Goal: Task Accomplishment & Management: Manage account settings

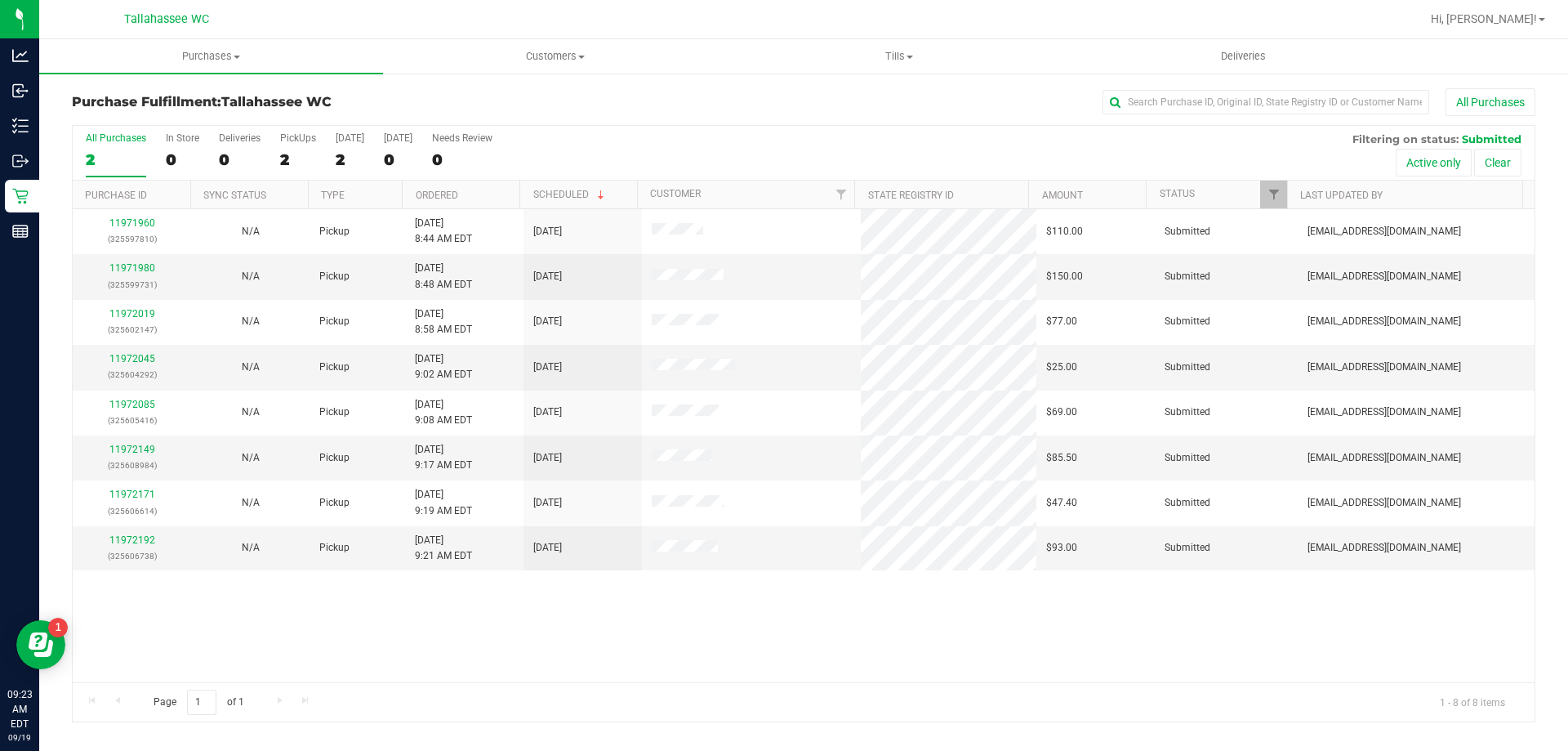
click at [1003, 645] on div "11971960 (325597810) N/A Pickup [DATE] 8:44 AM EDT 9/19/2025 $110.00 Submitted …" at bounding box center [804, 445] width 1462 height 473
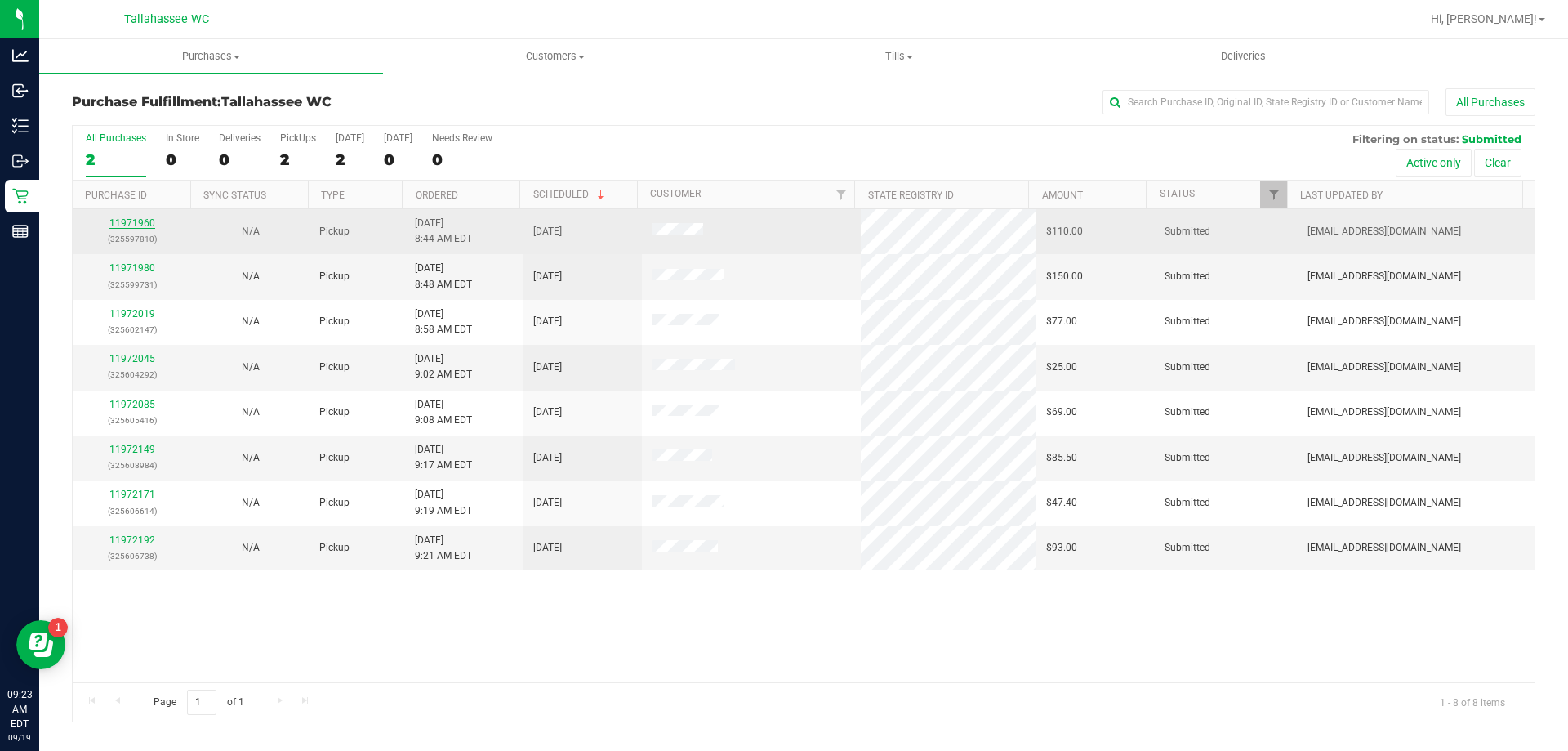
click at [146, 226] on link "11971960" at bounding box center [132, 223] width 46 height 12
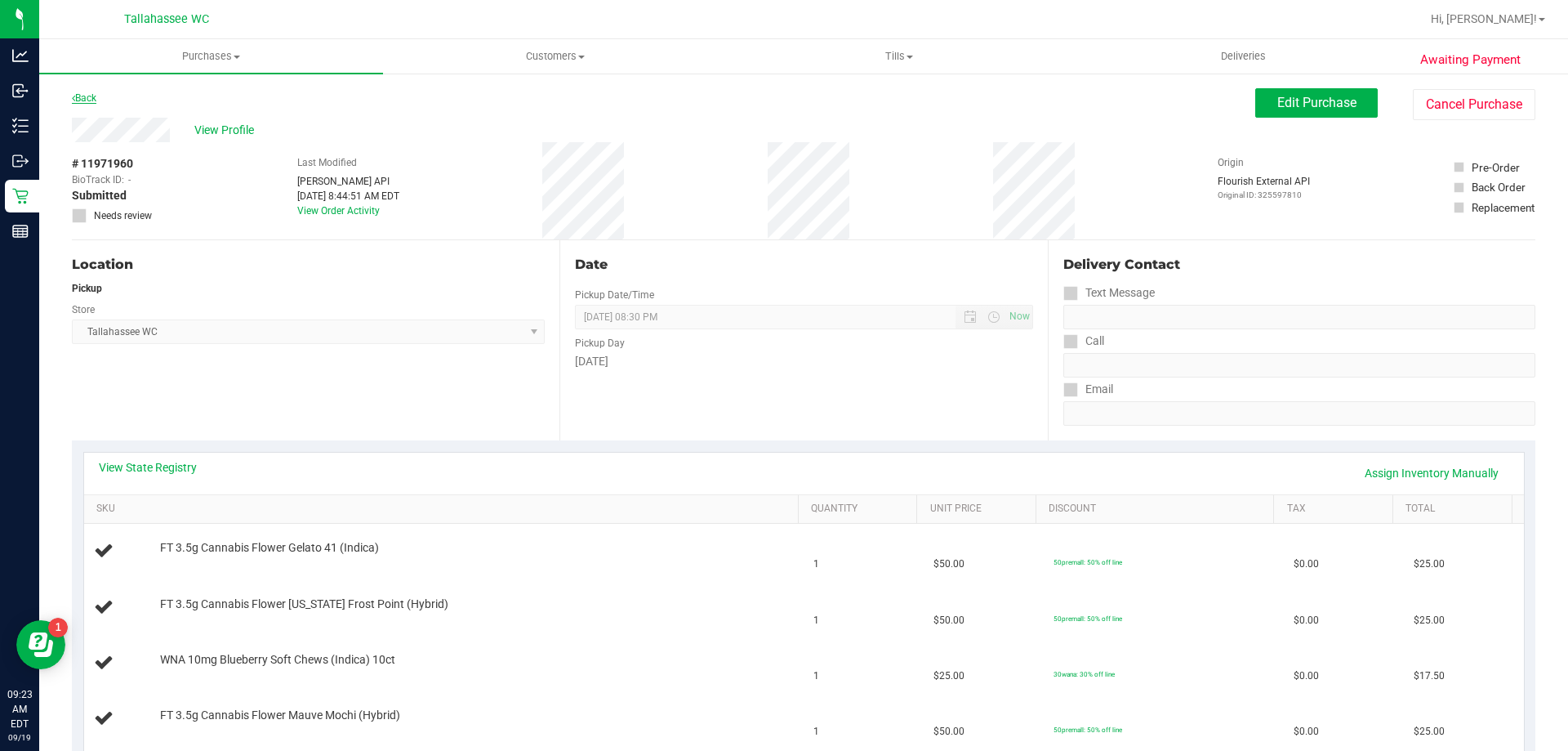
click at [85, 101] on link "Back" at bounding box center [84, 98] width 25 height 12
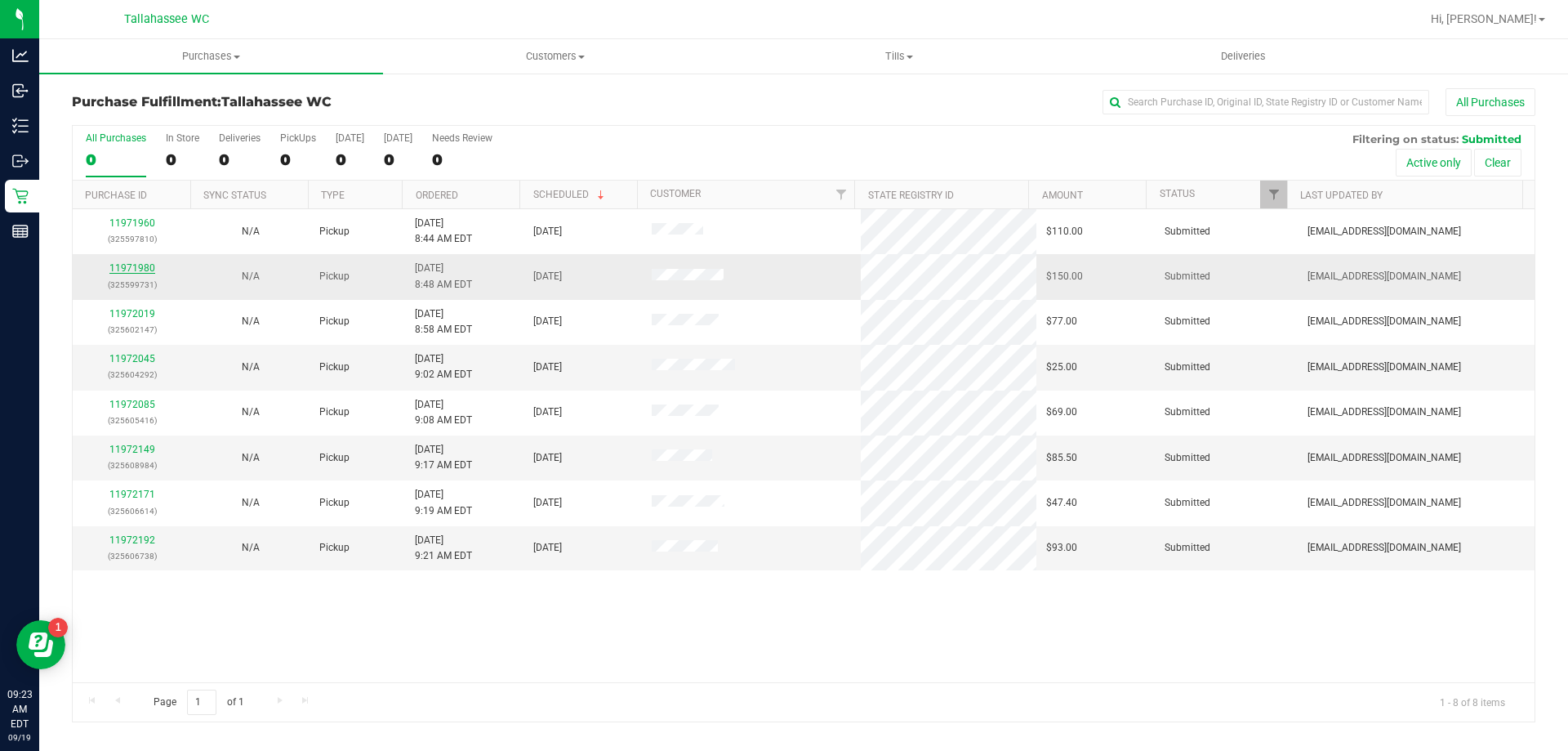
click at [143, 271] on link "11971980" at bounding box center [132, 268] width 46 height 12
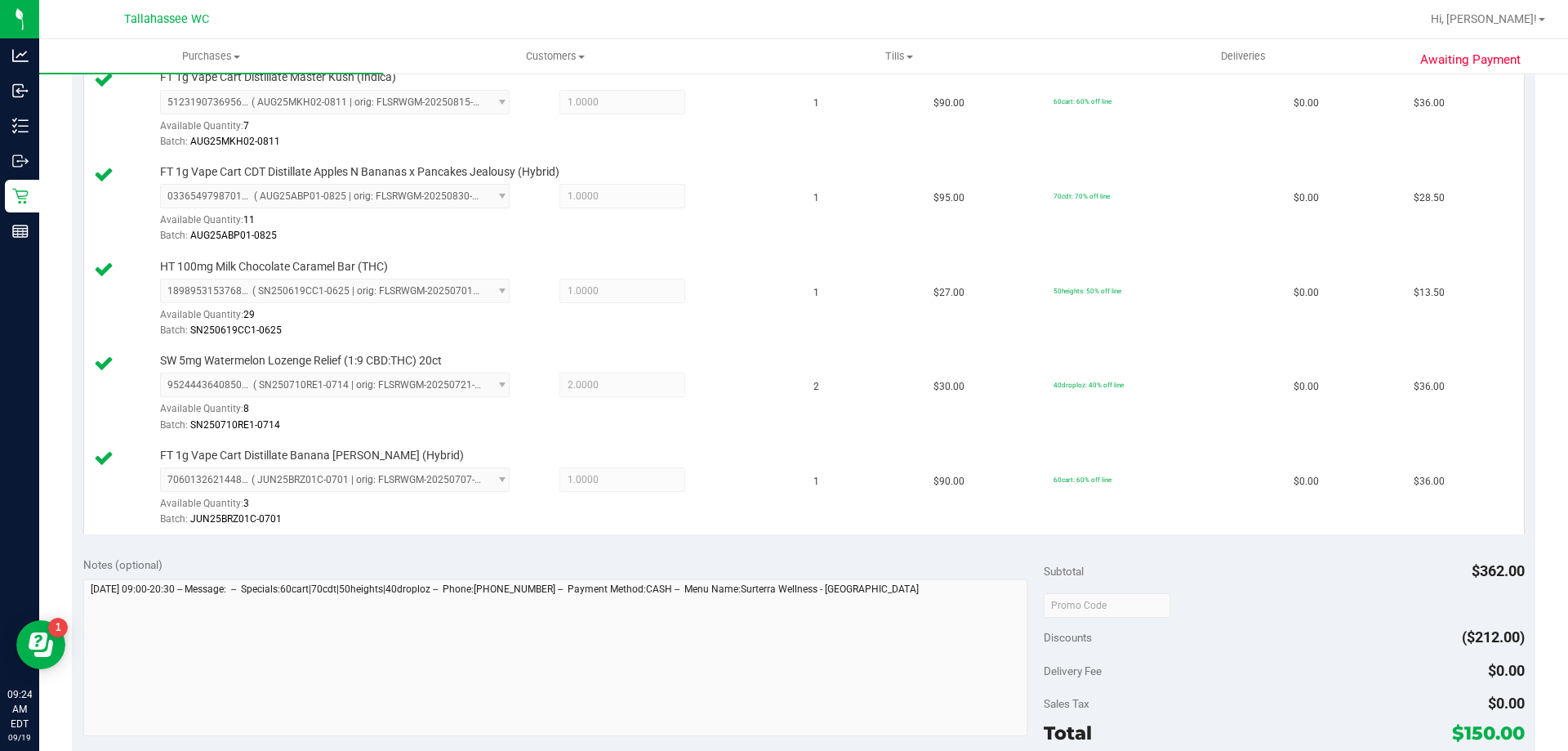
scroll to position [491, 0]
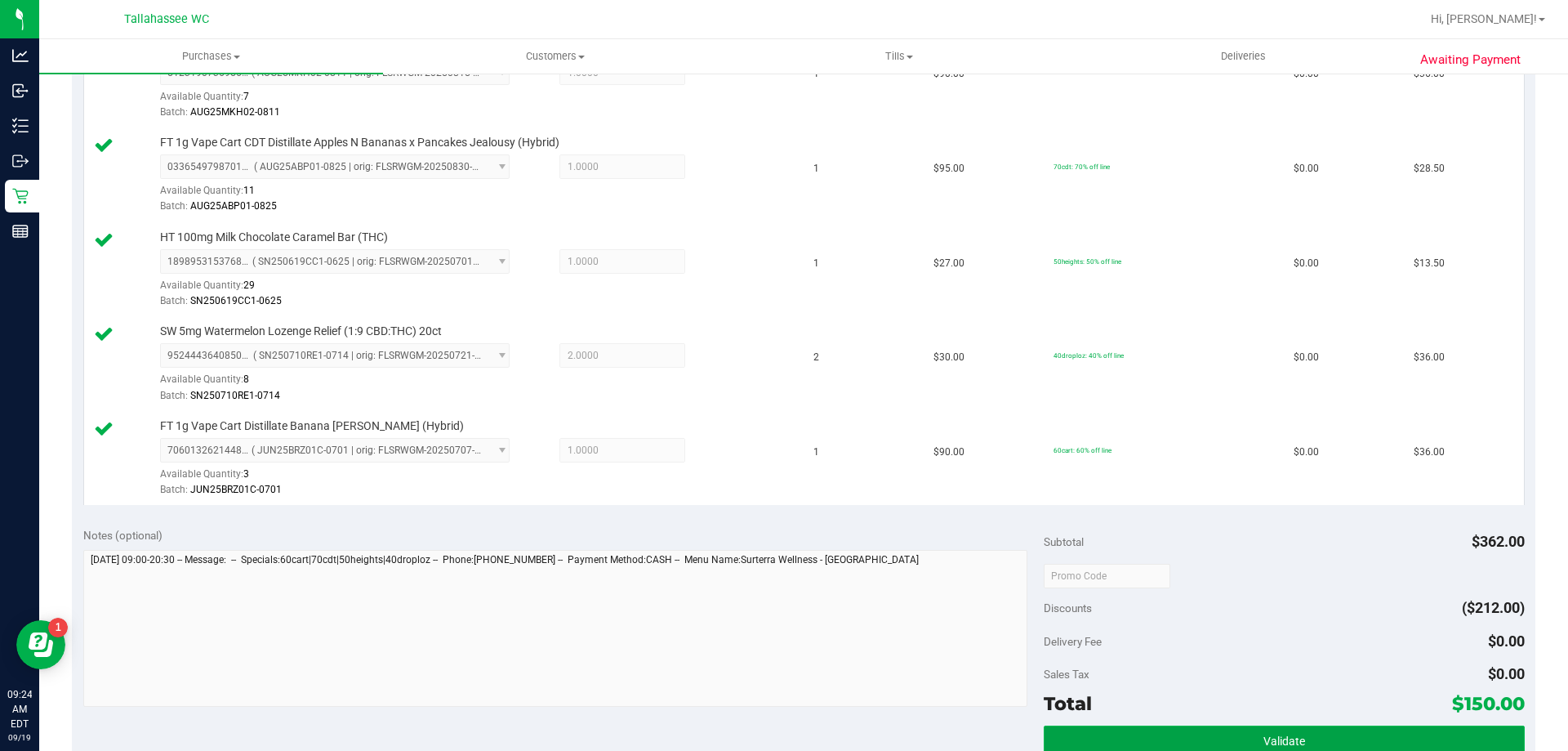
click at [1304, 733] on button "Validate" at bounding box center [1284, 740] width 480 height 30
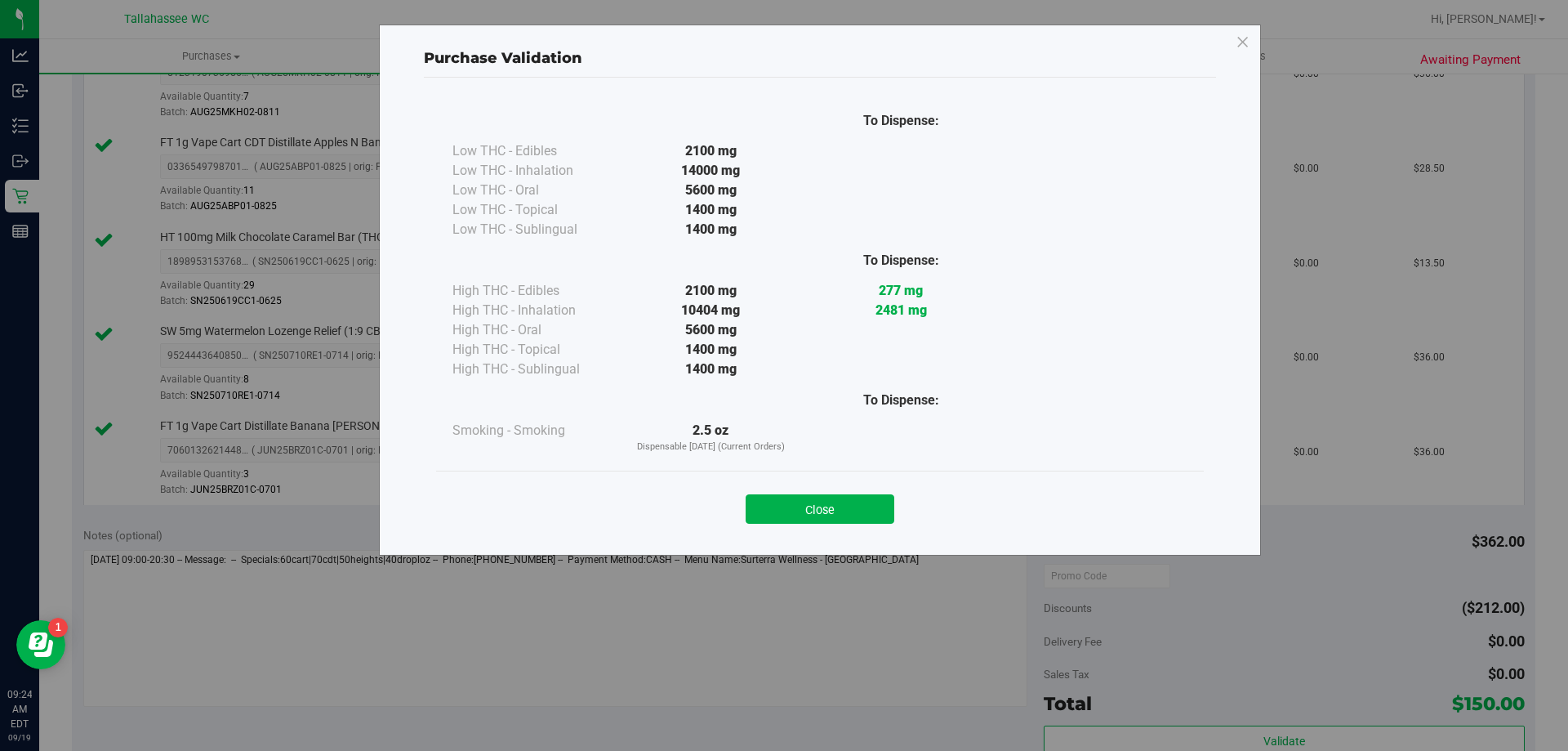
scroll to position [736, 0]
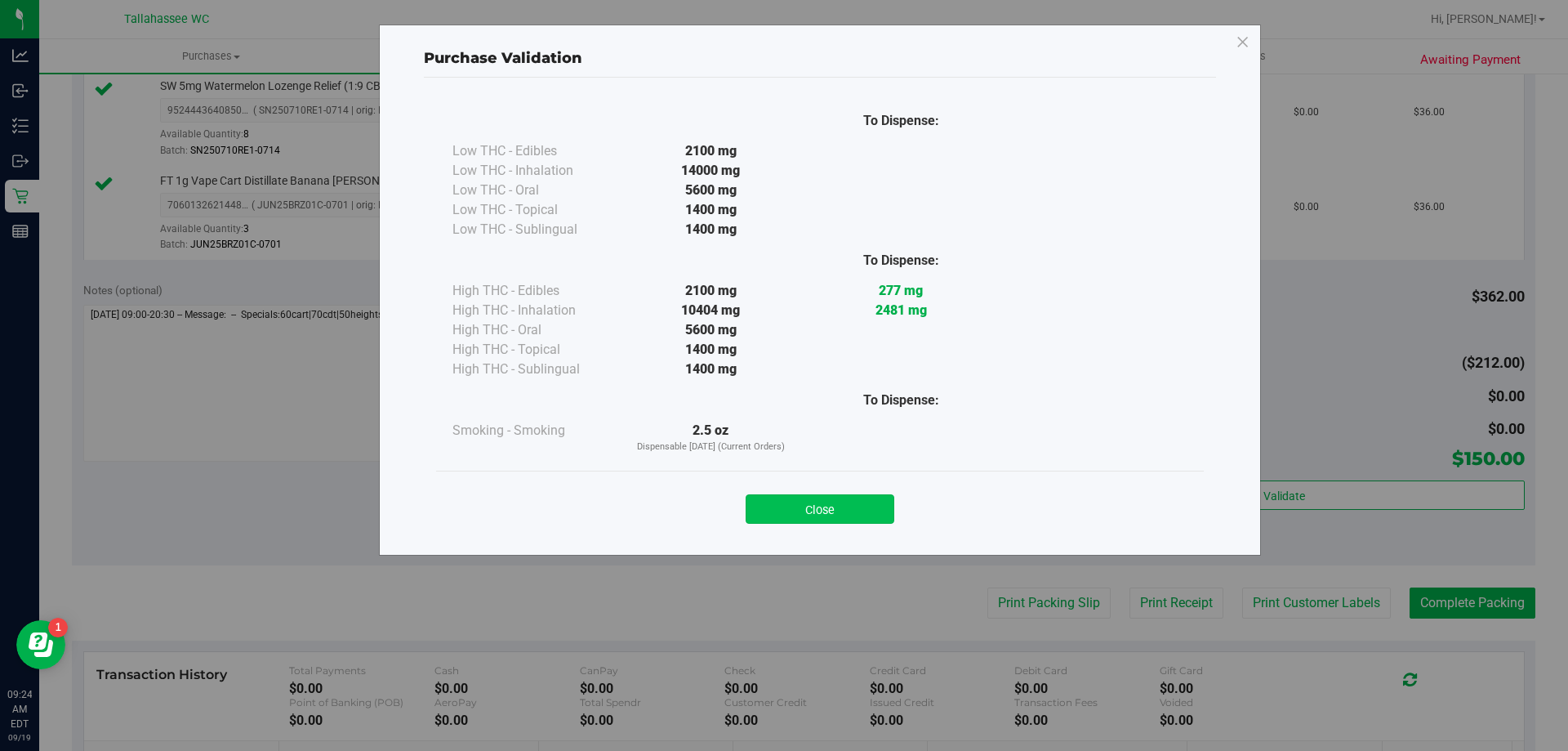
click at [834, 518] on button "Close" at bounding box center [820, 509] width 149 height 30
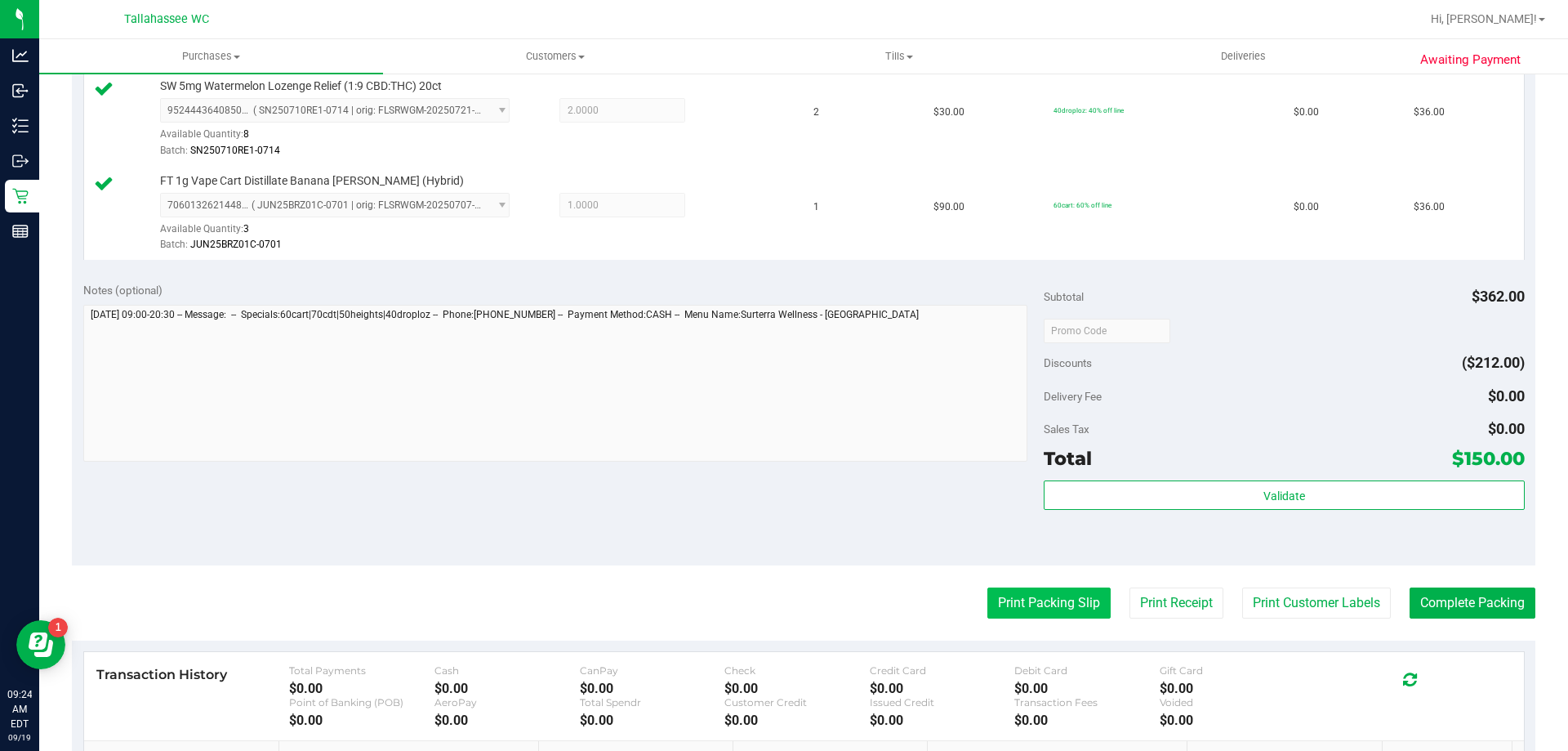
click at [1074, 610] on button "Print Packing Slip" at bounding box center [1049, 603] width 123 height 31
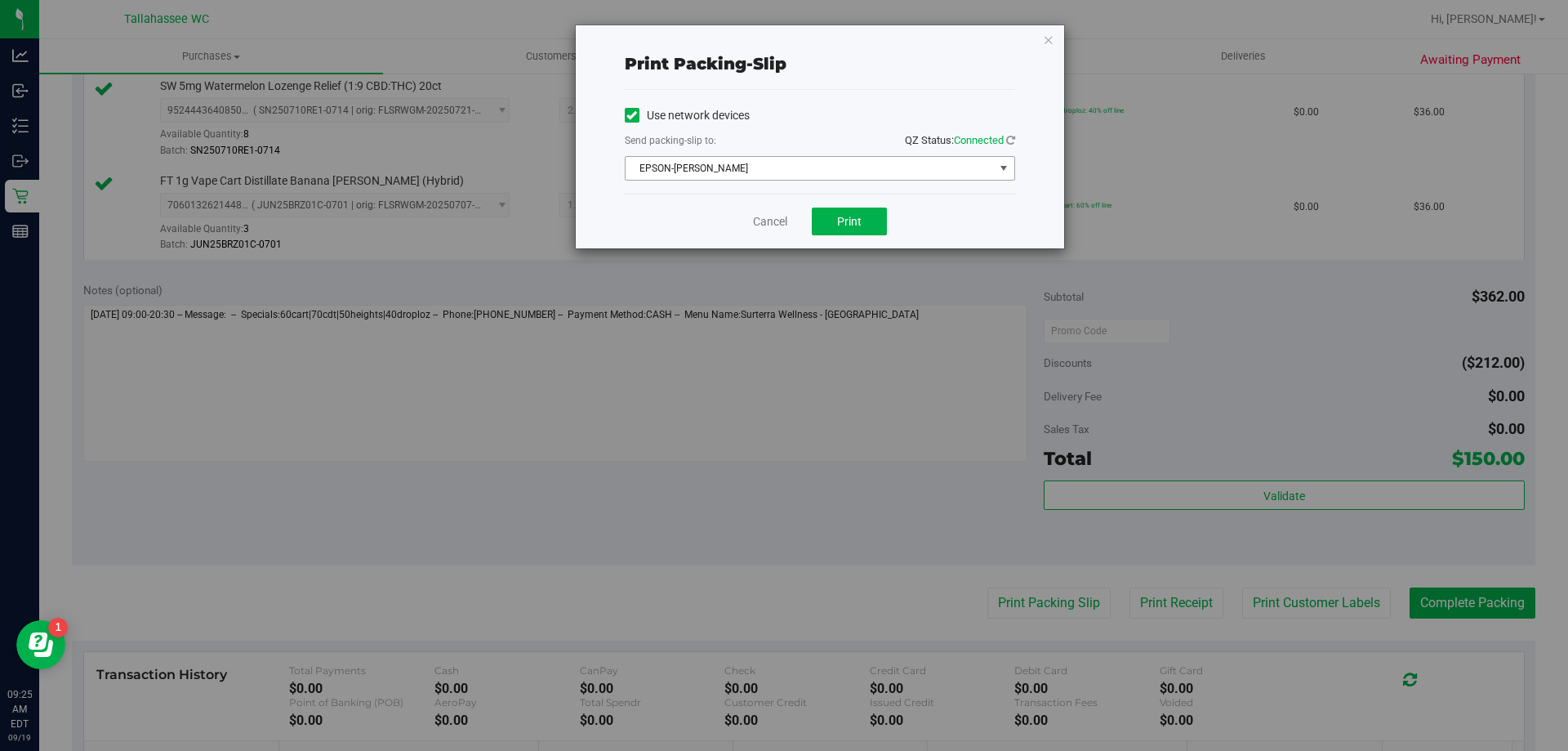
click at [877, 174] on span "EPSON-AKON" at bounding box center [810, 168] width 369 height 23
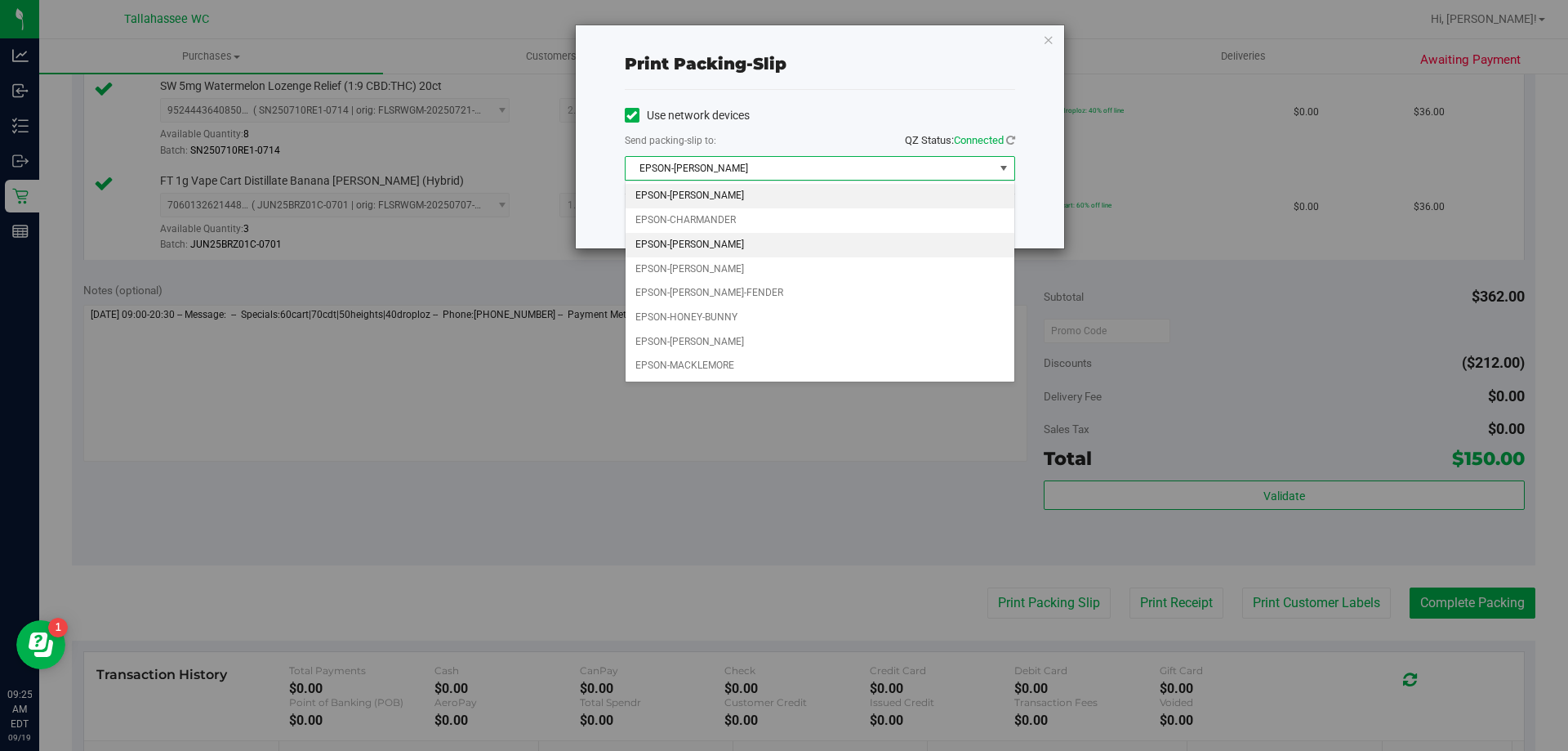
click at [855, 253] on li "EPSON-CHER" at bounding box center [820, 244] width 389 height 25
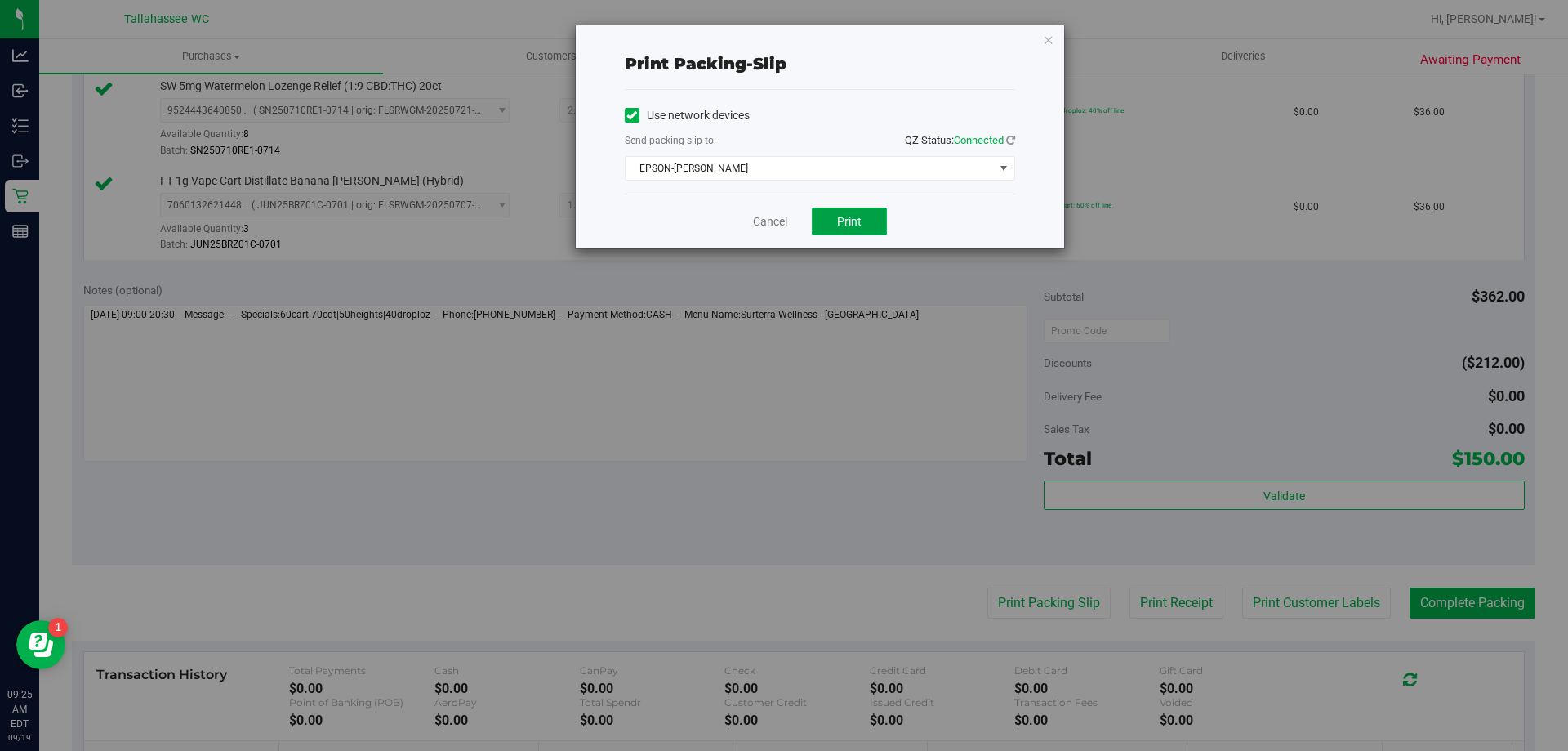
click at [863, 220] on button "Print" at bounding box center [849, 221] width 75 height 28
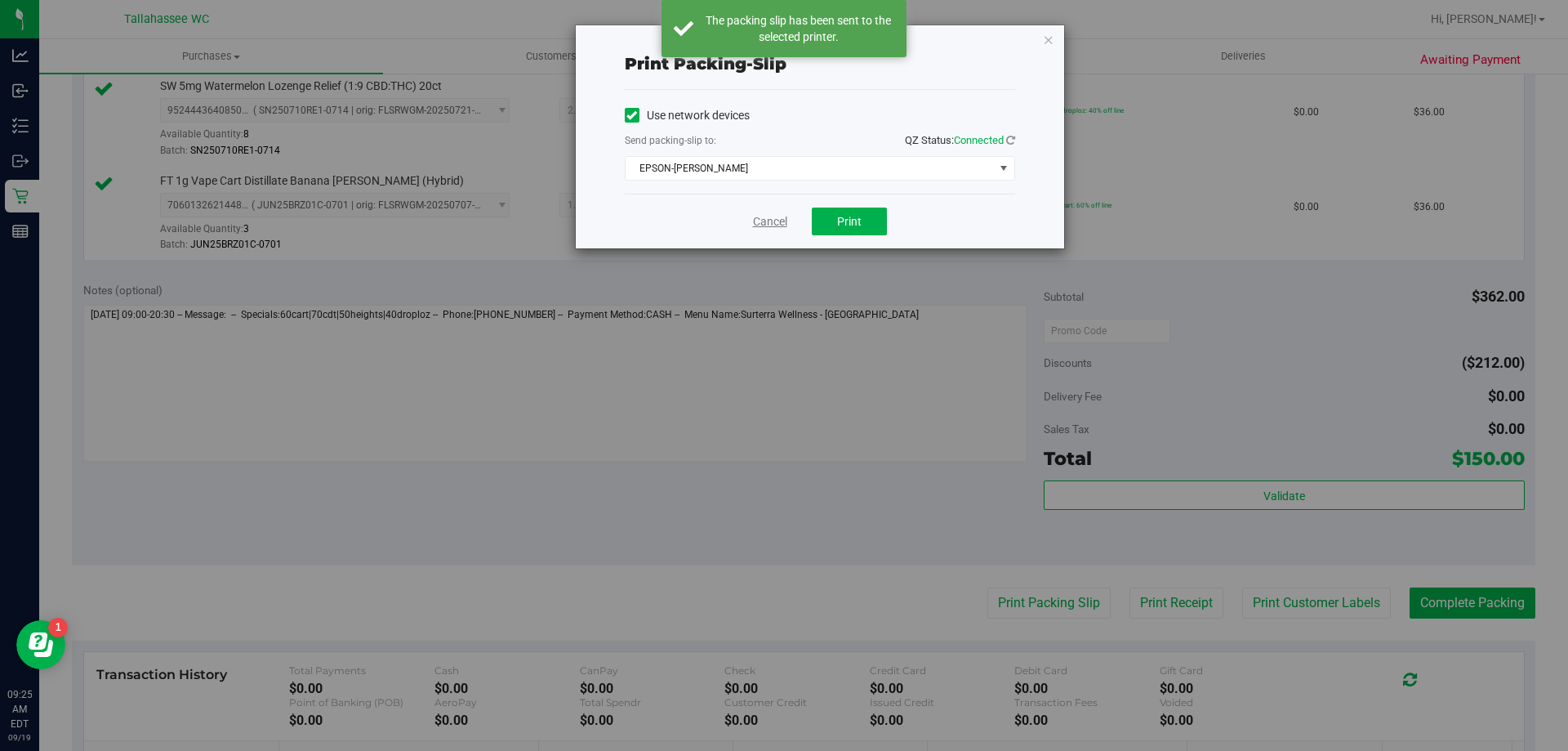
click at [782, 228] on link "Cancel" at bounding box center [770, 222] width 35 height 17
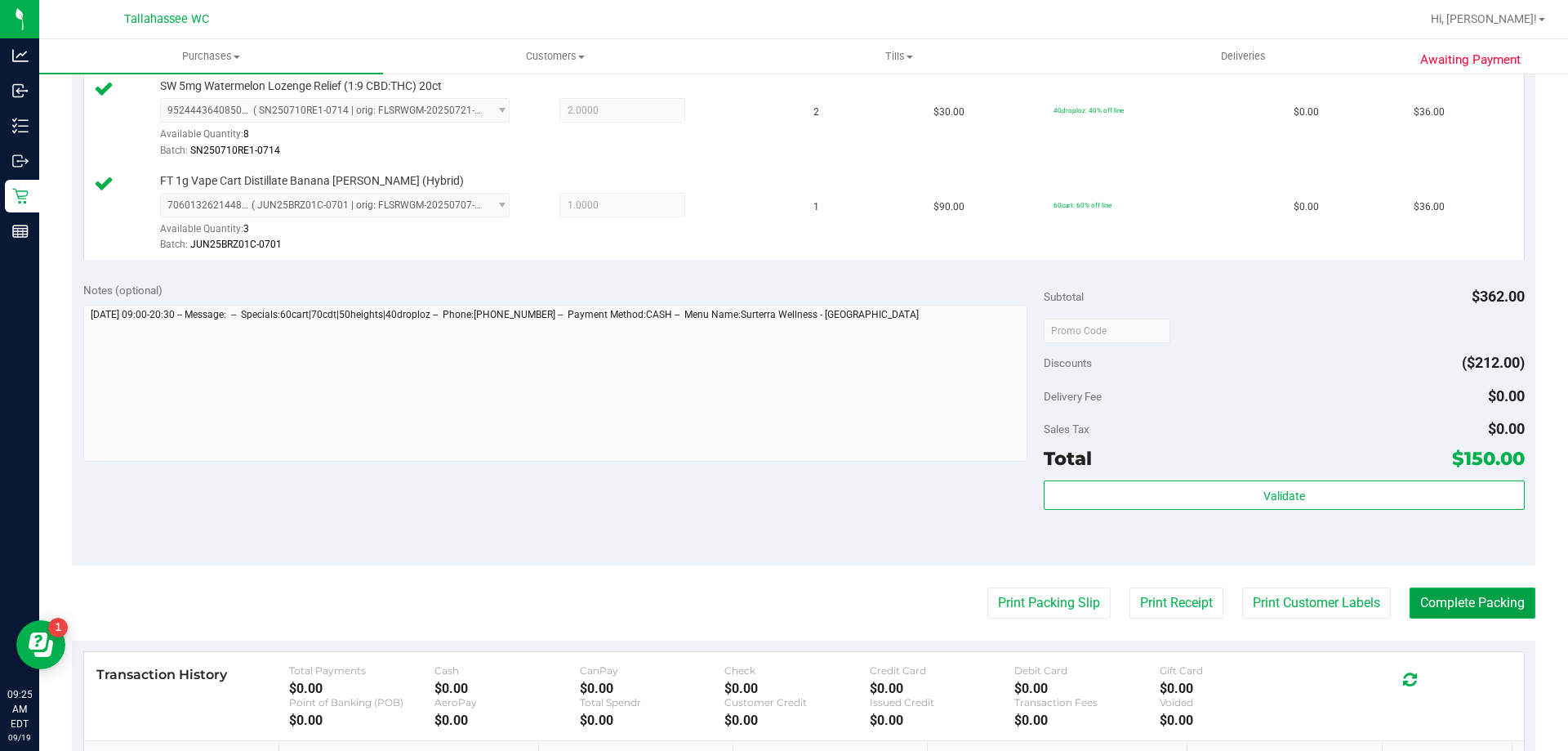
click at [1489, 610] on button "Complete Packing" at bounding box center [1472, 603] width 126 height 31
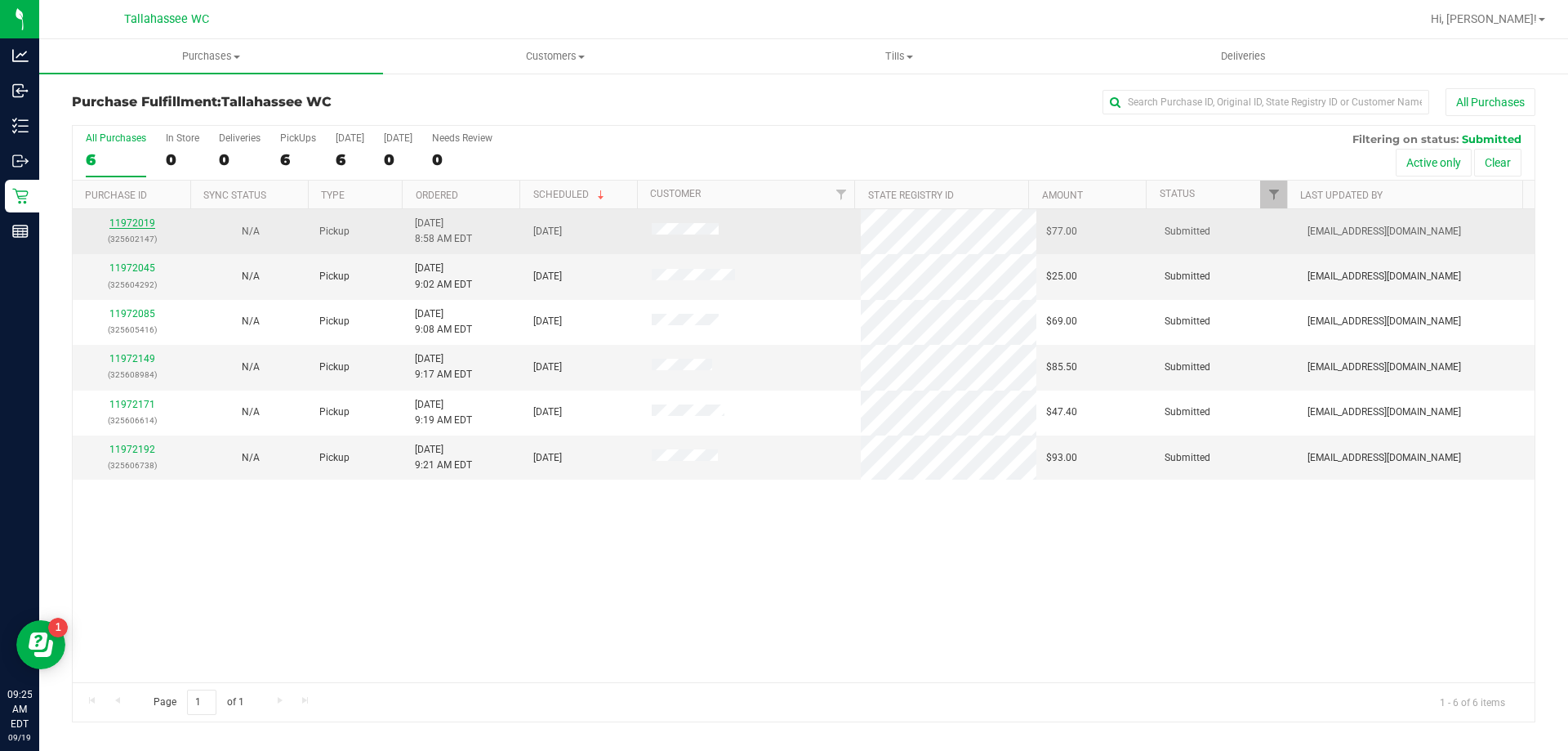
click at [134, 226] on link "11972019" at bounding box center [132, 223] width 46 height 12
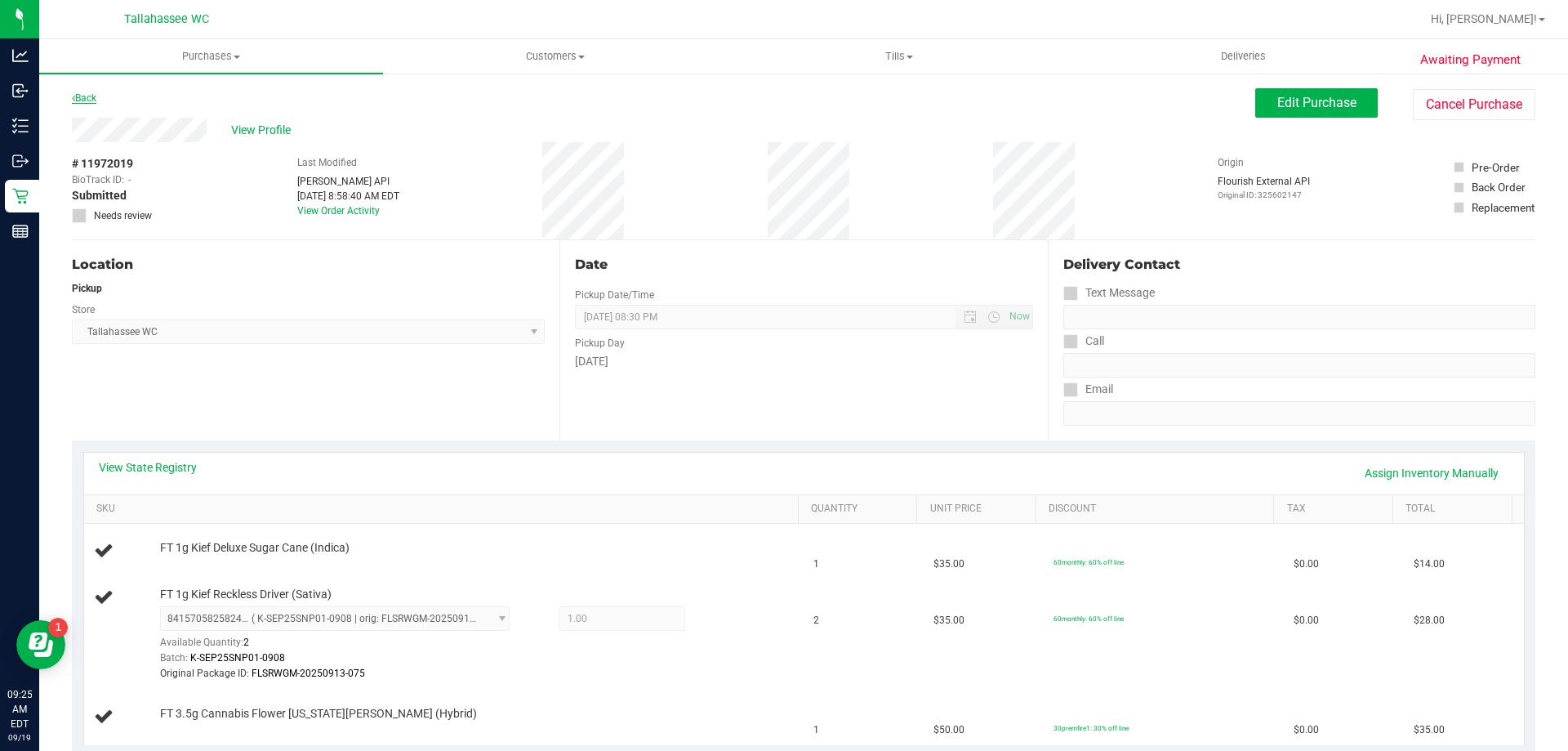
click at [72, 93] on icon at bounding box center [74, 98] width 3 height 10
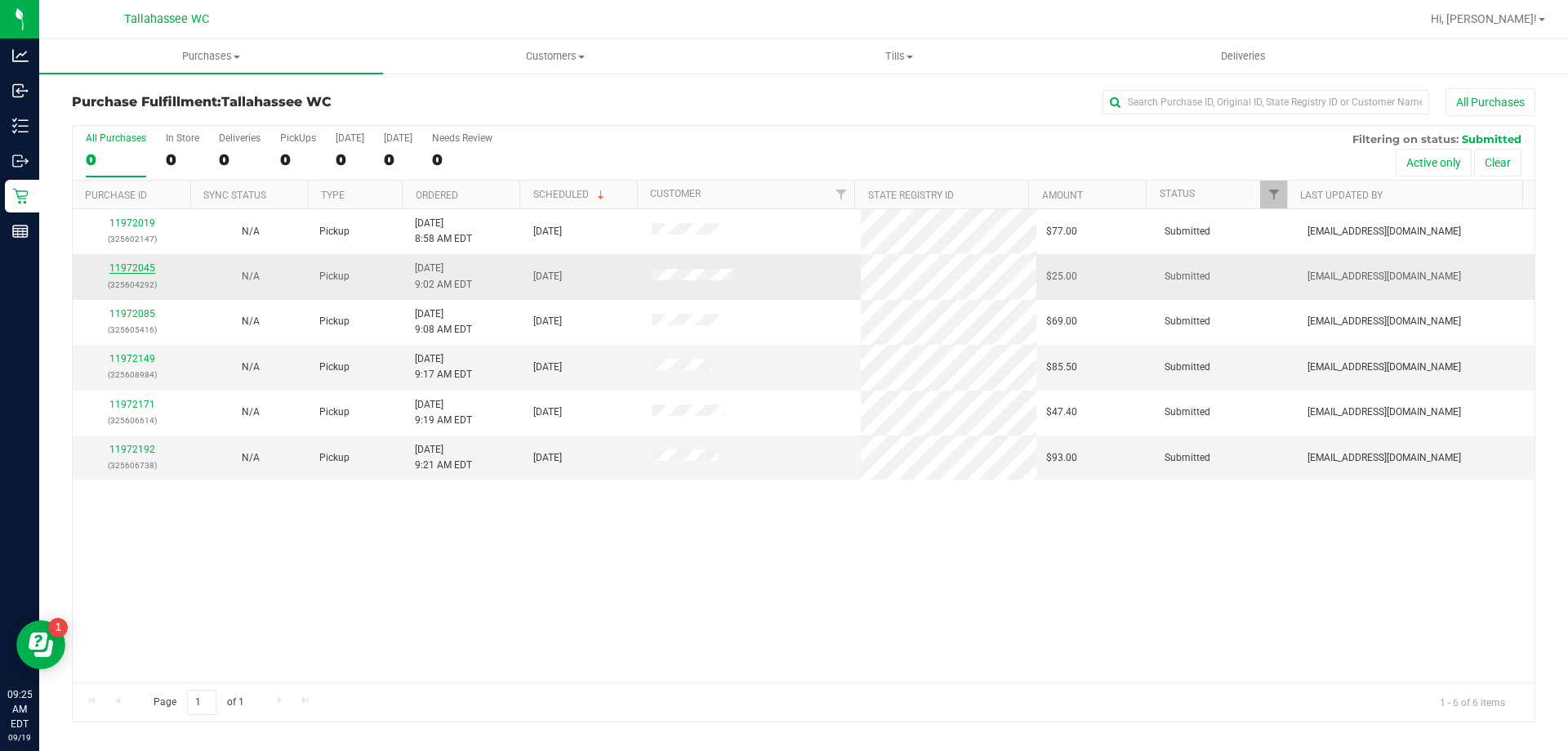
click at [145, 265] on link "11972045" at bounding box center [132, 268] width 46 height 12
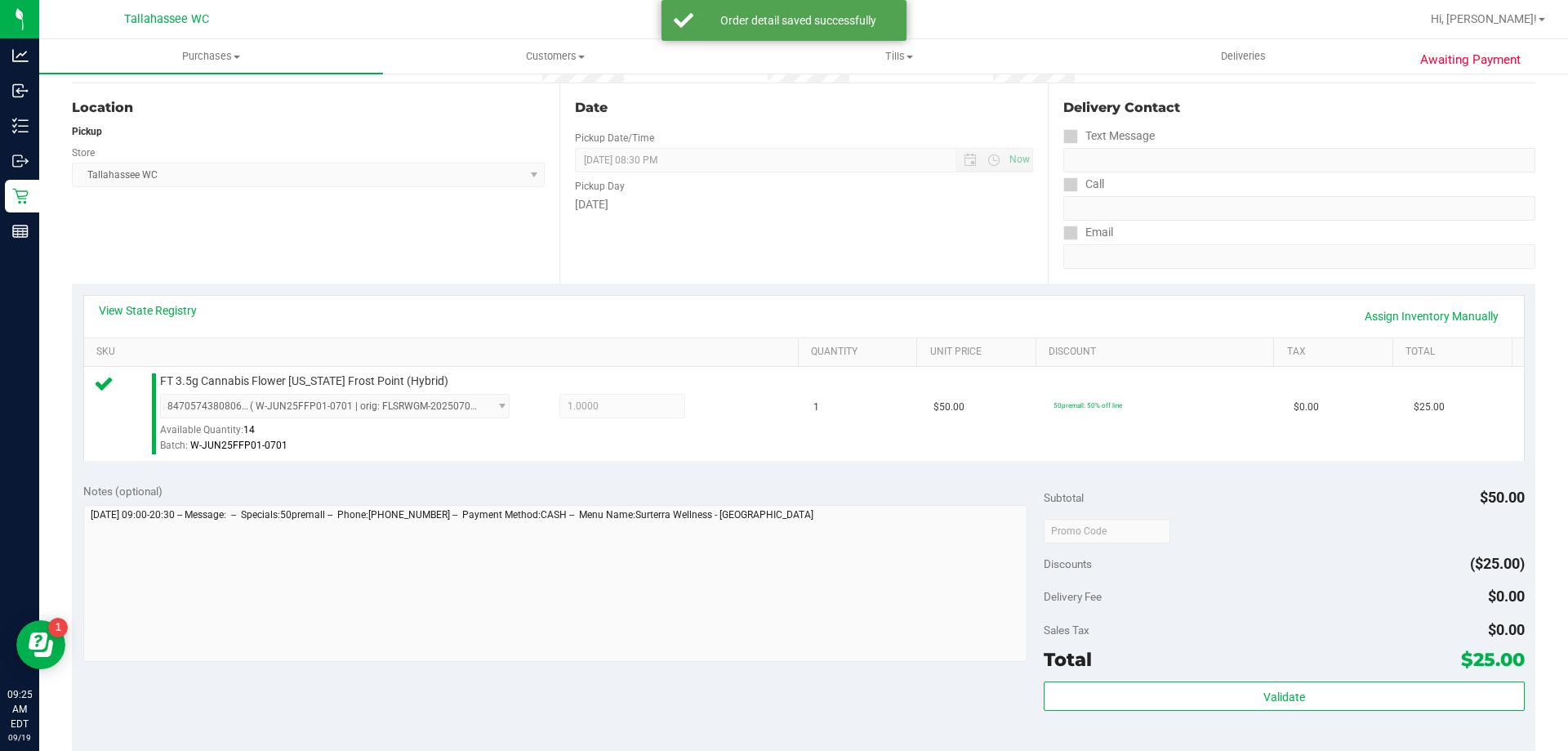
scroll to position [245, 0]
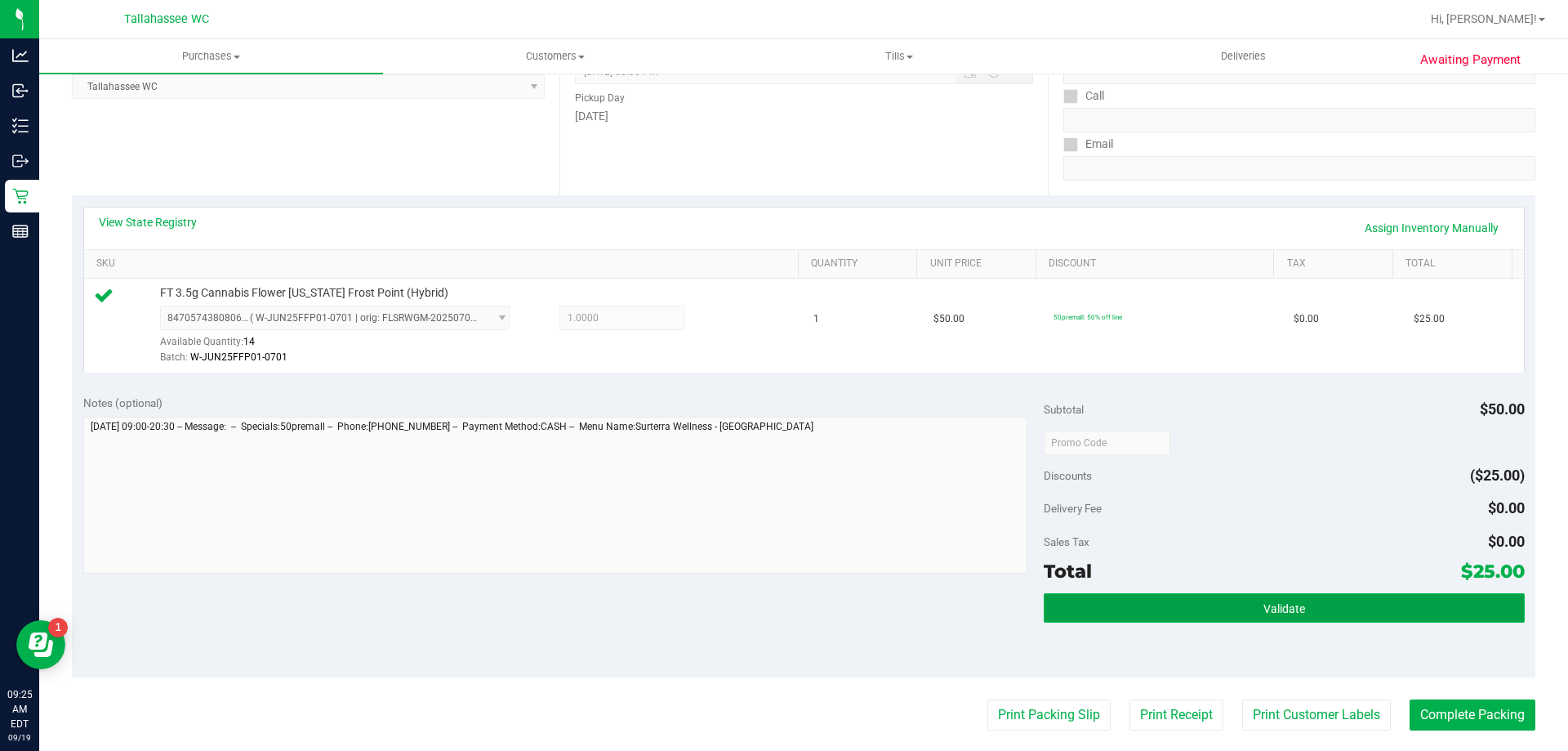
click at [1092, 606] on button "Validate" at bounding box center [1284, 608] width 480 height 30
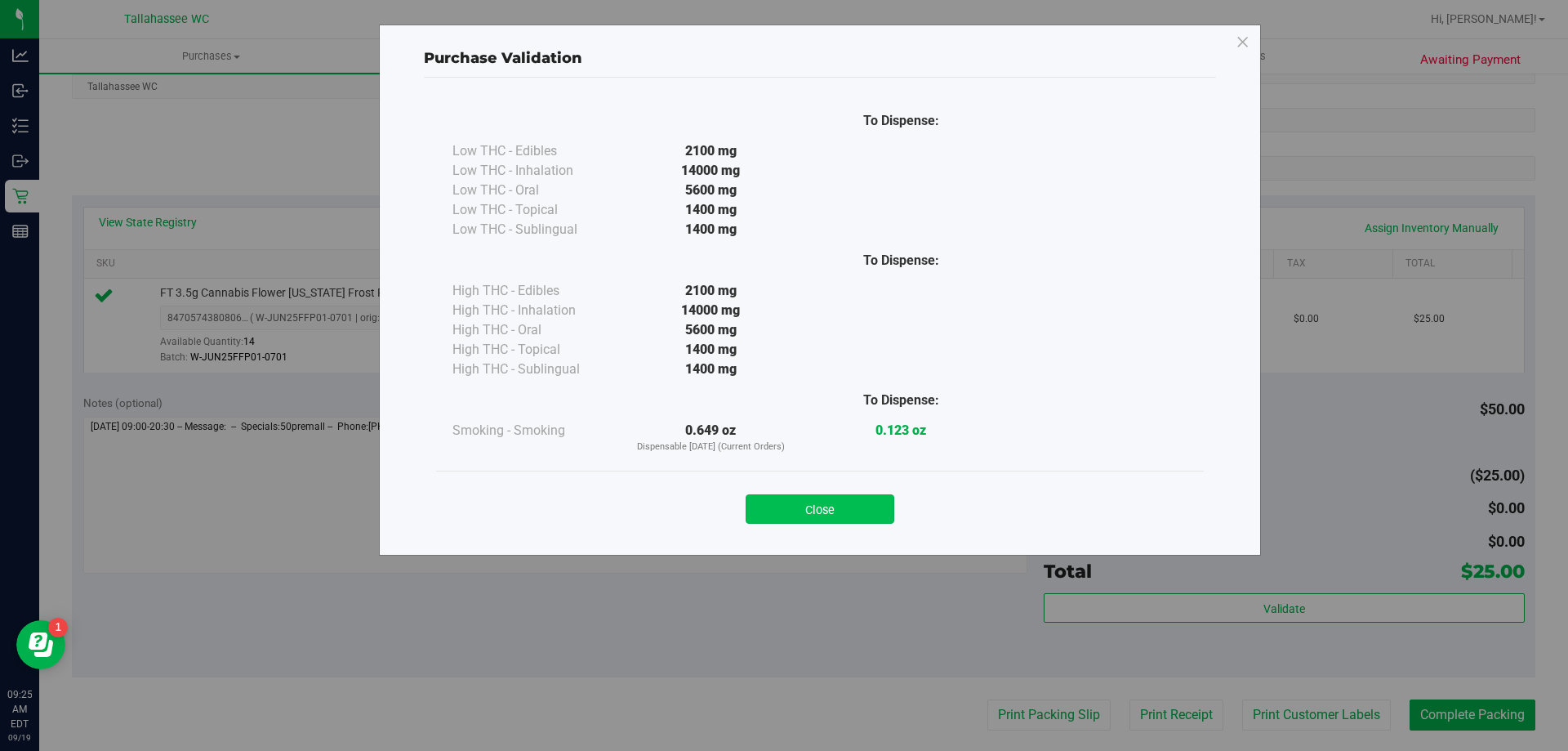
click at [848, 500] on button "Close" at bounding box center [820, 509] width 149 height 30
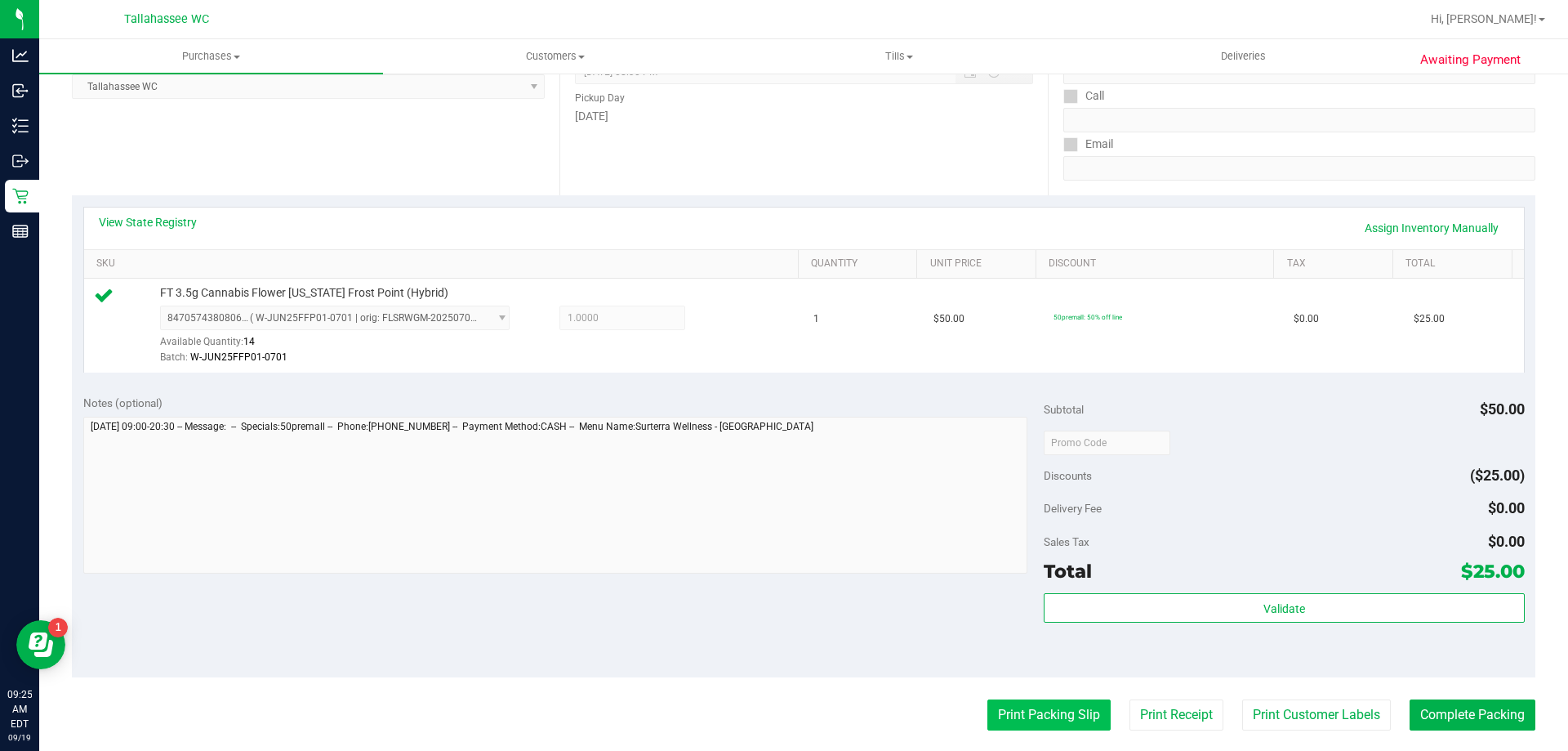
click at [1019, 720] on button "Print Packing Slip" at bounding box center [1049, 715] width 123 height 31
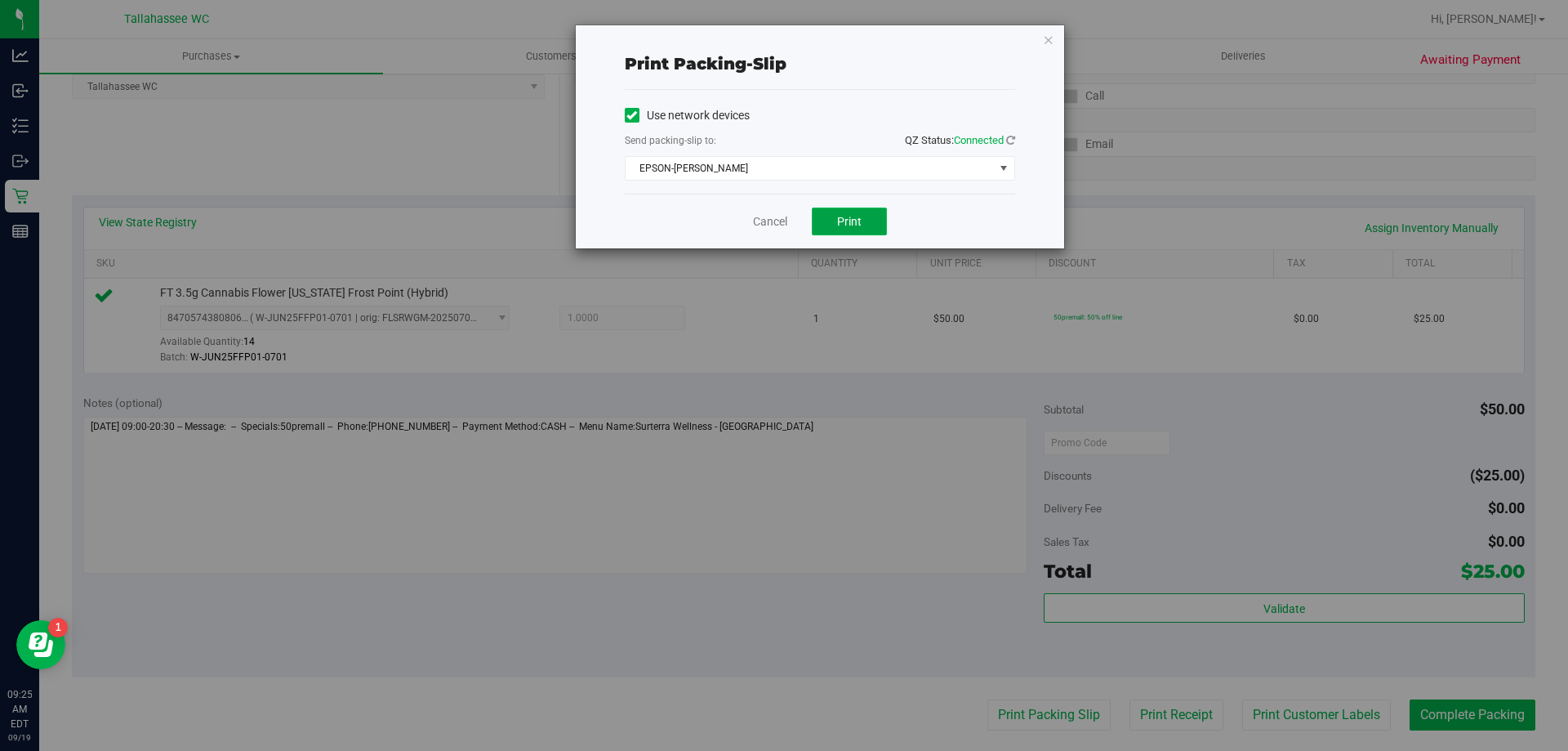
click at [866, 222] on button "Print" at bounding box center [849, 221] width 75 height 28
click at [775, 222] on link "Cancel" at bounding box center [770, 222] width 35 height 17
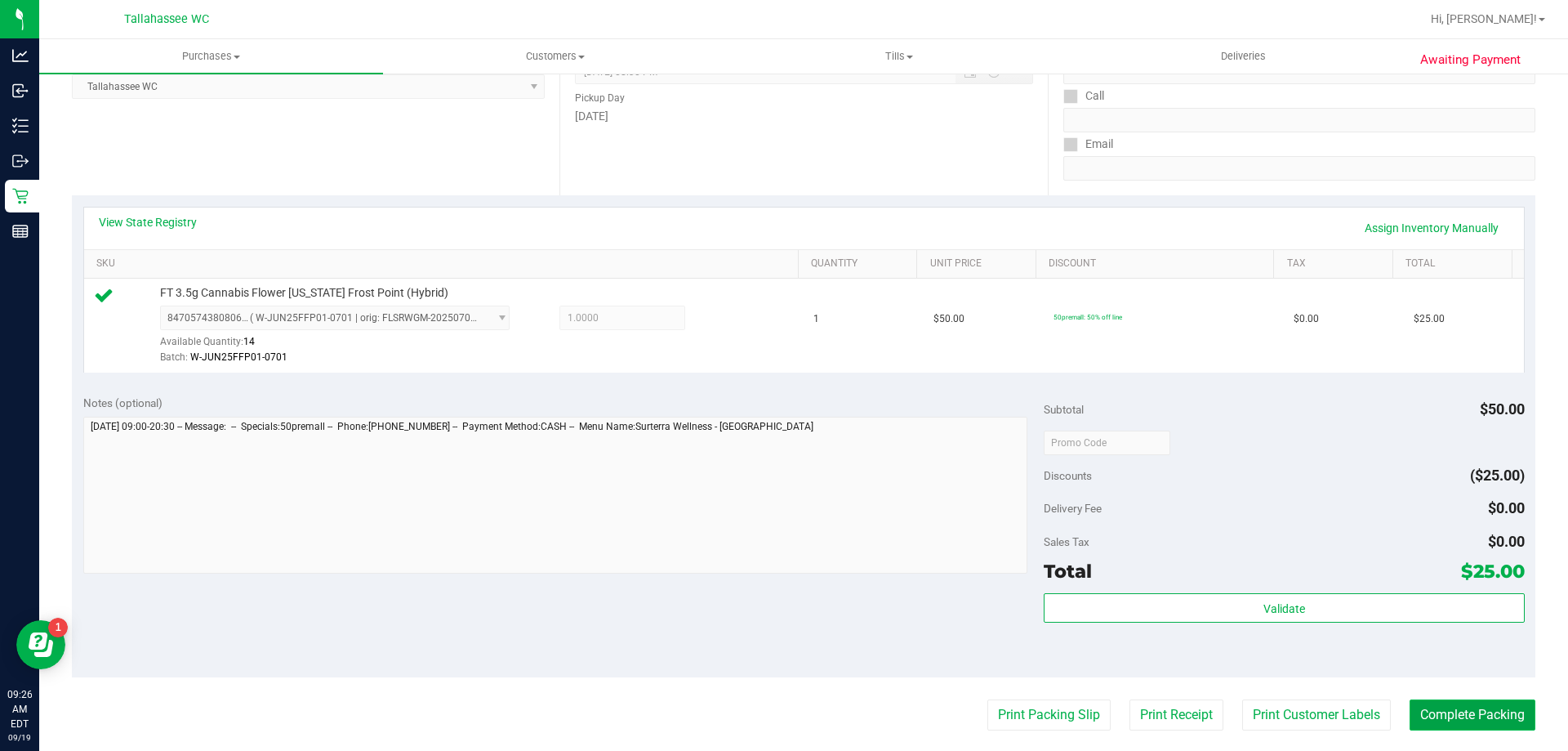
click at [1447, 704] on button "Complete Packing" at bounding box center [1472, 715] width 126 height 31
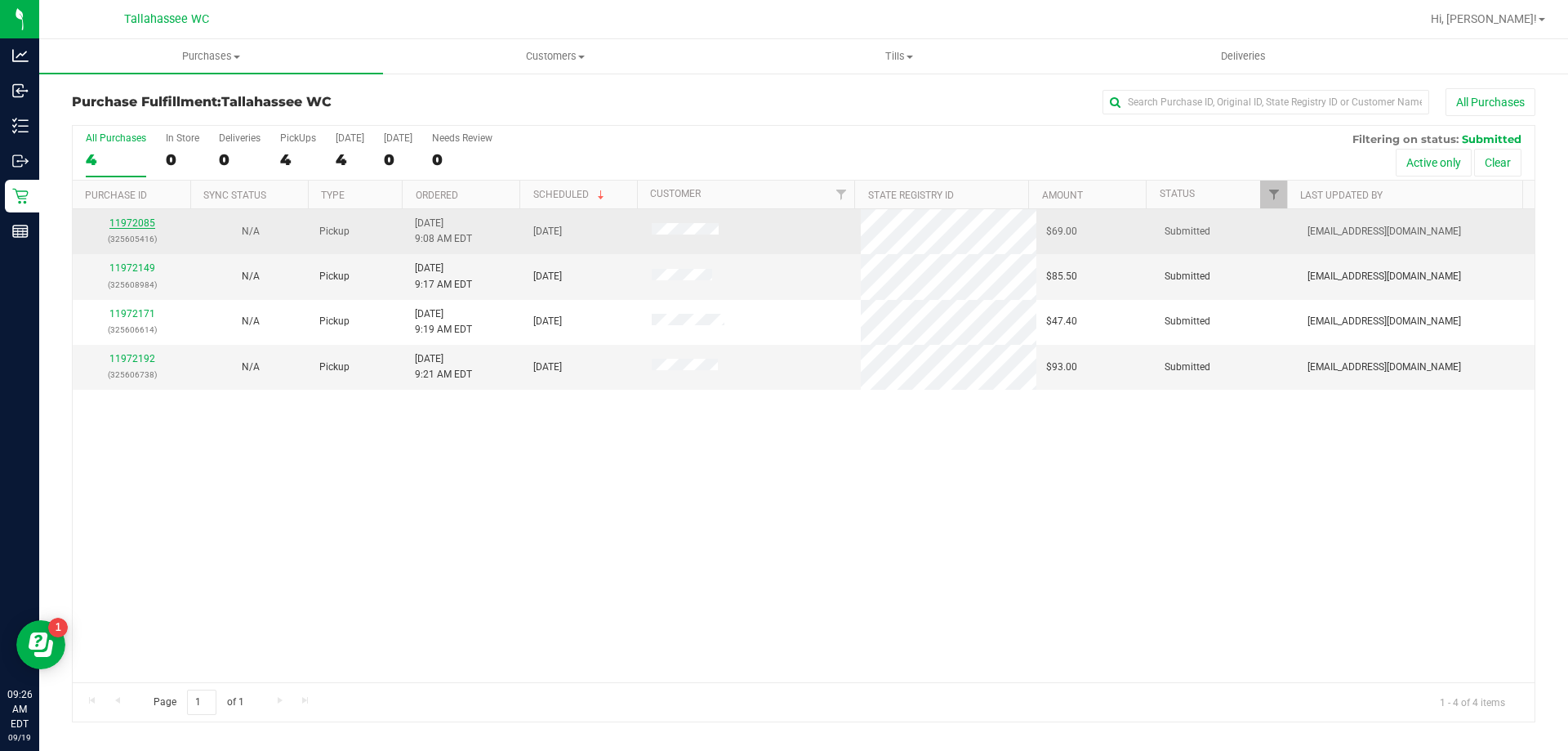
click at [139, 222] on link "11972085" at bounding box center [132, 223] width 46 height 12
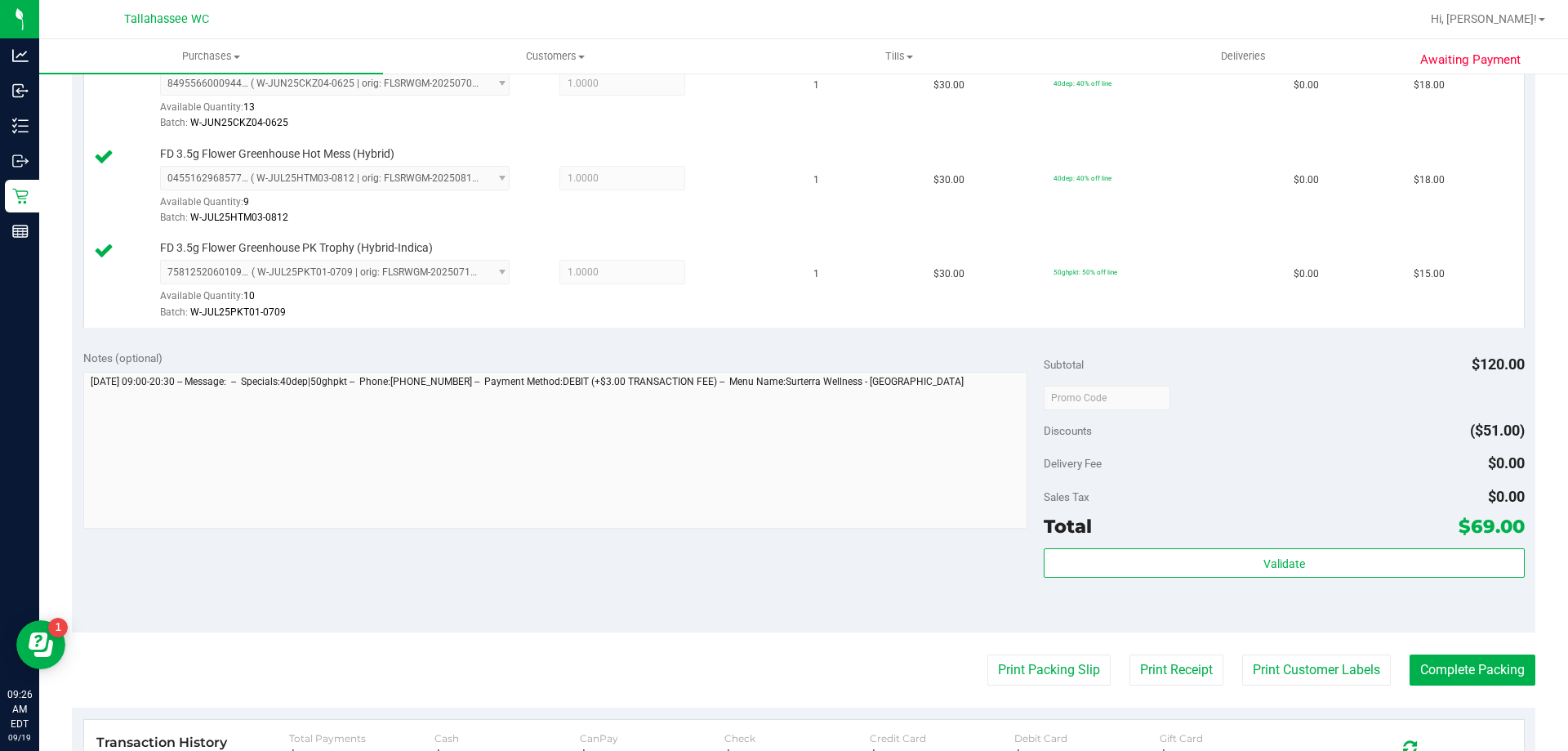
scroll to position [654, 0]
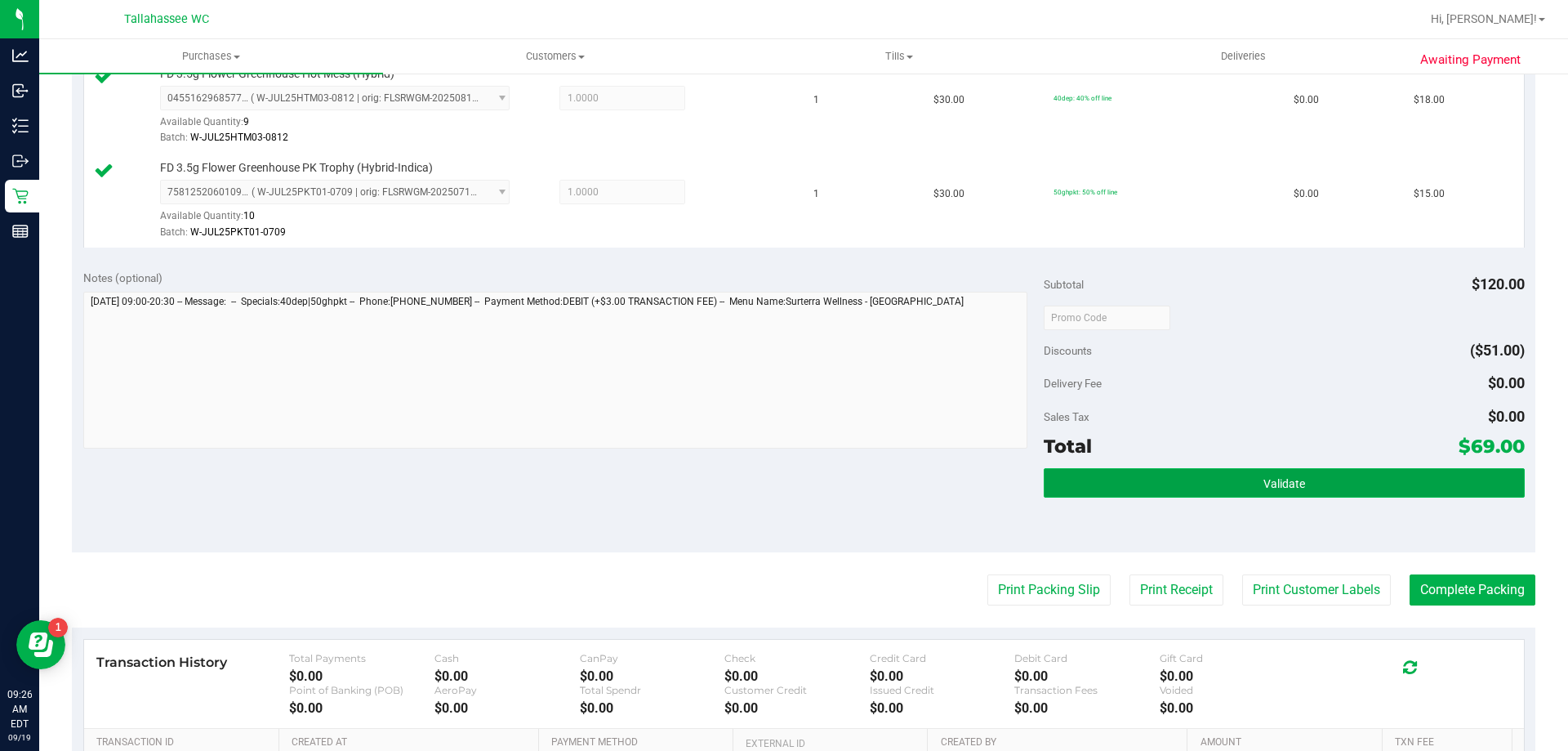
click at [1273, 477] on span "Validate" at bounding box center [1284, 483] width 41 height 13
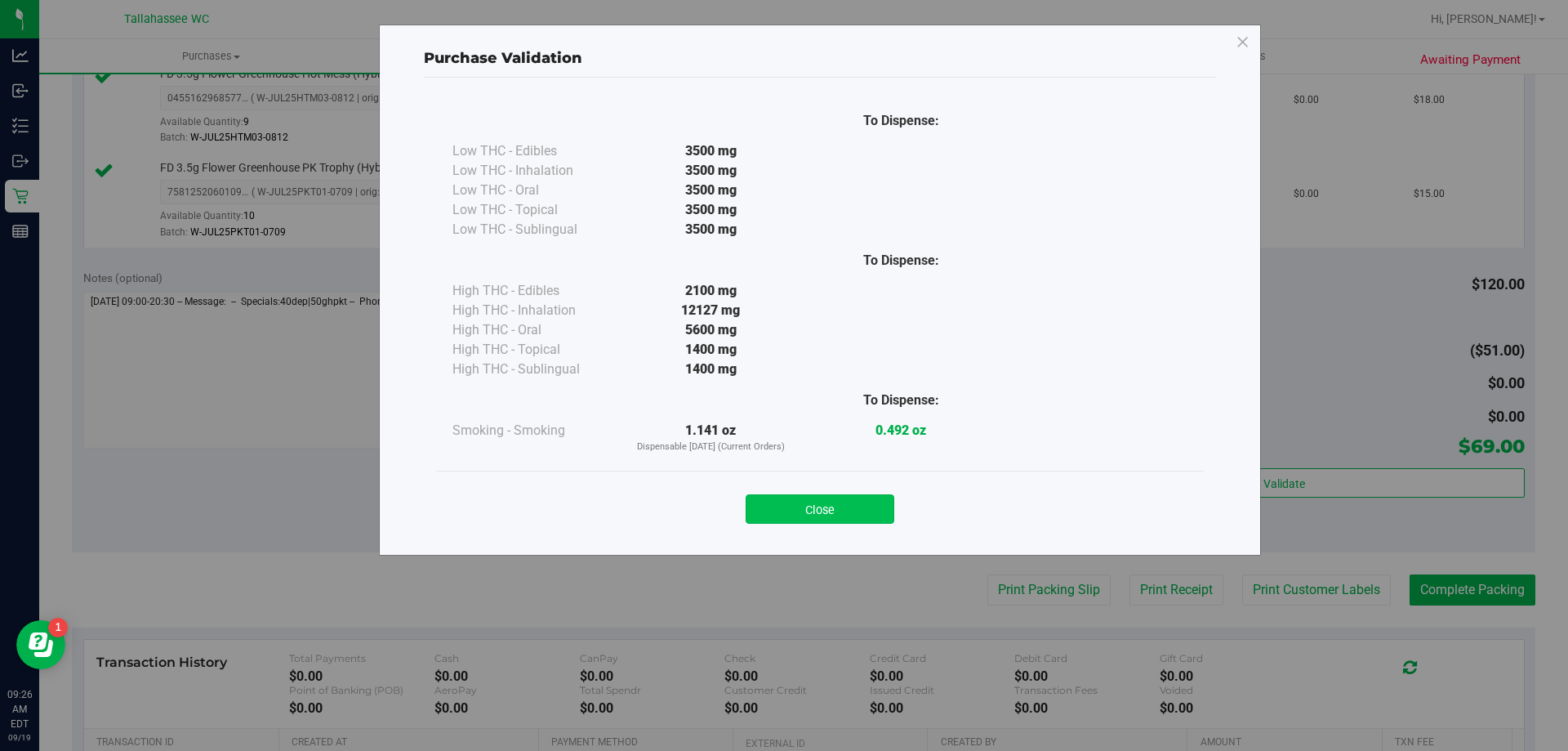
click at [885, 503] on button "Close" at bounding box center [820, 509] width 149 height 30
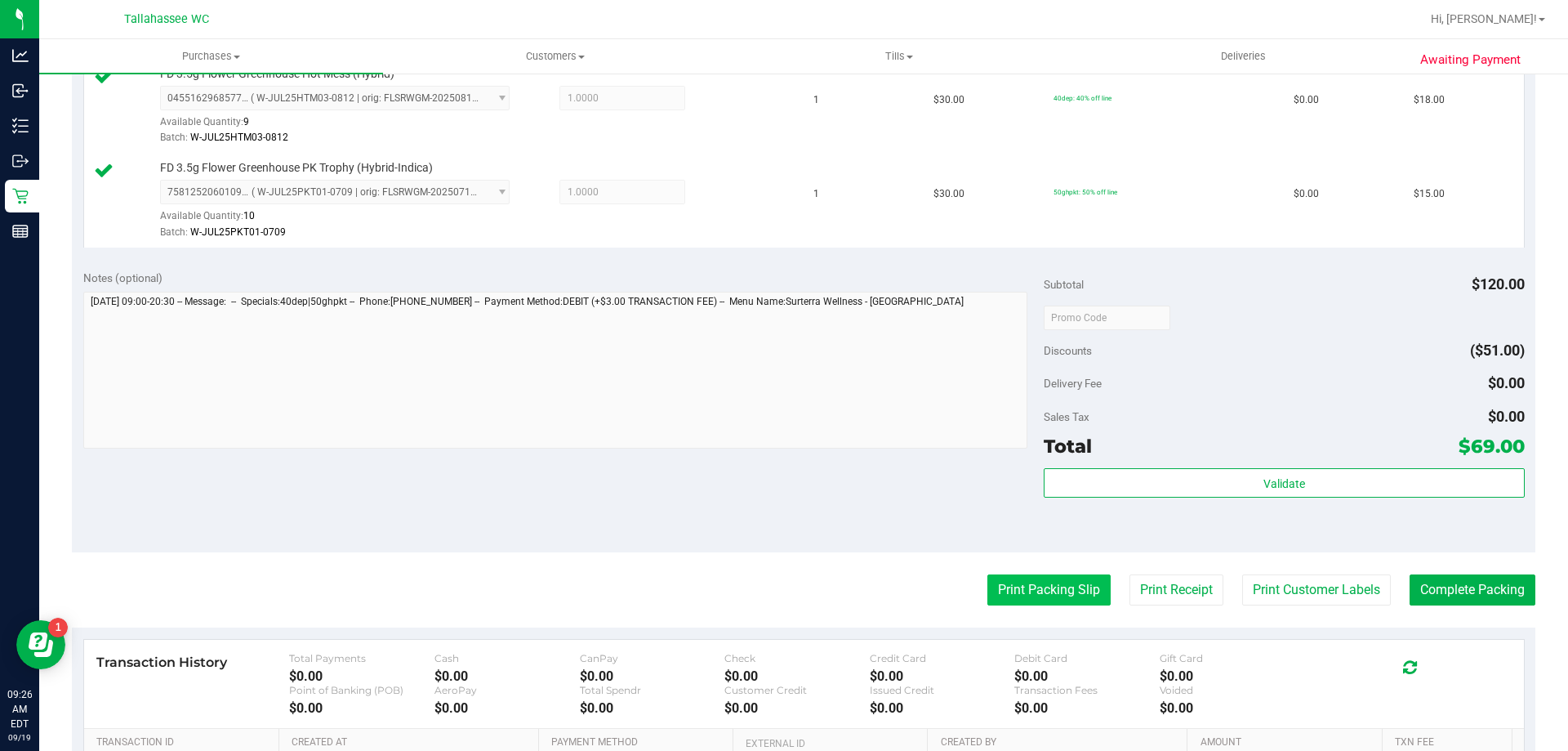
click at [1000, 593] on button "Print Packing Slip" at bounding box center [1049, 589] width 123 height 31
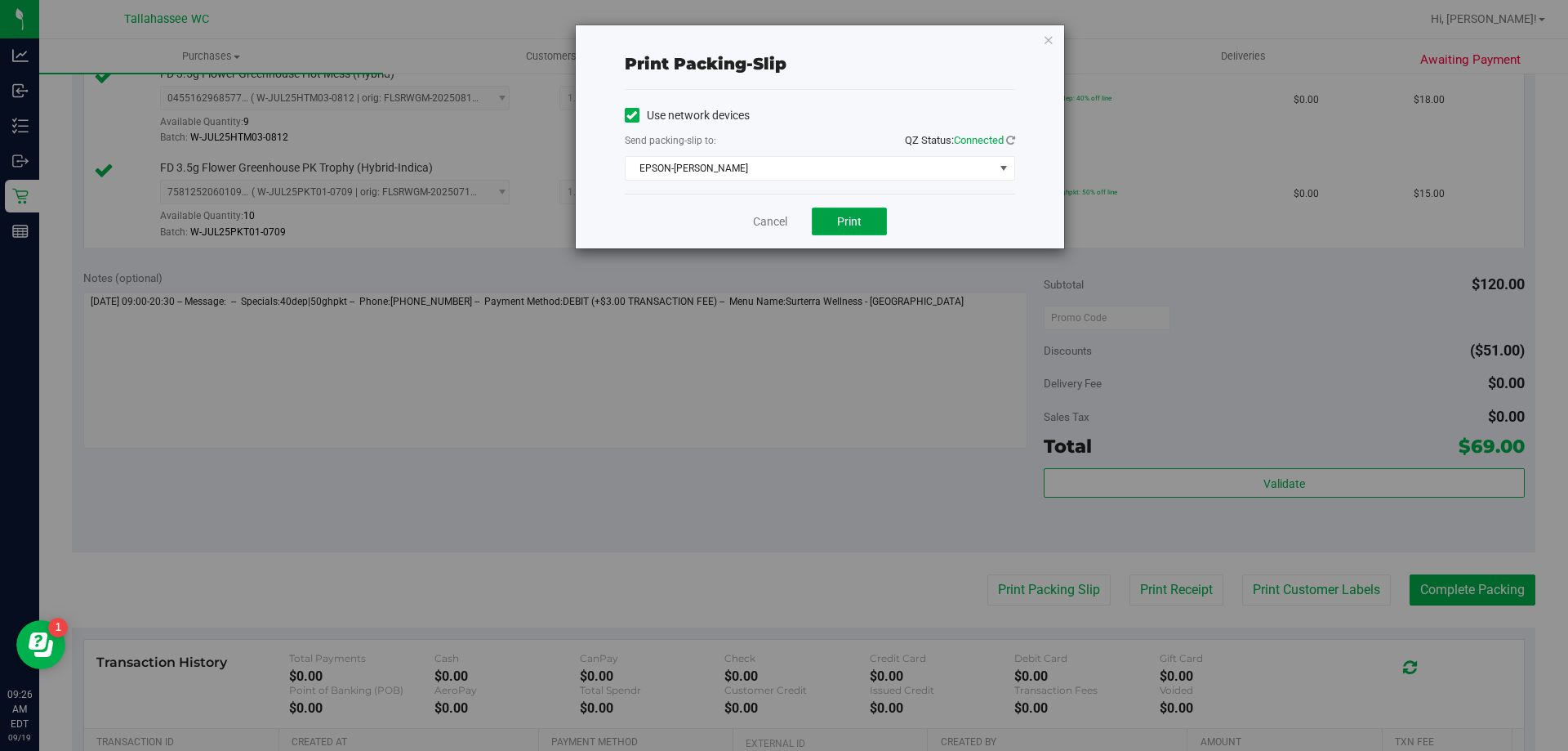
click at [869, 234] on button "Print" at bounding box center [849, 221] width 75 height 28
click at [771, 223] on link "Cancel" at bounding box center [770, 222] width 35 height 17
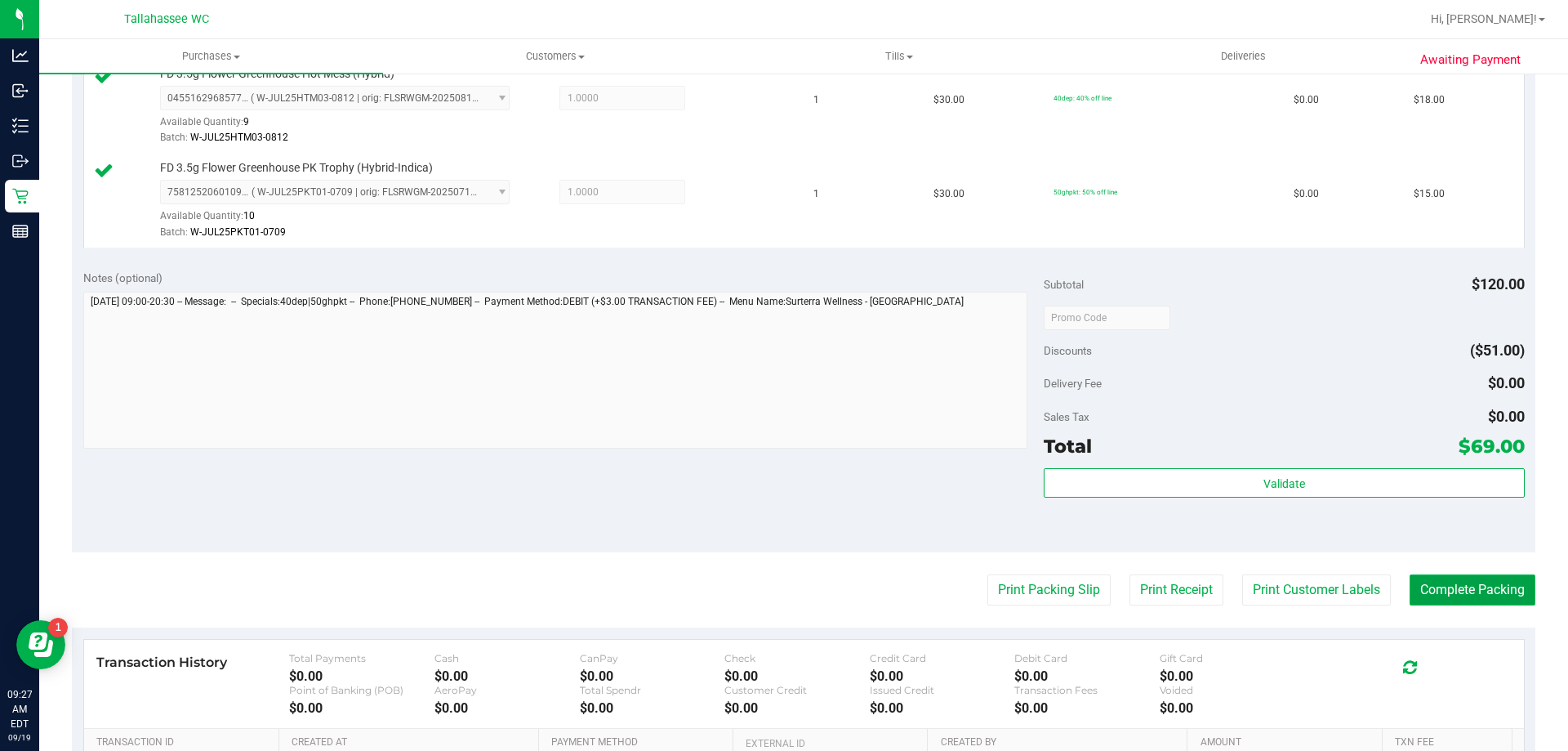
click at [1472, 584] on button "Complete Packing" at bounding box center [1472, 589] width 126 height 31
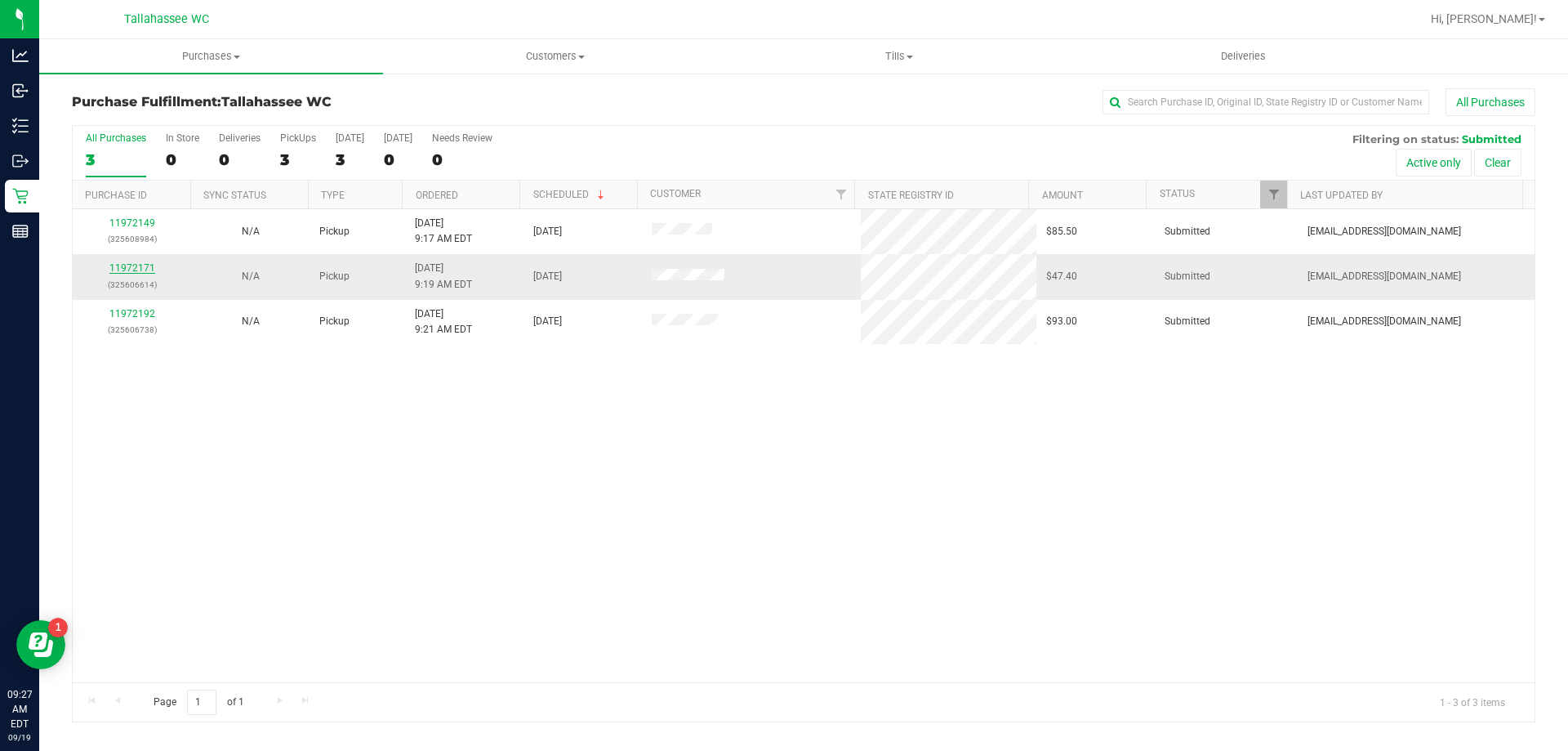
click at [118, 271] on link "11972171" at bounding box center [132, 268] width 46 height 12
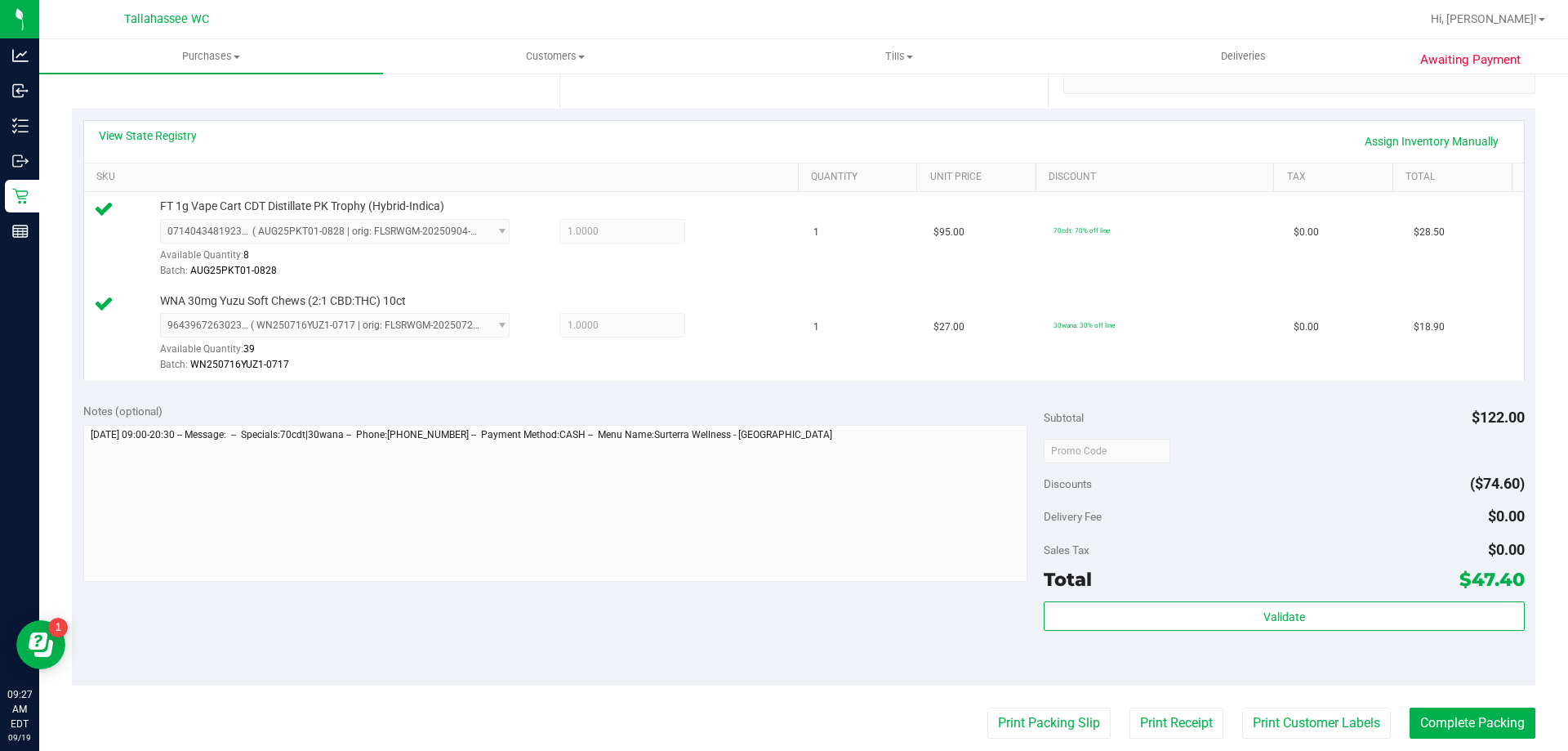
scroll to position [408, 0]
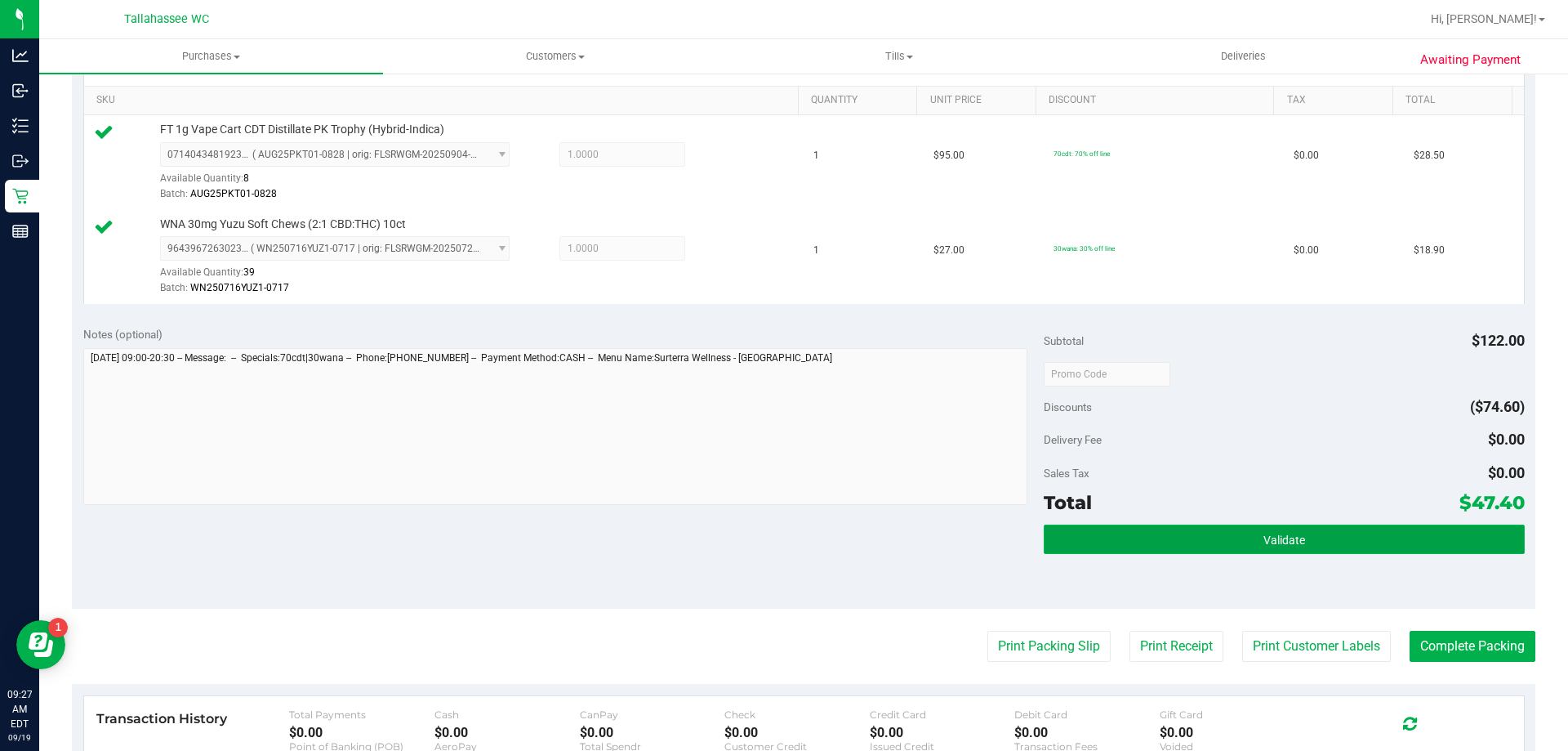
click at [1133, 535] on button "Validate" at bounding box center [1284, 539] width 480 height 30
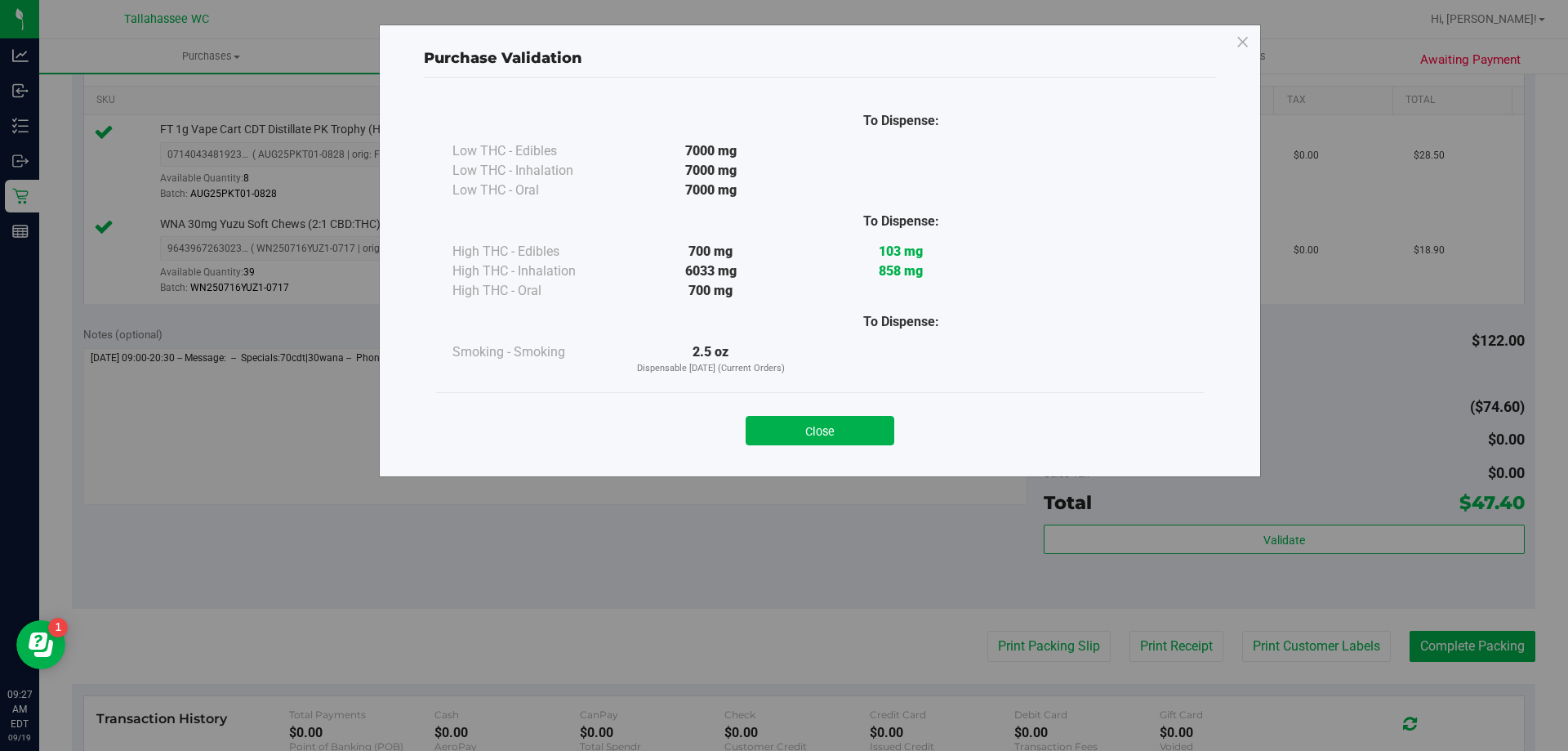
click at [783, 400] on div "Close" at bounding box center [820, 425] width 768 height 66
click at [797, 425] on button "Close" at bounding box center [820, 430] width 149 height 30
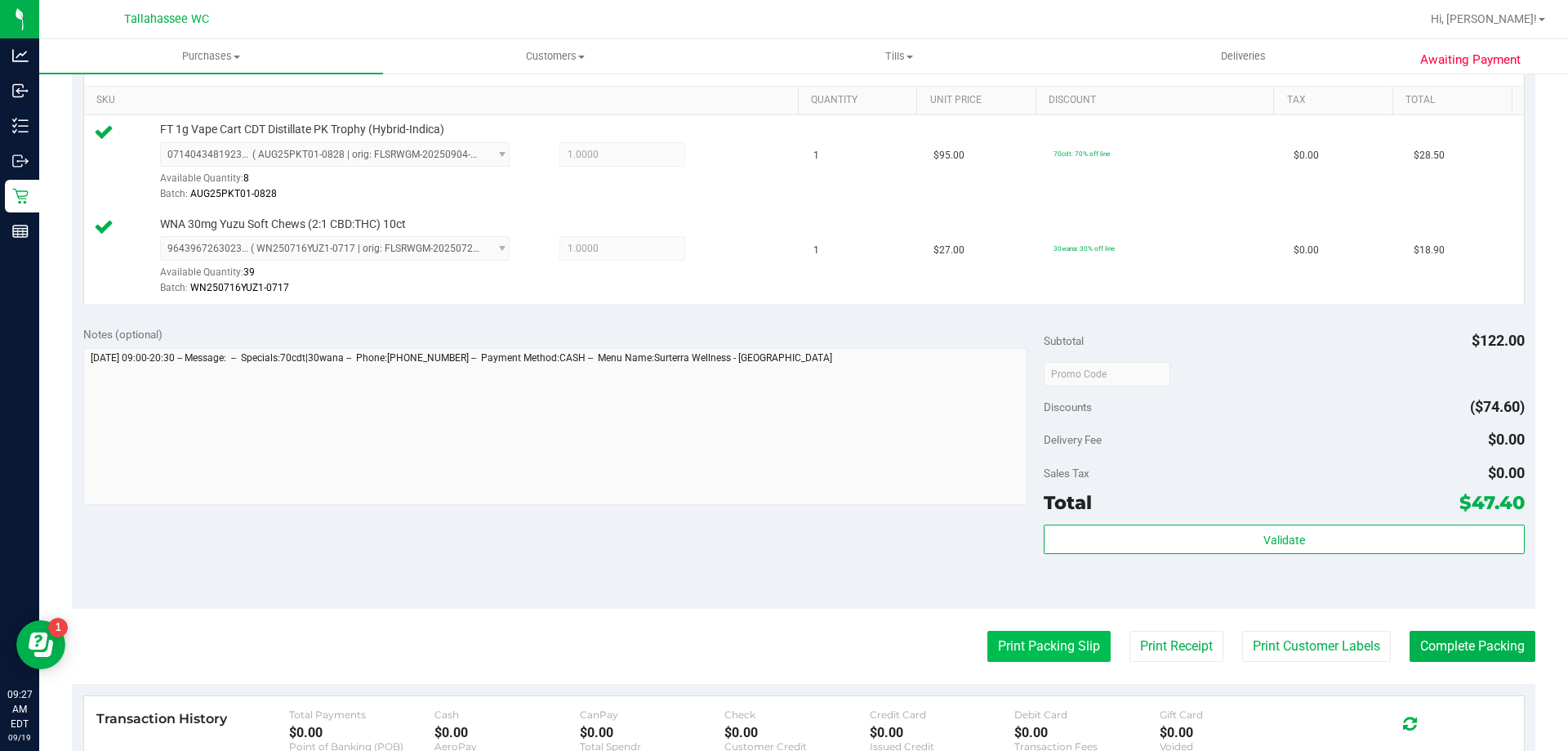
click at [1043, 651] on button "Print Packing Slip" at bounding box center [1049, 646] width 123 height 31
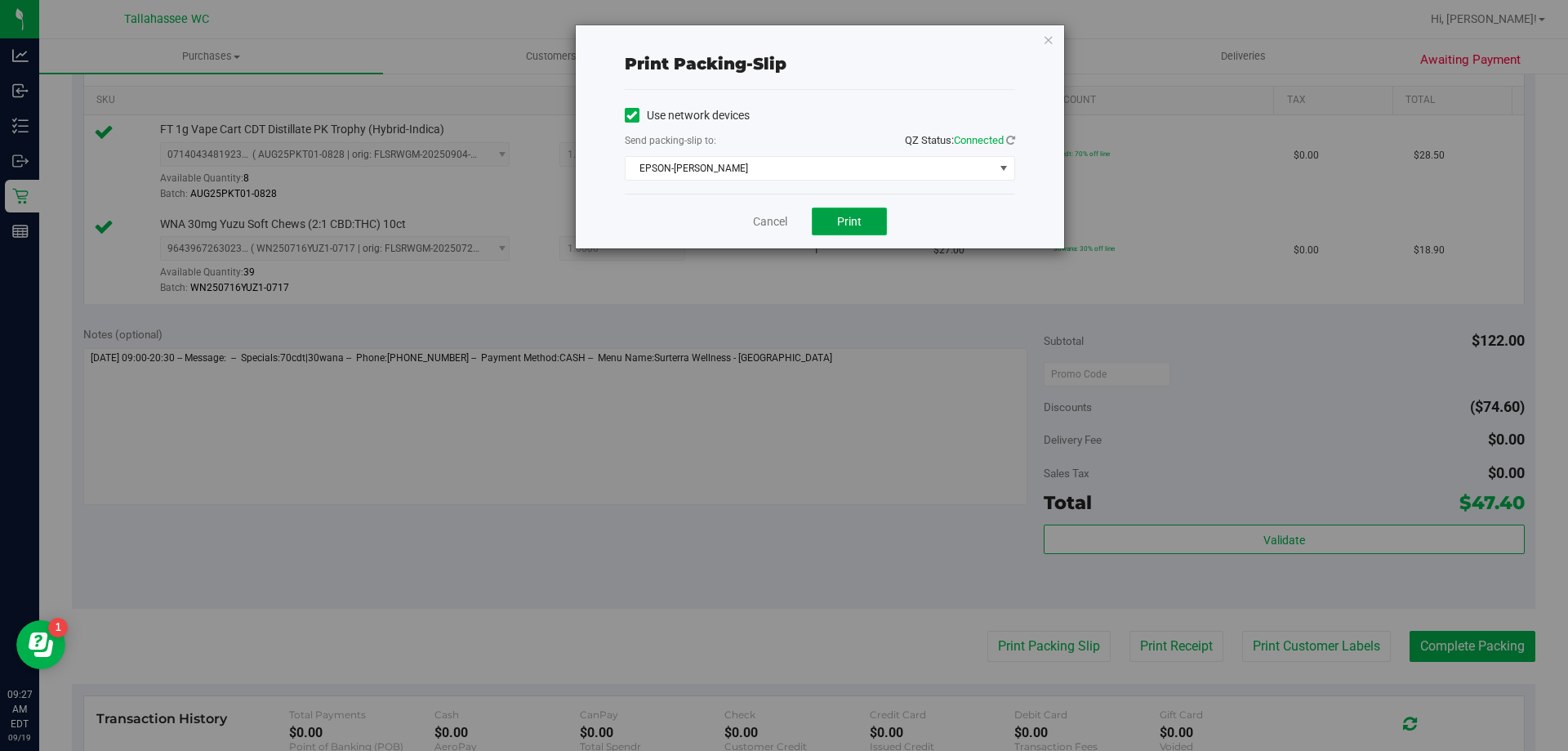
click at [855, 230] on button "Print" at bounding box center [849, 221] width 75 height 28
click at [768, 222] on link "Cancel" at bounding box center [770, 222] width 35 height 17
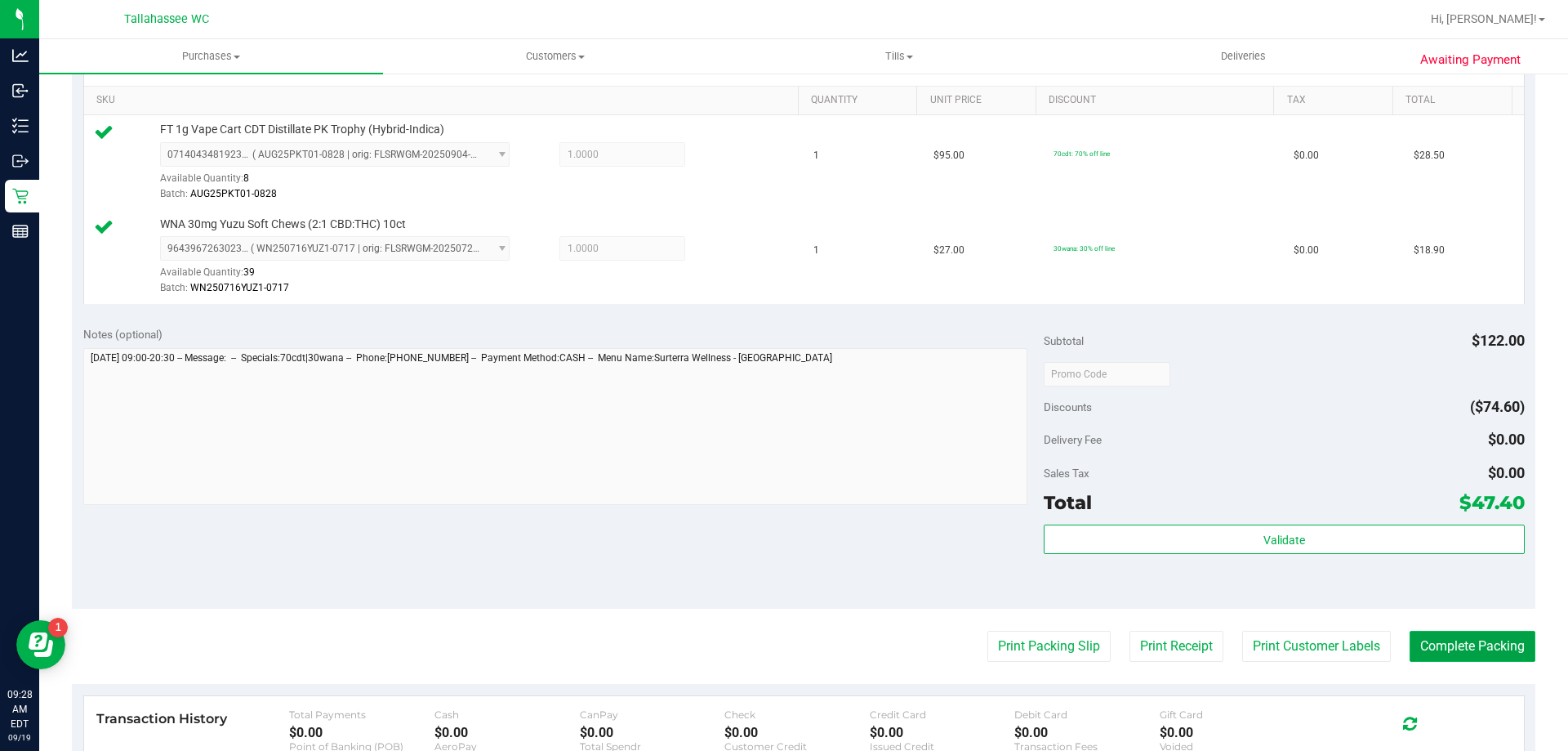
click at [1465, 652] on button "Complete Packing" at bounding box center [1472, 646] width 126 height 31
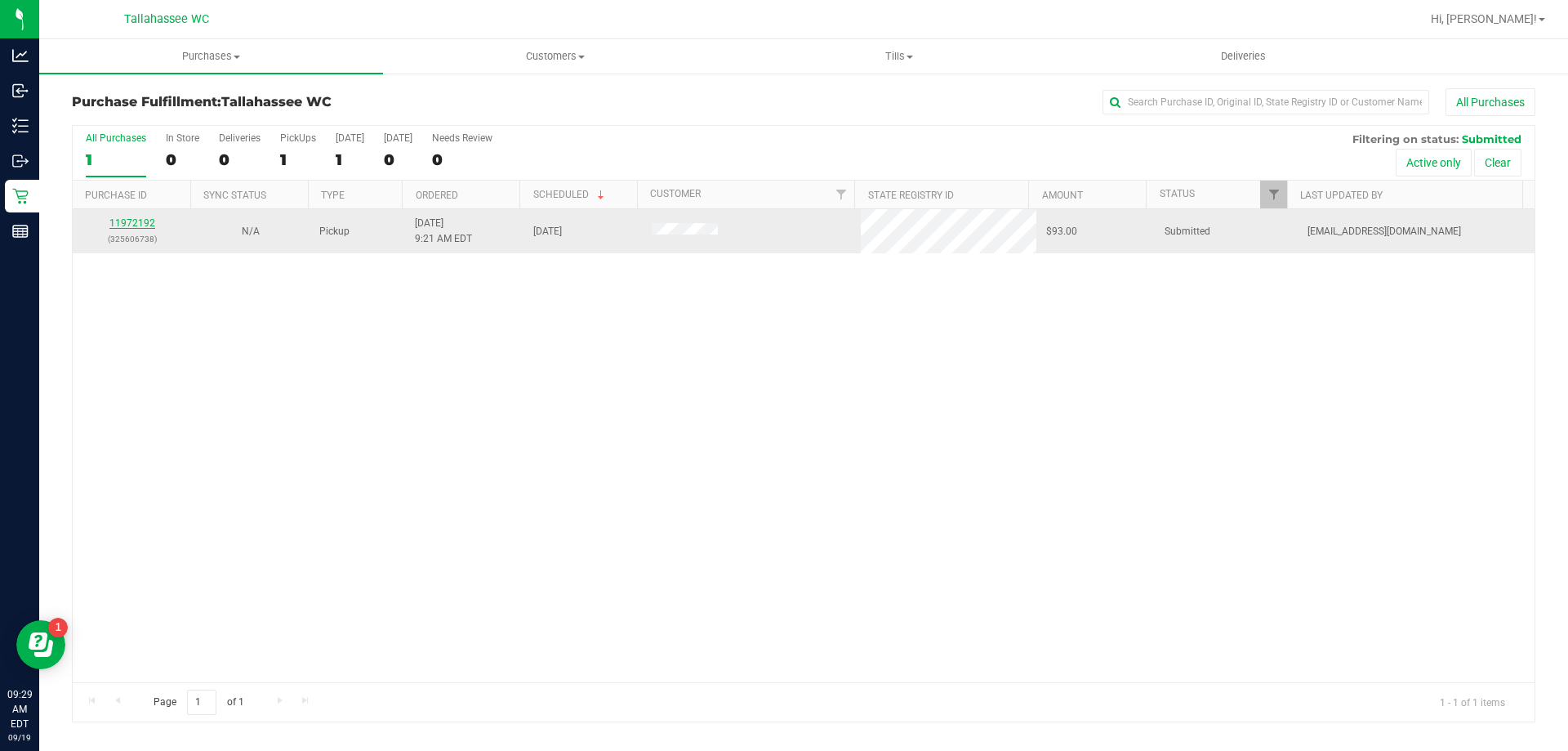
click at [117, 222] on link "11972192" at bounding box center [132, 223] width 46 height 12
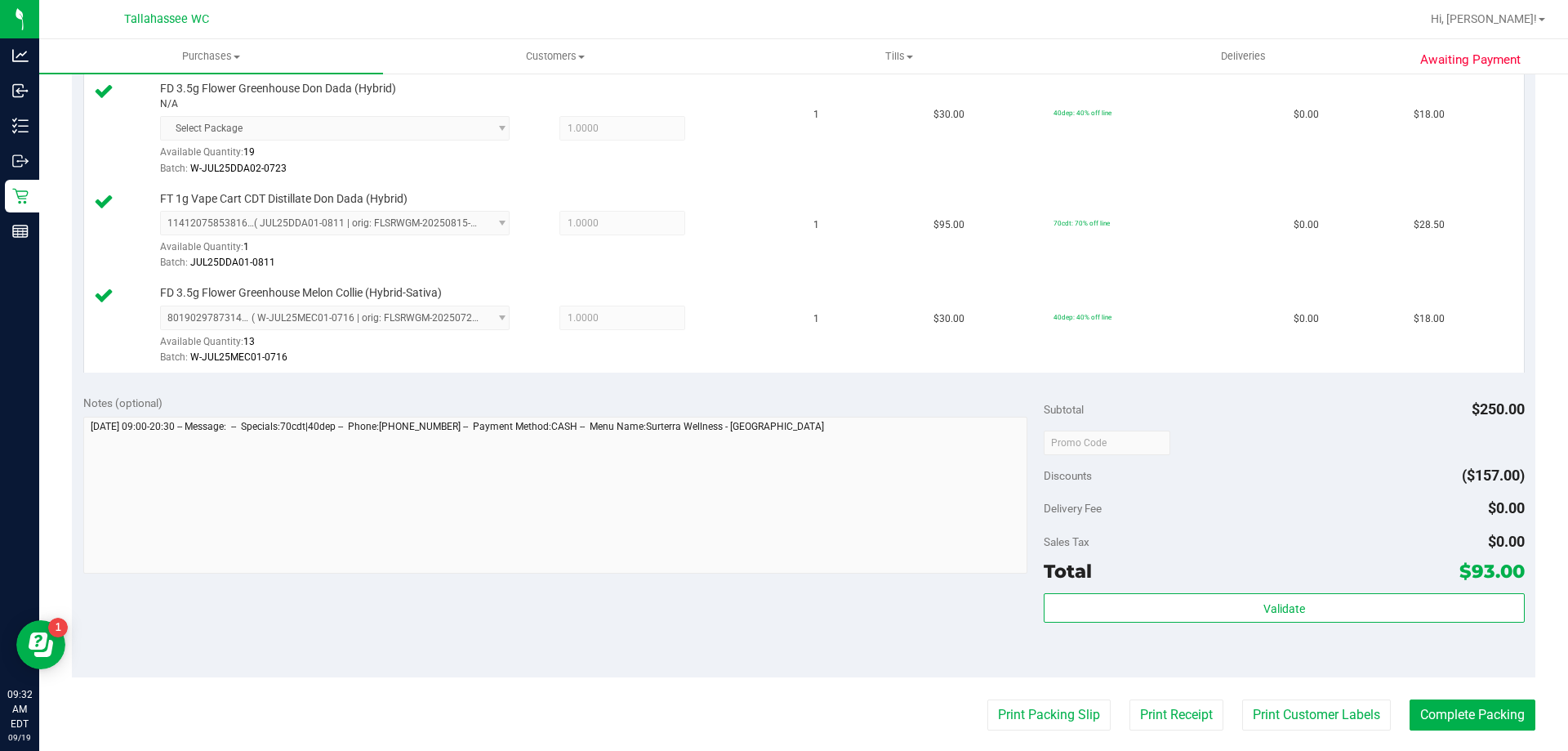
scroll to position [654, 0]
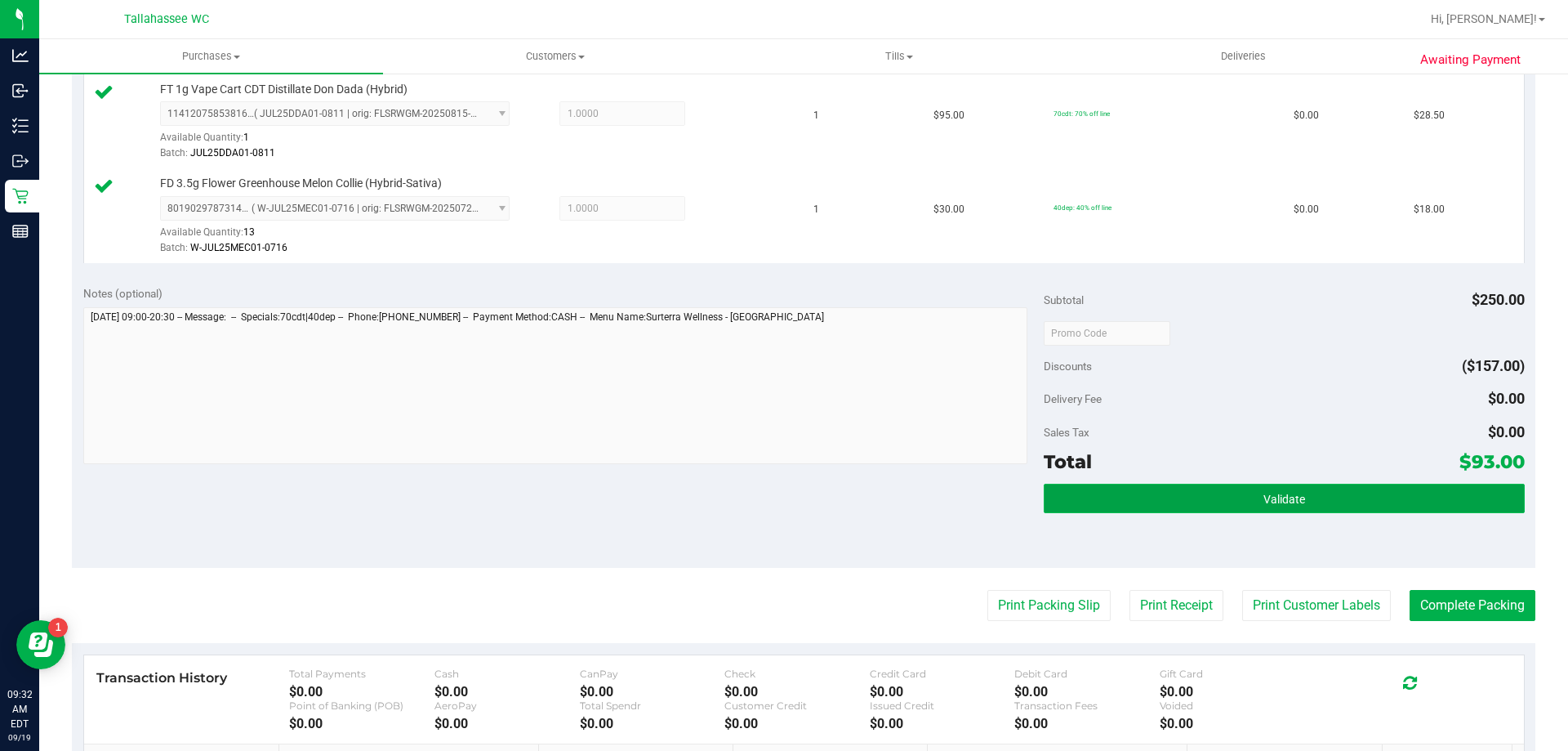
click at [1063, 502] on button "Validate" at bounding box center [1284, 498] width 480 height 30
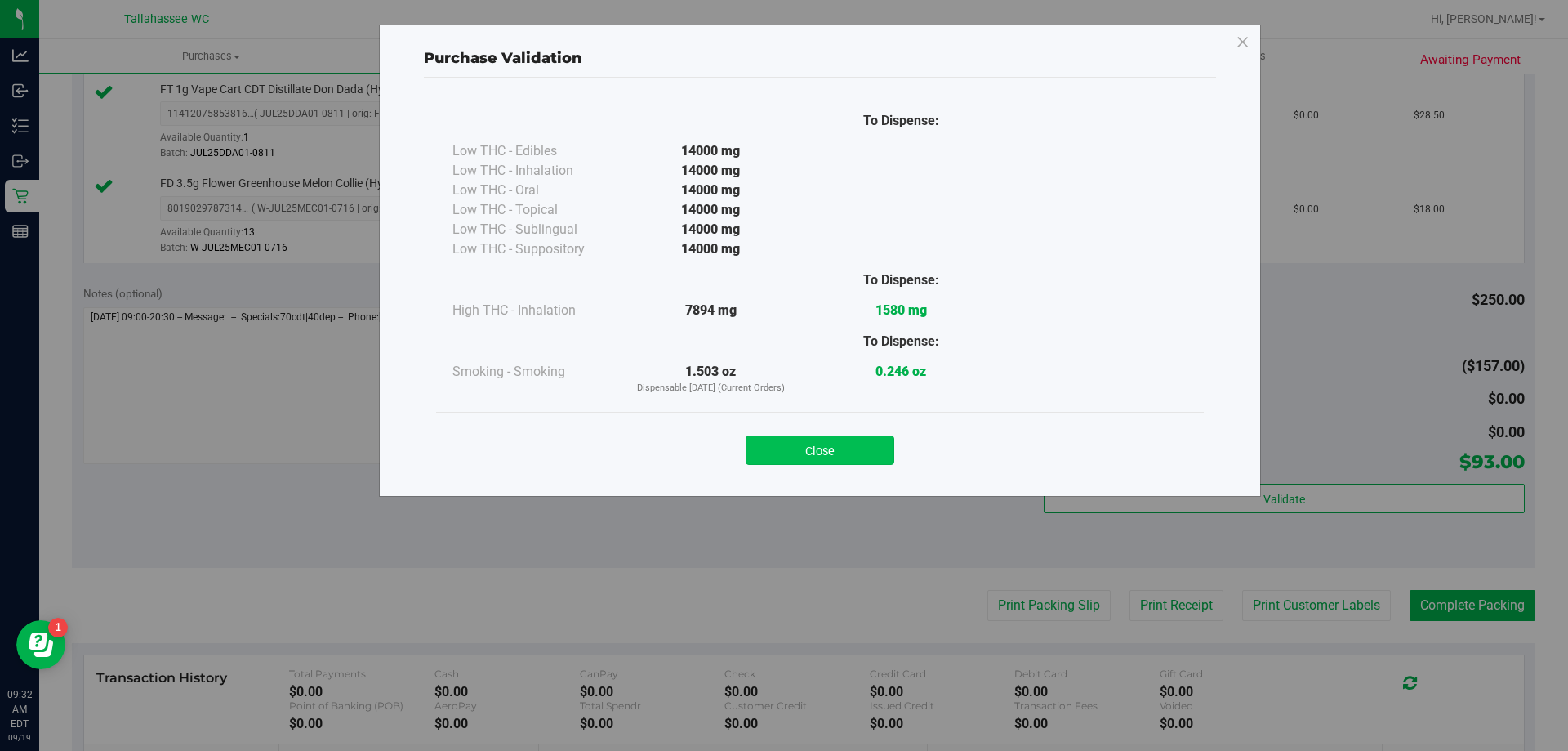
click at [840, 458] on button "Close" at bounding box center [820, 450] width 149 height 30
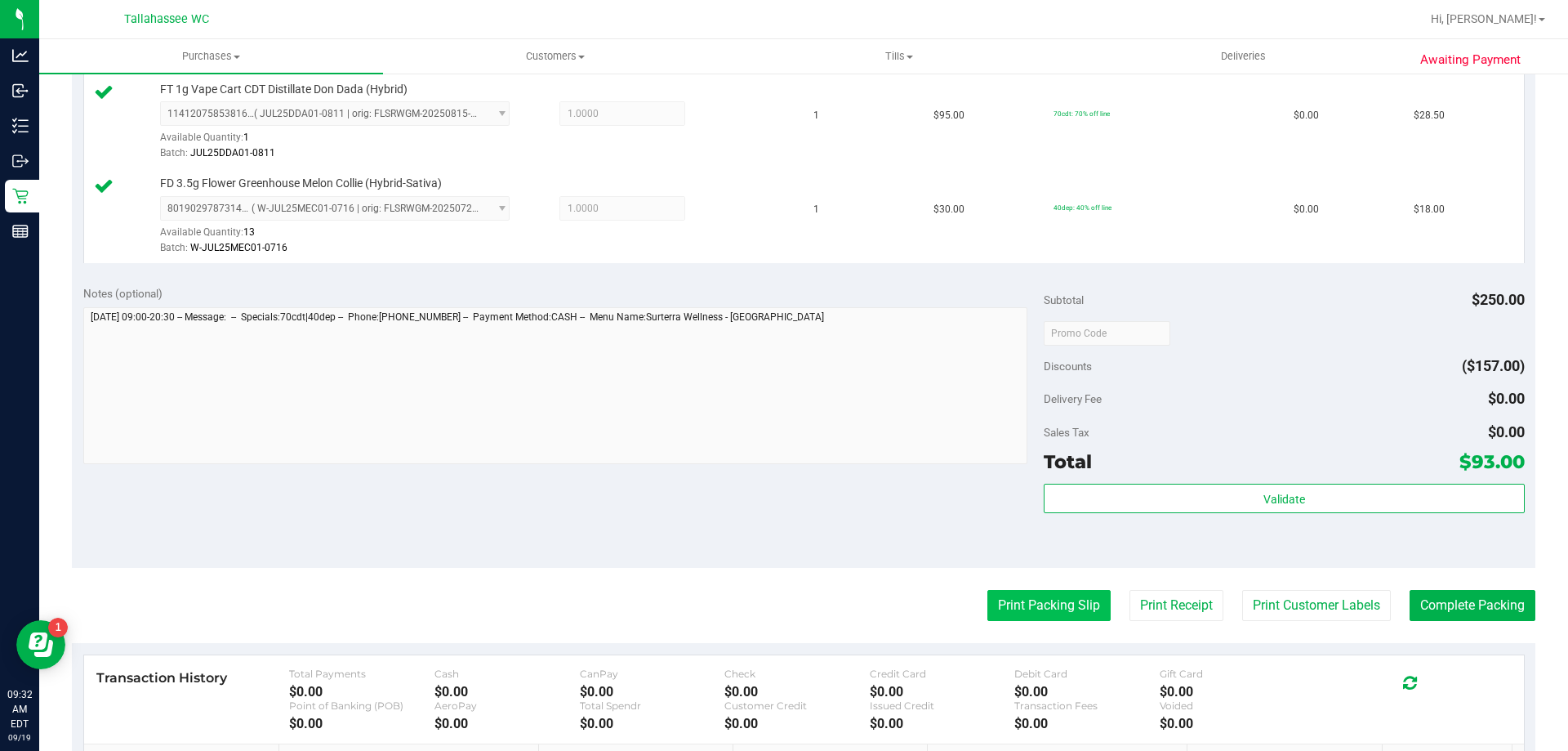
click at [1061, 602] on button "Print Packing Slip" at bounding box center [1049, 606] width 123 height 31
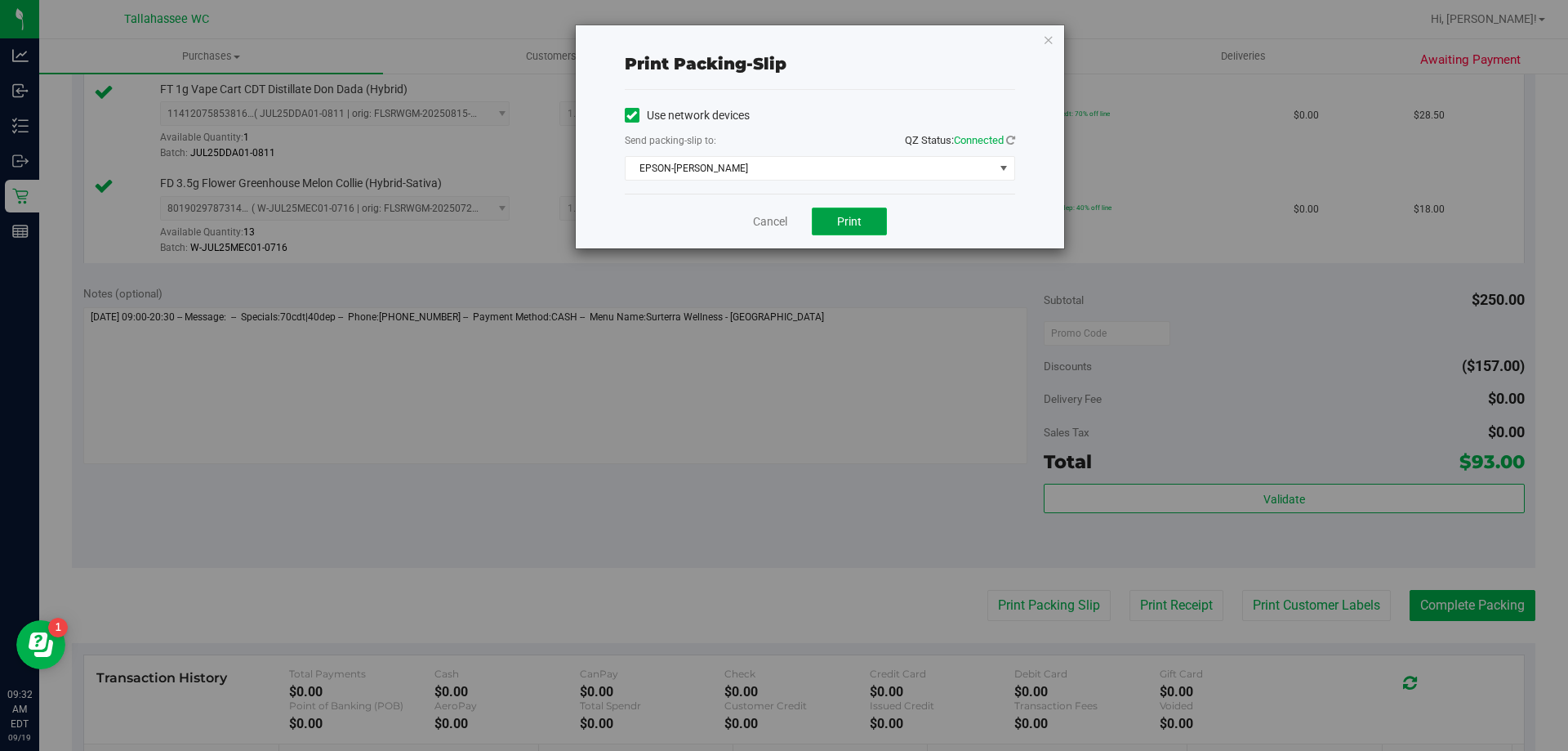
click at [860, 219] on span "Print" at bounding box center [849, 221] width 25 height 13
drag, startPoint x: 761, startPoint y: 223, endPoint x: 1389, endPoint y: 473, distance: 675.9
click at [761, 222] on link "Cancel" at bounding box center [770, 222] width 35 height 17
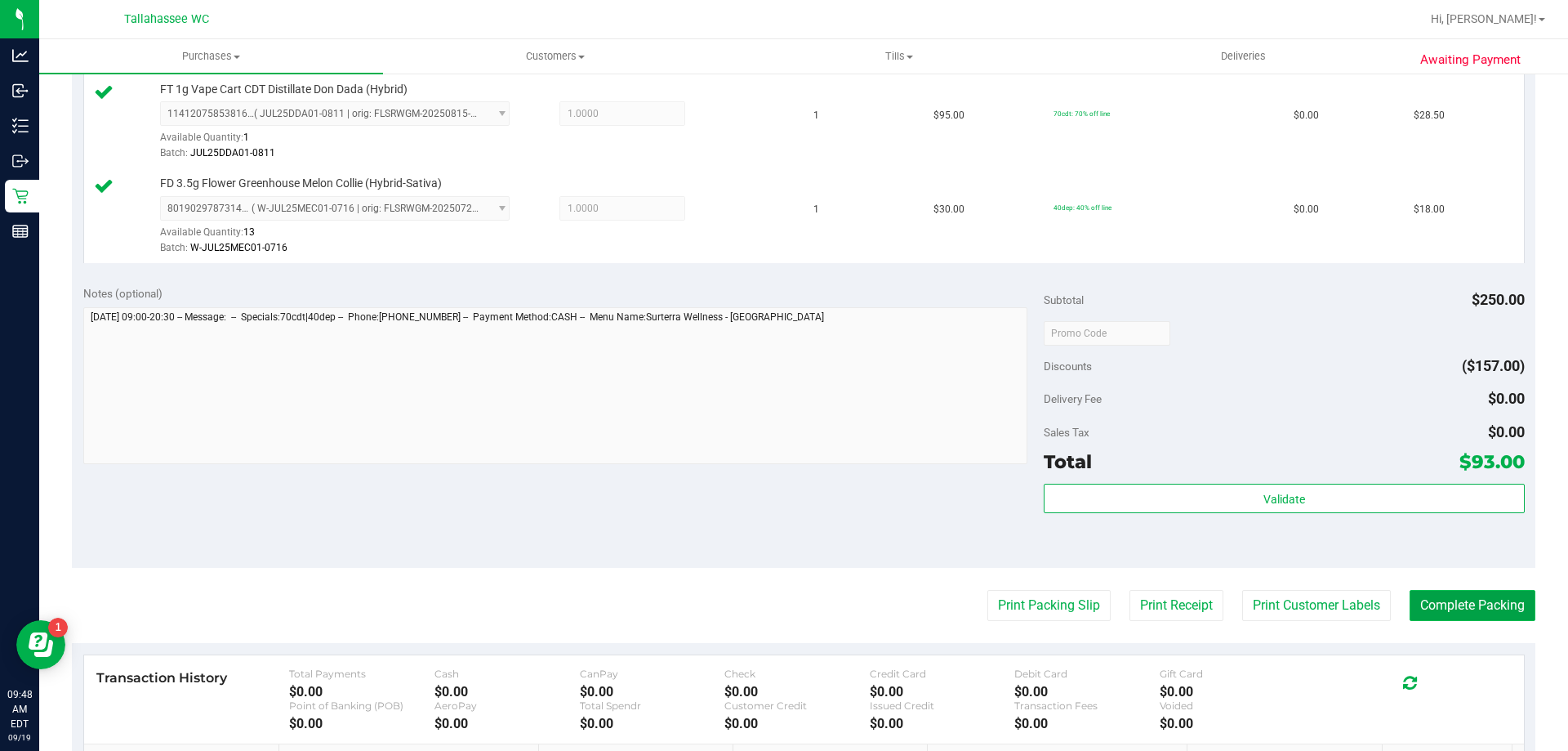
click at [1469, 618] on button "Complete Packing" at bounding box center [1472, 606] width 126 height 31
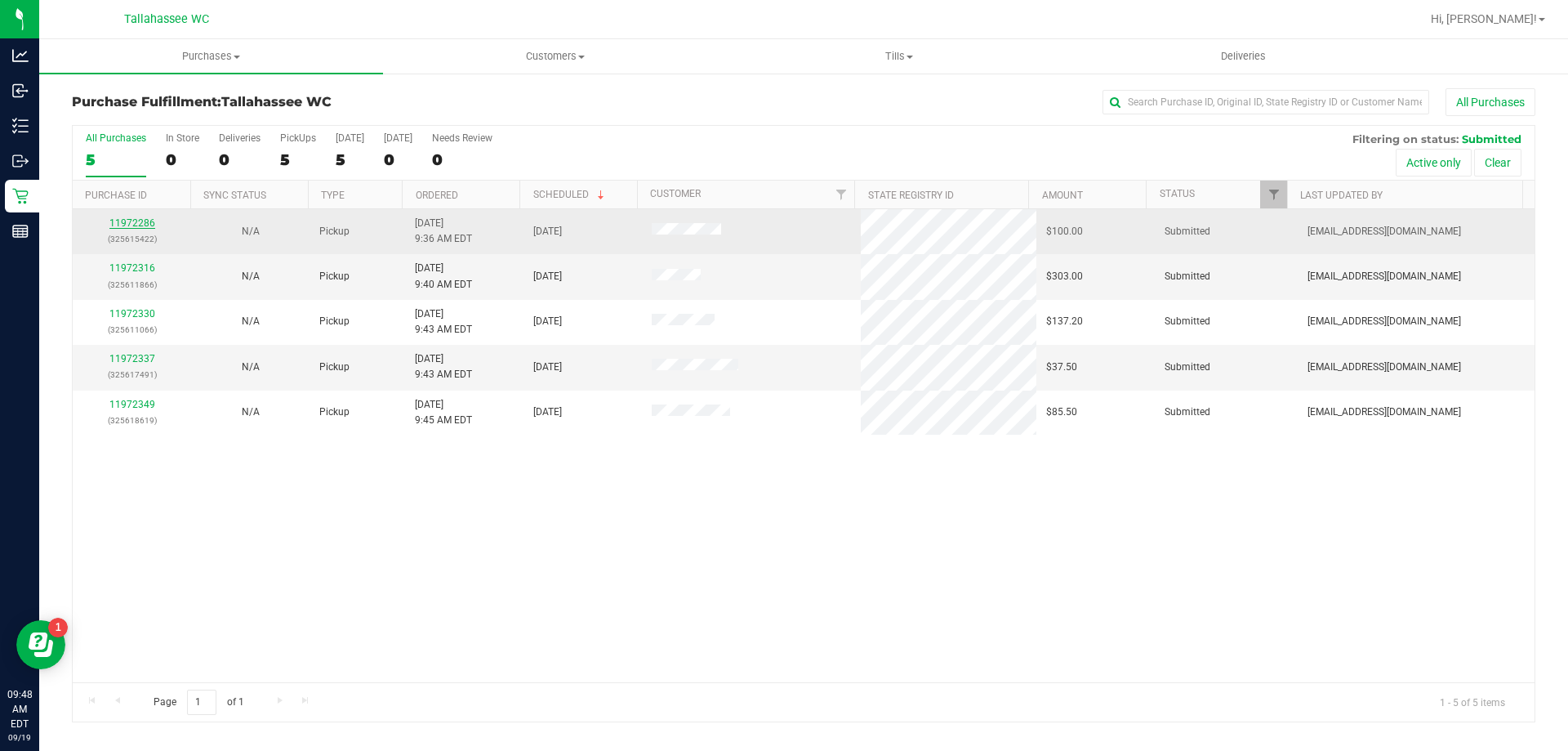
click at [134, 224] on link "11972286" at bounding box center [132, 223] width 46 height 12
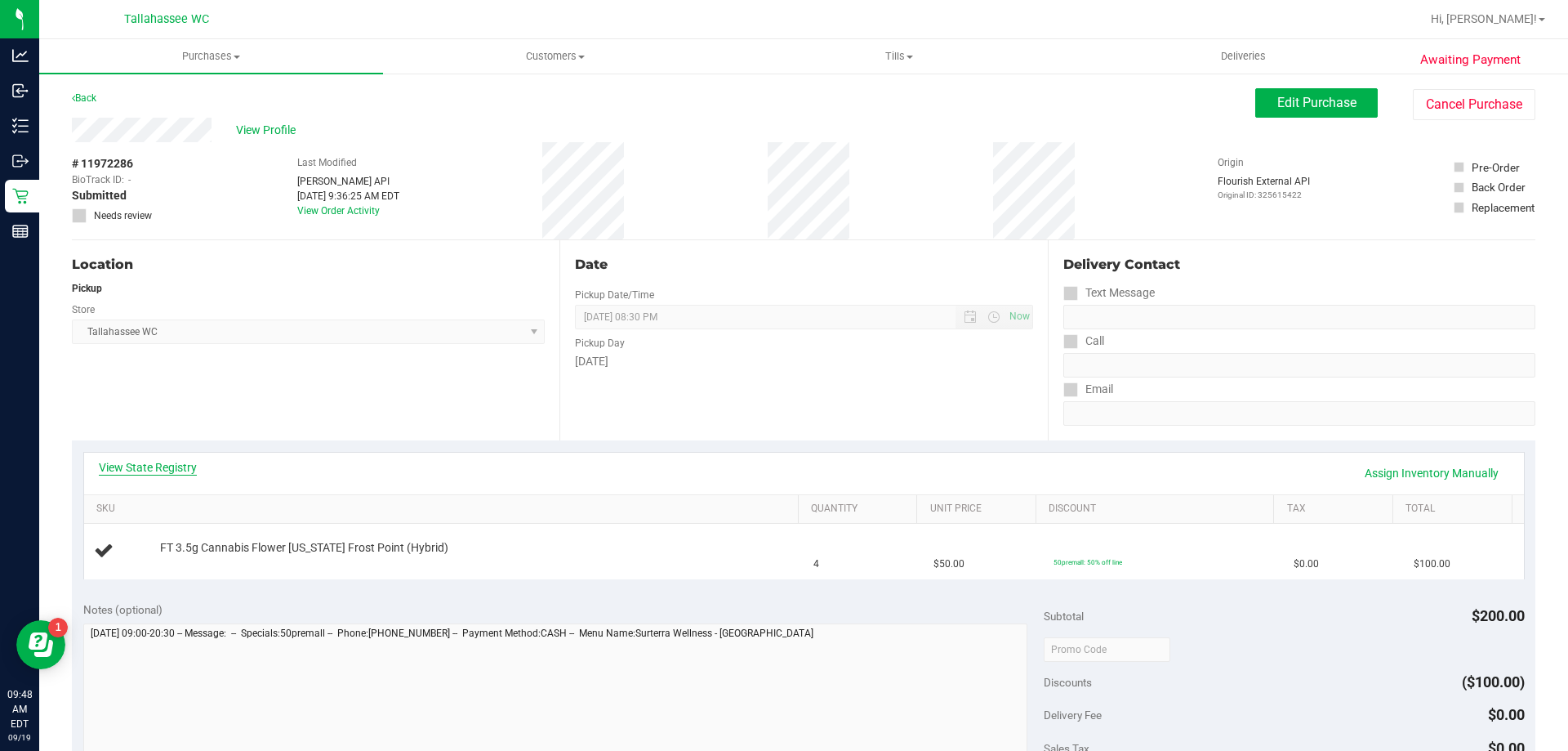
click at [185, 462] on link "View State Registry" at bounding box center [148, 467] width 98 height 16
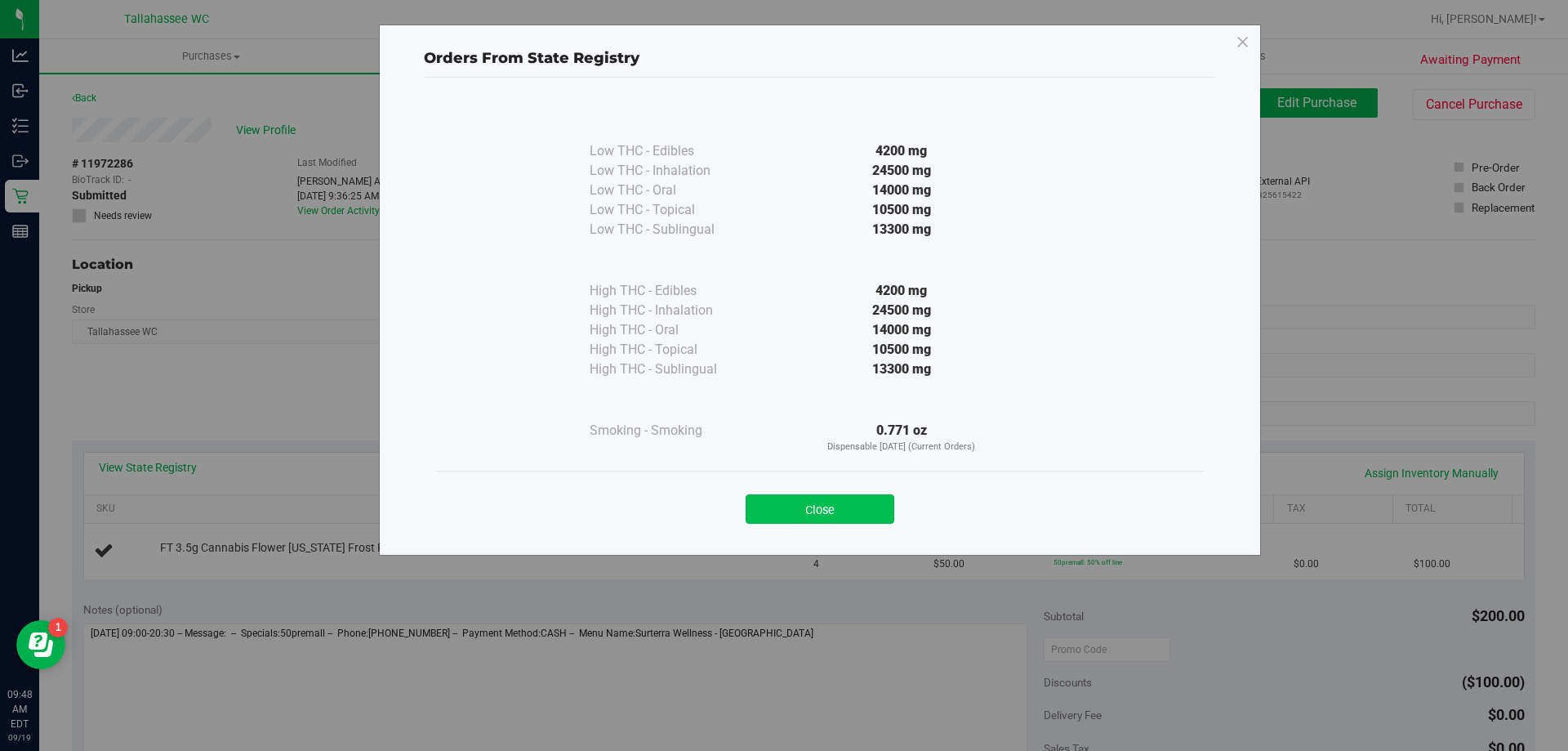
click at [888, 516] on button "Close" at bounding box center [820, 509] width 149 height 30
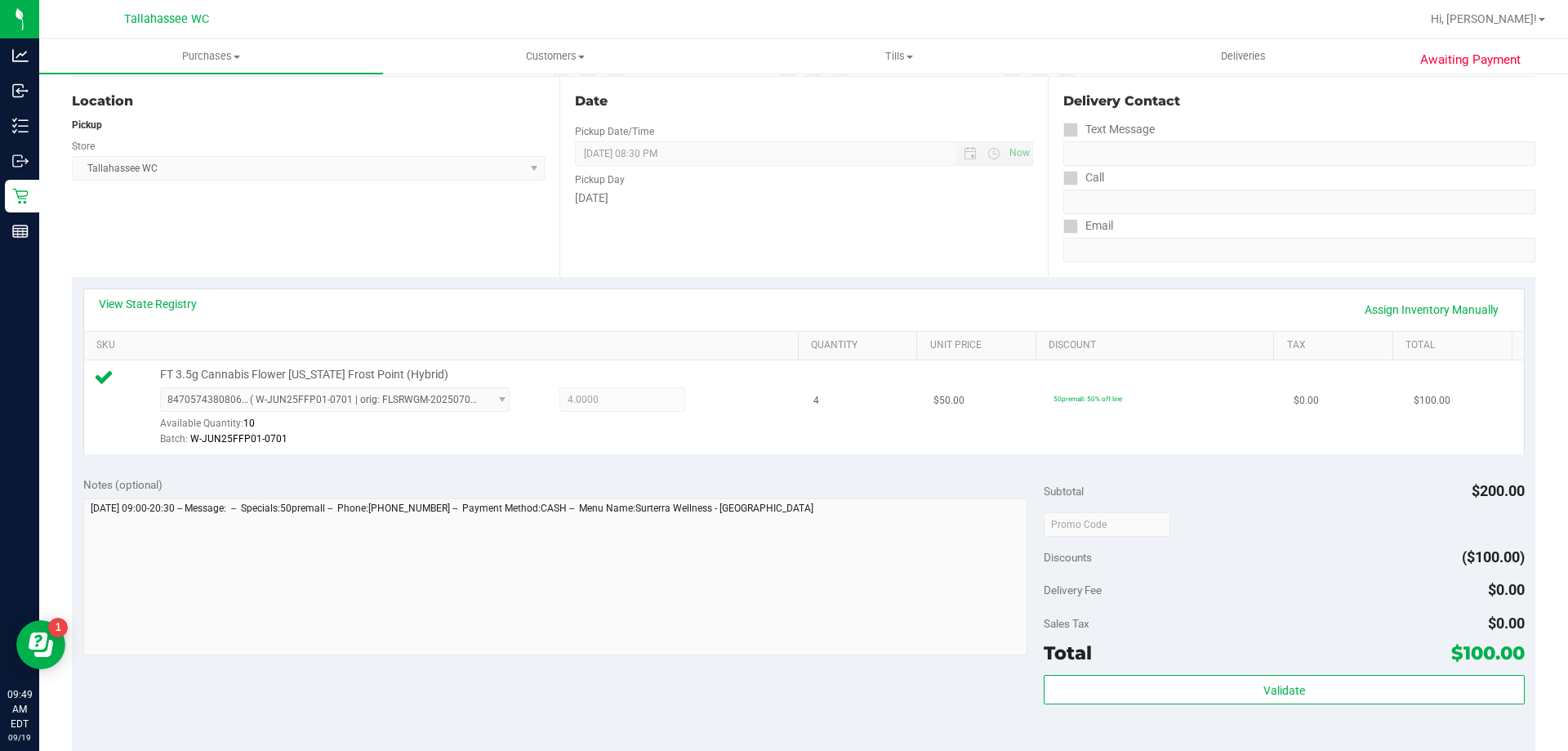
scroll to position [408, 0]
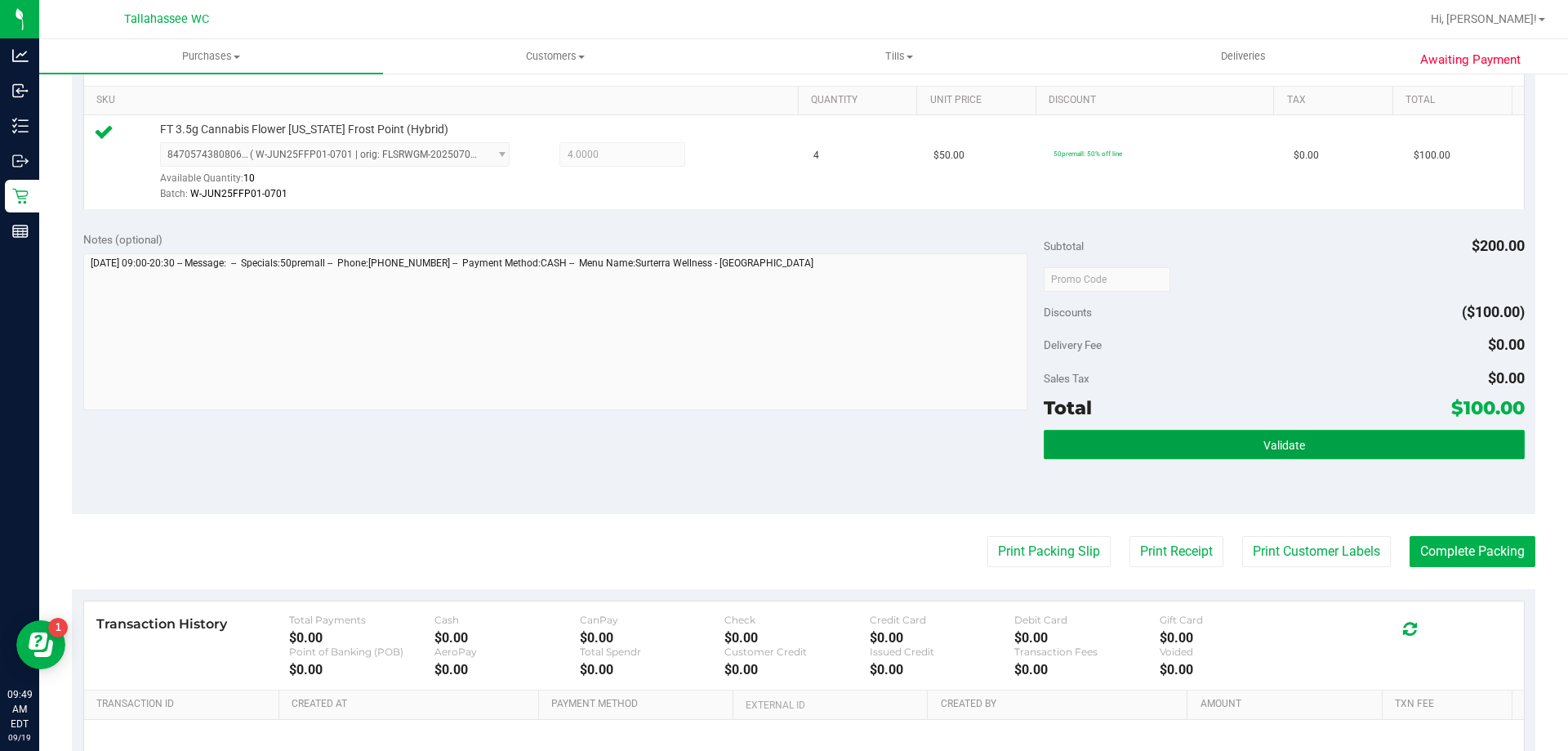
click at [1139, 438] on button "Validate" at bounding box center [1284, 444] width 480 height 30
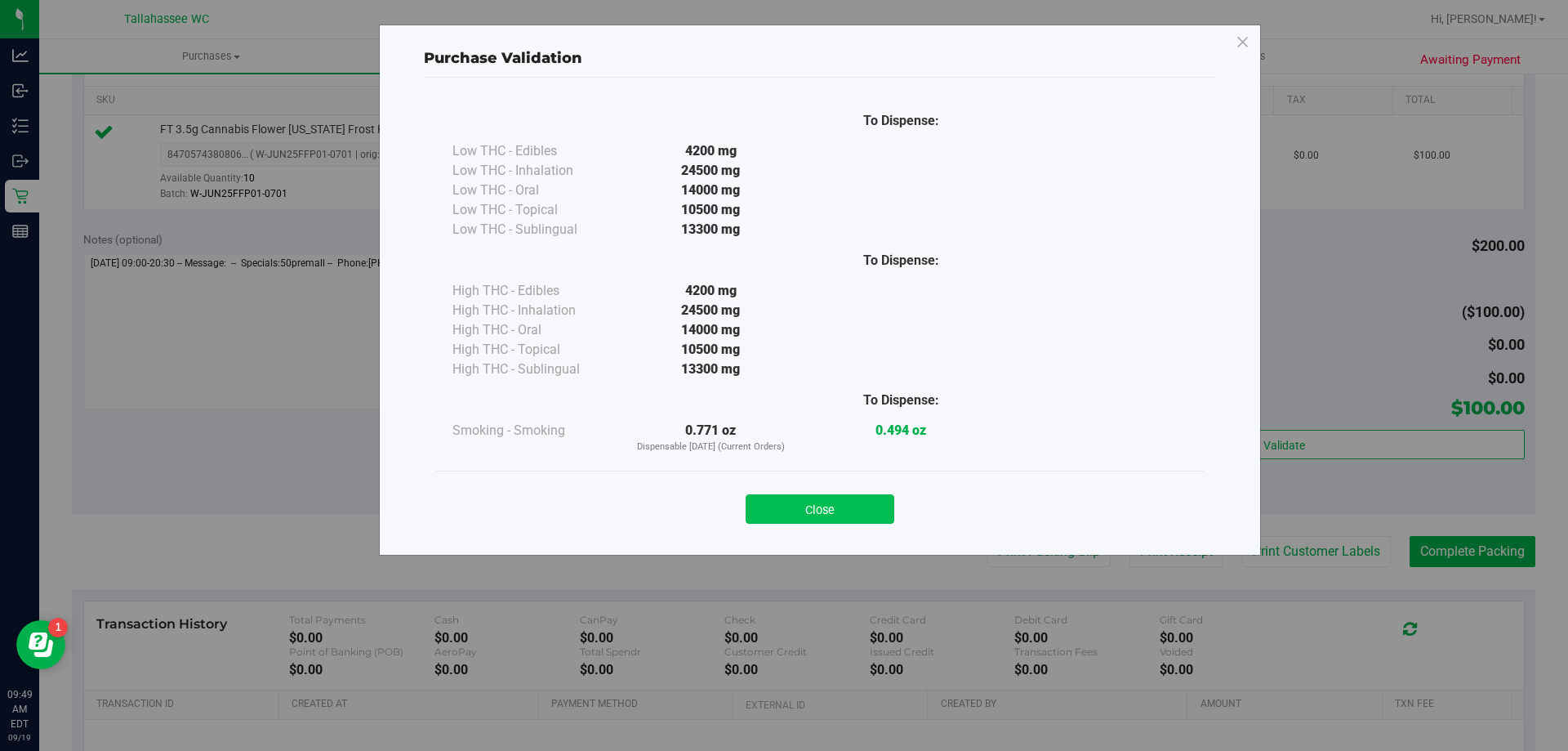
click at [871, 502] on button "Close" at bounding box center [820, 509] width 149 height 30
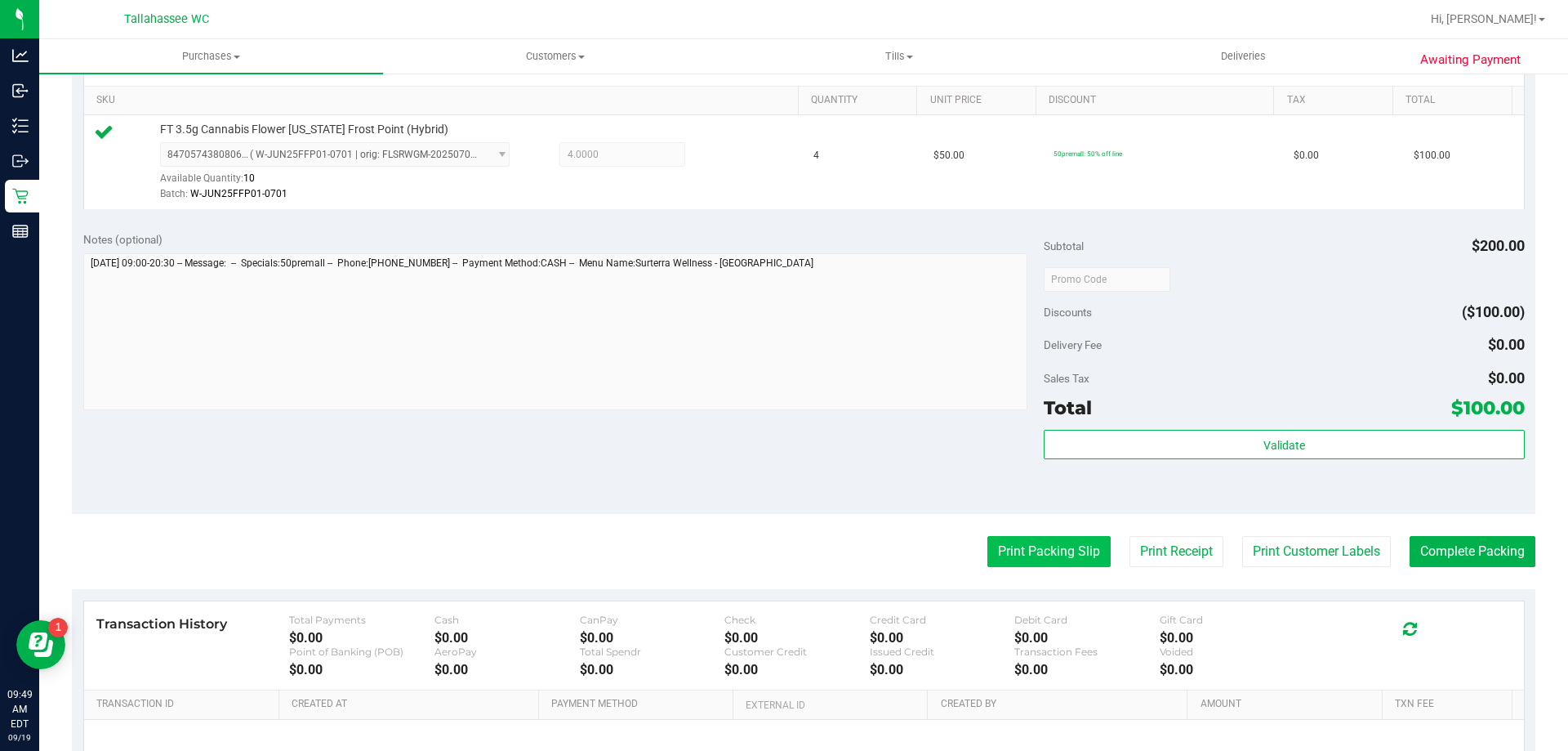
click at [992, 547] on button "Print Packing Slip" at bounding box center [1049, 551] width 123 height 31
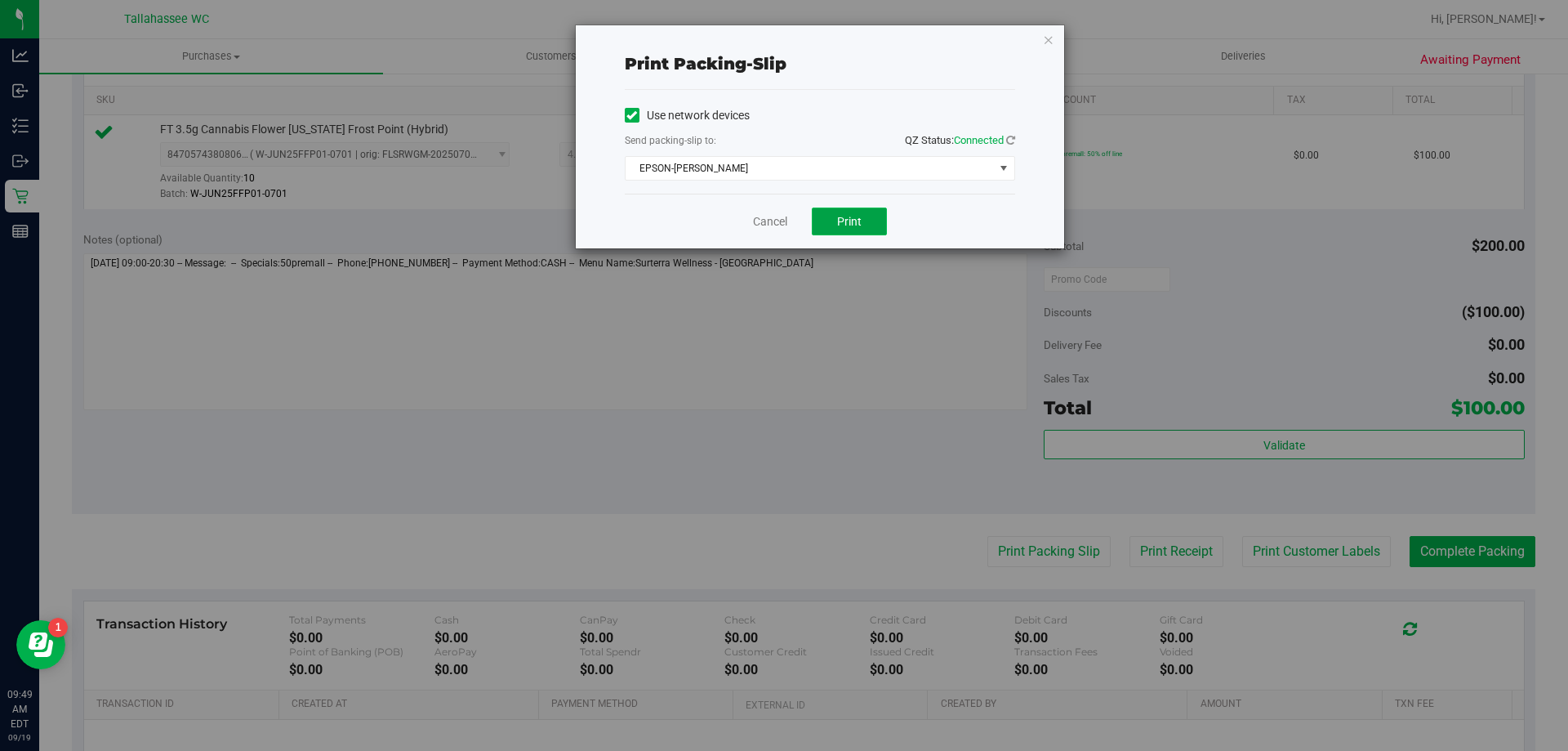
click at [850, 233] on button "Print" at bounding box center [849, 221] width 75 height 28
click at [763, 227] on link "Cancel" at bounding box center [770, 222] width 35 height 17
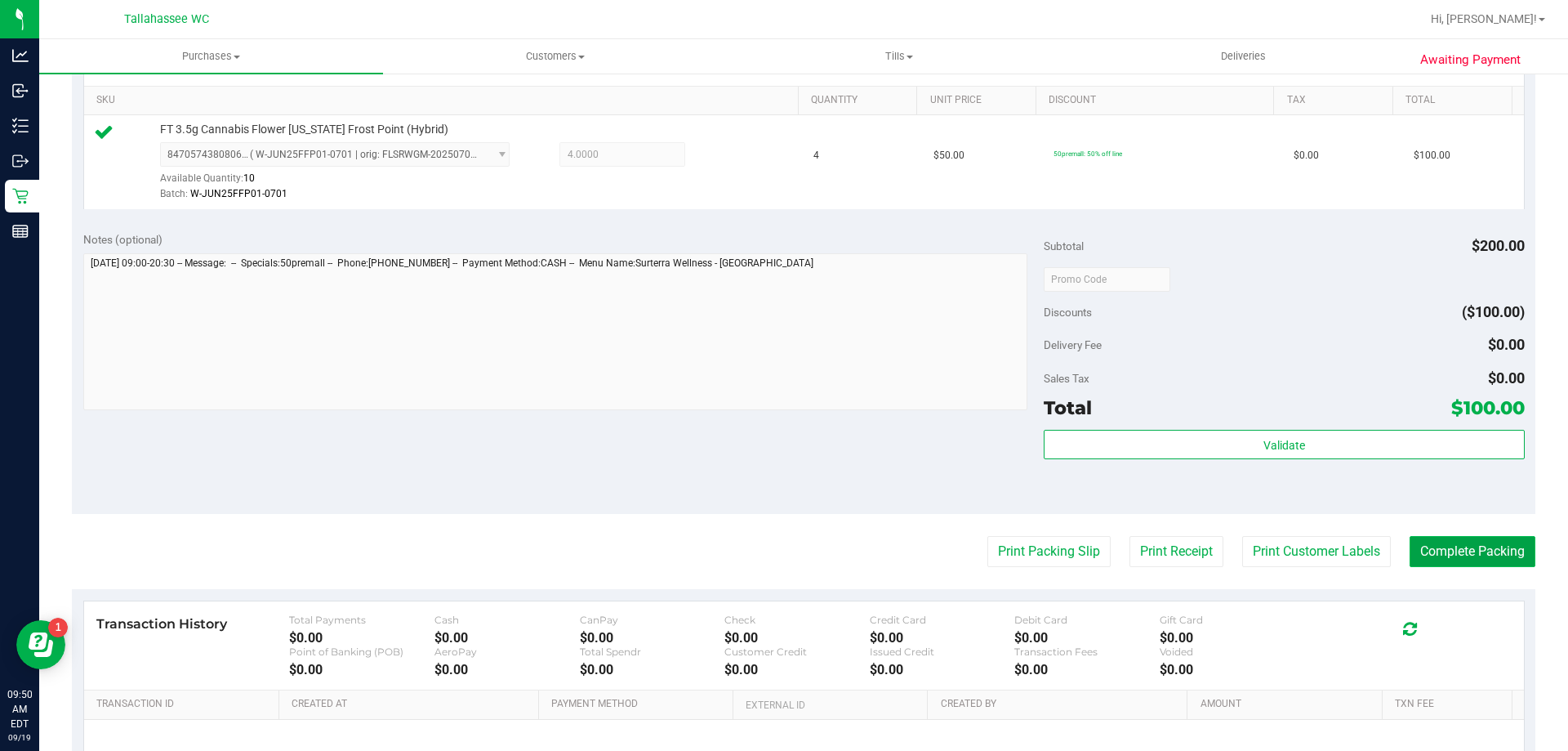
click at [1469, 551] on button "Complete Packing" at bounding box center [1472, 551] width 126 height 31
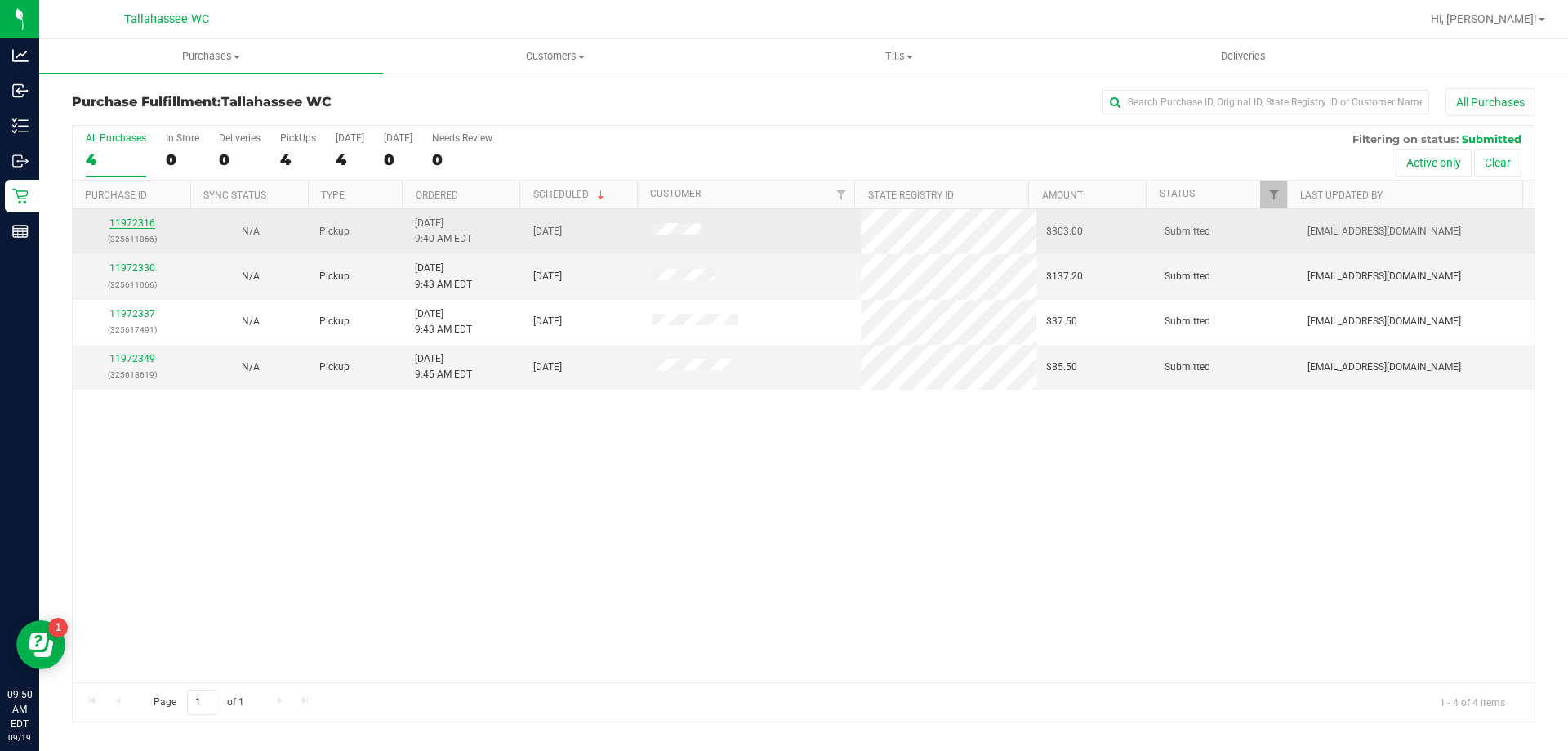
click at [111, 223] on link "11972316" at bounding box center [132, 223] width 46 height 12
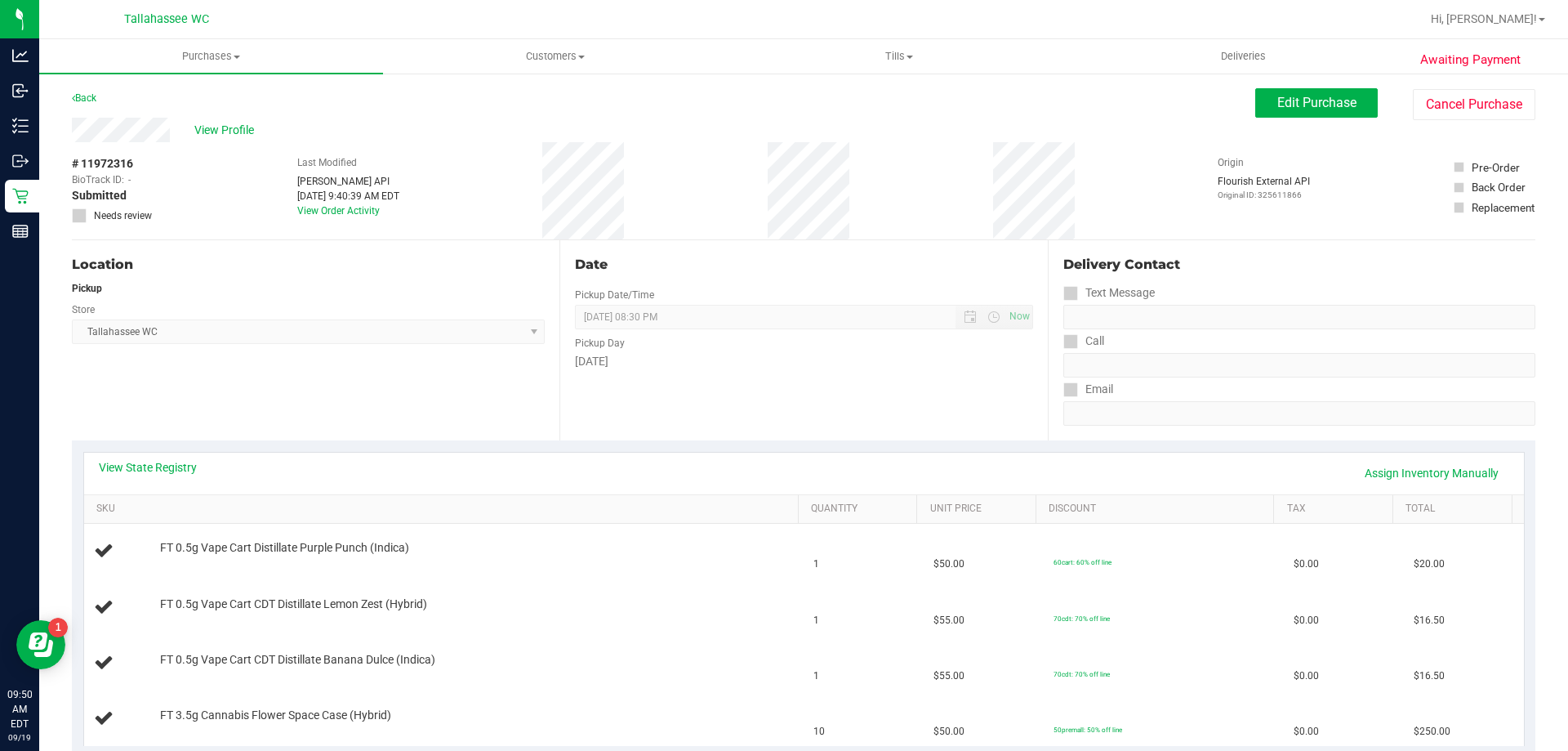
scroll to position [163, 0]
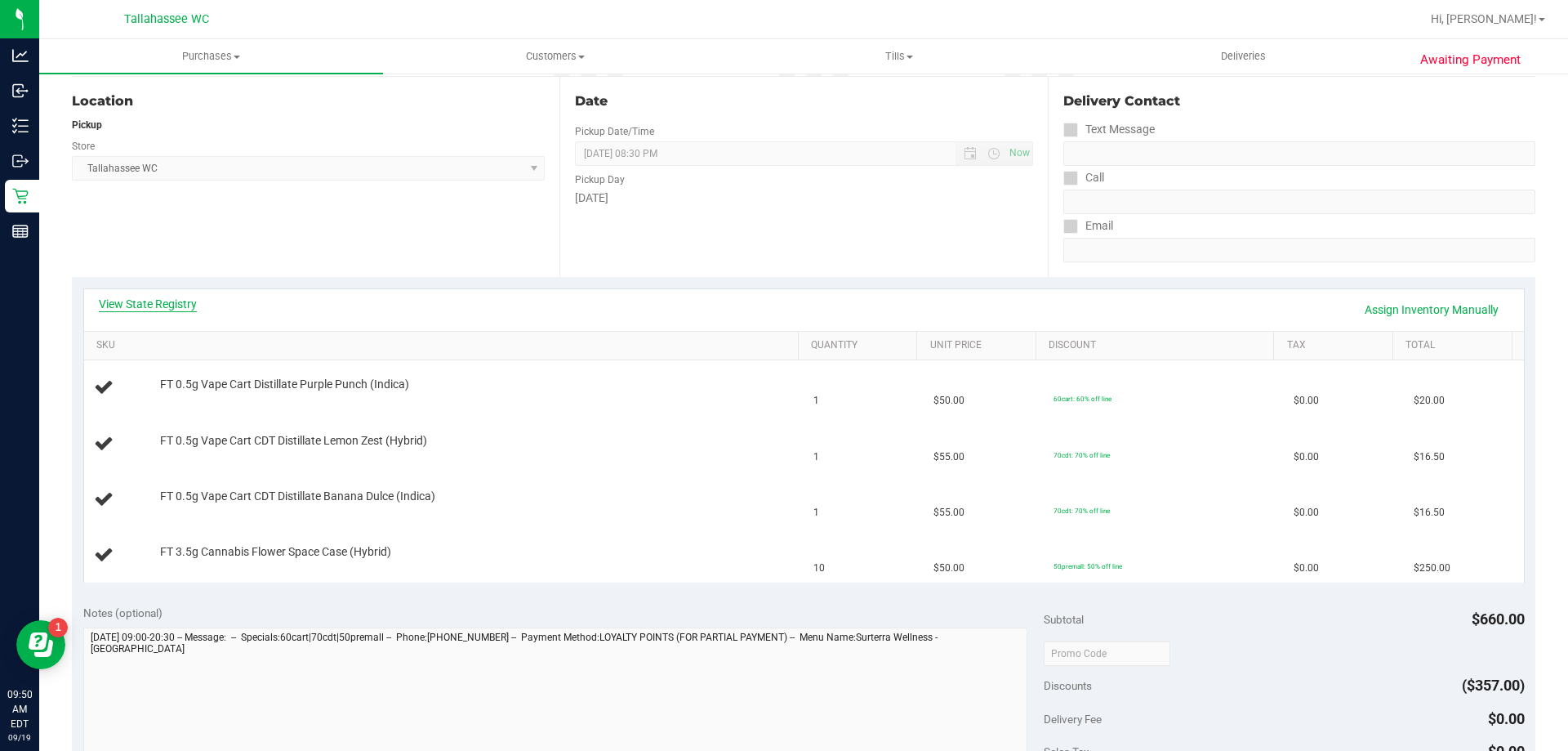
click at [150, 303] on link "View State Registry" at bounding box center [148, 304] width 98 height 16
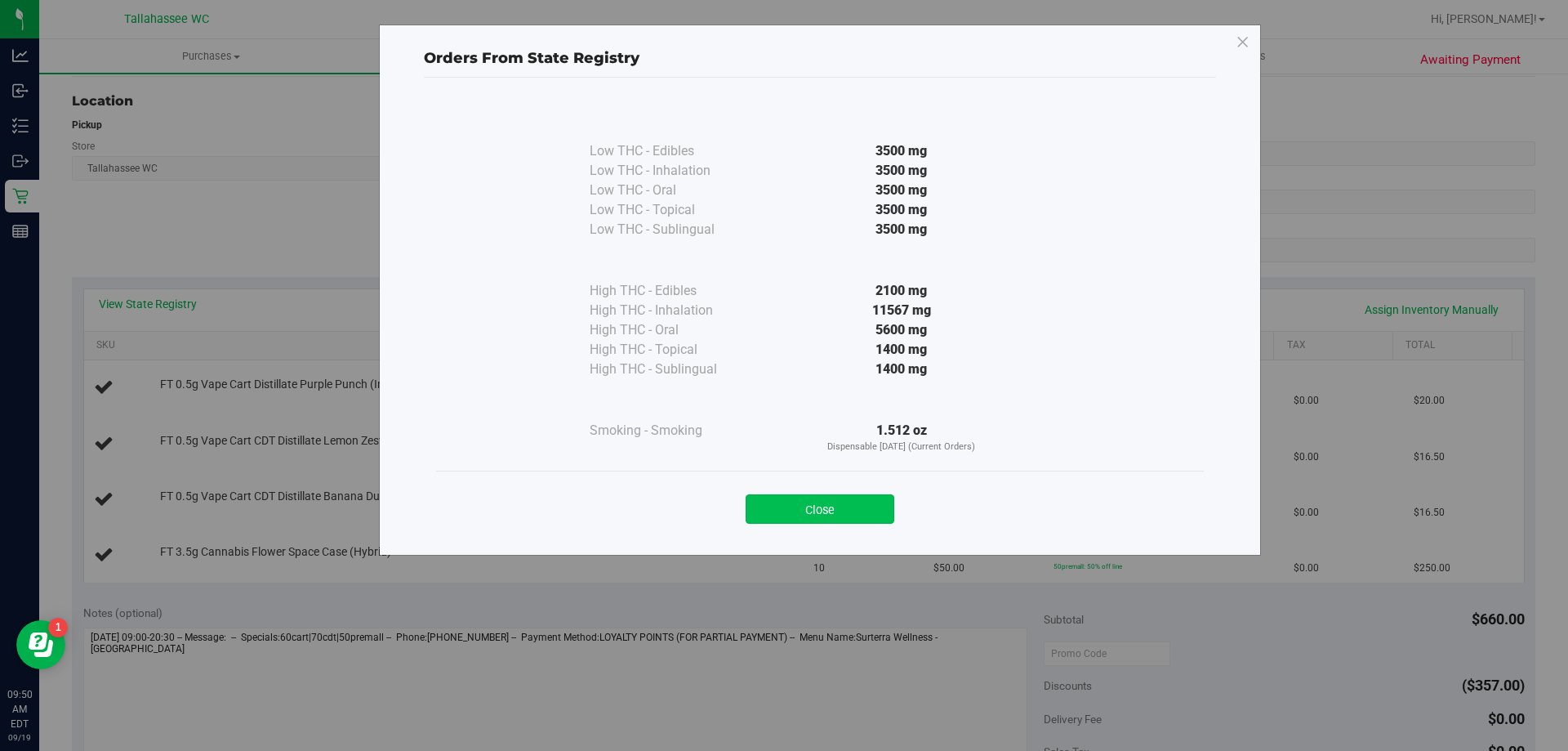
click at [854, 516] on button "Close" at bounding box center [820, 509] width 149 height 30
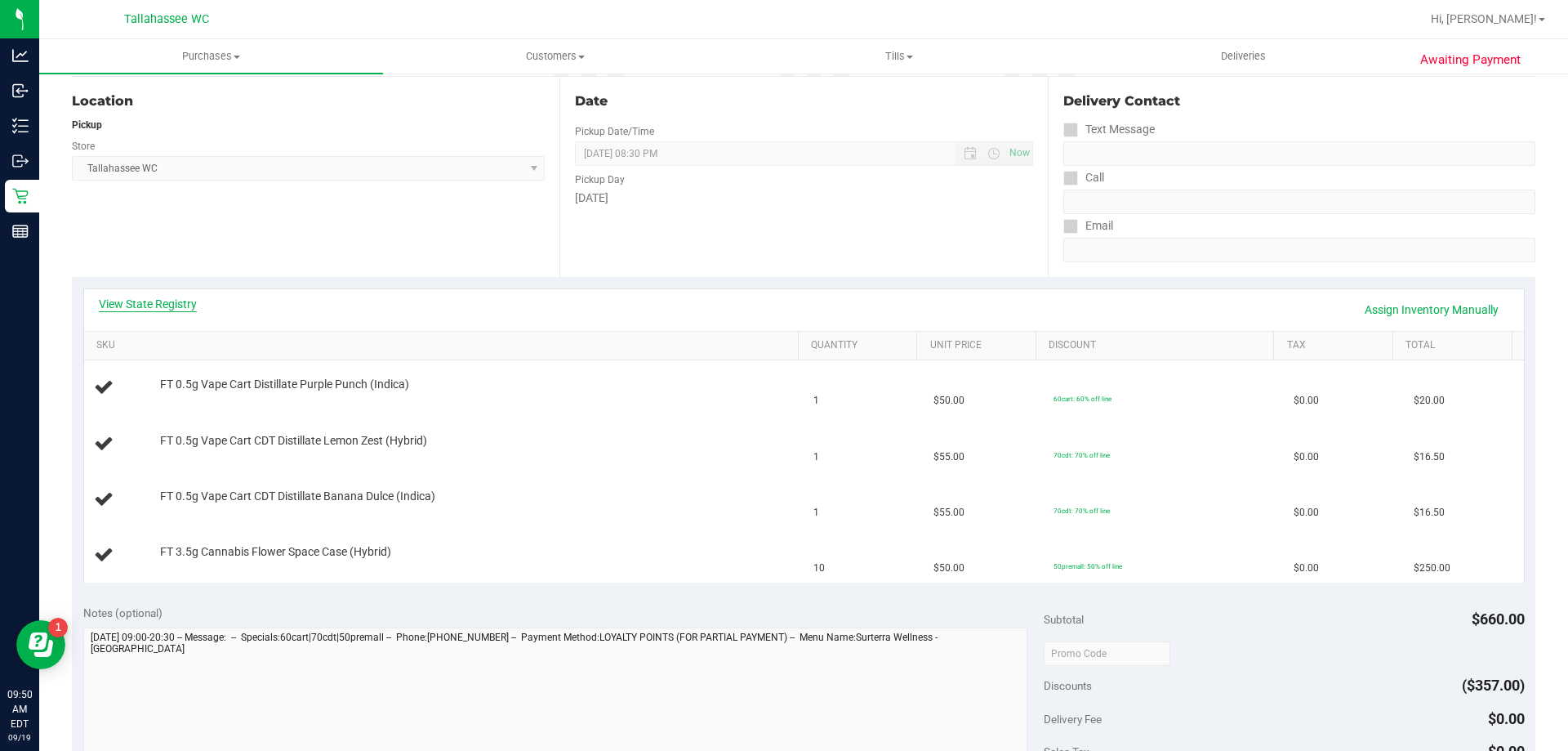
click at [177, 306] on link "View State Registry" at bounding box center [148, 304] width 98 height 16
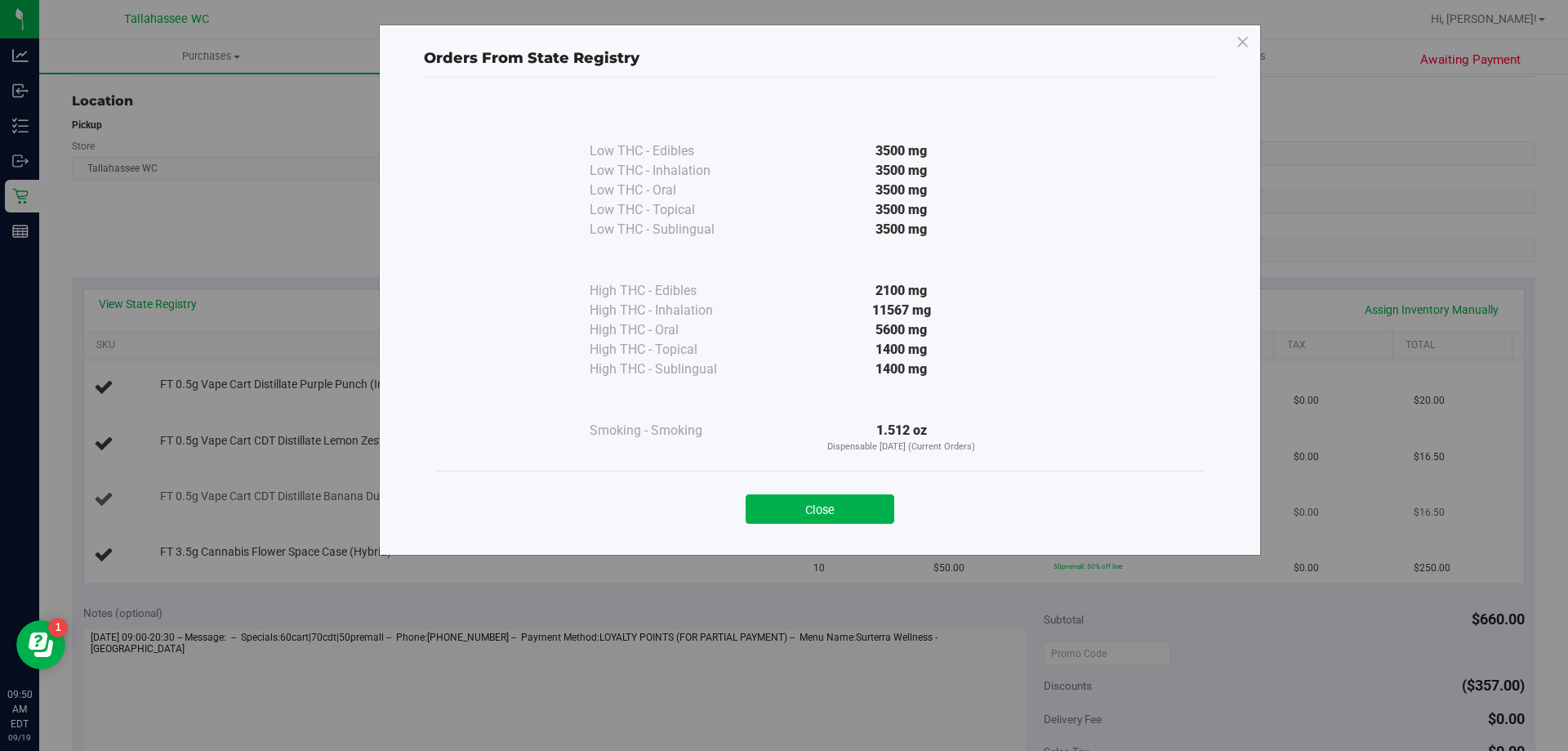
click at [792, 496] on button "Close" at bounding box center [820, 509] width 149 height 30
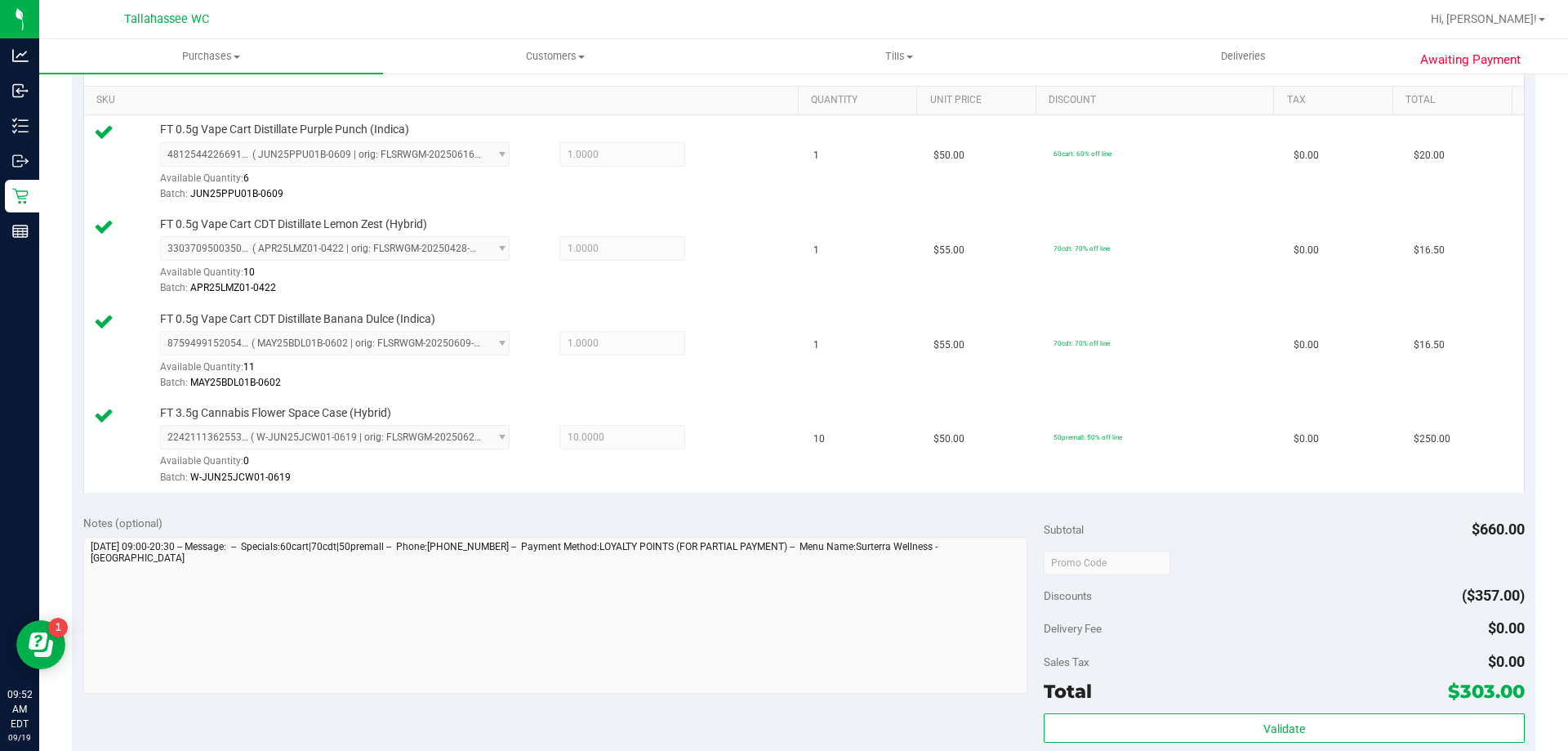
scroll to position [572, 0]
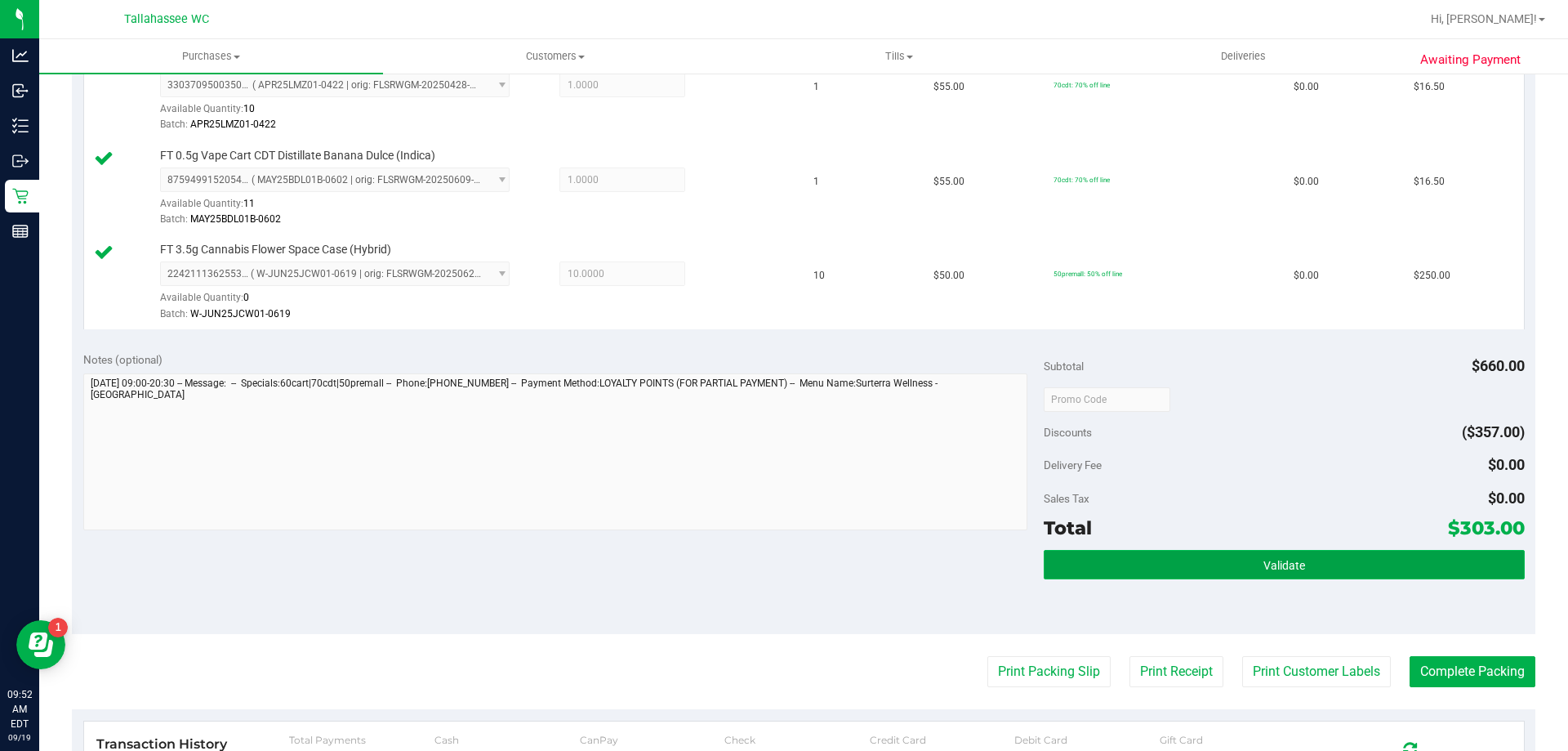
click at [1154, 567] on button "Validate" at bounding box center [1284, 564] width 480 height 30
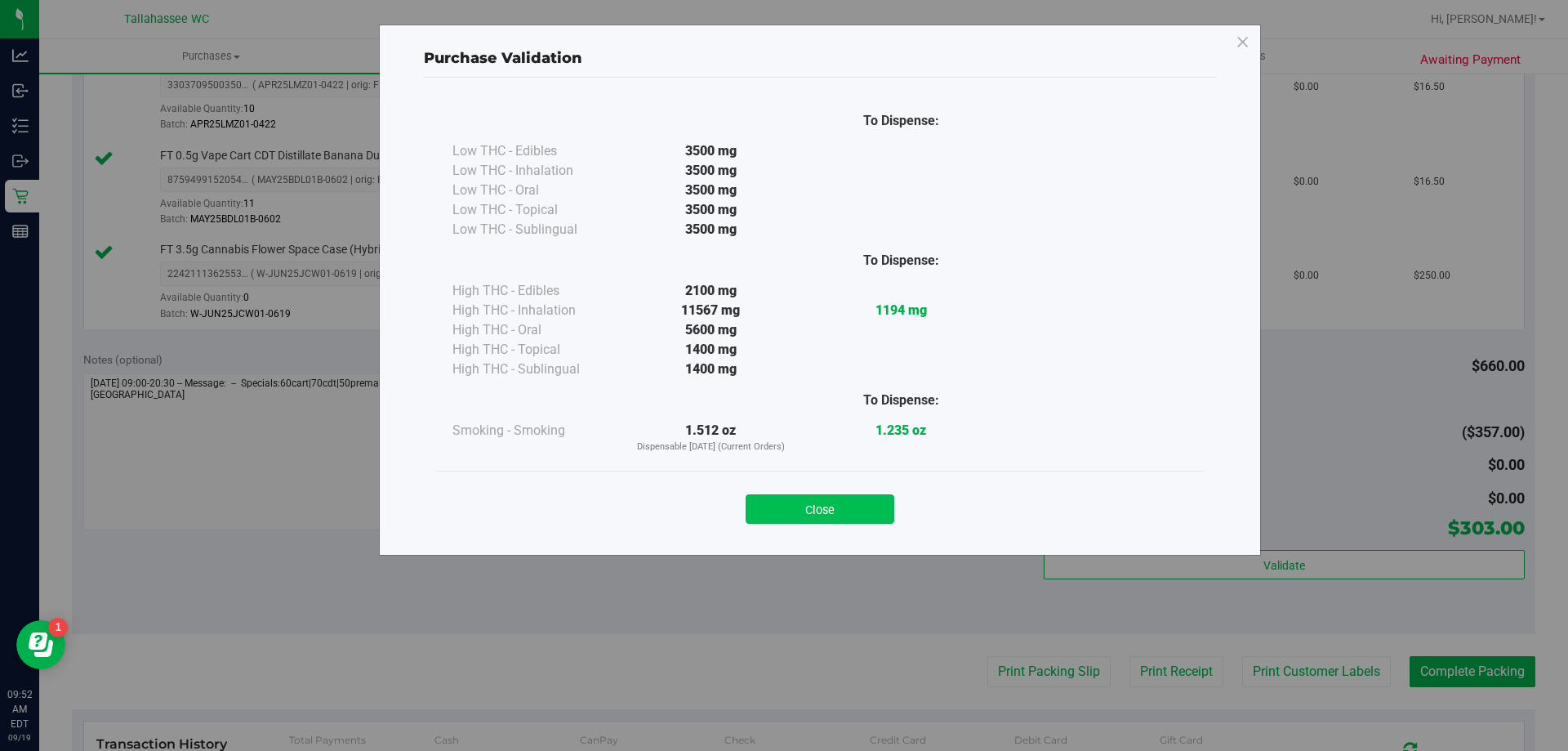
click at [866, 496] on button "Close" at bounding box center [820, 509] width 149 height 30
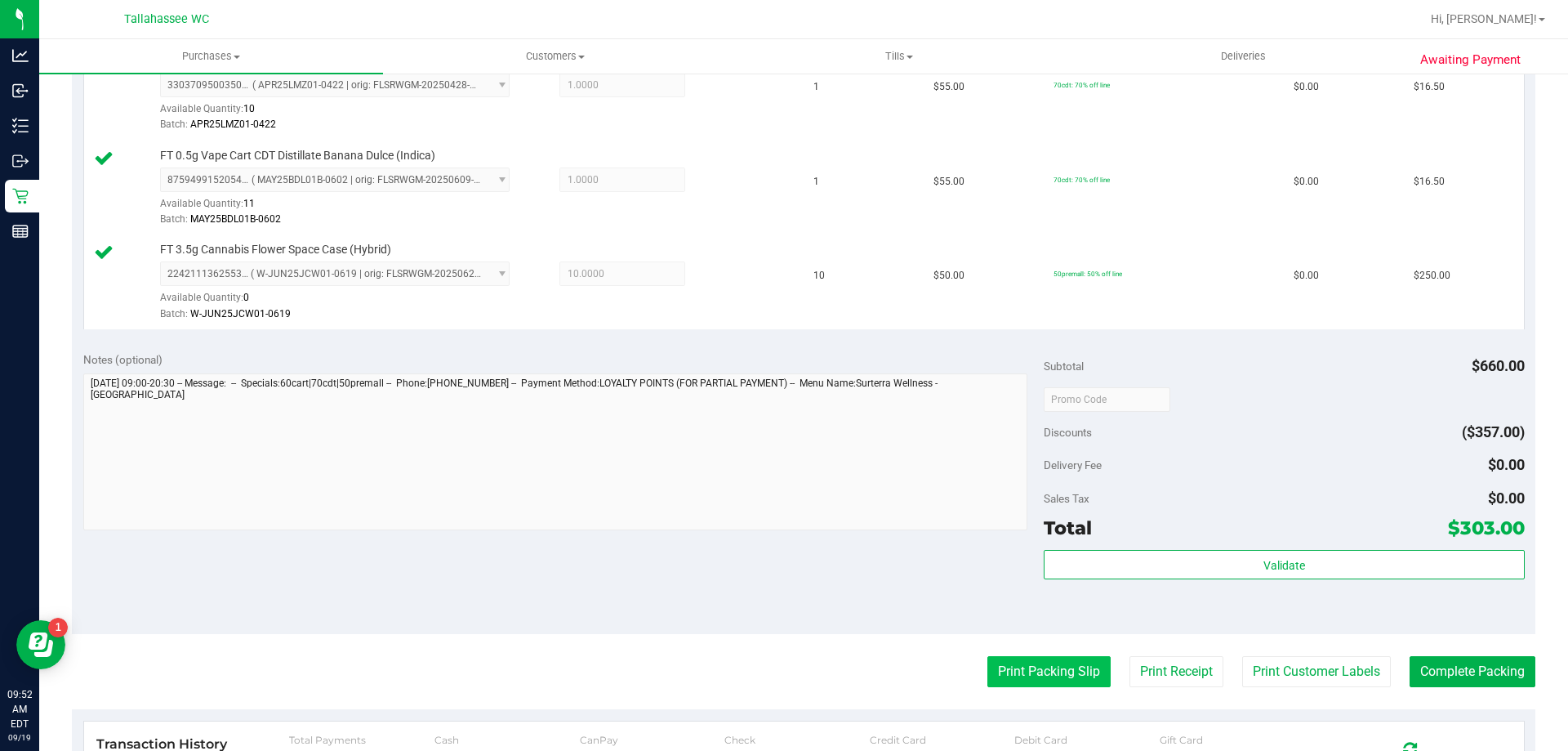
click at [1057, 666] on button "Print Packing Slip" at bounding box center [1049, 672] width 123 height 31
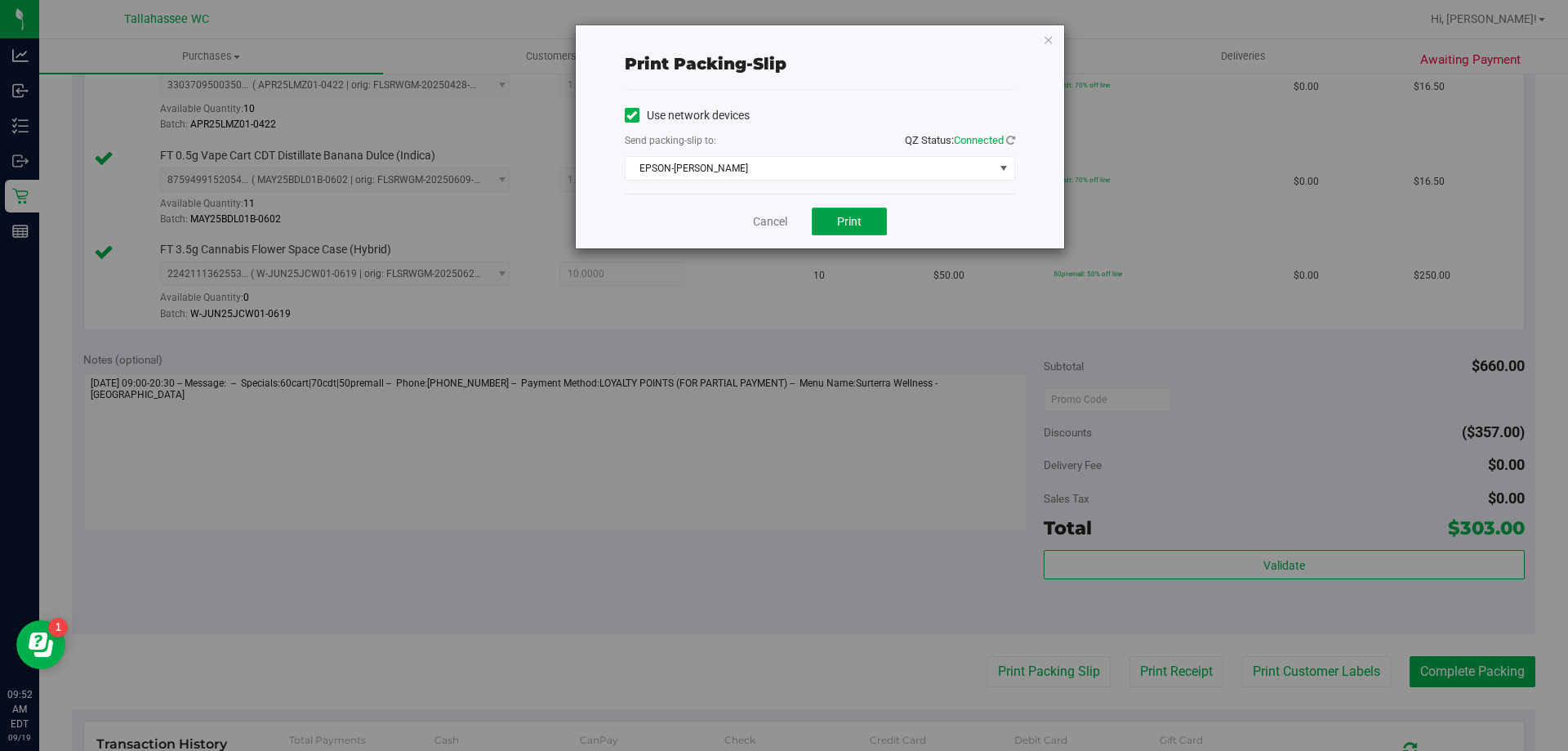
click at [850, 218] on span "Print" at bounding box center [849, 221] width 25 height 13
click at [777, 231] on div "Cancel Print" at bounding box center [820, 221] width 391 height 55
click at [759, 219] on link "Cancel" at bounding box center [770, 222] width 35 height 17
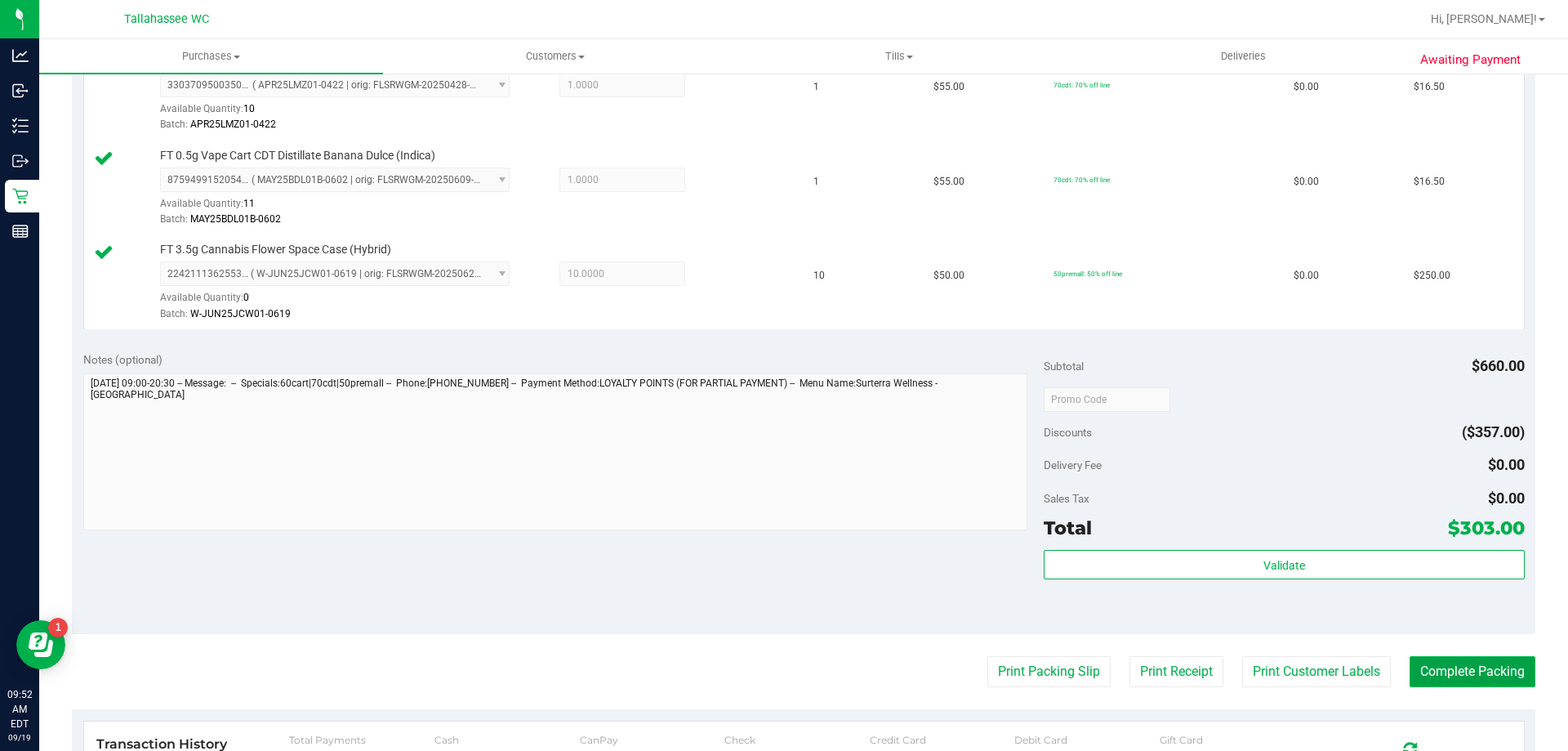
click at [1418, 667] on button "Complete Packing" at bounding box center [1472, 672] width 126 height 31
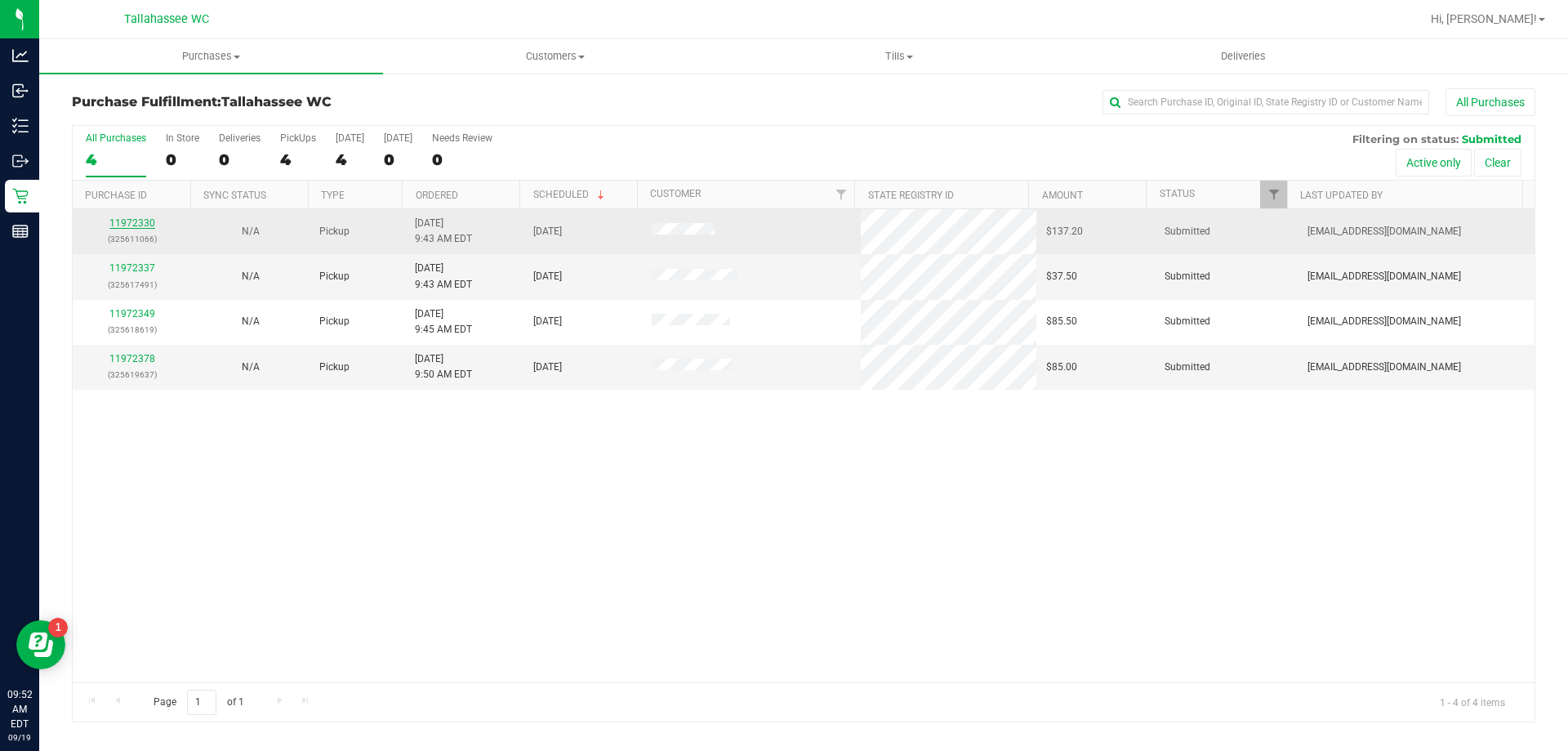
click at [145, 219] on link "11972330" at bounding box center [132, 223] width 46 height 12
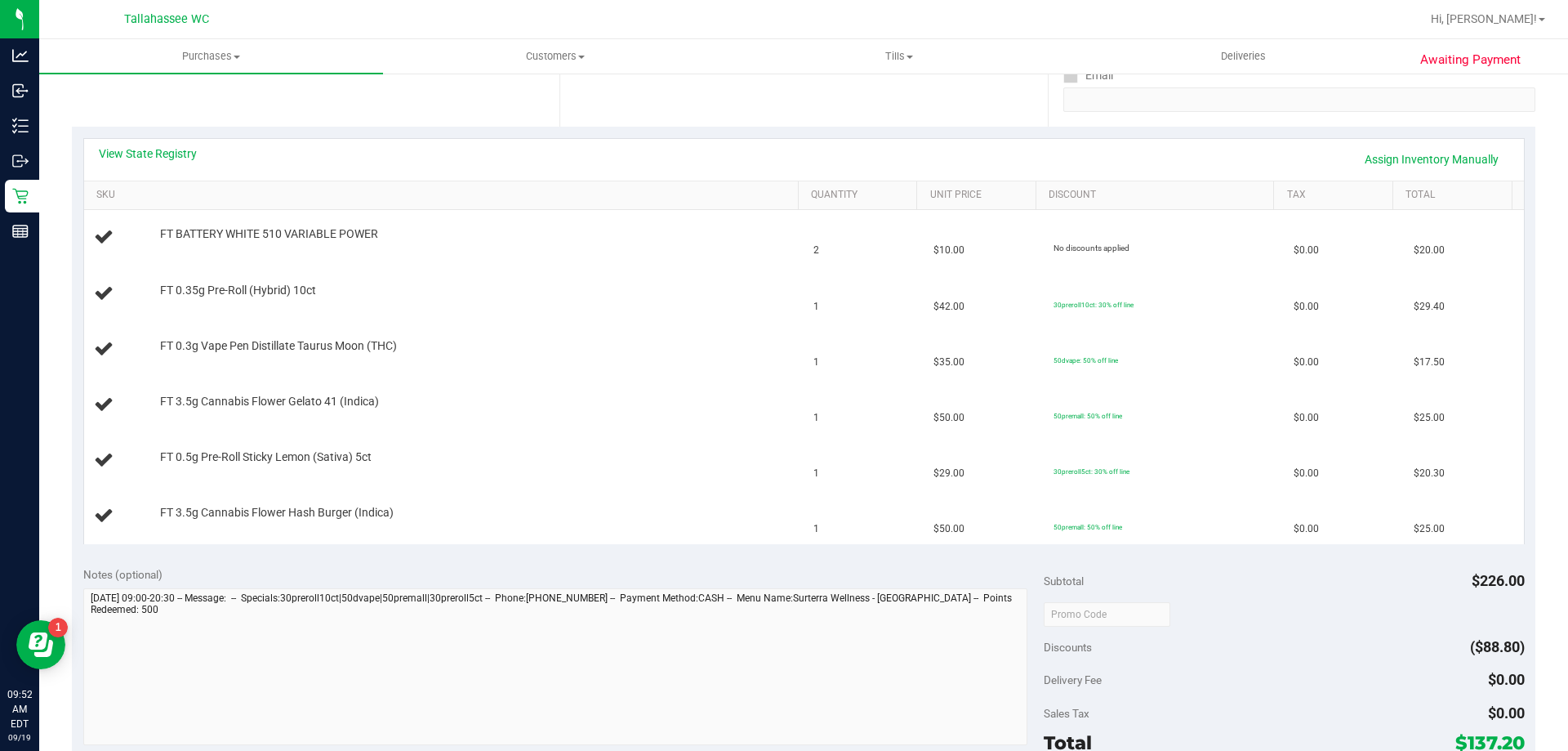
scroll to position [327, 0]
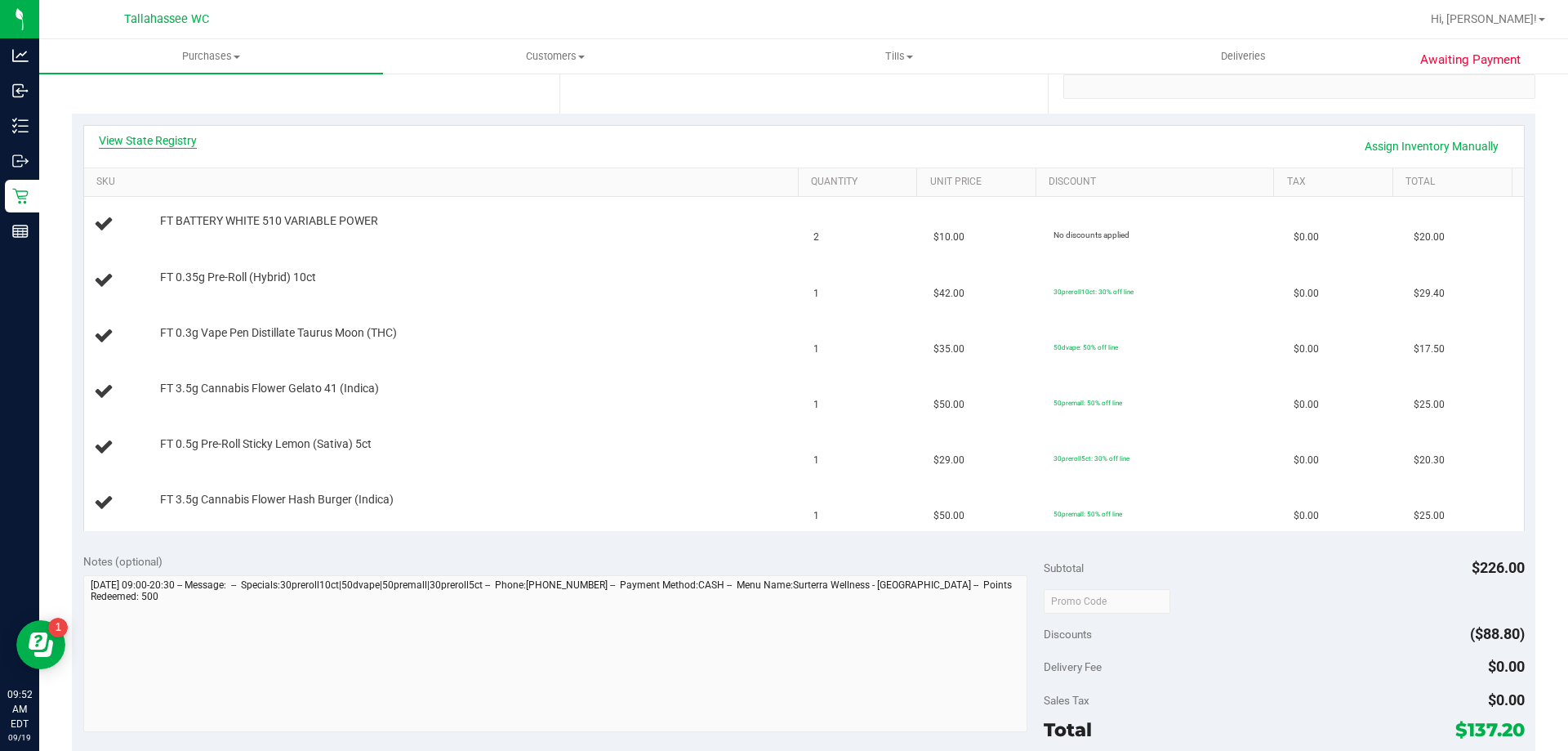
click at [178, 139] on link "View State Registry" at bounding box center [148, 140] width 98 height 16
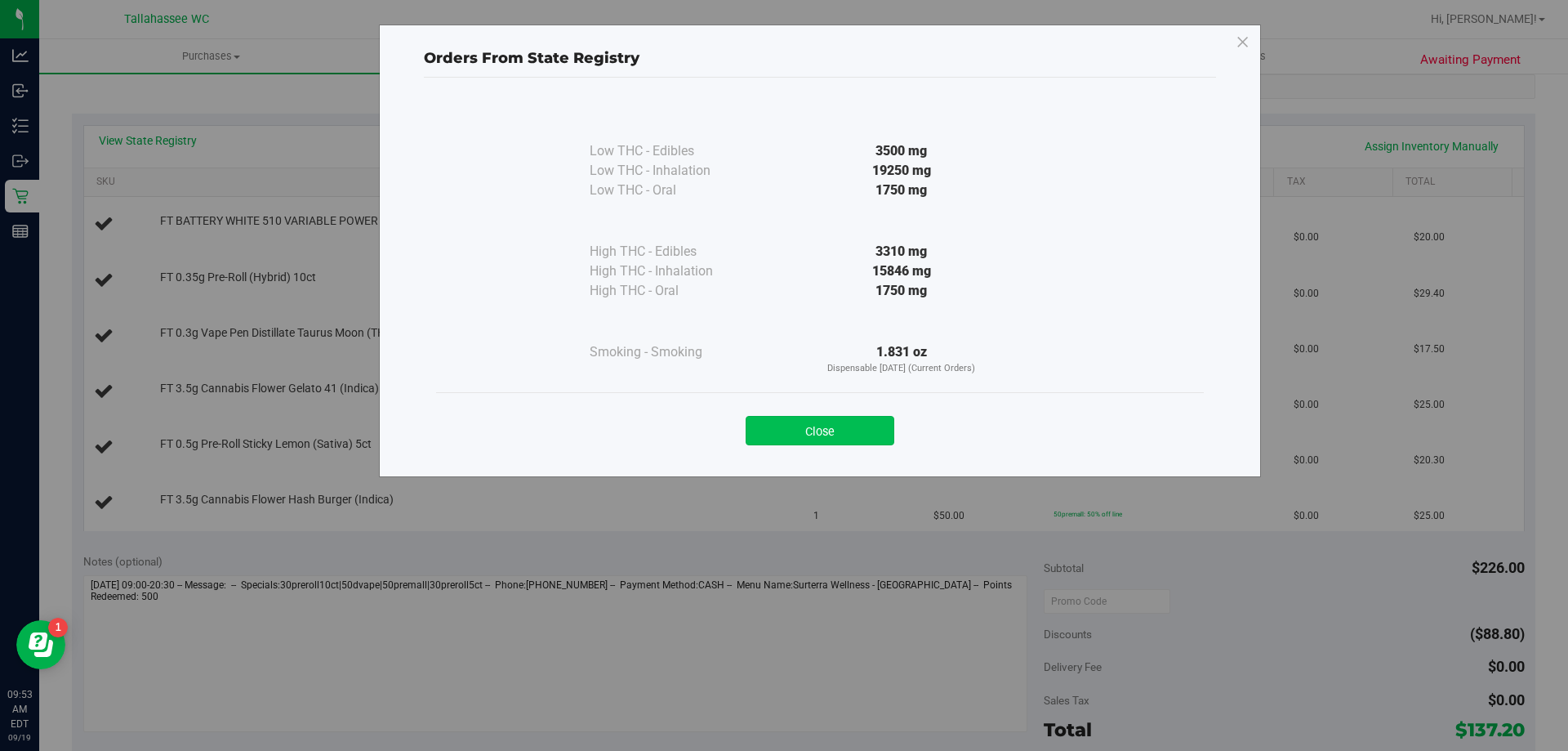
click at [862, 436] on button "Close" at bounding box center [820, 430] width 149 height 30
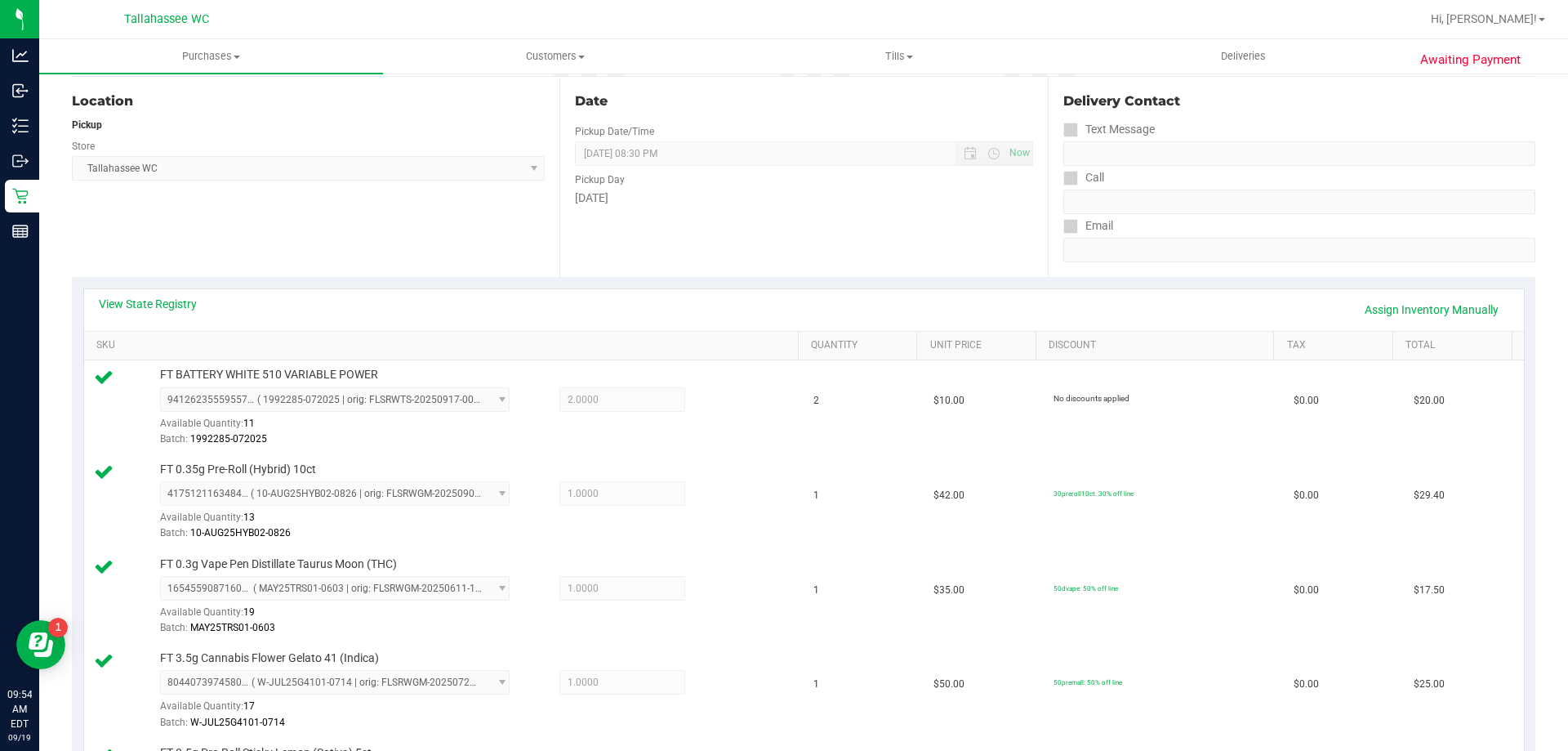
scroll to position [0, 0]
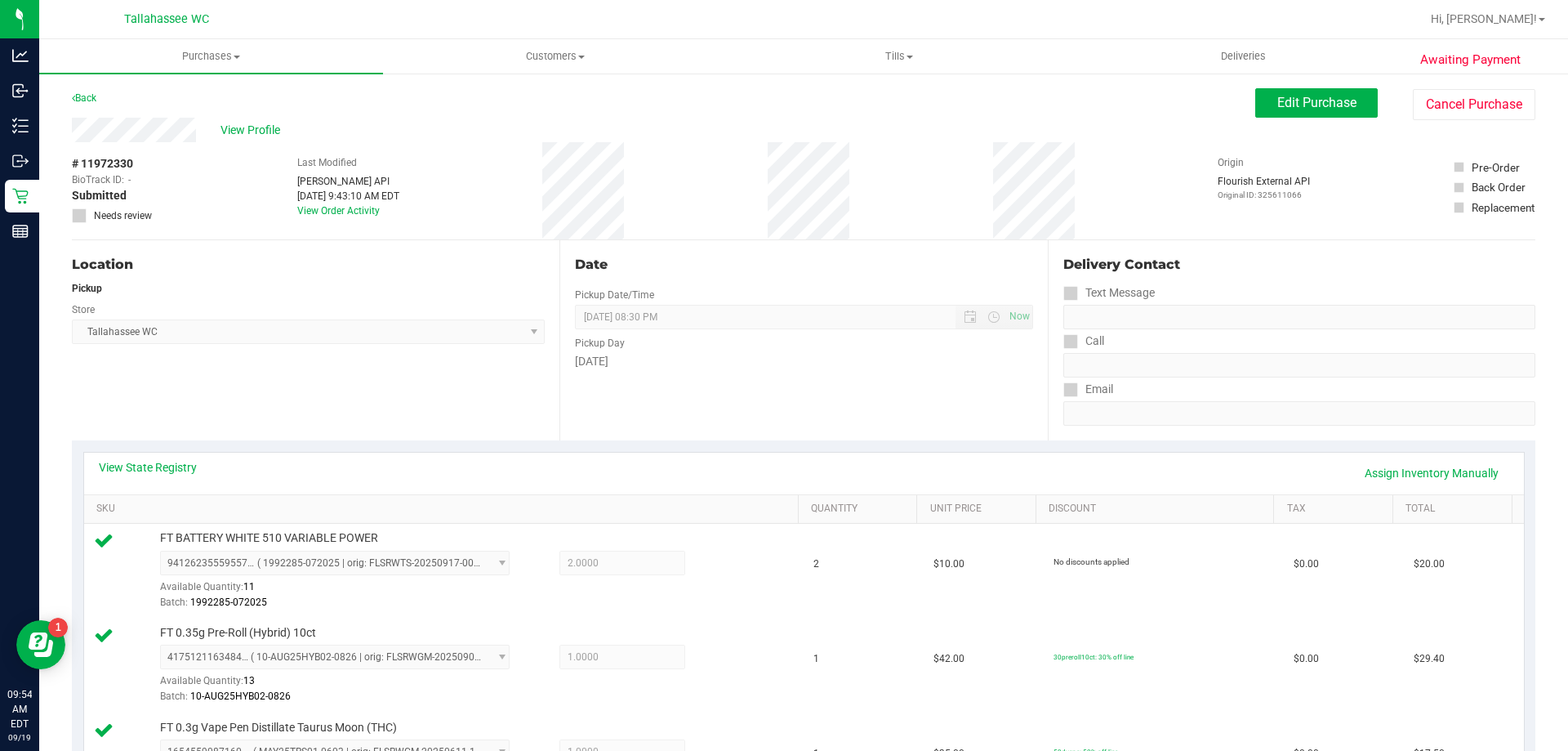
click at [773, 182] on div "# 11972330 BioTrack ID: - Submitted Needs review Last Modified Jane API Sep 19,…" at bounding box center [804, 190] width 1464 height 97
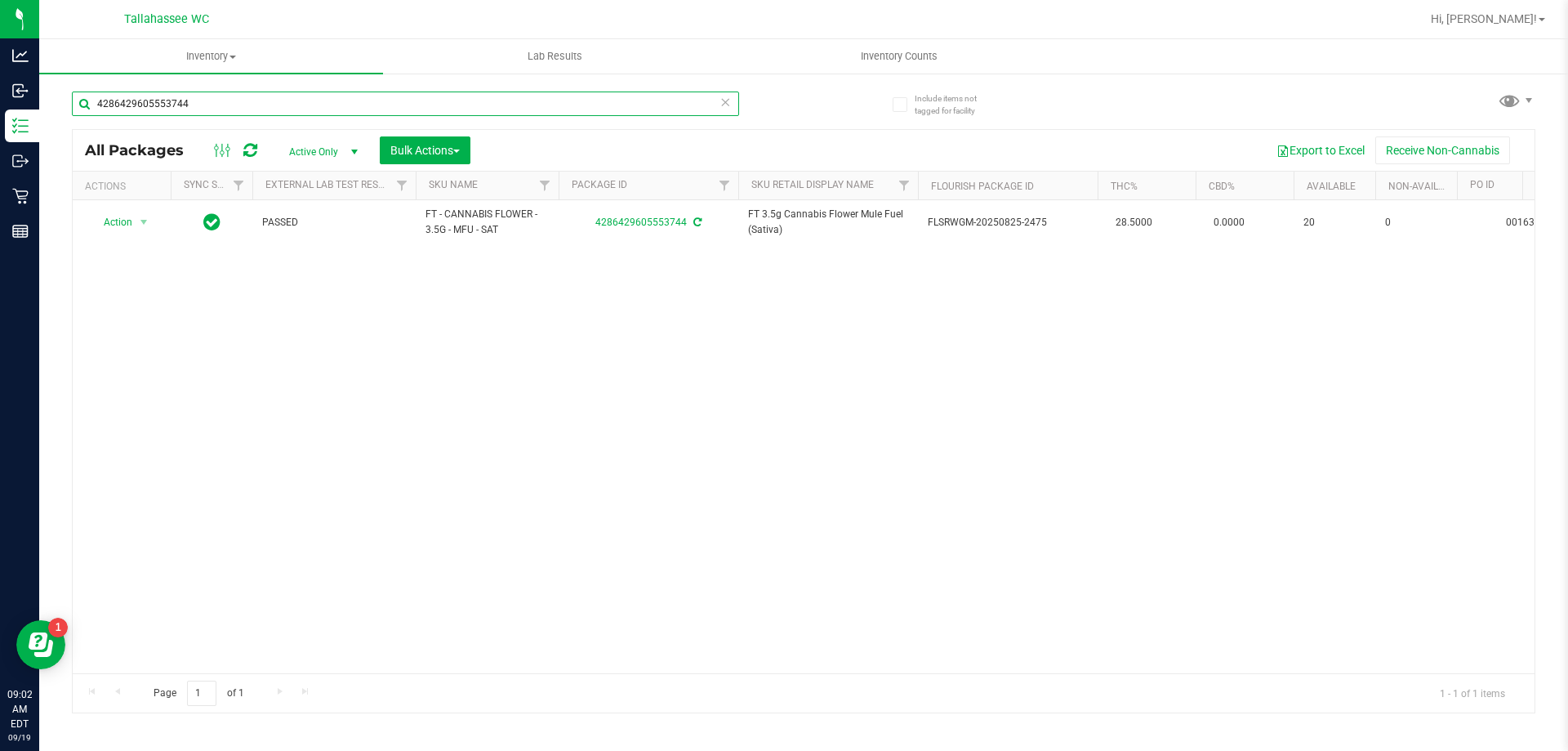
click at [253, 104] on input "4286429605553744" at bounding box center [405, 103] width 667 height 25
click at [253, 103] on input "4286429605553744" at bounding box center [405, 103] width 667 height 25
type input "6051185009144712"
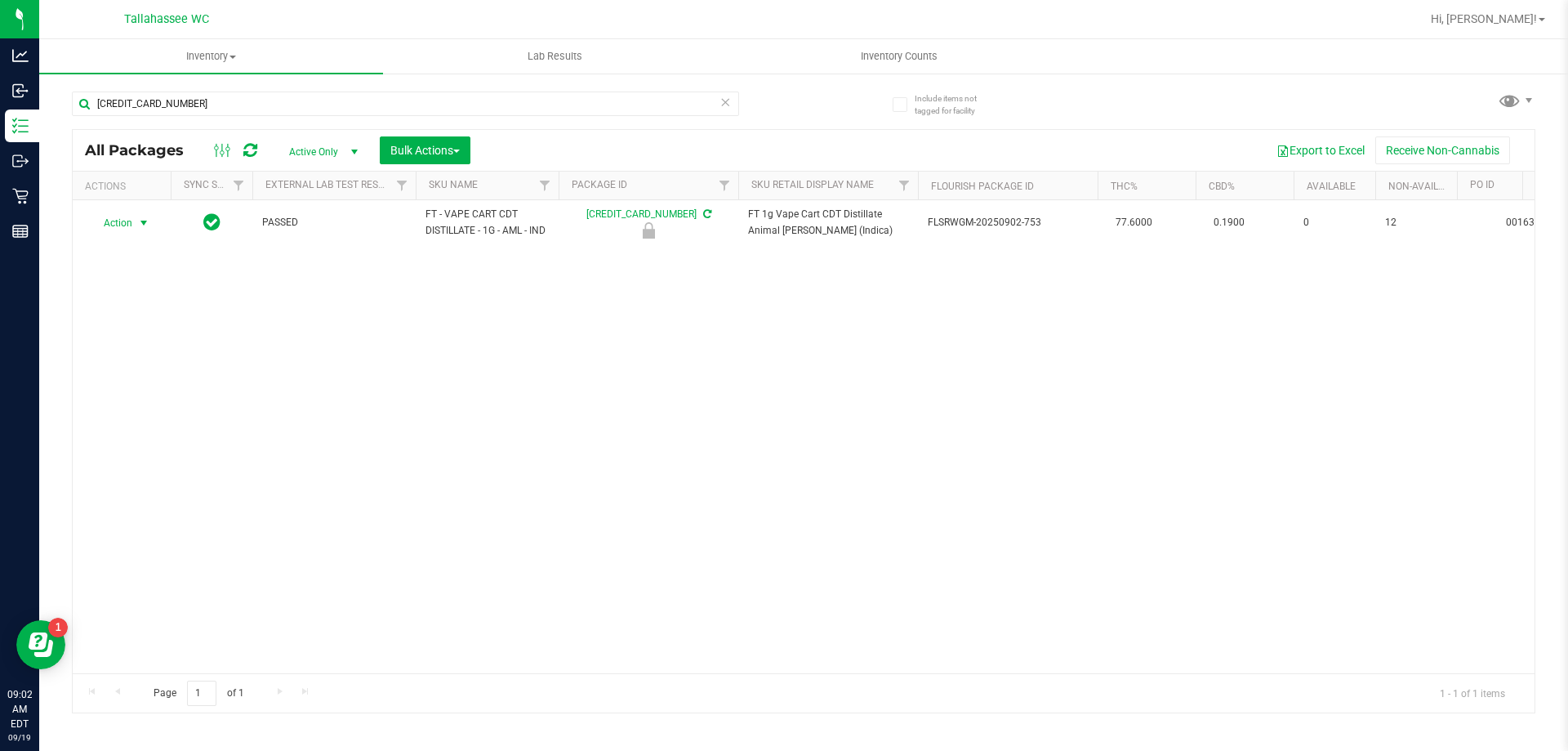
click at [145, 222] on span "select" at bounding box center [143, 222] width 13 height 13
click at [131, 404] on li "Unlock package" at bounding box center [142, 416] width 105 height 25
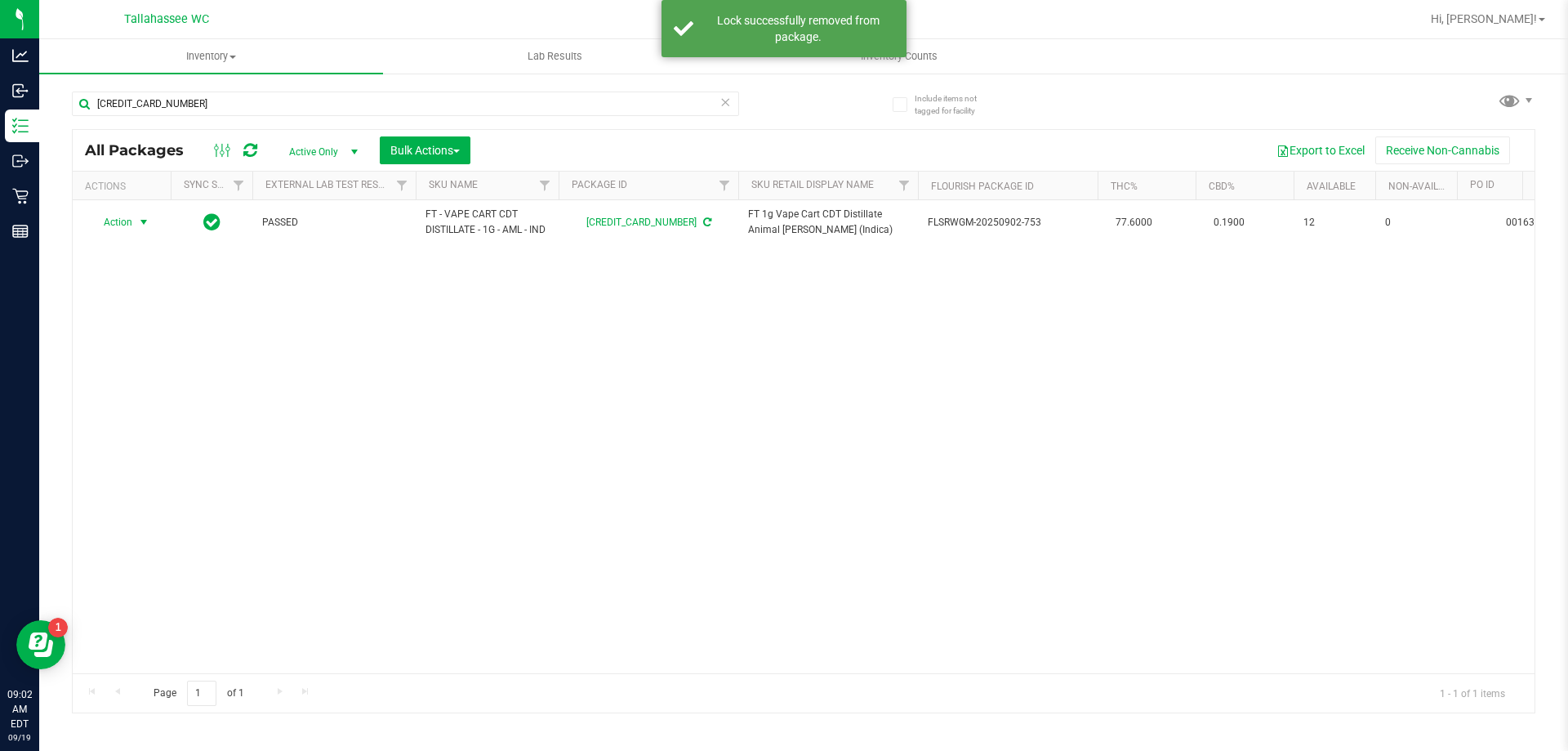
click at [142, 222] on span "select" at bounding box center [143, 222] width 13 height 13
click at [149, 410] on li "Print package label" at bounding box center [153, 419] width 127 height 25
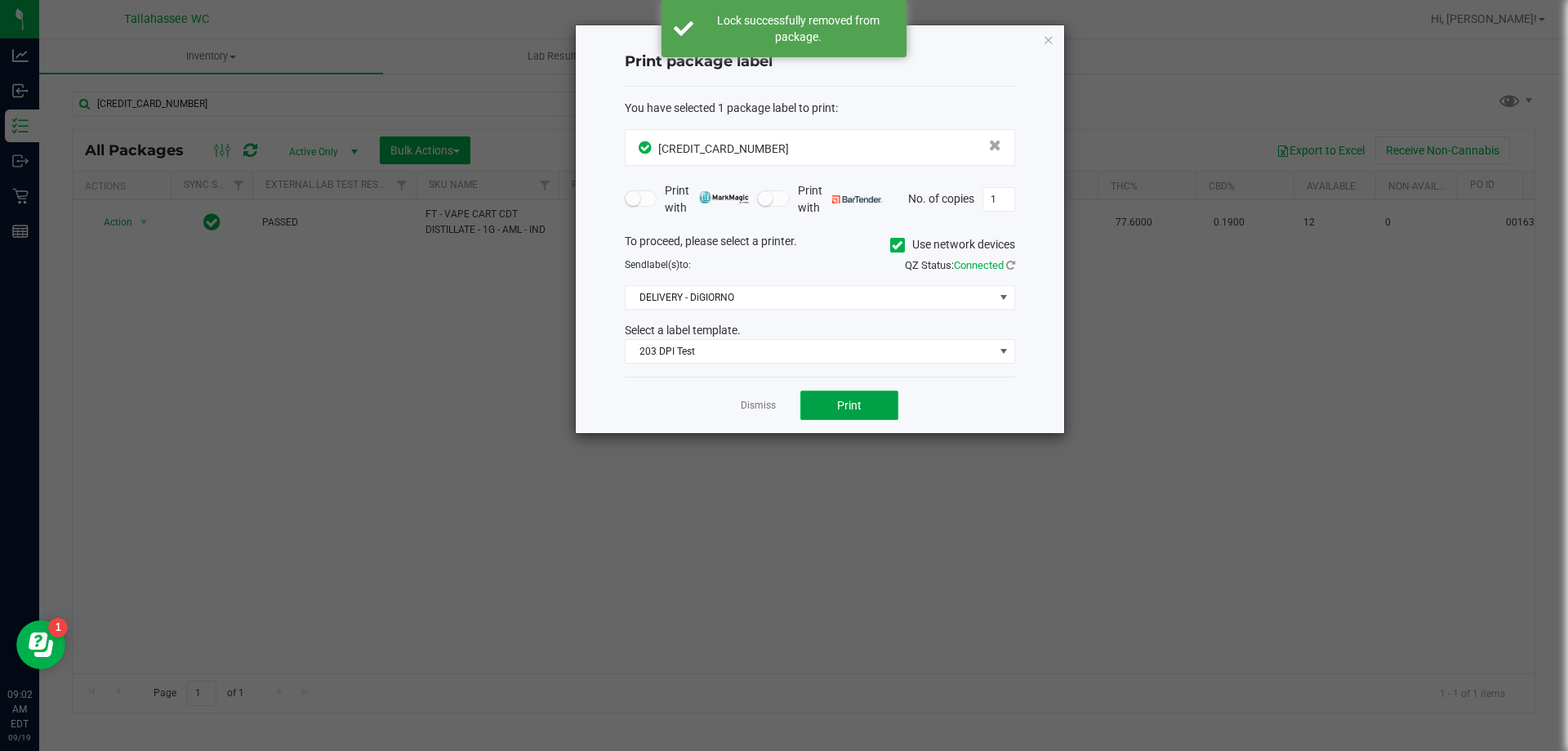
click at [813, 414] on button "Print" at bounding box center [850, 405] width 98 height 30
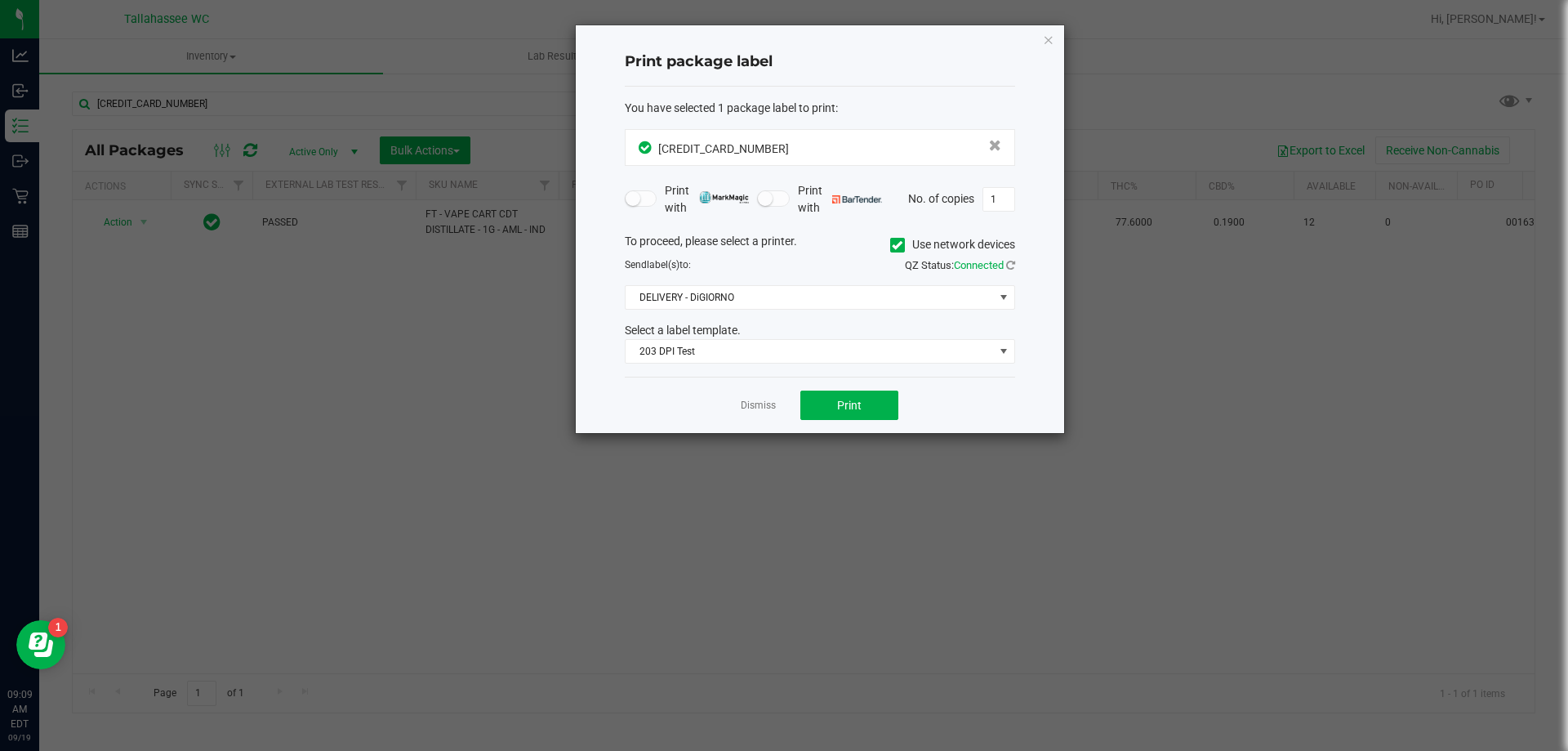
click at [747, 403] on link "Dismiss" at bounding box center [758, 406] width 36 height 14
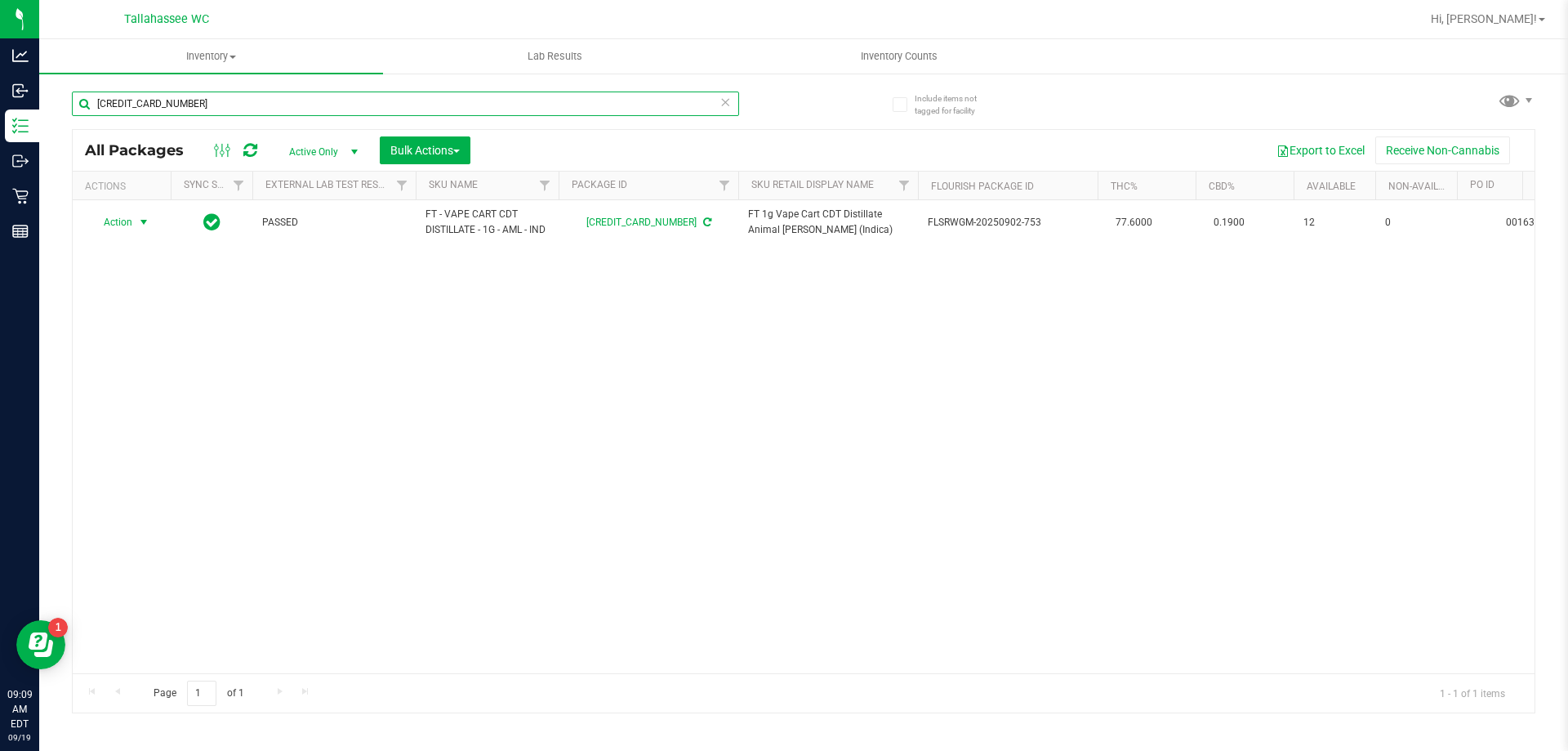
click at [250, 113] on input "6051185009144712" at bounding box center [405, 103] width 667 height 25
click at [249, 110] on input "6051185009144712" at bounding box center [405, 103] width 667 height 25
click at [252, 106] on input "6051185009144712" at bounding box center [405, 103] width 667 height 25
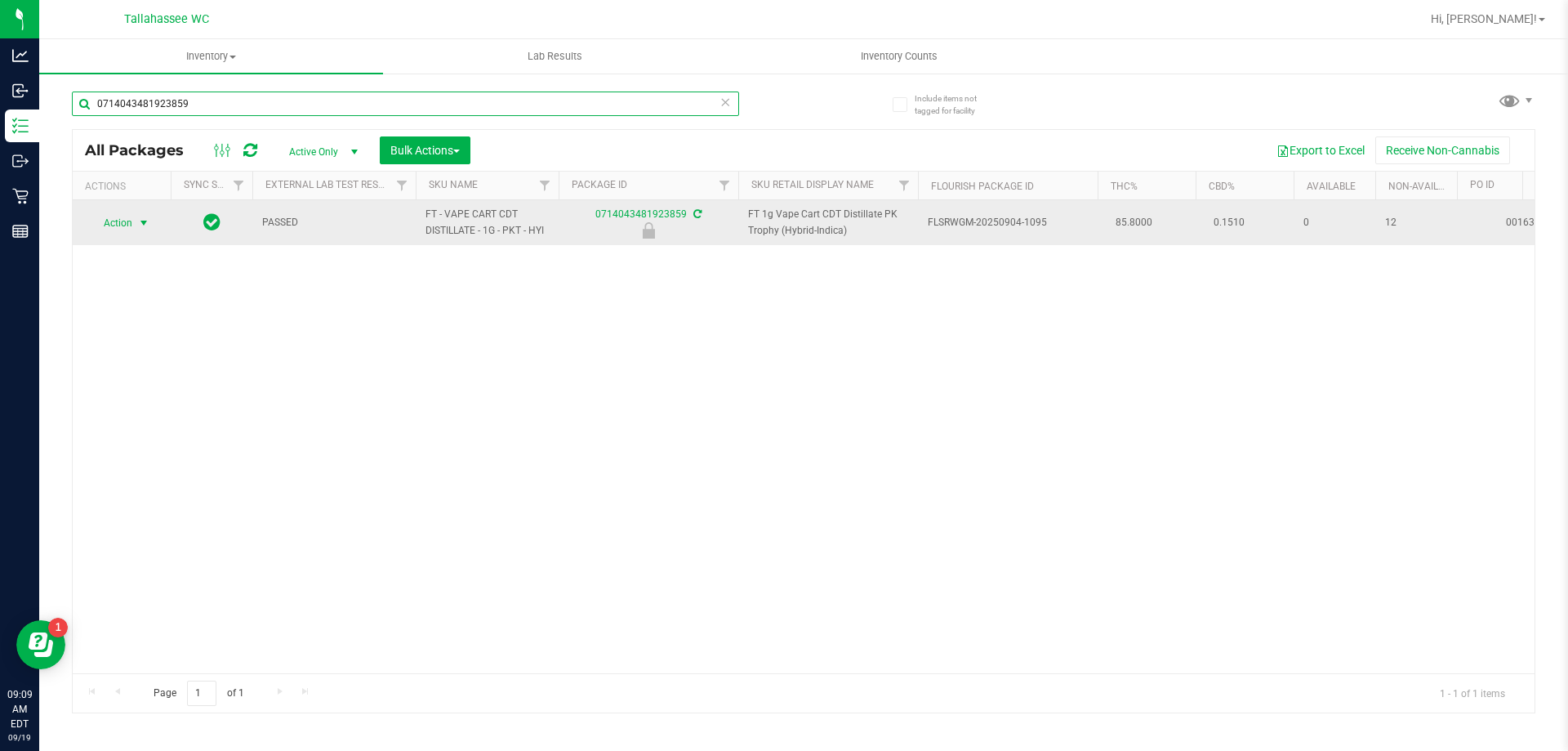
type input "0714043481923859"
click at [143, 224] on span "select" at bounding box center [143, 222] width 13 height 13
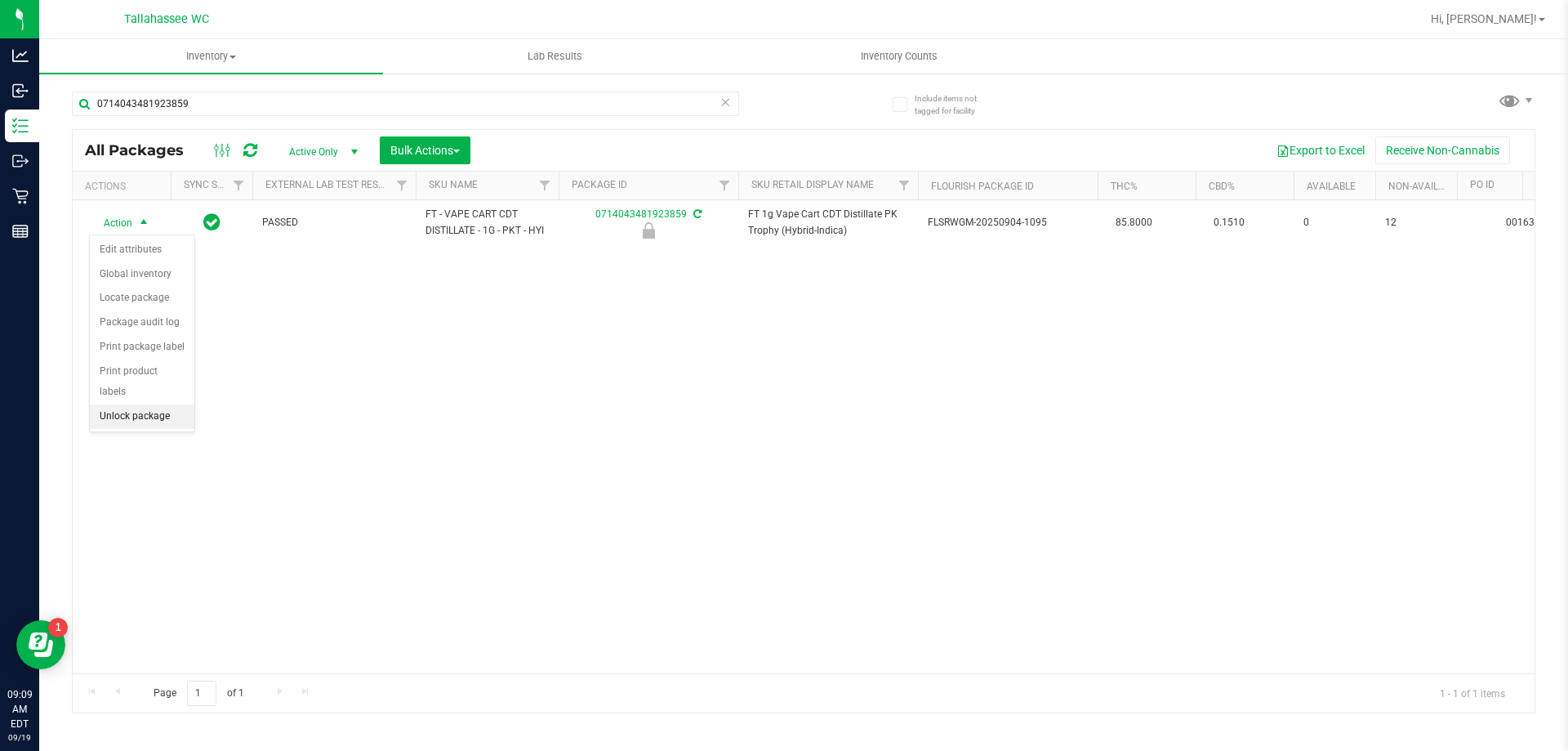
drag, startPoint x: 158, startPoint y: 405, endPoint x: 722, endPoint y: 383, distance: 564.4
click at [158, 404] on li "Unlock package" at bounding box center [142, 416] width 105 height 25
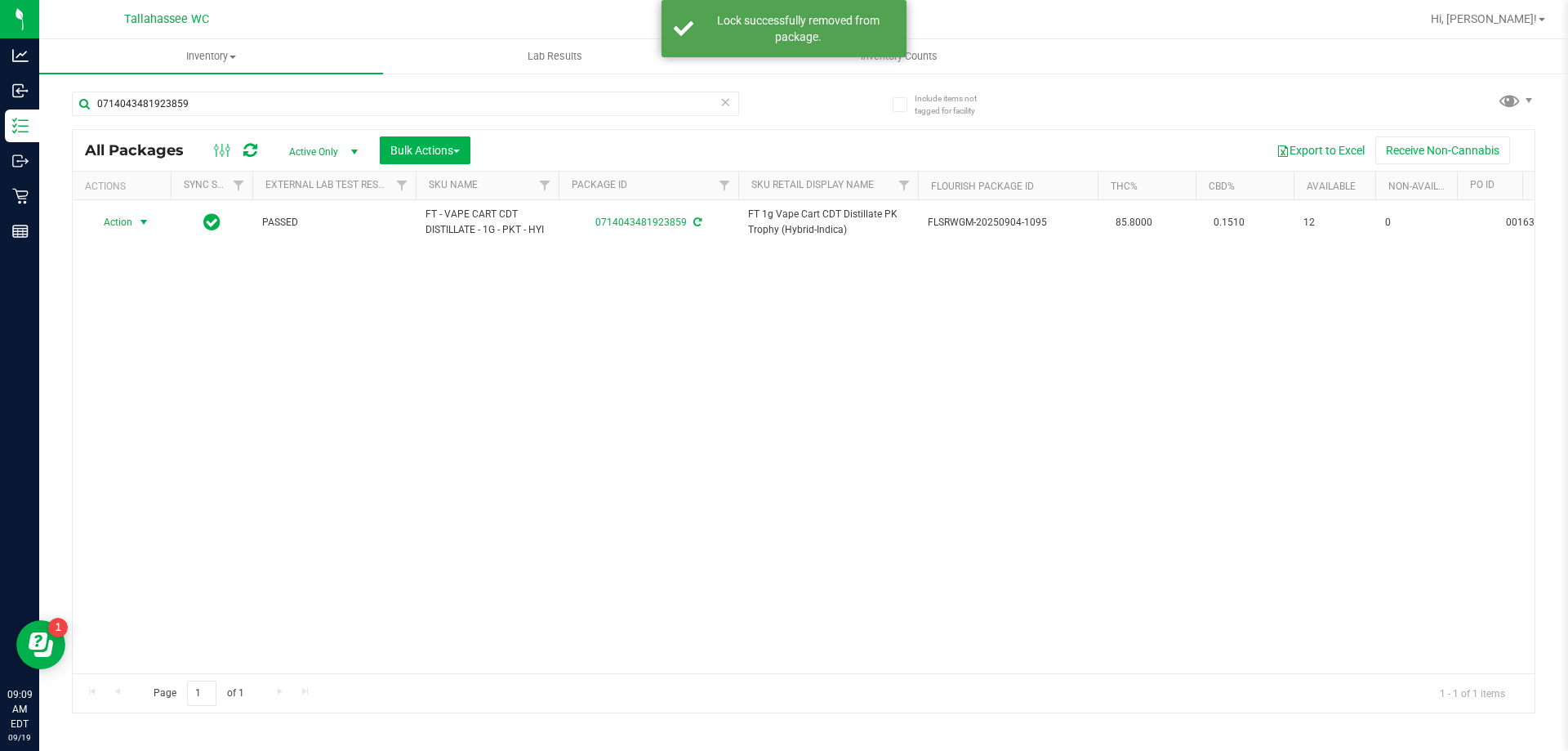
click at [142, 224] on span "select" at bounding box center [143, 222] width 13 height 13
drag, startPoint x: 152, startPoint y: 414, endPoint x: 178, endPoint y: 416, distance: 26.1
click at [152, 413] on li "Print package label" at bounding box center [153, 419] width 127 height 25
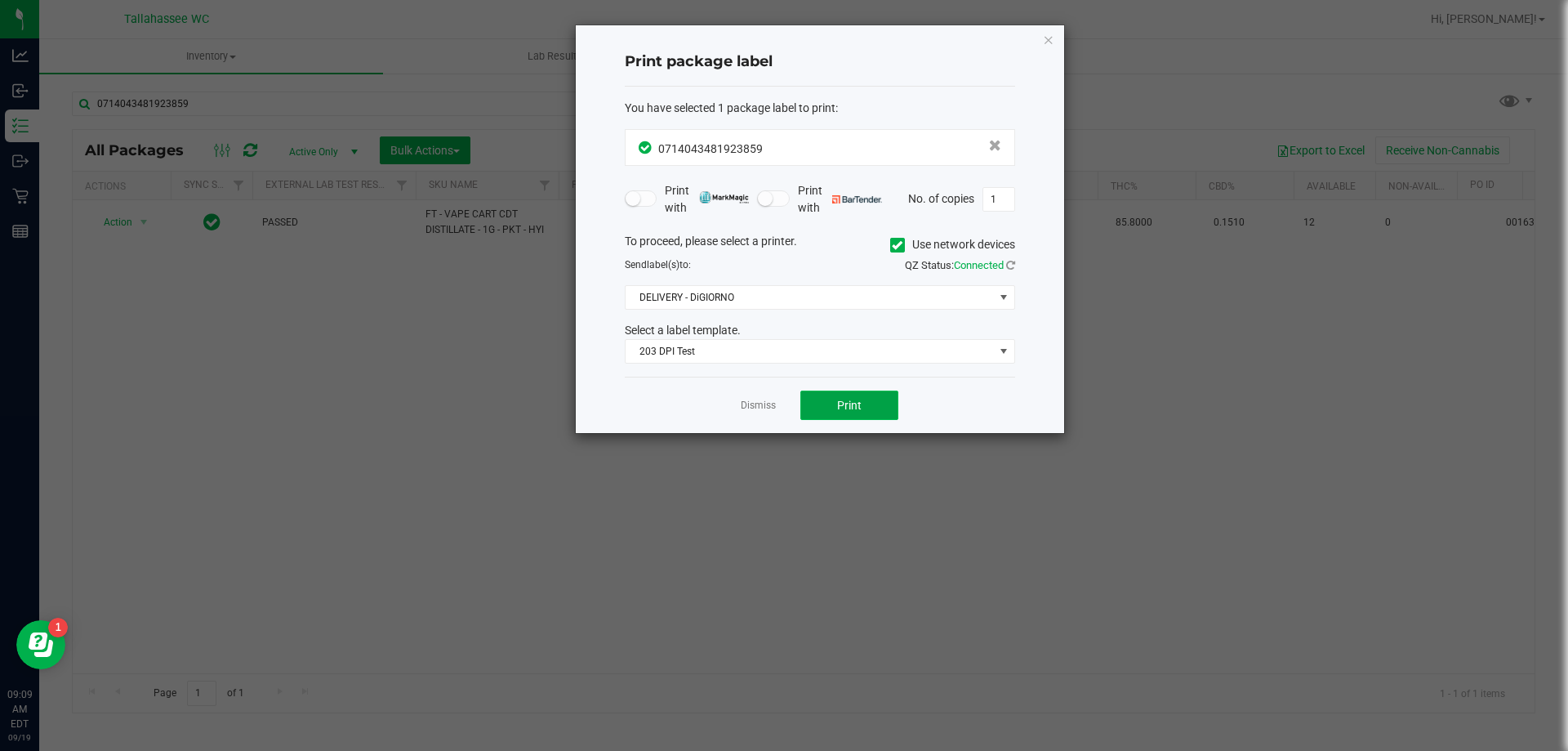
click at [856, 403] on span "Print" at bounding box center [849, 405] width 25 height 13
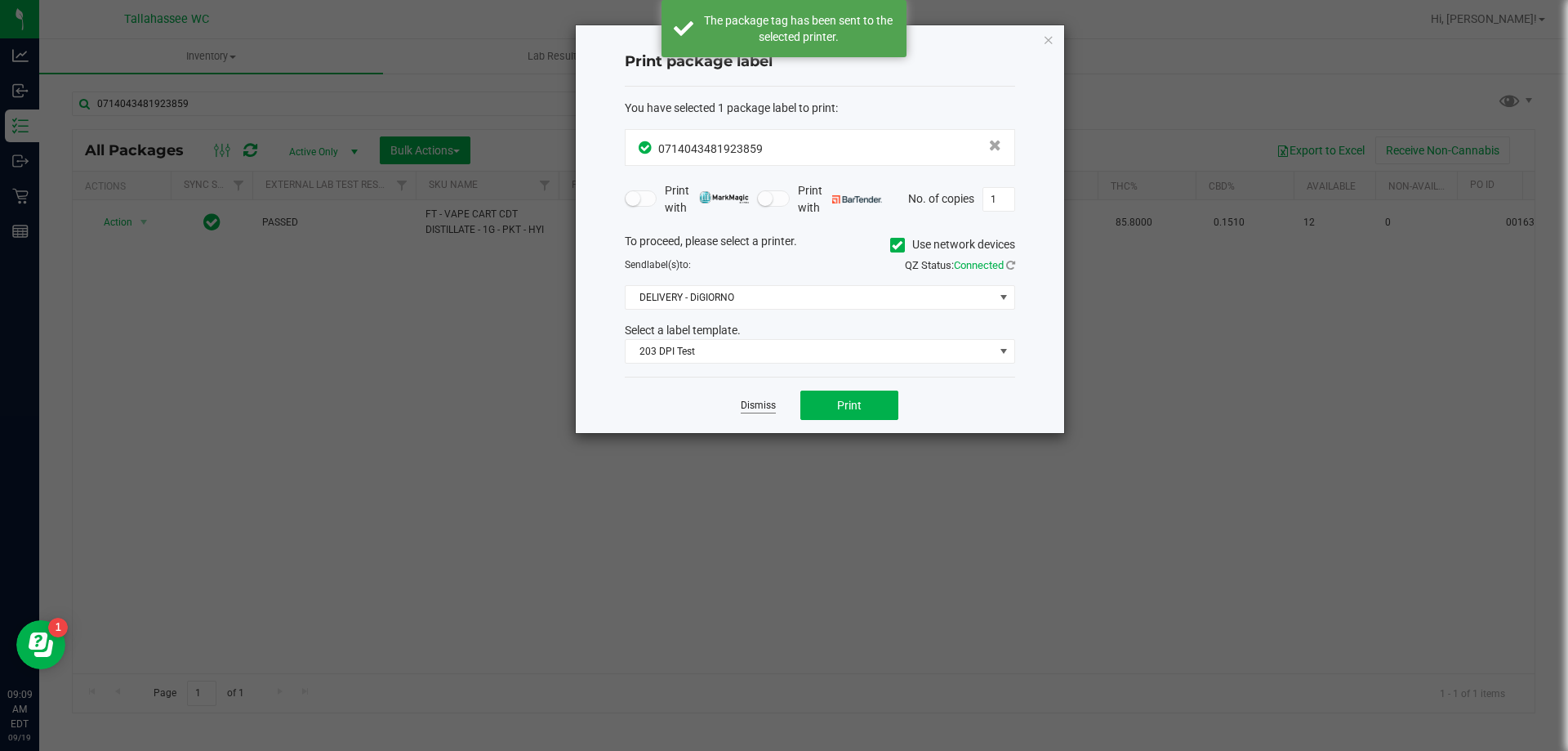
click at [762, 409] on link "Dismiss" at bounding box center [758, 406] width 36 height 14
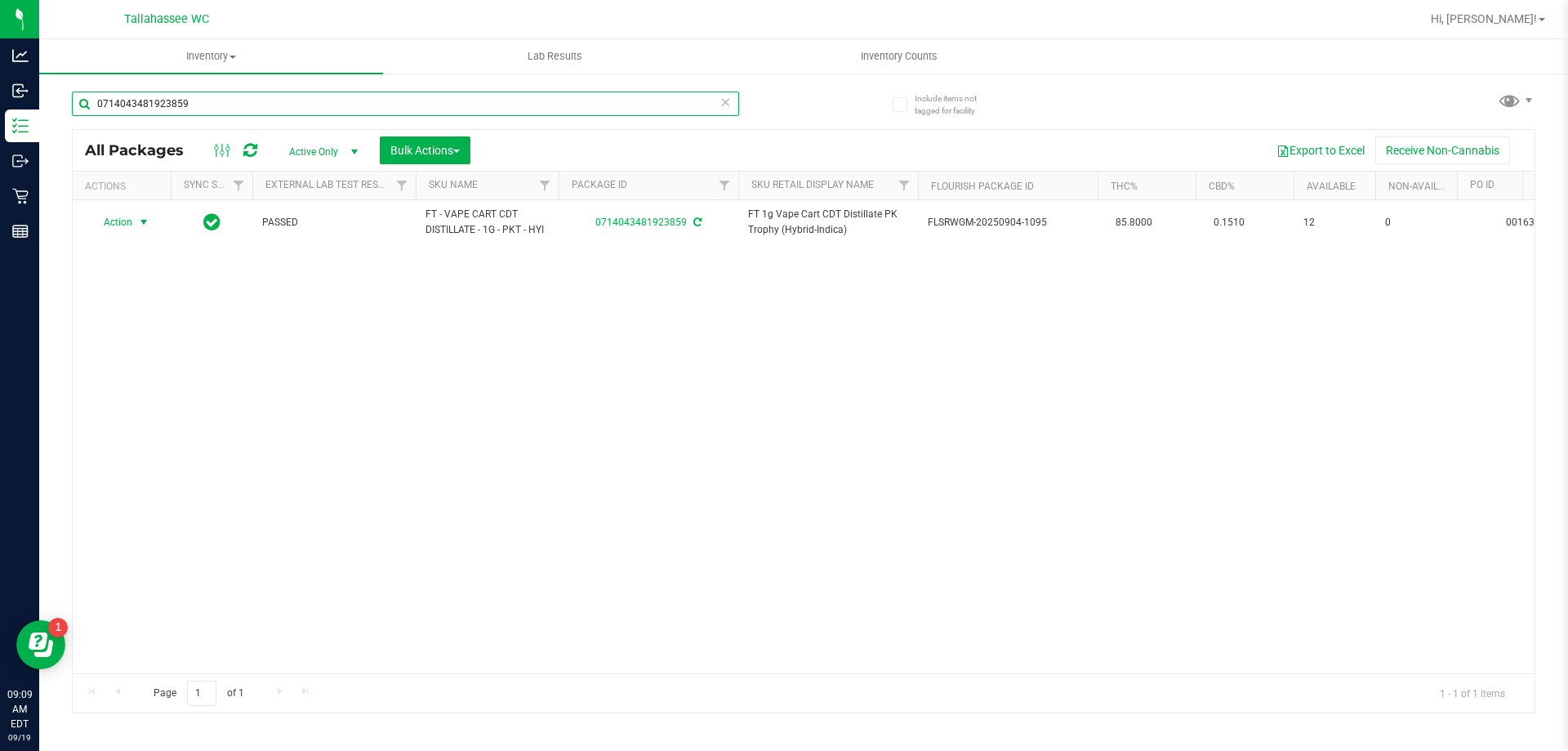
click at [215, 115] on input "0714043481923859" at bounding box center [405, 103] width 667 height 25
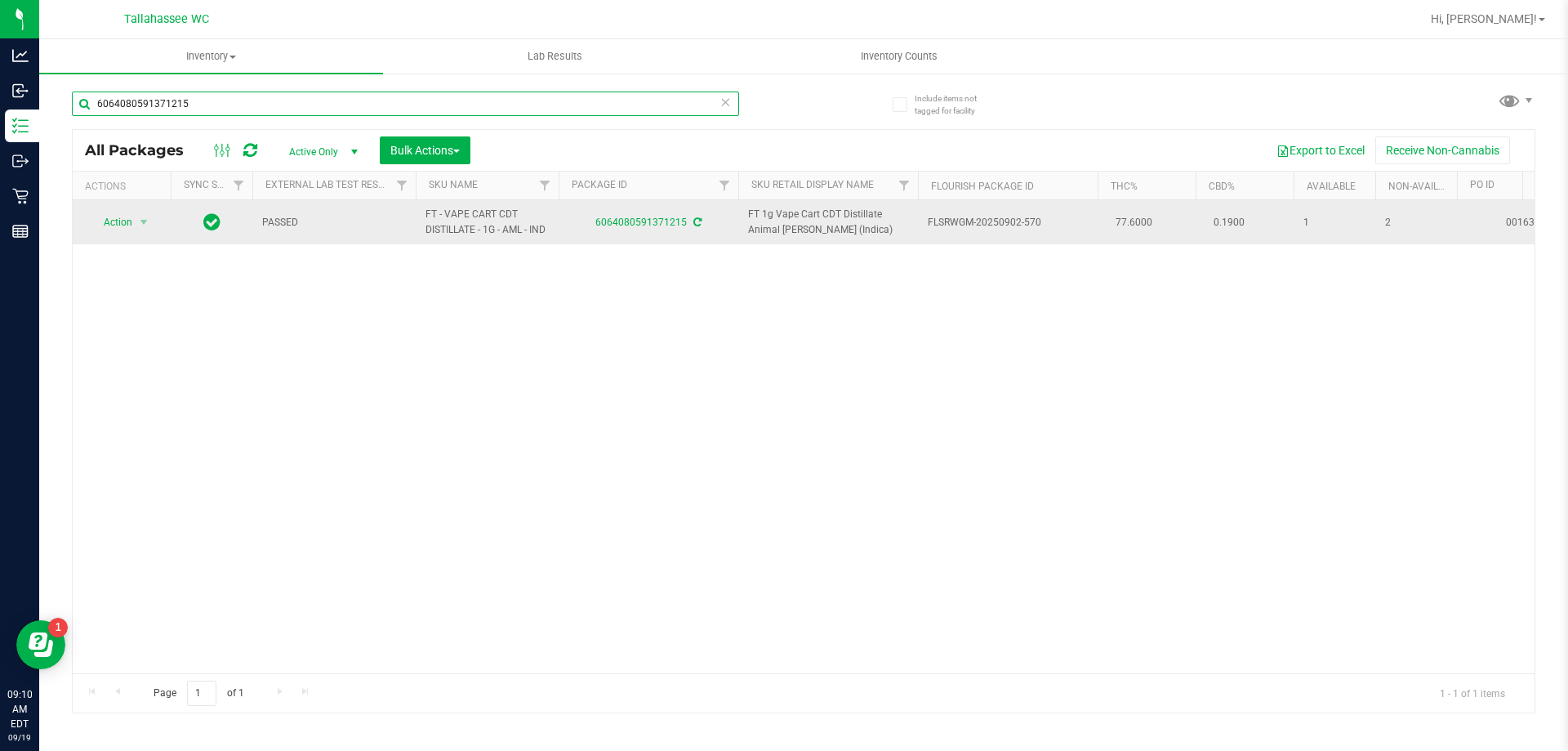
type input "6064080591371215"
click at [1394, 243] on td "2" at bounding box center [1416, 222] width 82 height 44
click at [1388, 240] on td "2" at bounding box center [1416, 222] width 82 height 44
click at [1389, 236] on td "2" at bounding box center [1416, 222] width 82 height 44
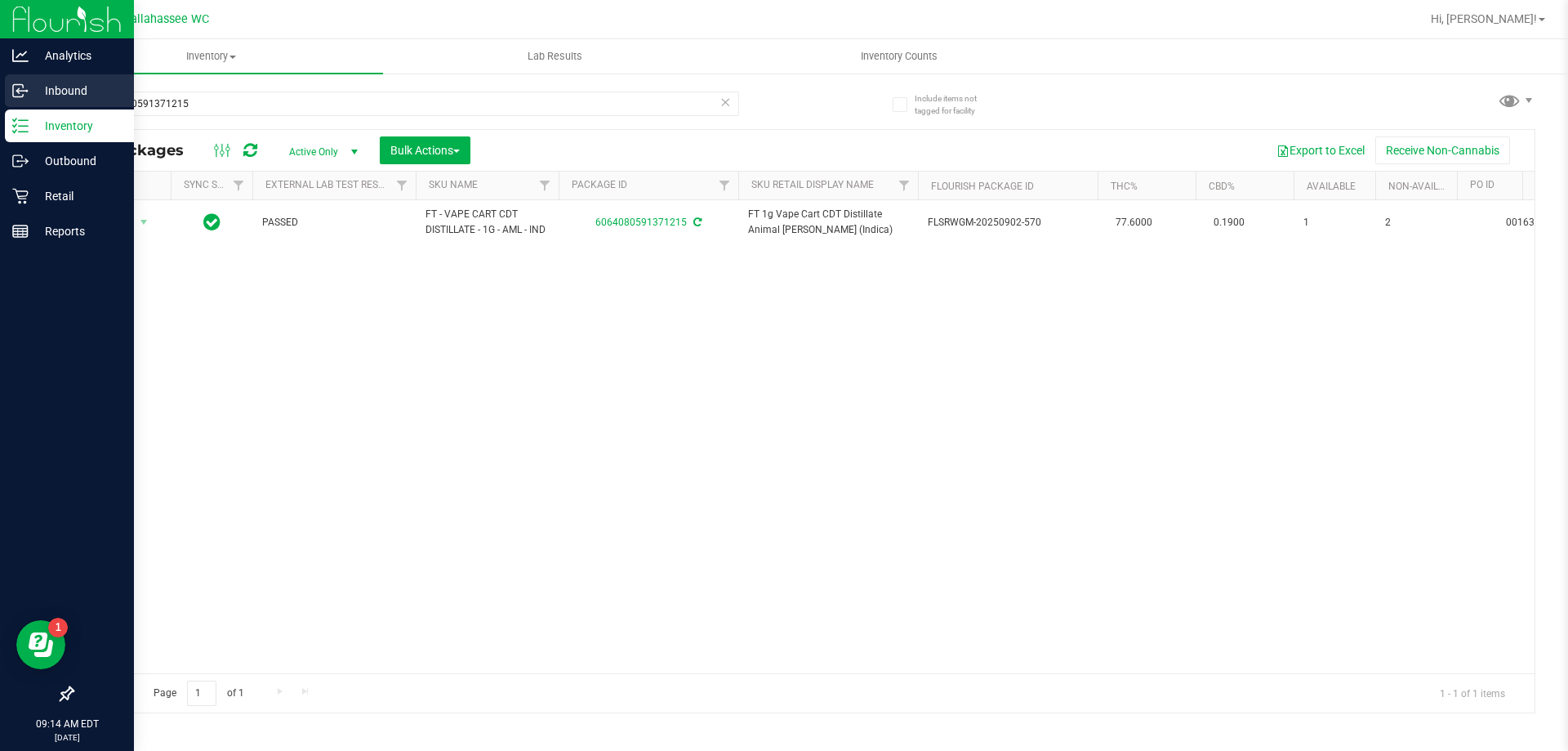
click at [16, 101] on div "Inbound" at bounding box center [69, 90] width 129 height 33
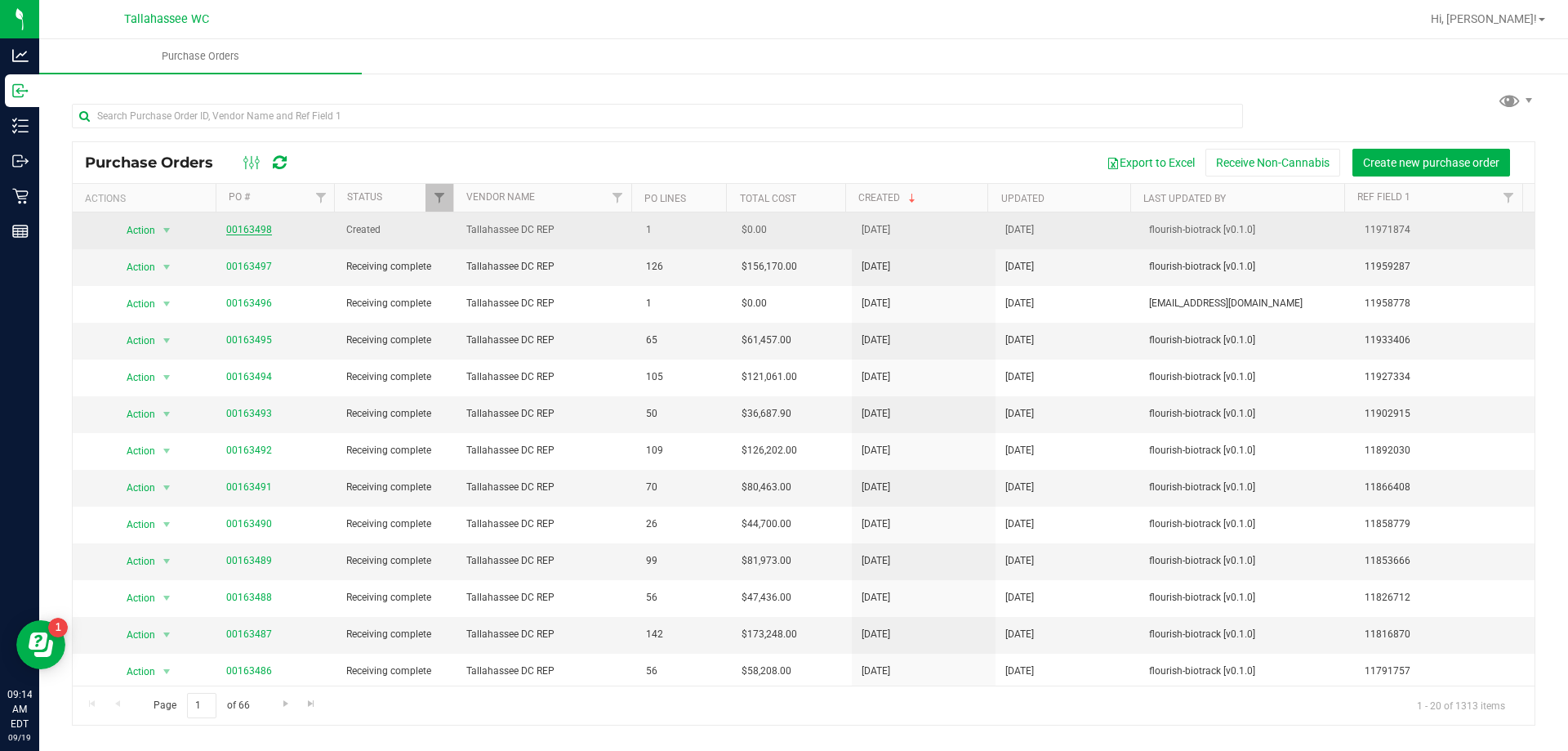
click at [239, 231] on link "00163498" at bounding box center [249, 230] width 46 height 12
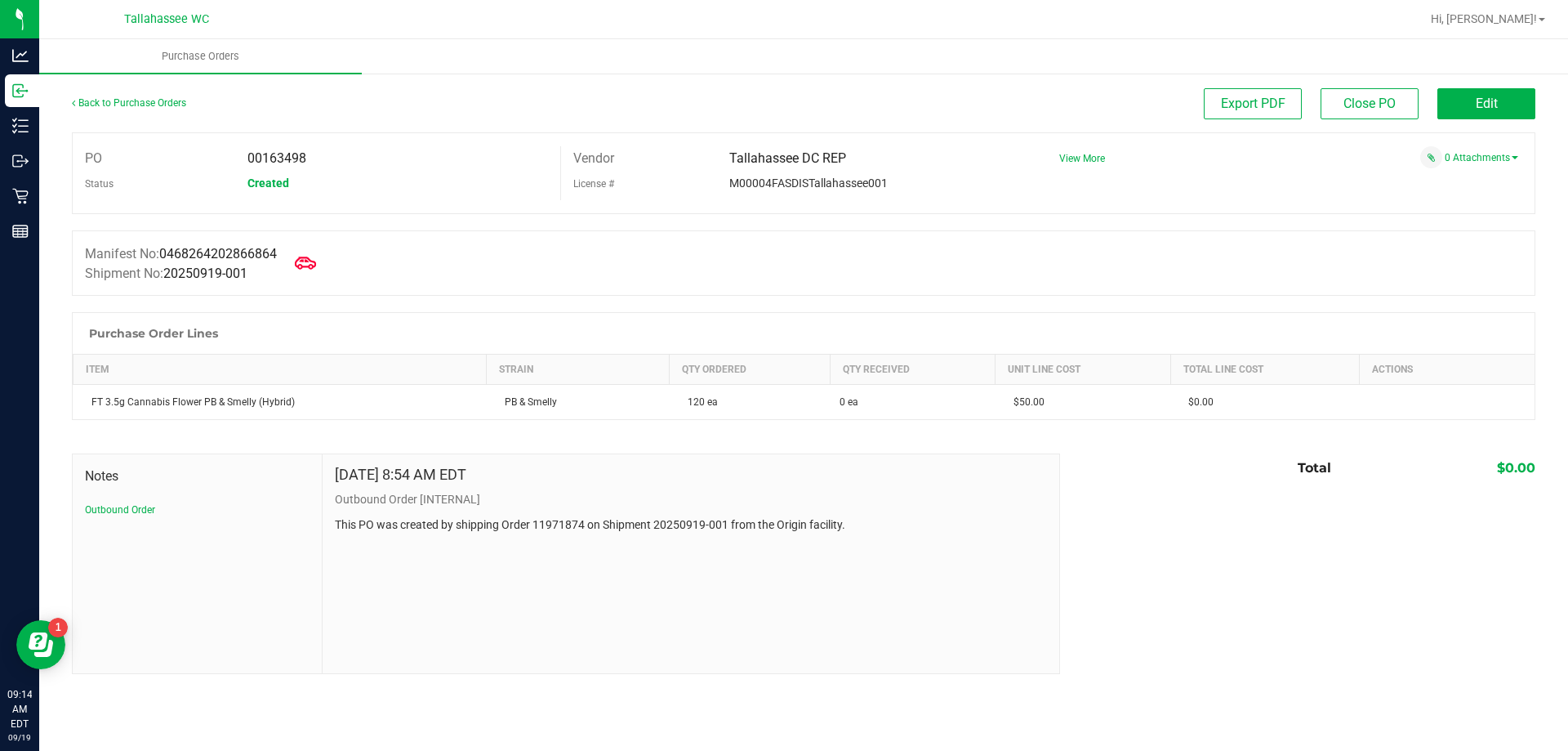
click at [312, 262] on icon at bounding box center [305, 263] width 21 height 21
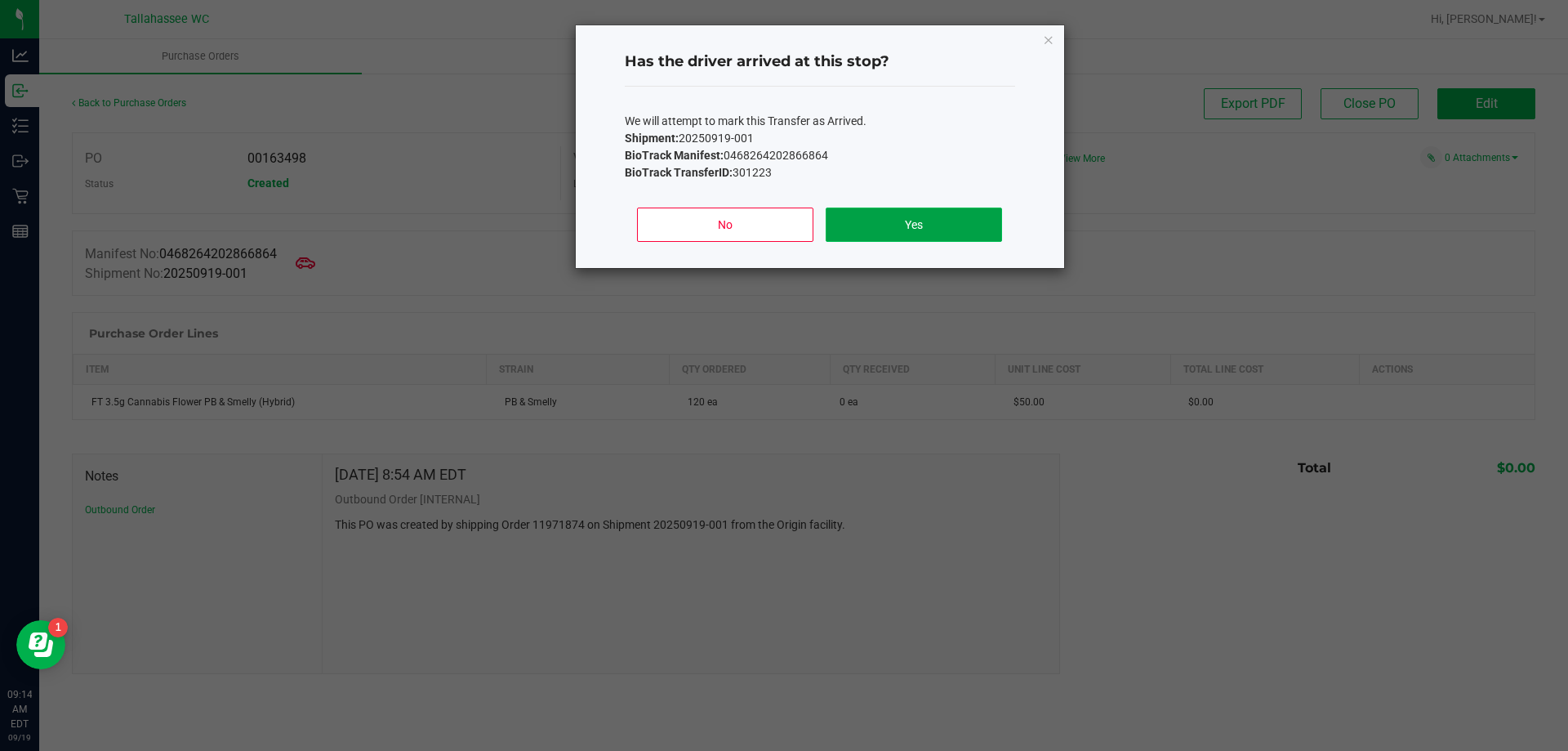
click at [961, 232] on button "Yes" at bounding box center [914, 224] width 176 height 35
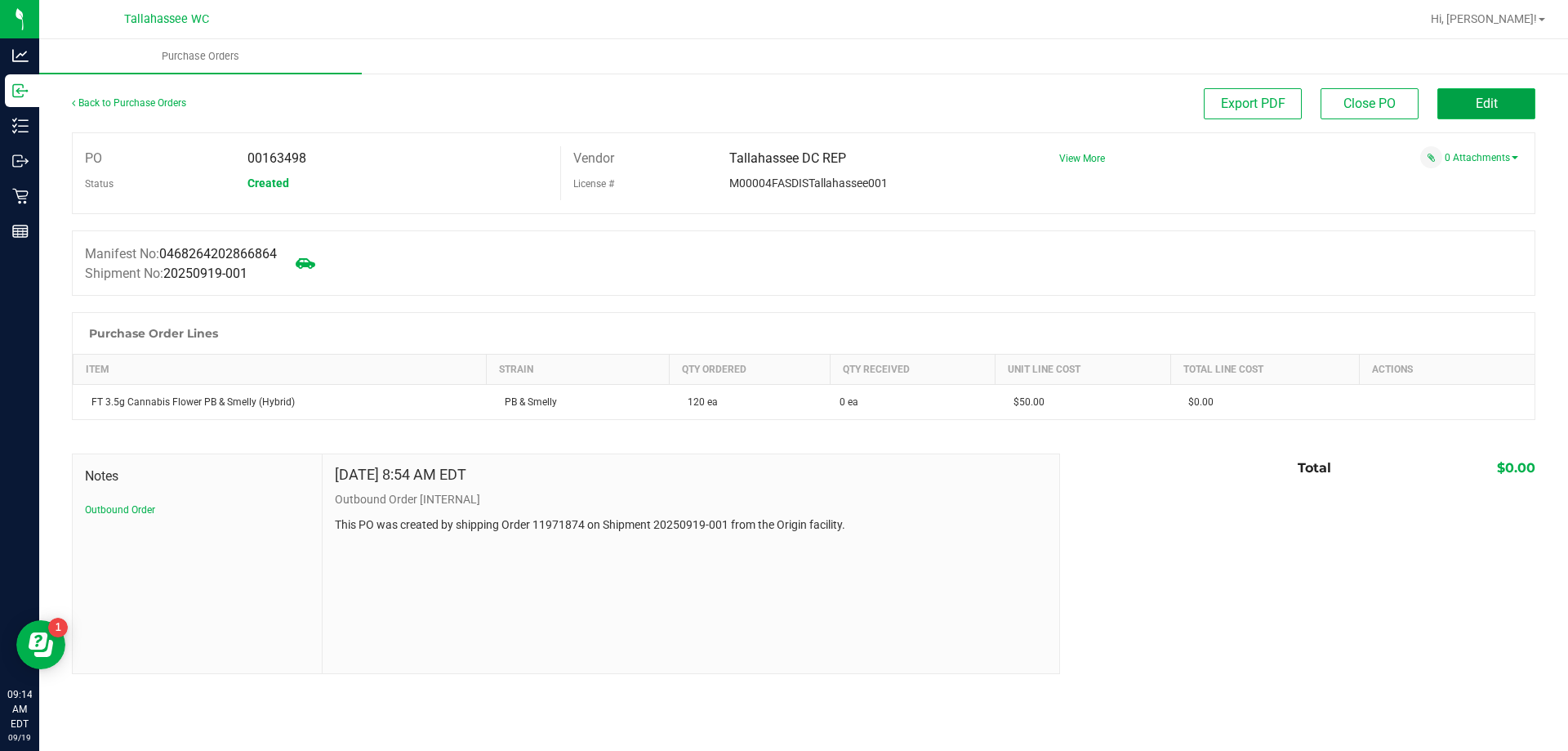
click at [1502, 102] on button "Edit" at bounding box center [1487, 103] width 98 height 31
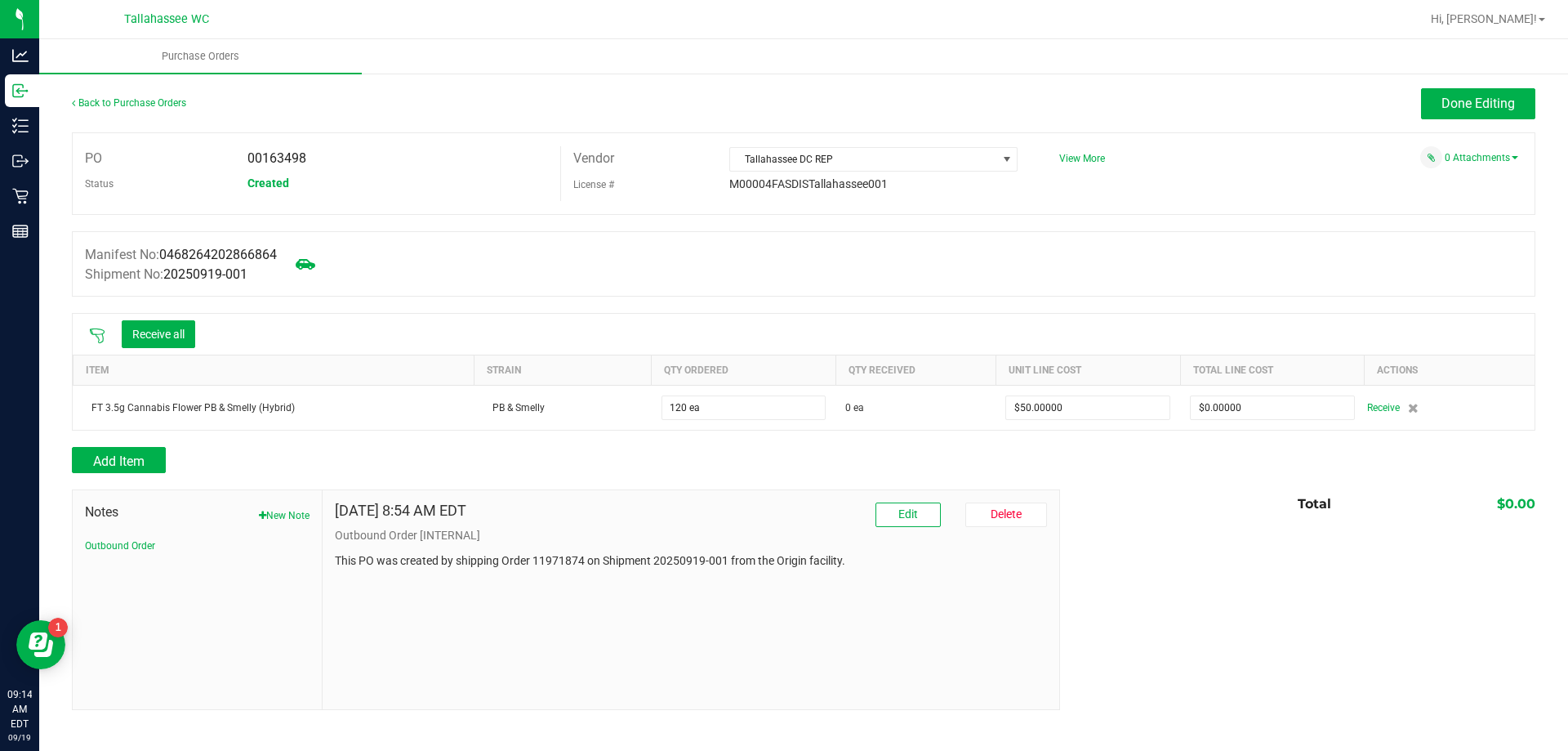
click at [96, 339] on icon at bounding box center [96, 335] width 16 height 16
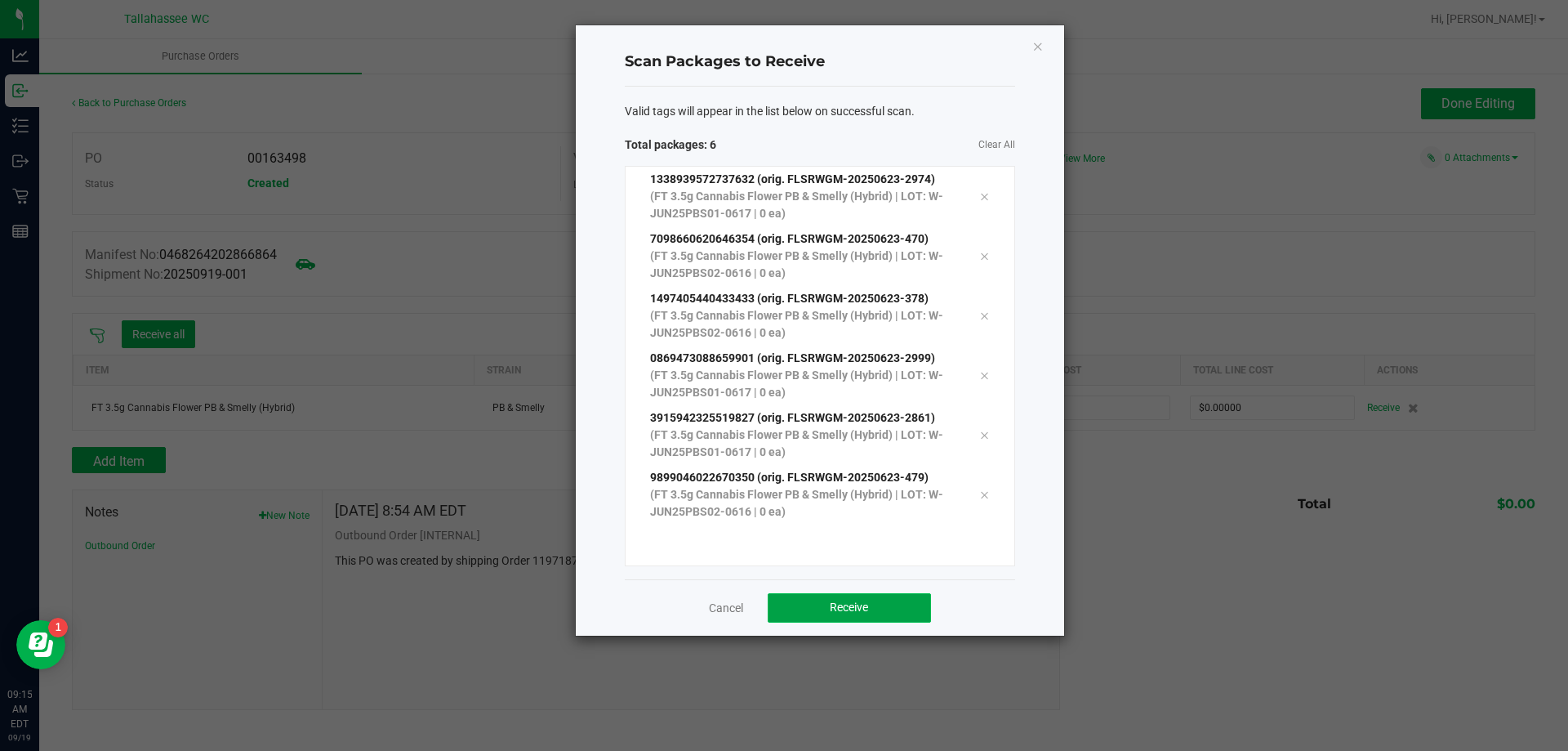
click at [795, 600] on button "Receive" at bounding box center [849, 608] width 163 height 30
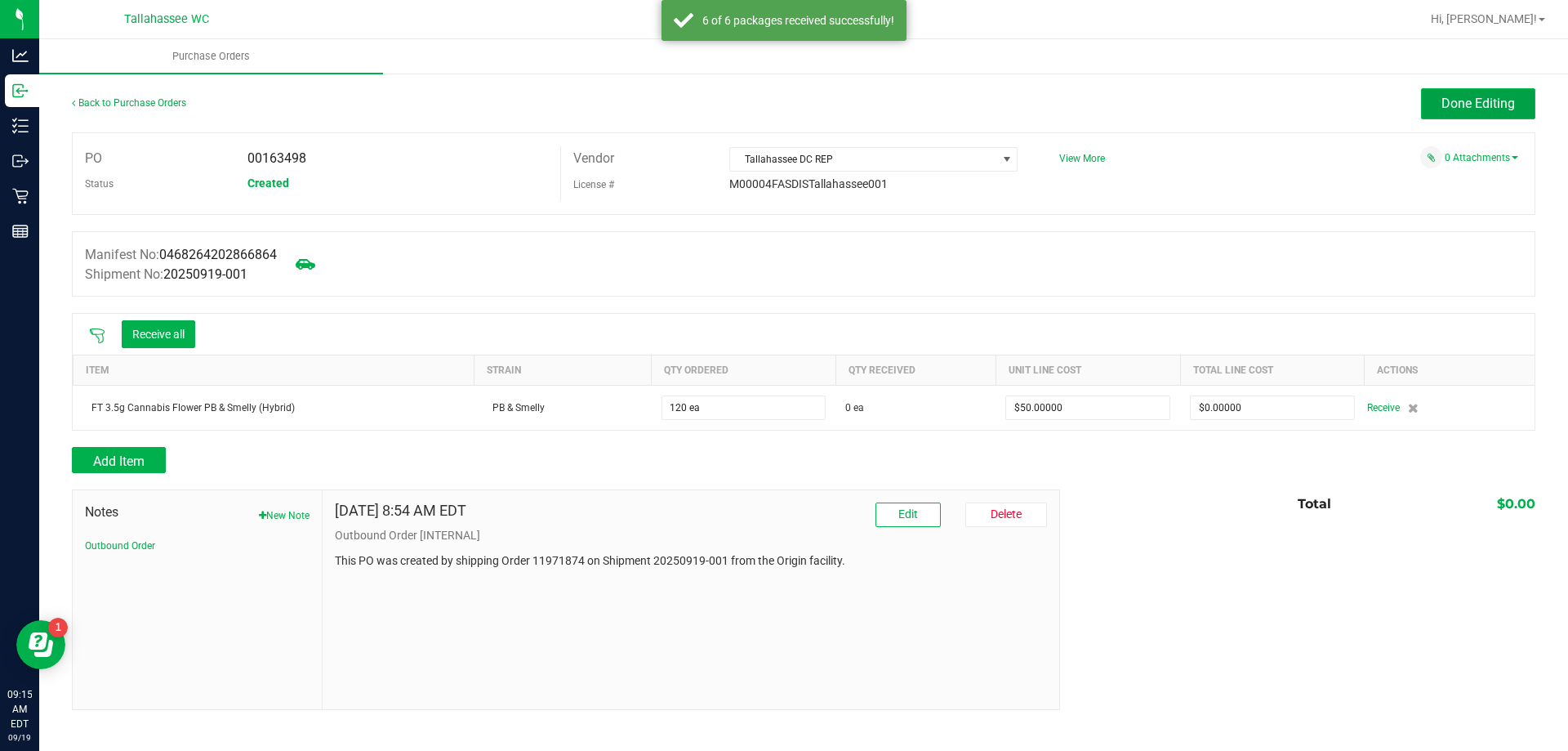
click at [1434, 100] on button "Done Editing" at bounding box center [1478, 103] width 114 height 31
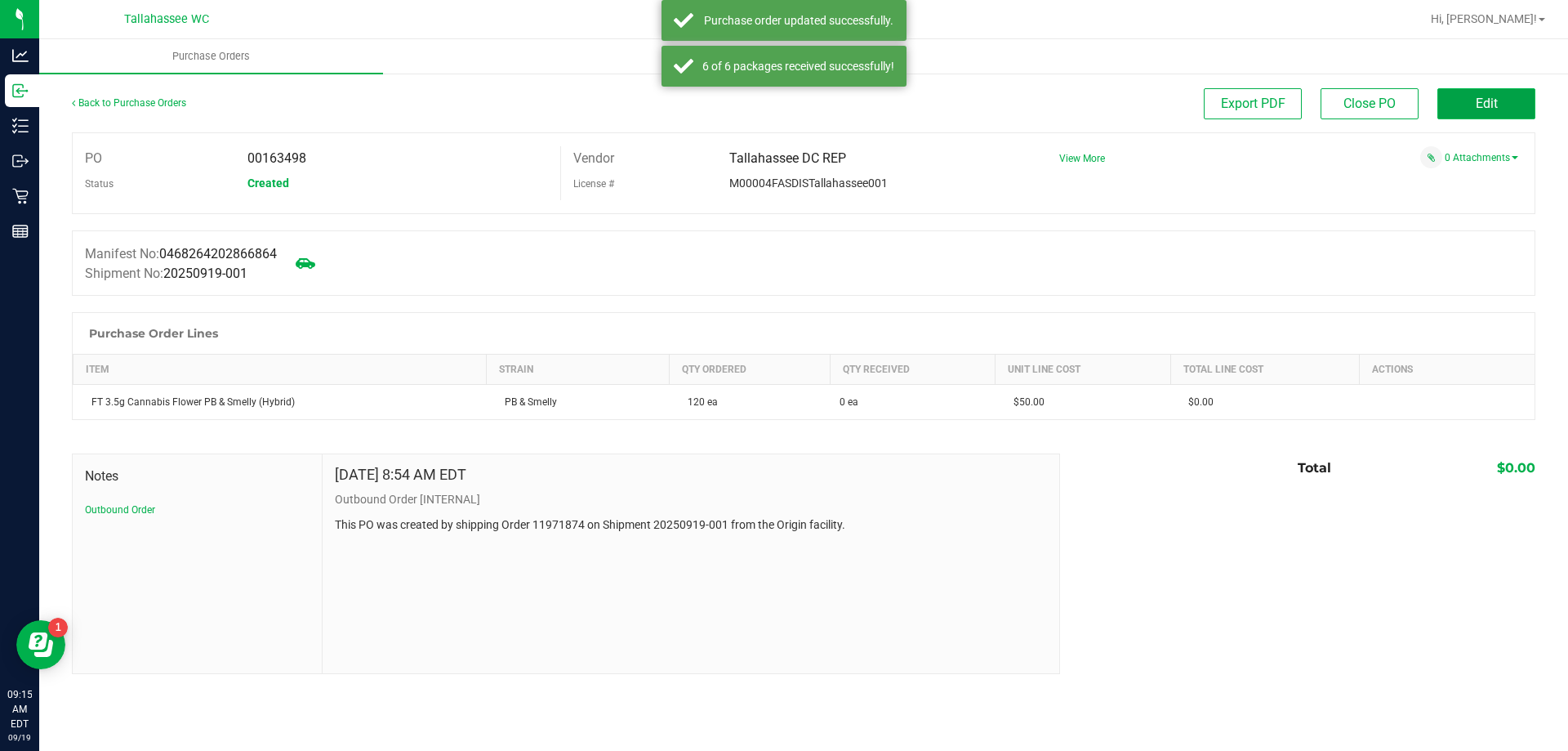
click at [1471, 90] on button "Edit" at bounding box center [1487, 103] width 98 height 31
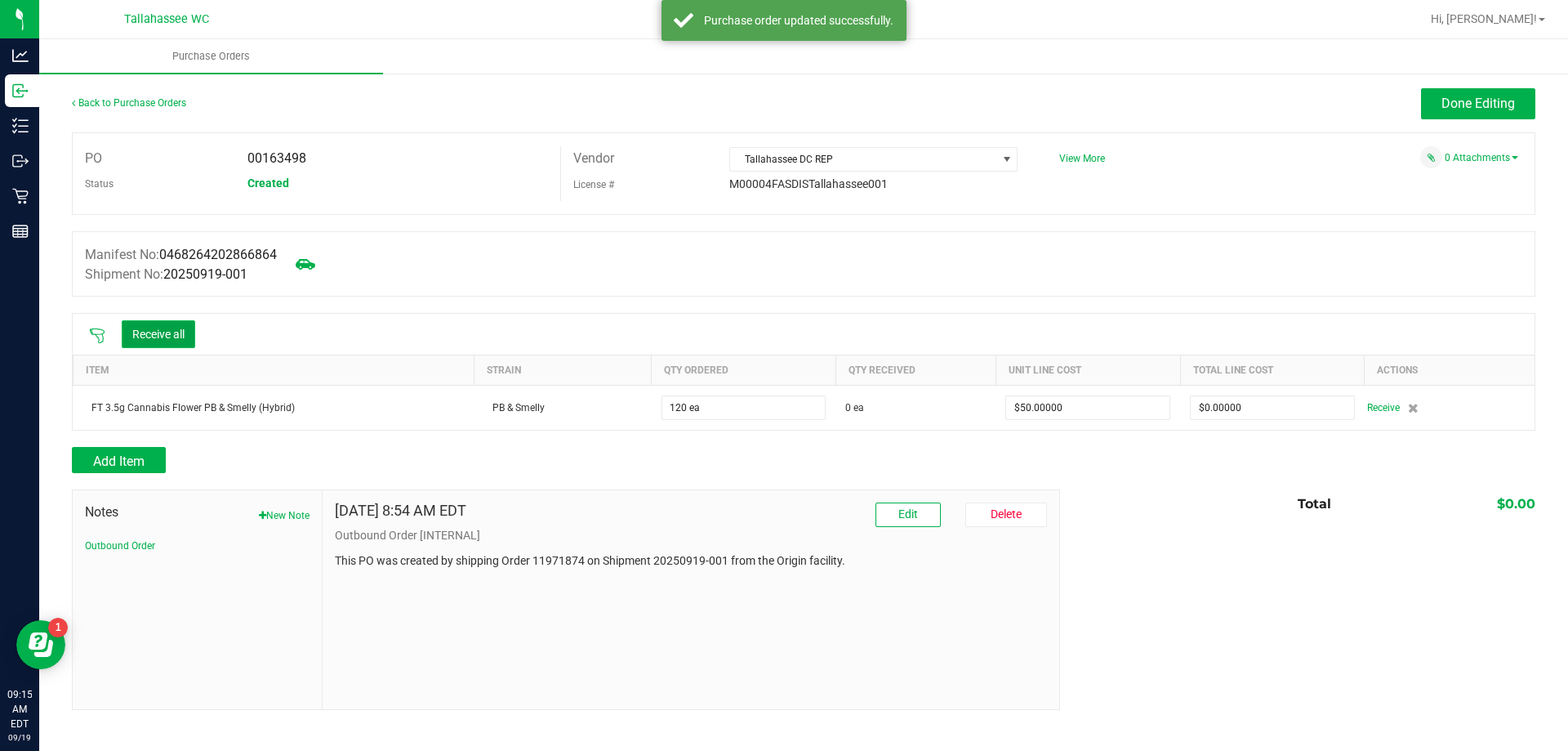
click at [171, 334] on button "Receive all" at bounding box center [158, 334] width 74 height 28
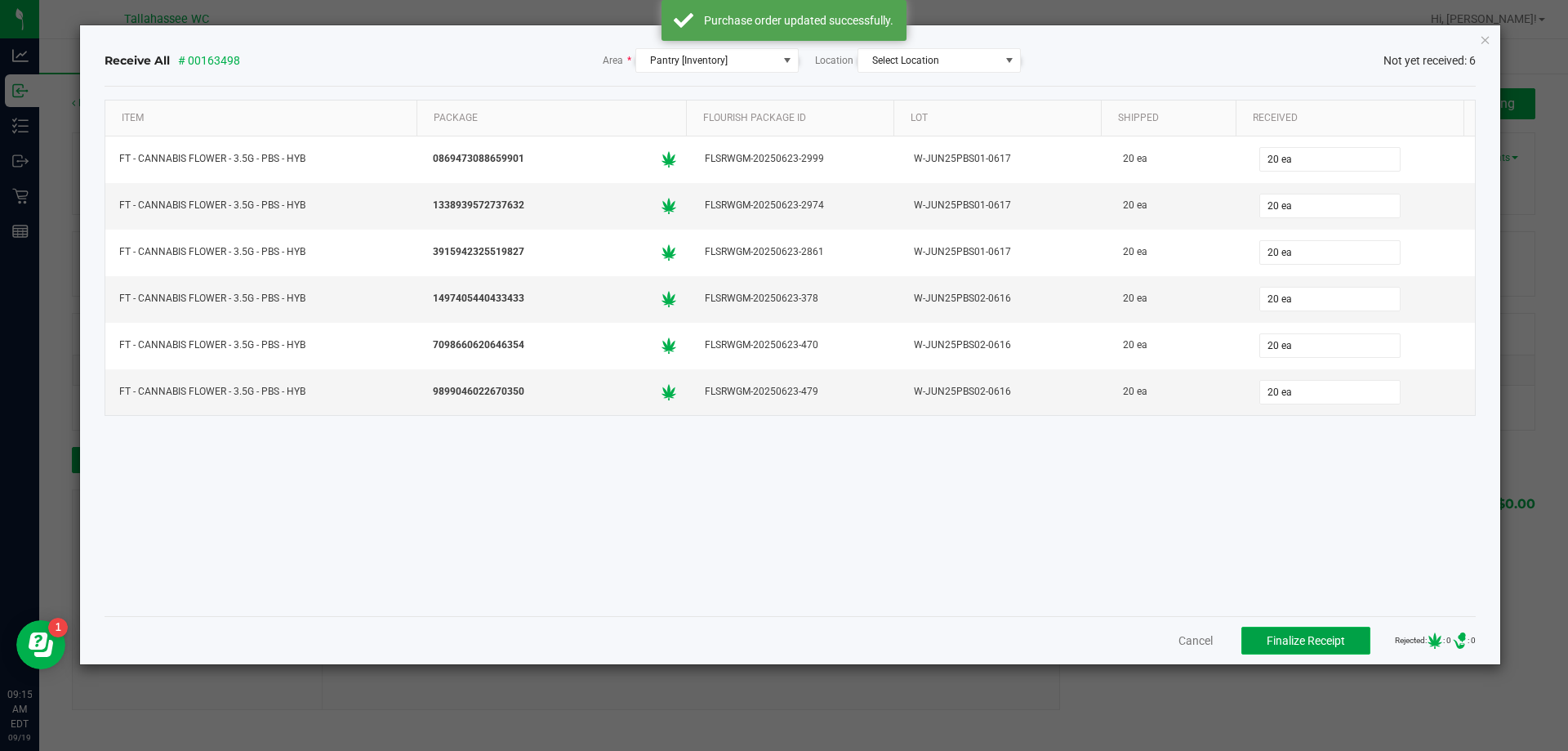
click at [1301, 640] on span "Finalize Receipt" at bounding box center [1306, 640] width 79 height 13
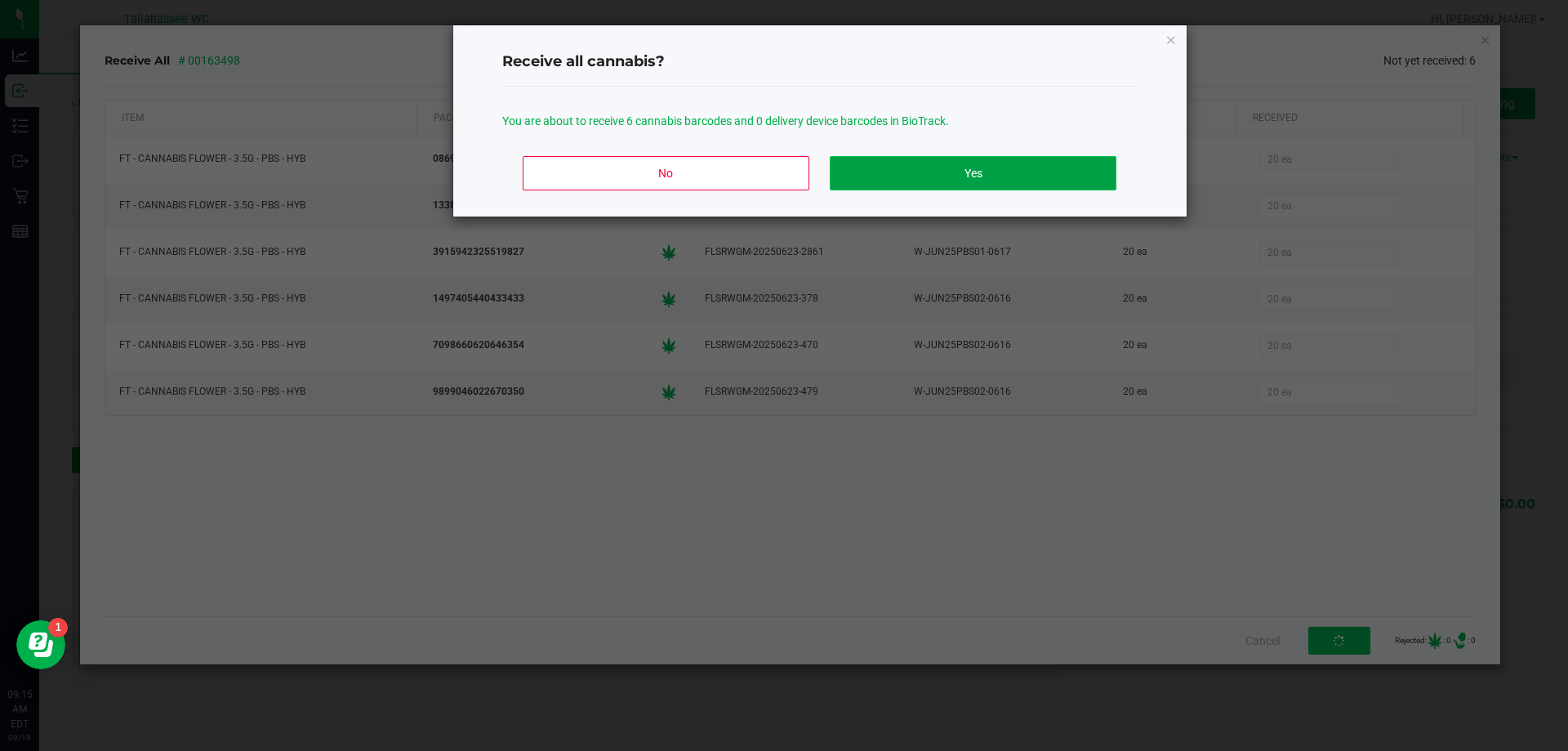
click at [1051, 188] on button "Yes" at bounding box center [973, 173] width 286 height 35
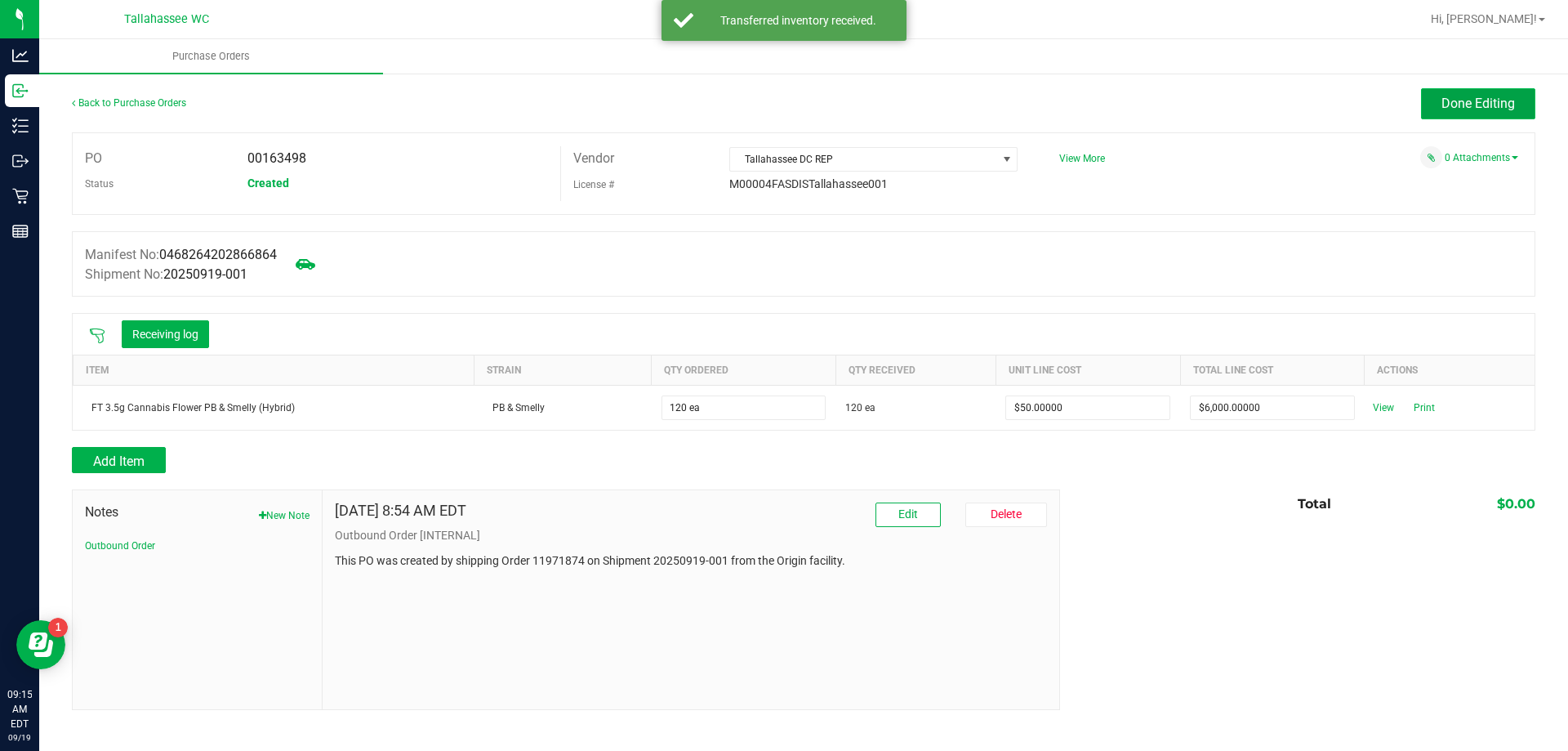
click at [1499, 109] on span "Done Editing" at bounding box center [1478, 103] width 74 height 15
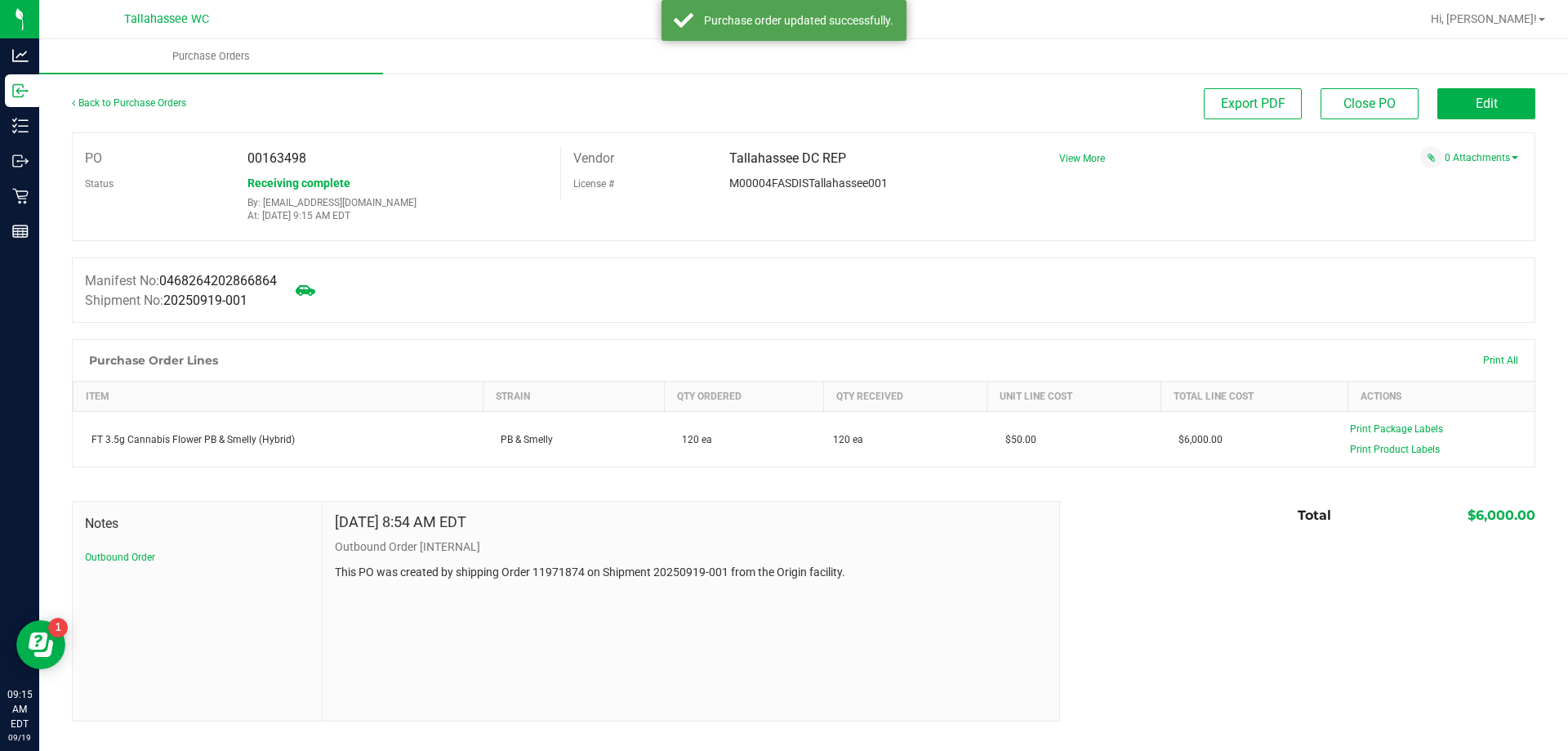
click at [248, 156] on span "00163498" at bounding box center [277, 158] width 59 height 15
copy span "00163498"
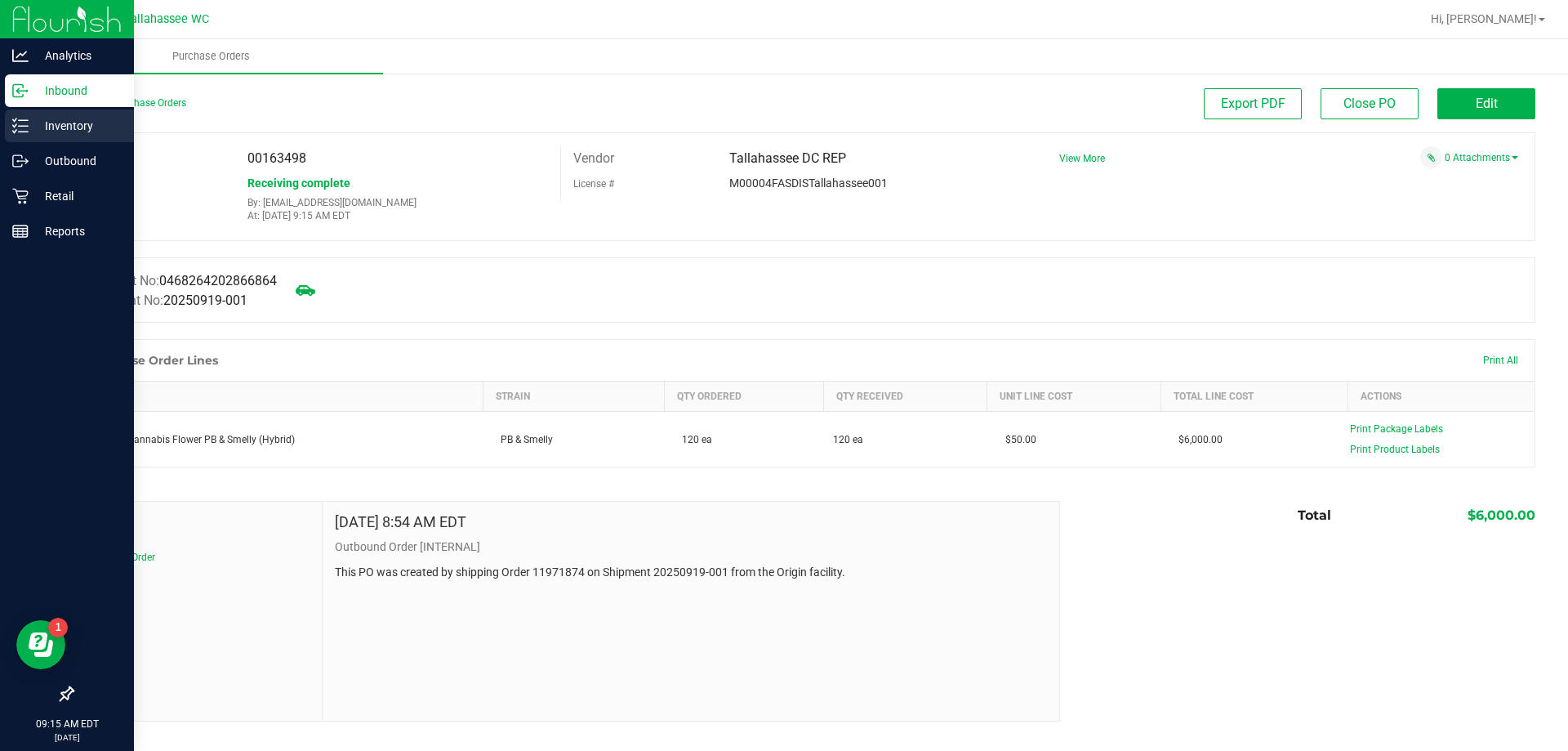
click at [18, 134] on icon at bounding box center [19, 125] width 16 height 16
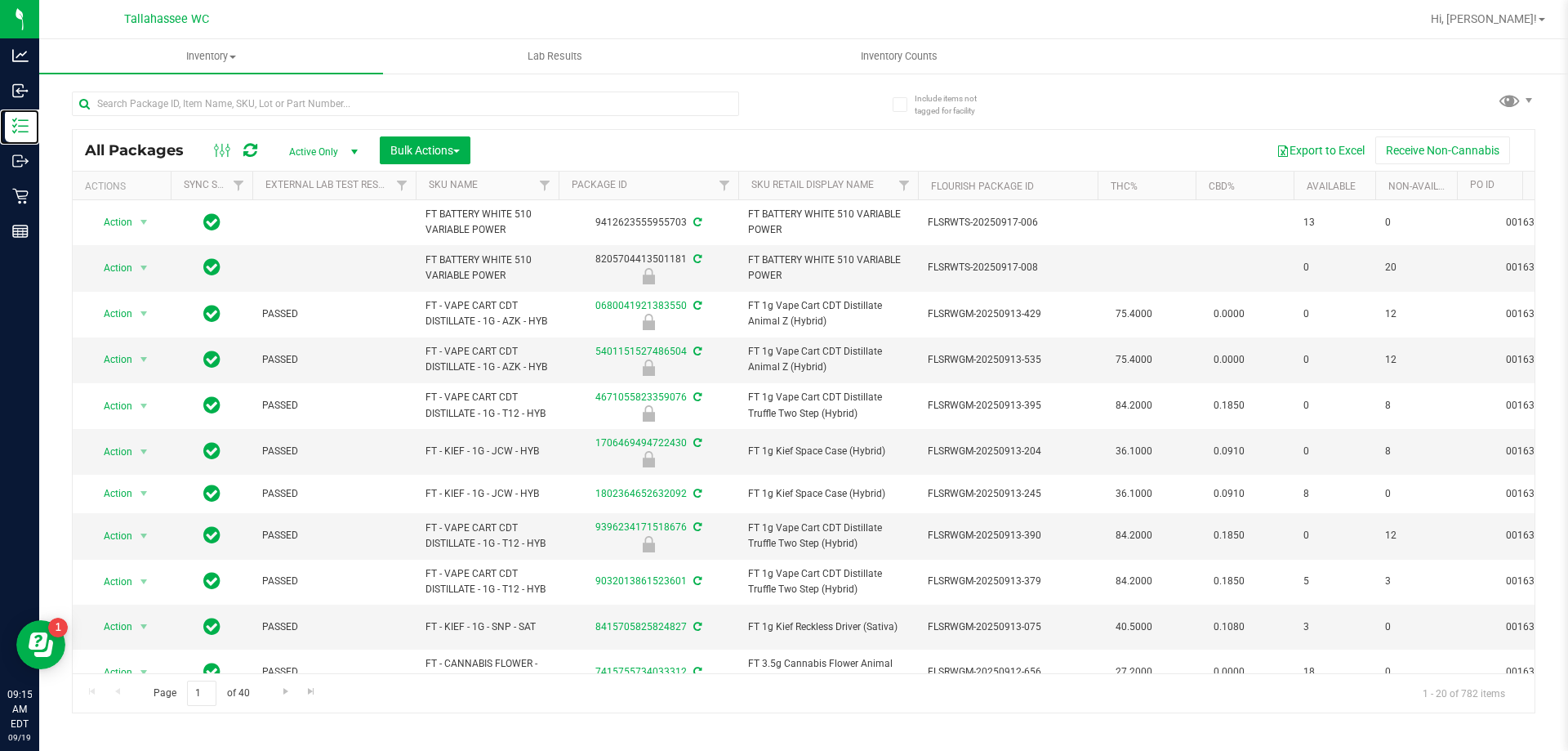
scroll to position [0, 476]
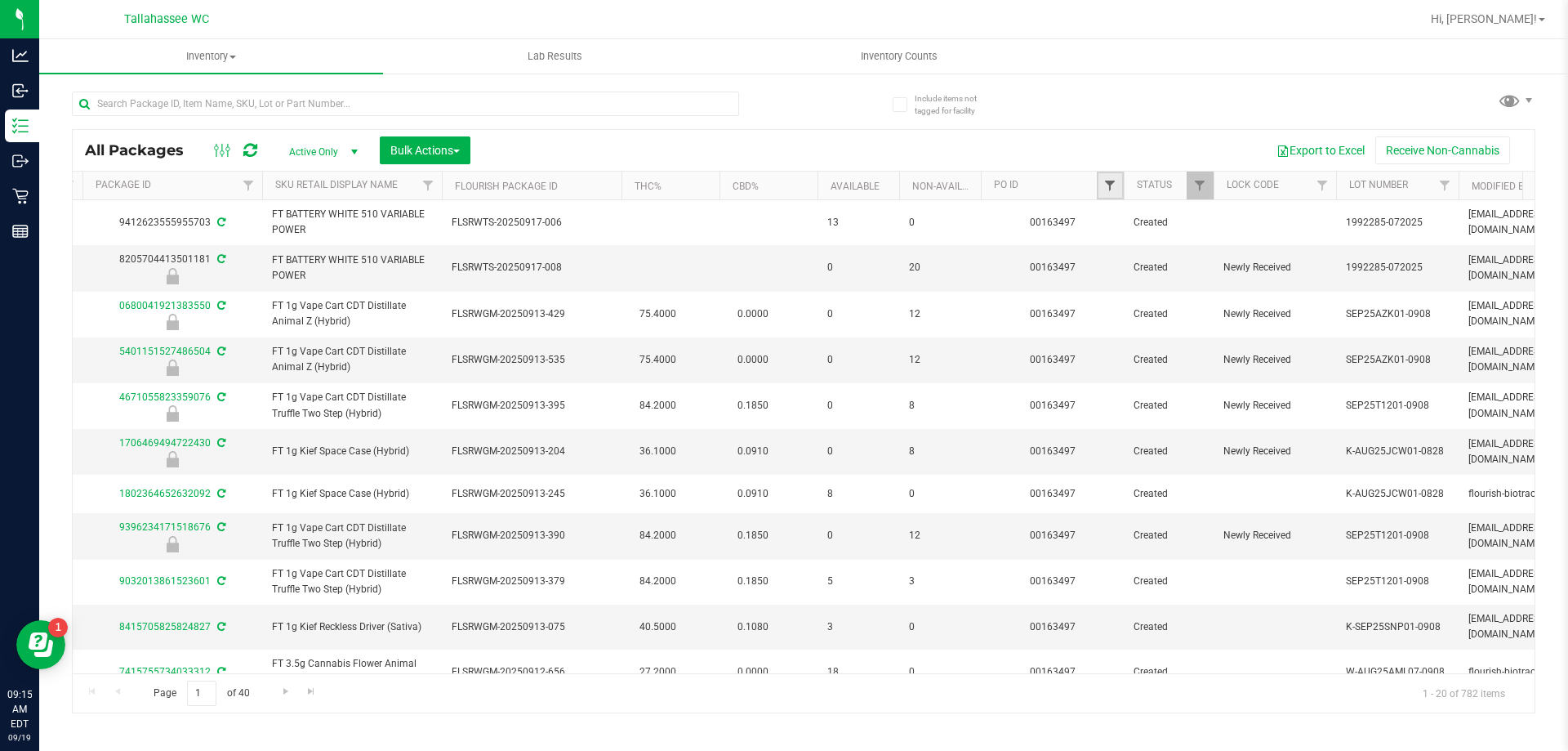
click at [1106, 188] on span "Filter" at bounding box center [1109, 185] width 13 height 13
click at [1177, 224] on input "text" at bounding box center [1190, 221] width 168 height 25
paste input "00163498"
type input "00163498"
click at [1154, 272] on button "Filter" at bounding box center [1145, 265] width 79 height 36
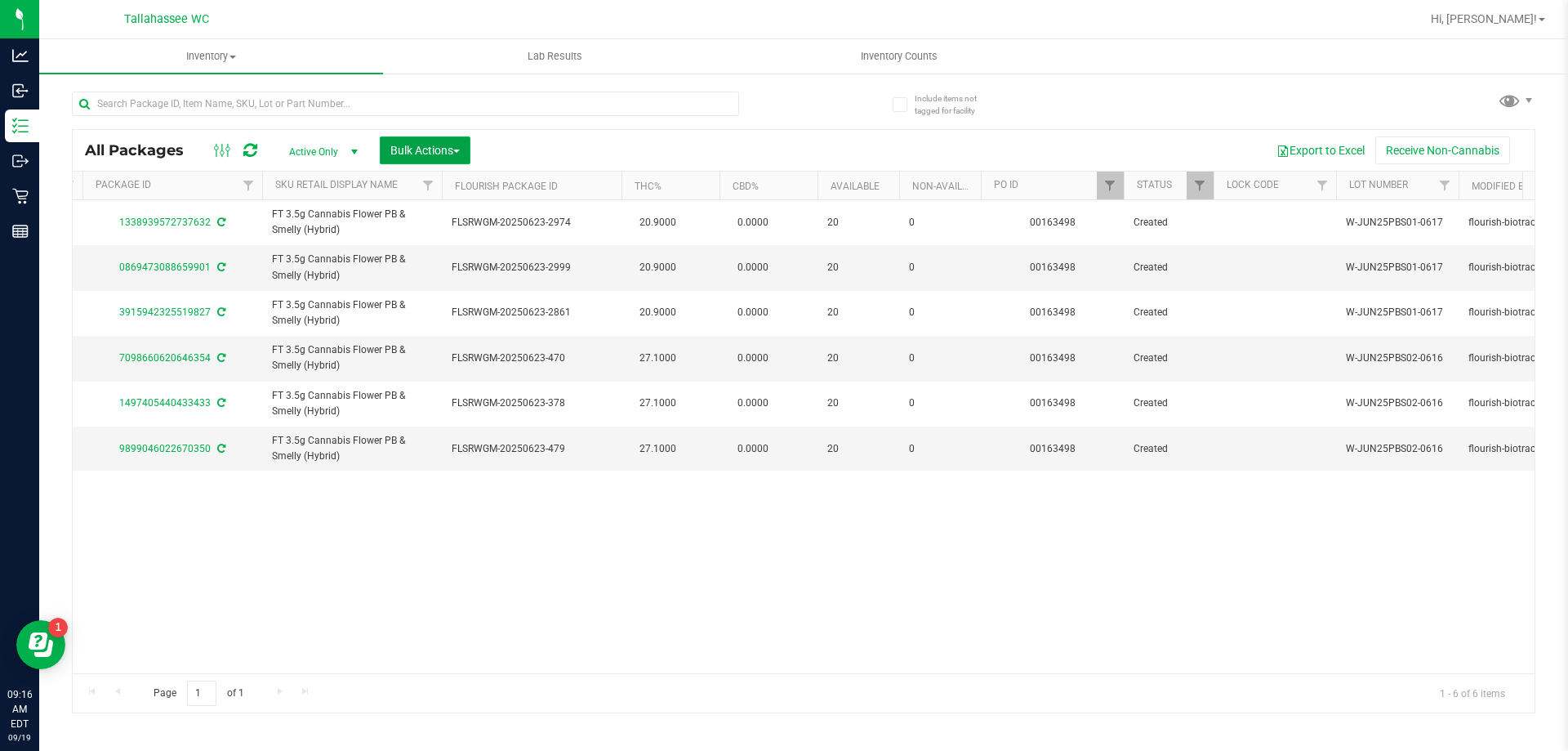
click at [440, 145] on span "Bulk Actions" at bounding box center [425, 150] width 69 height 13
click at [451, 314] on span "Lock/Unlock packages" at bounding box center [445, 307] width 112 height 13
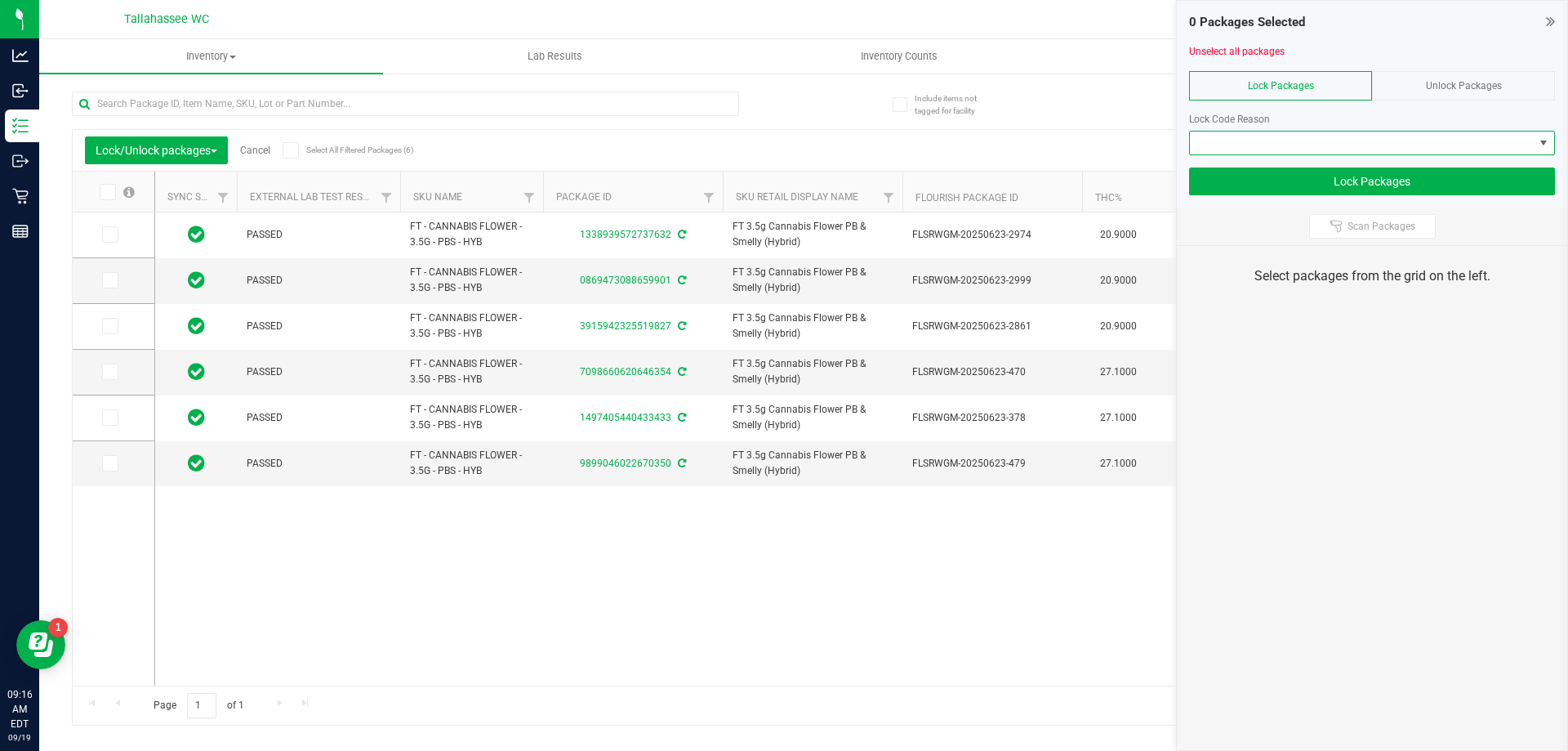
click at [1475, 149] on span at bounding box center [1362, 143] width 344 height 23
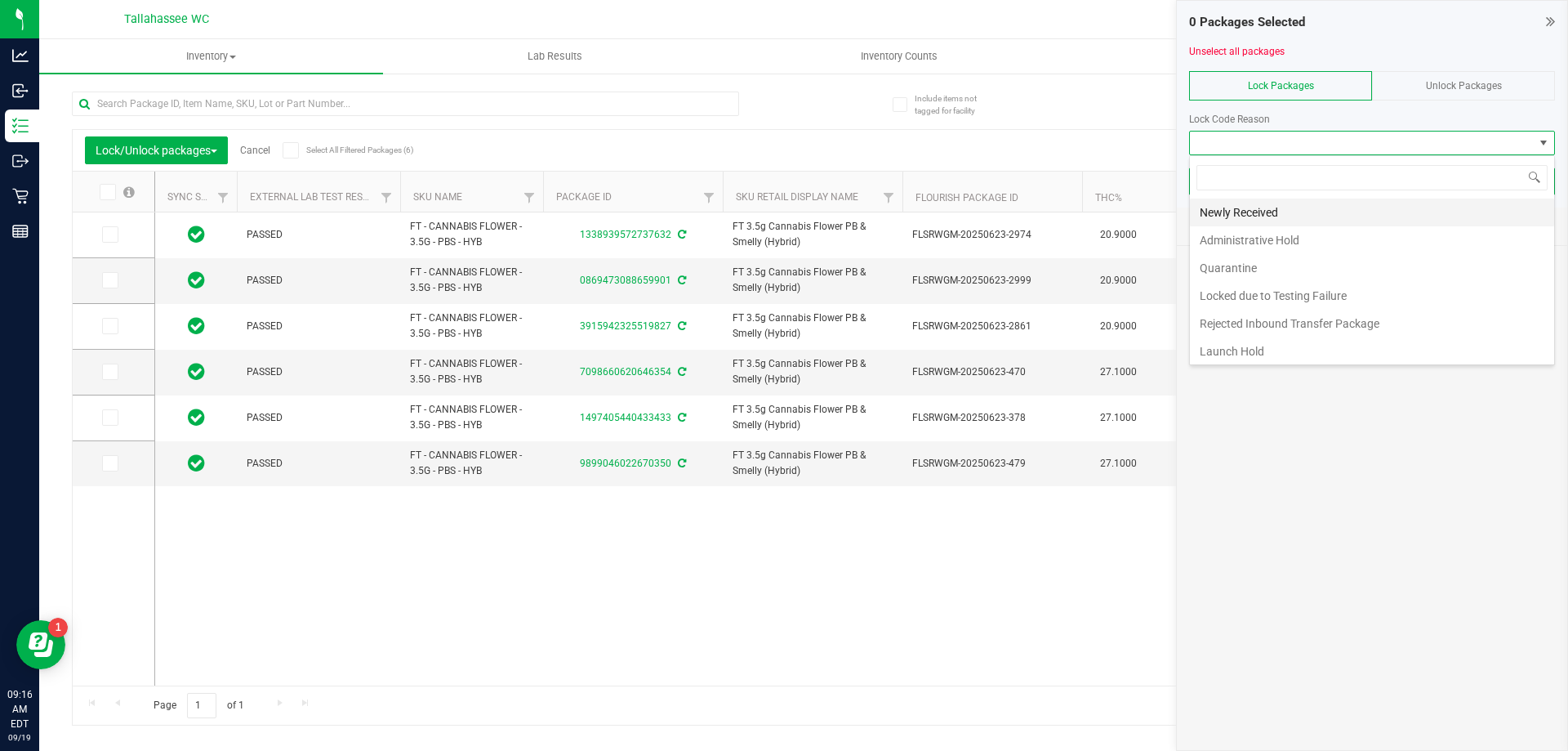
scroll to position [25, 366]
click at [1419, 211] on li "Newly Received" at bounding box center [1372, 212] width 364 height 28
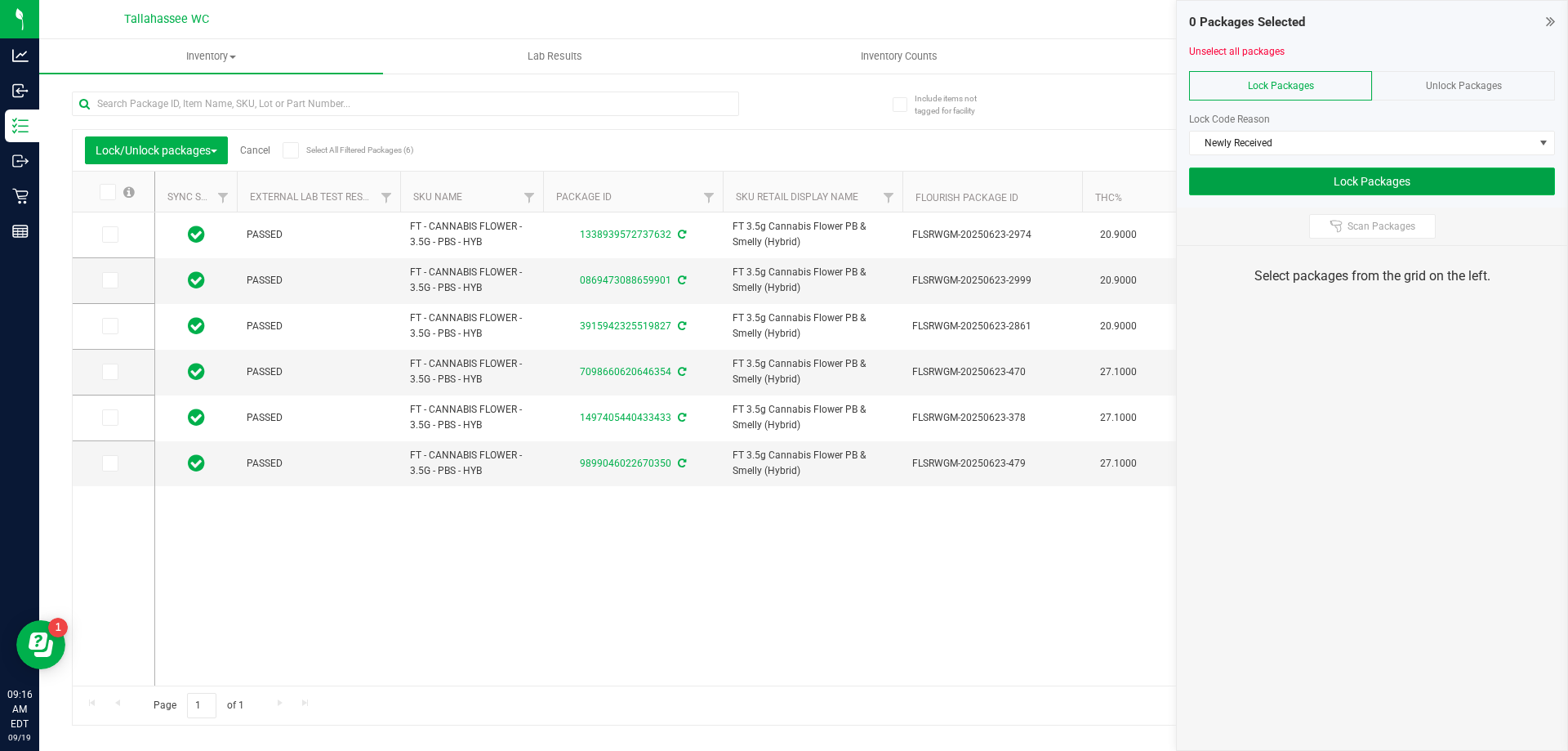
click at [1390, 186] on button "Lock Packages" at bounding box center [1372, 181] width 366 height 28
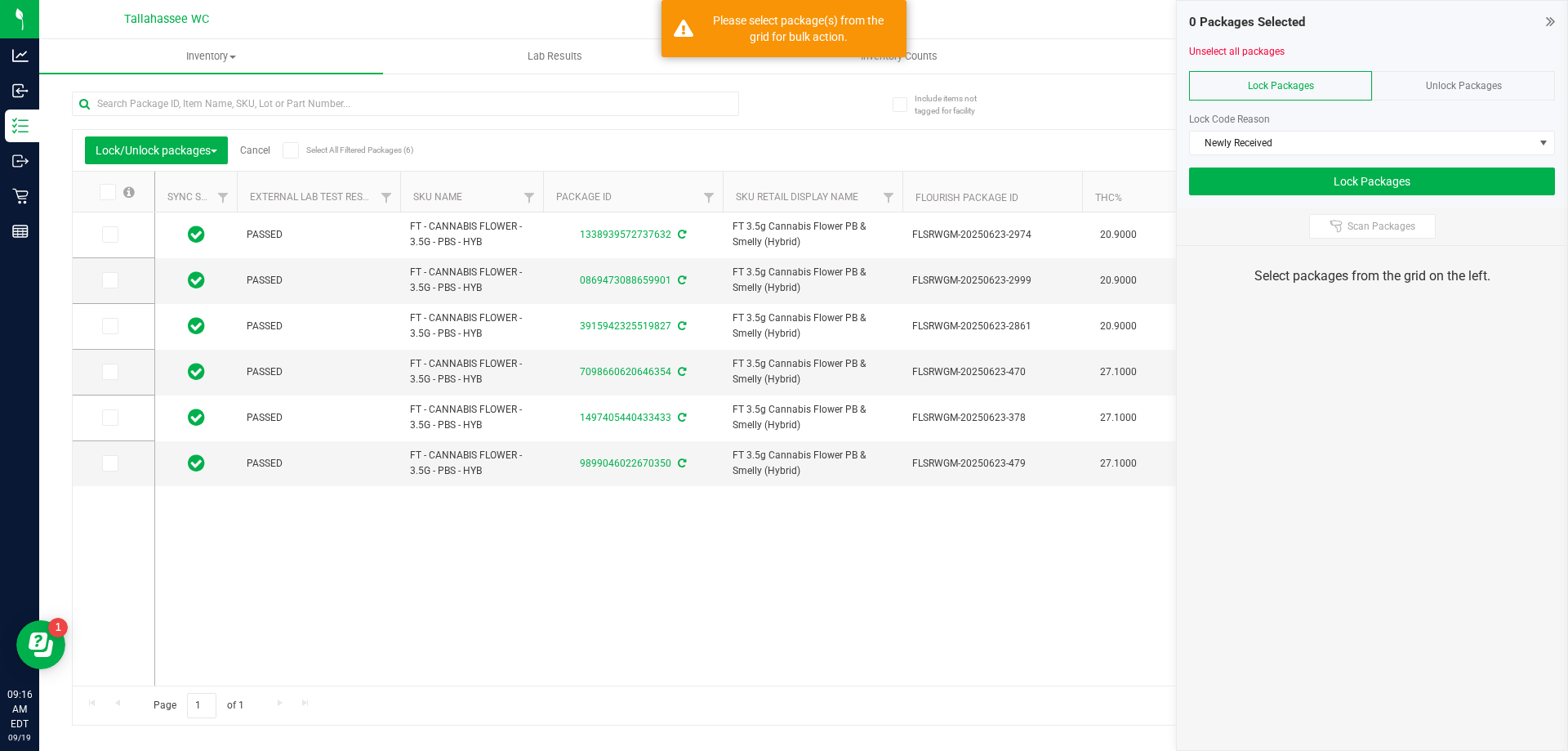
drag, startPoint x: 299, startPoint y: 150, endPoint x: 331, endPoint y: 150, distance: 32.0
click at [299, 150] on span at bounding box center [290, 150] width 16 height 16
click at [0, 0] on input "Select All Filtered Packages (6)" at bounding box center [0, 0] width 0 height 0
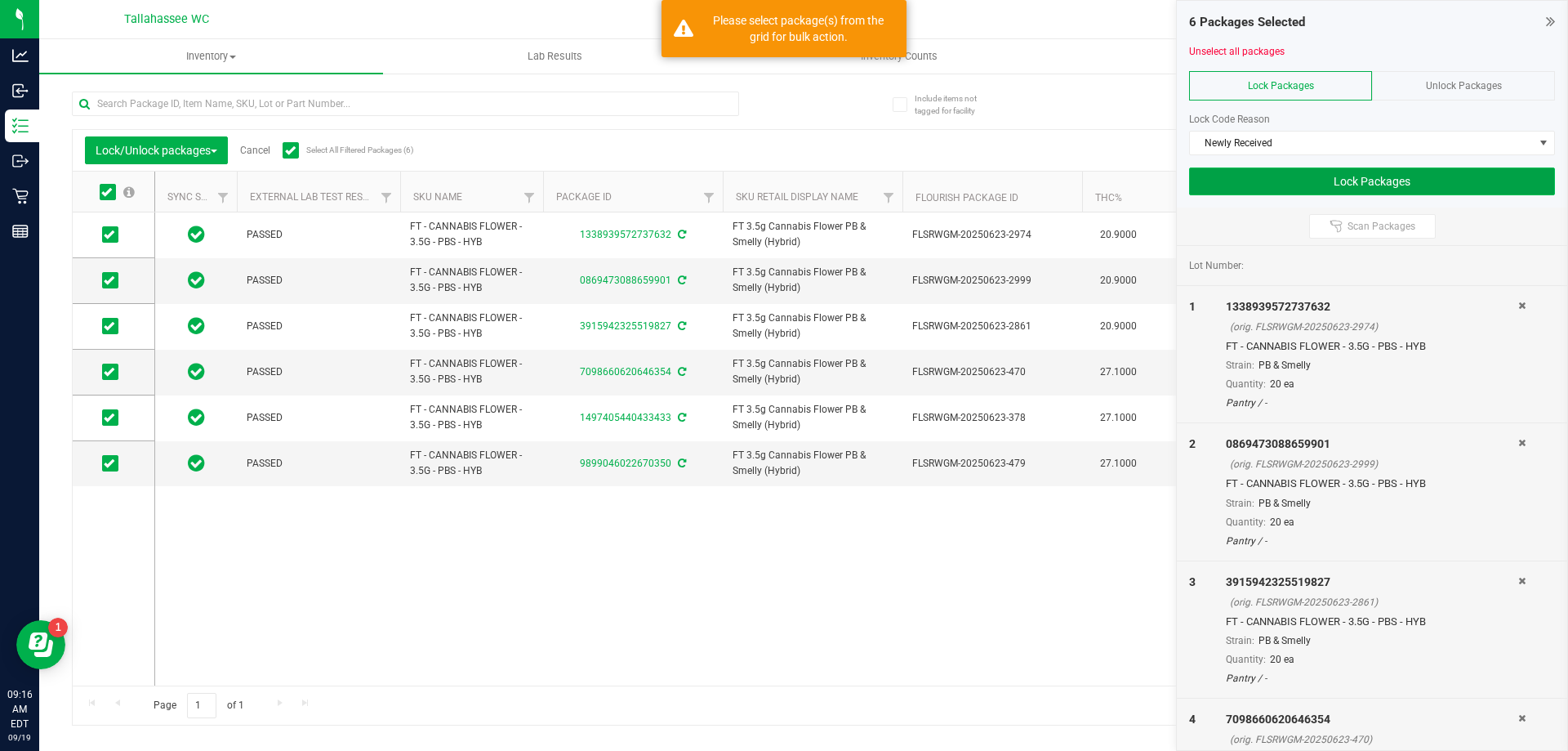
click at [1322, 181] on button "Lock Packages" at bounding box center [1372, 181] width 366 height 28
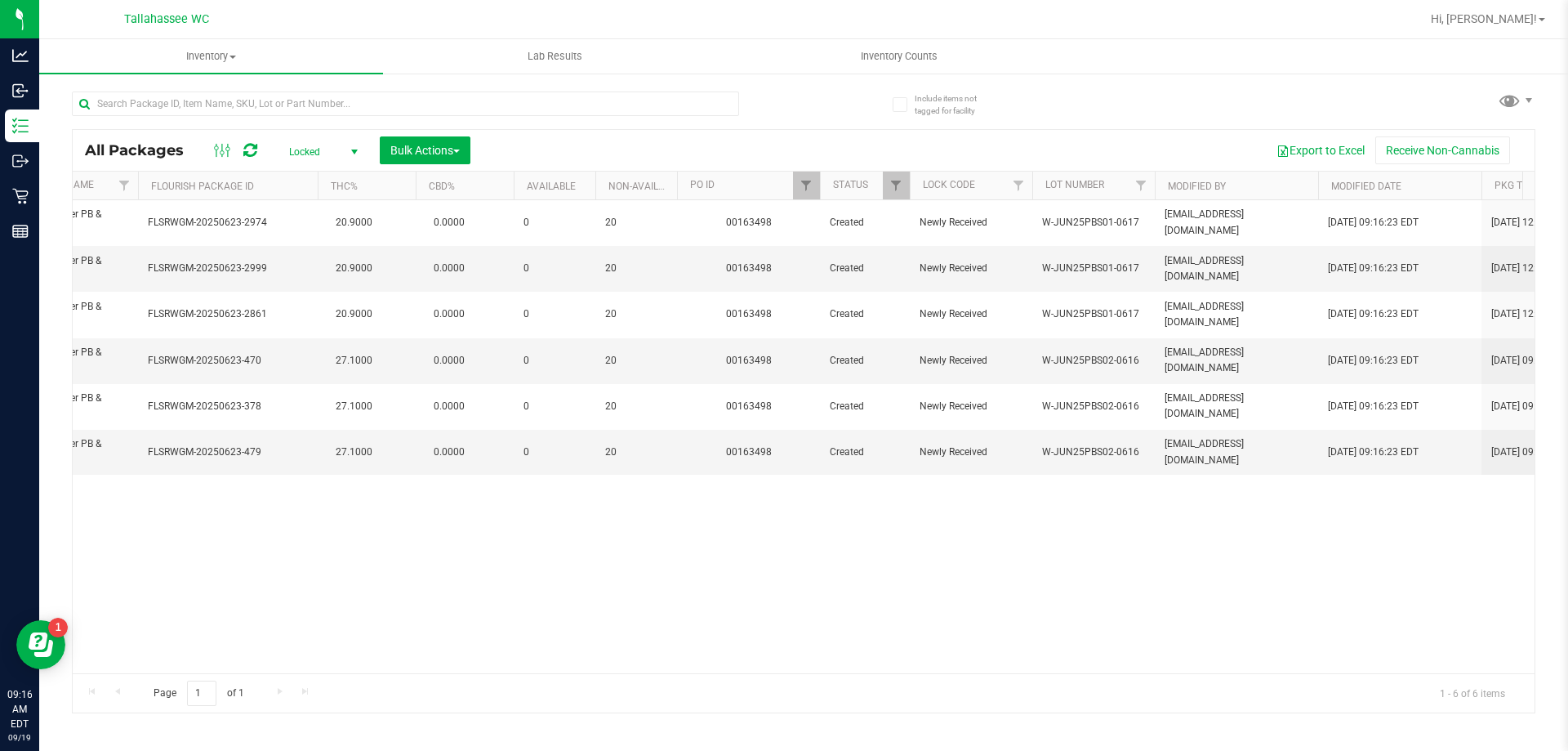
scroll to position [0, 776]
click at [805, 189] on span "Filter" at bounding box center [810, 185] width 13 height 13
click at [943, 264] on button "Clear" at bounding box center [936, 265] width 79 height 36
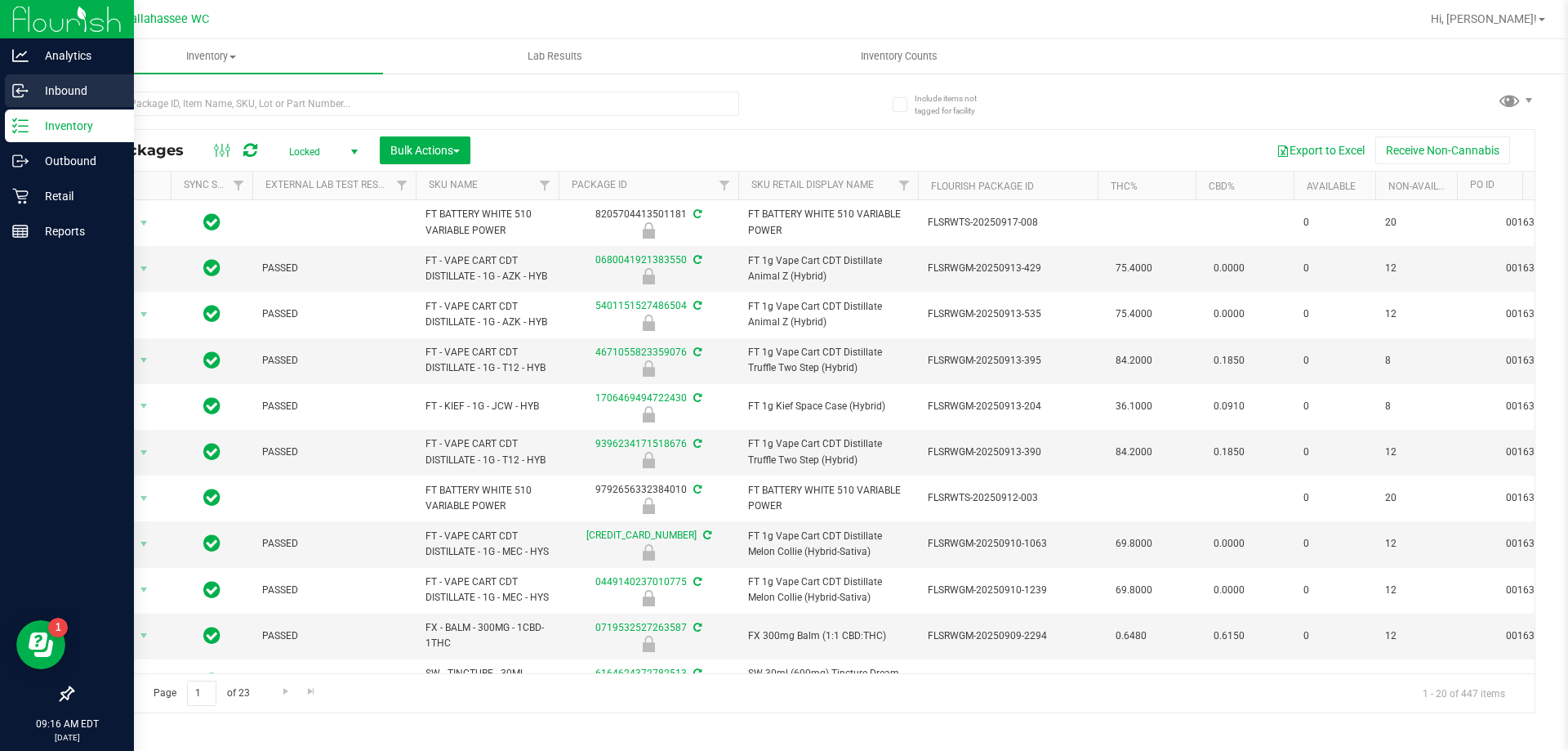
click at [12, 86] on div "Inbound" at bounding box center [69, 90] width 129 height 33
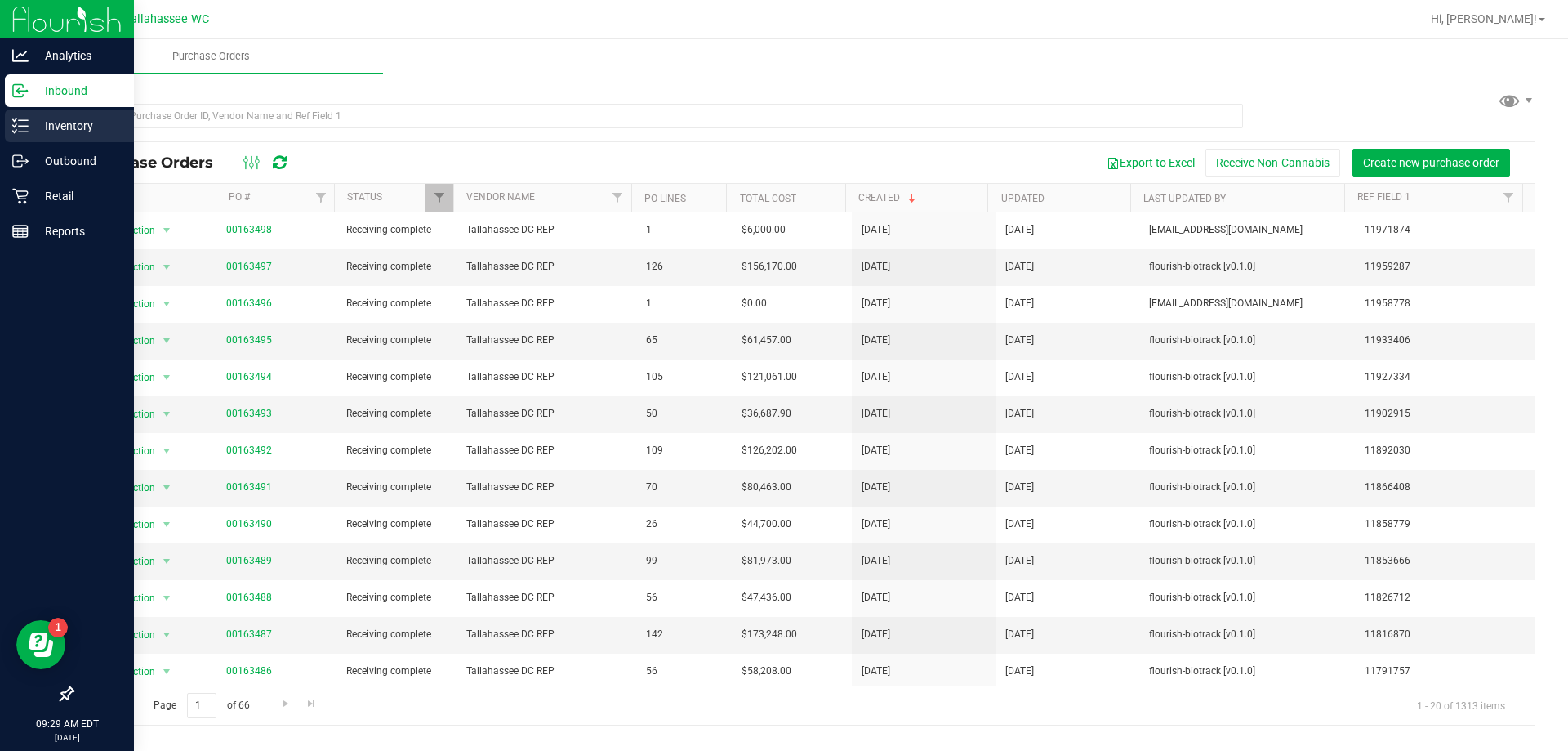
click at [14, 133] on icon at bounding box center [14, 131] width 3 height 3
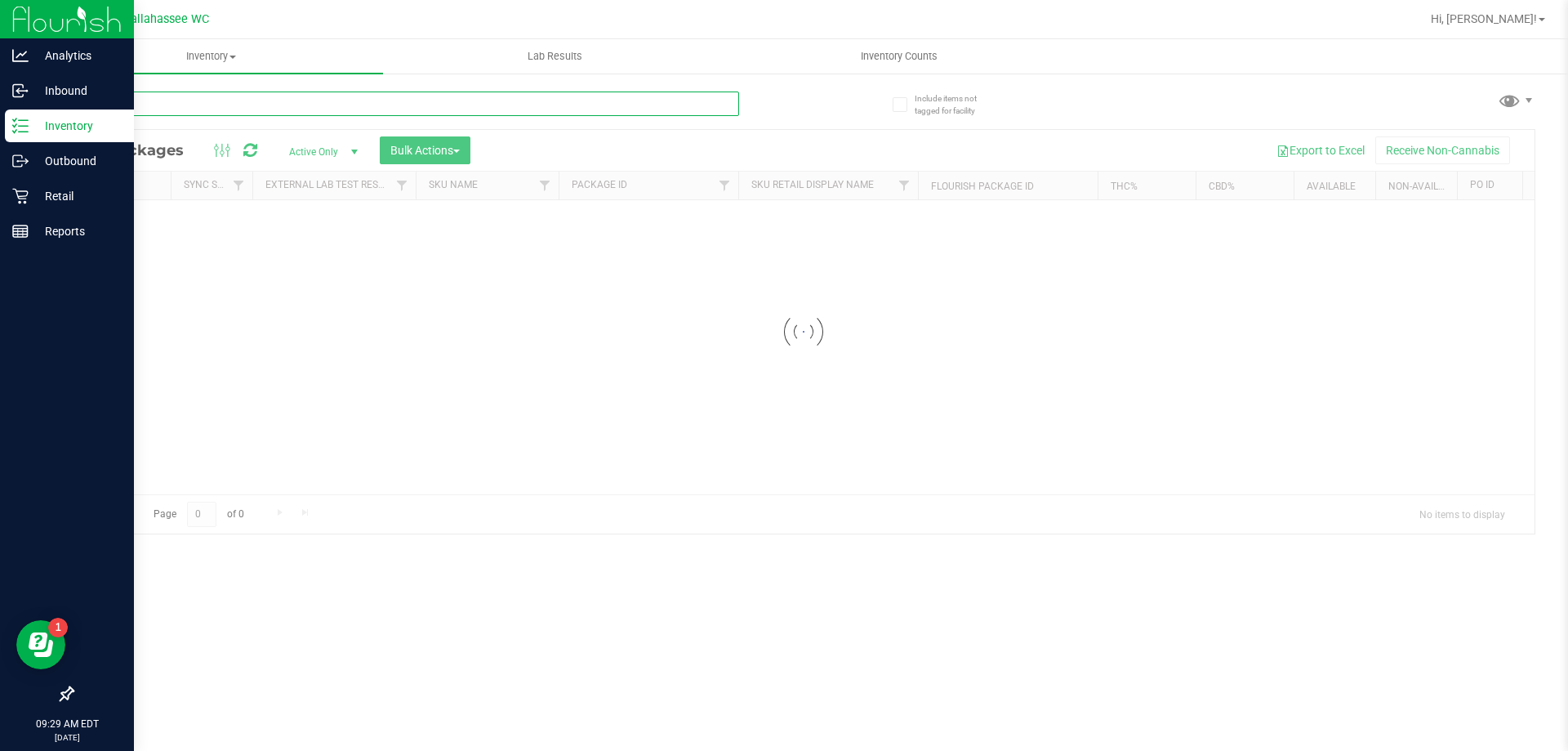
click at [264, 112] on input "text" at bounding box center [405, 103] width 667 height 25
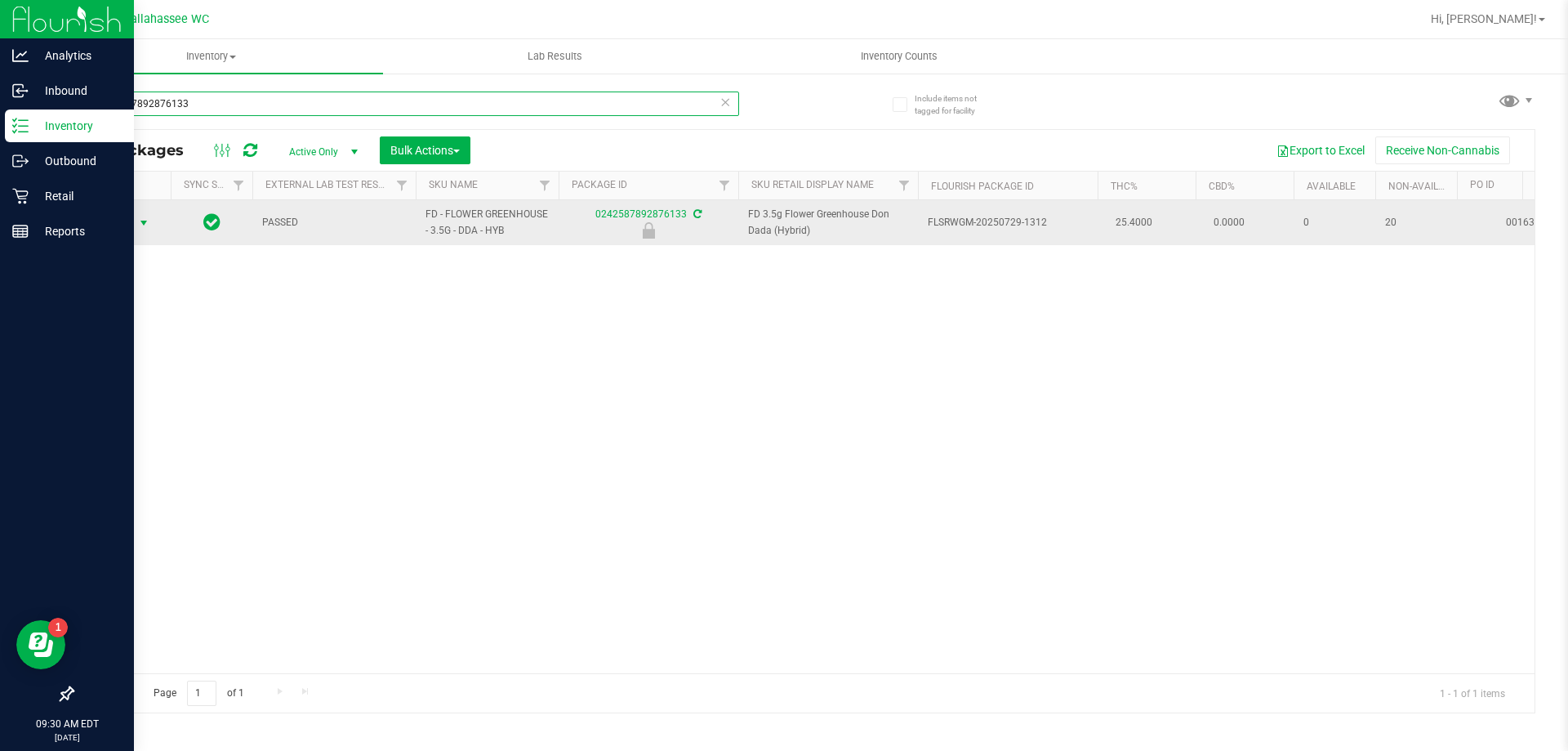
type input "0242587892876133"
click at [144, 223] on span "select" at bounding box center [143, 222] width 13 height 13
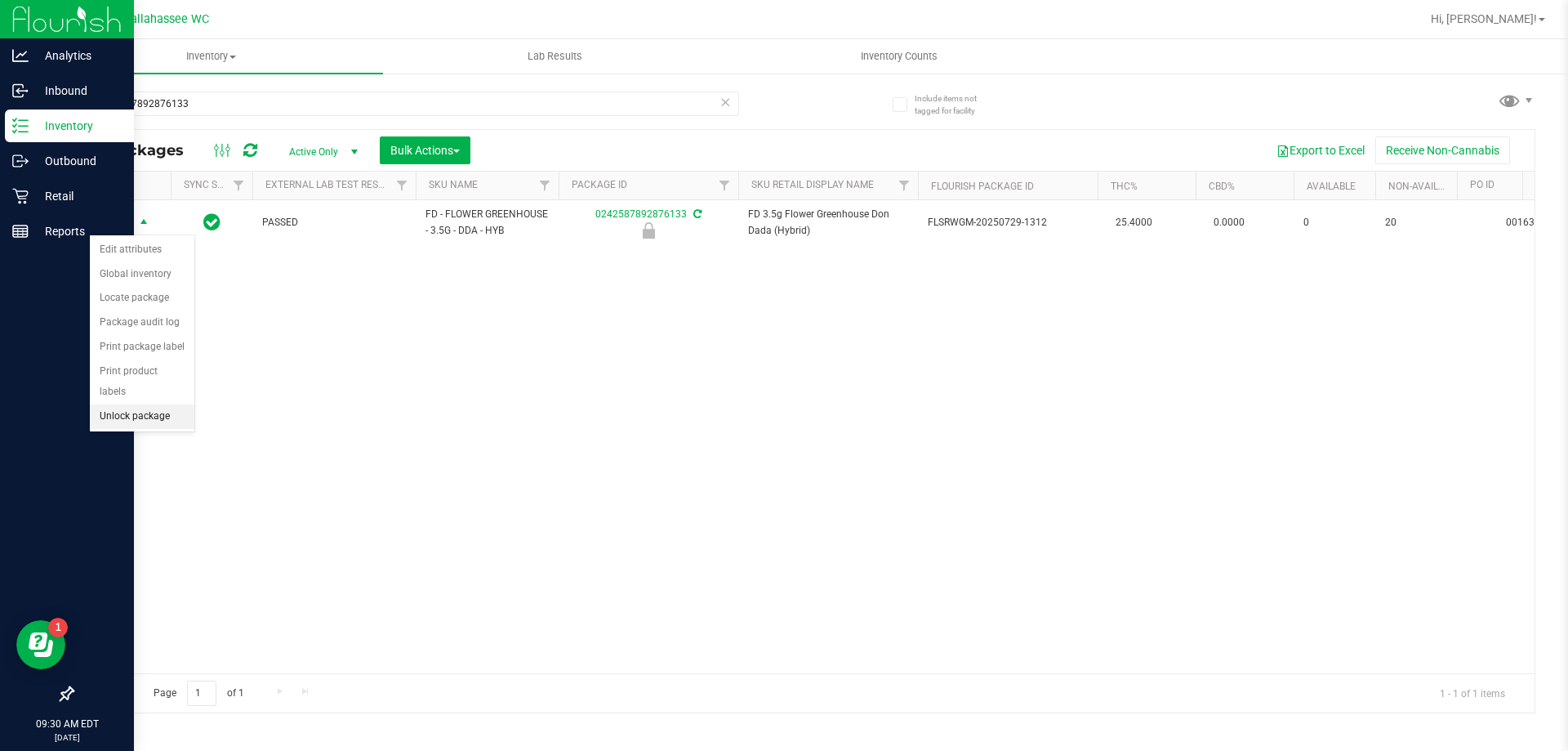
click at [152, 404] on li "Unlock package" at bounding box center [142, 416] width 105 height 25
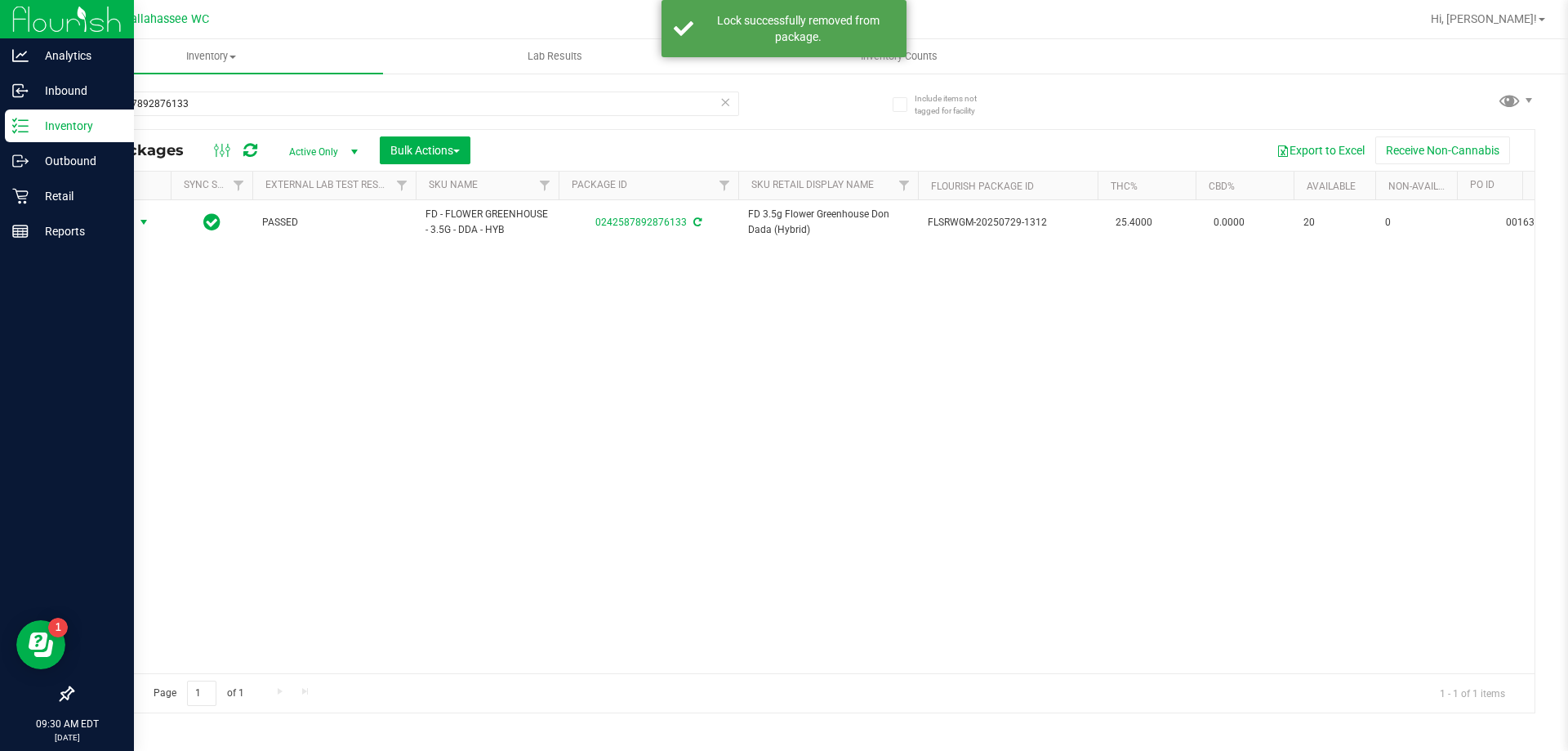
drag, startPoint x: 140, startPoint y: 227, endPoint x: 145, endPoint y: 246, distance: 19.6
click at [140, 229] on span "select" at bounding box center [143, 222] width 13 height 13
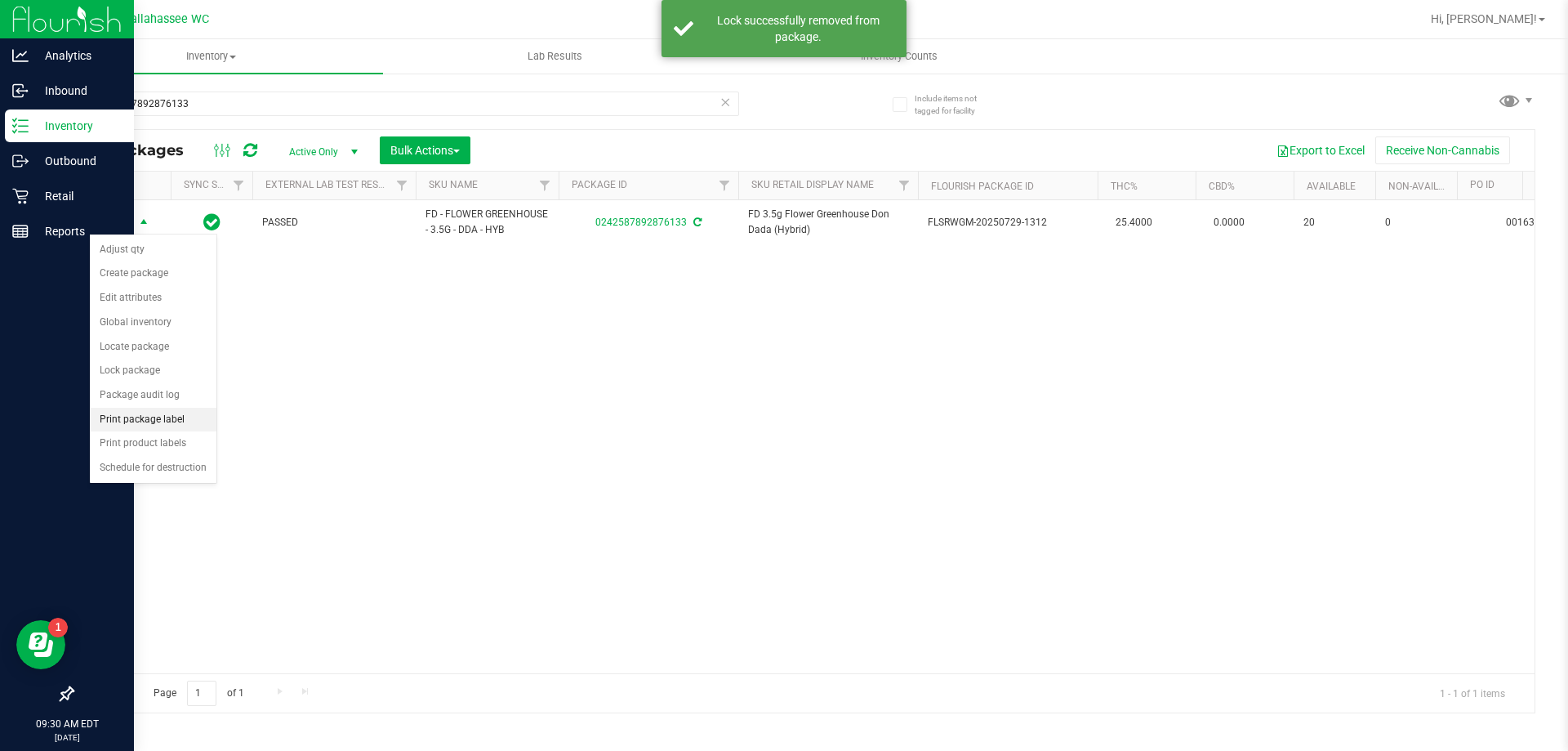
click at [191, 421] on li "Print package label" at bounding box center [153, 419] width 127 height 25
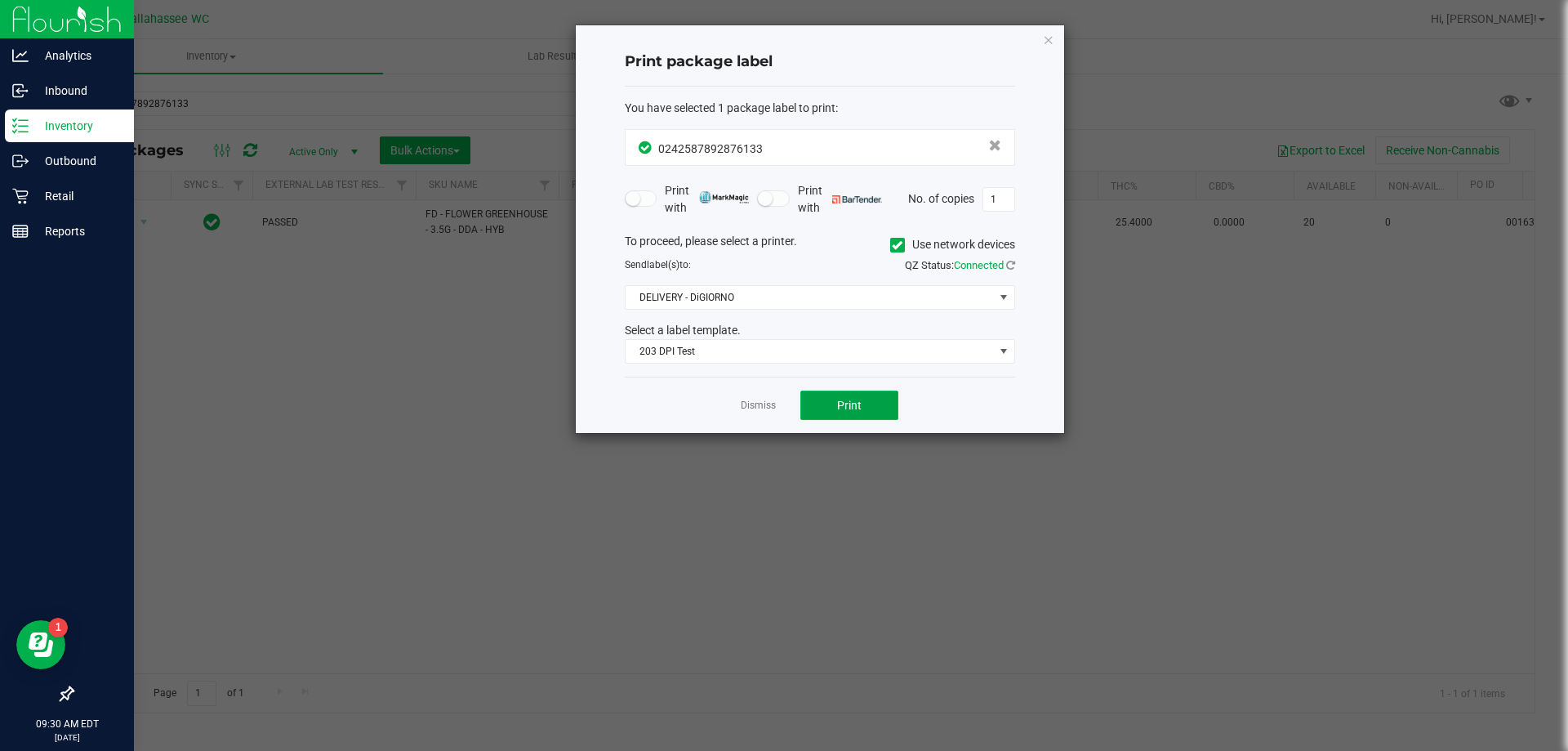
click at [811, 403] on button "Print" at bounding box center [850, 405] width 98 height 30
click at [746, 408] on link "Dismiss" at bounding box center [758, 406] width 36 height 14
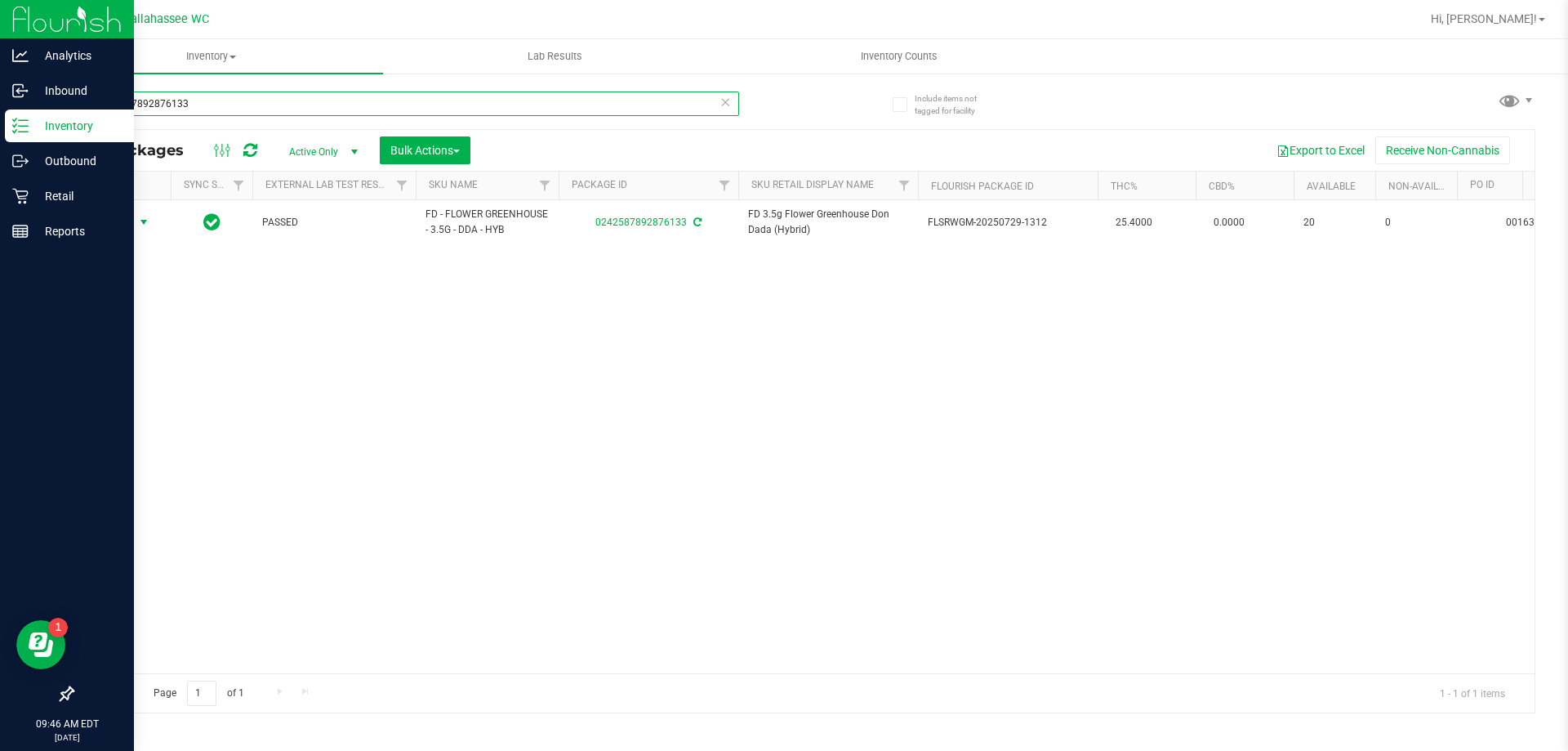
click at [314, 112] on input "0242587892876133" at bounding box center [405, 103] width 667 height 25
type input "3382640294290465"
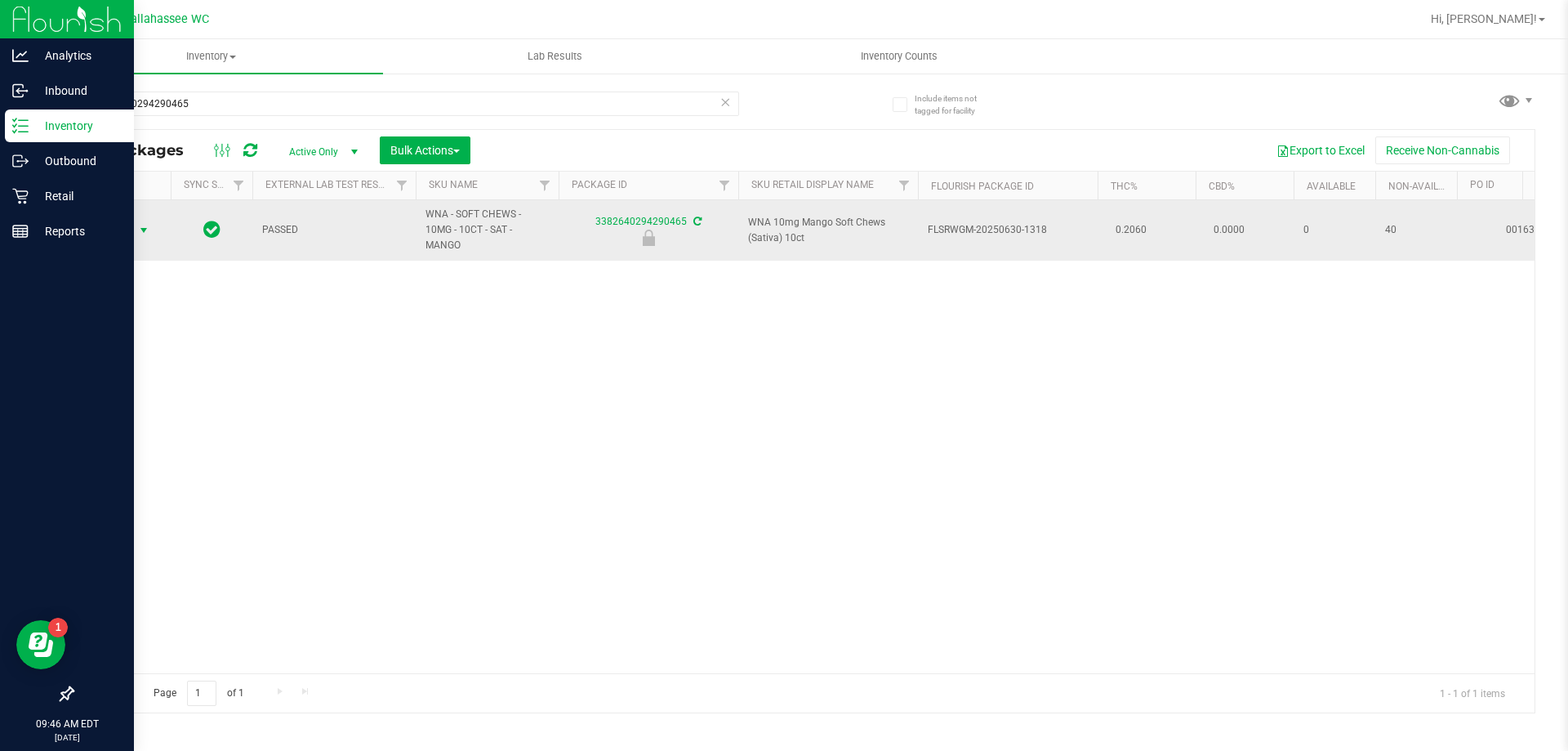
click at [145, 224] on span "select" at bounding box center [143, 230] width 13 height 13
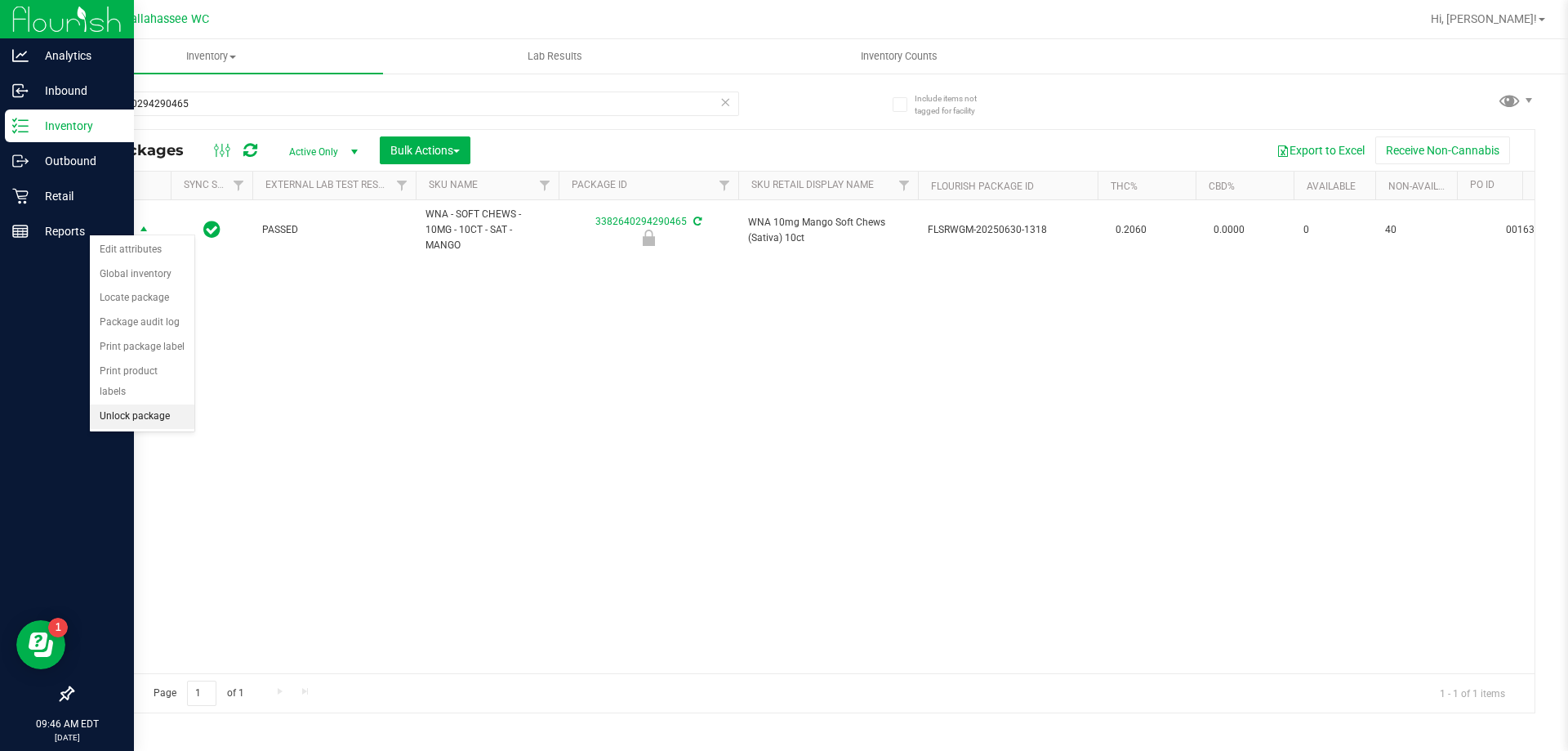
click at [128, 404] on li "Unlock package" at bounding box center [142, 416] width 105 height 25
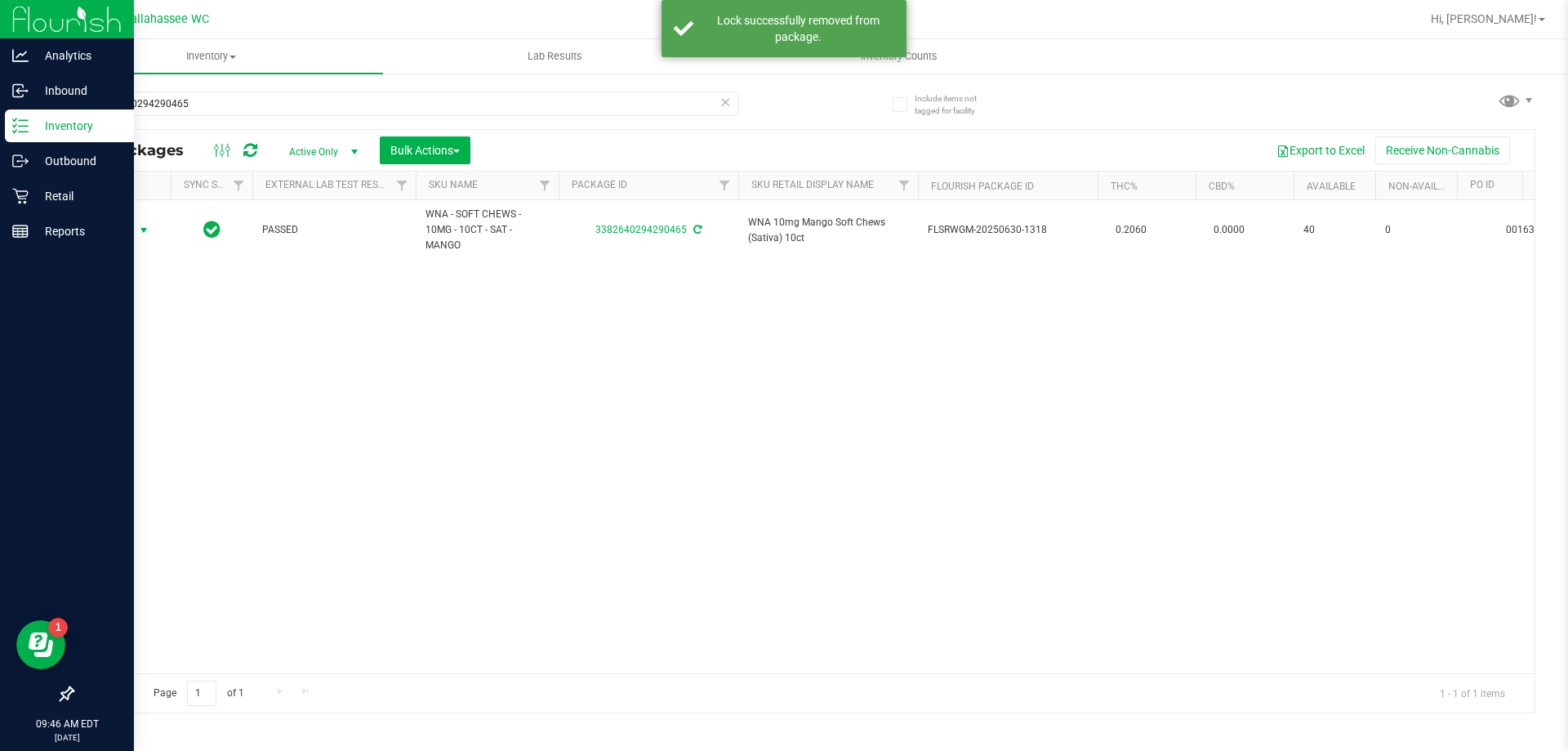
click at [145, 227] on span "select" at bounding box center [143, 230] width 13 height 13
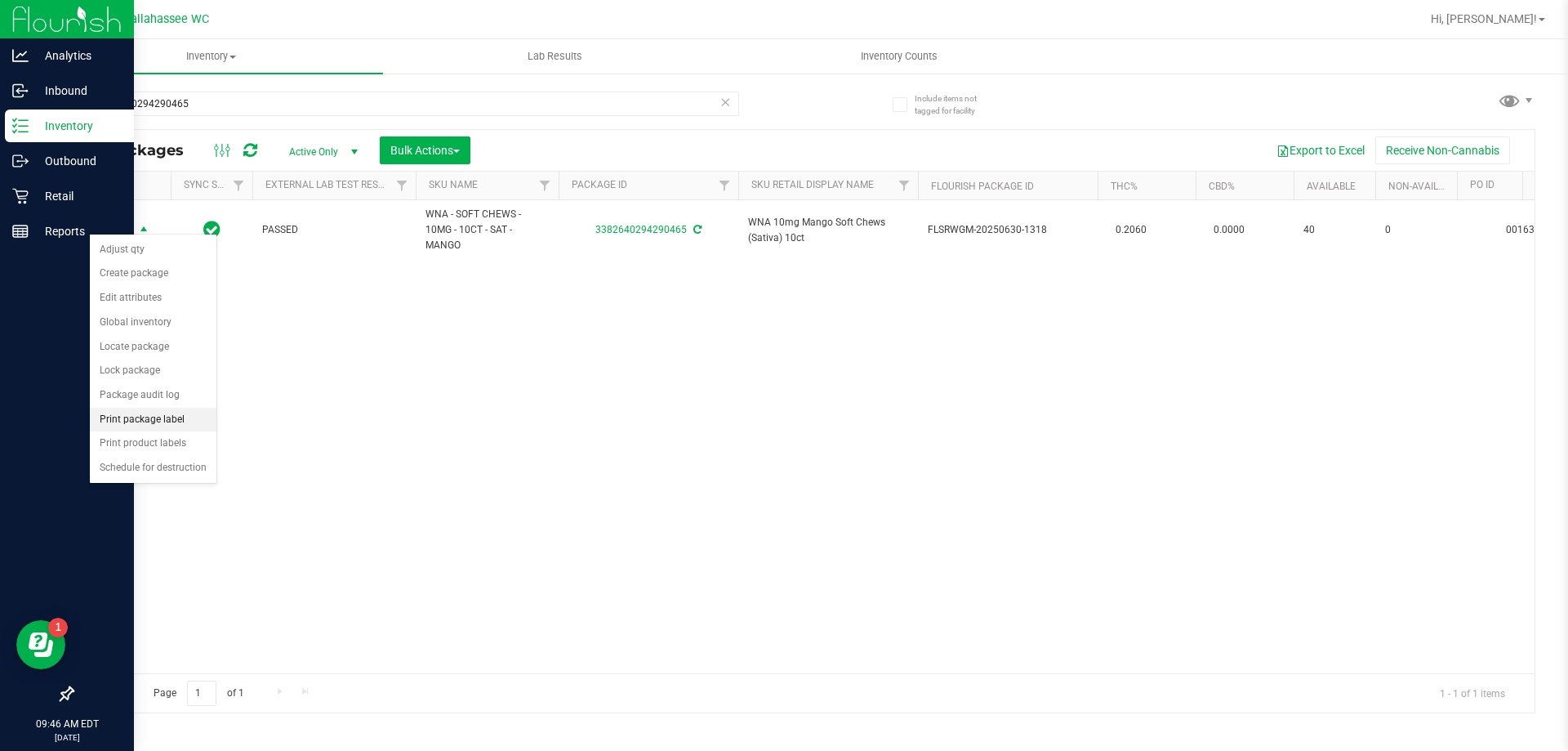
click at [156, 419] on li "Print package label" at bounding box center [153, 419] width 127 height 25
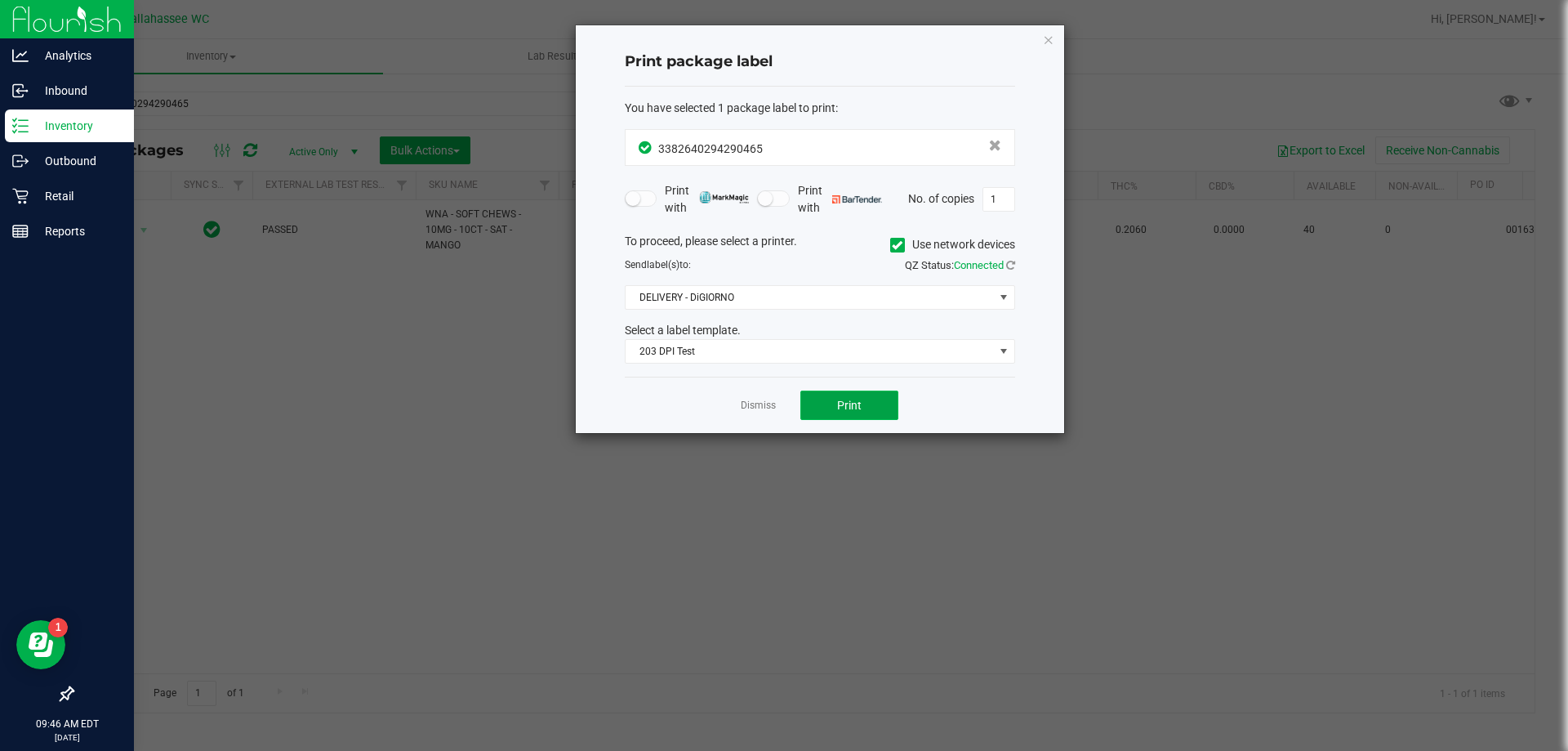
click at [878, 403] on button "Print" at bounding box center [850, 405] width 98 height 30
click at [759, 398] on app-cancel-button "Dismiss" at bounding box center [758, 406] width 36 height 17
click at [752, 403] on link "Dismiss" at bounding box center [758, 406] width 36 height 14
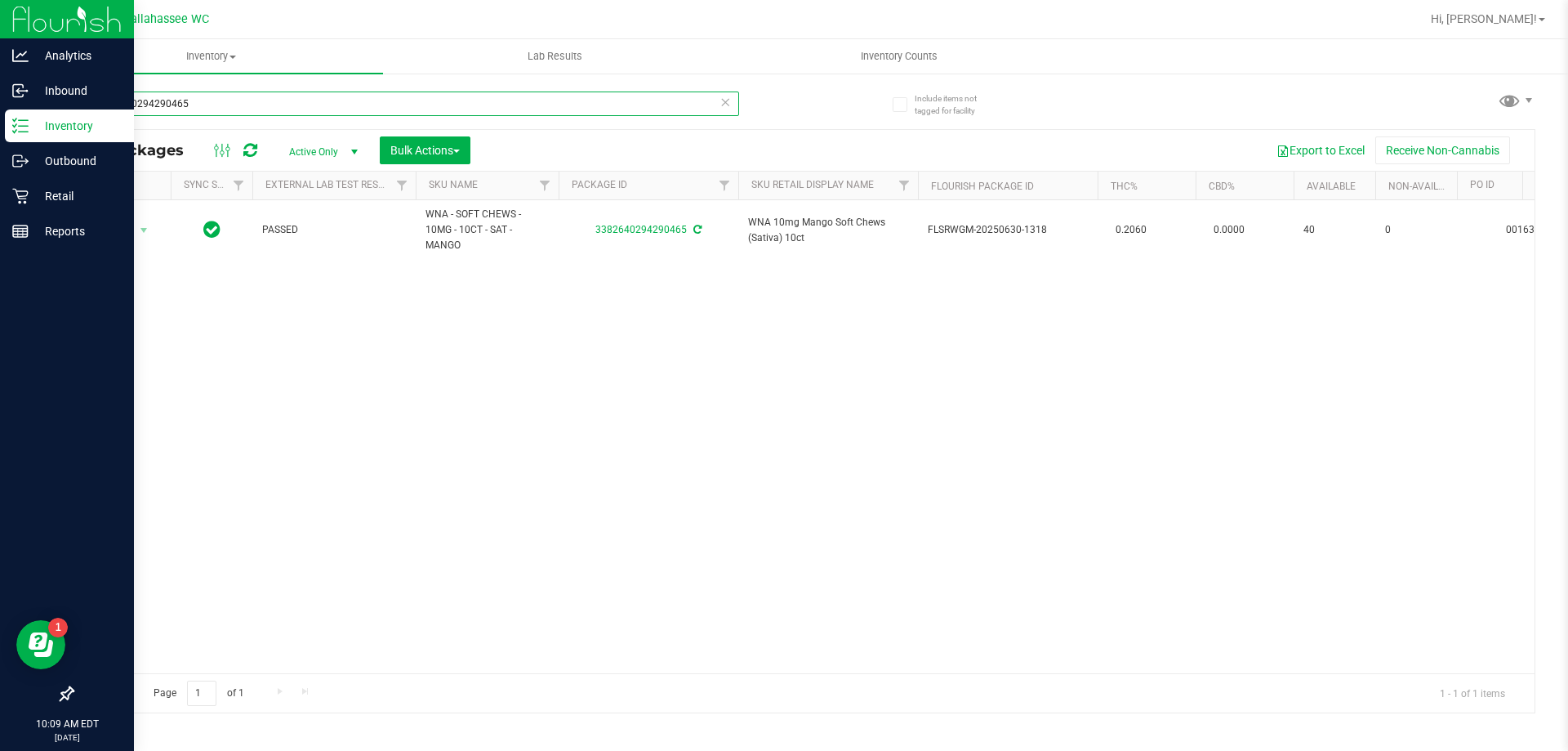
click at [404, 111] on input "3382640294290465" at bounding box center [405, 103] width 667 height 25
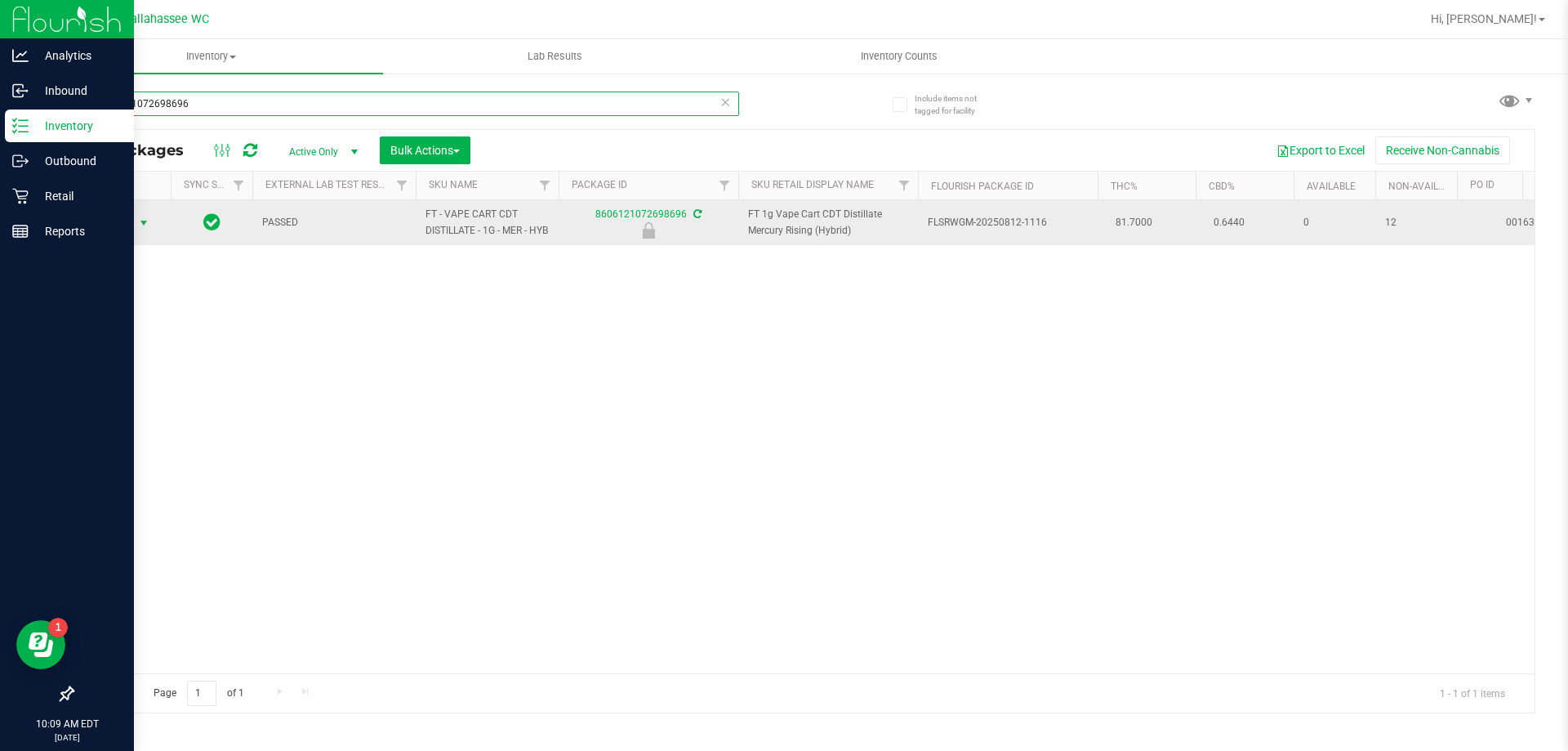
type input "8606121072698696"
click at [145, 230] on span "select" at bounding box center [143, 222] width 13 height 13
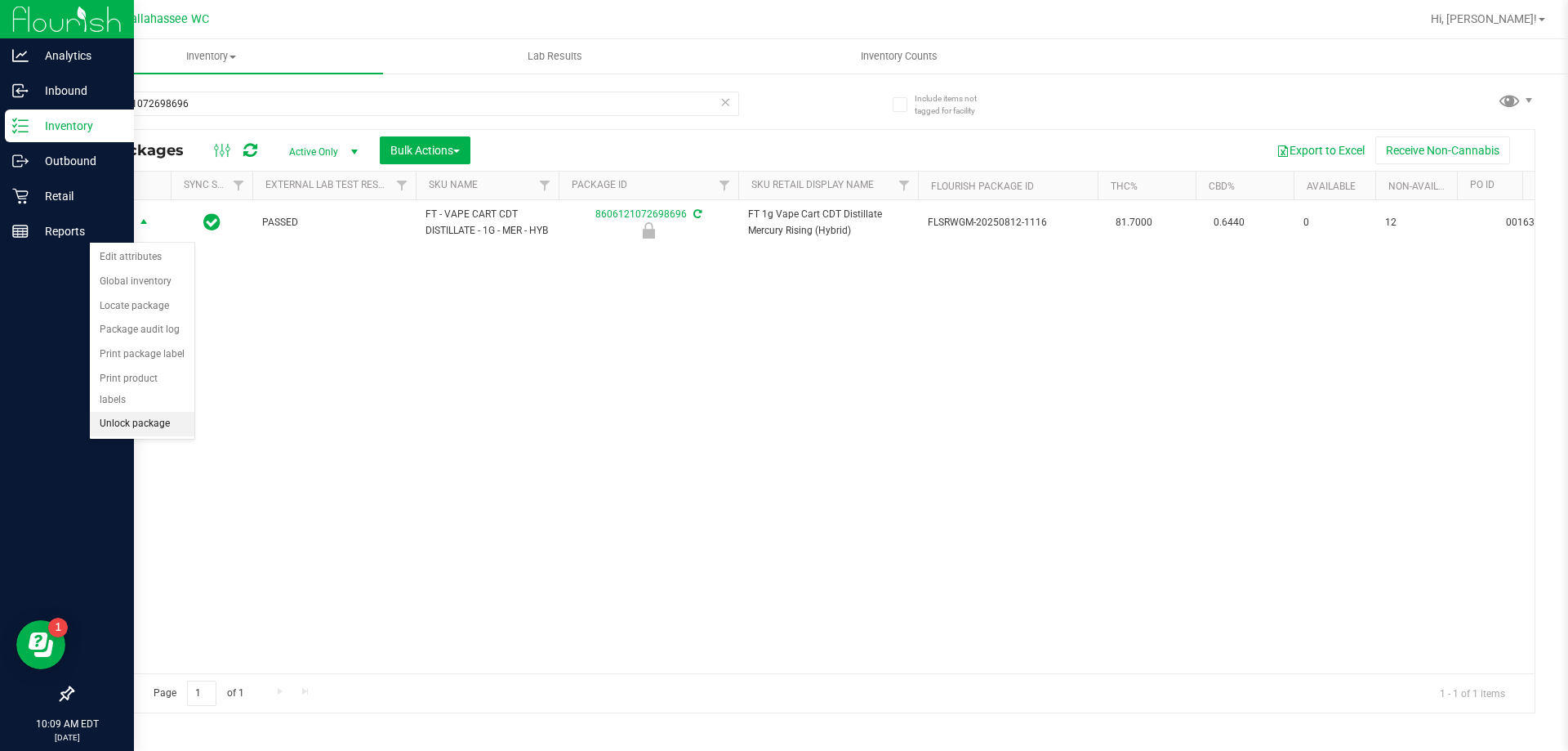
click at [182, 412] on li "Unlock package" at bounding box center [142, 424] width 105 height 25
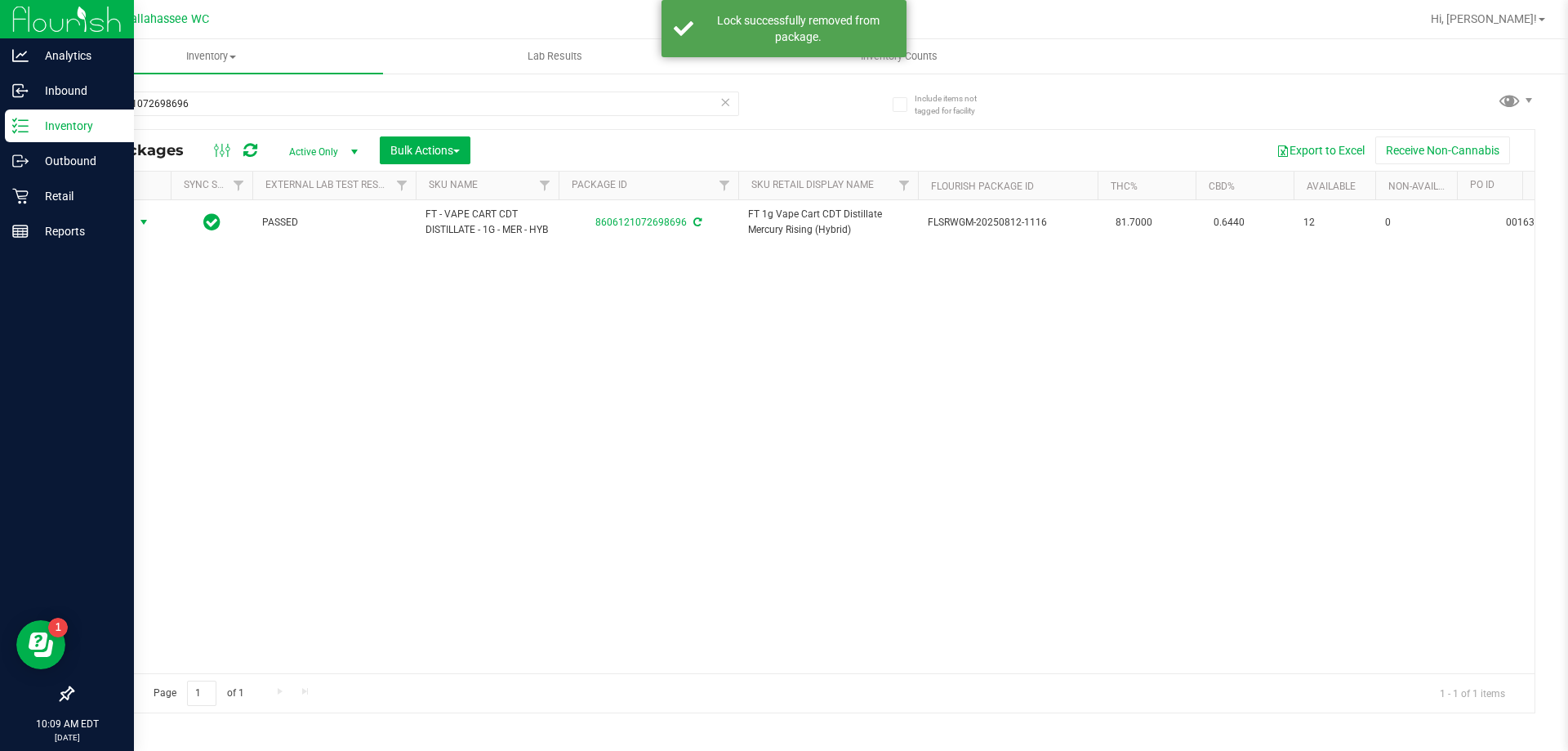
click at [144, 229] on span "select" at bounding box center [143, 222] width 13 height 13
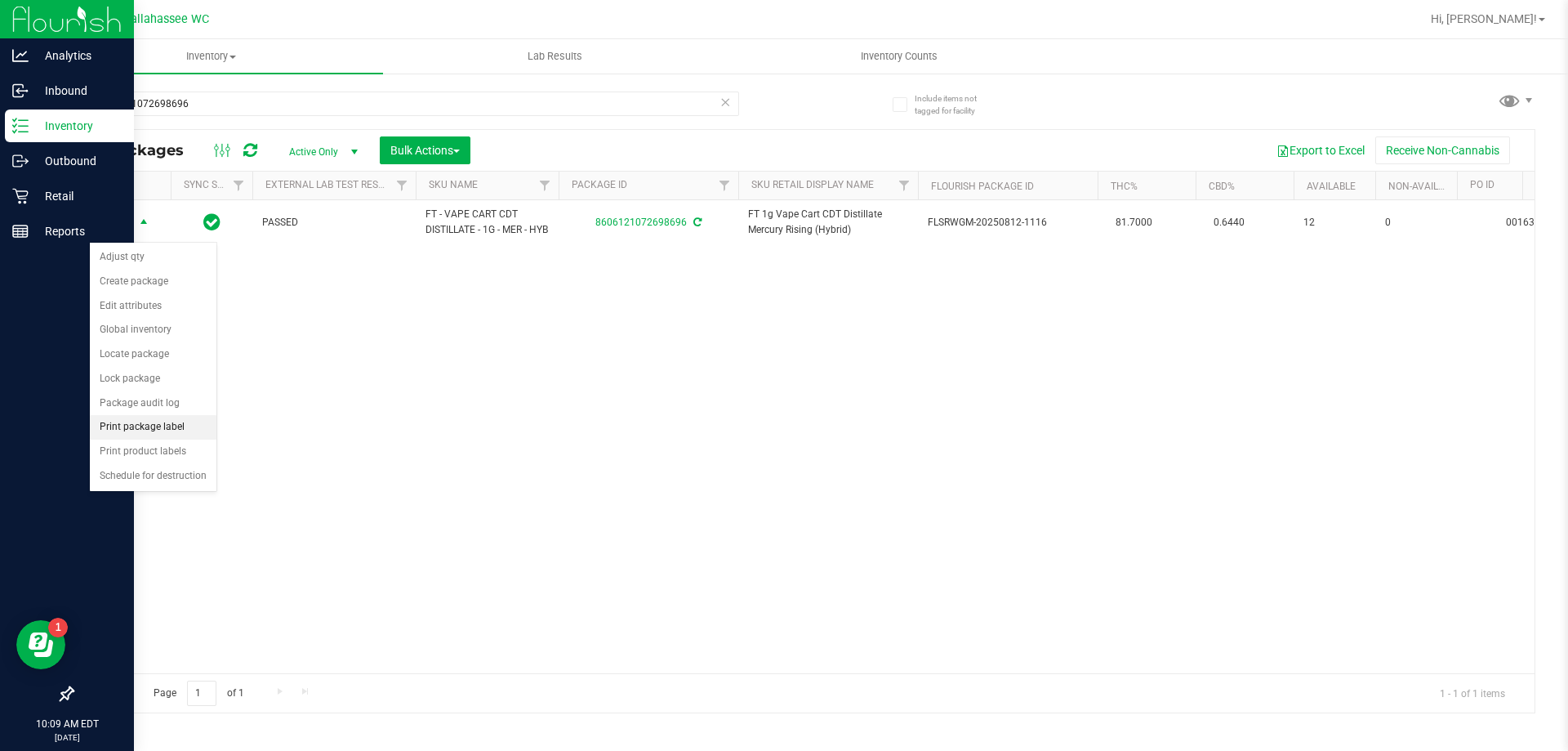
drag, startPoint x: 185, startPoint y: 424, endPoint x: 200, endPoint y: 426, distance: 15.1
click at [186, 424] on li "Print package label" at bounding box center [153, 427] width 127 height 25
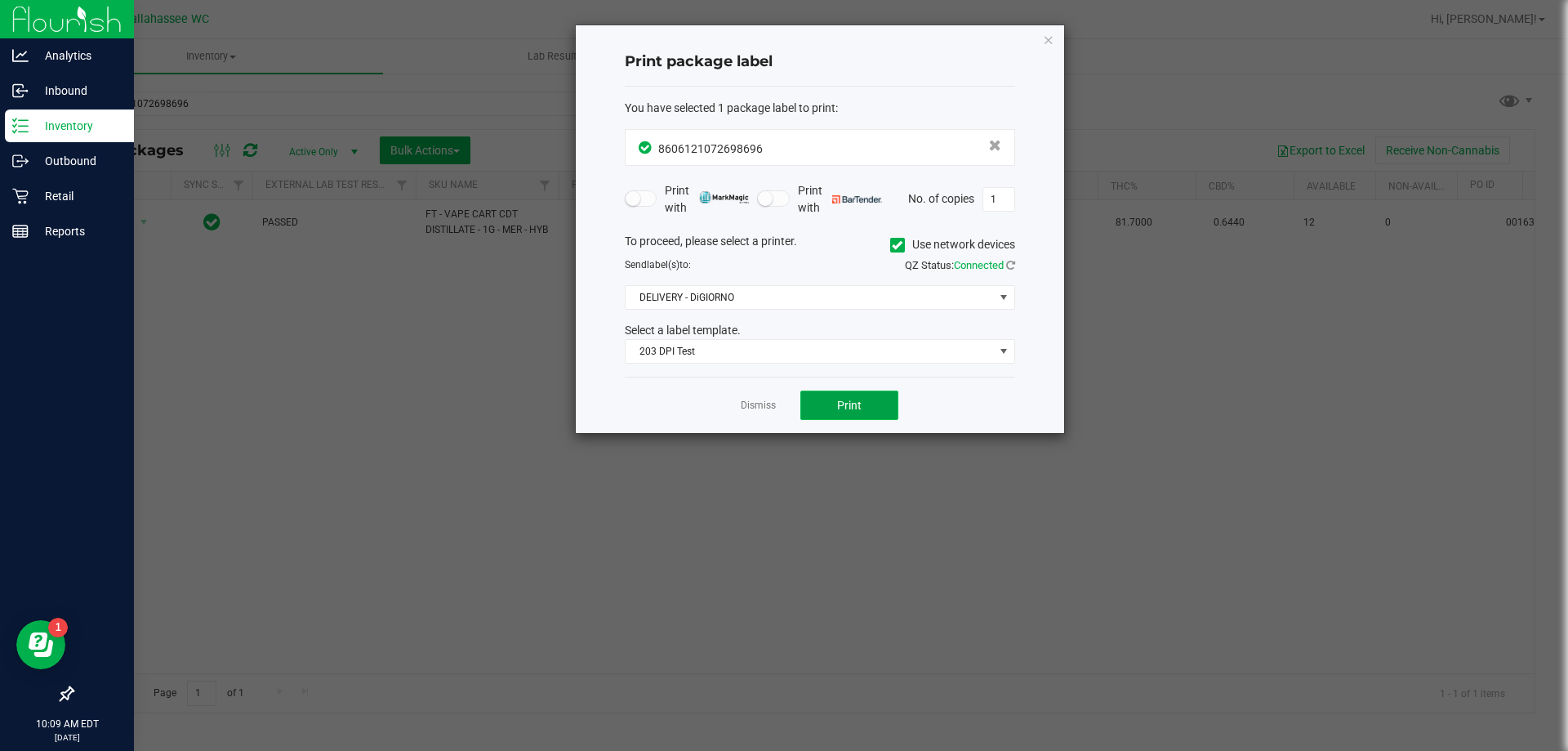
click at [807, 408] on button "Print" at bounding box center [850, 405] width 98 height 30
click at [759, 401] on link "Dismiss" at bounding box center [758, 406] width 36 height 14
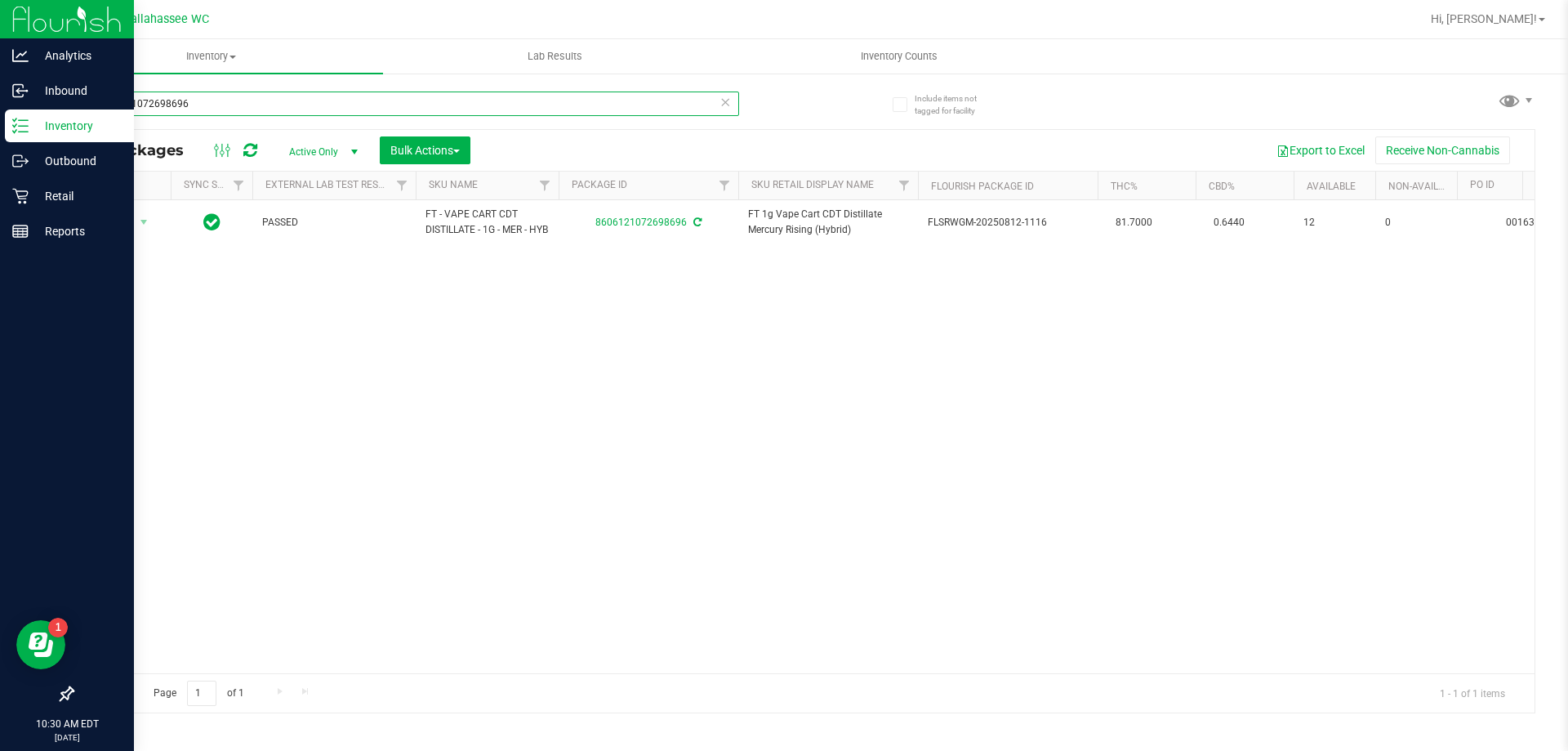
click at [222, 102] on input "8606121072698696" at bounding box center [405, 103] width 667 height 25
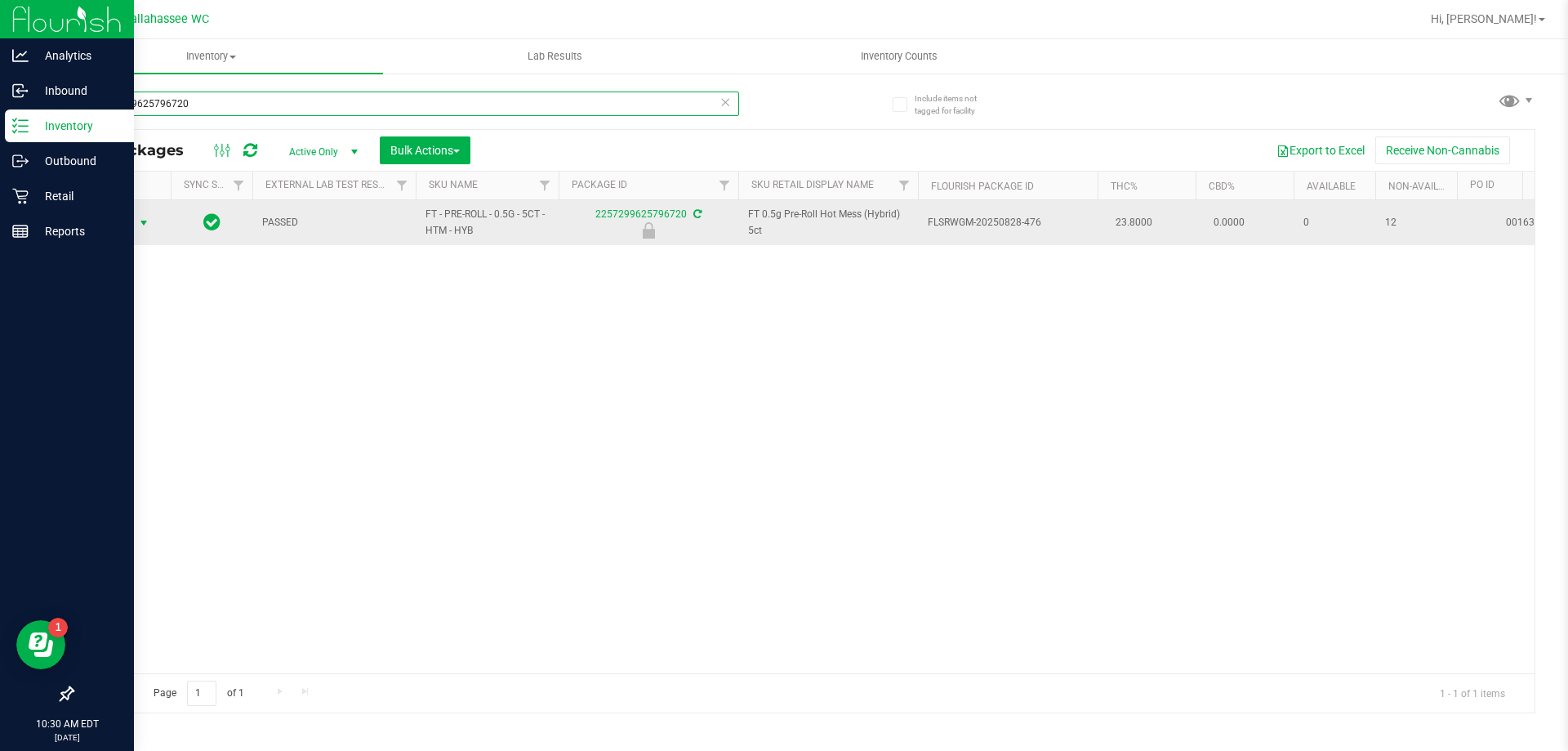
type input "2257299625796720"
click at [145, 227] on span "select" at bounding box center [143, 222] width 13 height 13
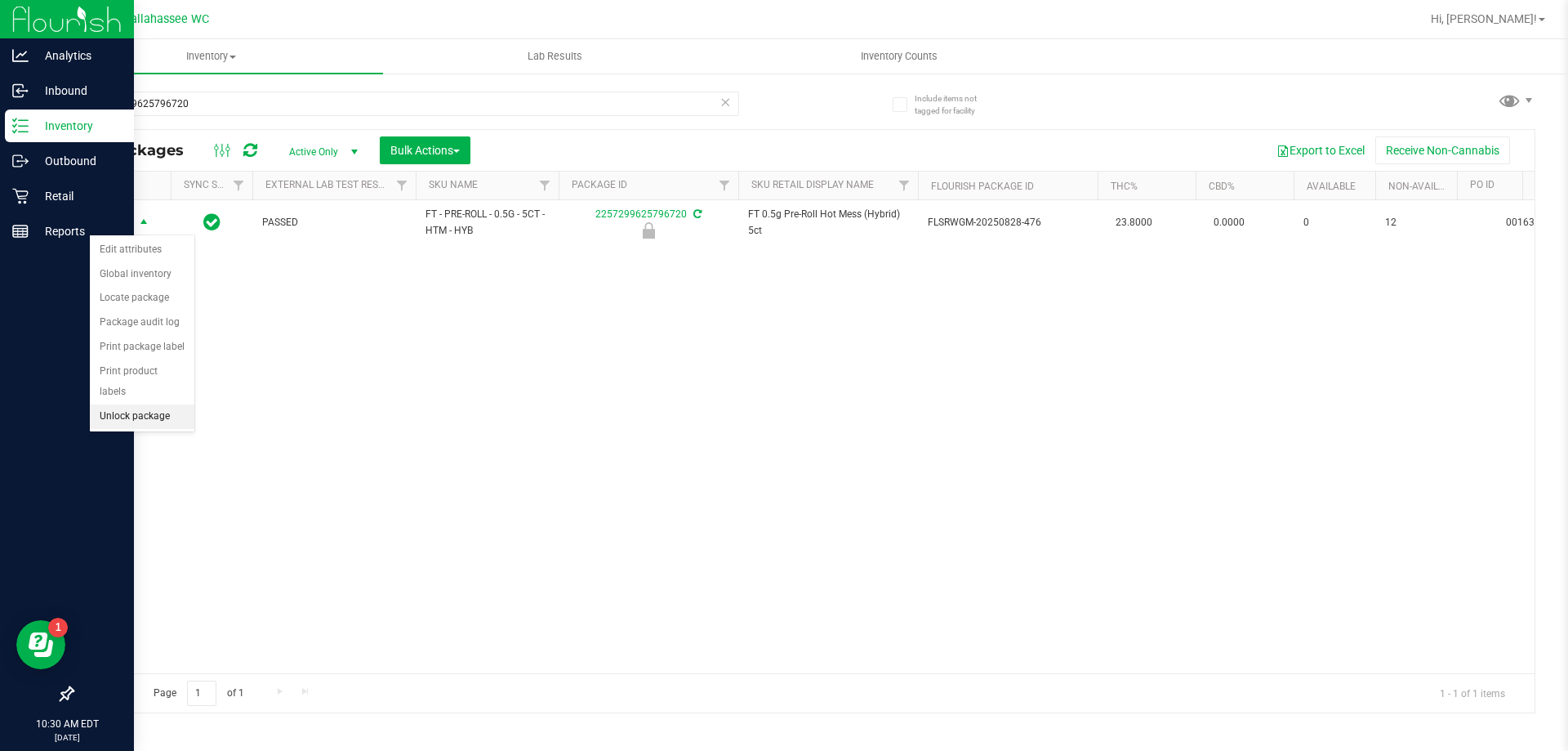
click at [124, 404] on li "Unlock package" at bounding box center [142, 416] width 105 height 25
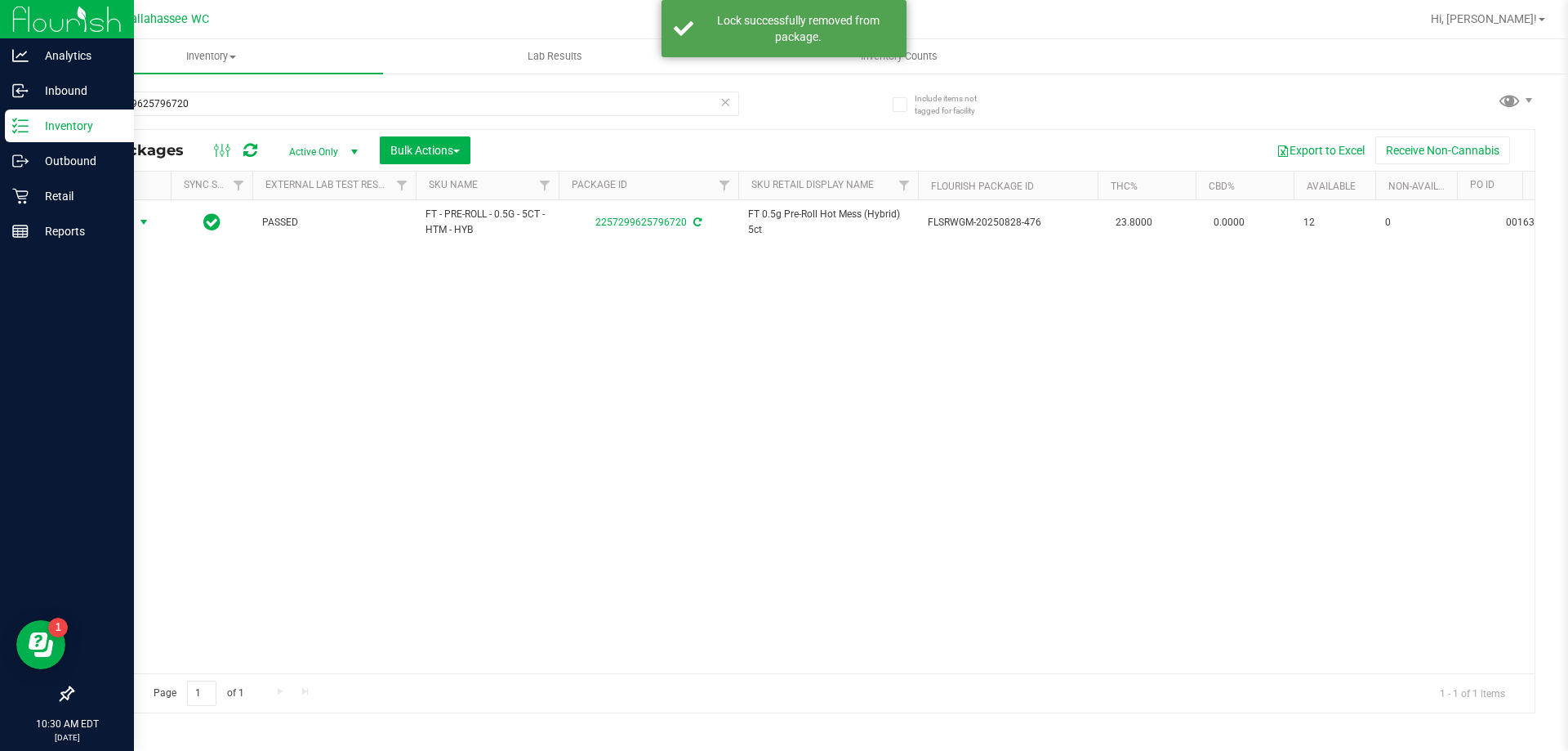
click at [145, 224] on span "select" at bounding box center [143, 222] width 13 height 13
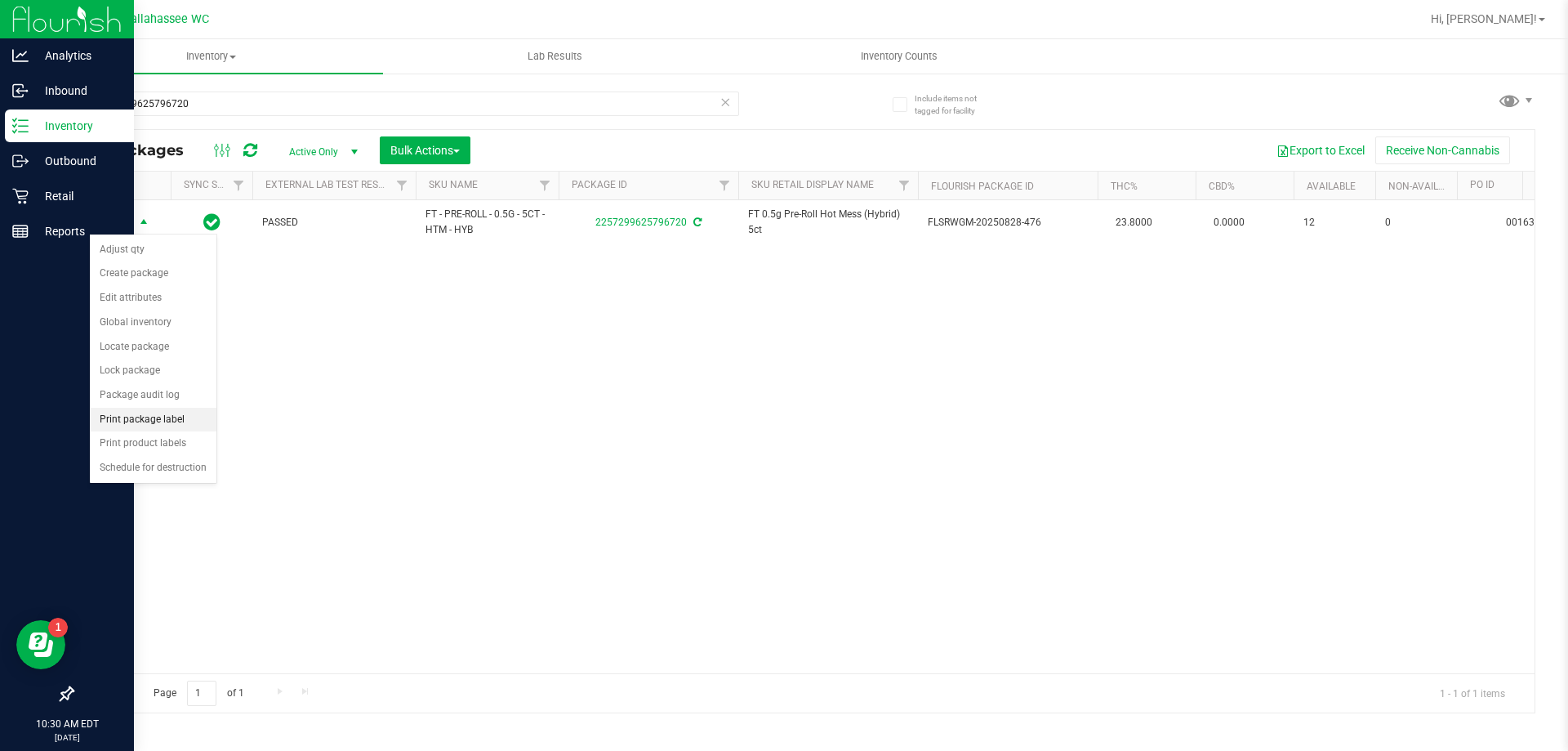
click at [190, 415] on li "Print package label" at bounding box center [153, 419] width 127 height 25
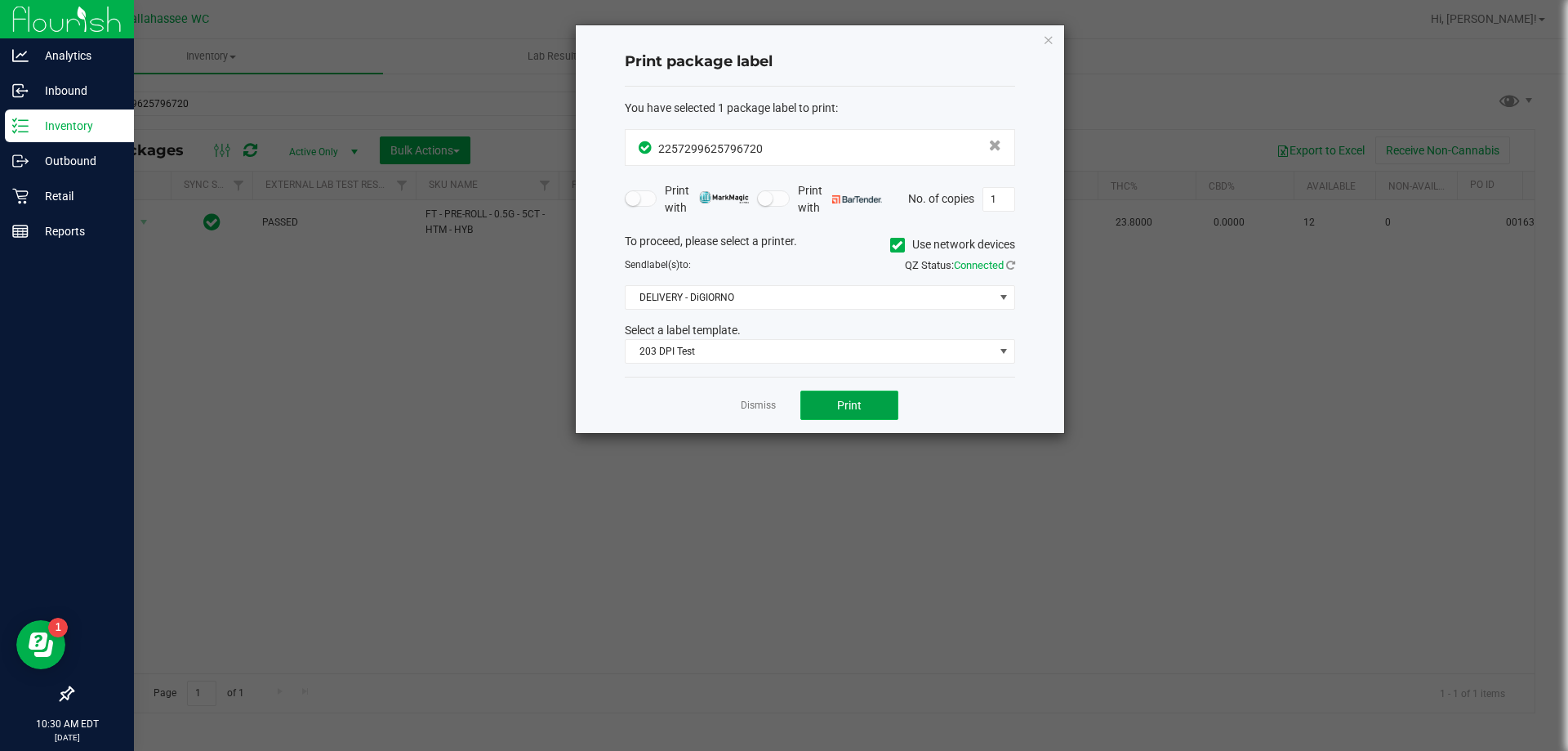
click at [867, 393] on button "Print" at bounding box center [850, 405] width 98 height 30
click at [750, 398] on app-cancel-button "Dismiss" at bounding box center [758, 406] width 36 height 17
click at [759, 405] on link "Dismiss" at bounding box center [758, 406] width 36 height 14
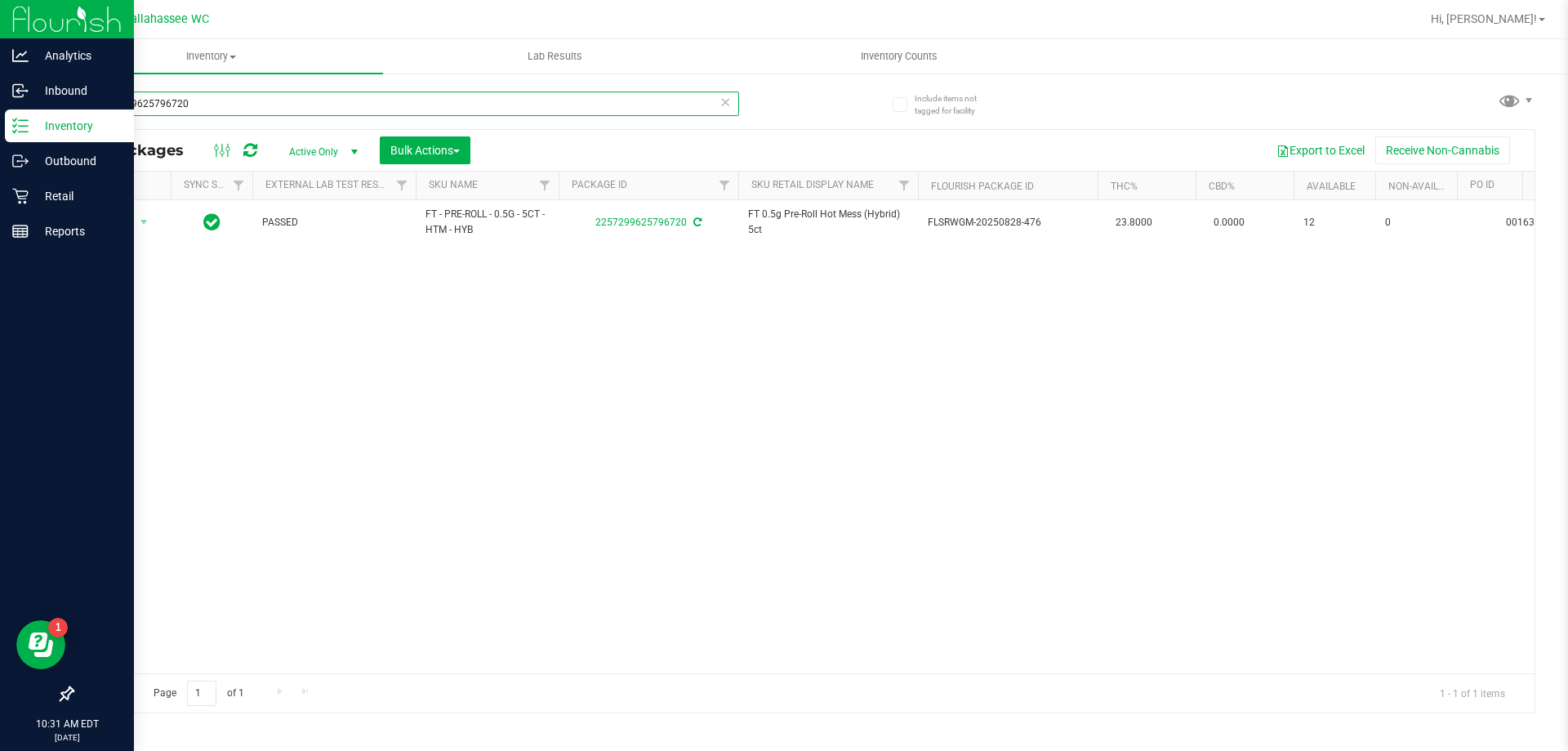
click at [289, 98] on input "2257299625796720" at bounding box center [405, 103] width 667 height 25
type input "3124701823700973"
click at [145, 221] on span "select" at bounding box center [143, 222] width 13 height 13
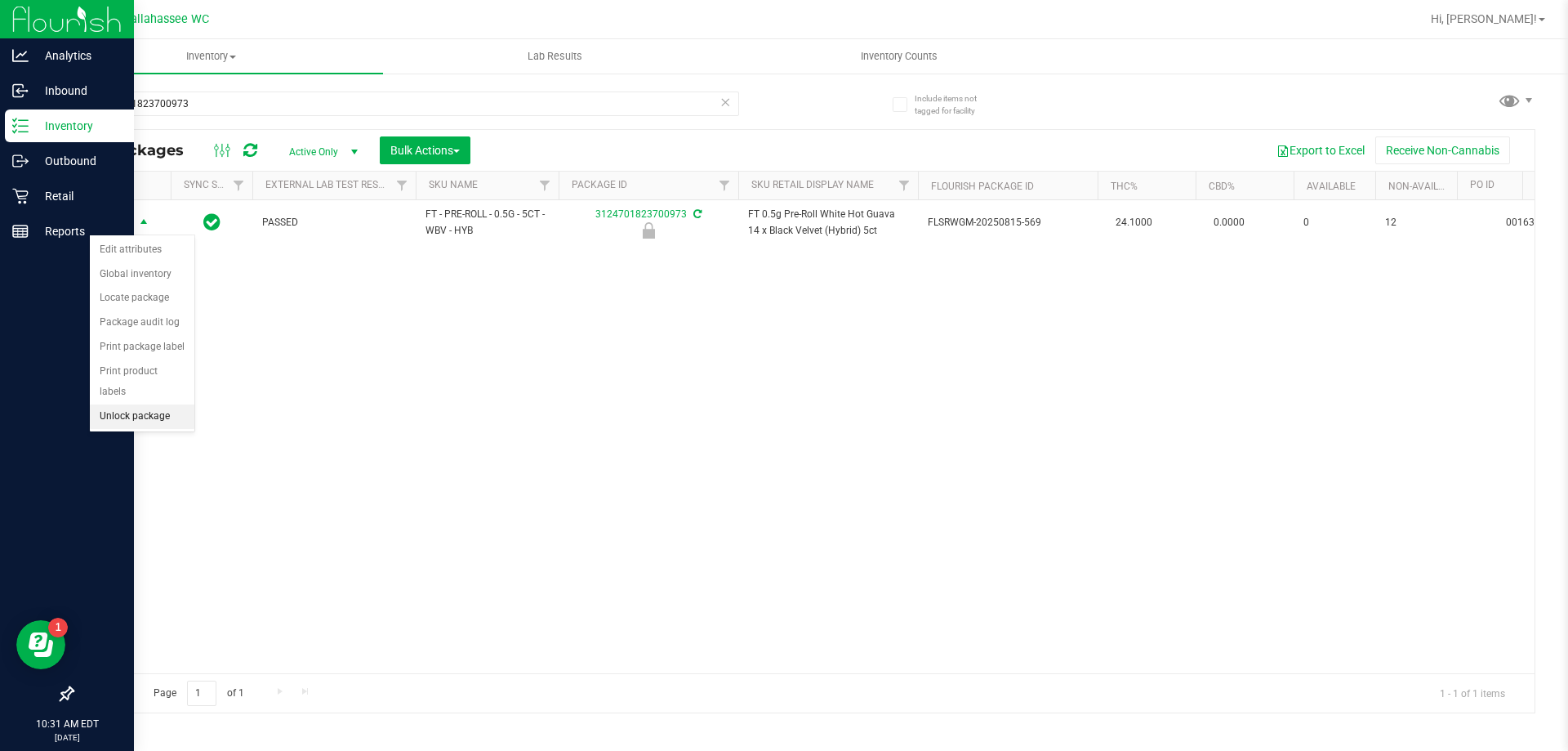
click at [174, 404] on li "Unlock package" at bounding box center [142, 416] width 105 height 25
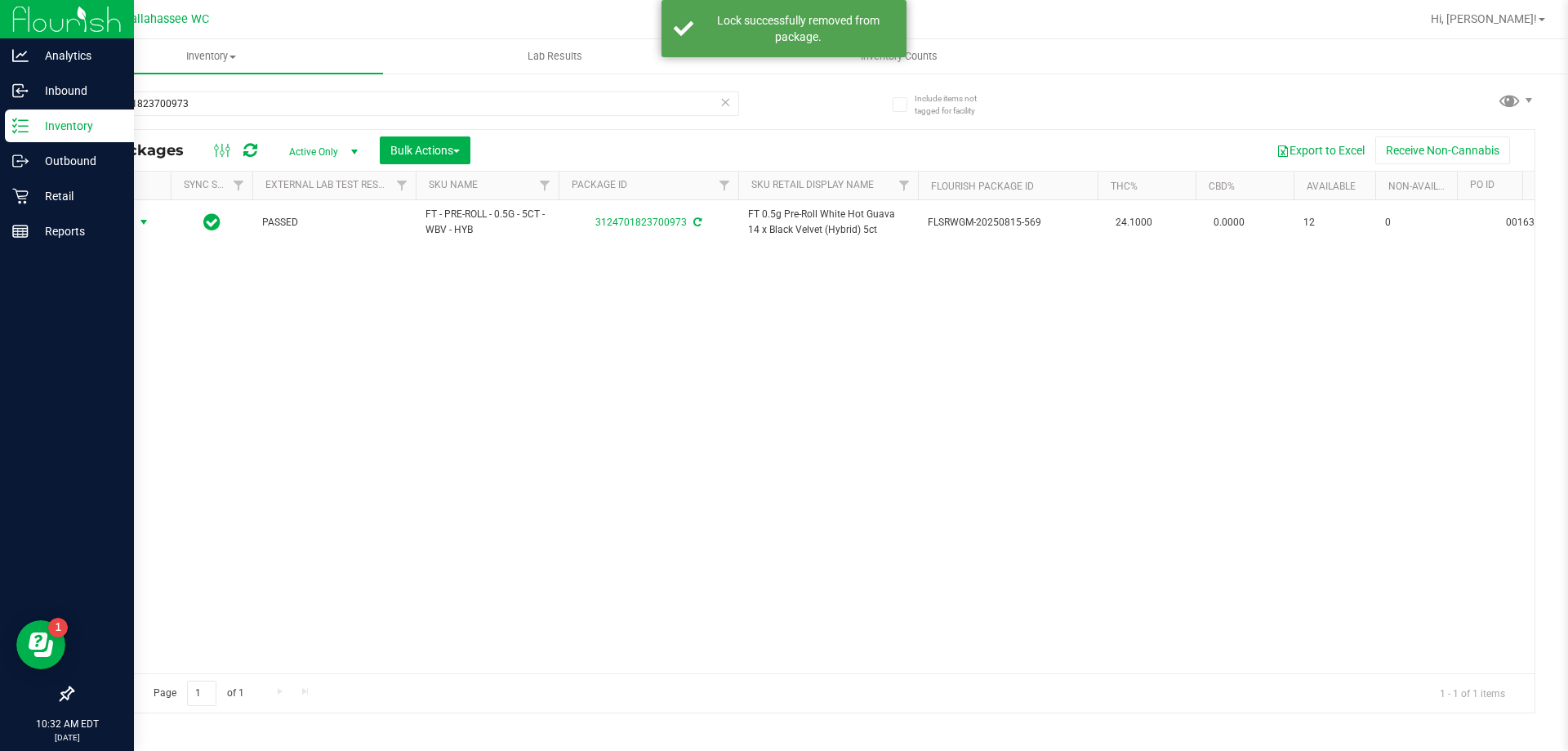
click at [143, 222] on span "select" at bounding box center [143, 222] width 13 height 13
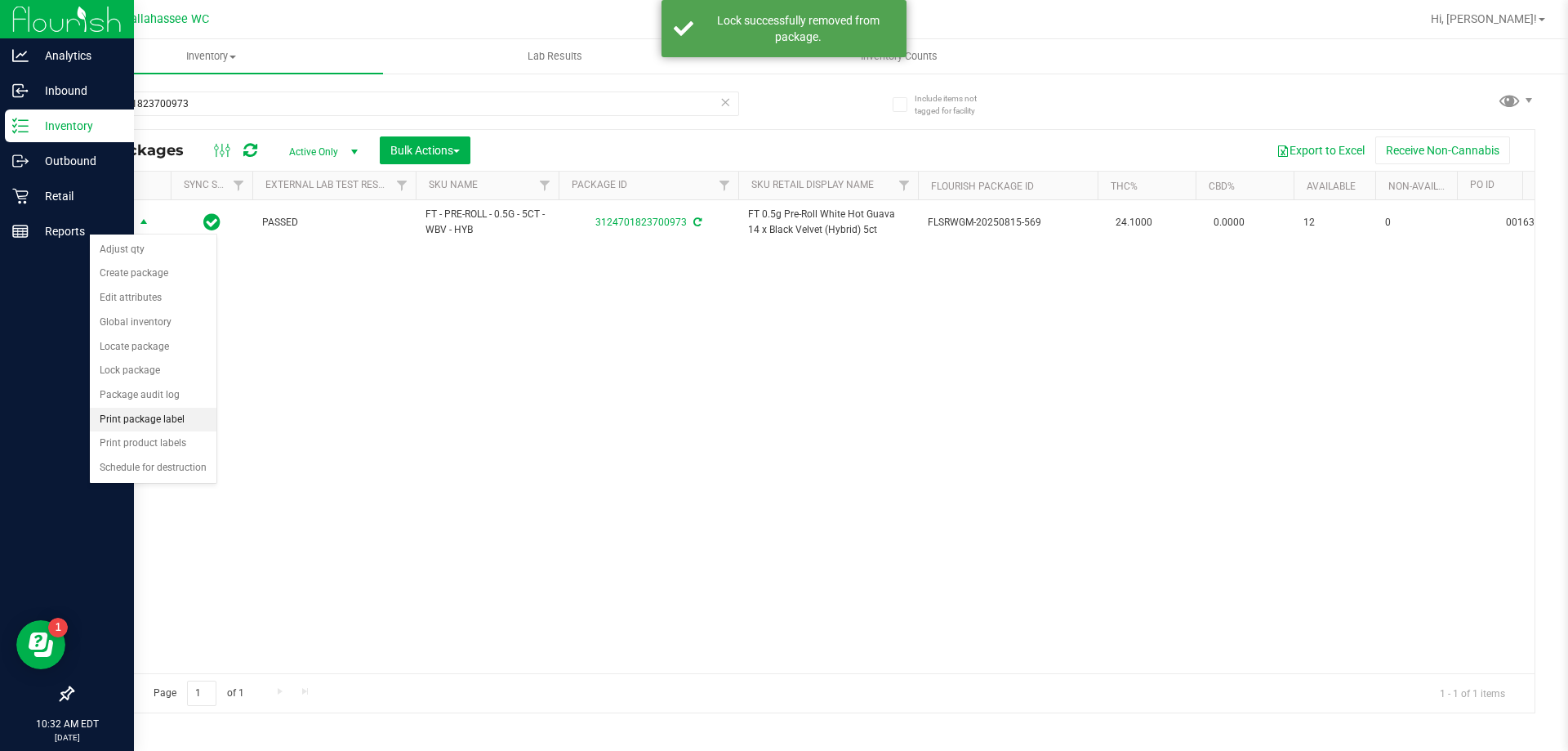
click at [169, 426] on li "Print package label" at bounding box center [153, 419] width 127 height 25
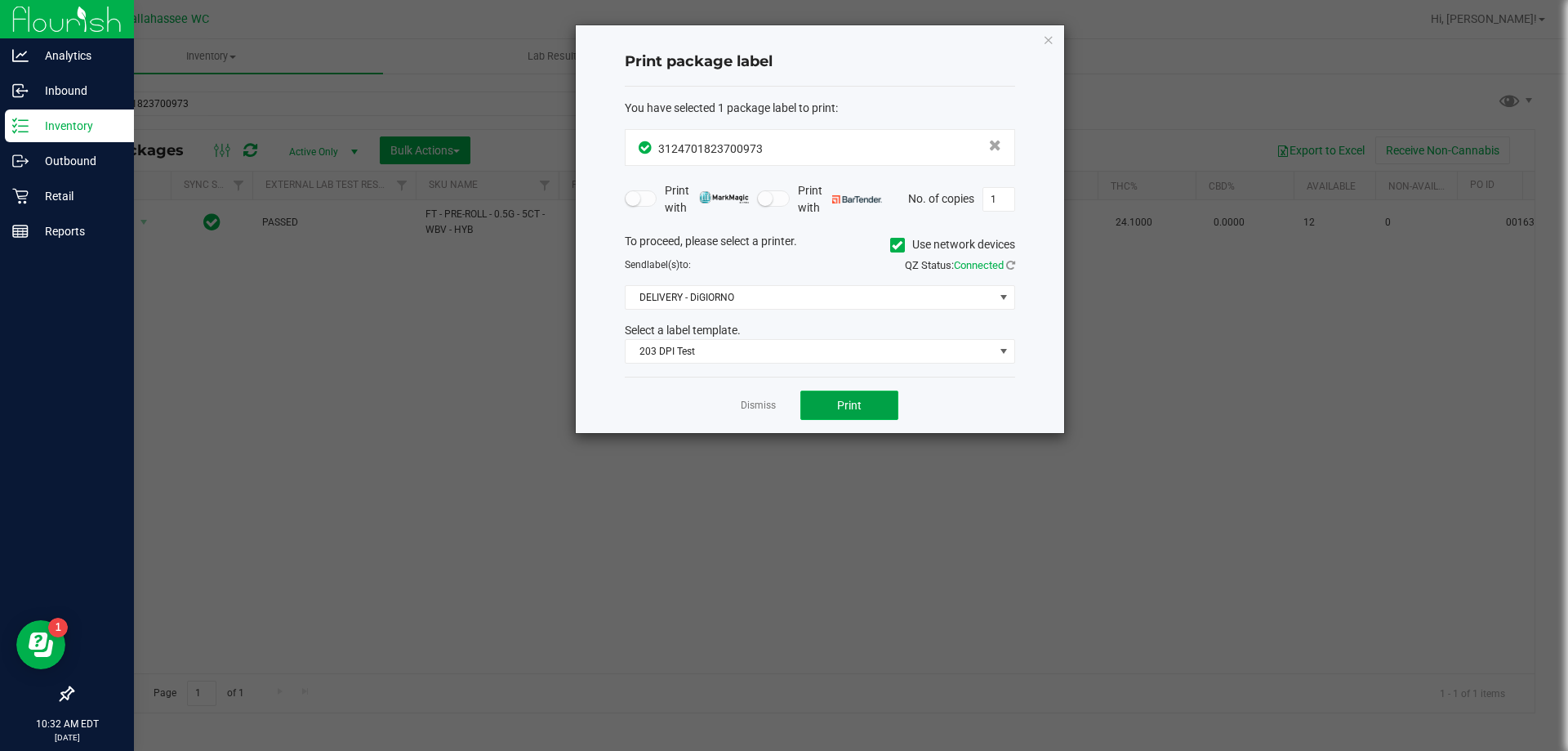
click at [822, 409] on button "Print" at bounding box center [850, 405] width 98 height 30
click at [776, 400] on div "Dismiss Print" at bounding box center [820, 404] width 391 height 57
click at [762, 403] on link "Dismiss" at bounding box center [758, 406] width 36 height 14
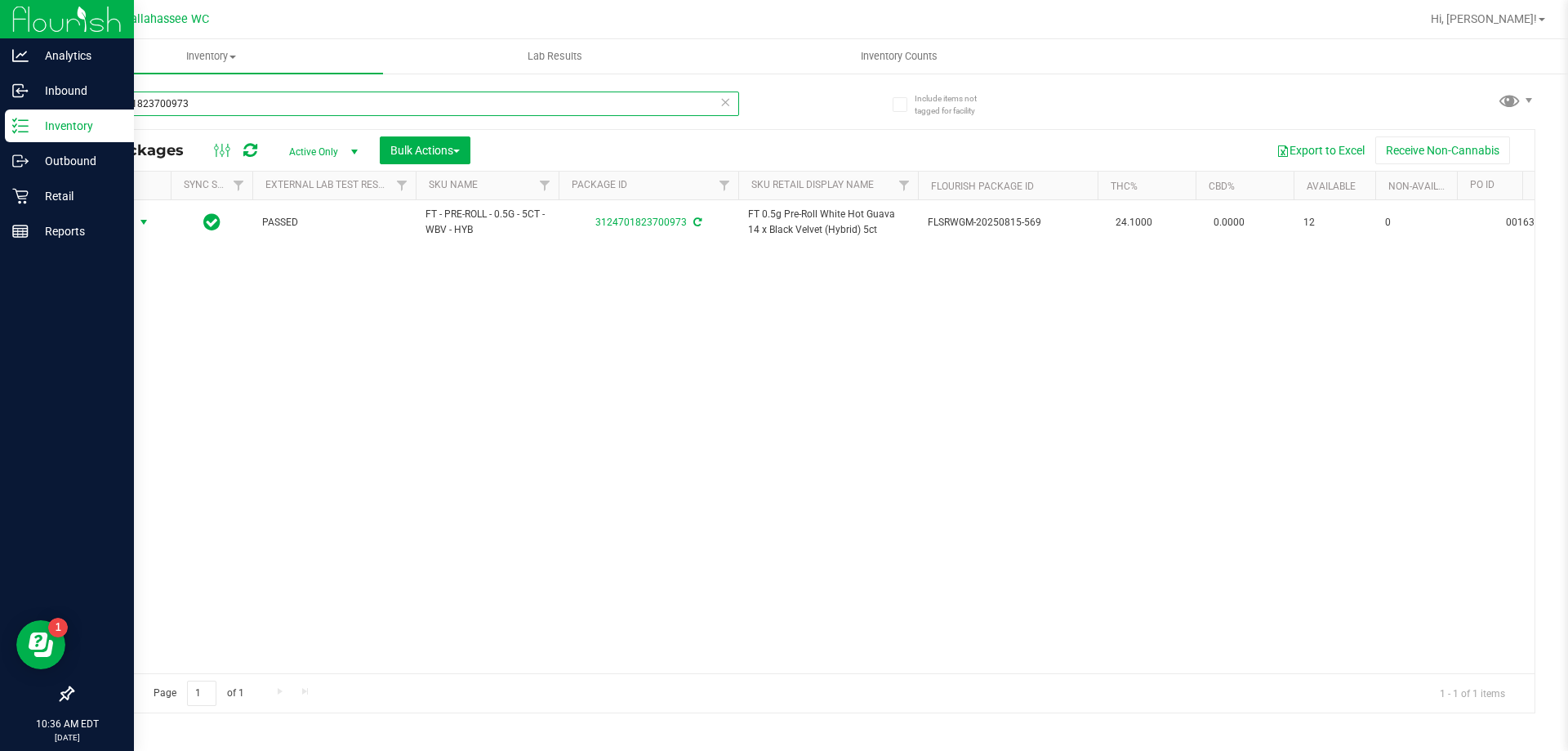
click at [385, 97] on input "3124701823700973" at bounding box center [405, 103] width 667 height 25
type input "0743962427912958"
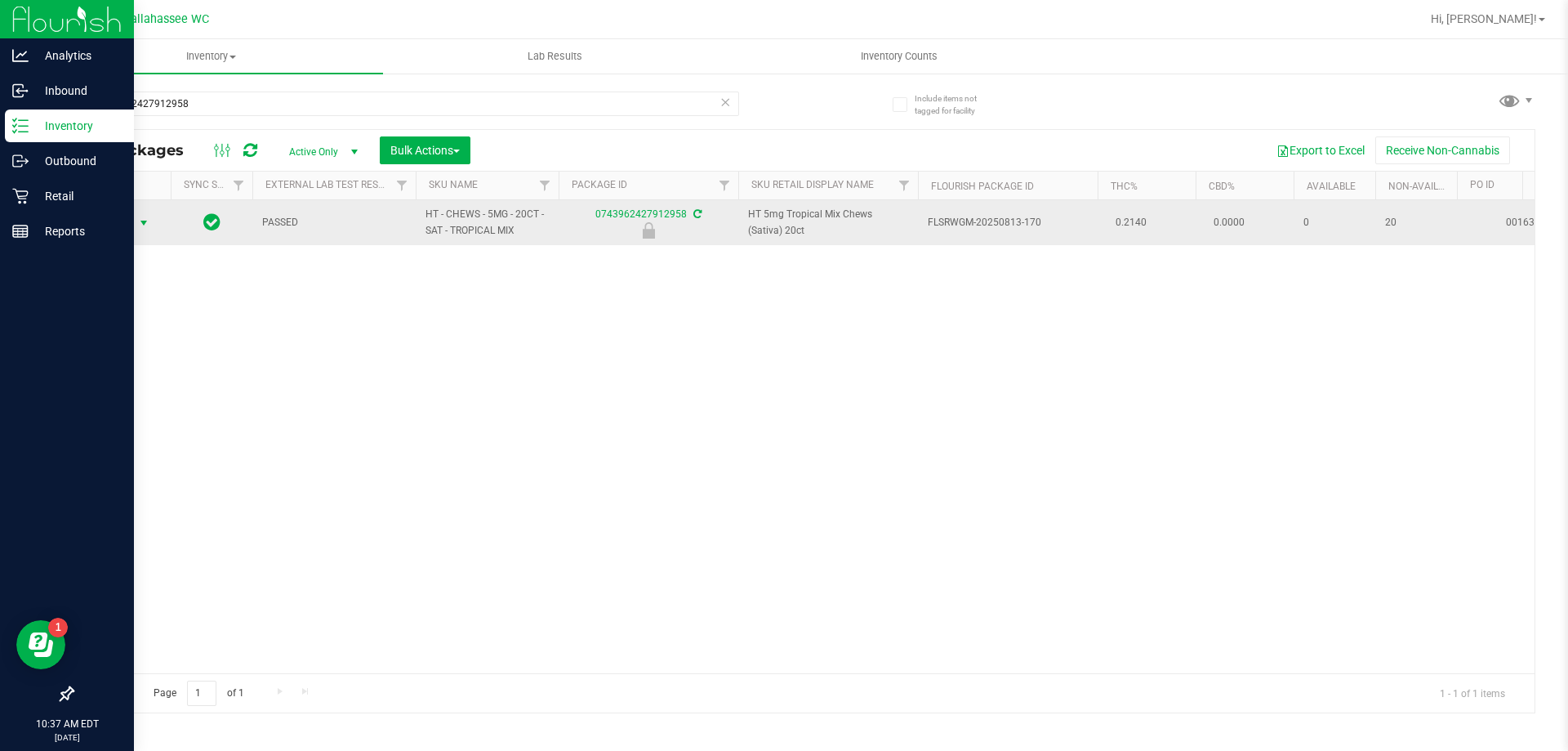
click at [144, 222] on span "select" at bounding box center [143, 222] width 13 height 13
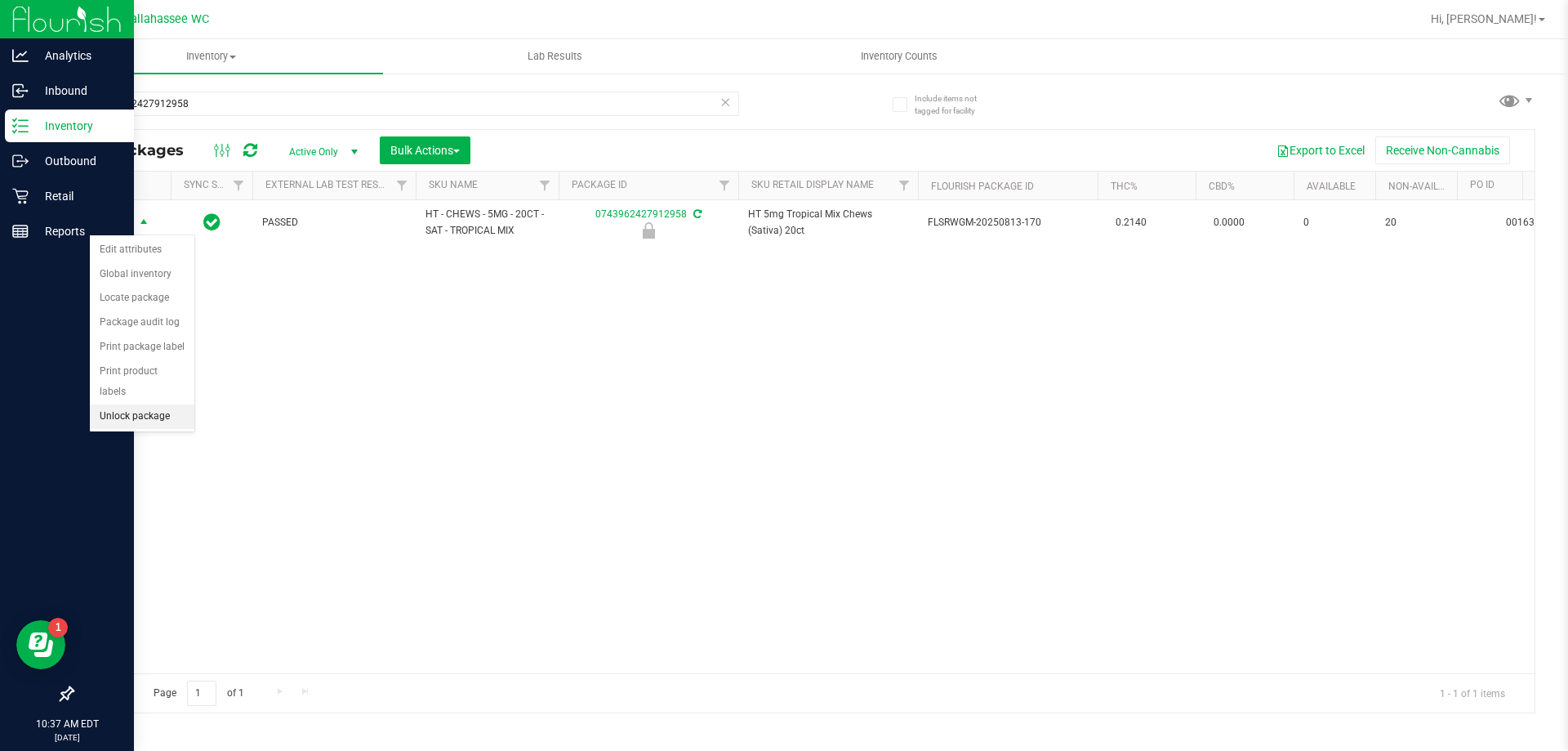
click at [177, 404] on li "Unlock package" at bounding box center [142, 416] width 105 height 25
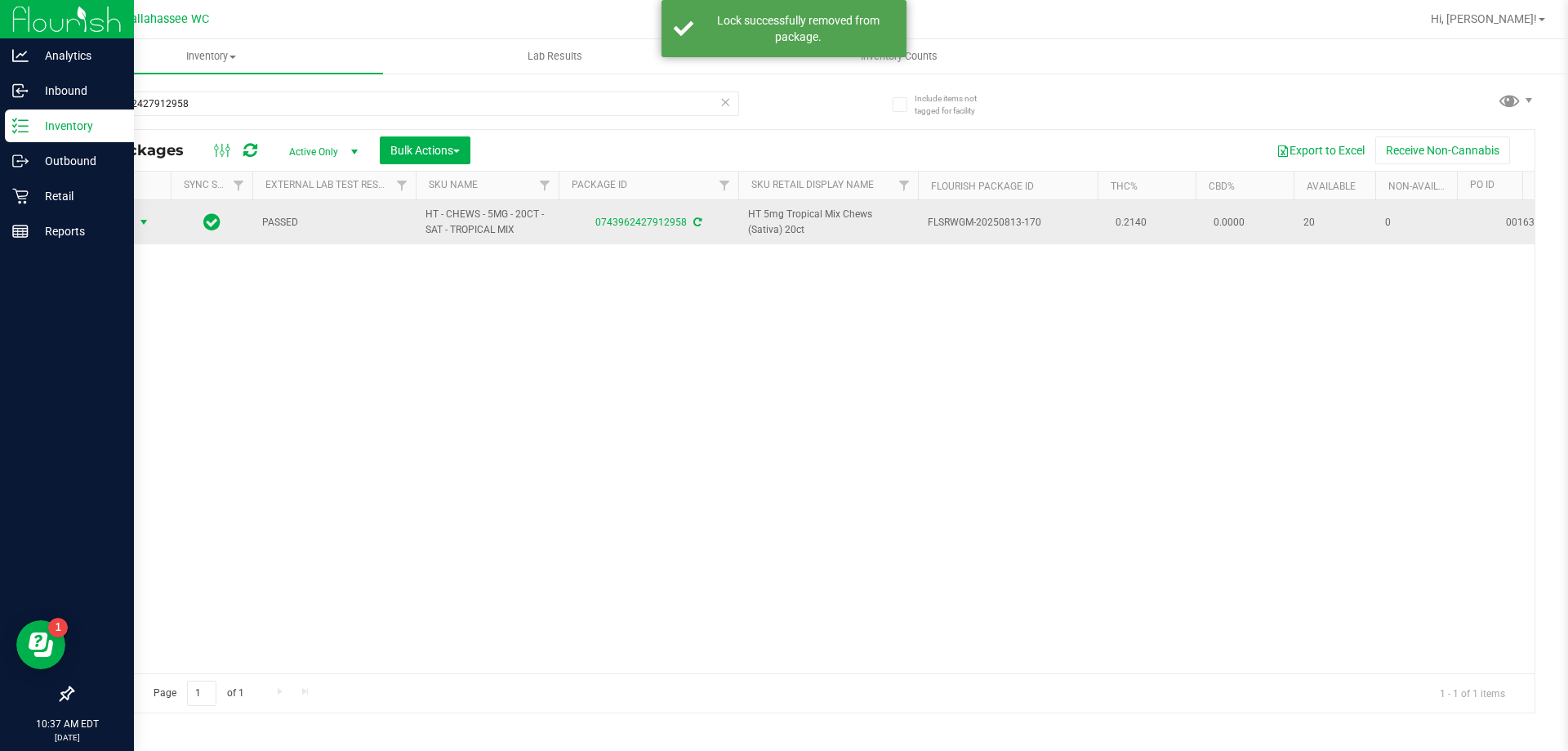
click at [144, 223] on span "select" at bounding box center [143, 222] width 13 height 13
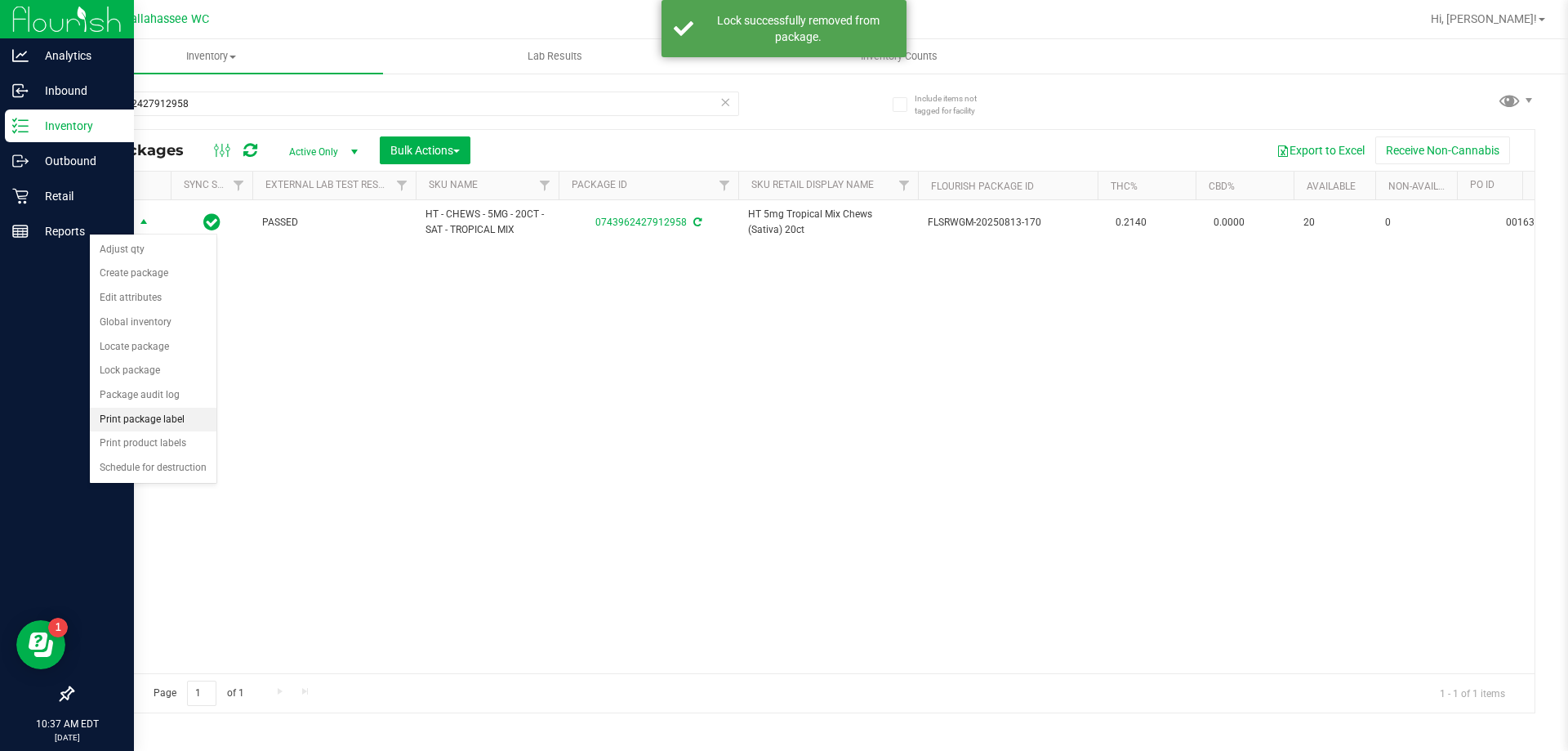
click at [199, 420] on li "Print package label" at bounding box center [153, 419] width 127 height 25
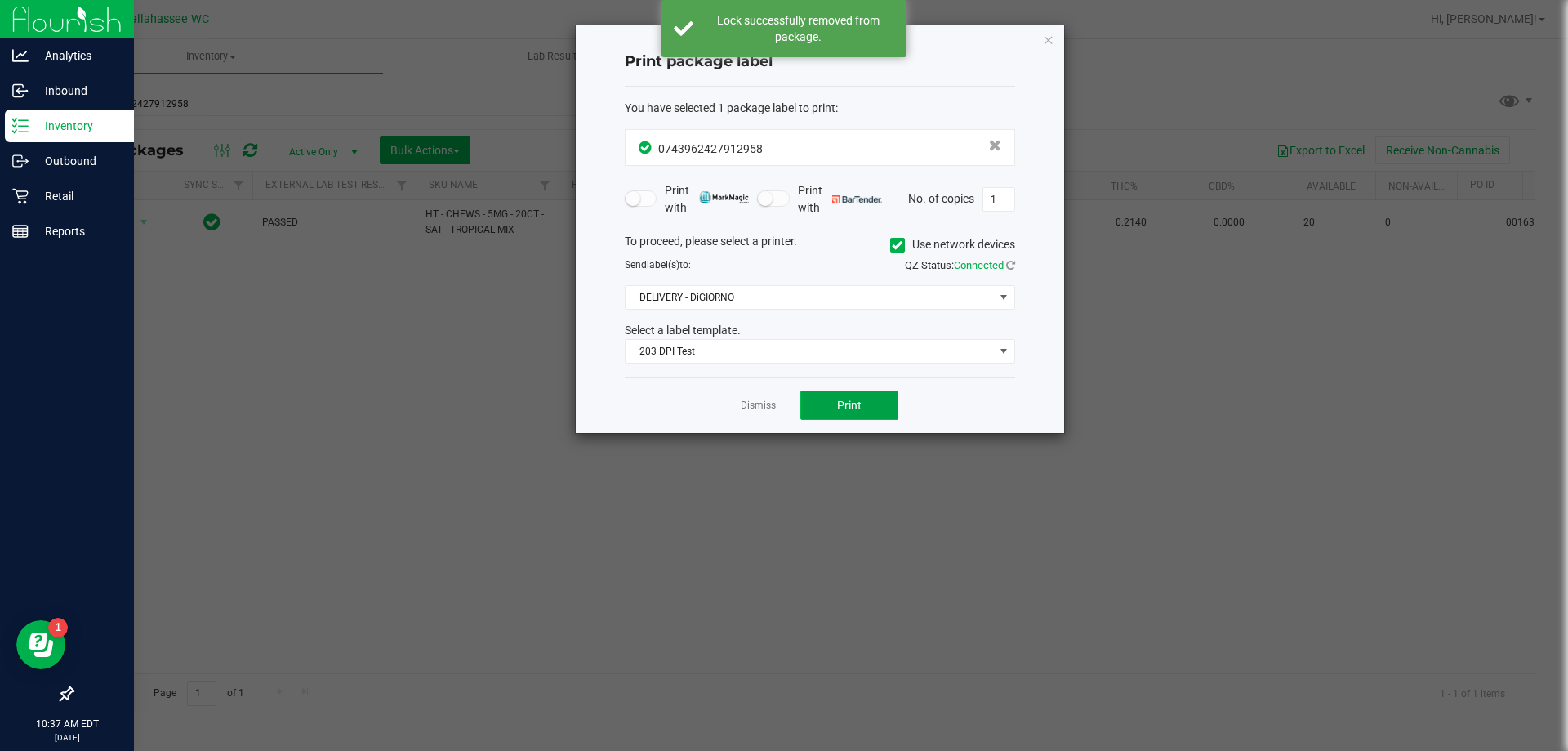
click at [843, 399] on span "Print" at bounding box center [849, 405] width 25 height 13
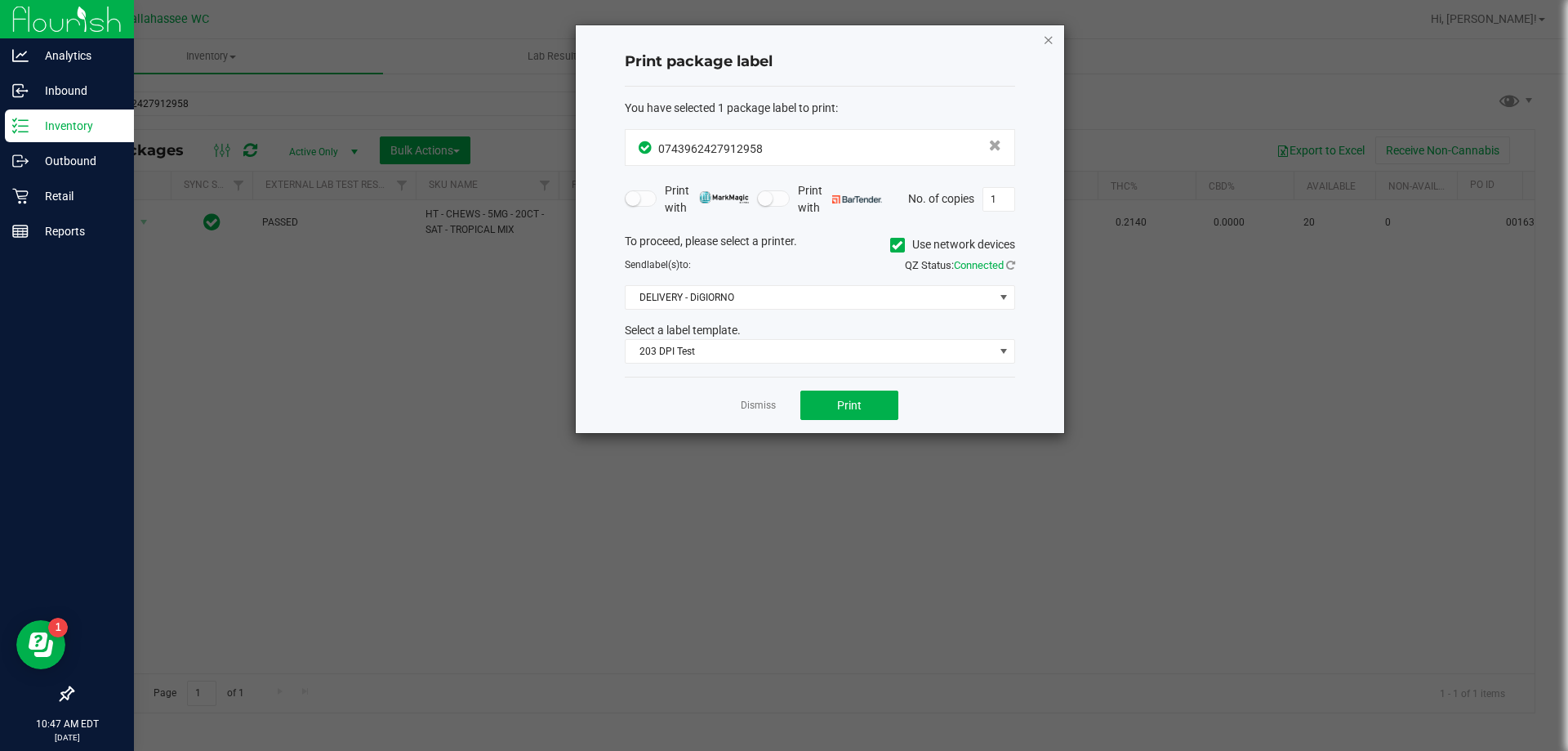
click at [1052, 40] on icon "button" at bounding box center [1049, 39] width 12 height 19
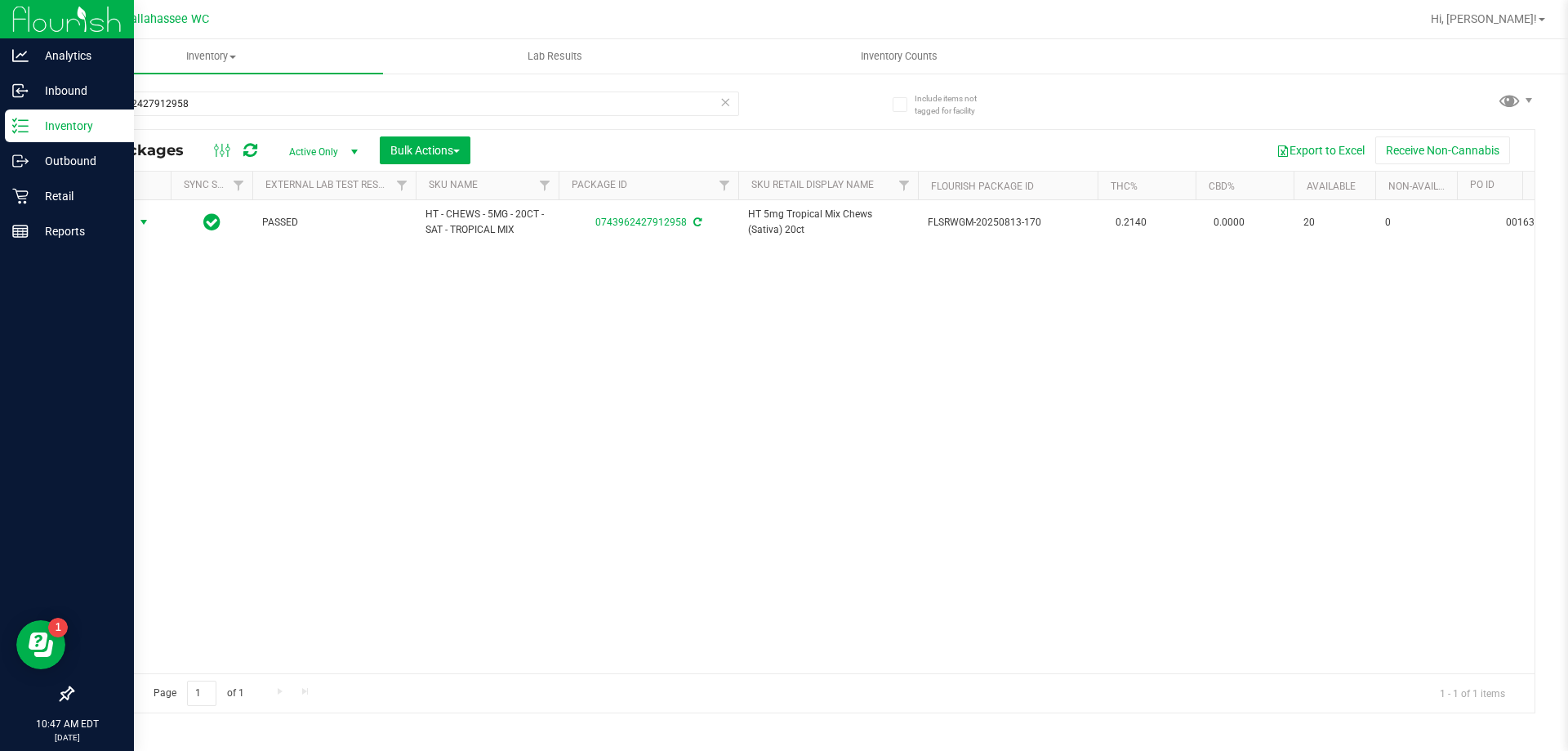
click at [830, 510] on div "Action Action Adjust qty Create package Edit attributes Global inventory Locate…" at bounding box center [804, 436] width 1462 height 473
click at [266, 90] on div "0743962427912958" at bounding box center [438, 103] width 732 height 52
click at [266, 97] on input "0743962427912958" at bounding box center [405, 103] width 667 height 25
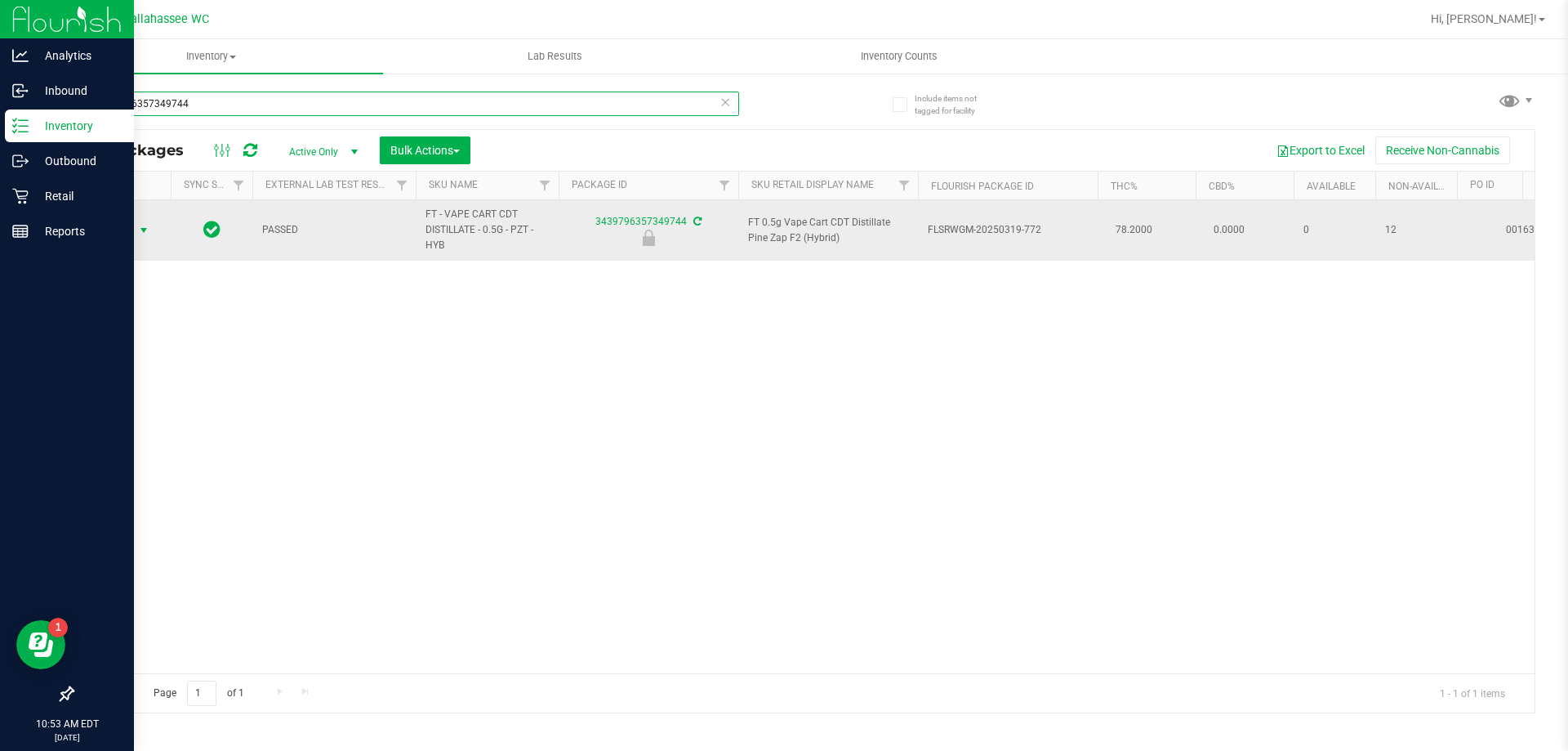
type input "3439796357349744"
click at [143, 229] on span "select" at bounding box center [143, 230] width 13 height 13
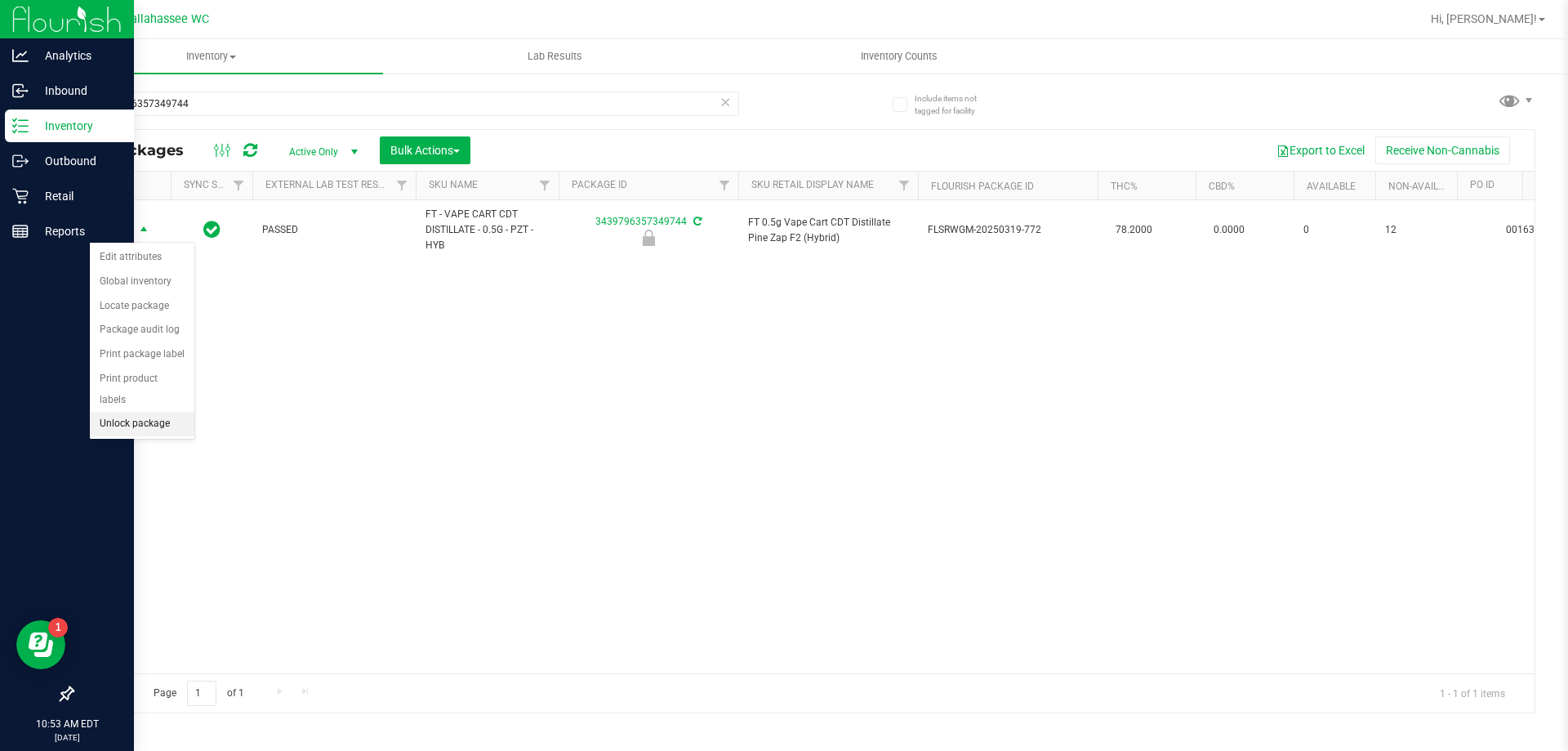
click at [141, 412] on li "Unlock package" at bounding box center [142, 424] width 105 height 25
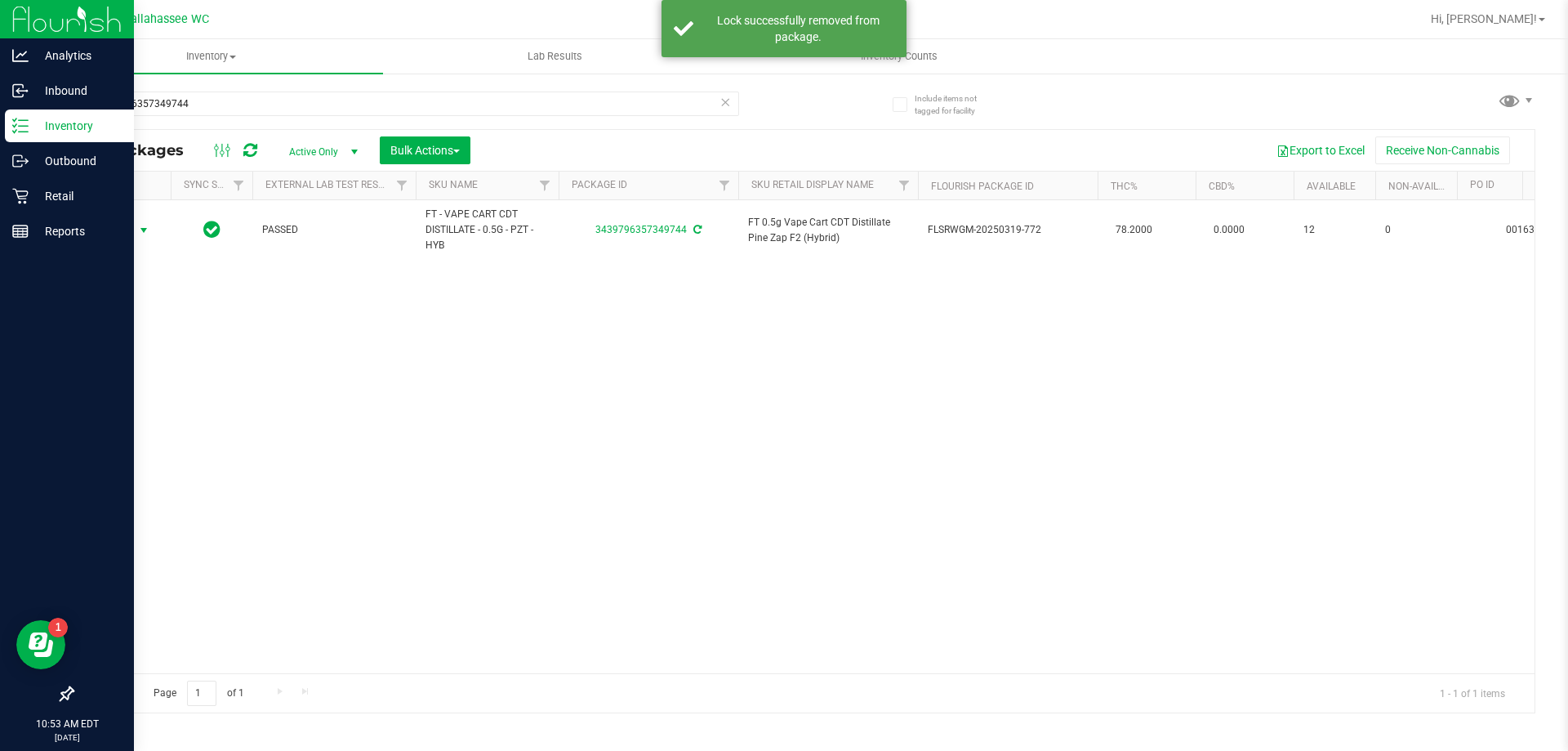
click at [146, 231] on span "select" at bounding box center [143, 230] width 13 height 13
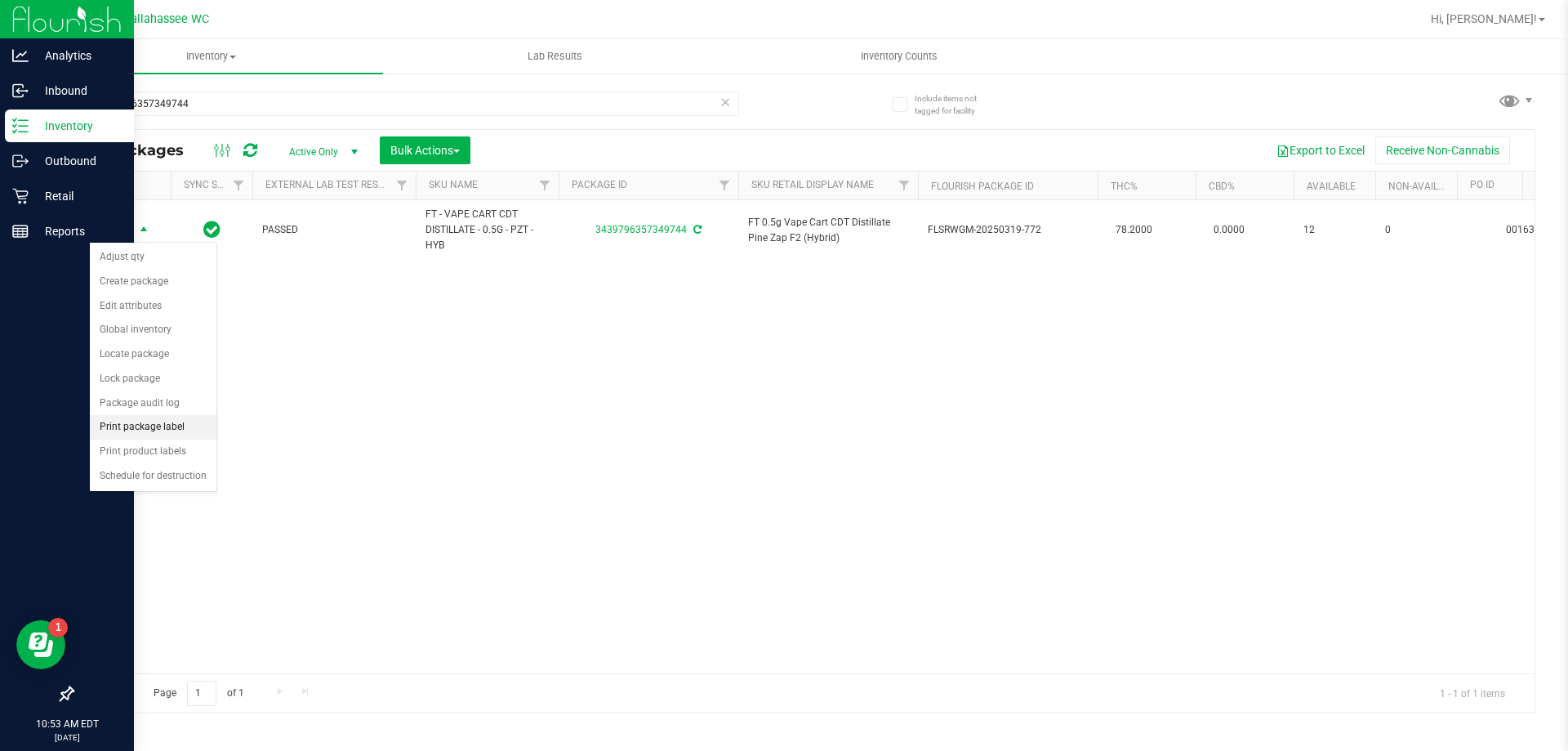
click at [157, 425] on li "Print package label" at bounding box center [153, 427] width 127 height 25
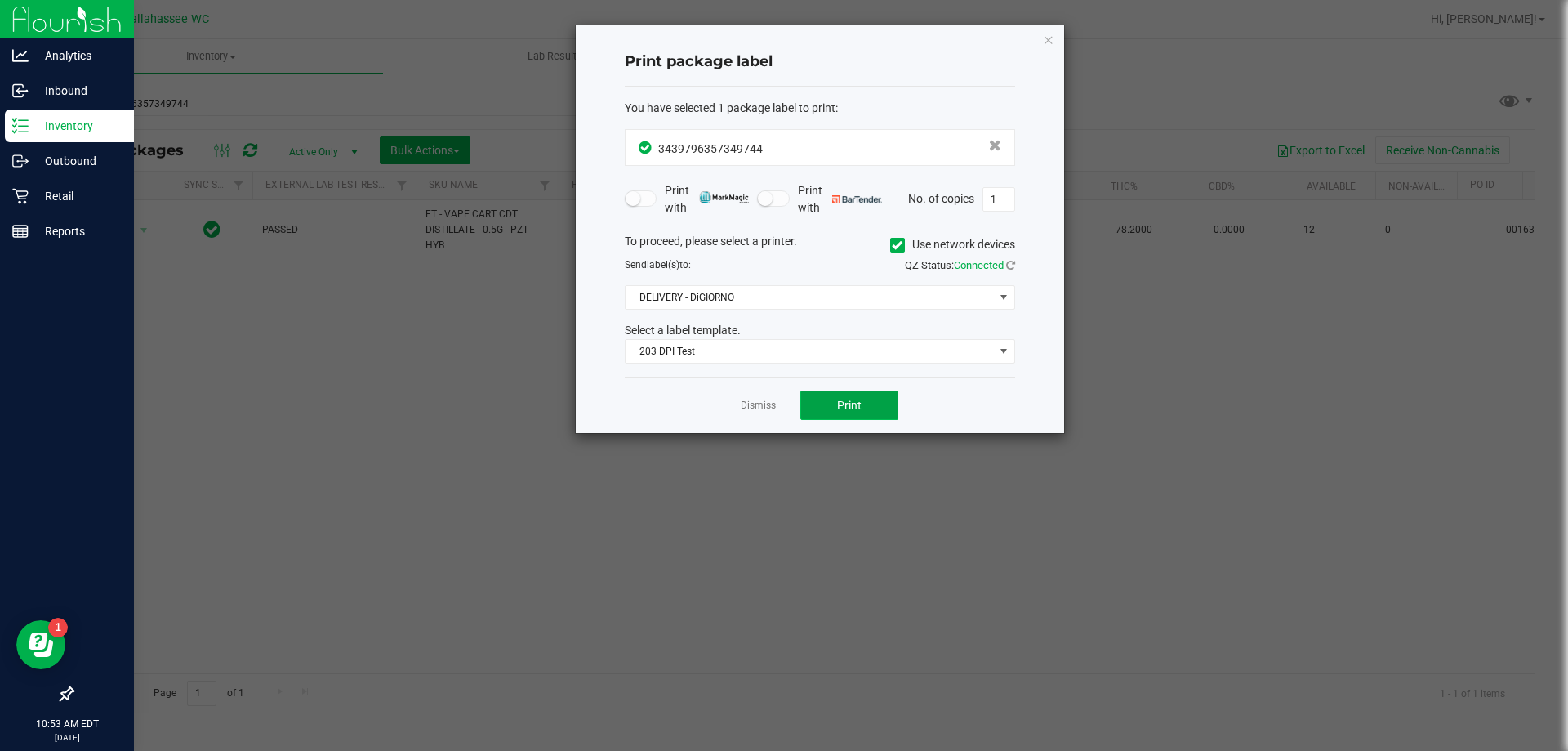
click at [874, 415] on button "Print" at bounding box center [850, 405] width 98 height 30
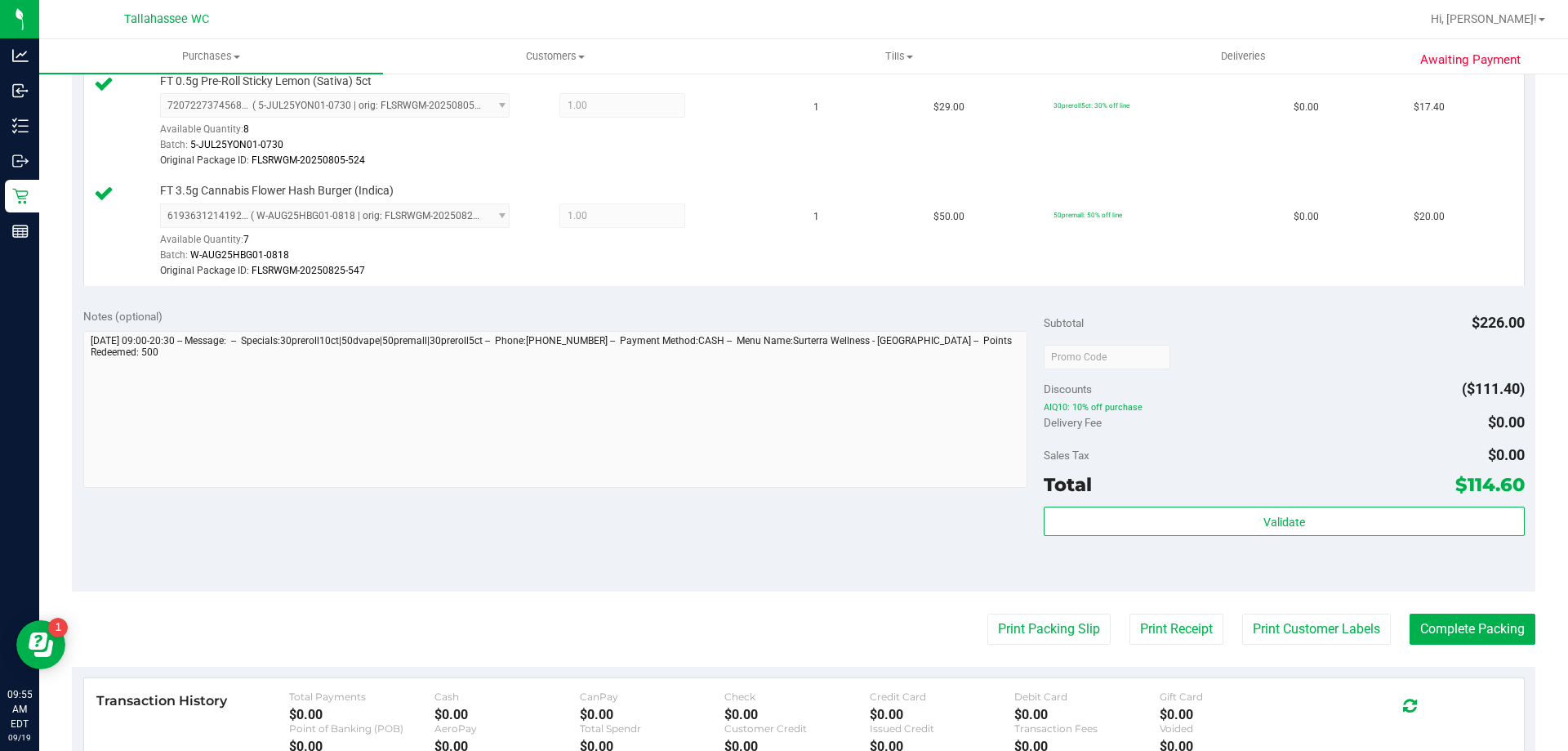
scroll to position [981, 0]
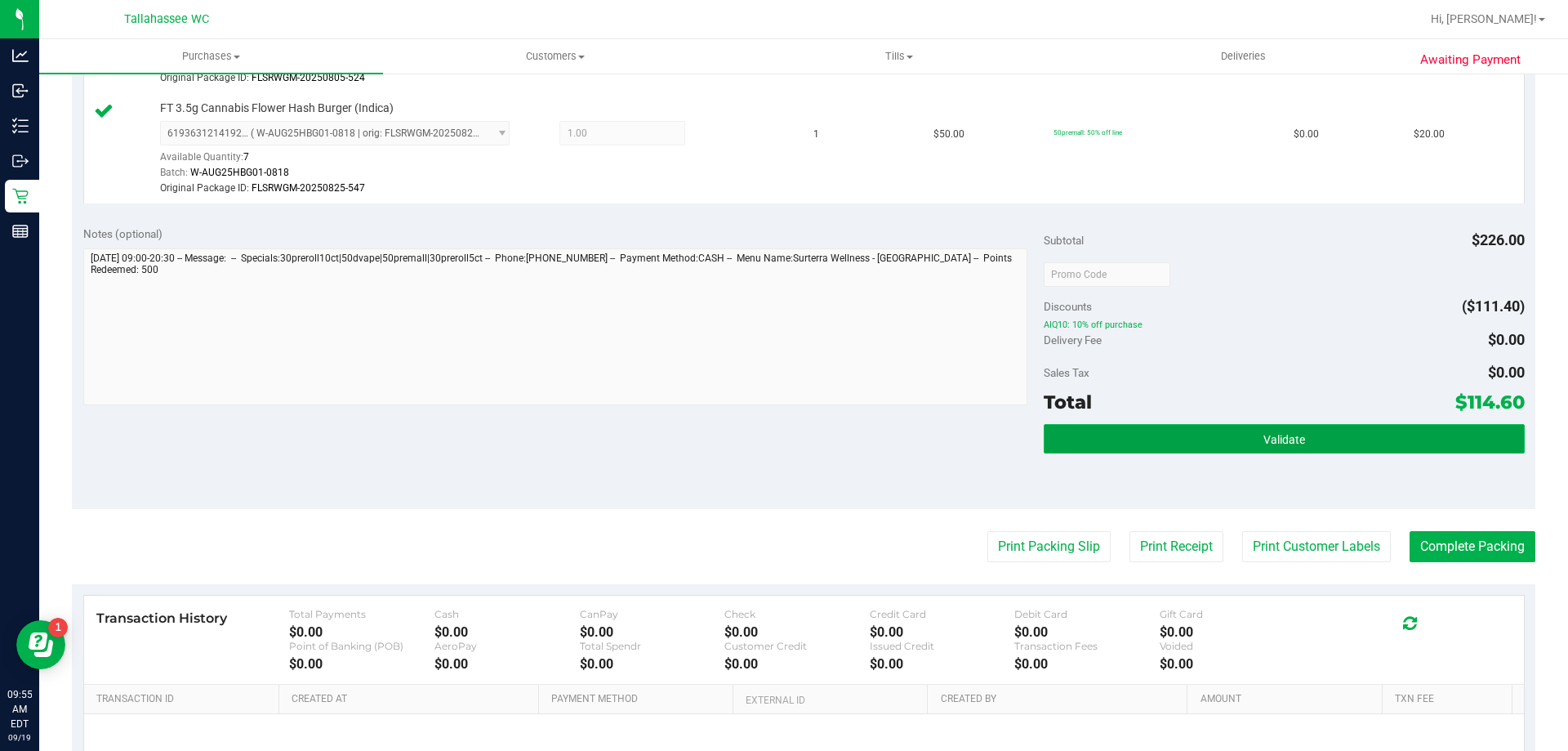
click at [1214, 436] on button "Validate" at bounding box center [1284, 438] width 480 height 30
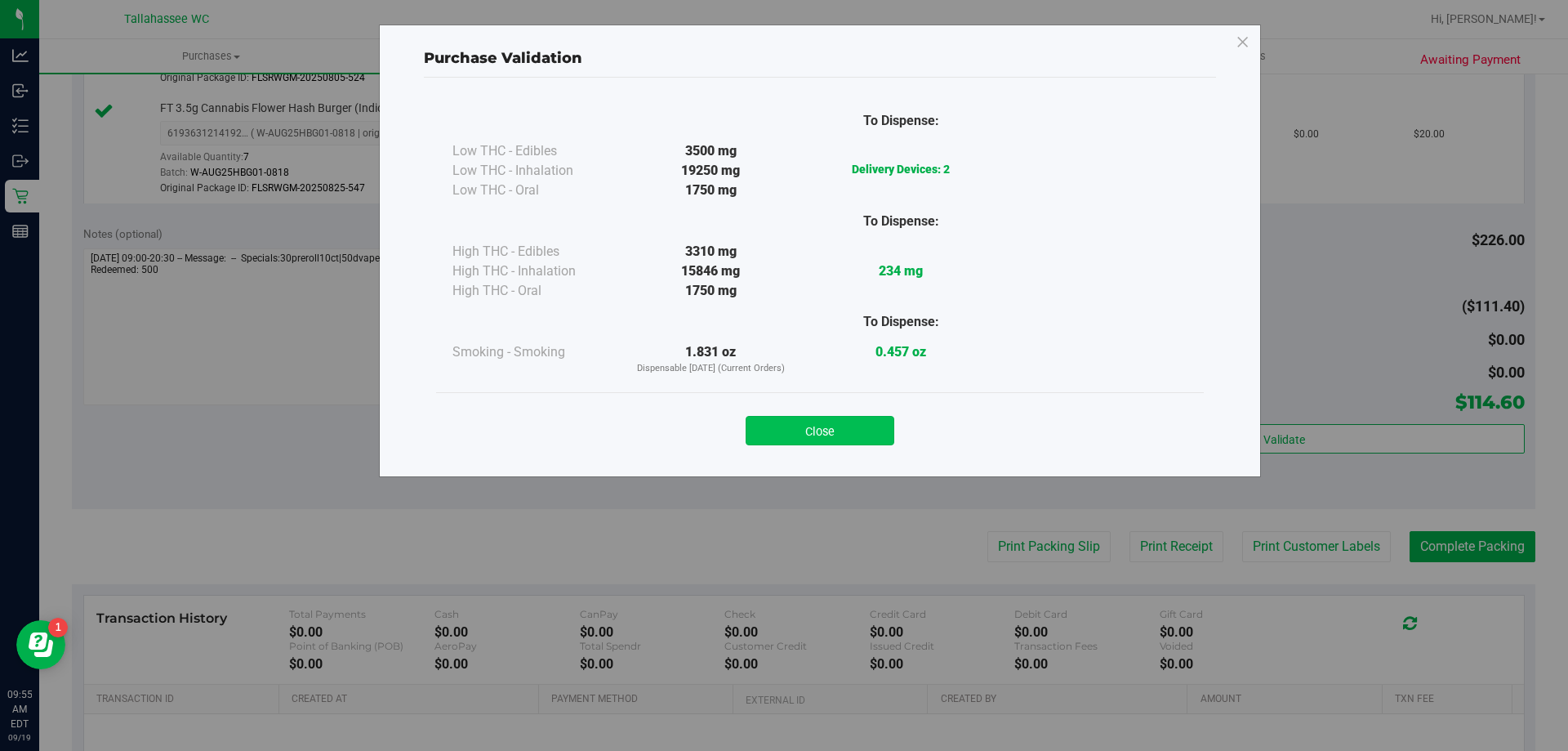
click at [791, 425] on button "Close" at bounding box center [820, 430] width 149 height 30
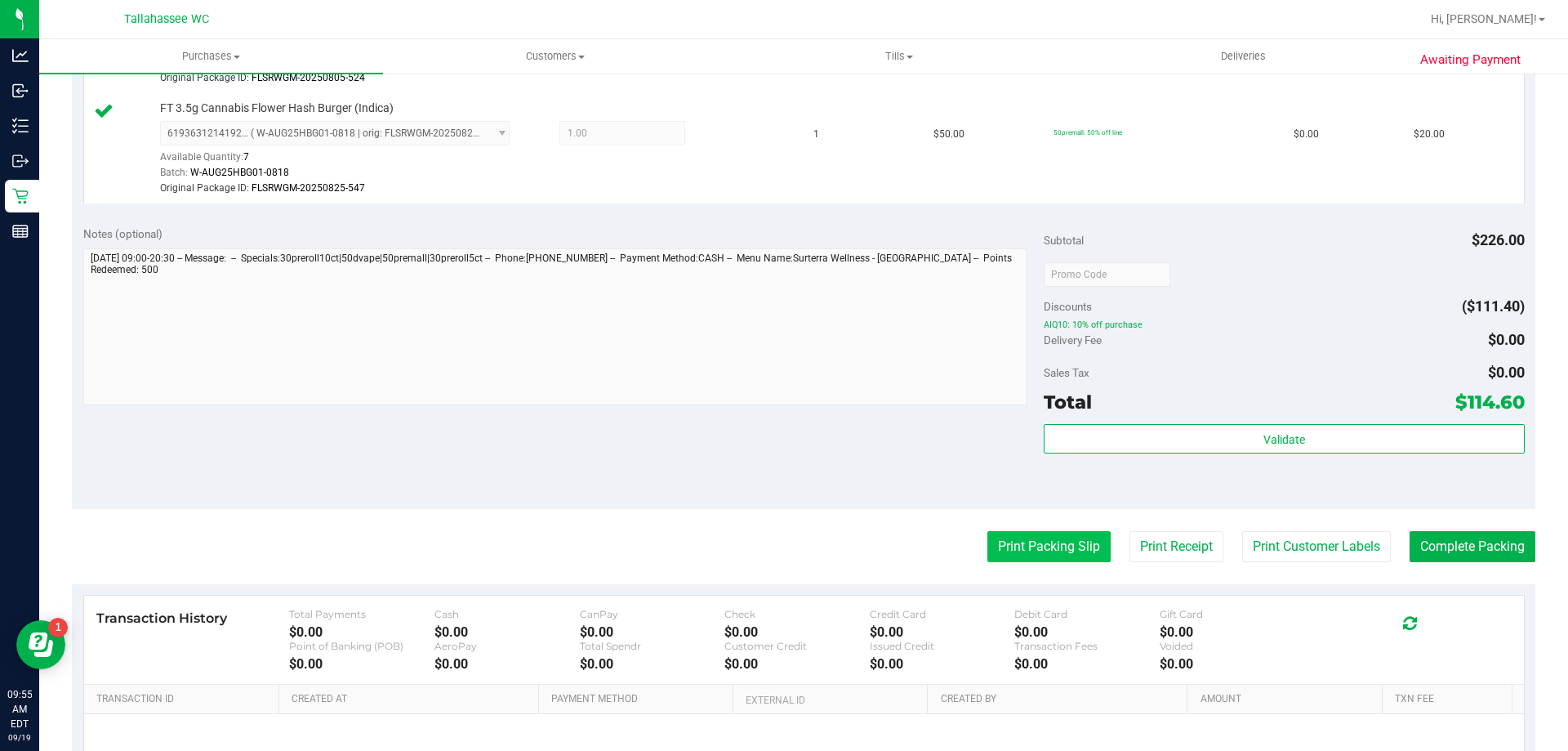
click at [1005, 556] on button "Print Packing Slip" at bounding box center [1049, 546] width 123 height 31
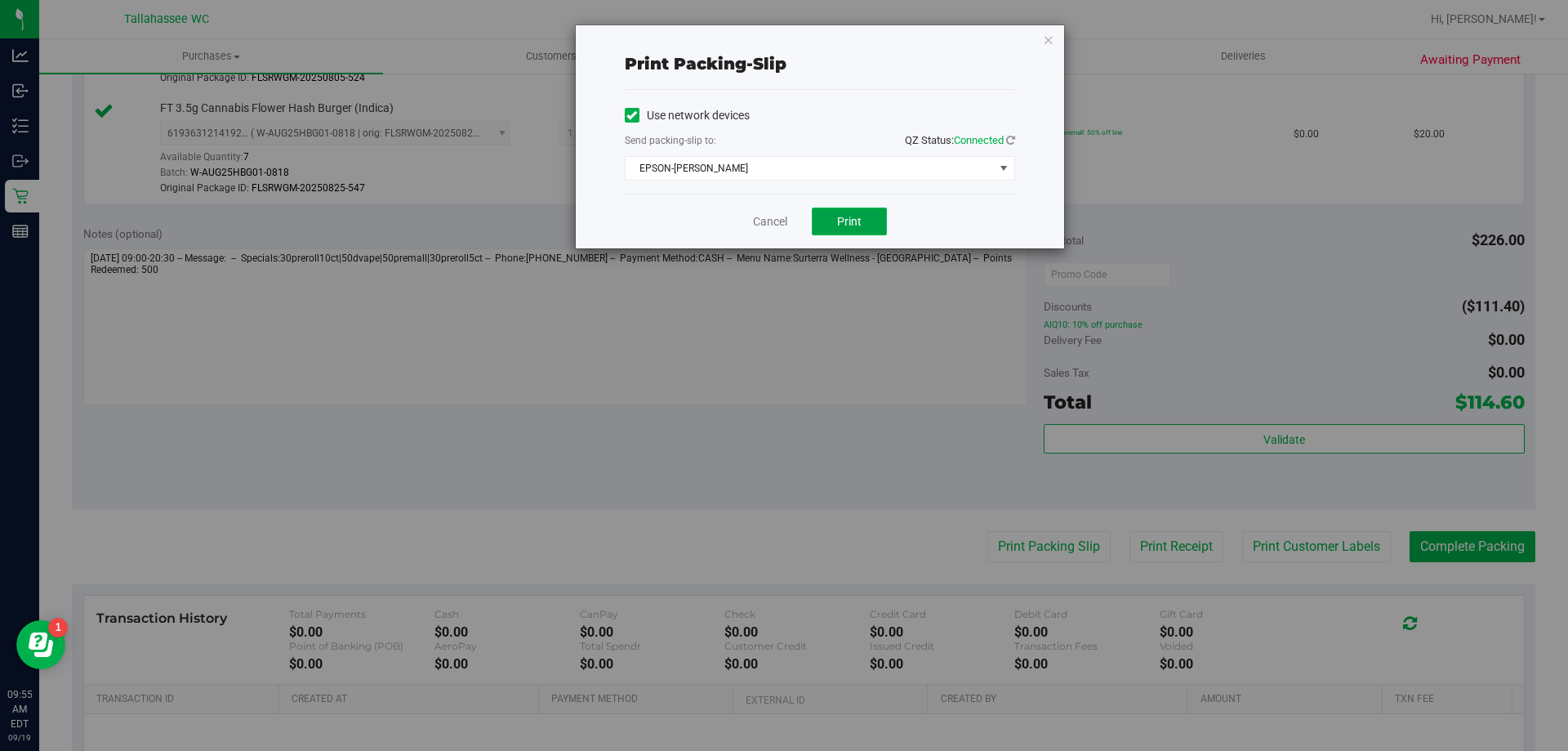
click at [859, 209] on button "Print" at bounding box center [849, 221] width 75 height 28
click at [772, 217] on link "Cancel" at bounding box center [770, 222] width 35 height 17
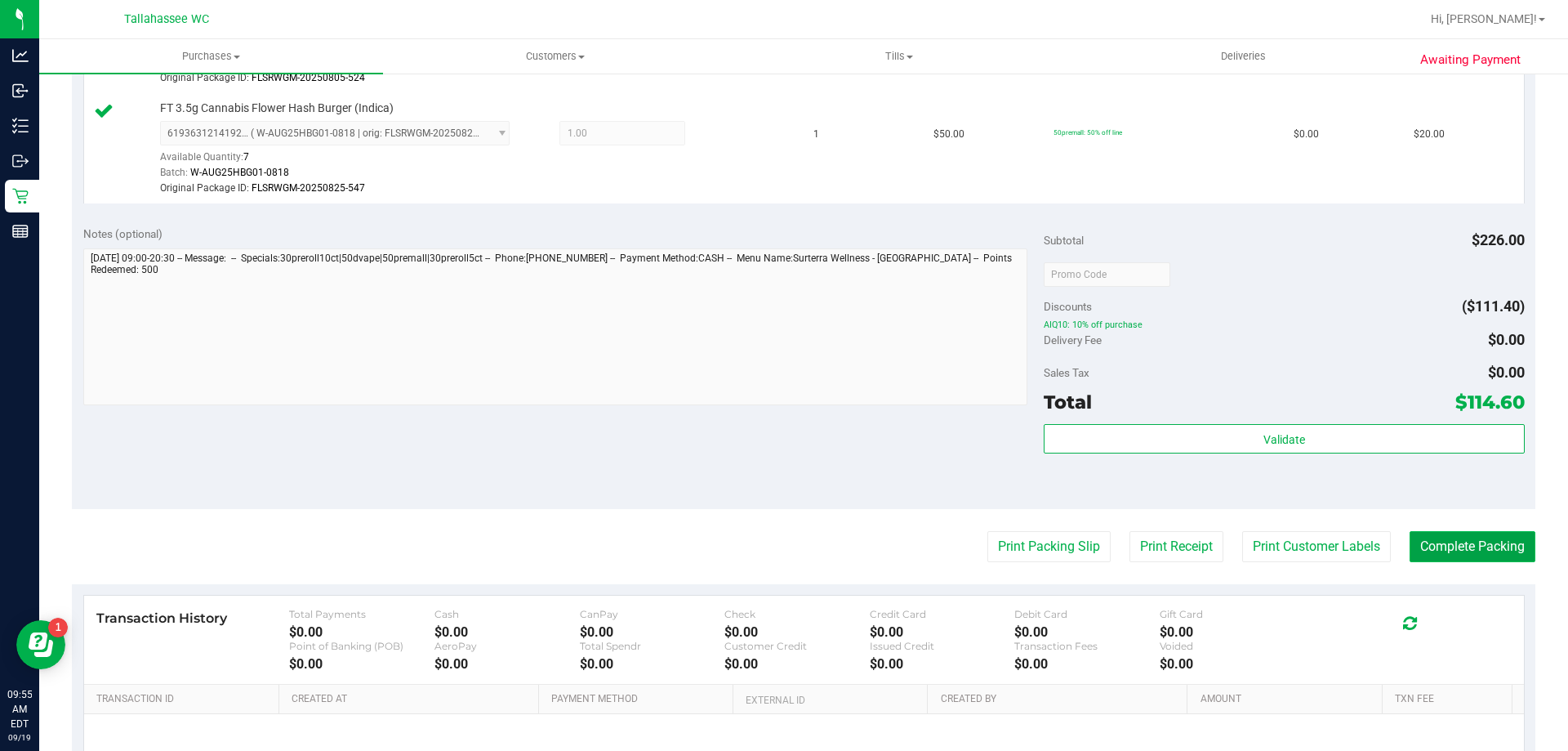
click at [1478, 545] on button "Complete Packing" at bounding box center [1472, 546] width 126 height 31
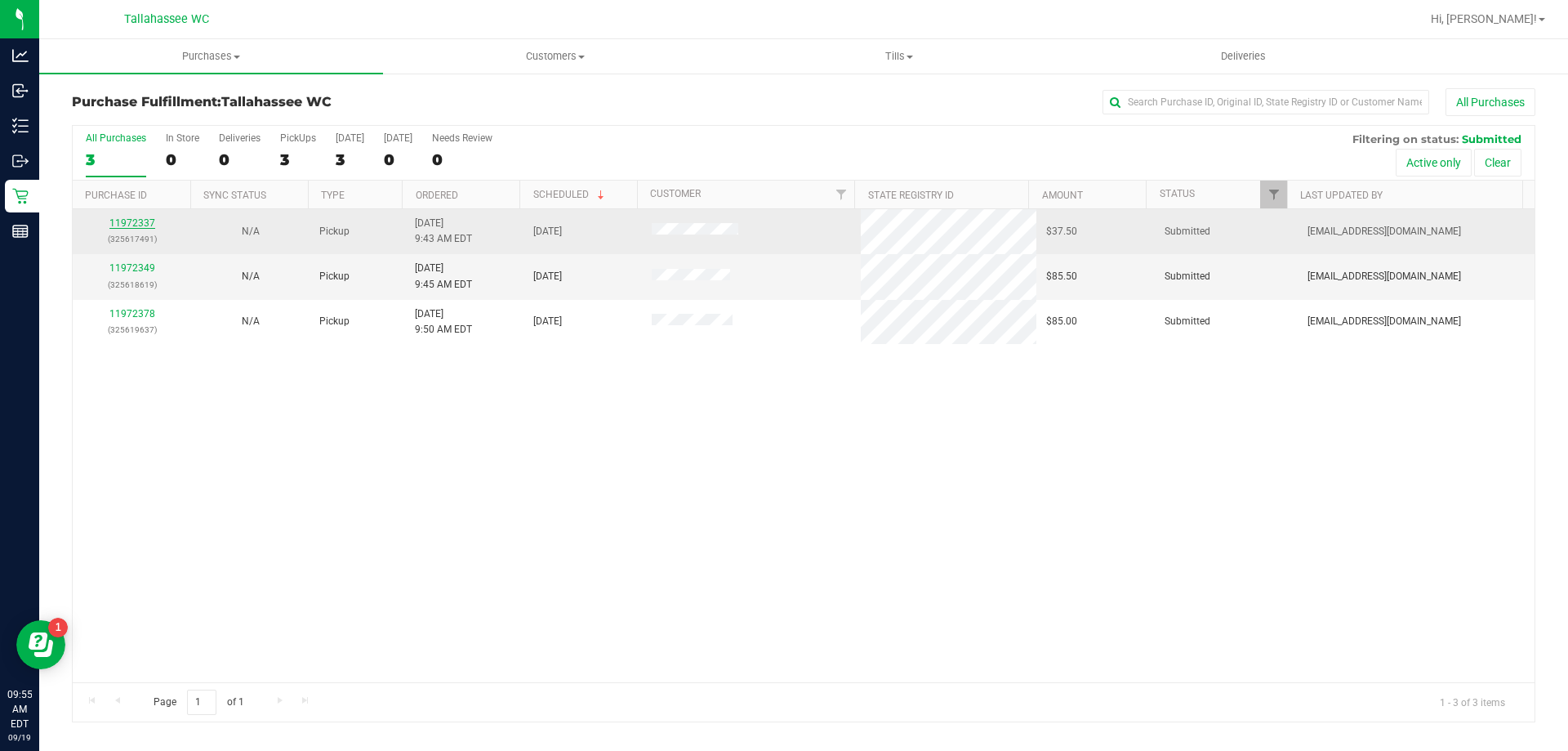
click at [137, 221] on link "11972337" at bounding box center [132, 223] width 46 height 12
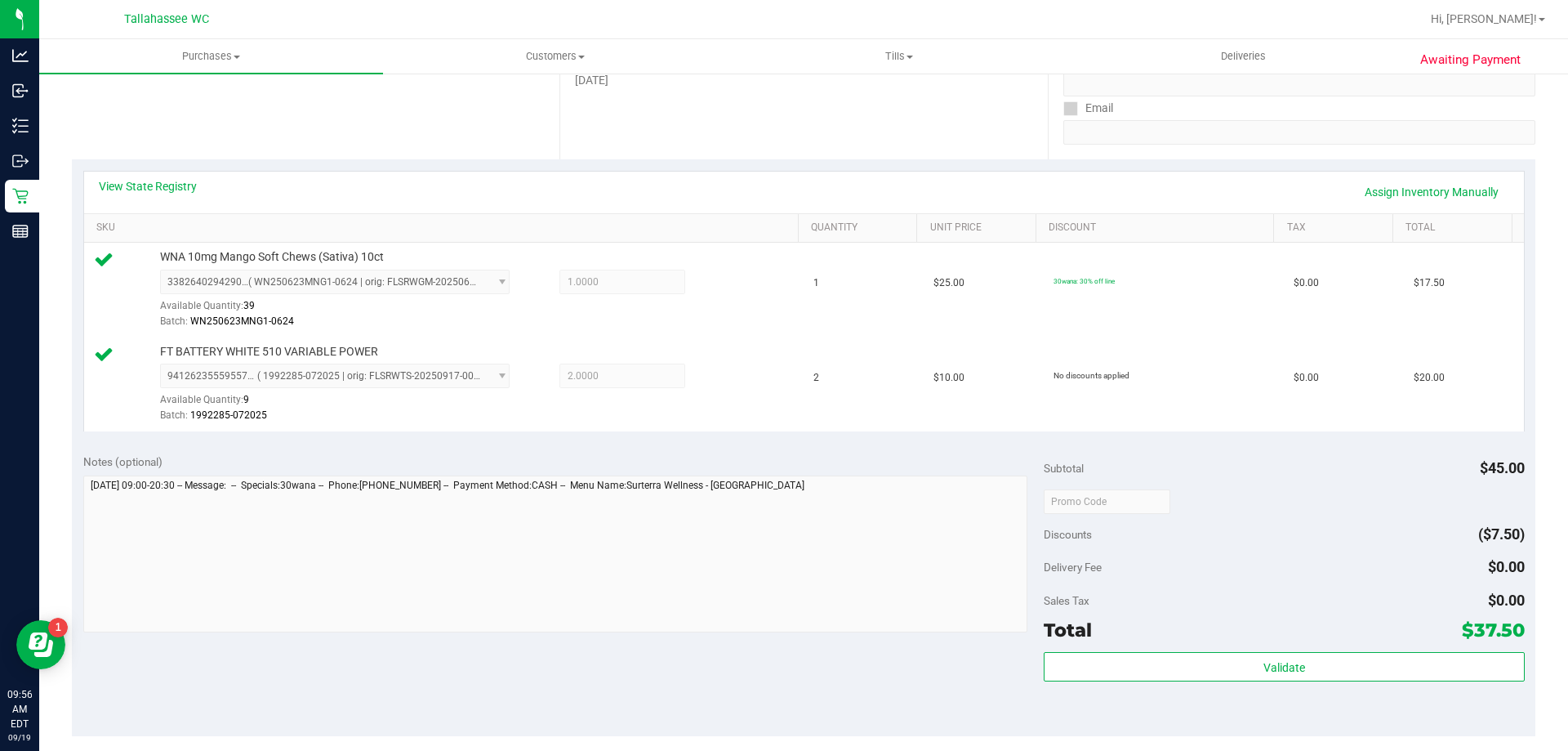
scroll to position [408, 0]
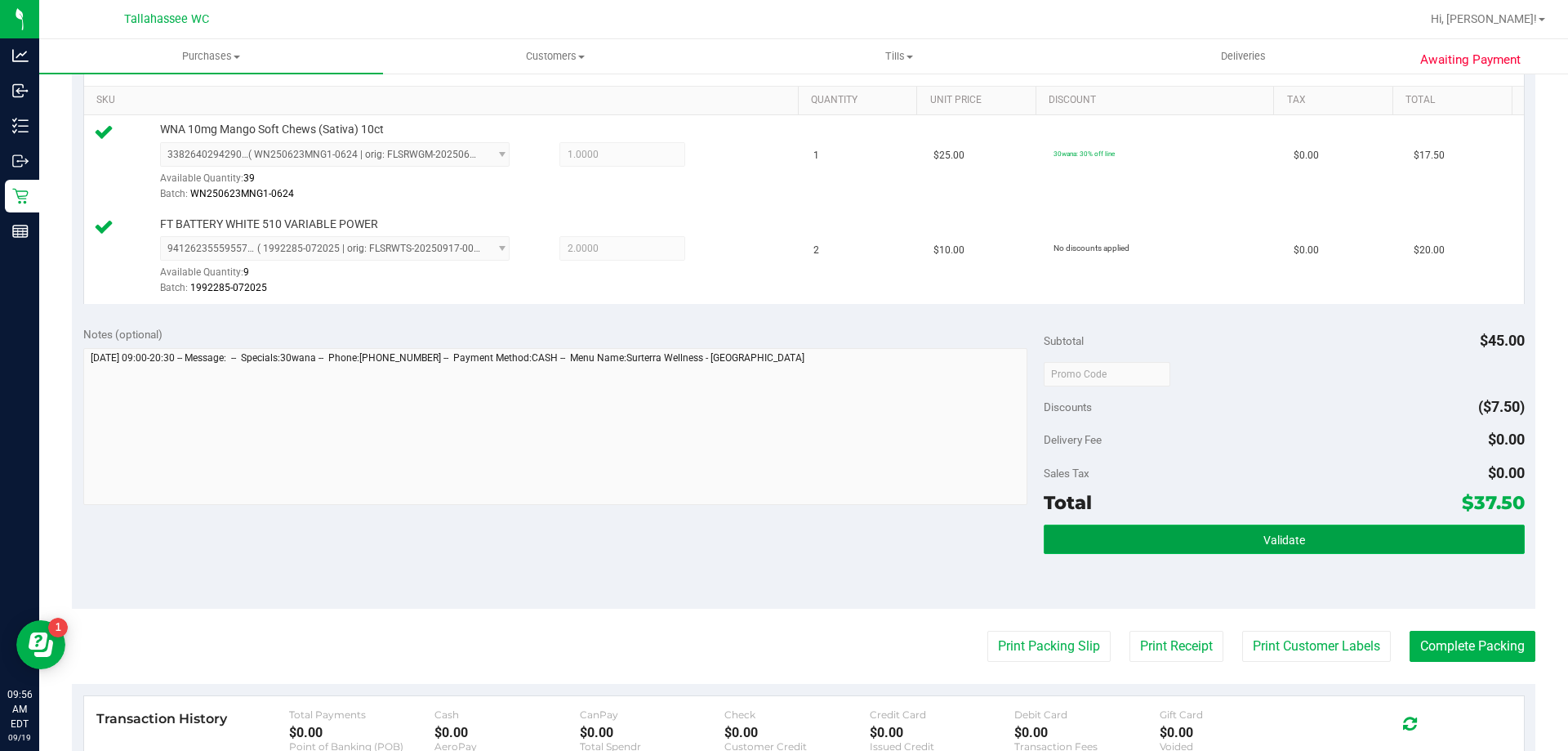
click at [1089, 536] on button "Validate" at bounding box center [1284, 539] width 480 height 30
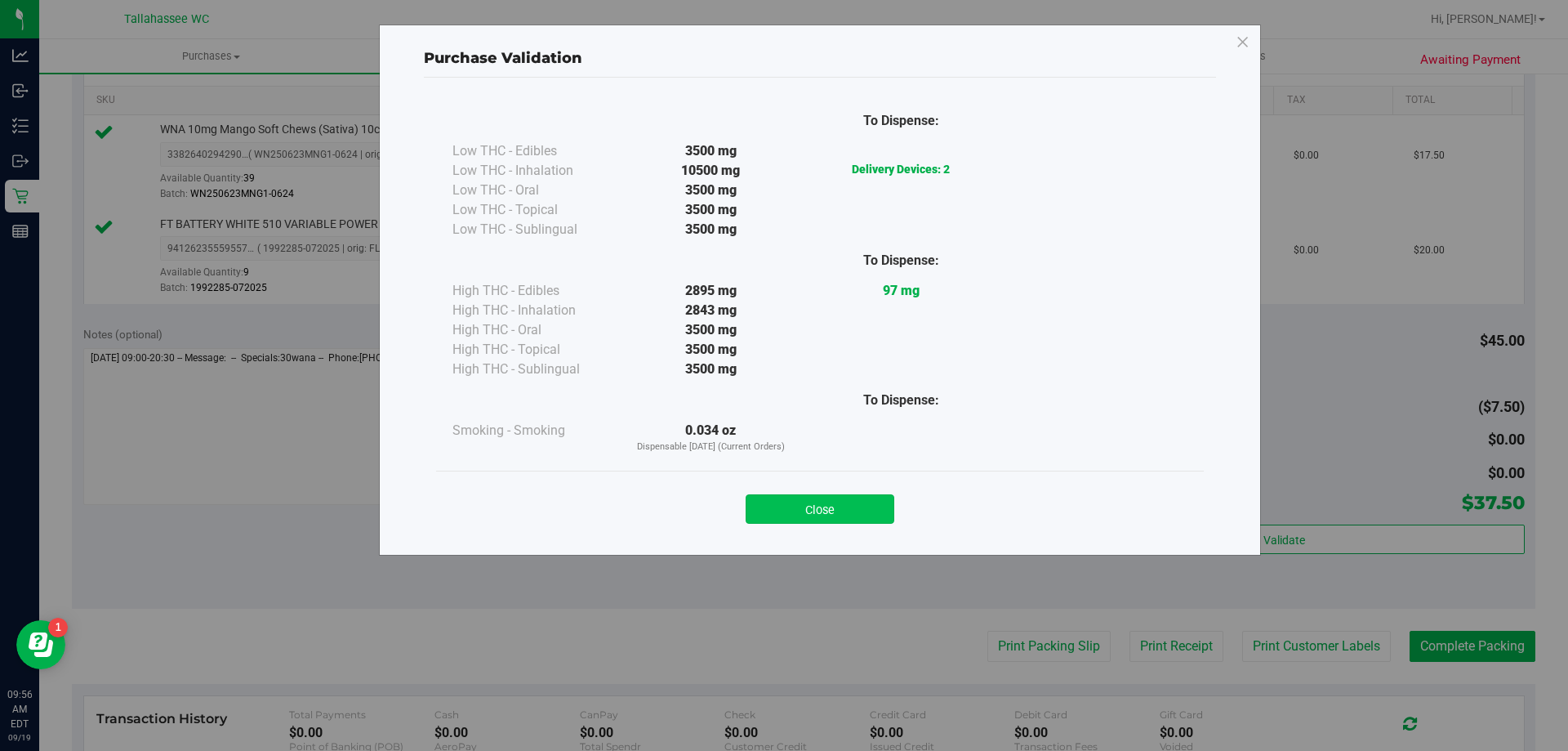
click at [791, 518] on button "Close" at bounding box center [820, 509] width 149 height 30
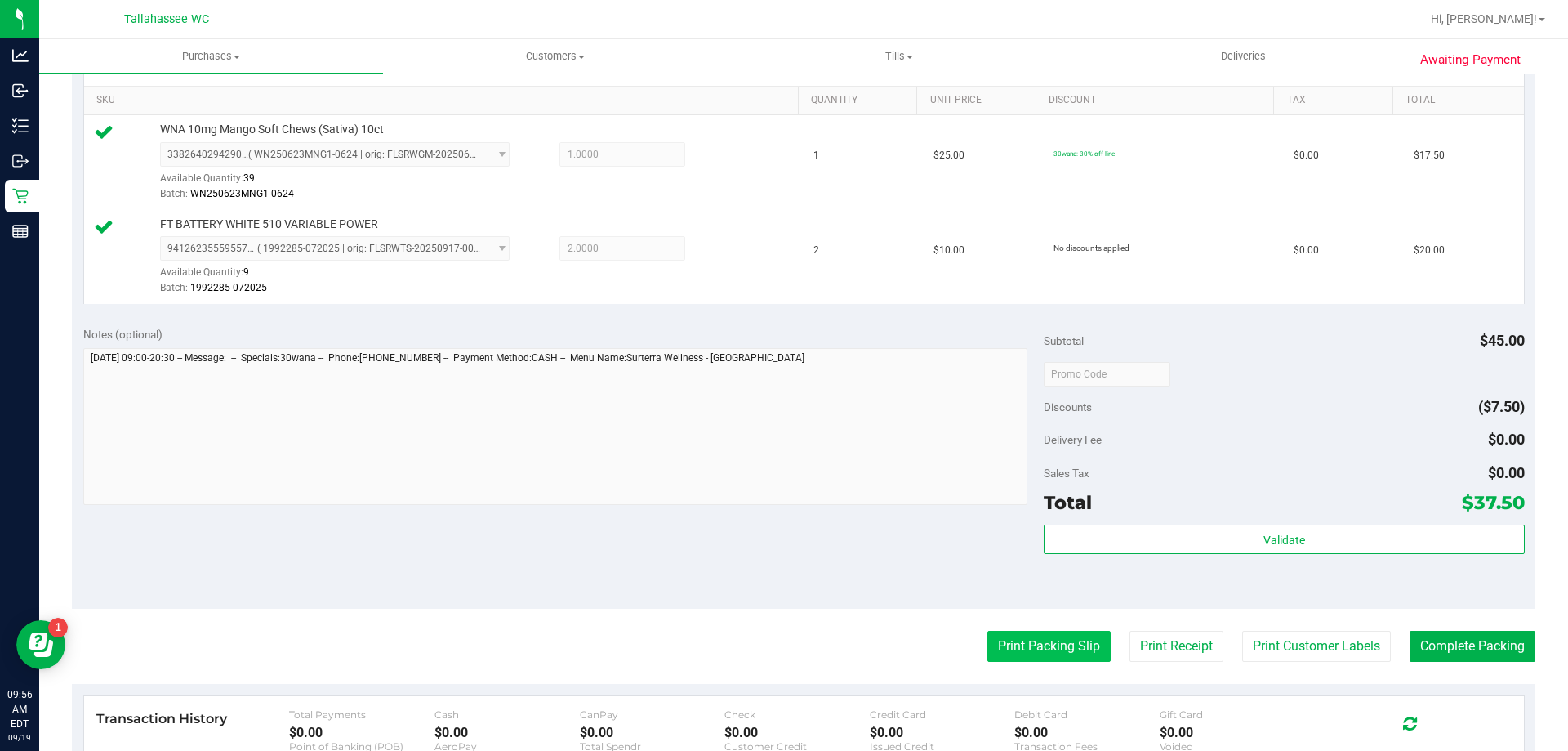
click at [1011, 660] on button "Print Packing Slip" at bounding box center [1049, 646] width 123 height 31
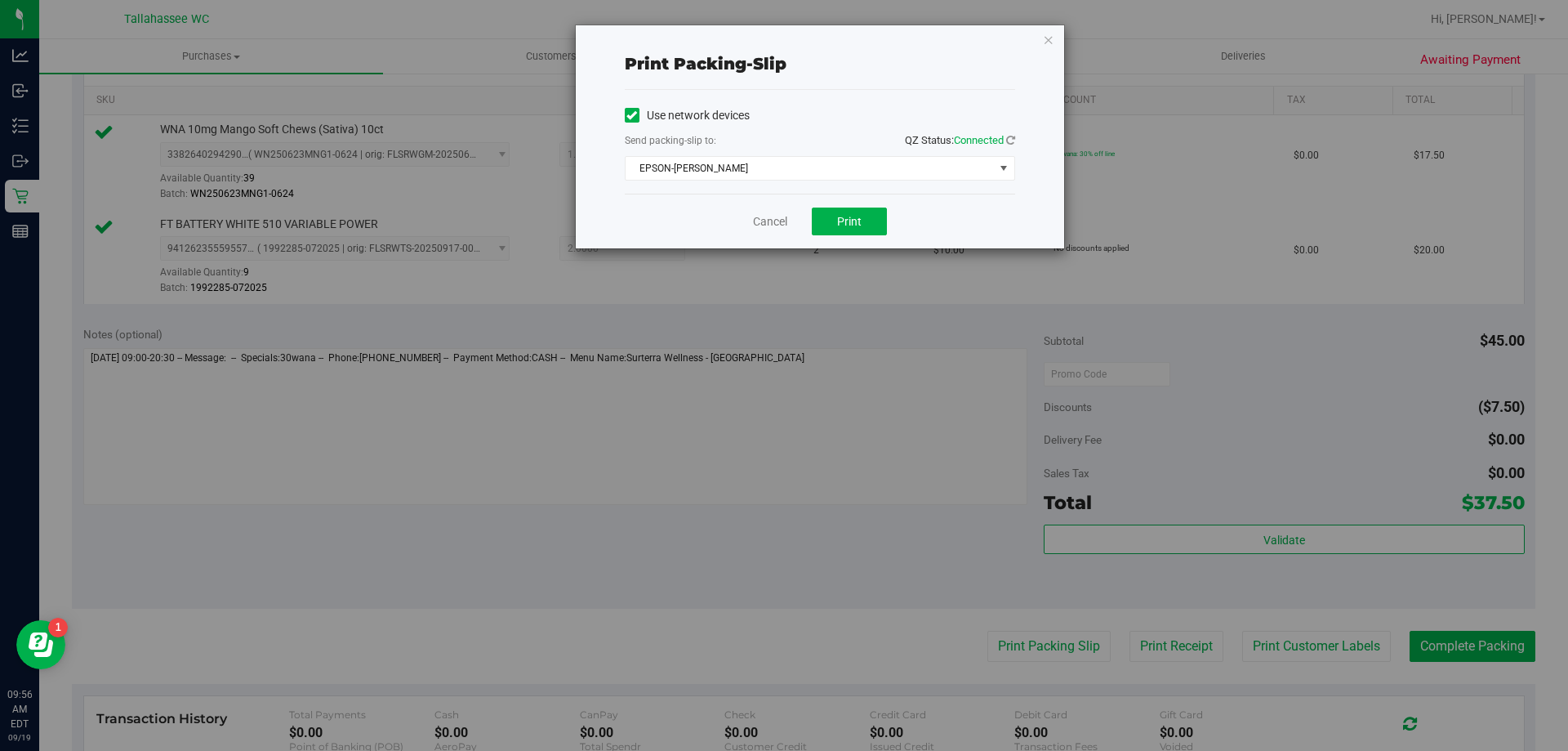
click at [864, 237] on div "Cancel Print" at bounding box center [820, 221] width 391 height 55
click at [857, 222] on span "Print" at bounding box center [849, 221] width 25 height 13
click at [770, 230] on div "Cancel Print" at bounding box center [820, 221] width 391 height 55
click at [781, 223] on link "Cancel" at bounding box center [770, 222] width 35 height 17
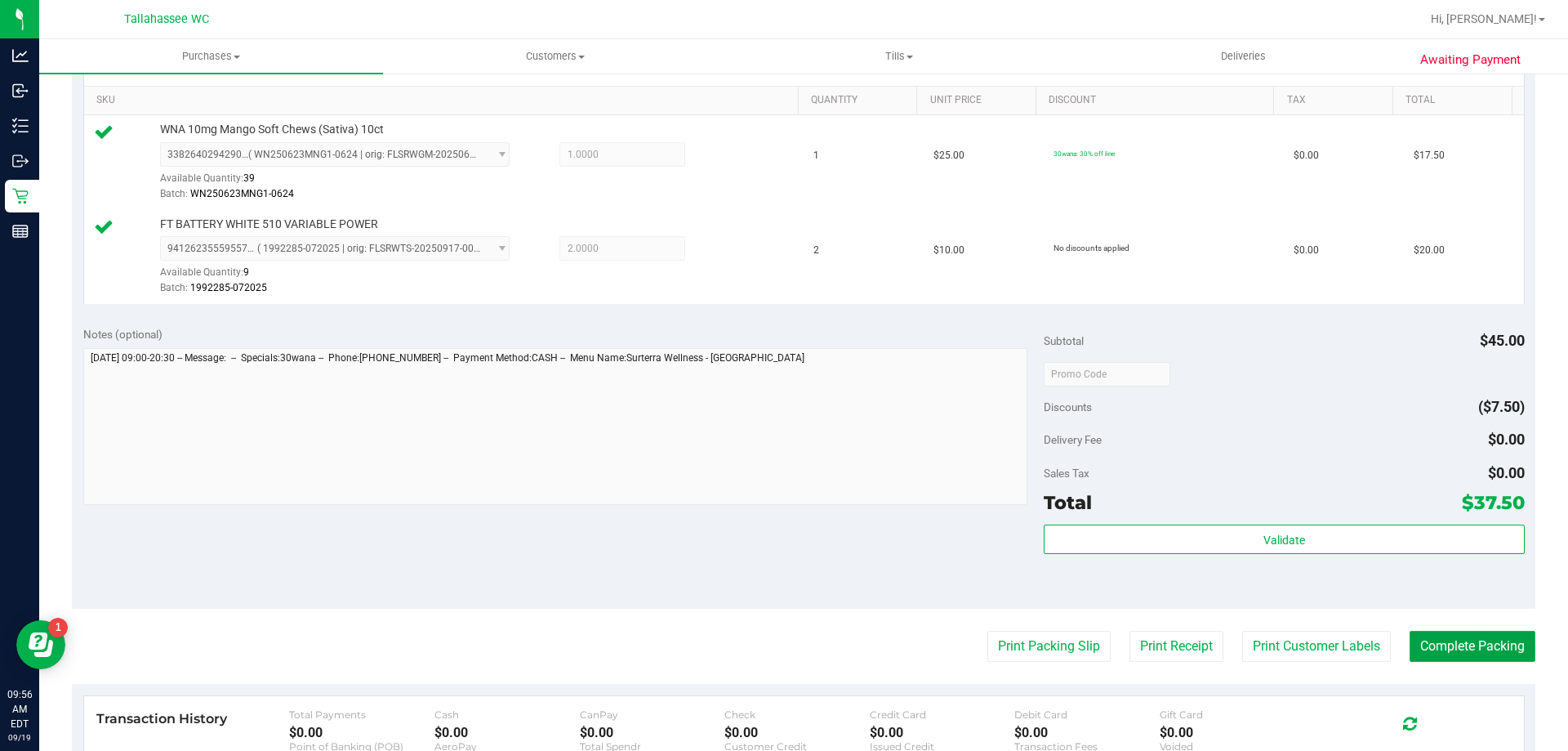
click at [1434, 653] on button "Complete Packing" at bounding box center [1472, 646] width 126 height 31
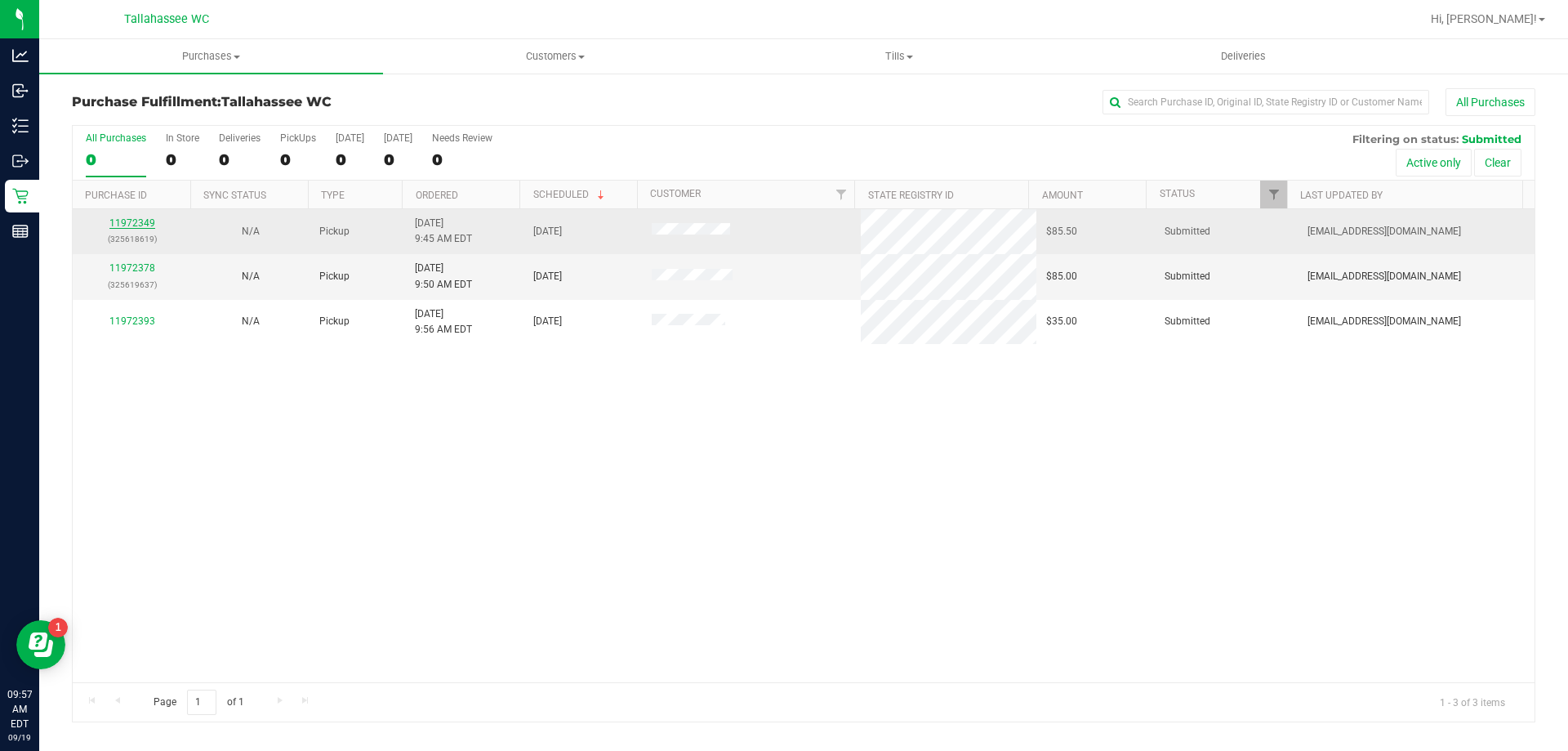
click at [145, 218] on link "11972349" at bounding box center [132, 223] width 46 height 12
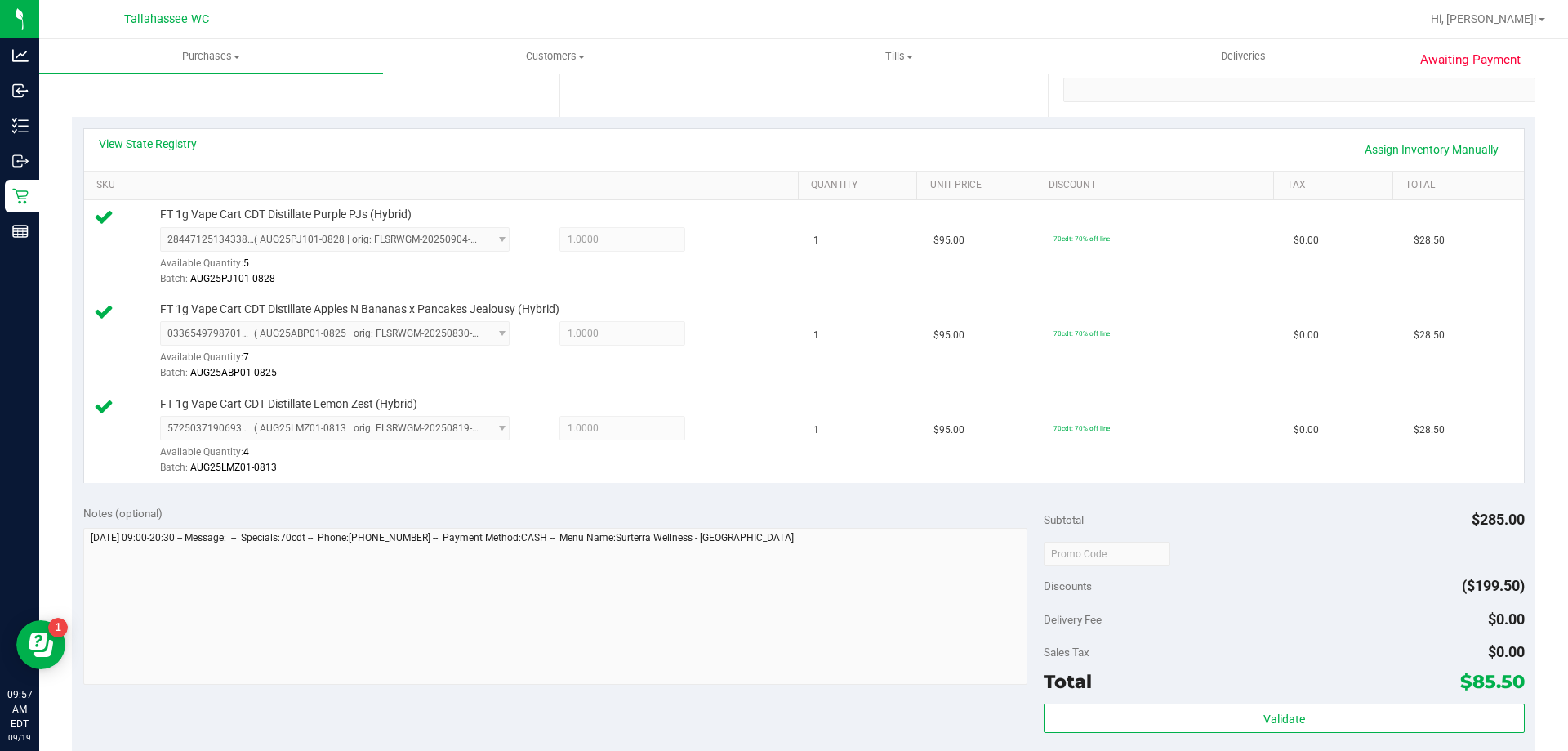
scroll to position [408, 0]
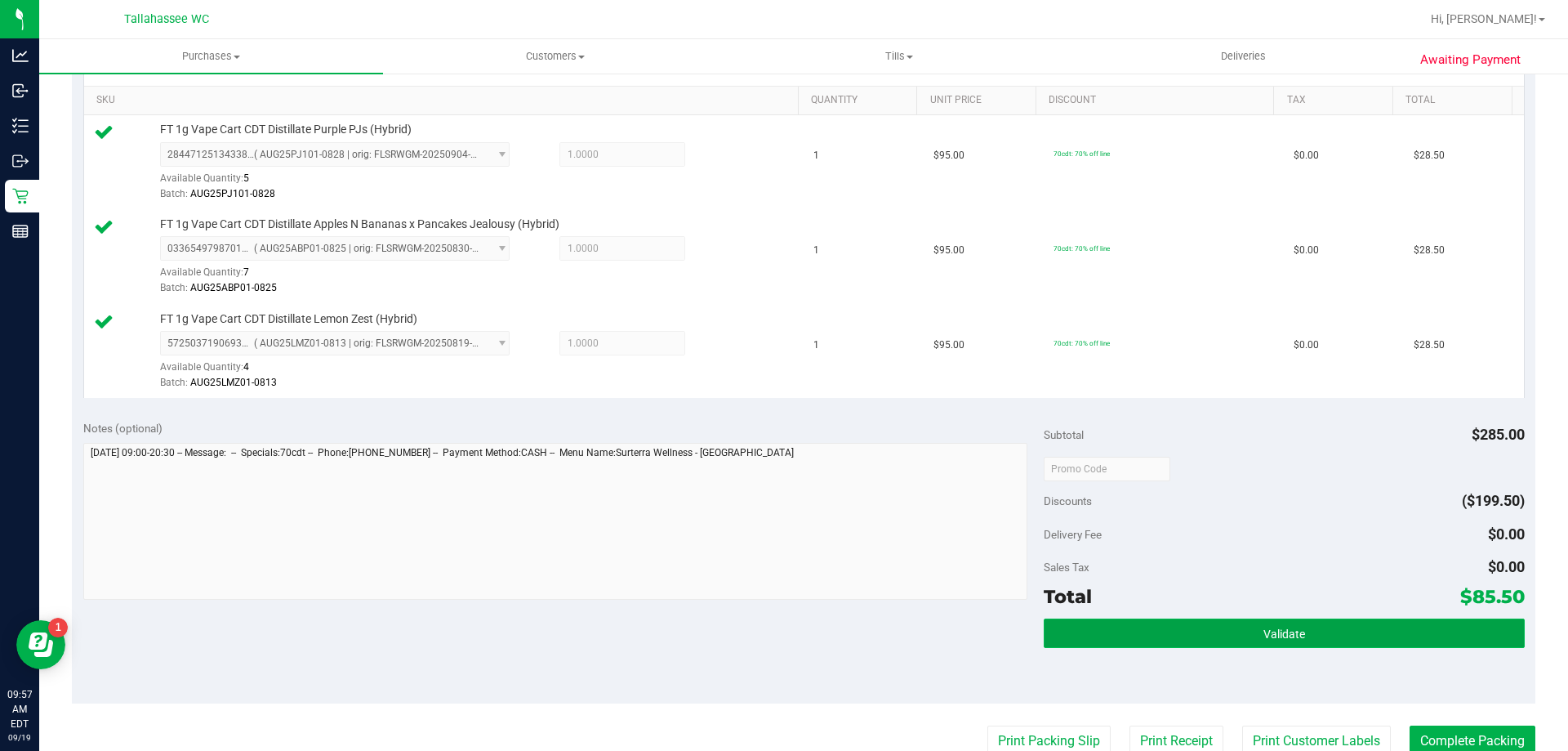
click at [1273, 624] on button "Validate" at bounding box center [1284, 633] width 480 height 30
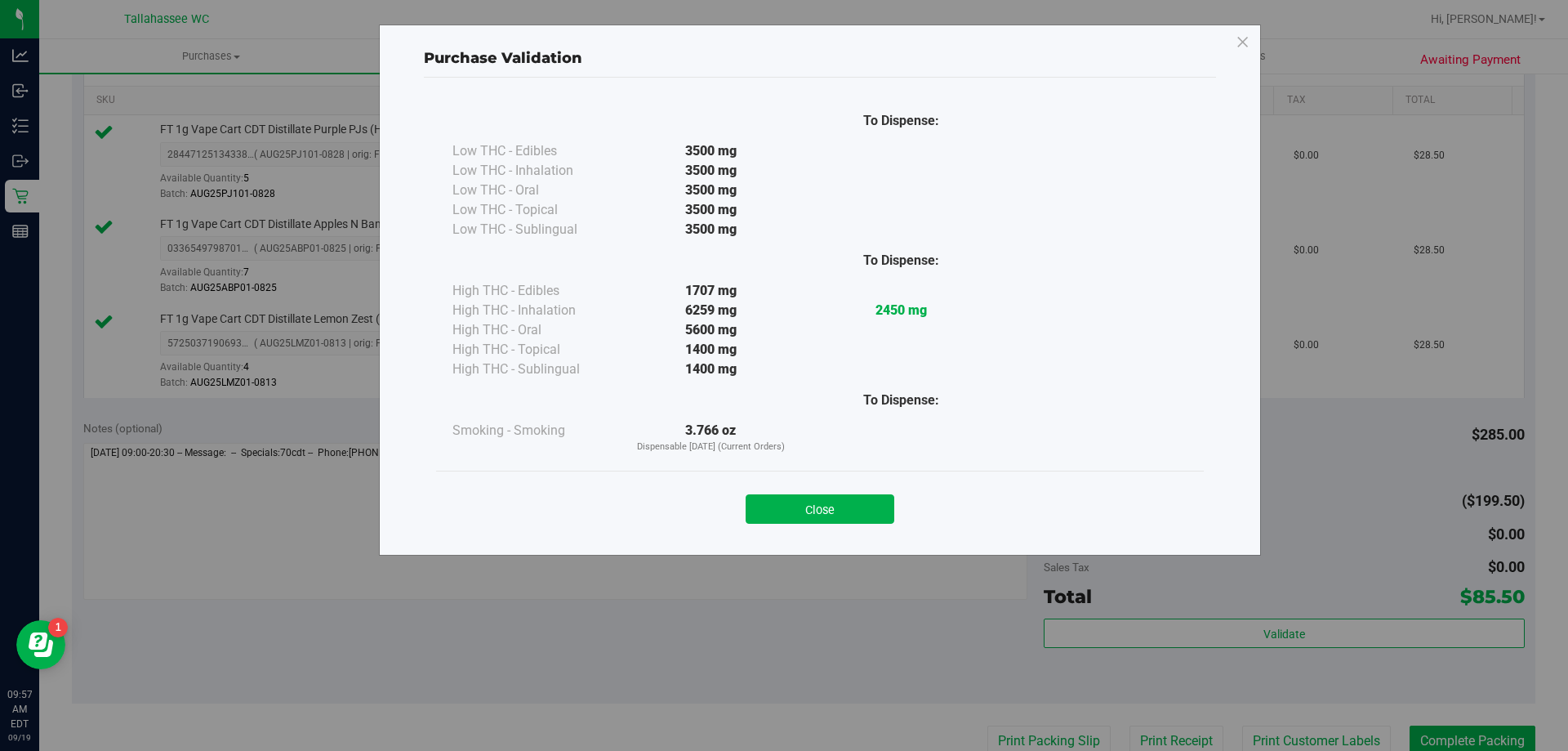
drag, startPoint x: 846, startPoint y: 501, endPoint x: 856, endPoint y: 496, distance: 11.2
click at [848, 498] on button "Close" at bounding box center [820, 509] width 149 height 30
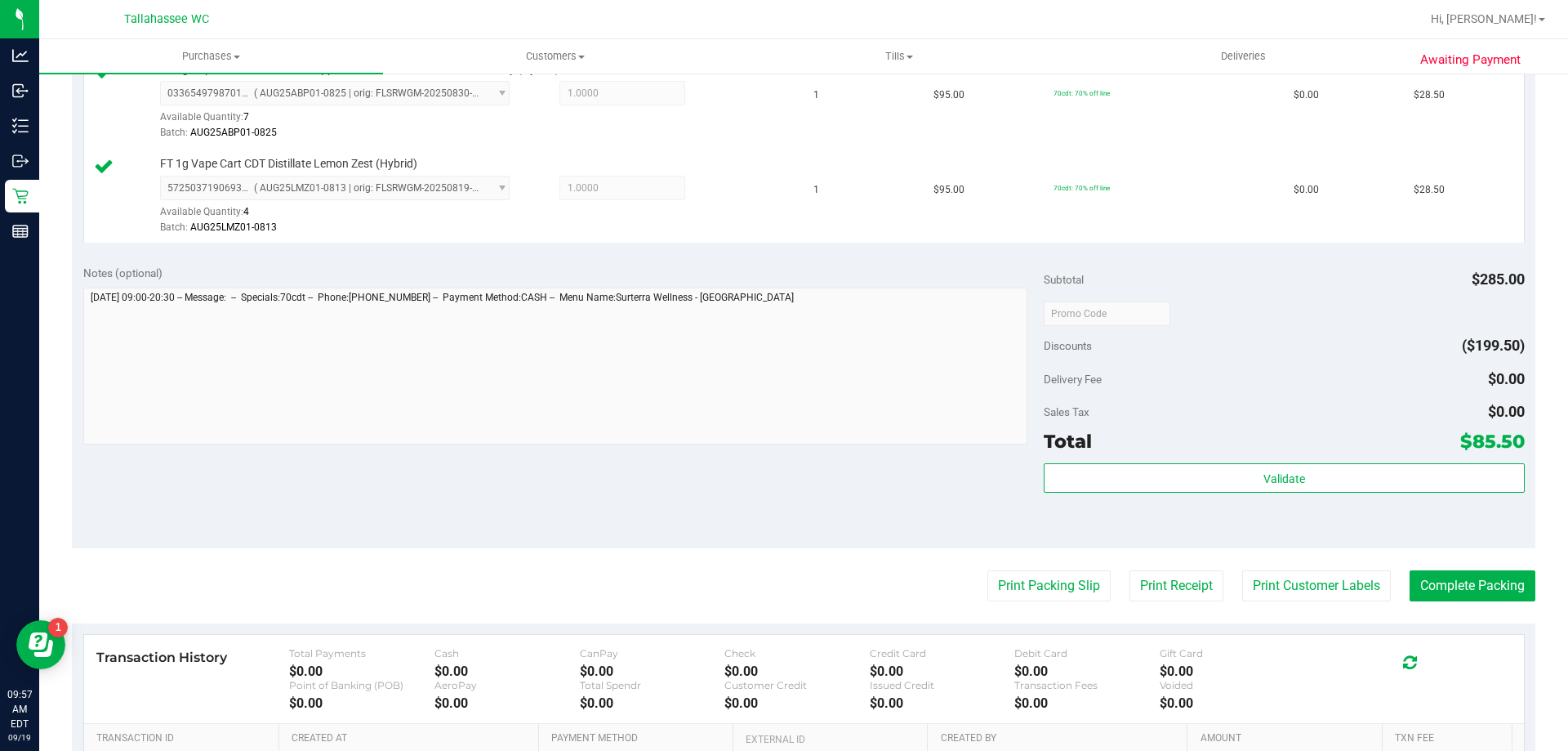
scroll to position [736, 0]
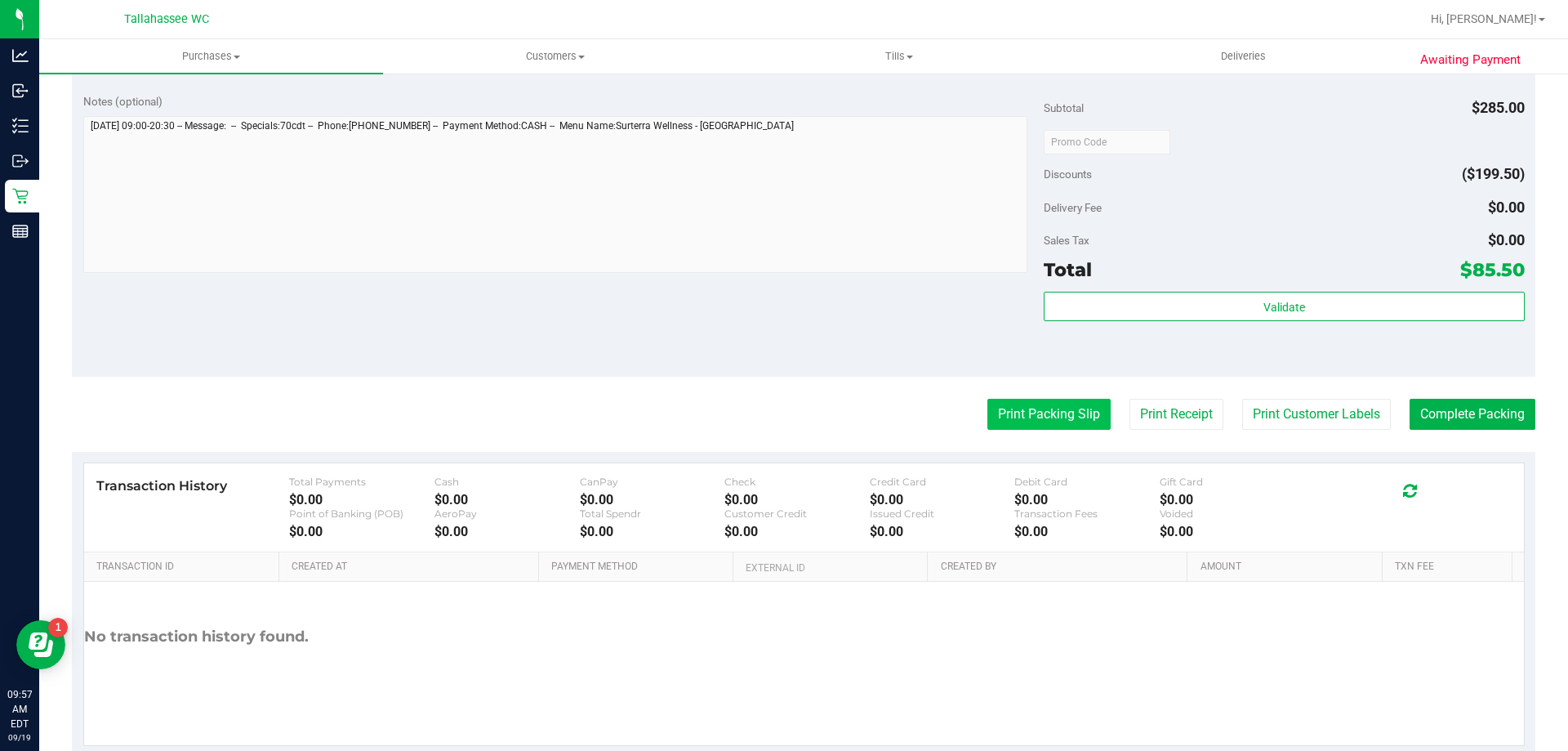
click at [1040, 425] on button "Print Packing Slip" at bounding box center [1049, 414] width 123 height 31
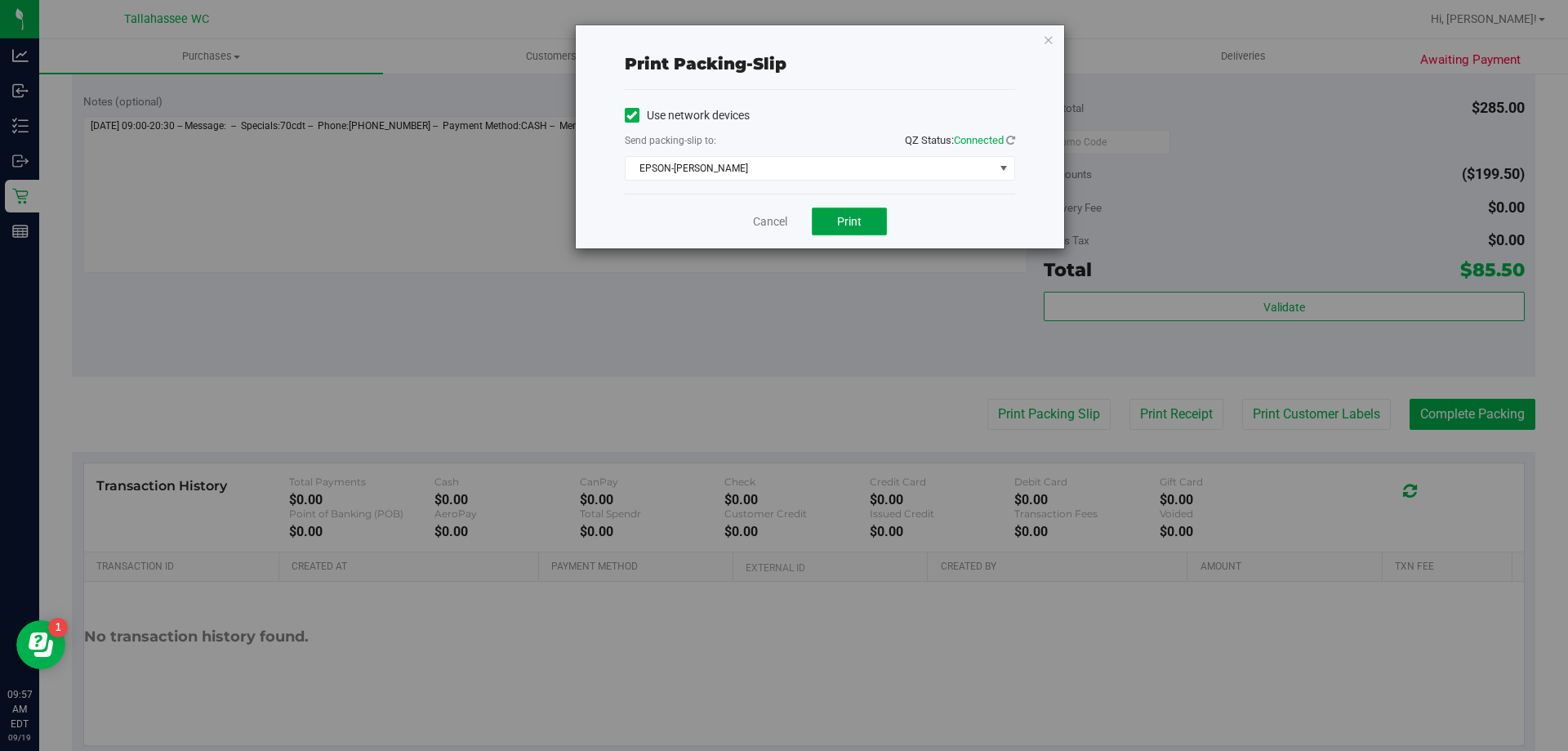
click at [850, 230] on button "Print" at bounding box center [849, 221] width 75 height 28
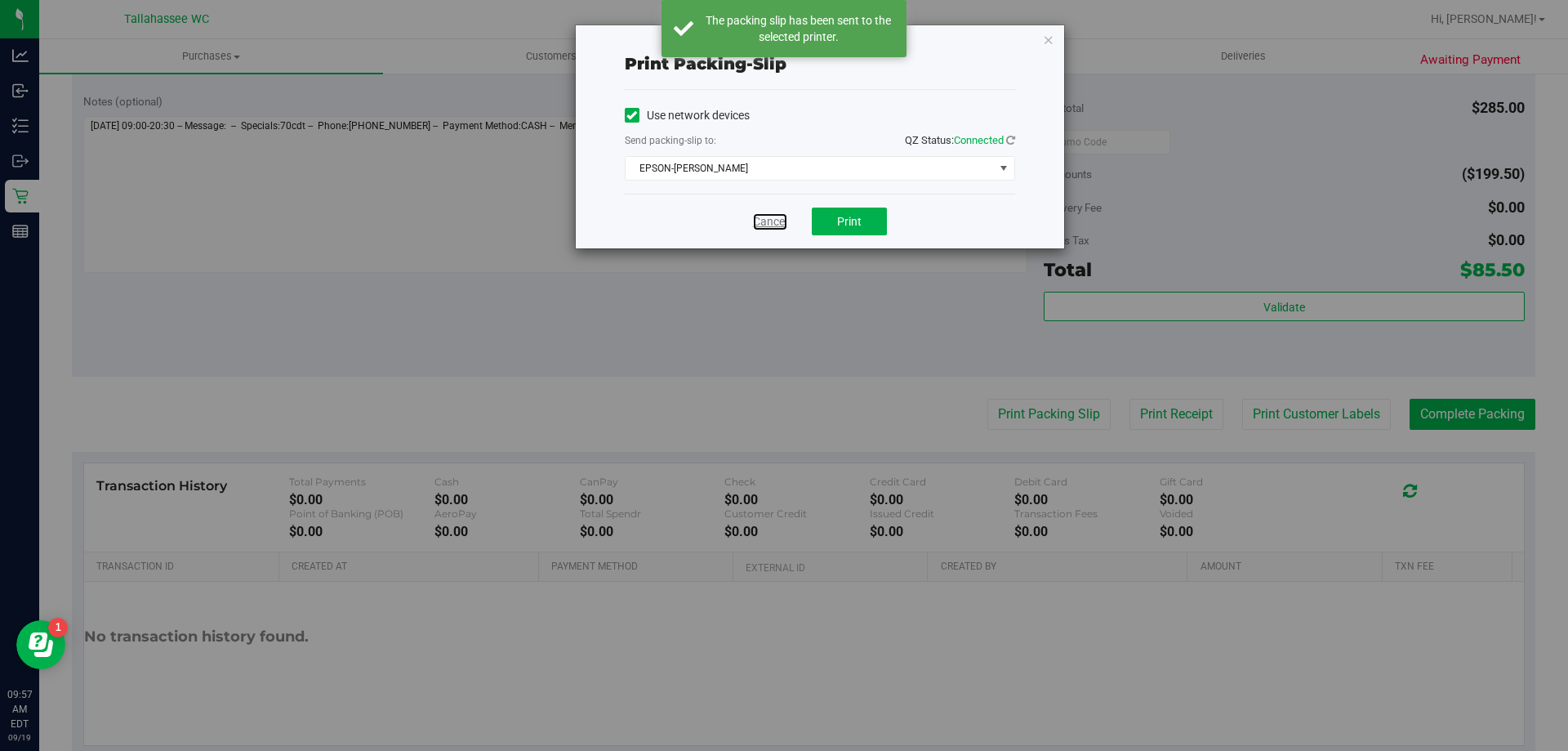
click at [776, 218] on link "Cancel" at bounding box center [770, 222] width 35 height 17
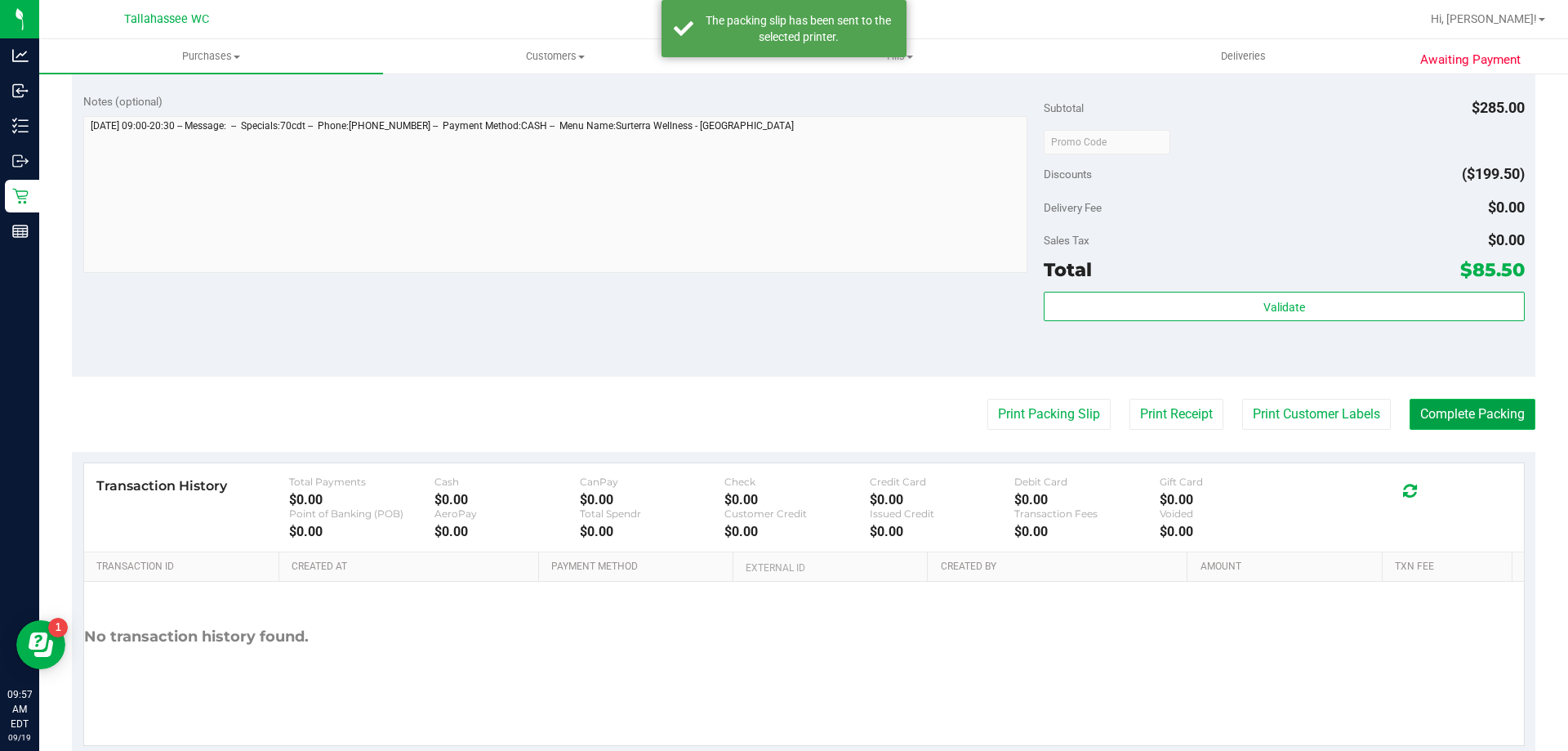
click at [1422, 418] on button "Complete Packing" at bounding box center [1472, 414] width 126 height 31
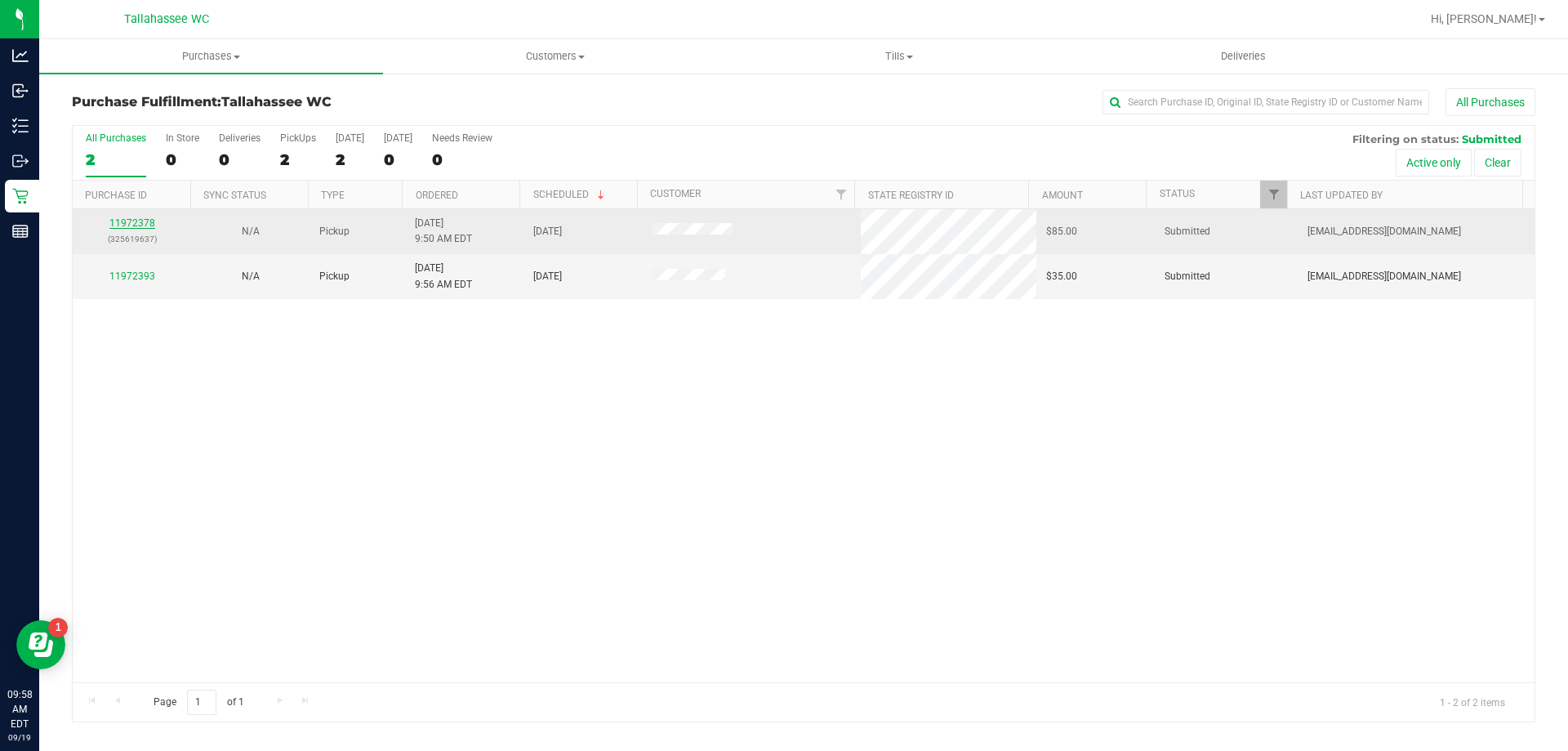
click at [136, 223] on link "11972378" at bounding box center [132, 223] width 46 height 12
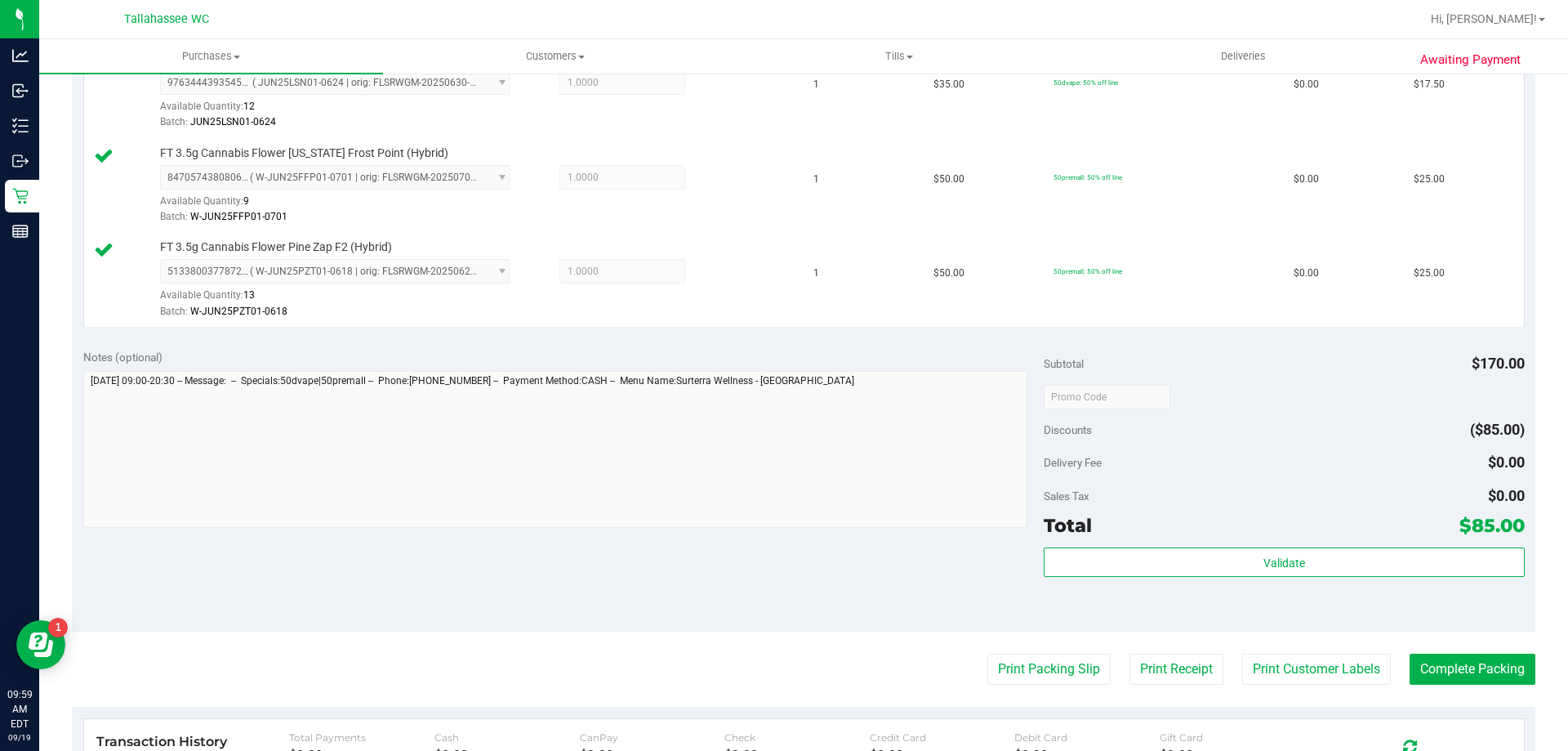
scroll to position [654, 0]
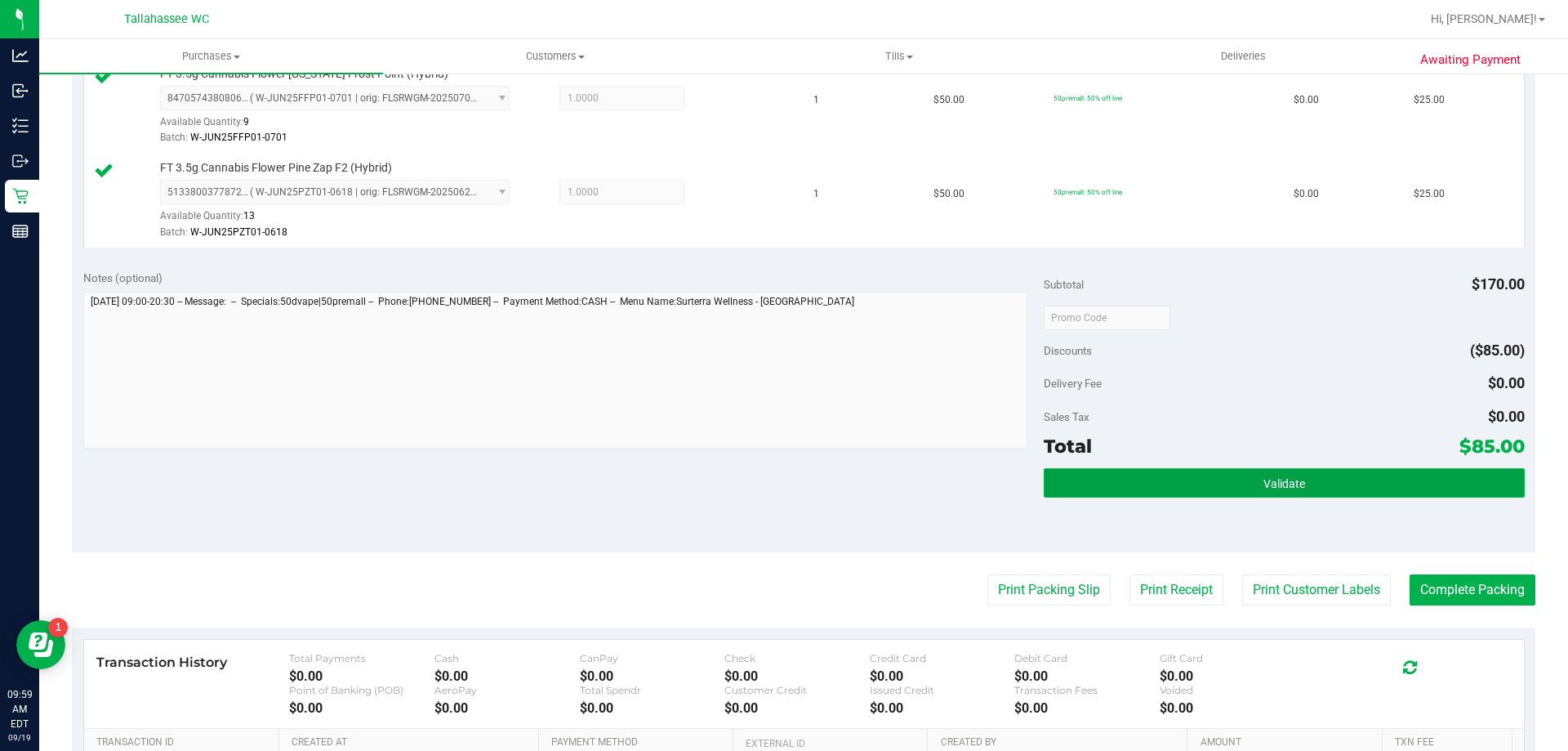
click at [1172, 490] on button "Validate" at bounding box center [1284, 483] width 480 height 30
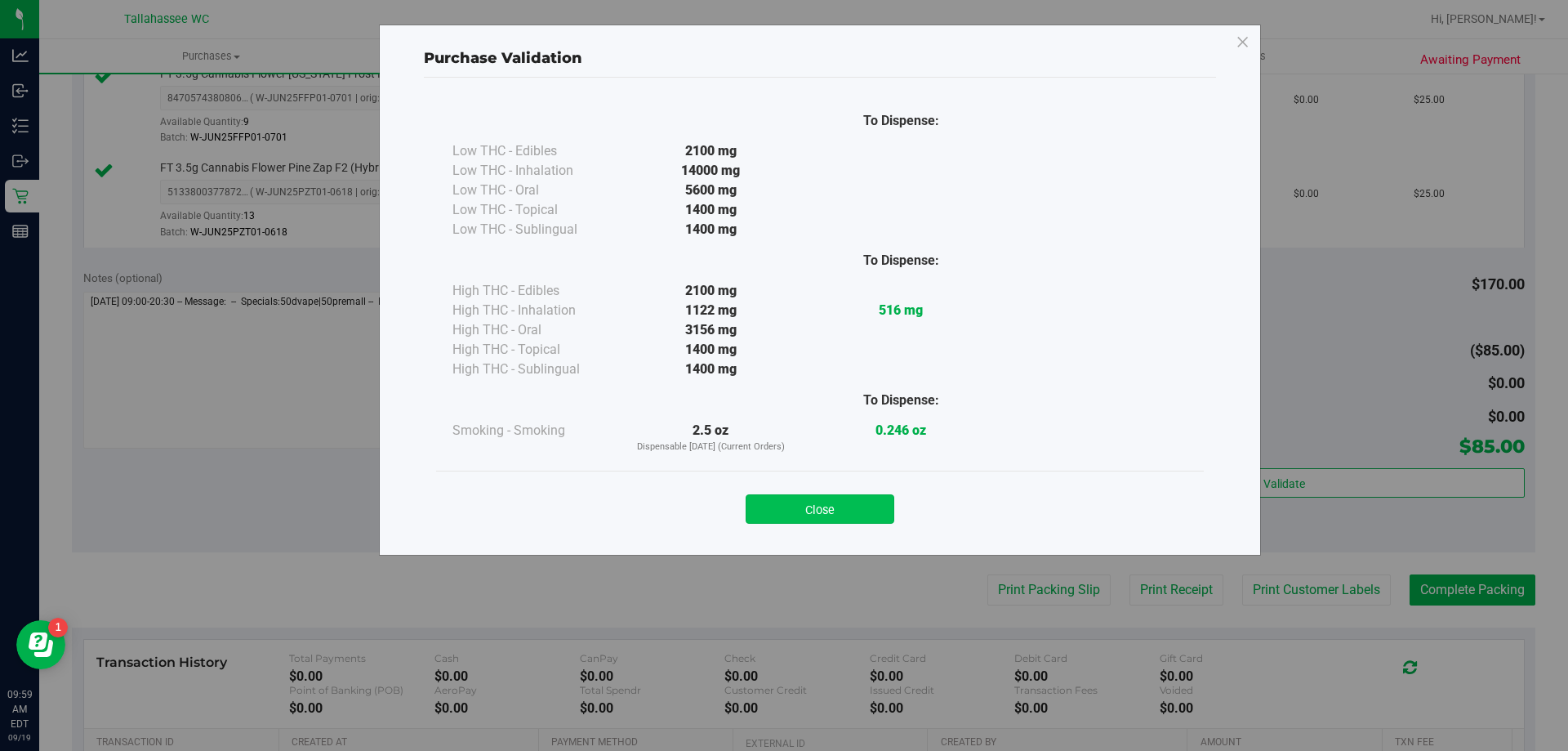
click at [882, 514] on button "Close" at bounding box center [820, 509] width 149 height 30
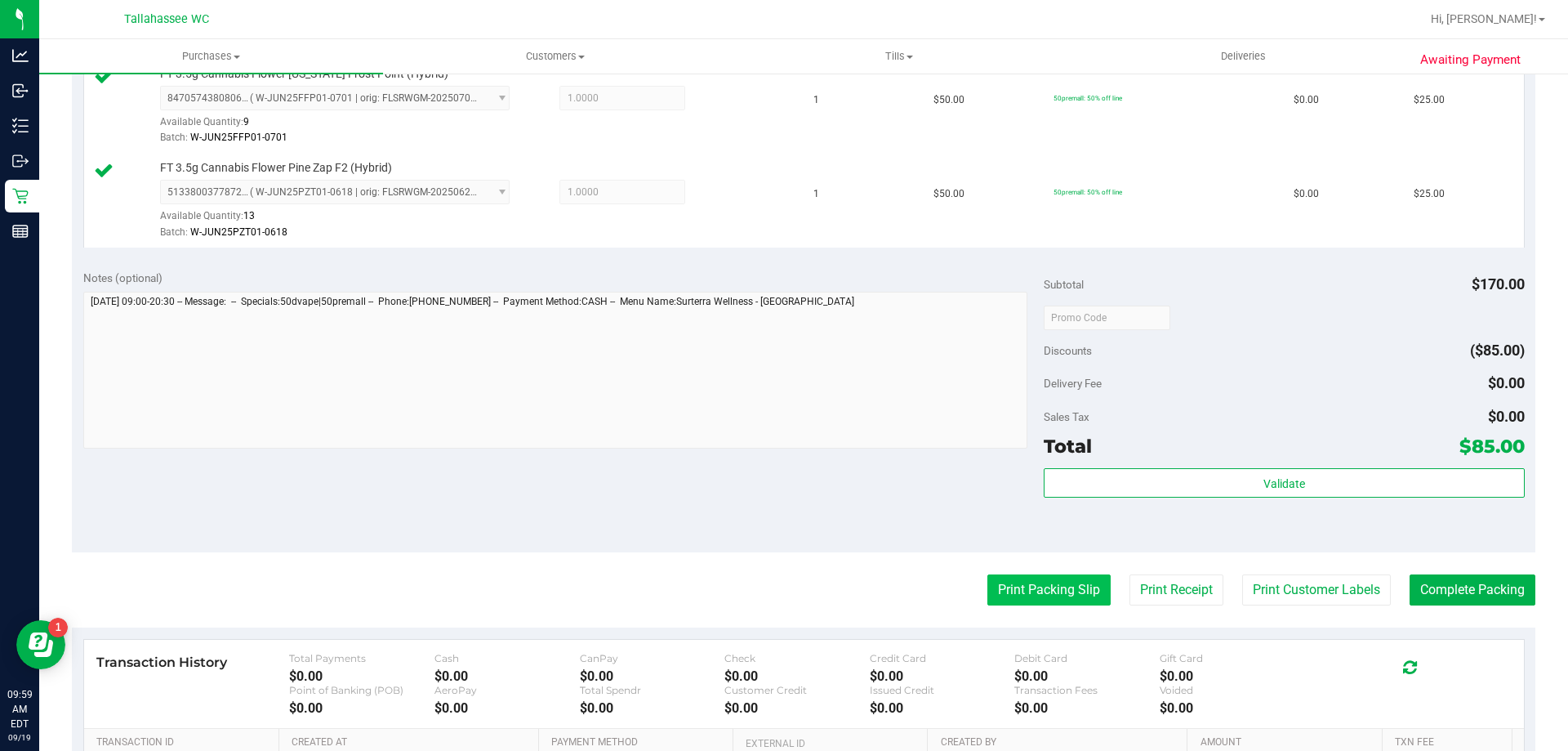
click at [1001, 579] on button "Print Packing Slip" at bounding box center [1049, 589] width 123 height 31
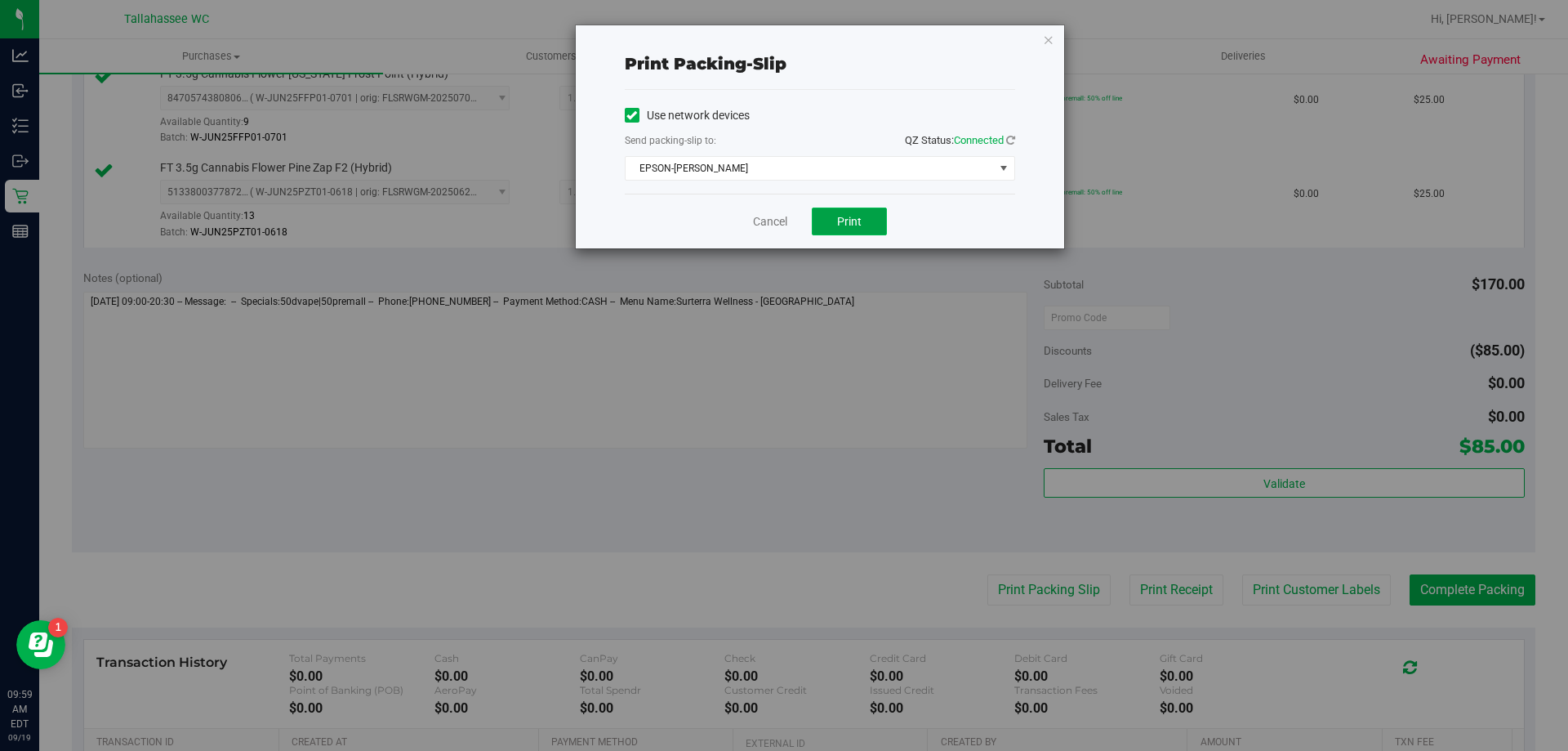
click at [840, 225] on span "Print" at bounding box center [849, 221] width 25 height 13
click at [762, 222] on link "Cancel" at bounding box center [770, 222] width 35 height 17
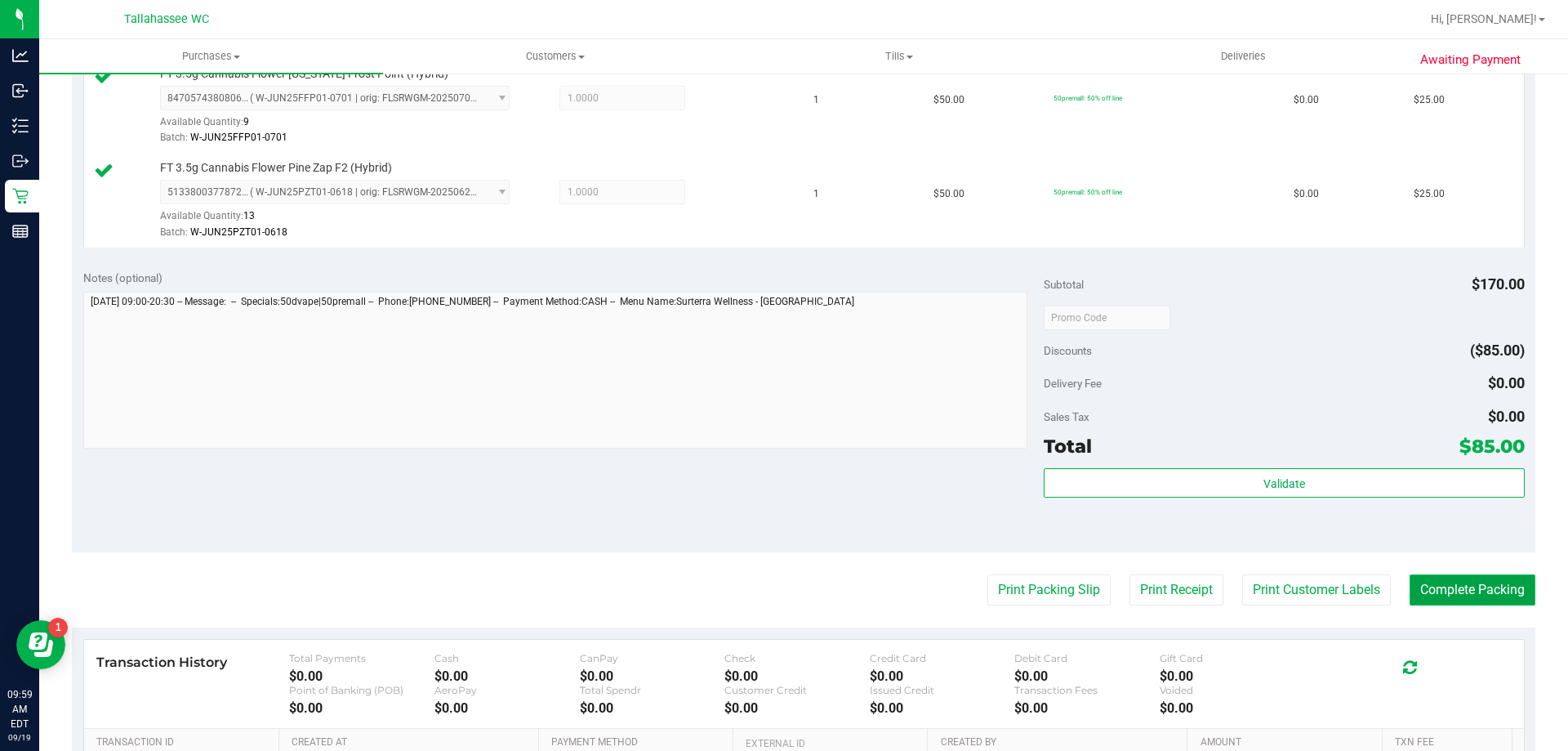
click at [1499, 595] on button "Complete Packing" at bounding box center [1472, 589] width 126 height 31
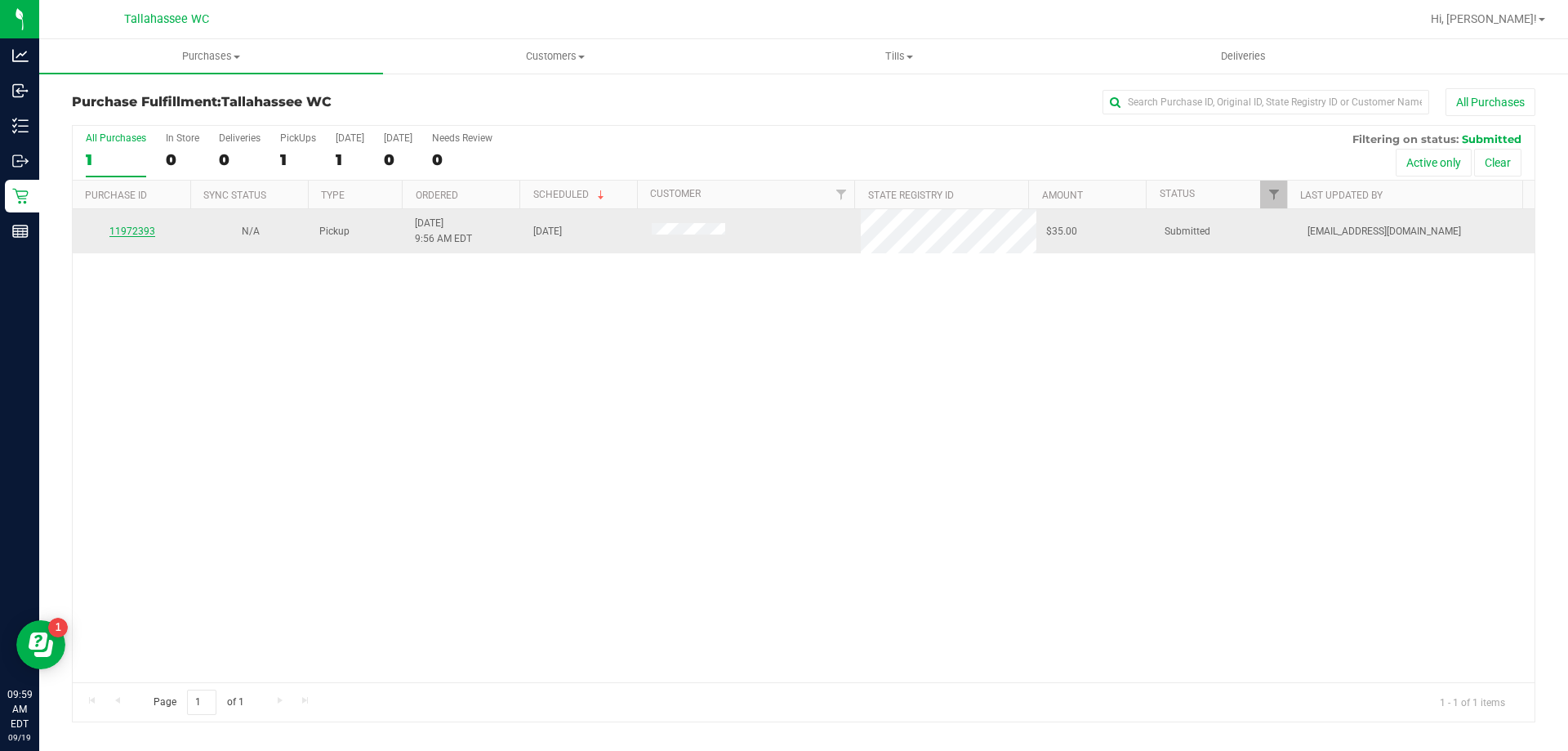
click at [150, 234] on link "11972393" at bounding box center [132, 232] width 46 height 12
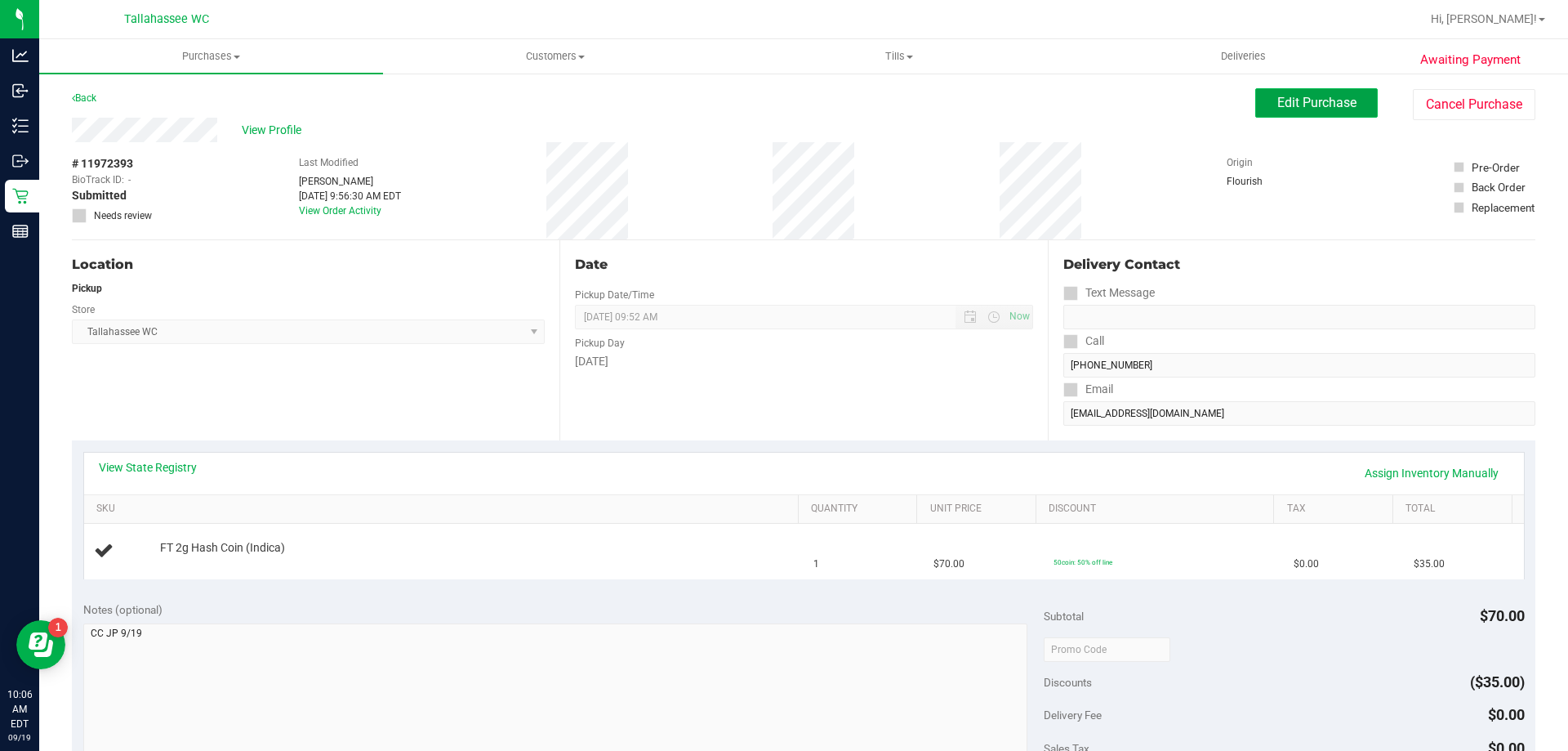
click at [1295, 109] on span "Edit Purchase" at bounding box center [1317, 102] width 79 height 15
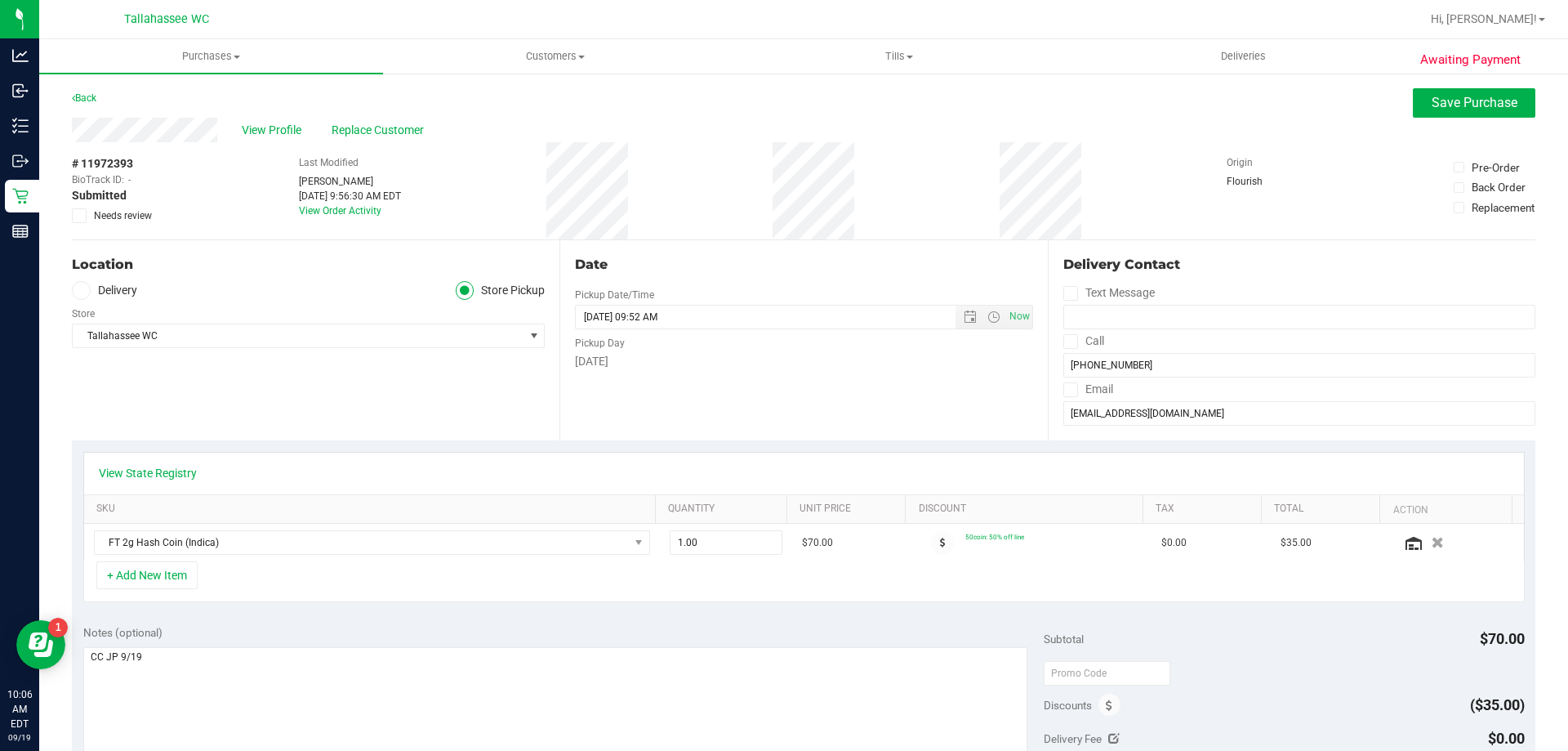
click at [79, 216] on icon at bounding box center [79, 216] width 11 height 0
click at [0, 0] on input "Needs review" at bounding box center [0, 0] width 0 height 0
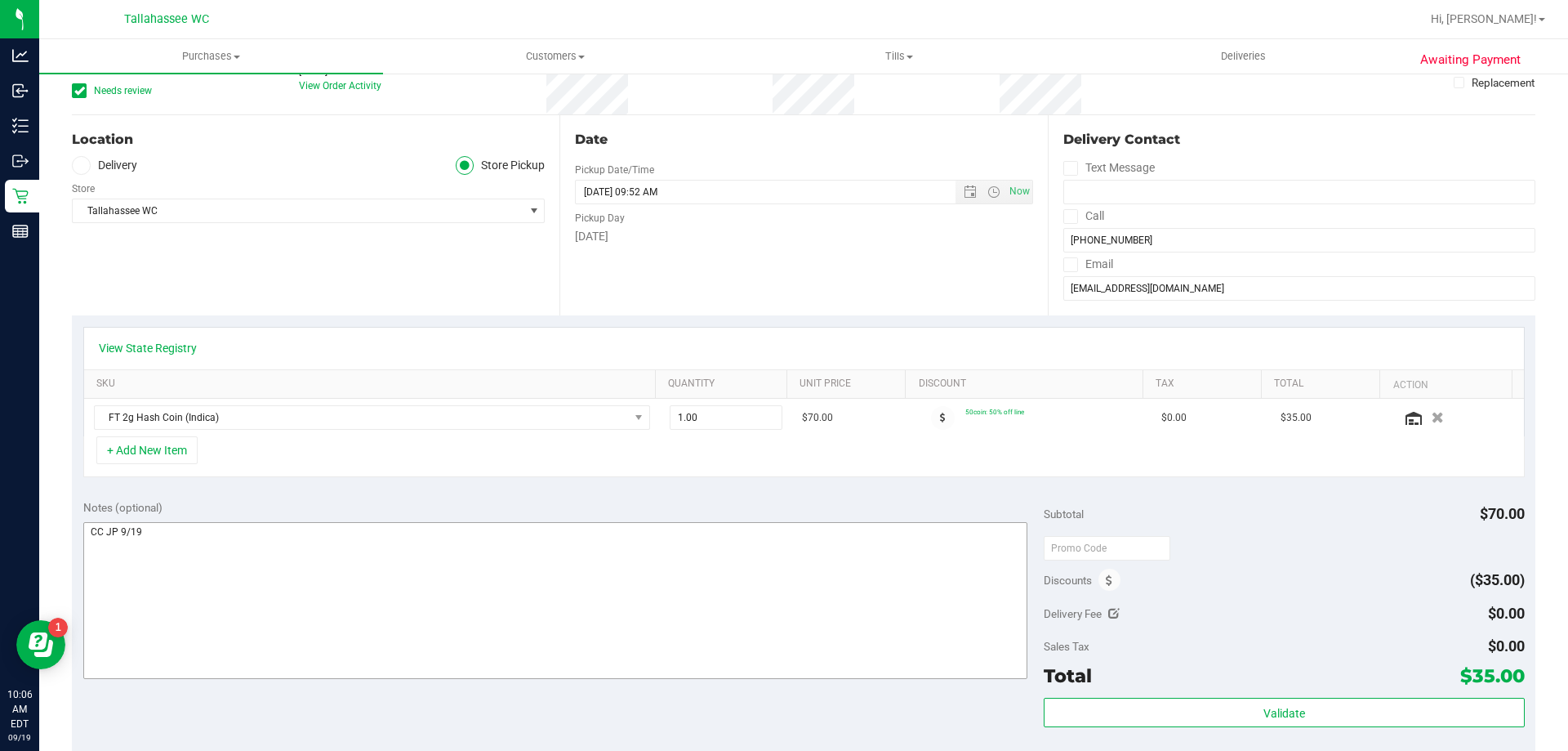
scroll to position [245, 0]
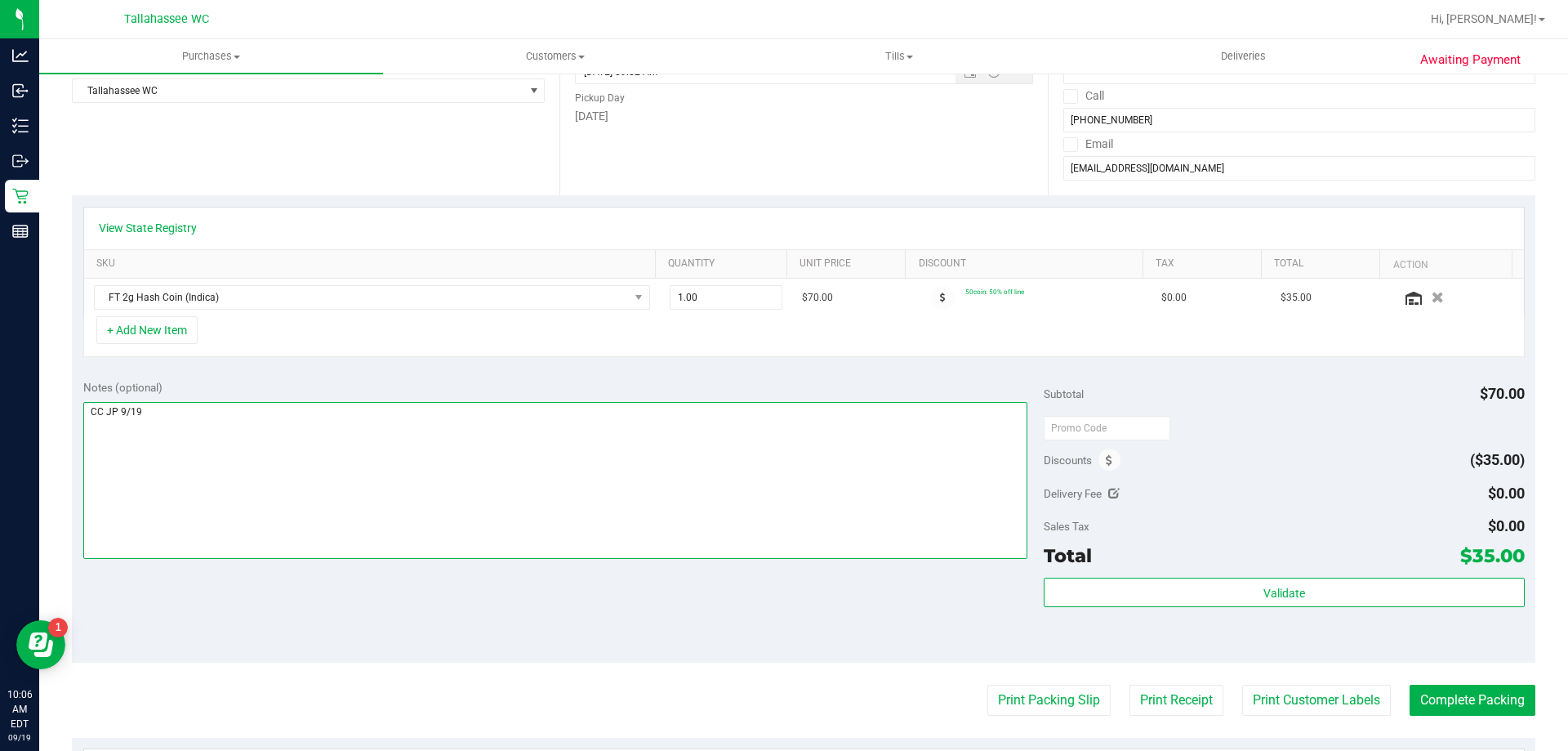
click at [846, 452] on textarea at bounding box center [556, 480] width 945 height 157
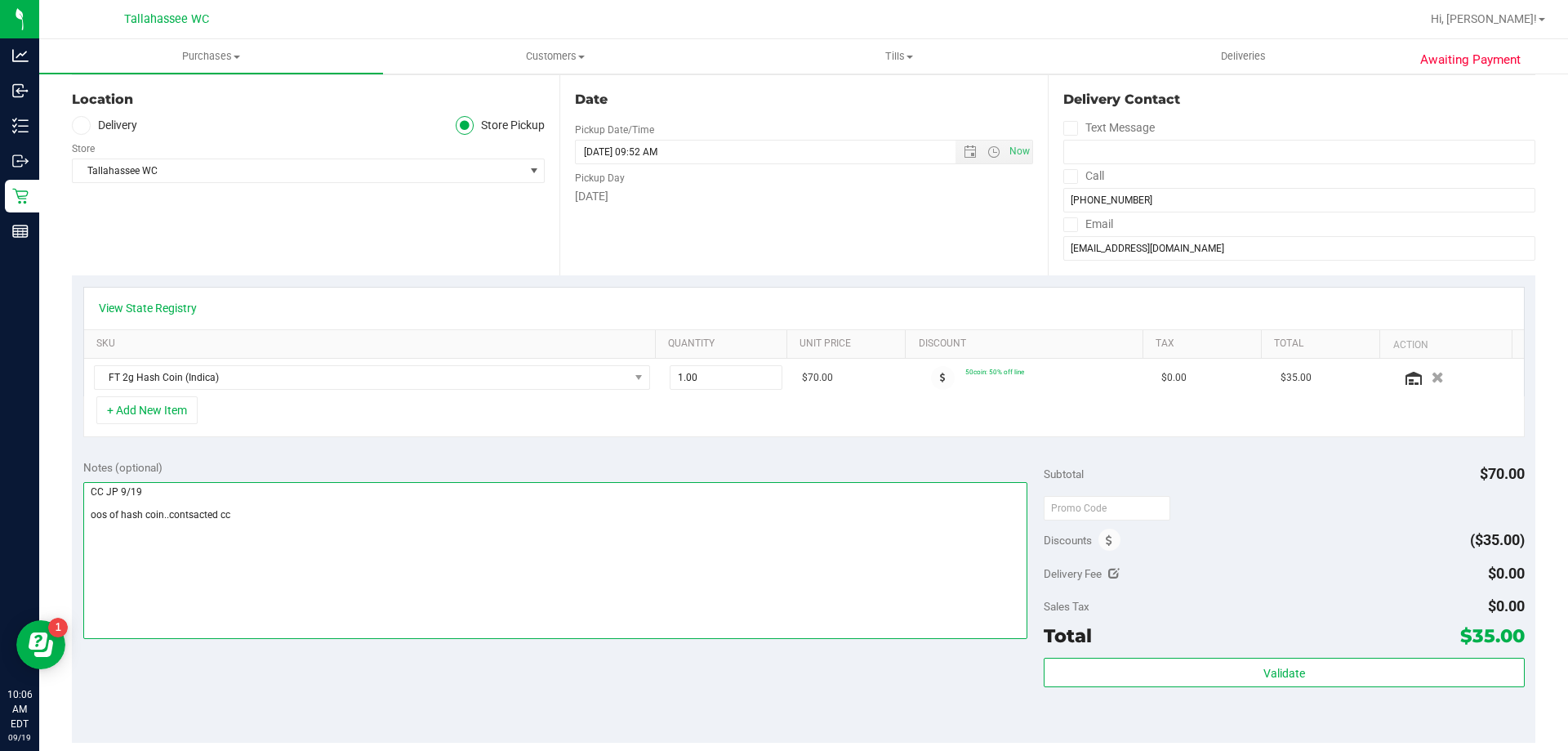
scroll to position [0, 0]
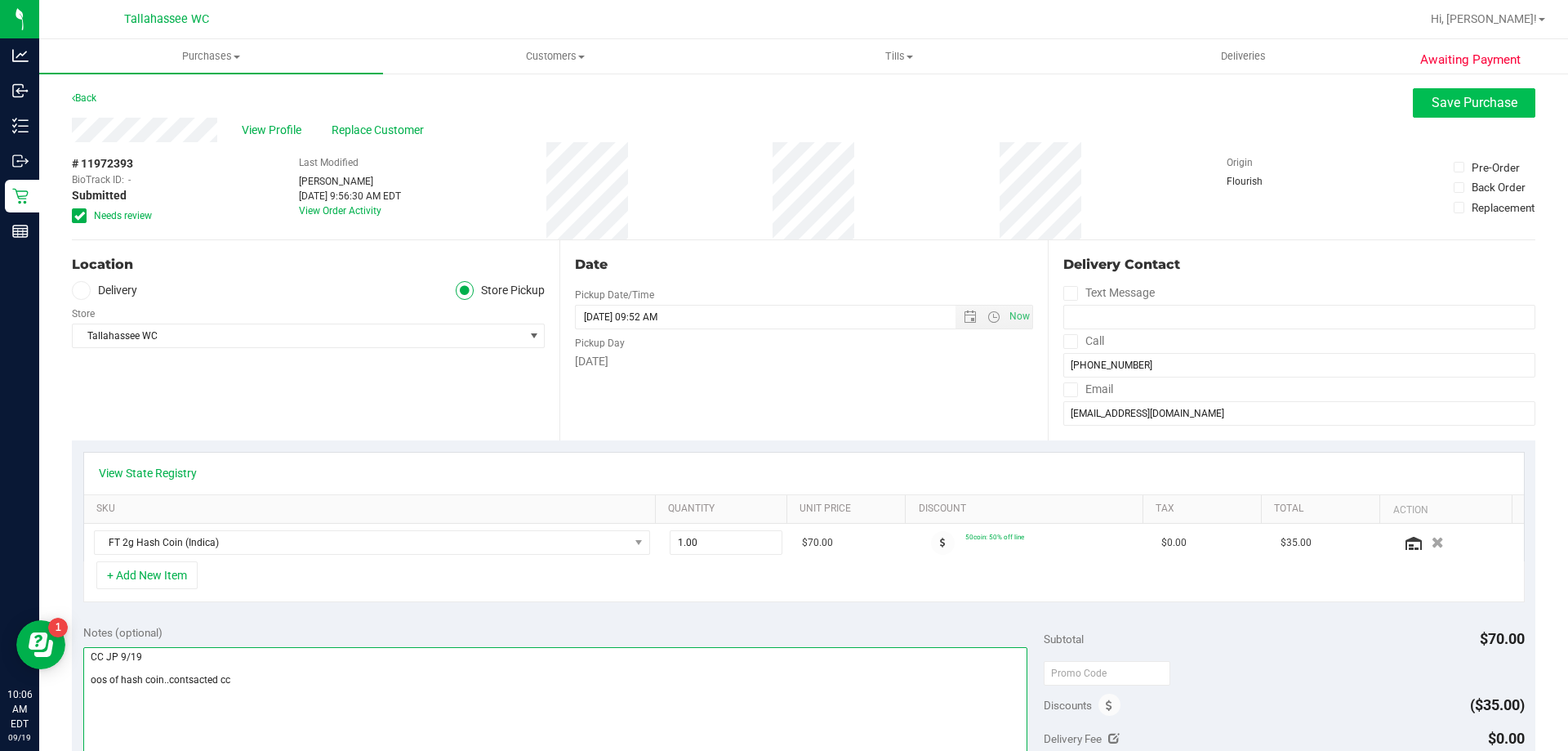
type textarea "CC JP 9/19 oos of hash coin..contsacted cc"
click at [1475, 97] on span "Save Purchase" at bounding box center [1474, 102] width 85 height 15
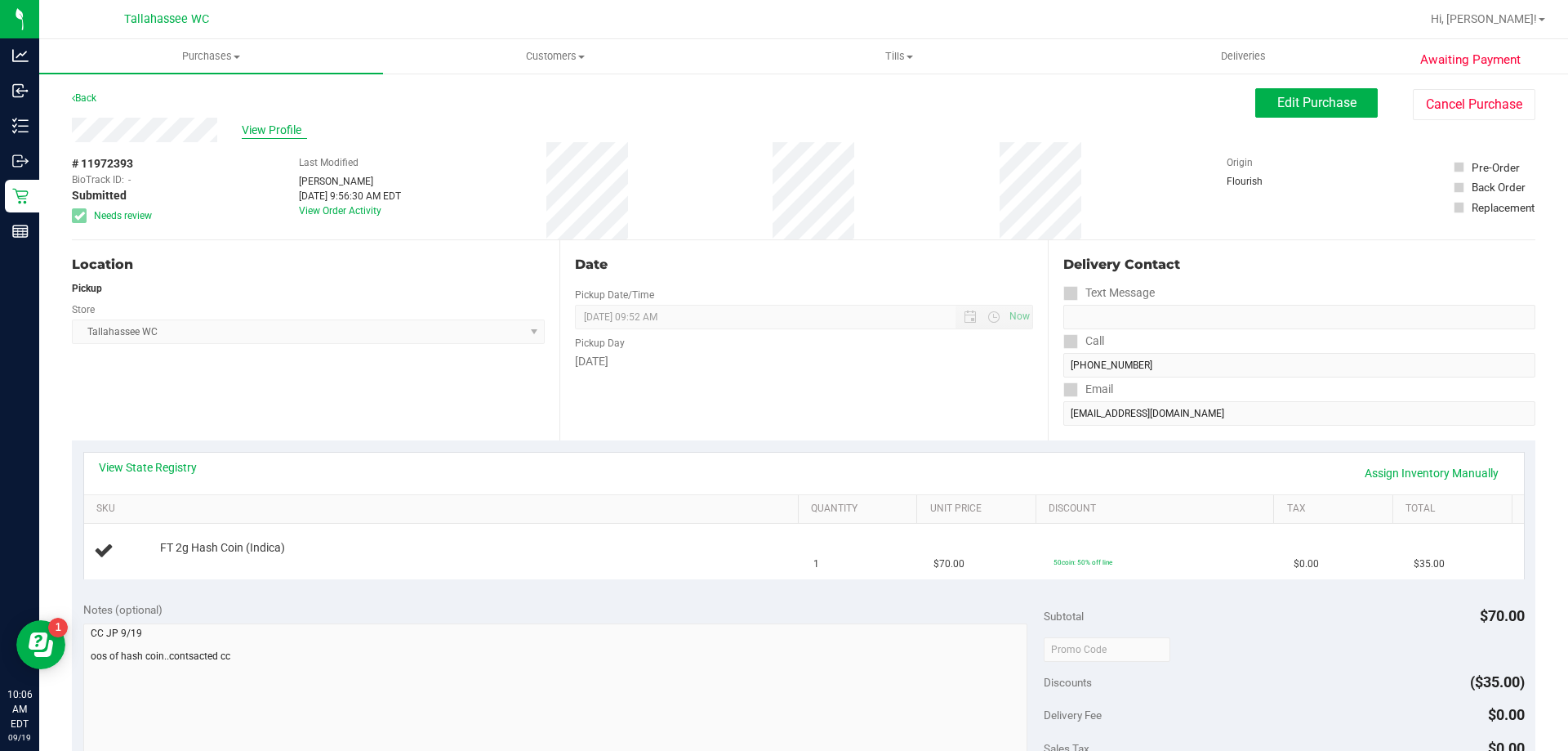
click at [251, 134] on span "View Profile" at bounding box center [274, 130] width 65 height 17
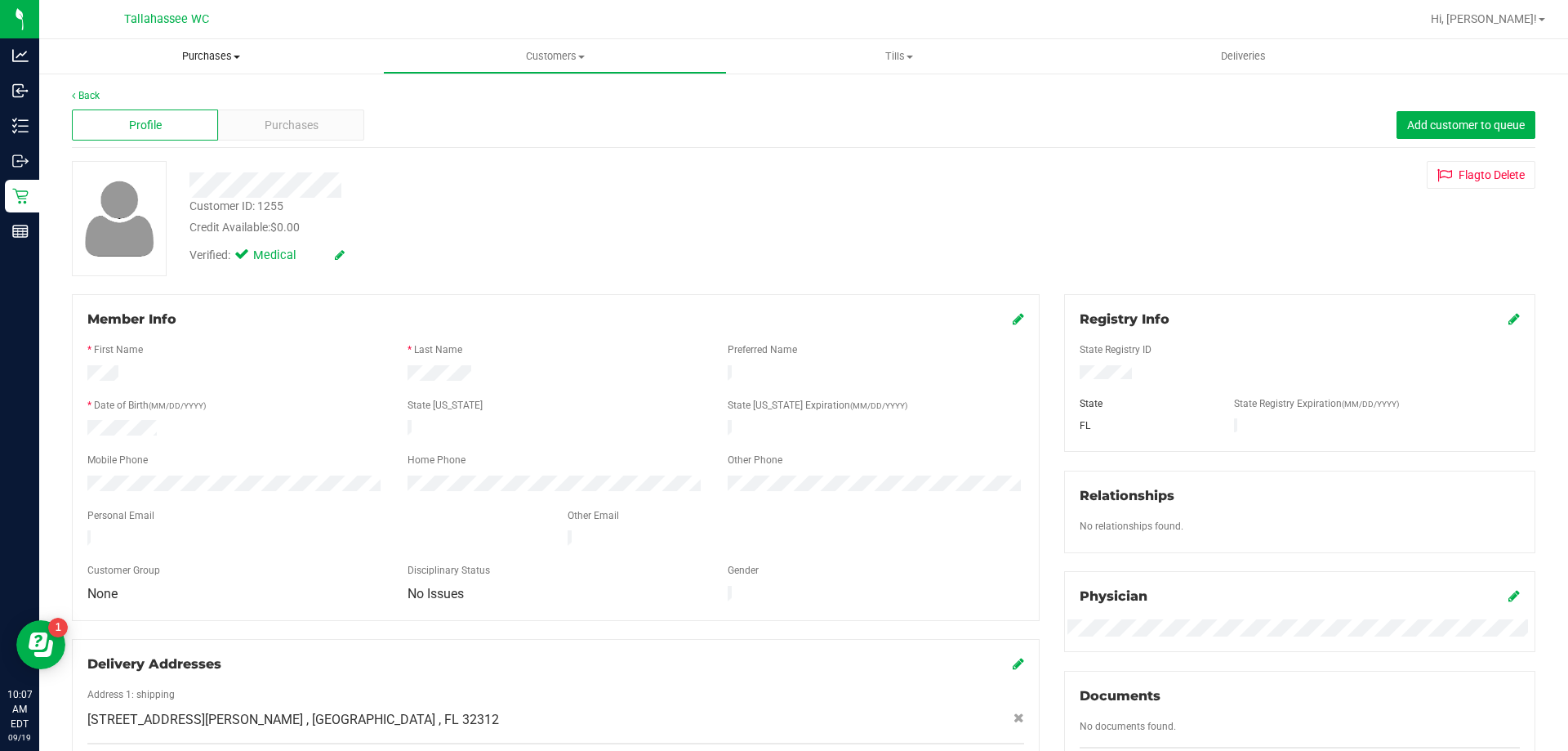
click at [226, 56] on span "Purchases" at bounding box center [210, 56] width 344 height 14
click at [217, 112] on li "Fulfillment" at bounding box center [210, 118] width 344 height 19
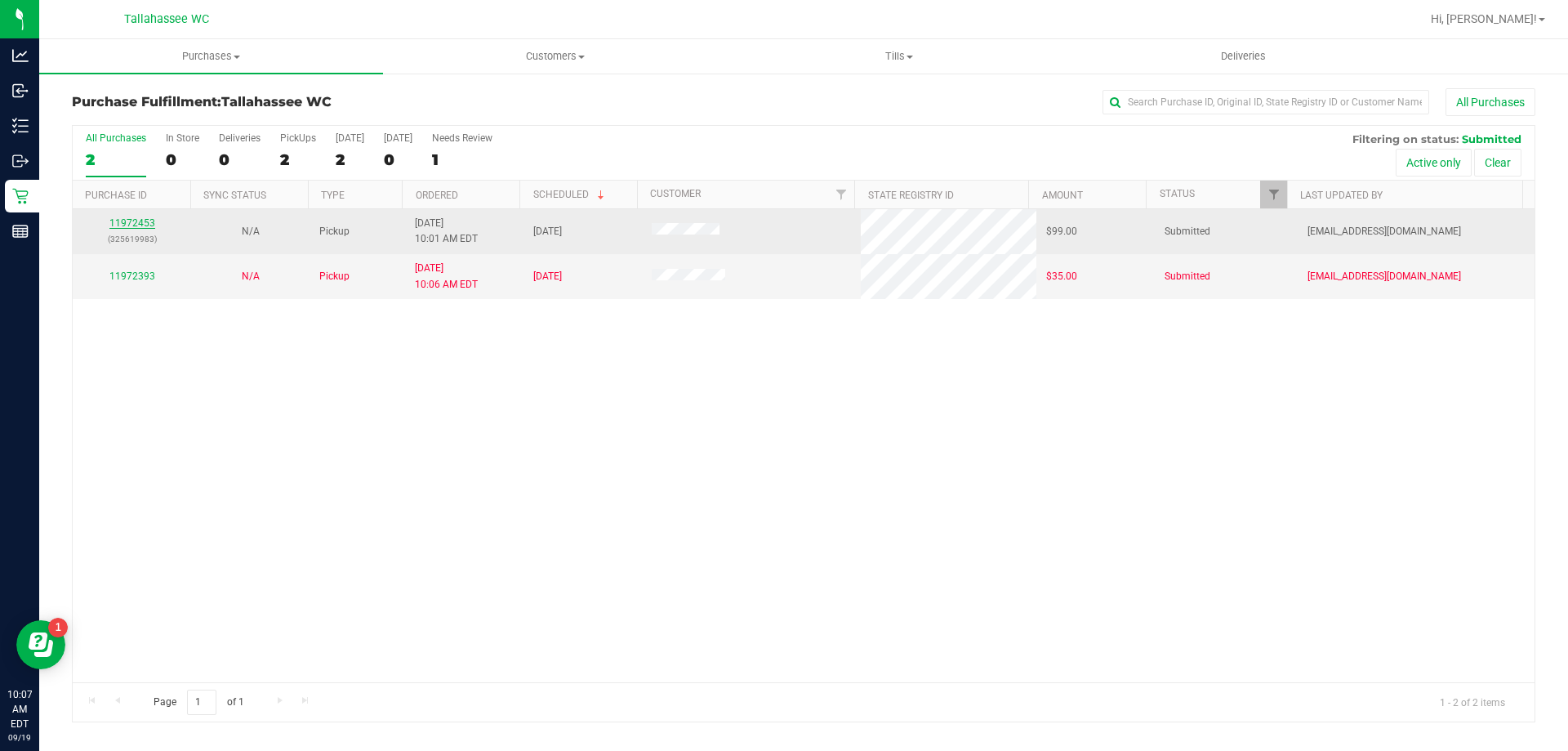
click at [131, 223] on link "11972453" at bounding box center [132, 223] width 46 height 12
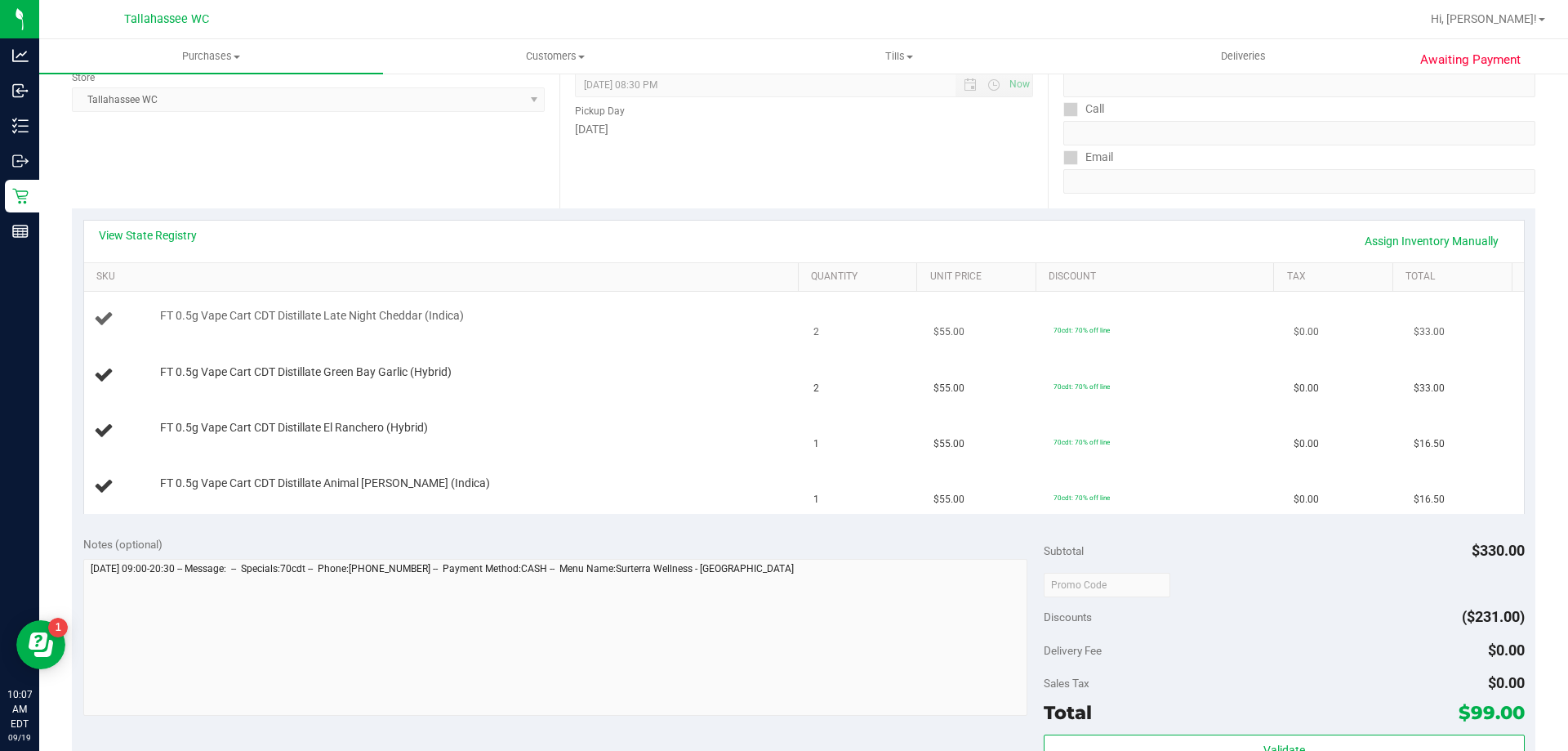
scroll to position [245, 0]
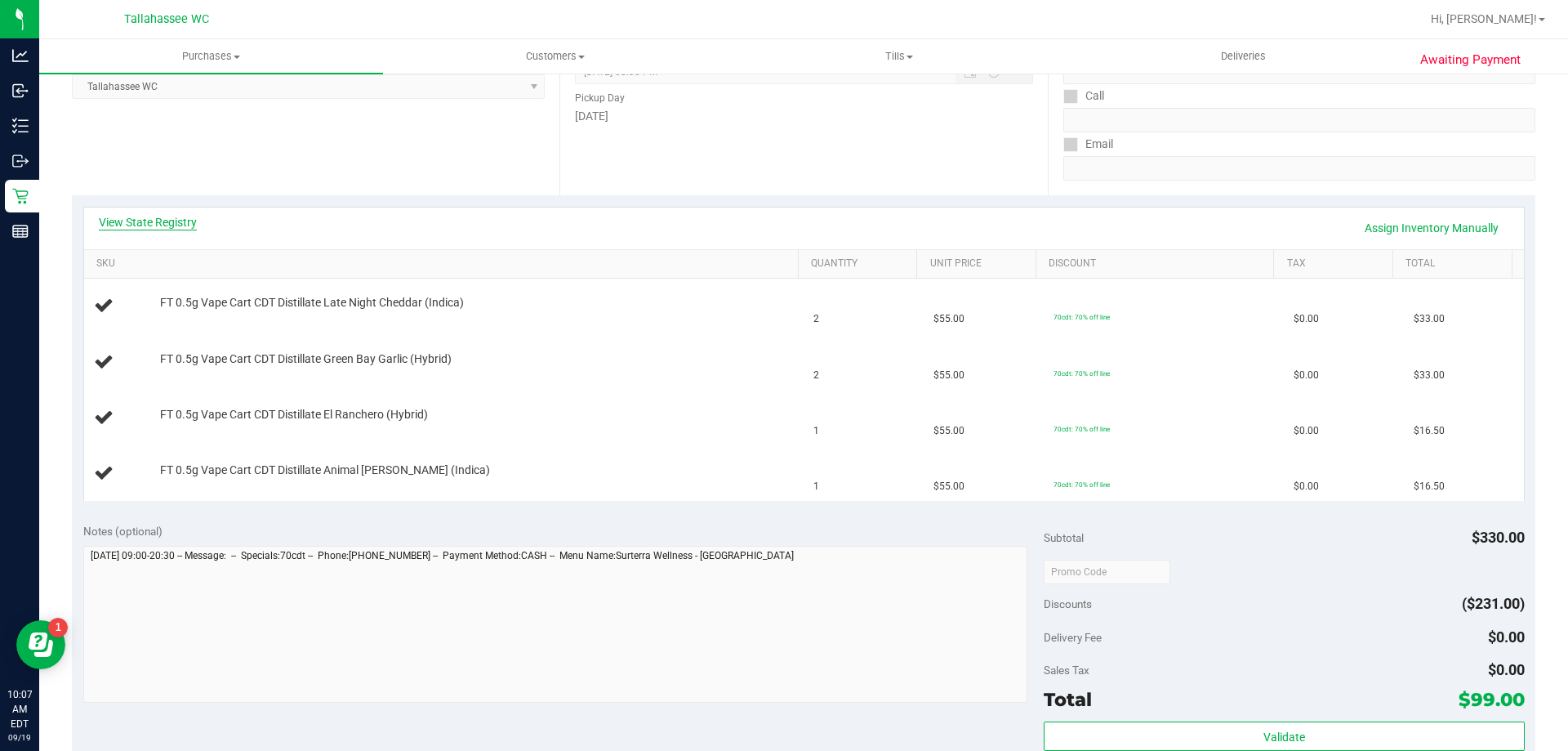
click at [181, 224] on link "View State Registry" at bounding box center [148, 222] width 98 height 16
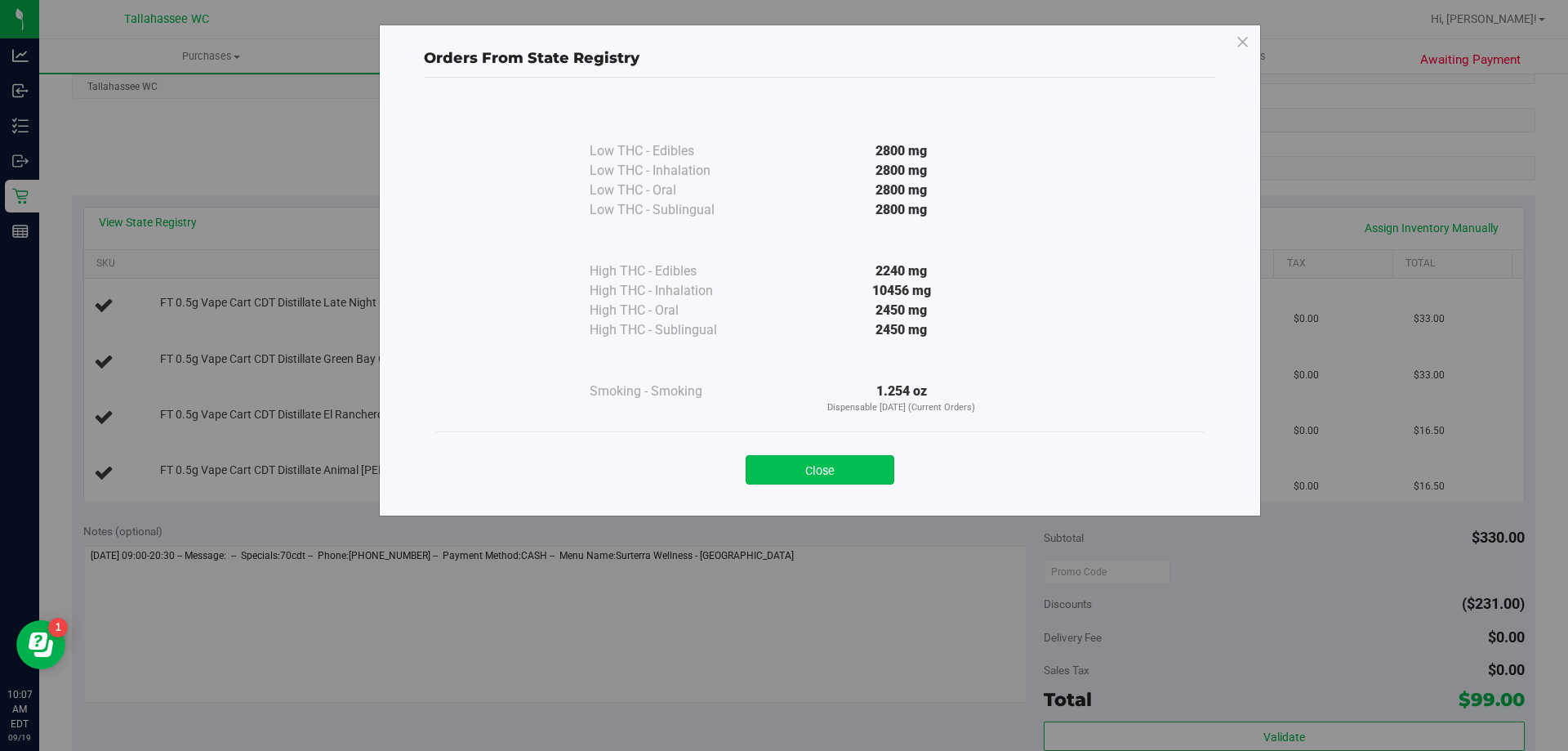
click at [856, 469] on button "Close" at bounding box center [820, 469] width 149 height 30
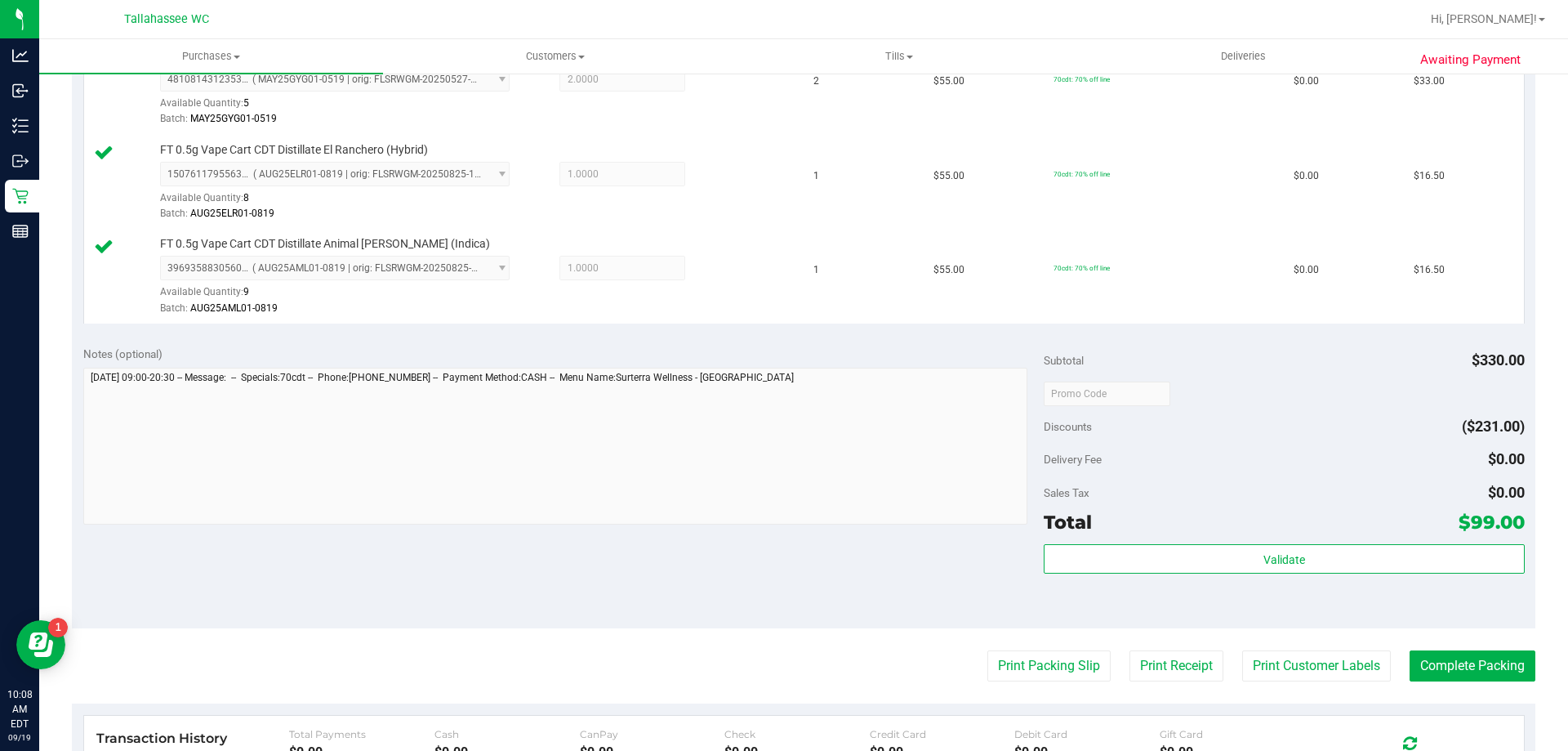
scroll to position [654, 0]
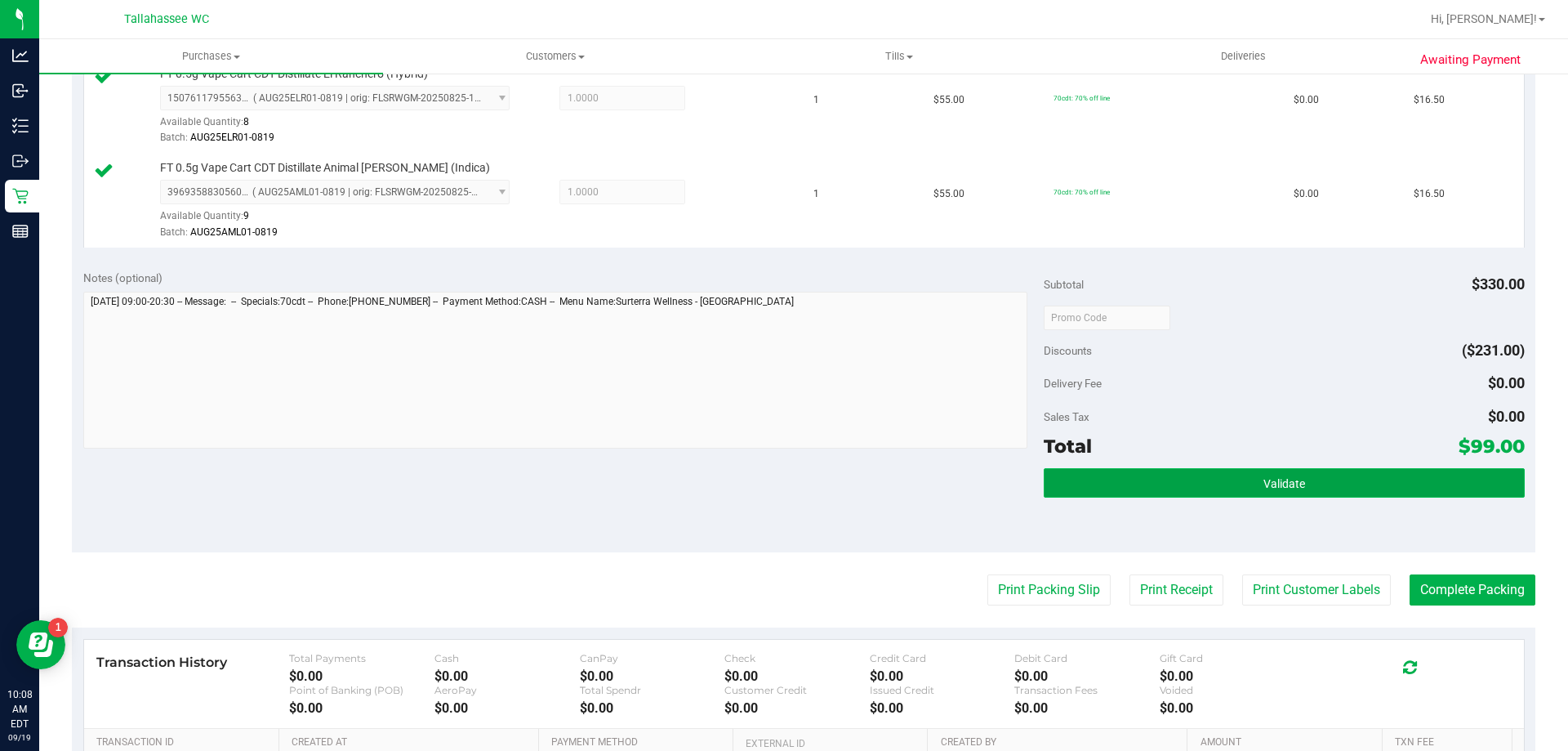
click at [1208, 485] on button "Validate" at bounding box center [1284, 483] width 480 height 30
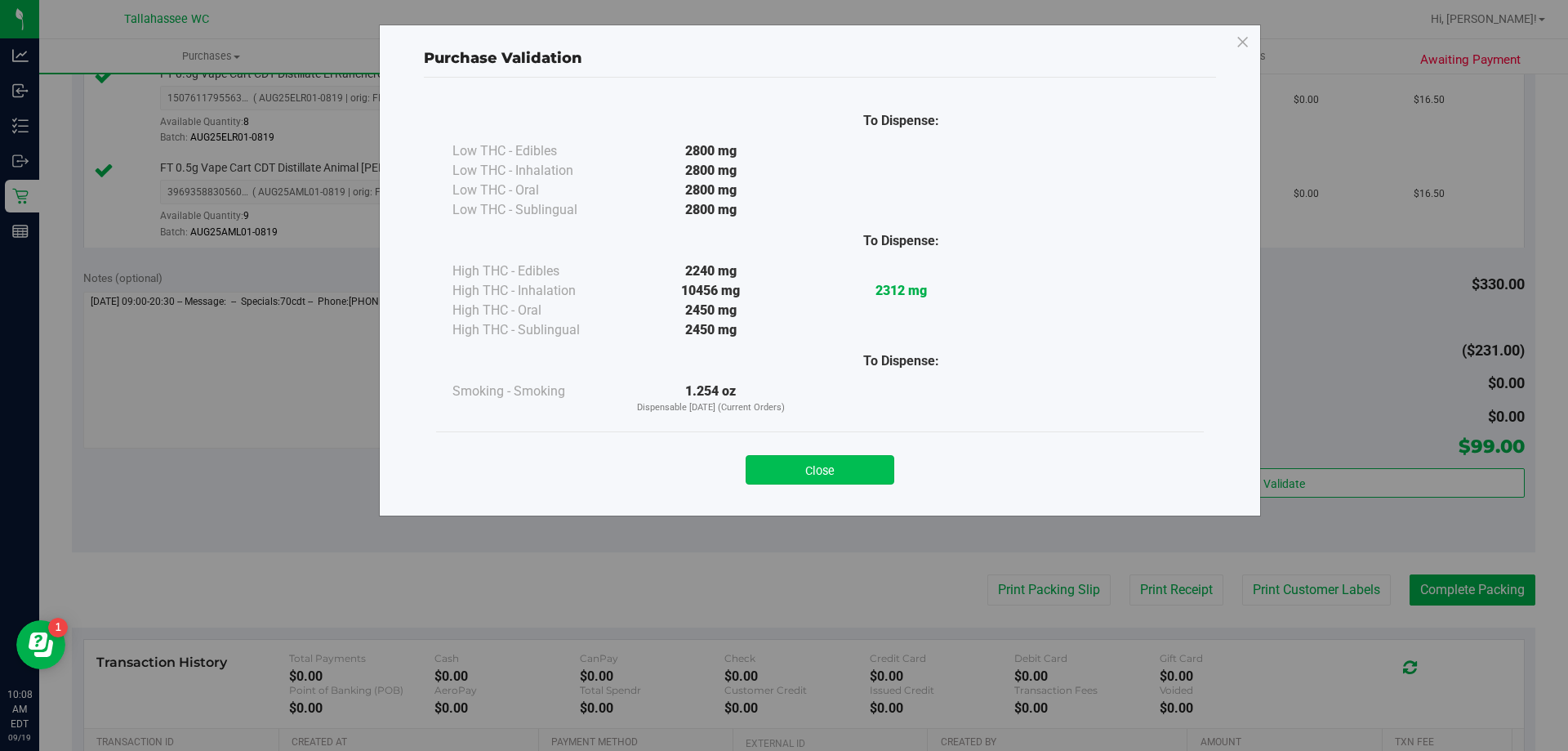
click at [873, 483] on button "Close" at bounding box center [820, 469] width 149 height 30
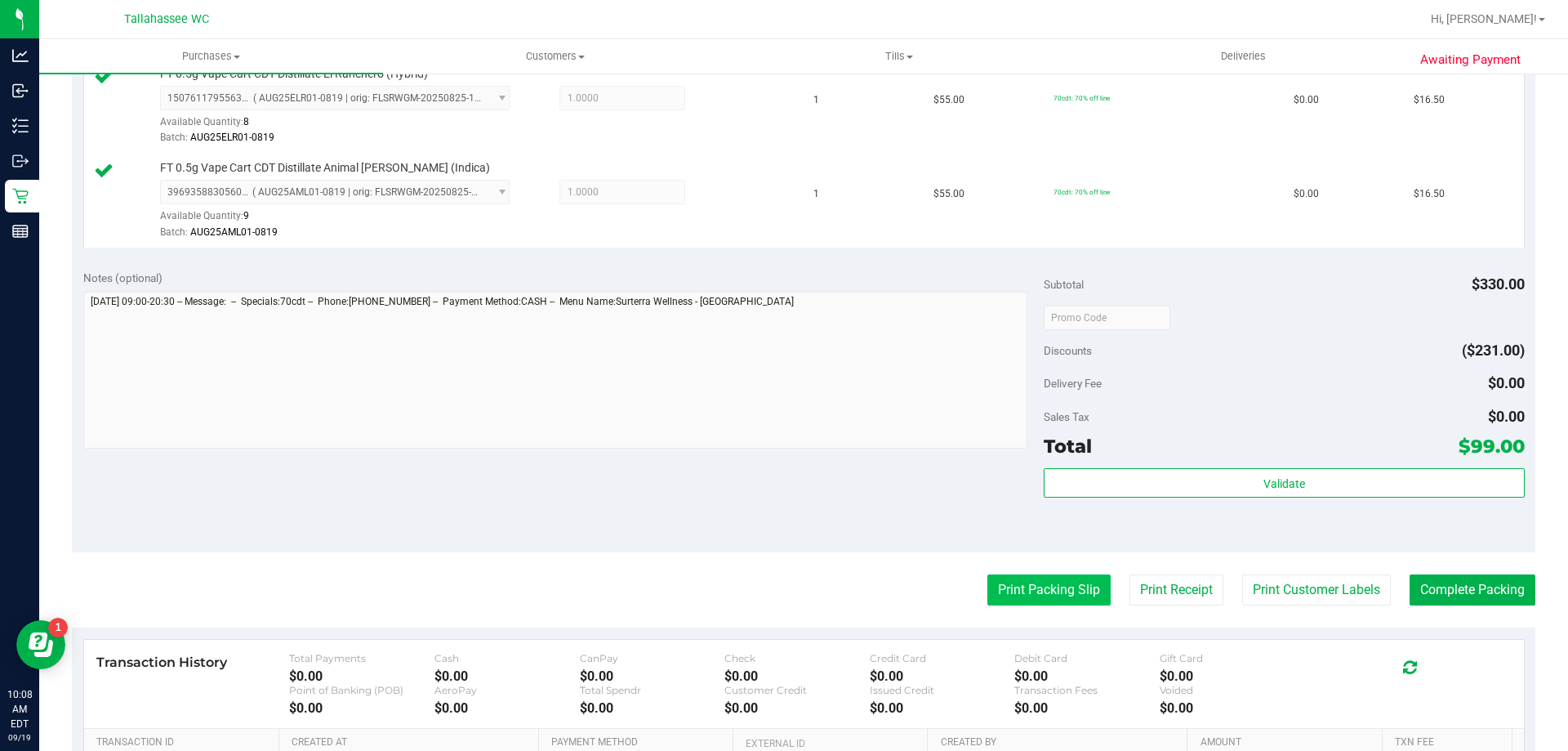
click at [1009, 574] on button "Print Packing Slip" at bounding box center [1049, 589] width 123 height 31
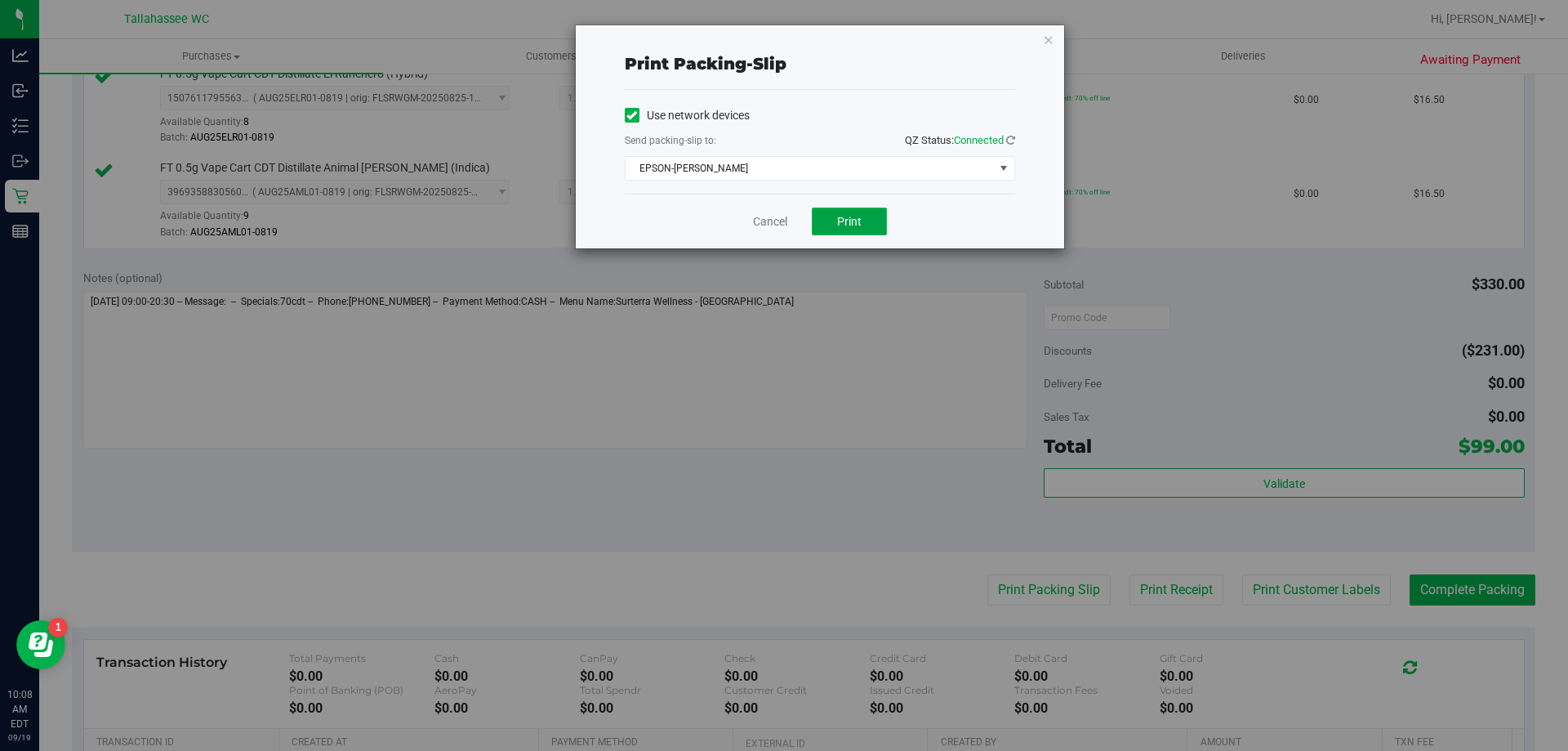
click at [835, 219] on button "Print" at bounding box center [849, 221] width 75 height 28
click at [764, 226] on link "Cancel" at bounding box center [770, 222] width 35 height 17
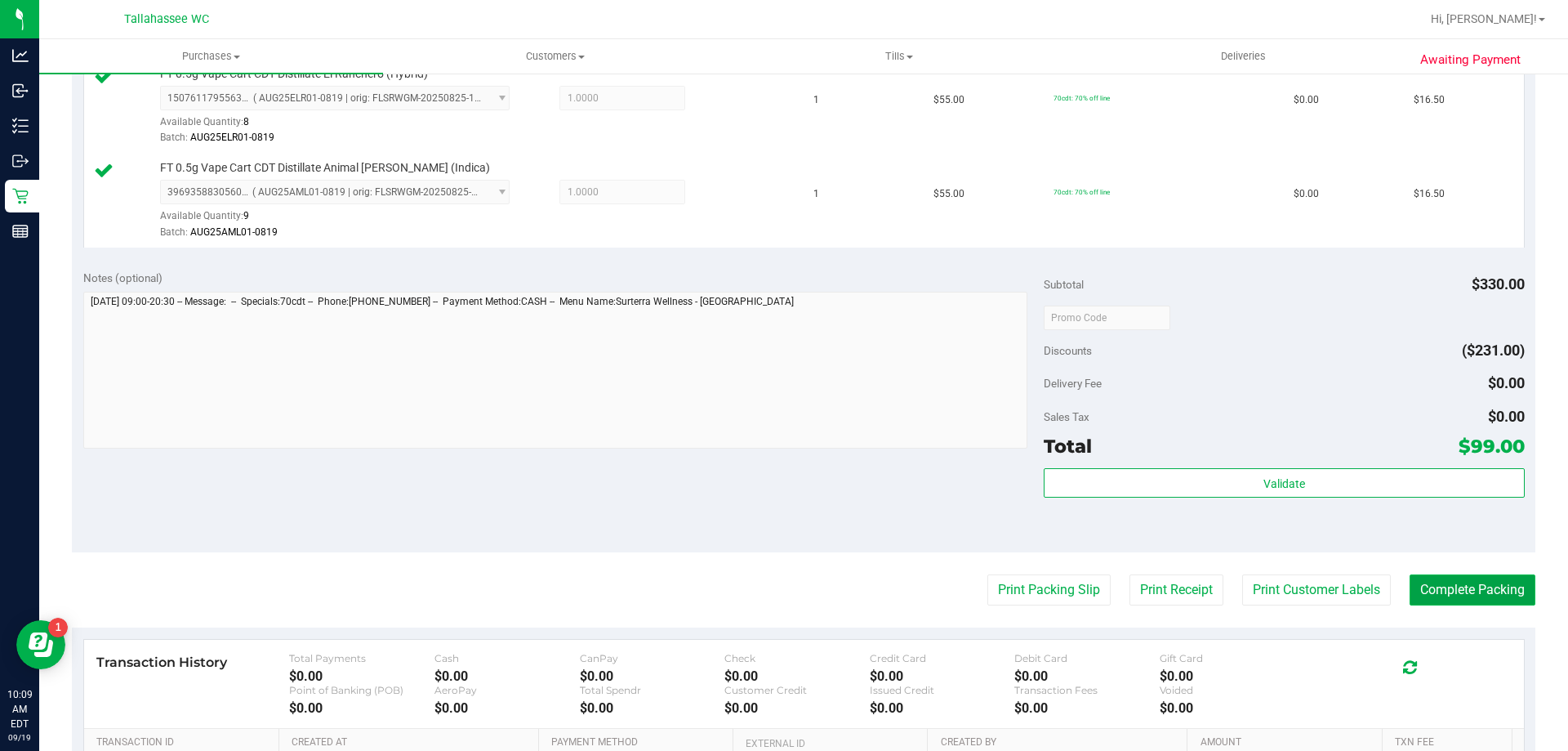
click at [1489, 578] on button "Complete Packing" at bounding box center [1472, 589] width 126 height 31
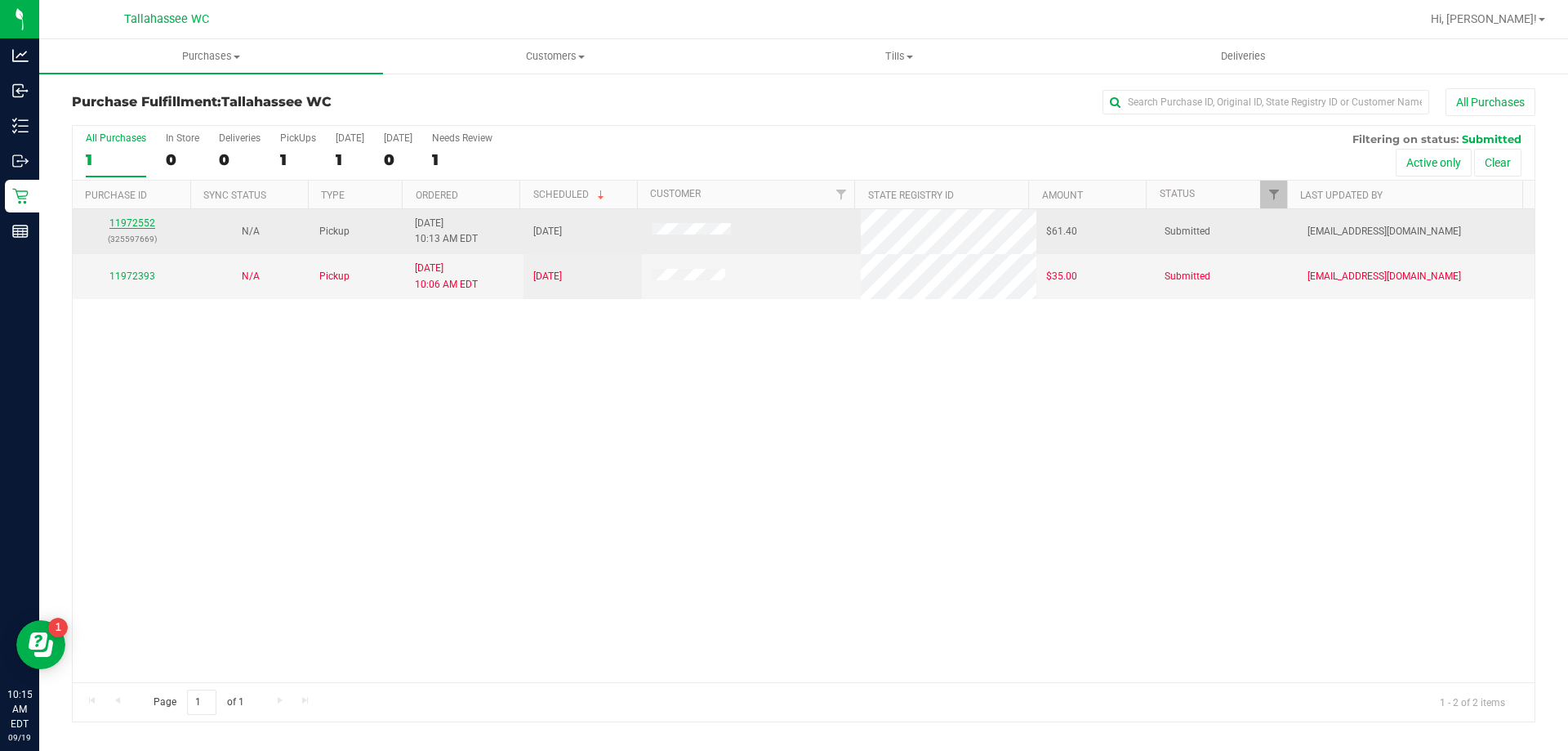
click at [139, 227] on link "11972552" at bounding box center [132, 223] width 46 height 12
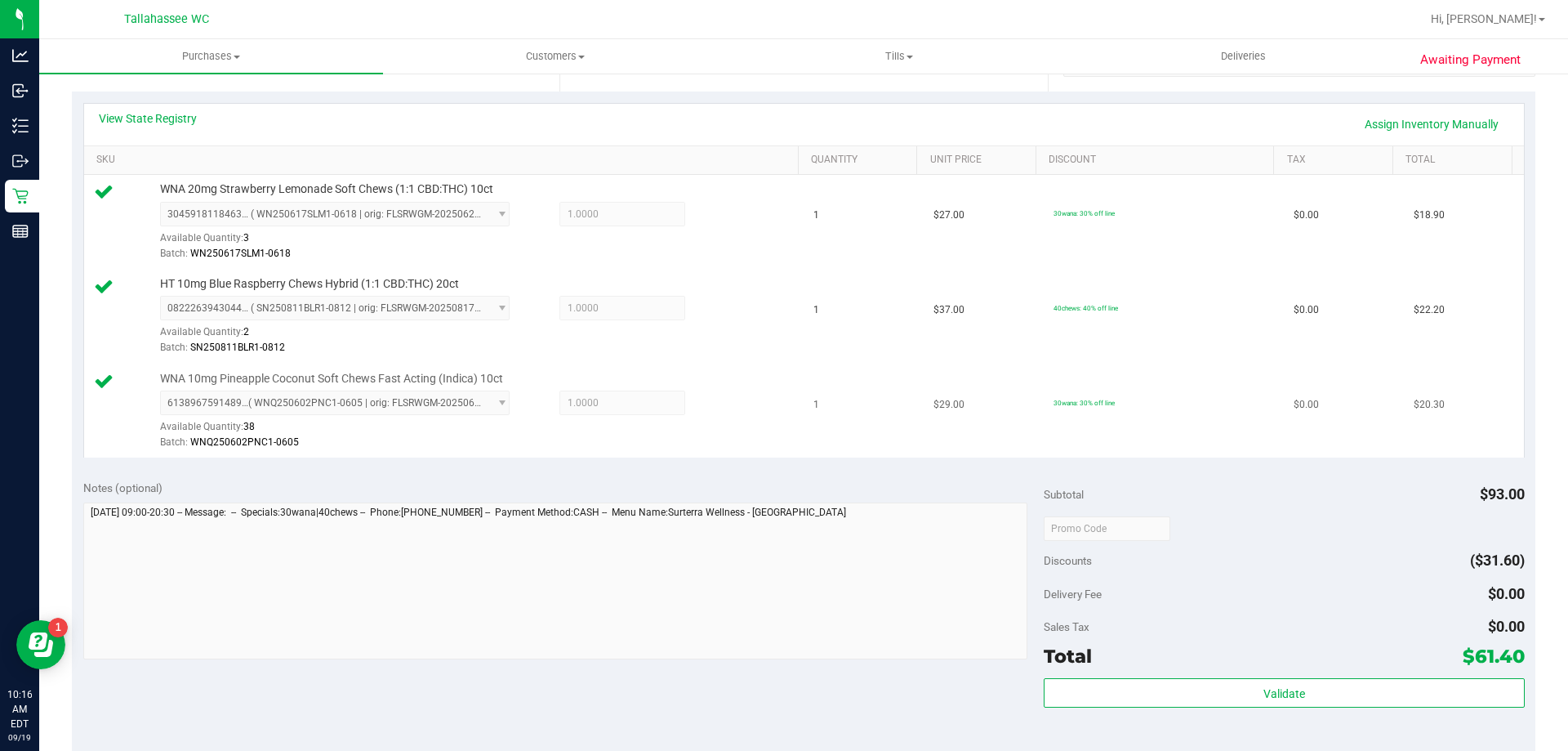
scroll to position [408, 0]
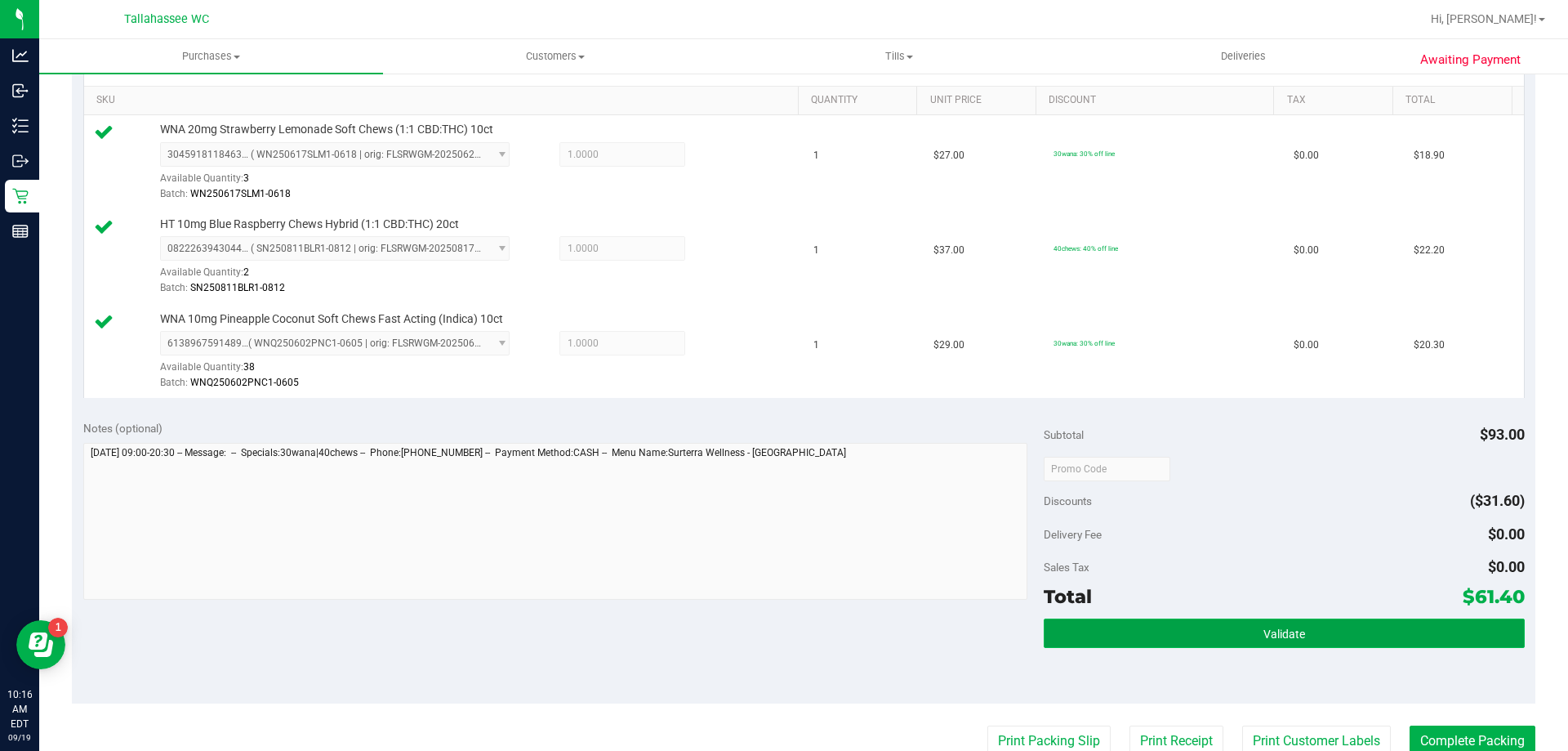
click at [1112, 635] on button "Validate" at bounding box center [1284, 633] width 480 height 30
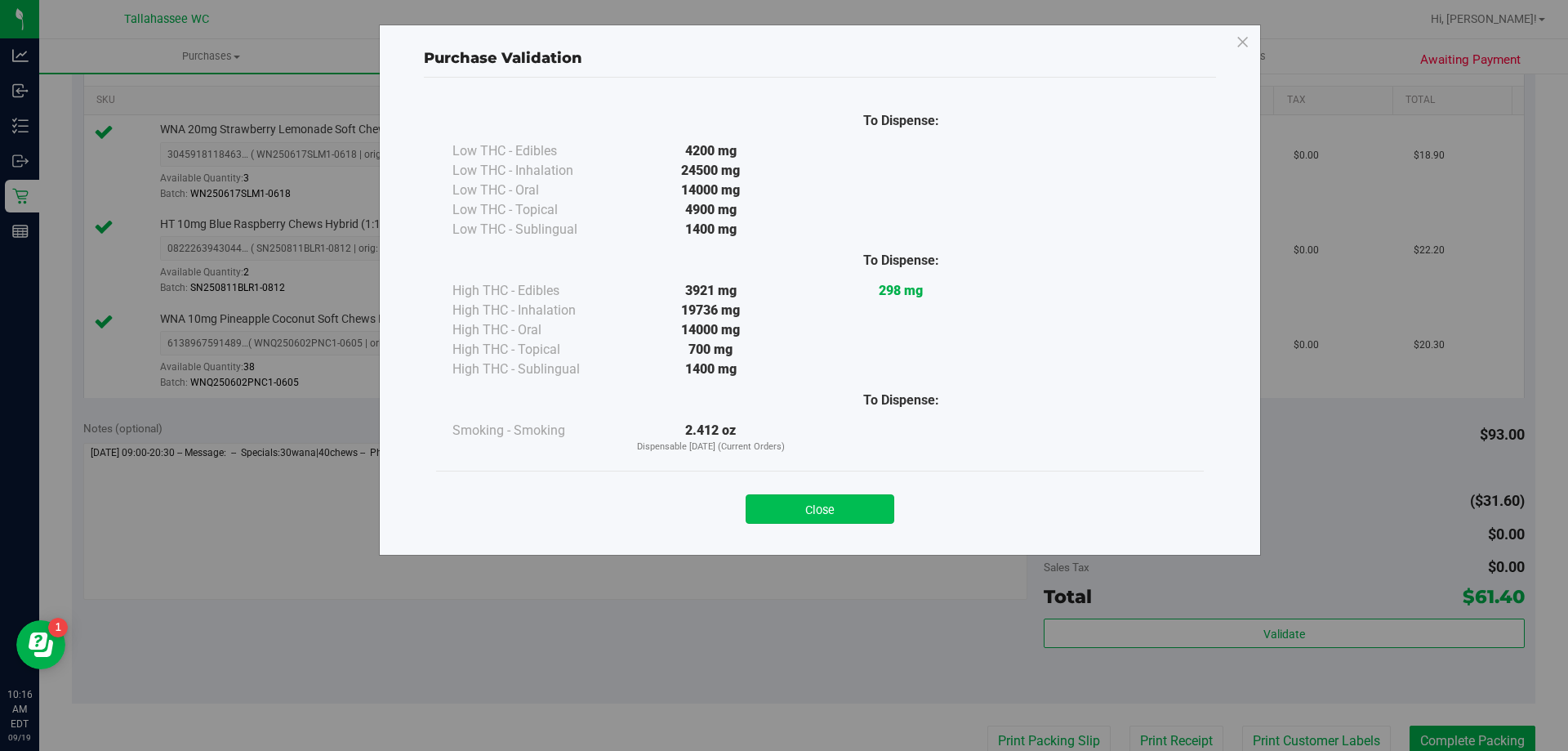
click at [860, 510] on button "Close" at bounding box center [820, 509] width 149 height 30
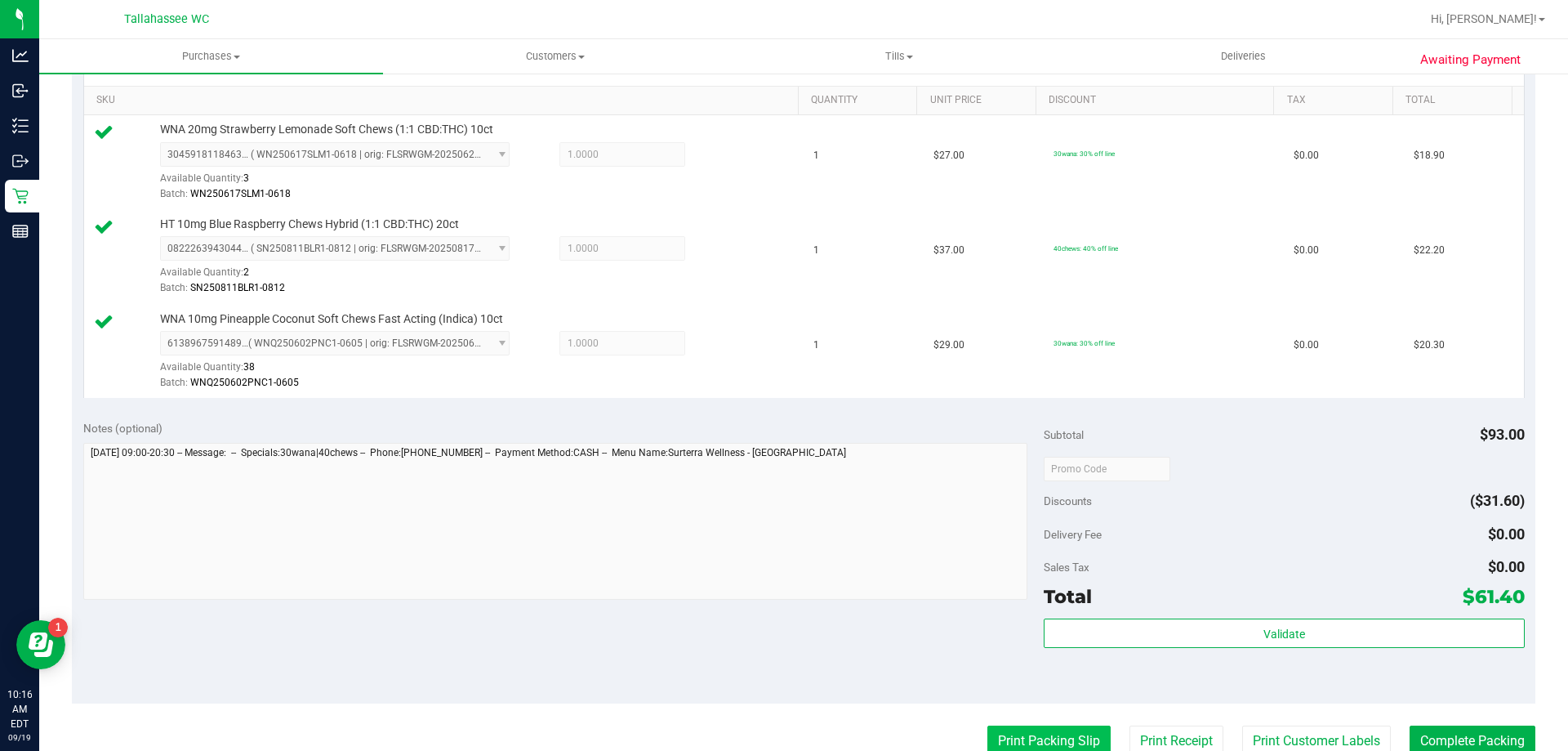
click at [1008, 732] on button "Print Packing Slip" at bounding box center [1049, 741] width 123 height 31
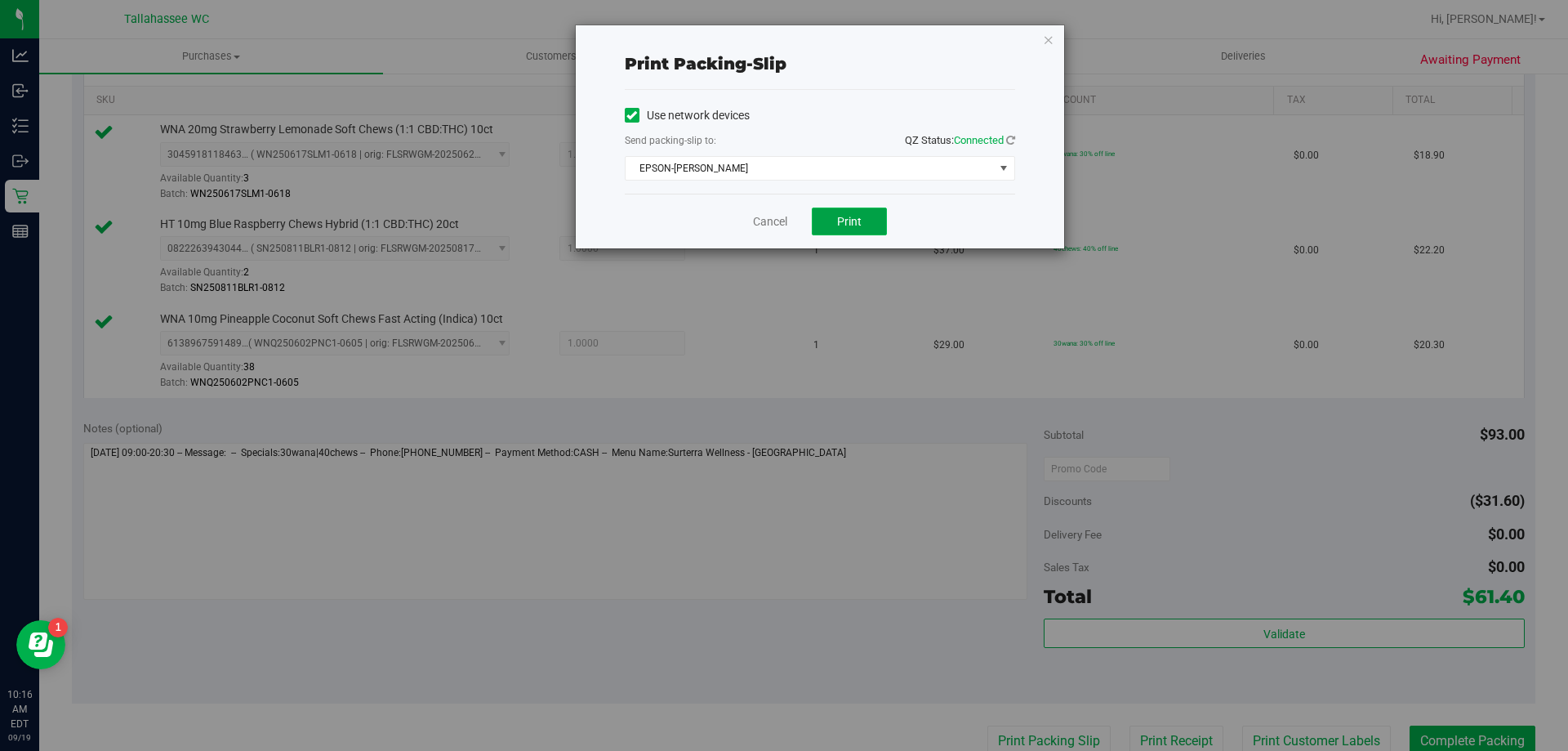
click at [873, 224] on button "Print" at bounding box center [849, 221] width 75 height 28
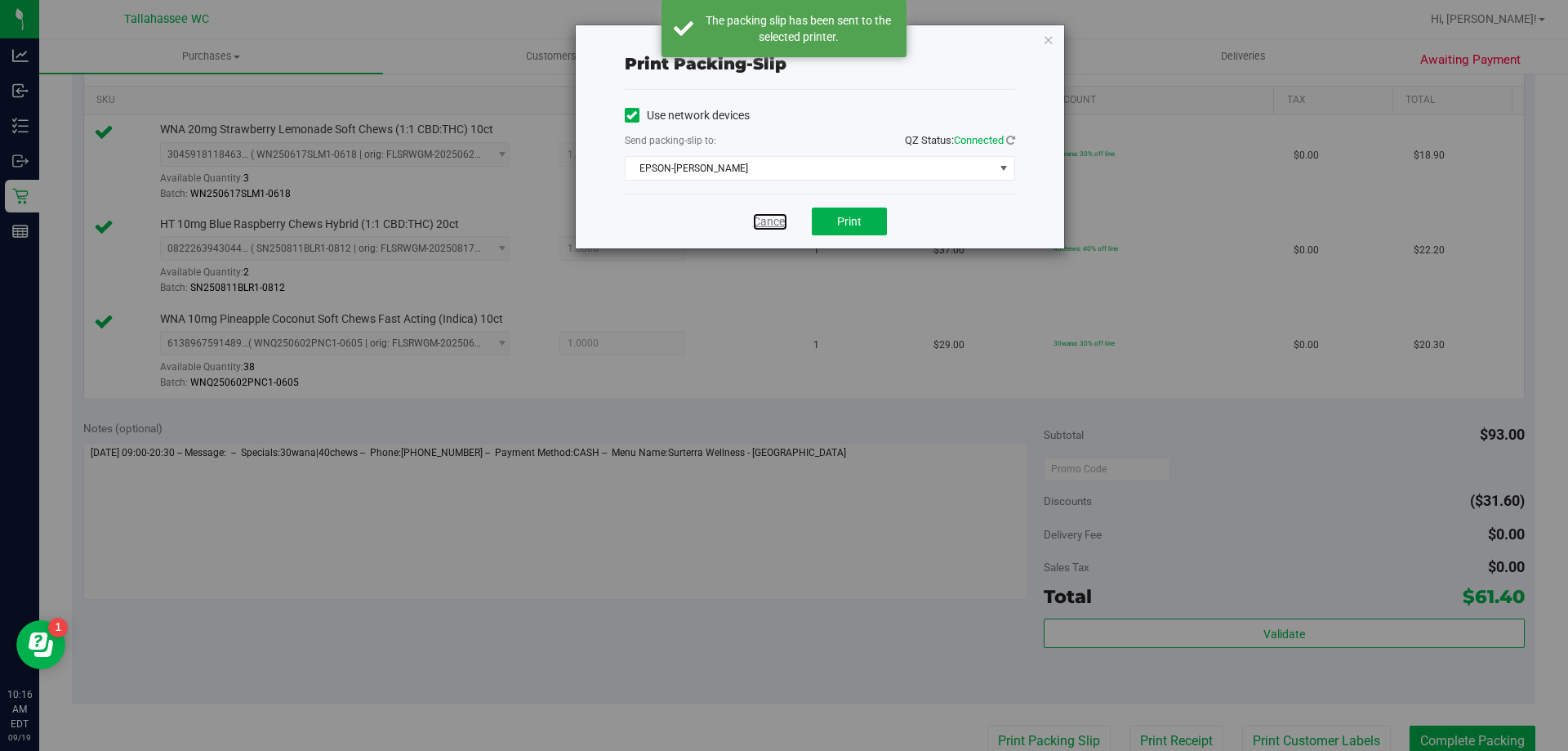
click at [787, 218] on link "Cancel" at bounding box center [770, 222] width 35 height 17
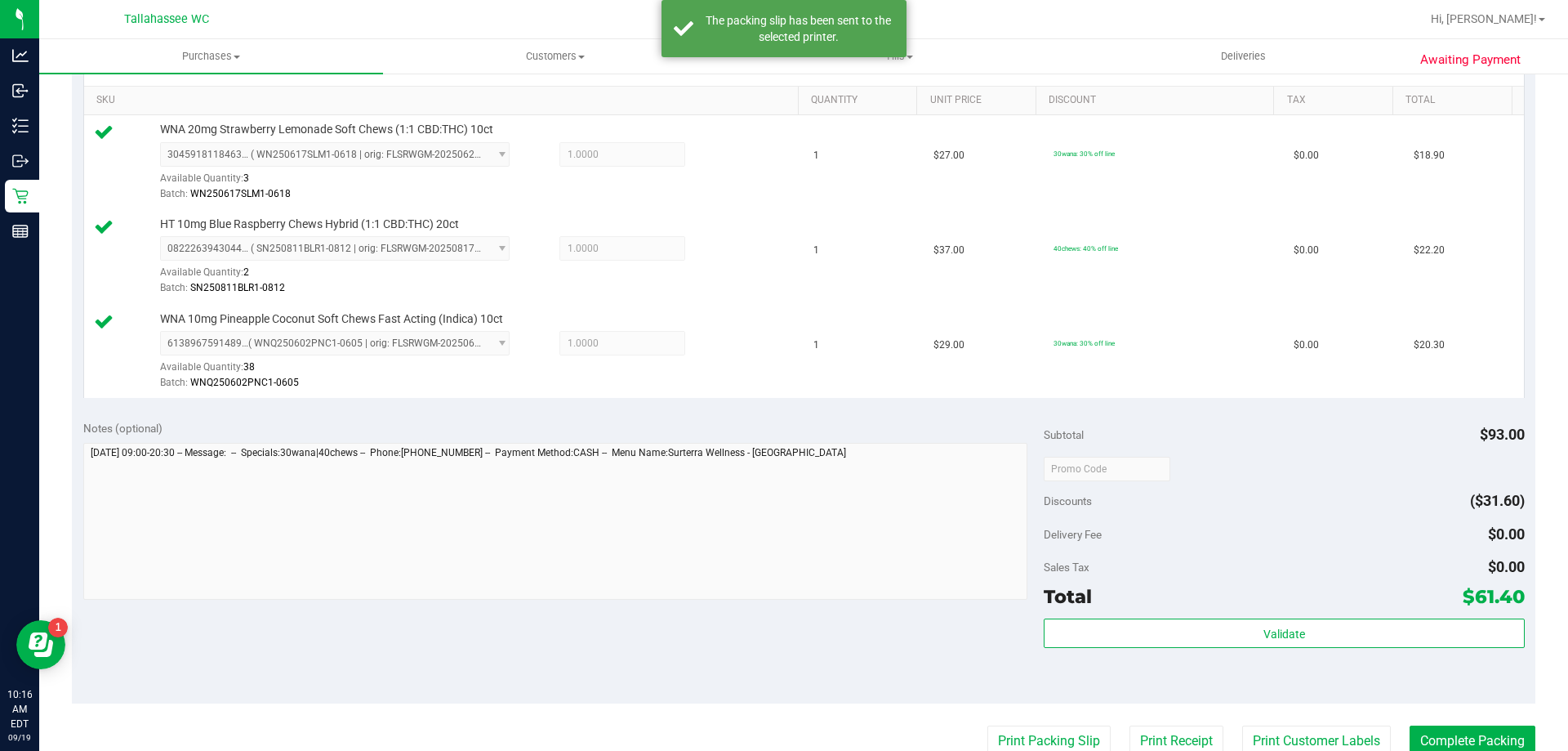
scroll to position [414, 0]
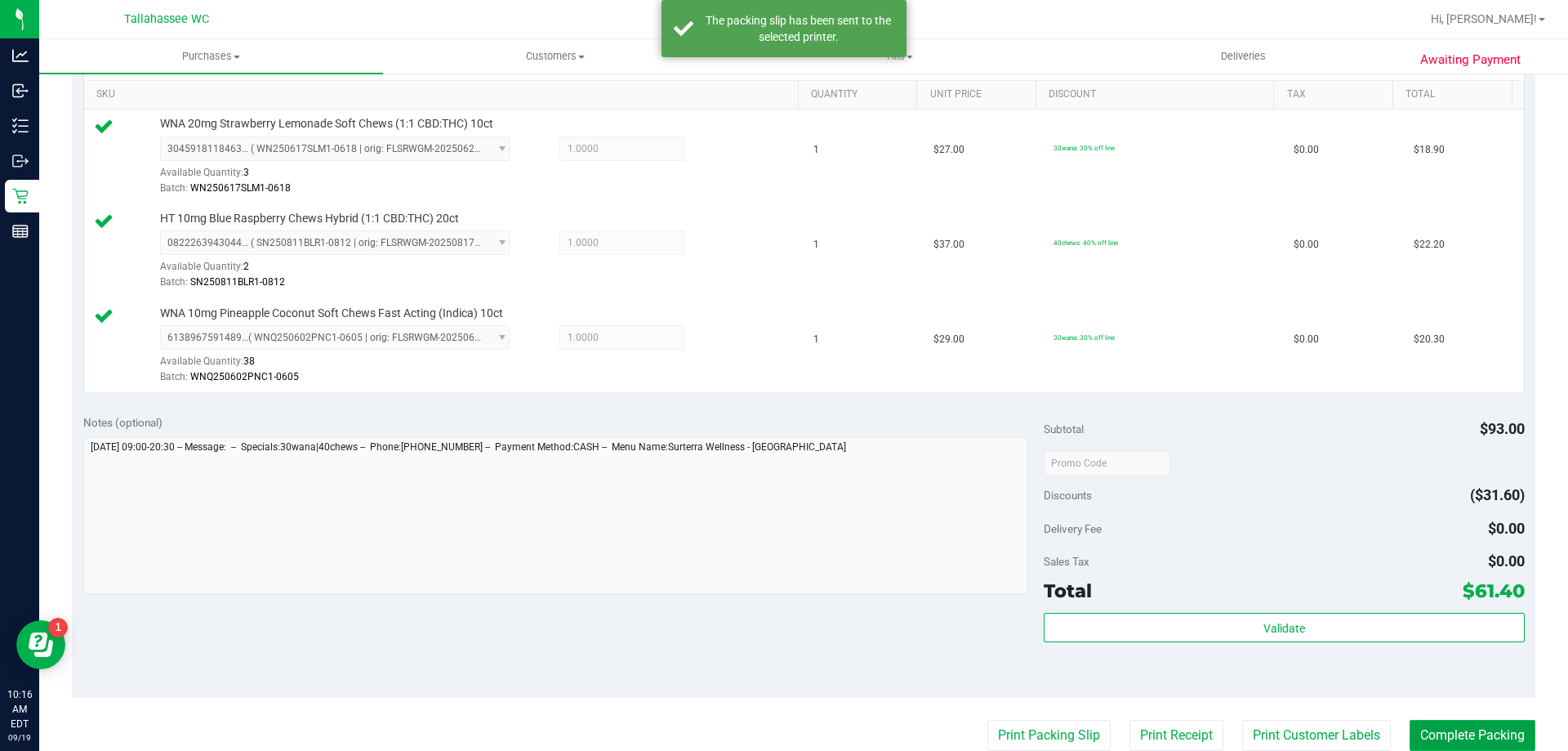
click at [1467, 726] on button "Complete Packing" at bounding box center [1472, 735] width 126 height 31
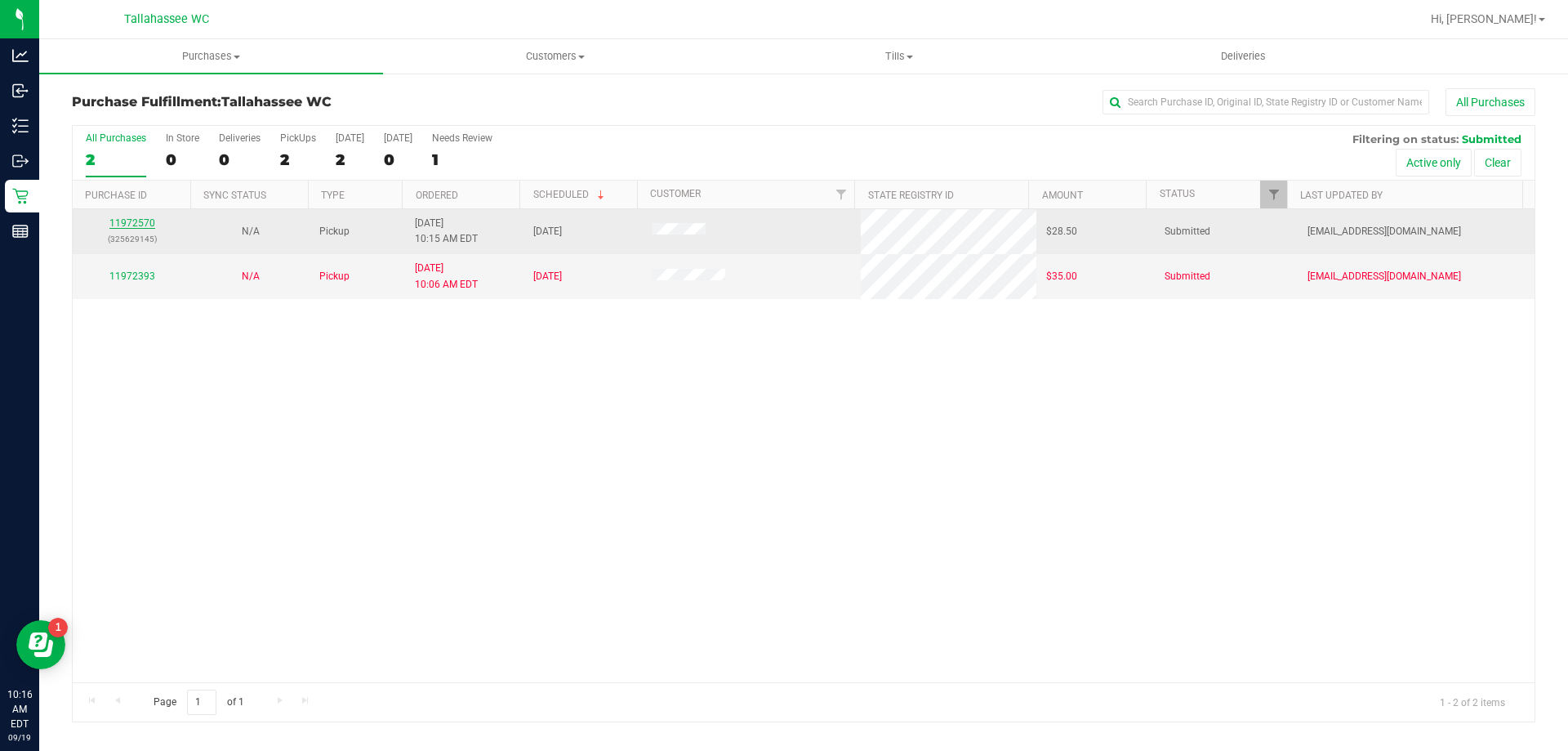
click at [112, 221] on link "11972570" at bounding box center [132, 223] width 46 height 12
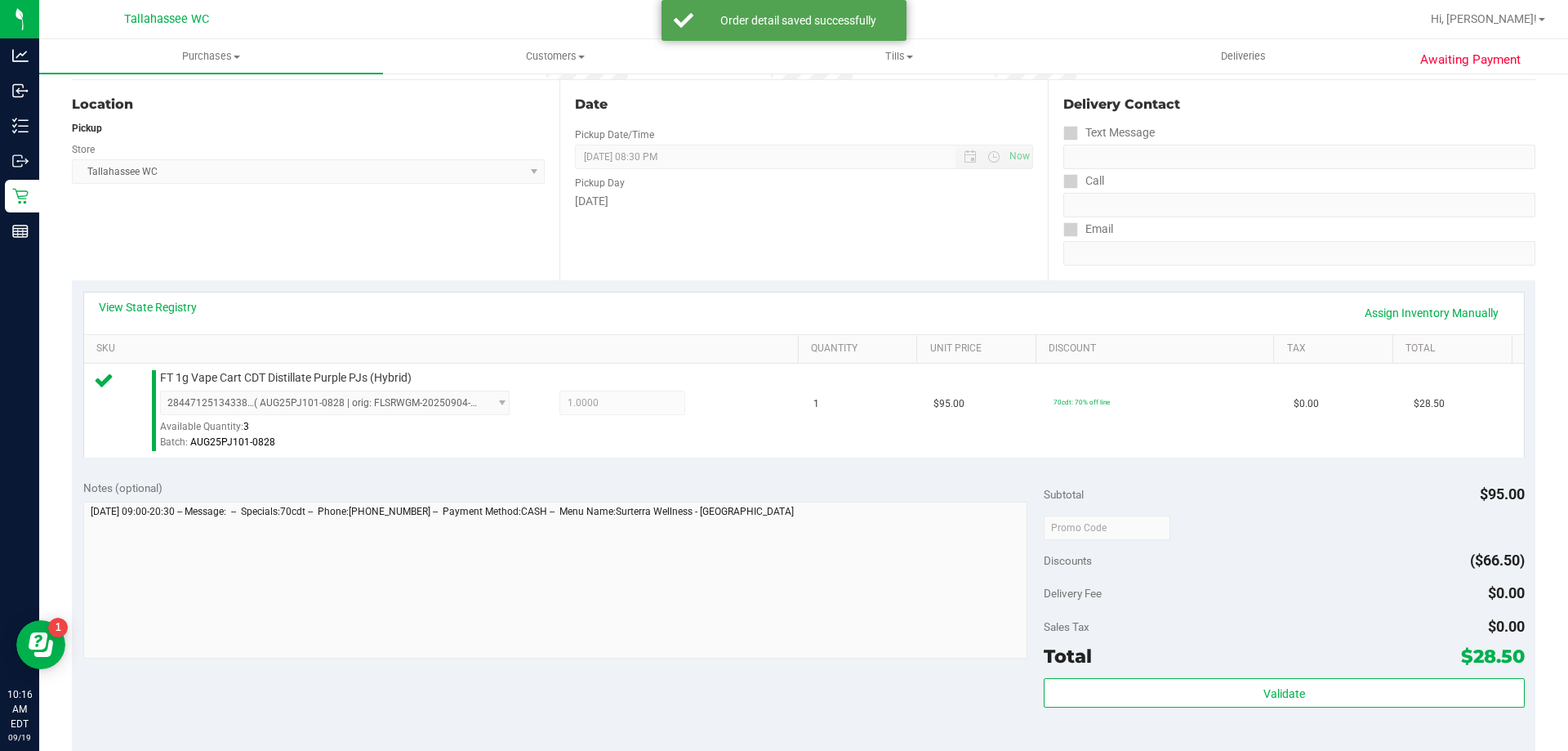
scroll to position [327, 0]
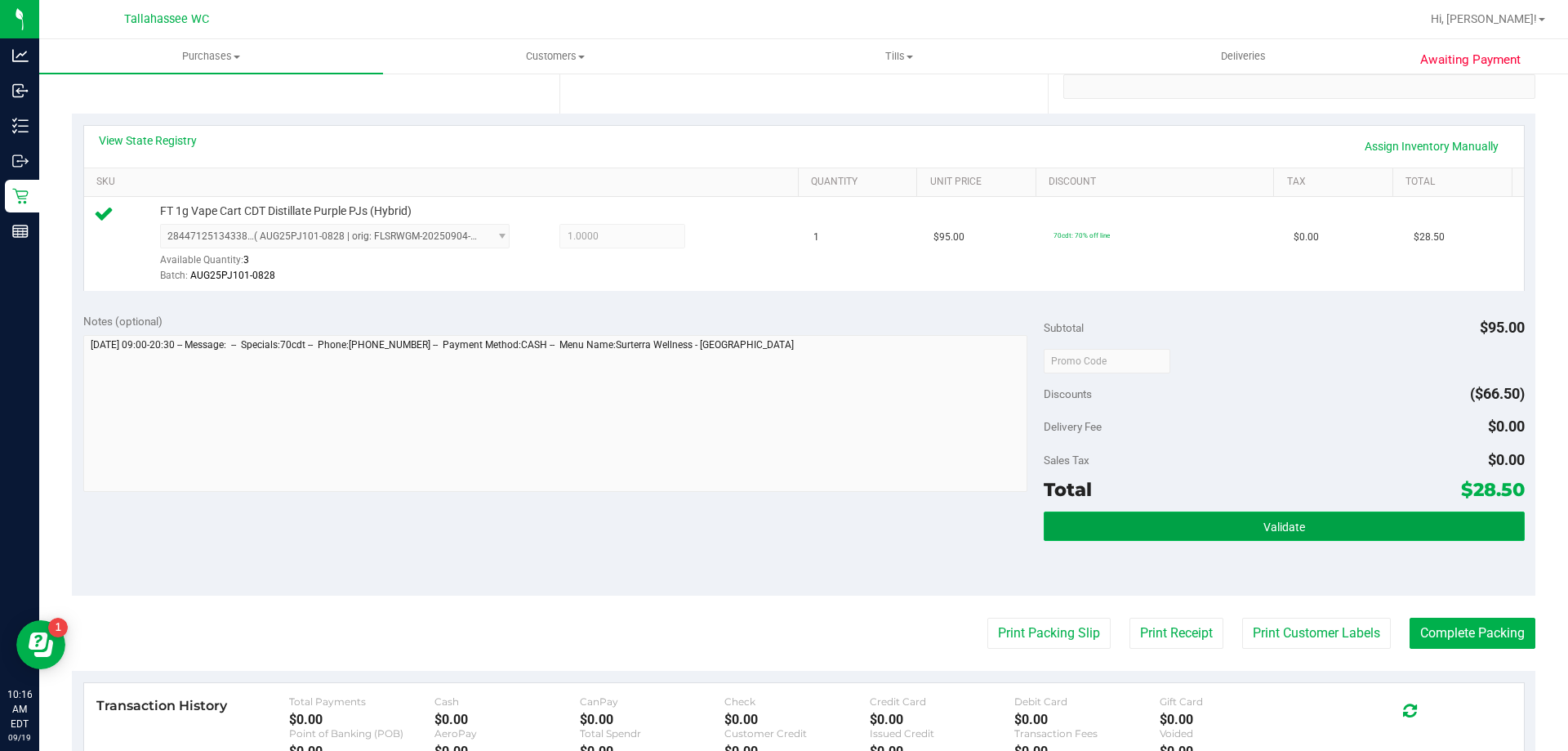
click at [1072, 529] on button "Validate" at bounding box center [1284, 526] width 480 height 30
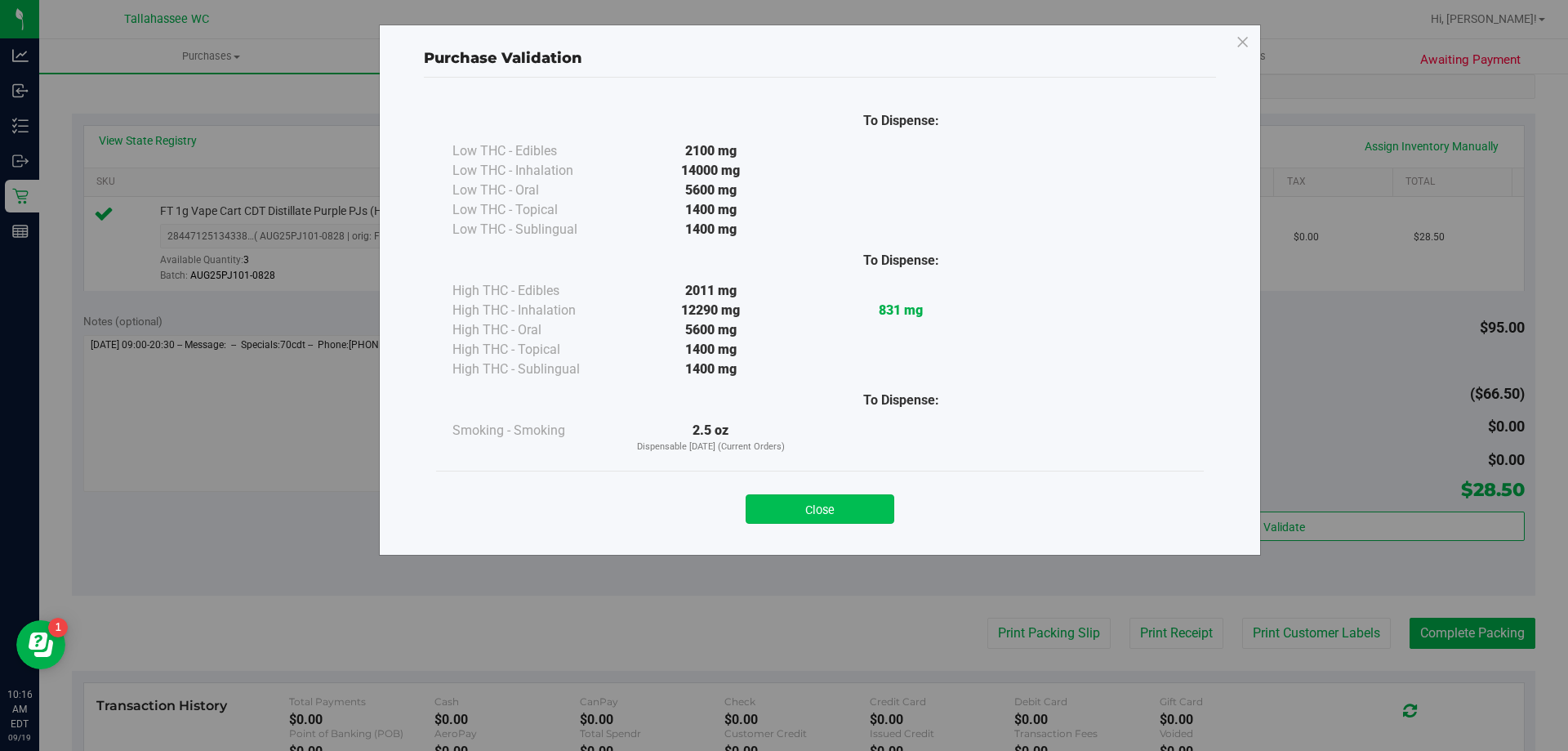
click at [834, 510] on button "Close" at bounding box center [820, 509] width 149 height 30
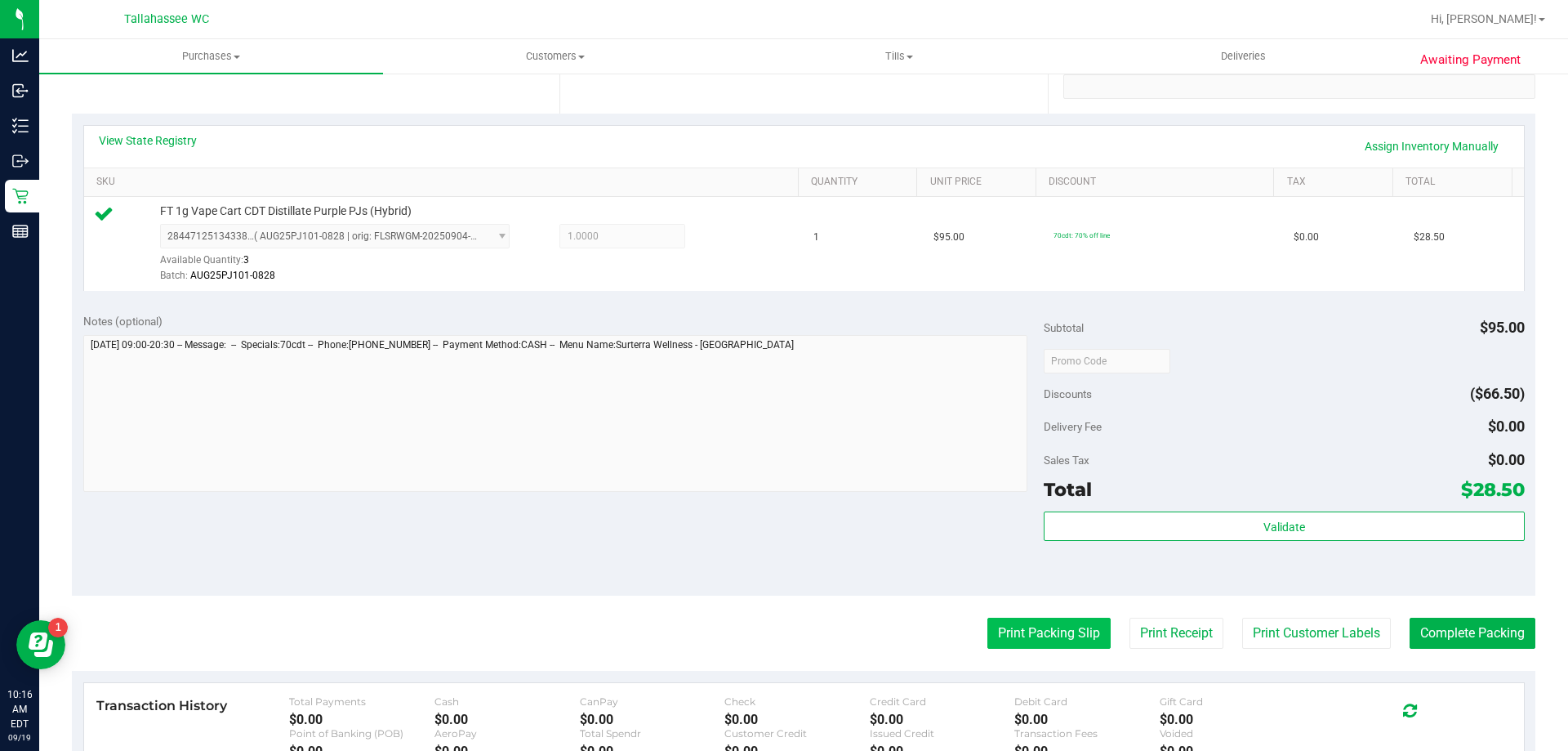
click at [997, 638] on button "Print Packing Slip" at bounding box center [1049, 633] width 123 height 31
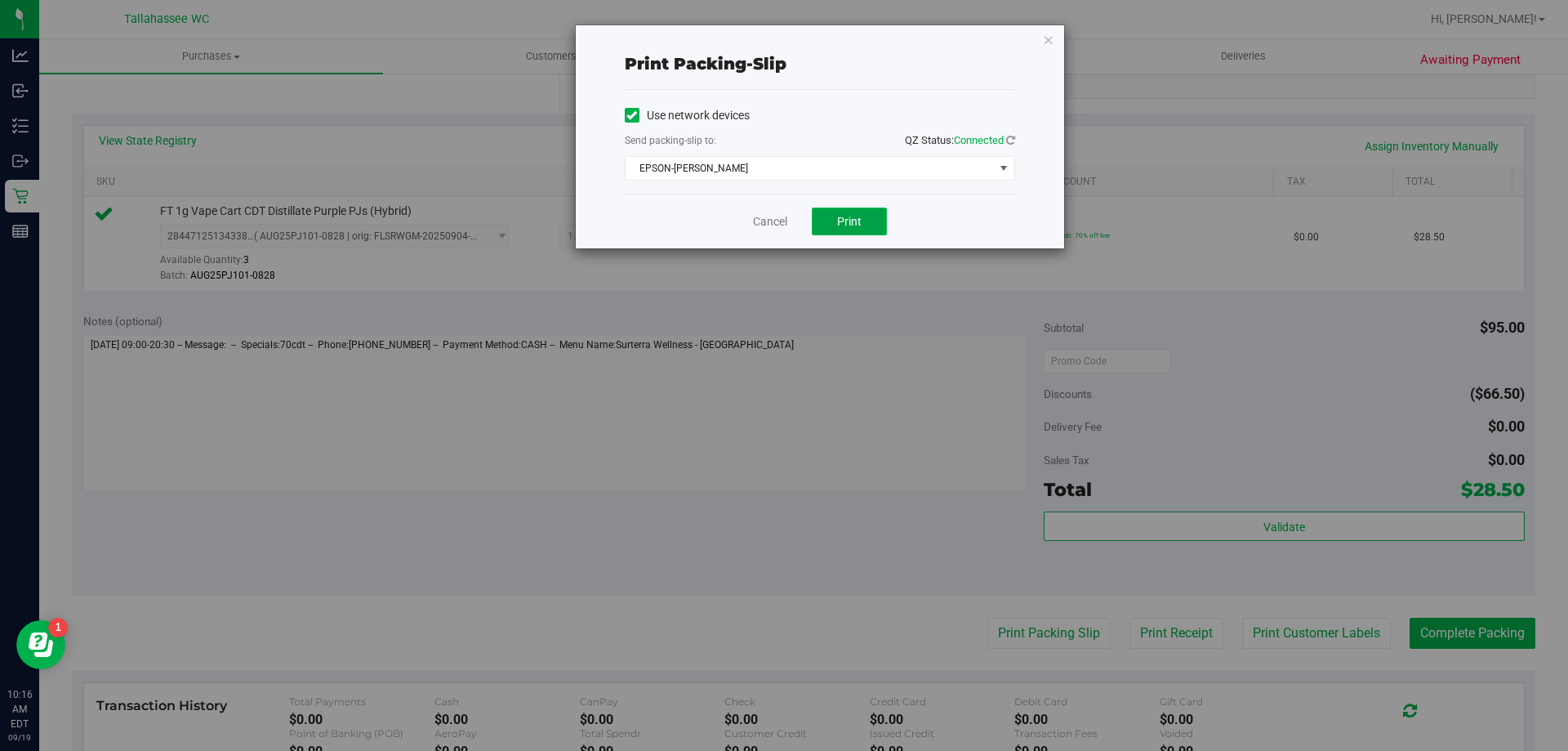
click at [833, 222] on button "Print" at bounding box center [849, 221] width 75 height 28
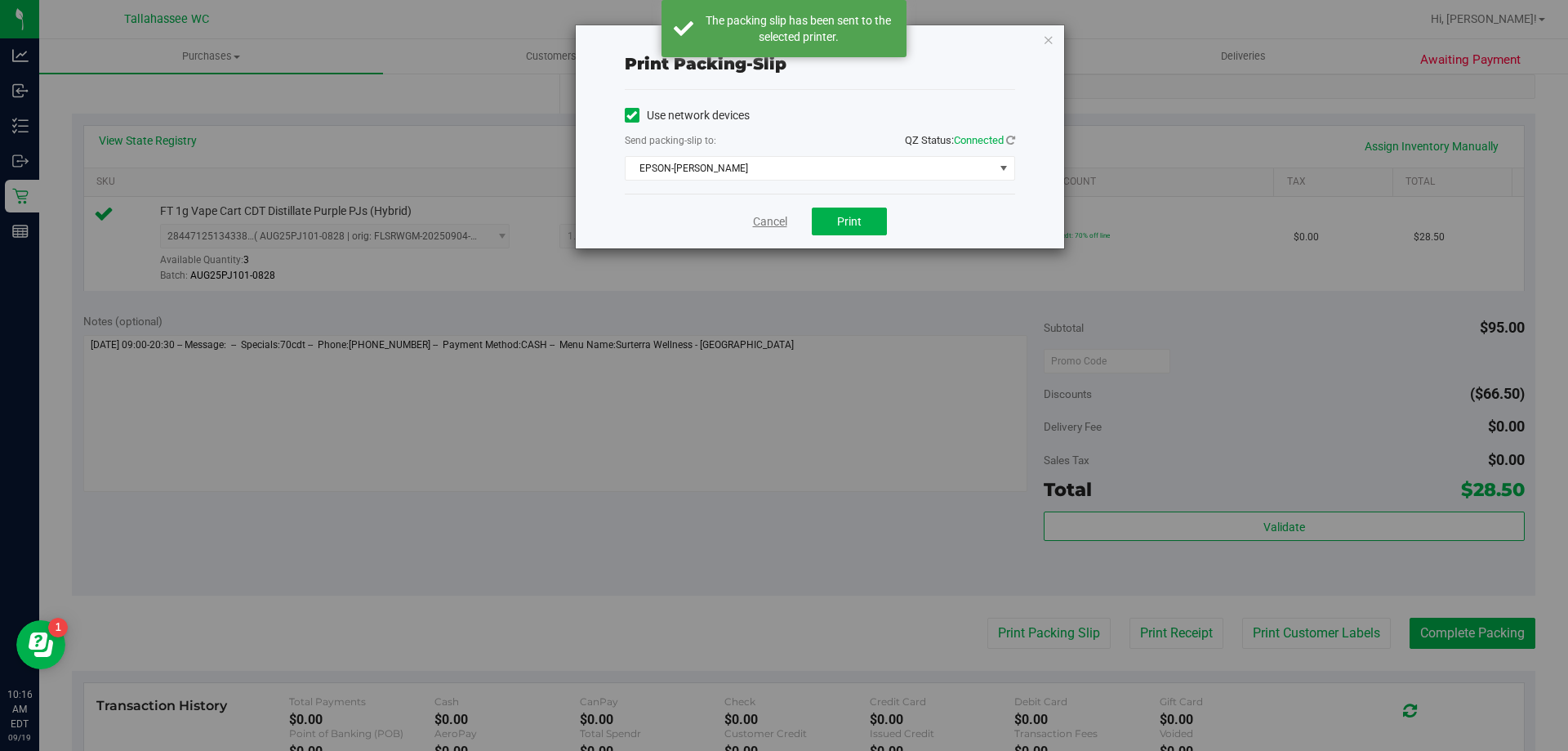
click at [762, 217] on link "Cancel" at bounding box center [770, 222] width 35 height 17
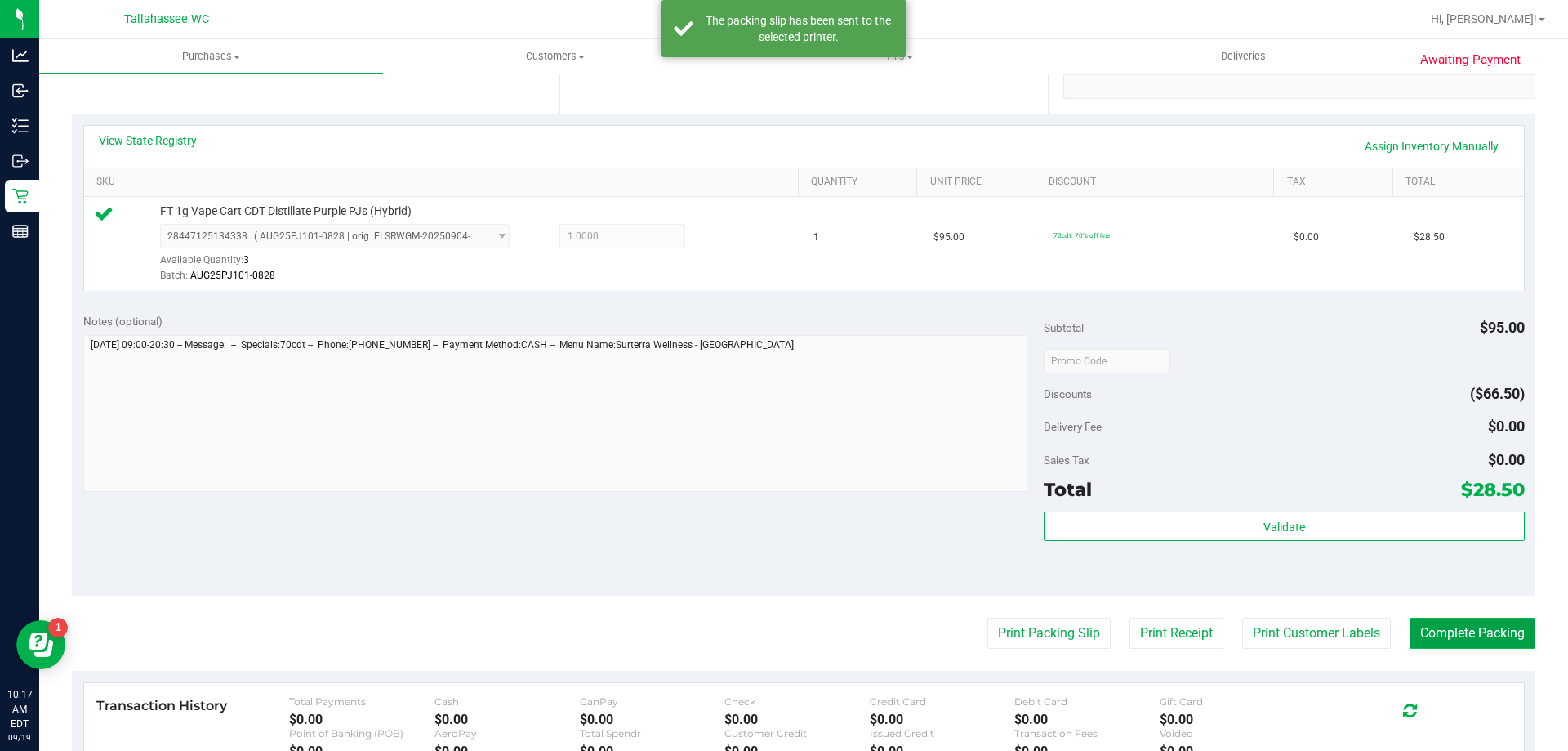
click at [1456, 622] on button "Complete Packing" at bounding box center [1472, 633] width 126 height 31
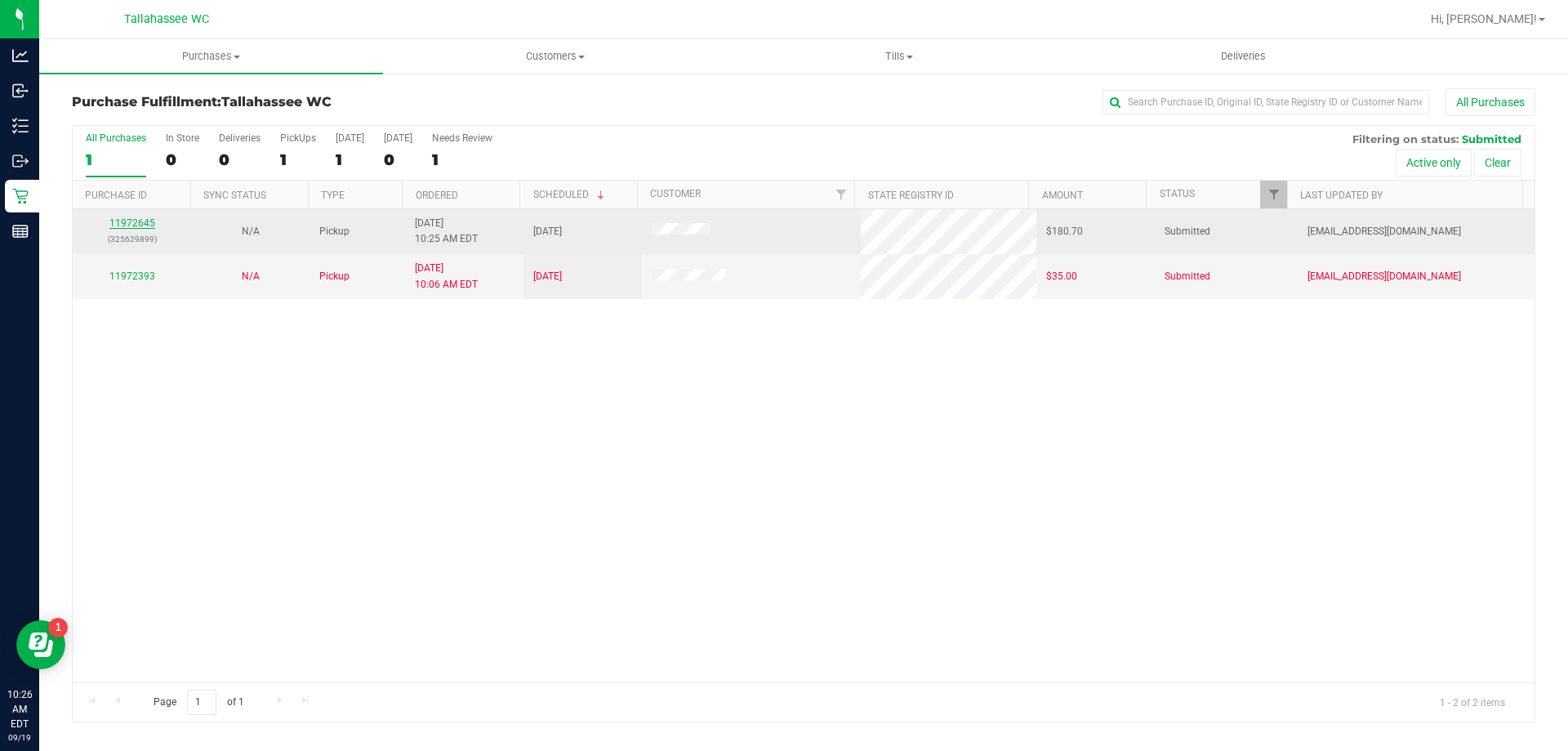
click at [141, 224] on link "11972645" at bounding box center [132, 223] width 46 height 12
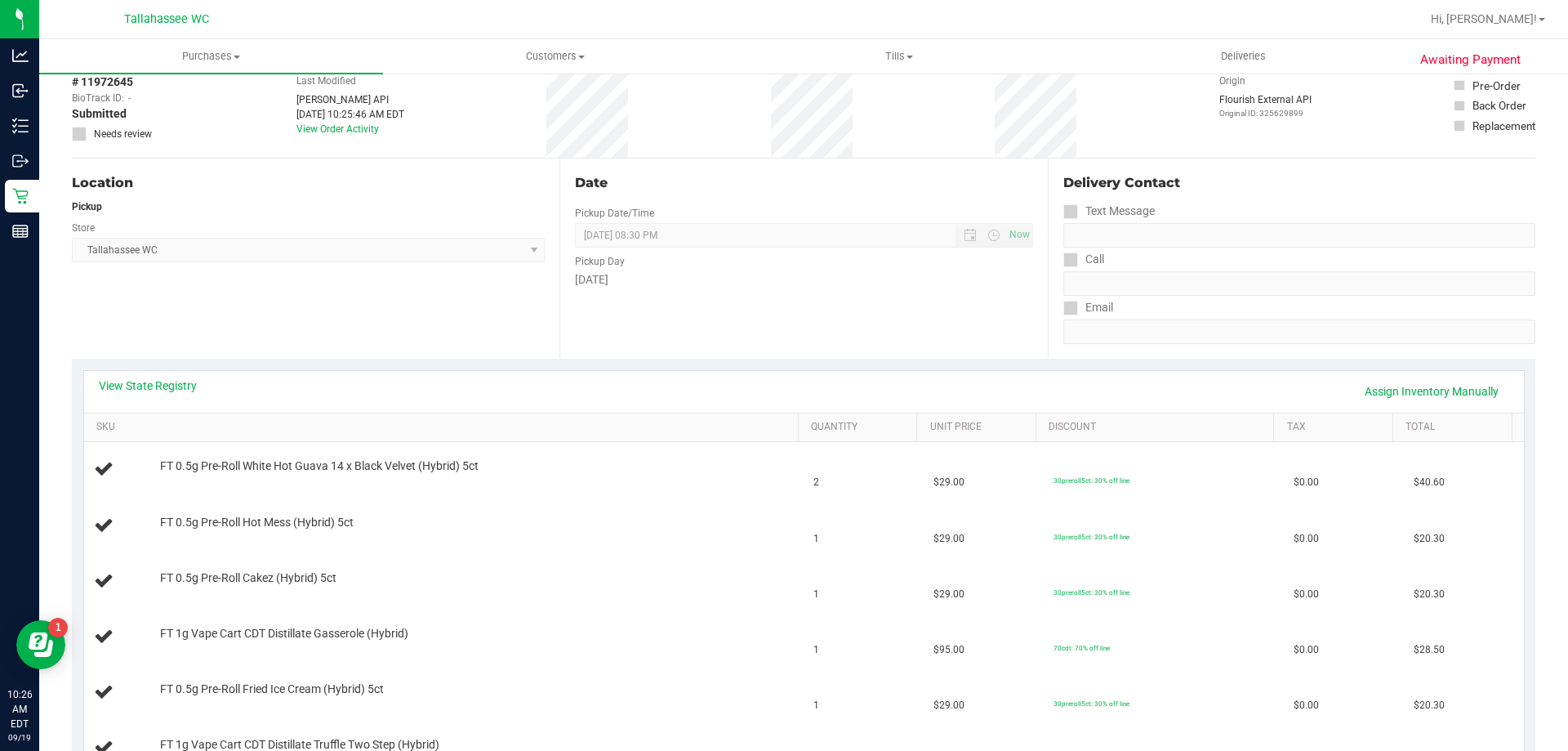
scroll to position [245, 0]
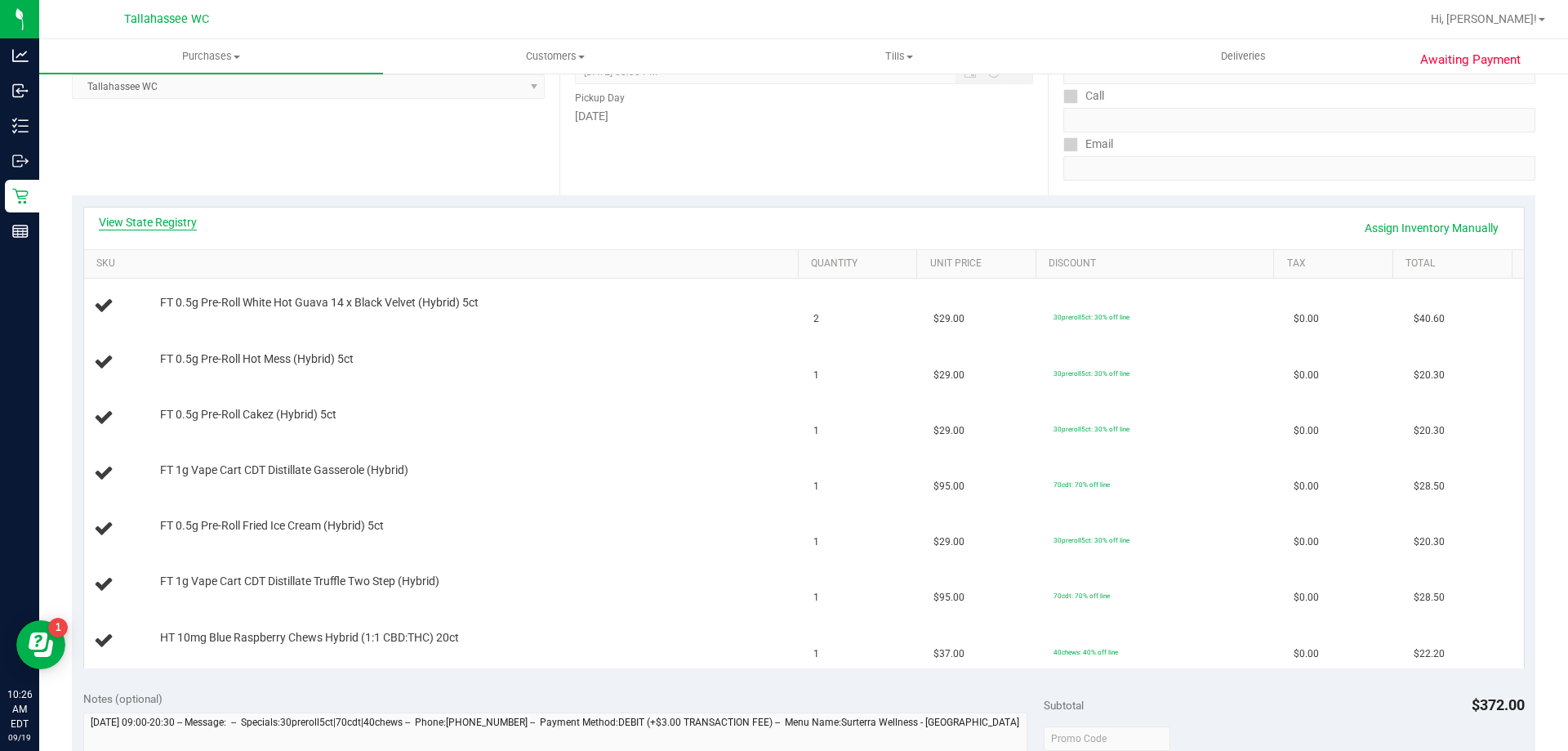
click at [183, 225] on link "View State Registry" at bounding box center [148, 222] width 98 height 16
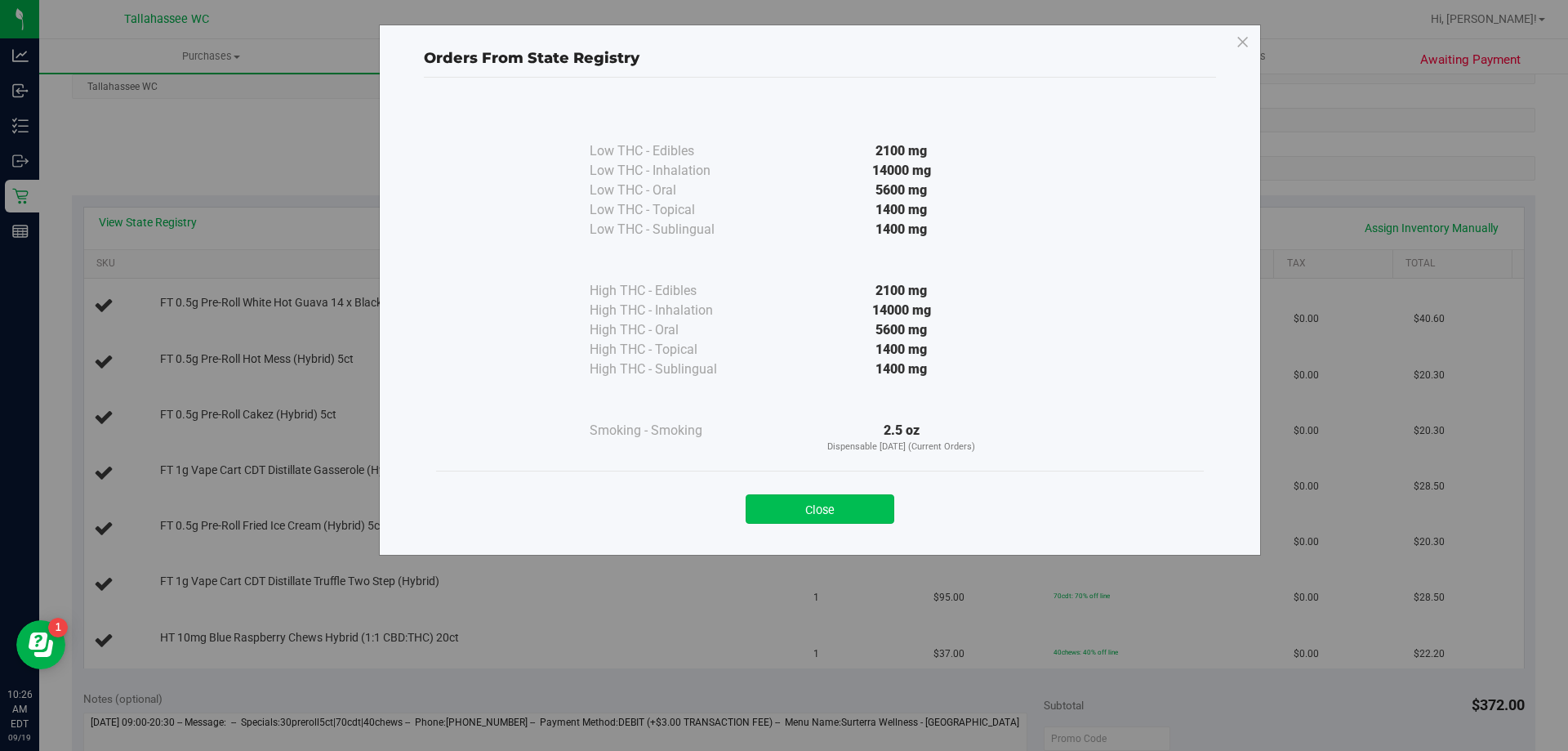
click at [839, 517] on button "Close" at bounding box center [820, 509] width 149 height 30
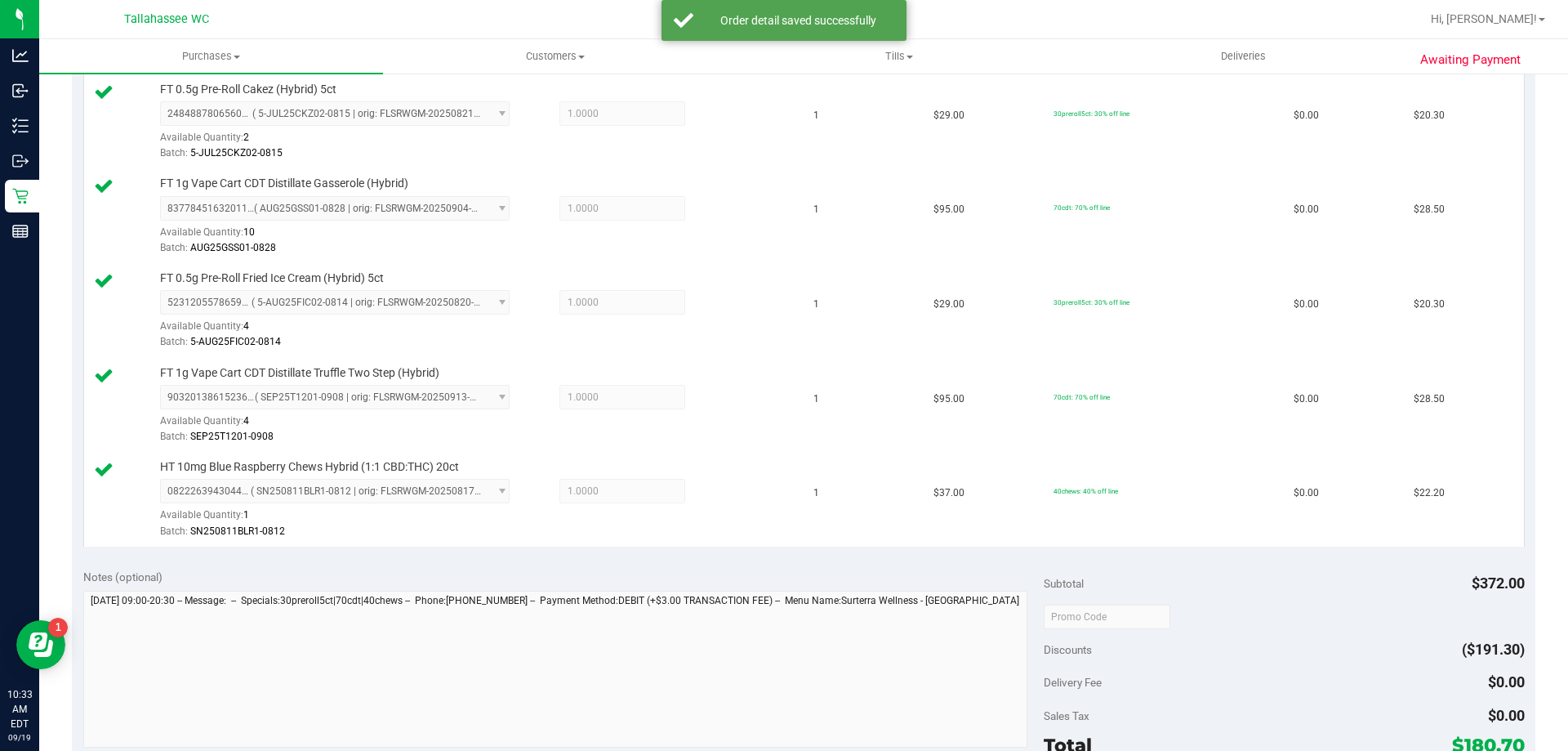
scroll to position [899, 0]
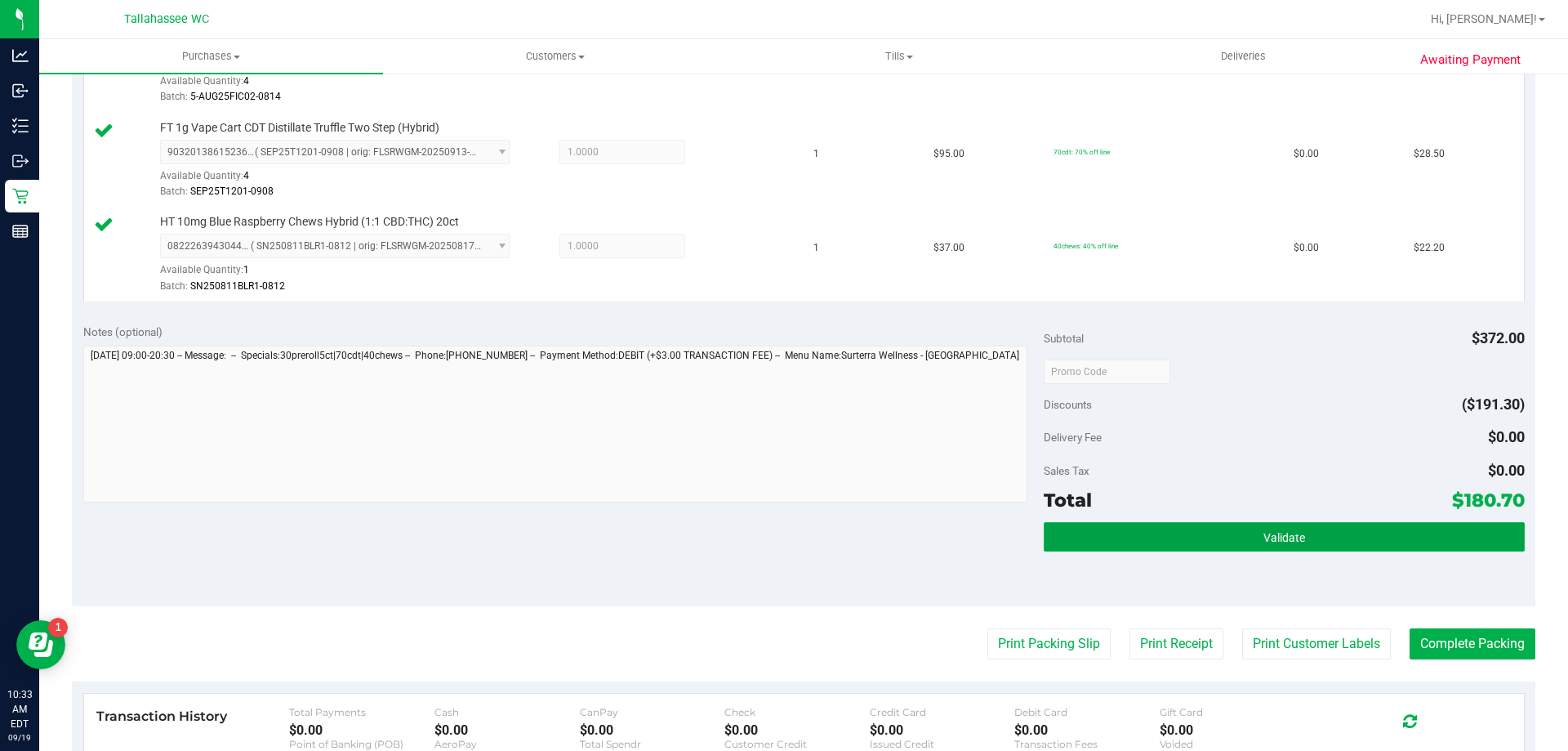
click at [1054, 541] on button "Validate" at bounding box center [1284, 536] width 480 height 30
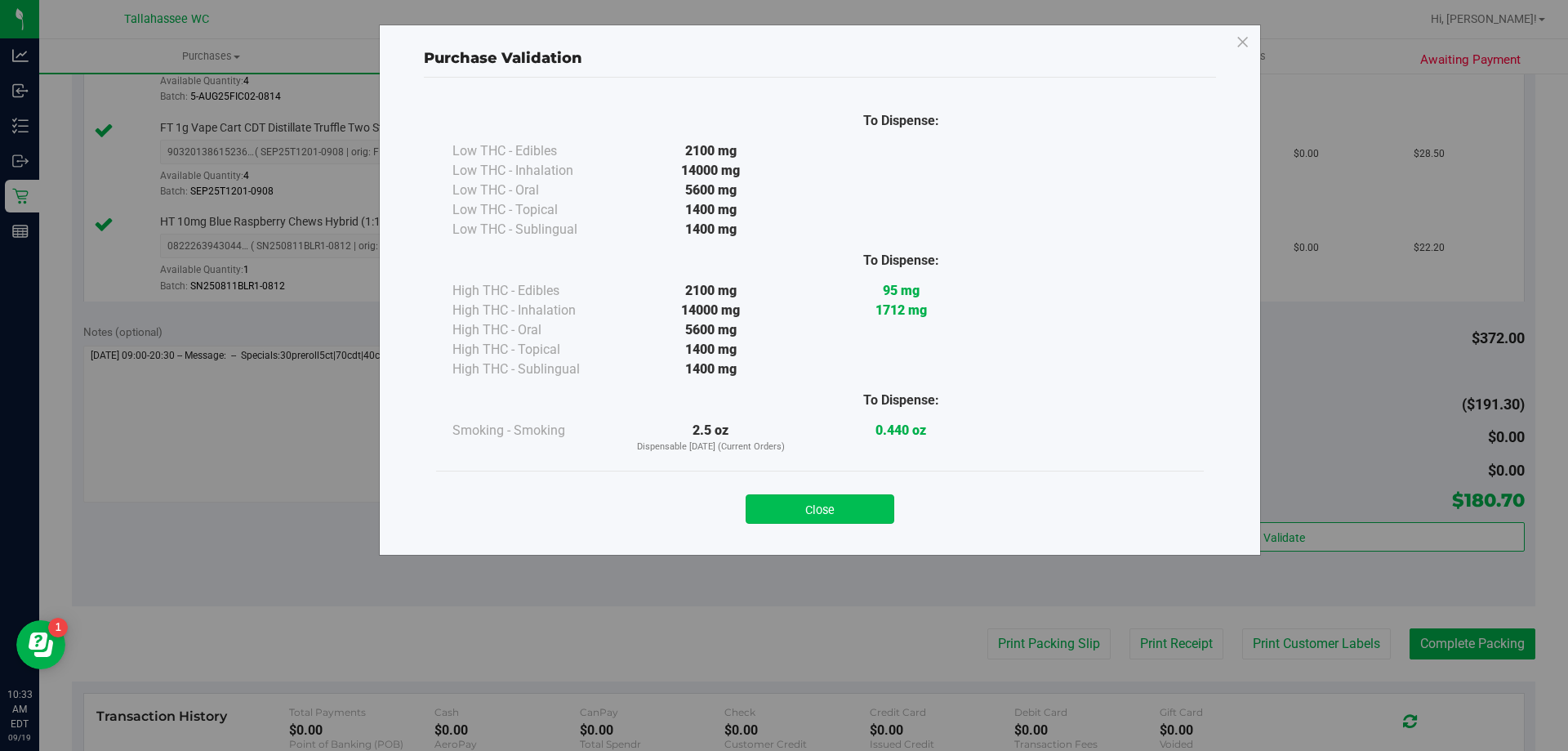
click at [816, 496] on button "Close" at bounding box center [820, 509] width 149 height 30
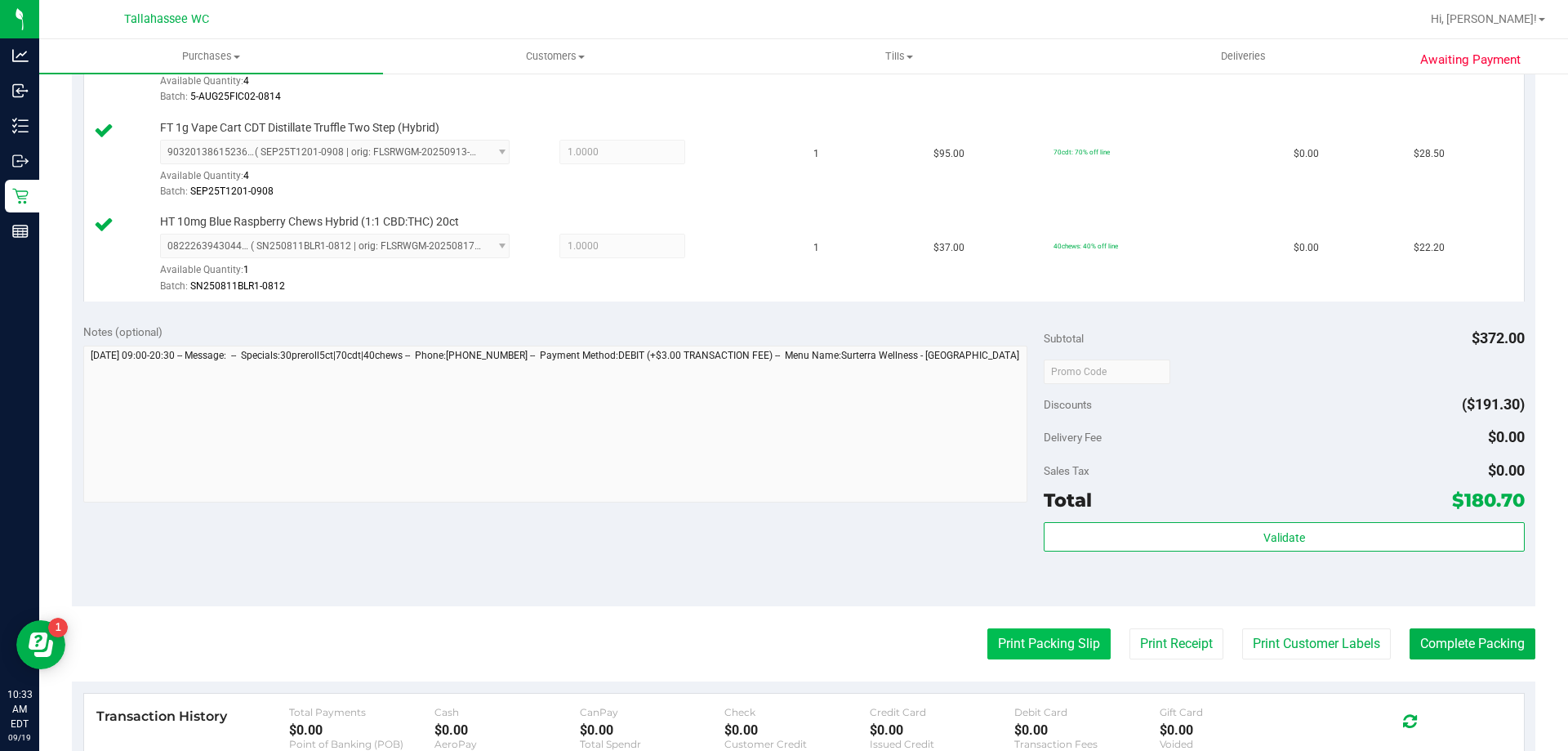
click at [1046, 650] on button "Print Packing Slip" at bounding box center [1049, 644] width 123 height 31
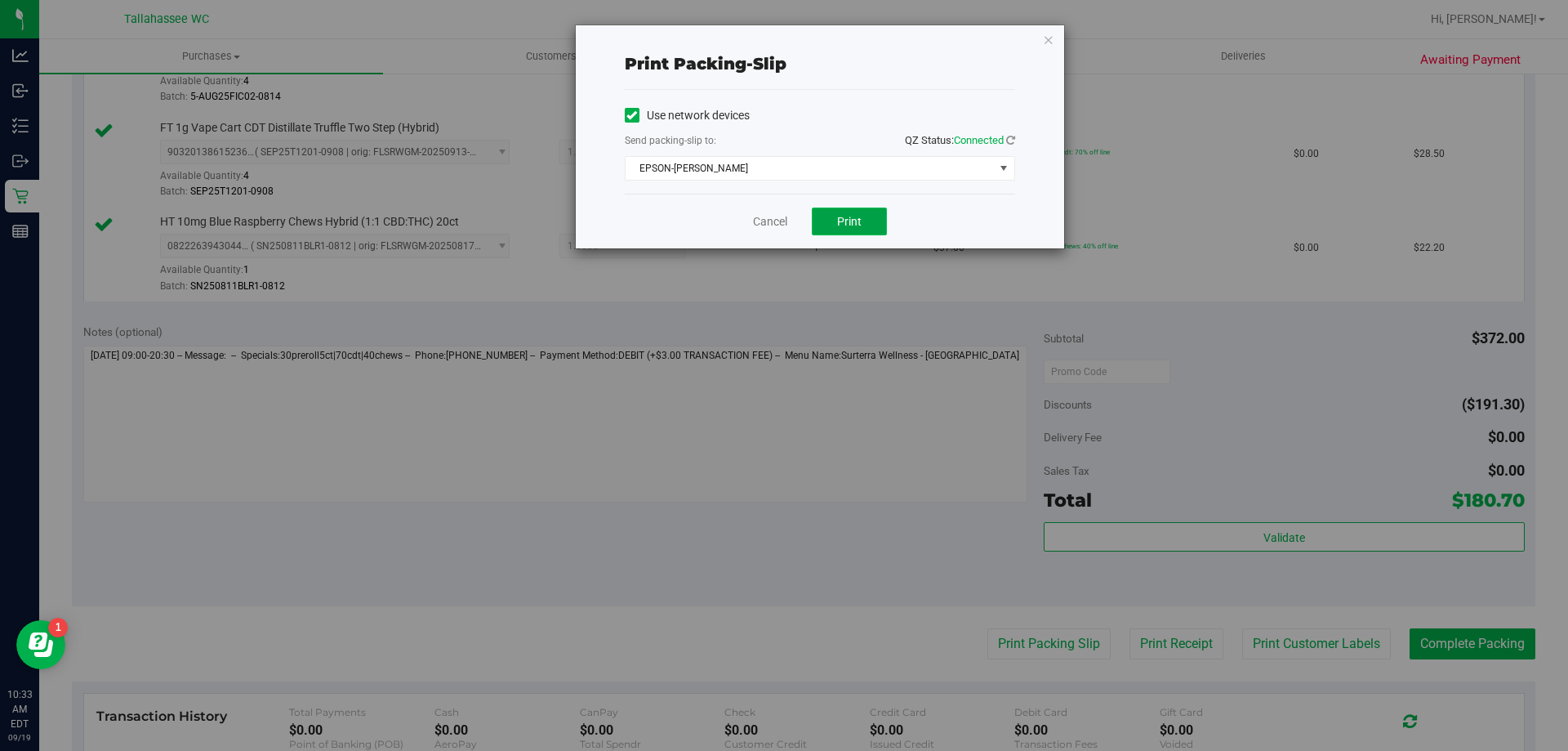
click at [843, 227] on span "Print" at bounding box center [849, 221] width 25 height 13
click at [771, 230] on link "Cancel" at bounding box center [770, 222] width 35 height 17
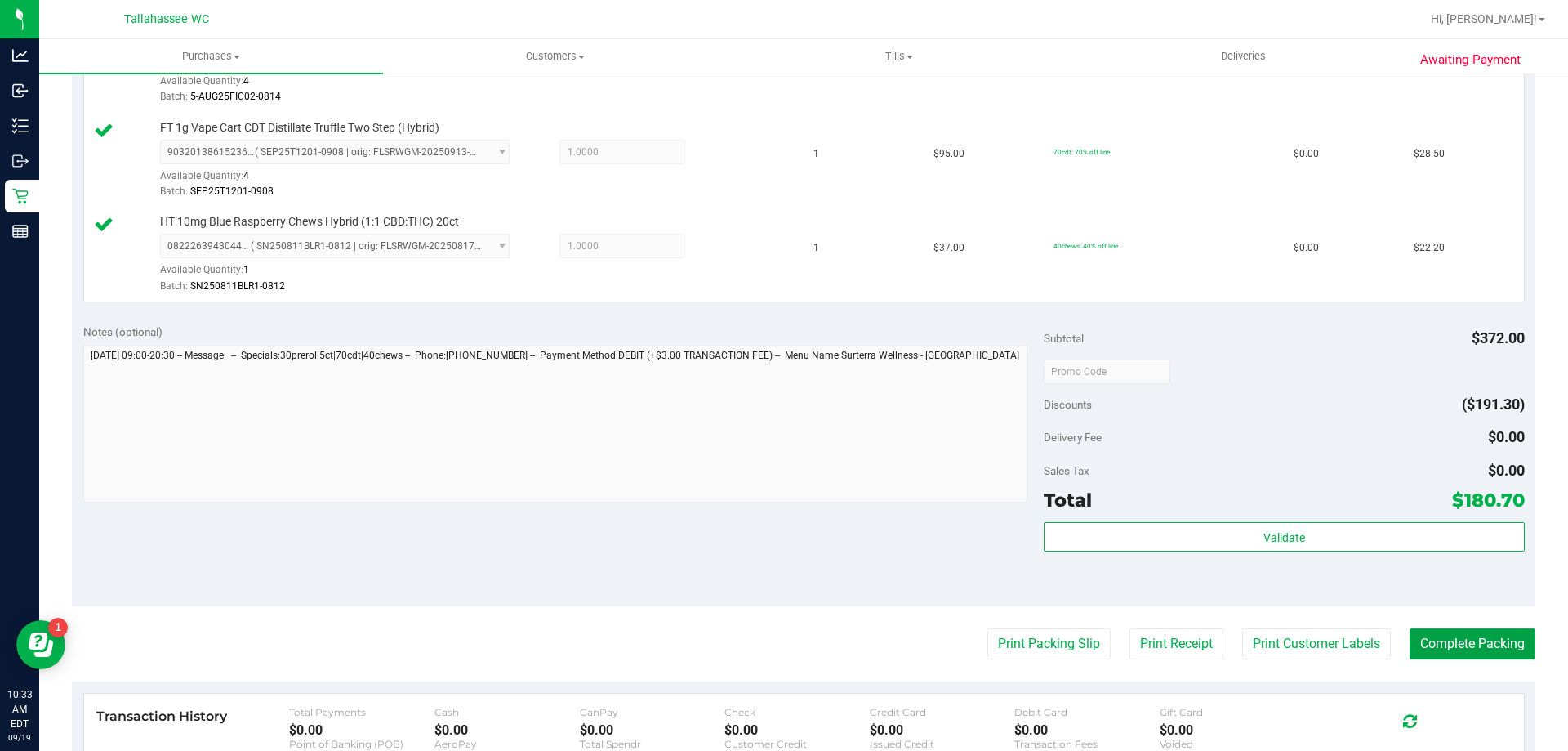
click at [1420, 657] on button "Complete Packing" at bounding box center [1472, 644] width 126 height 31
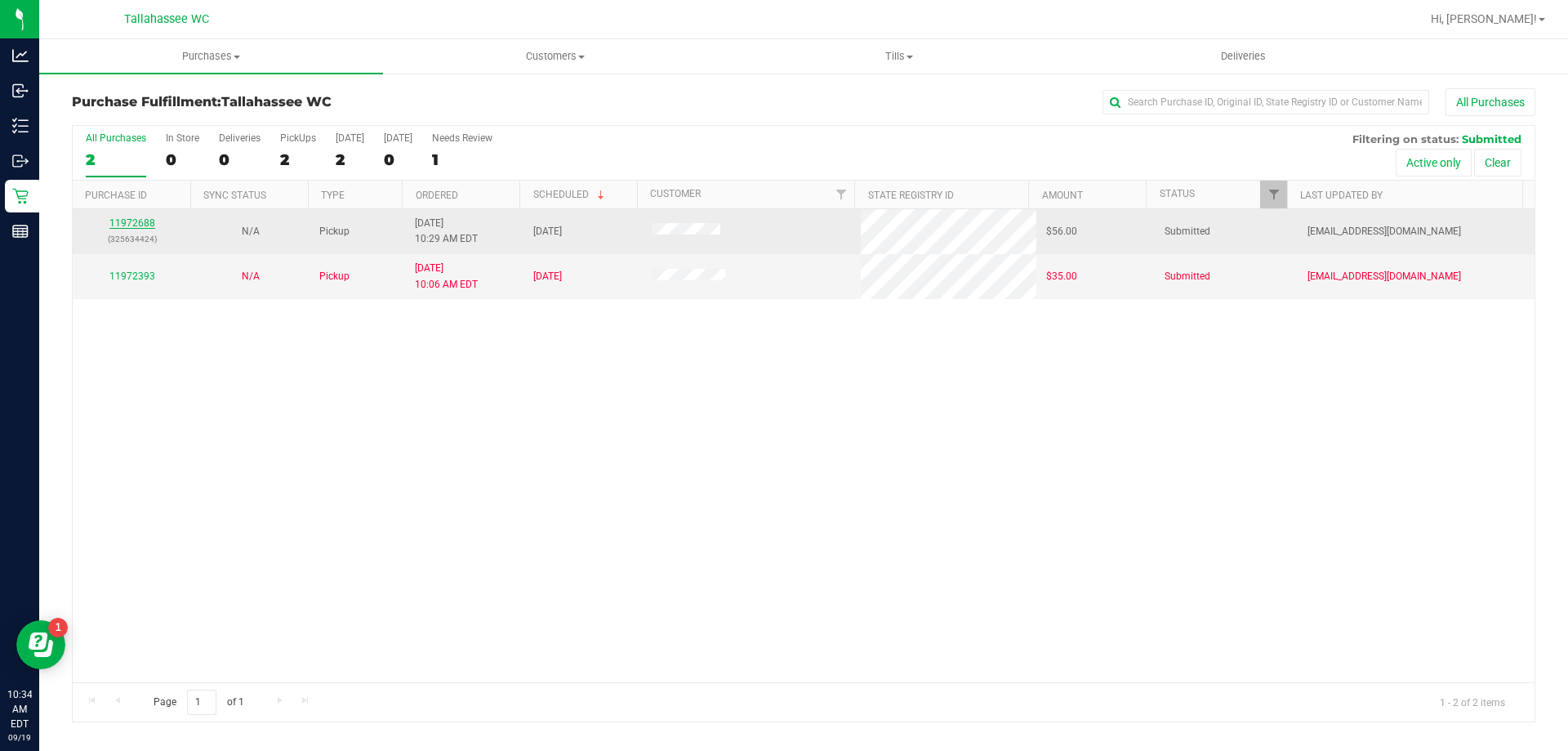
click at [149, 220] on link "11972688" at bounding box center [132, 223] width 46 height 12
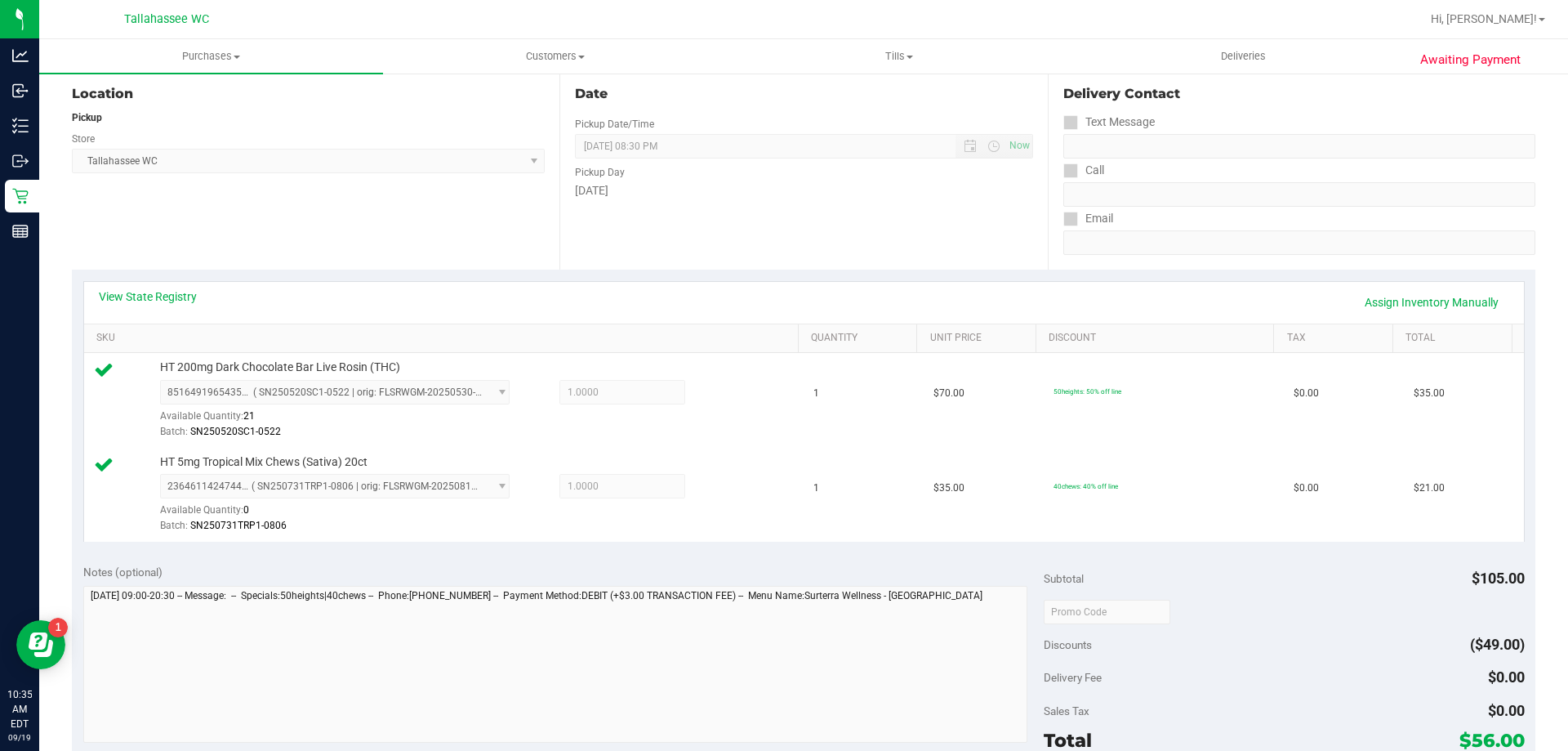
scroll to position [327, 0]
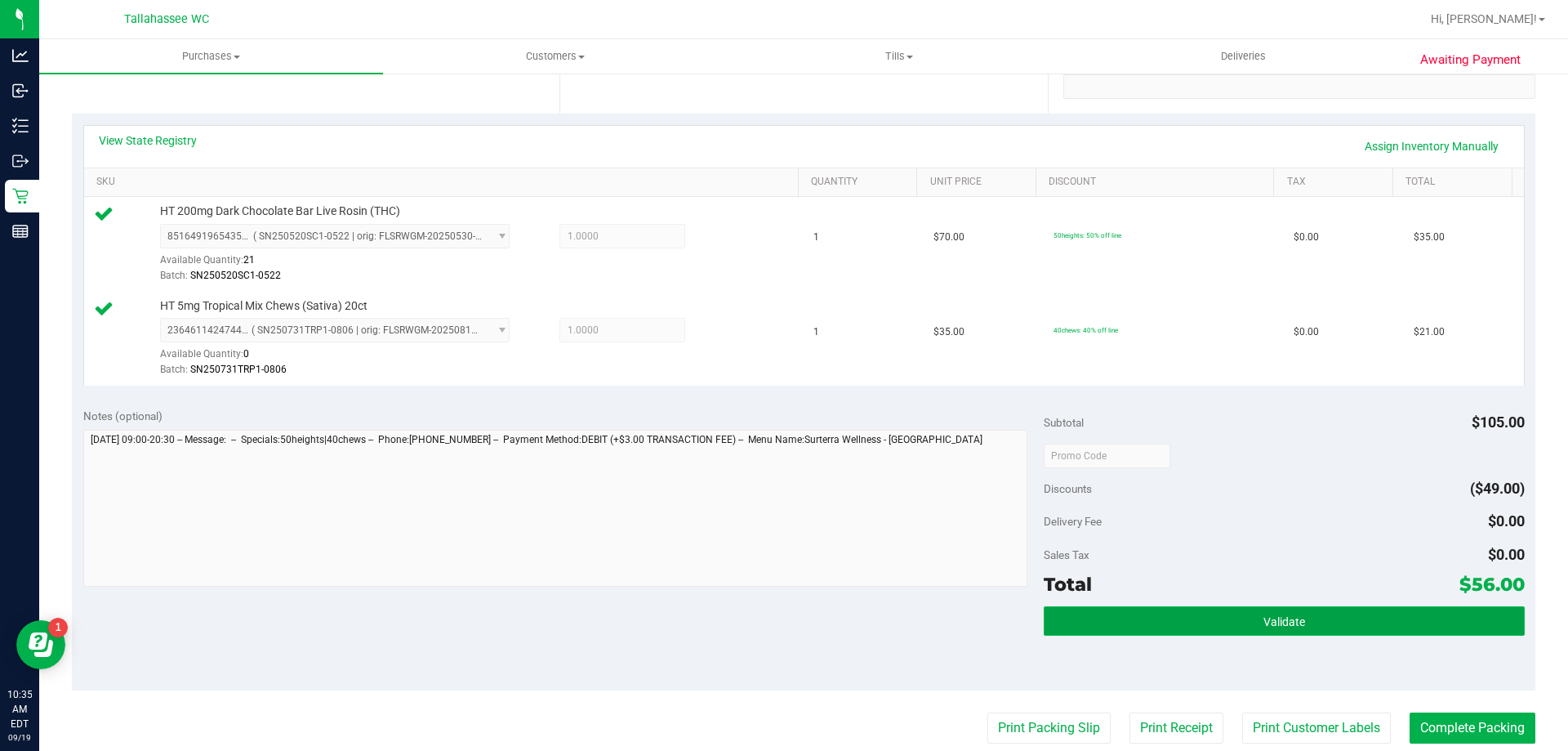
click at [1082, 610] on button "Validate" at bounding box center [1284, 621] width 480 height 30
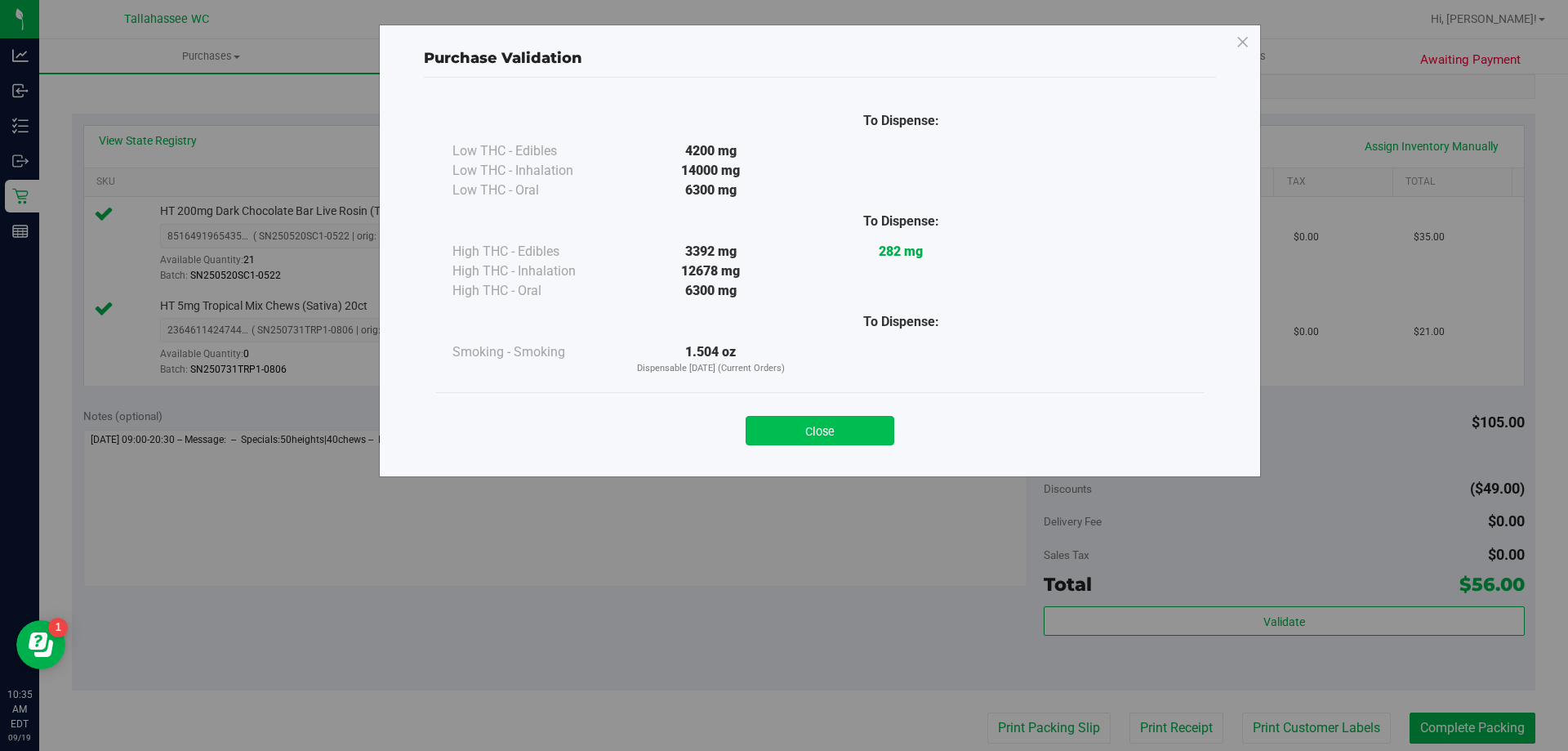
click at [819, 432] on button "Close" at bounding box center [820, 430] width 149 height 30
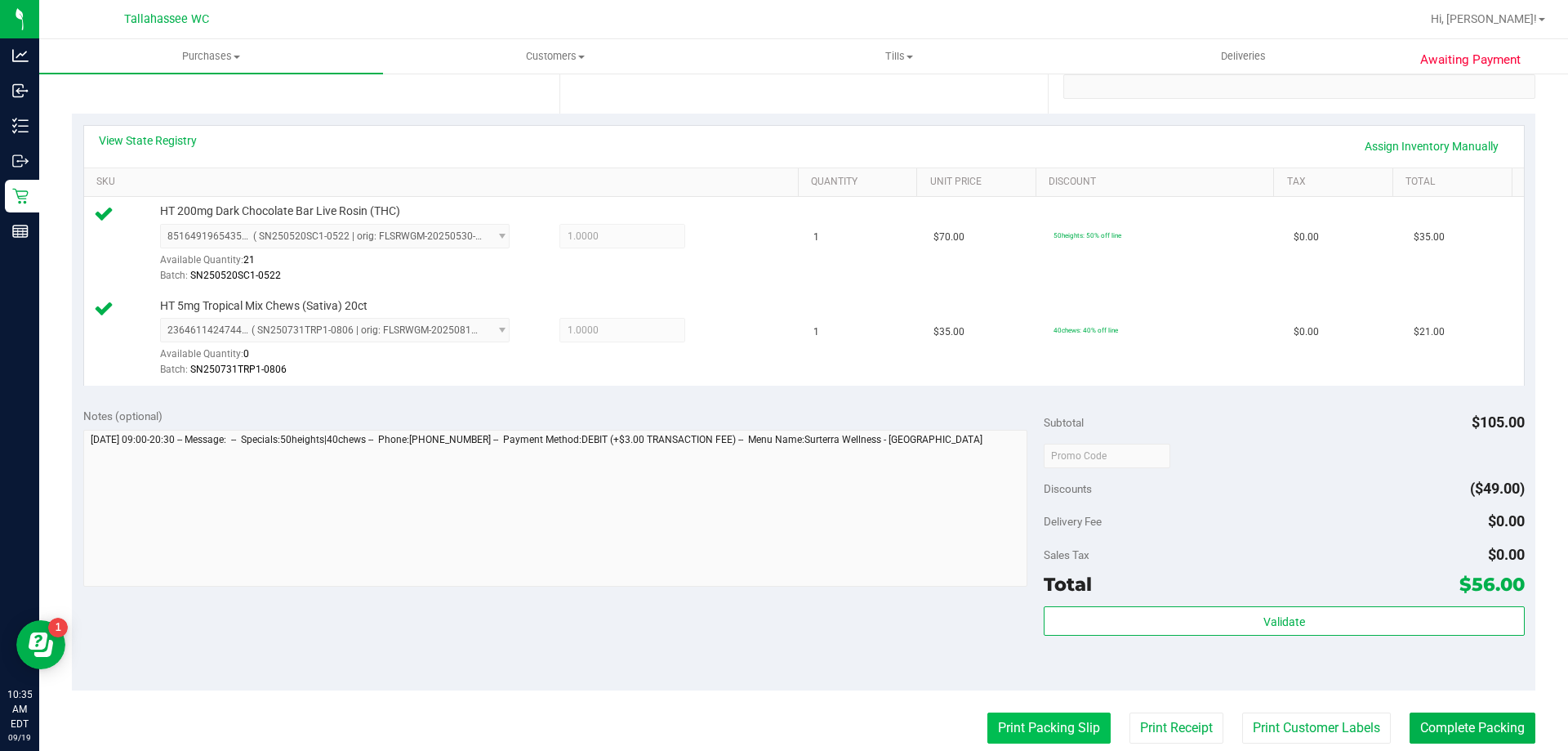
click at [1012, 736] on button "Print Packing Slip" at bounding box center [1049, 728] width 123 height 31
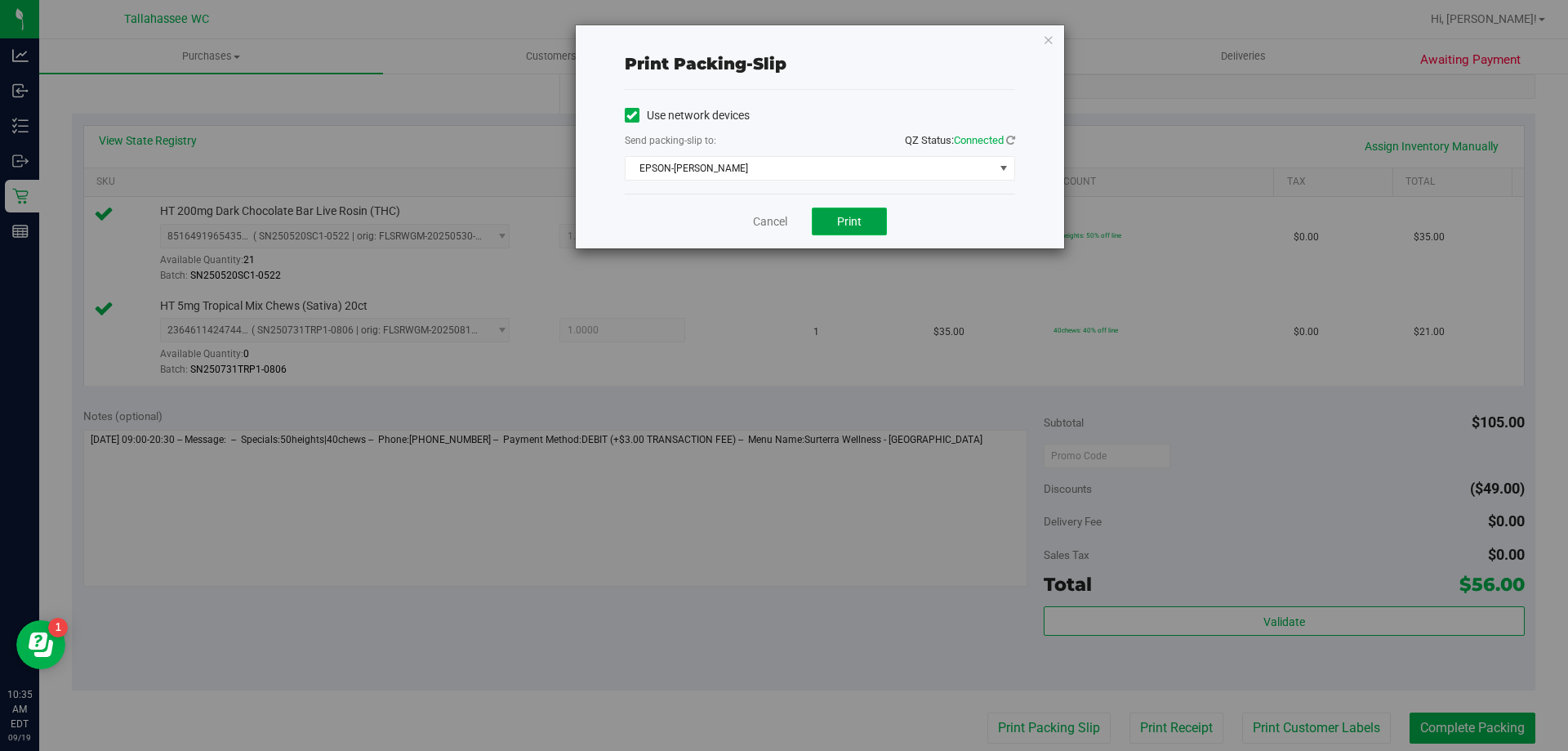
click at [860, 216] on span "Print" at bounding box center [849, 221] width 25 height 13
click at [776, 225] on link "Cancel" at bounding box center [770, 222] width 35 height 17
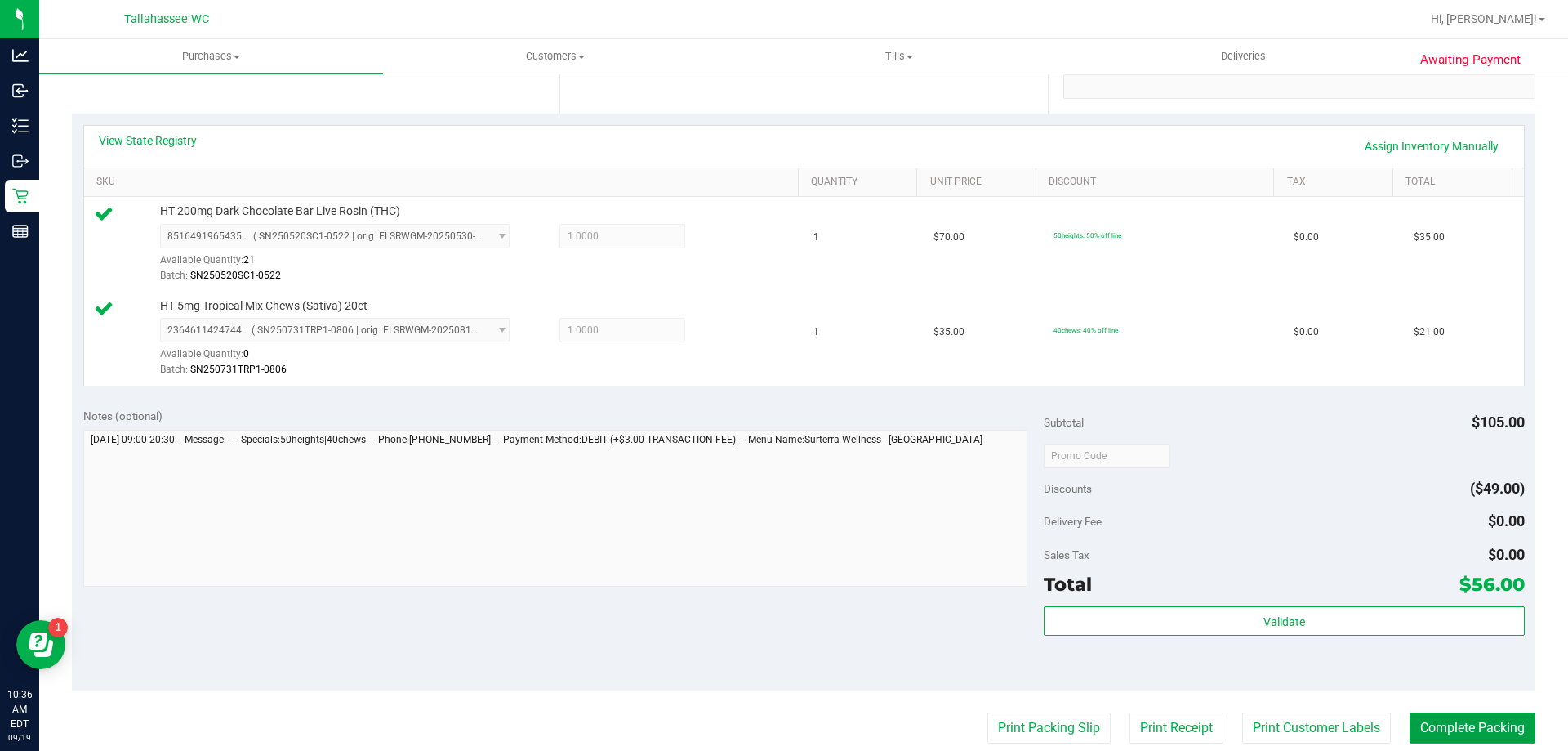
click at [1410, 717] on button "Complete Packing" at bounding box center [1472, 728] width 126 height 31
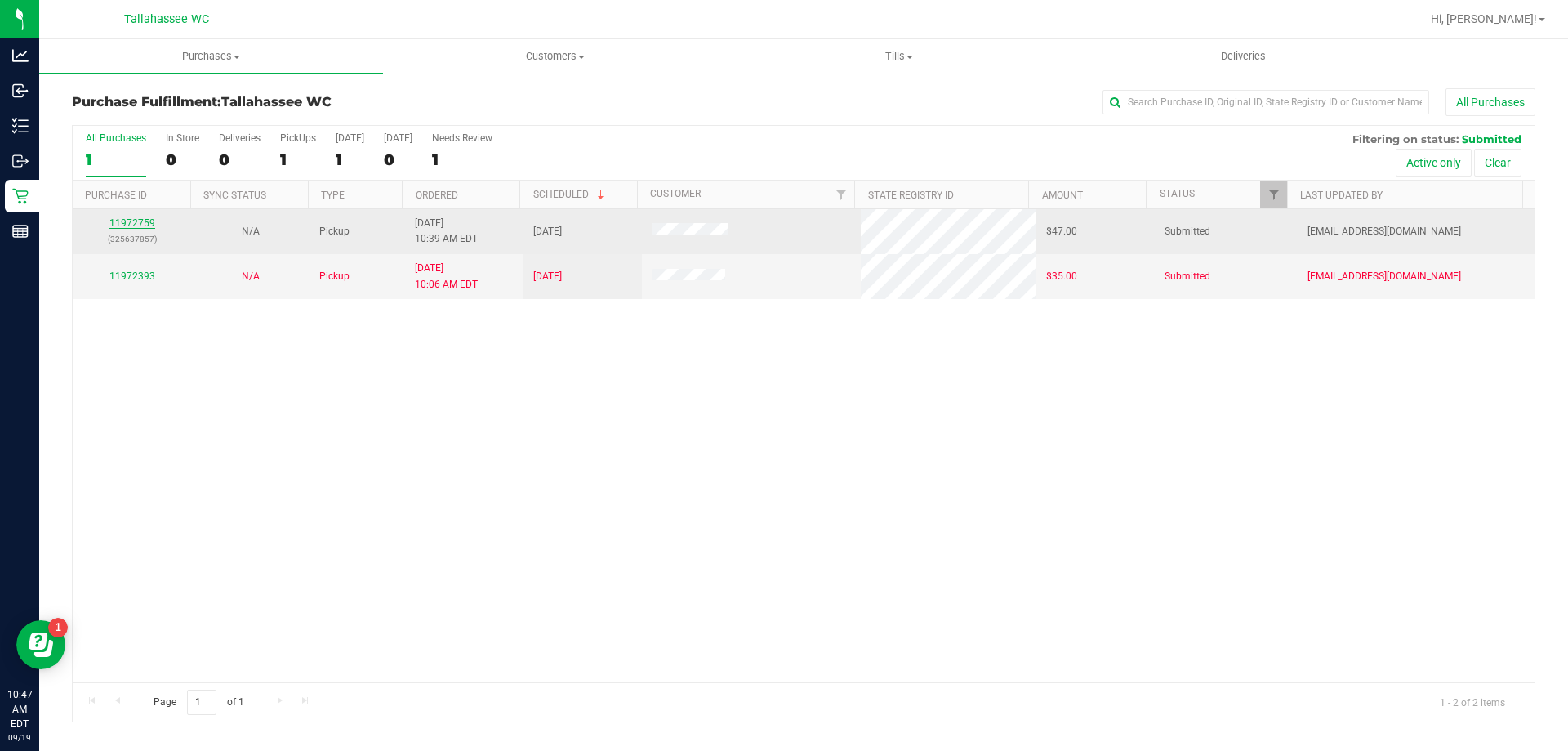
click at [125, 224] on link "11972759" at bounding box center [132, 223] width 46 height 12
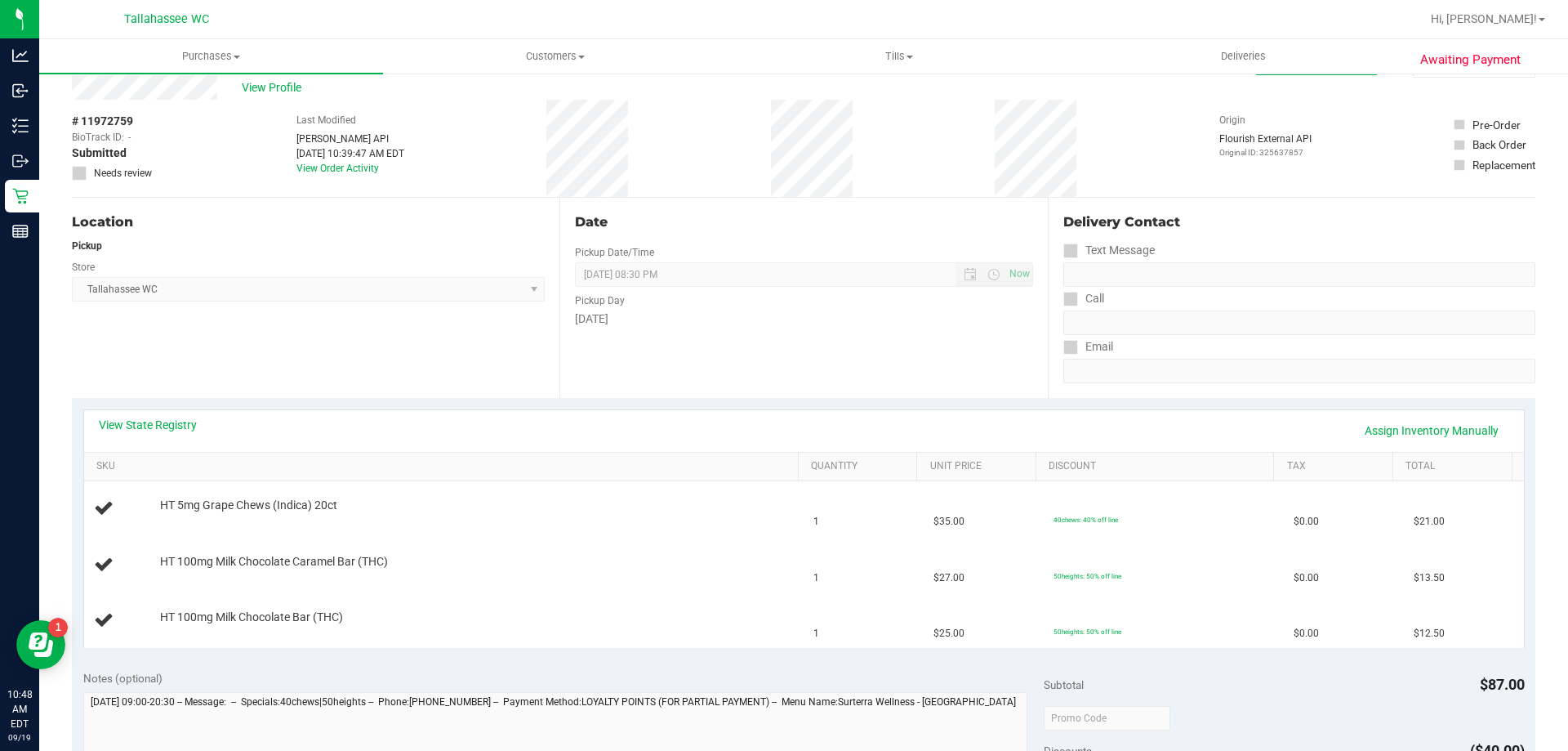
scroll to position [82, 0]
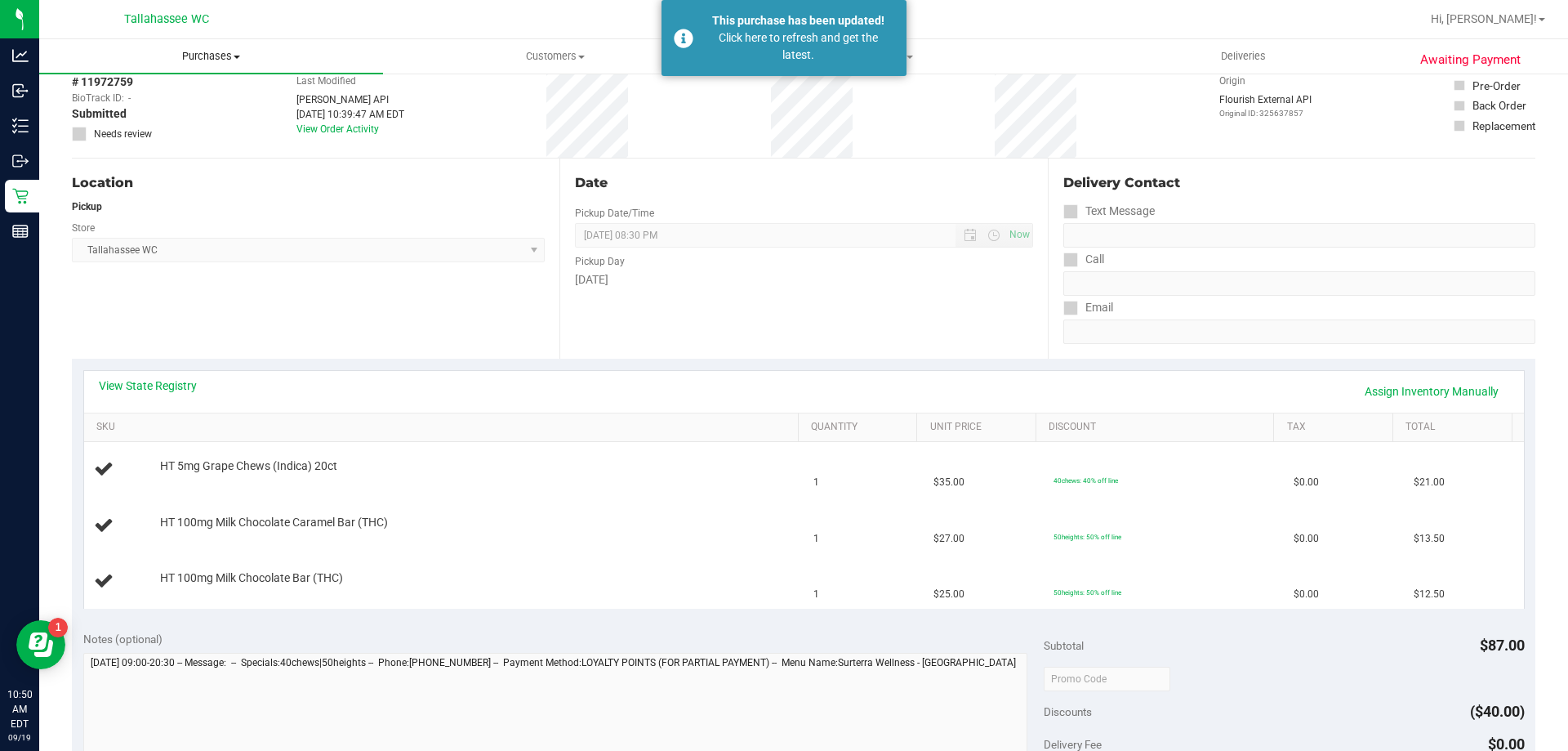
click at [229, 54] on span "Purchases" at bounding box center [210, 56] width 344 height 14
click at [186, 124] on li "Fulfillment" at bounding box center [210, 118] width 344 height 19
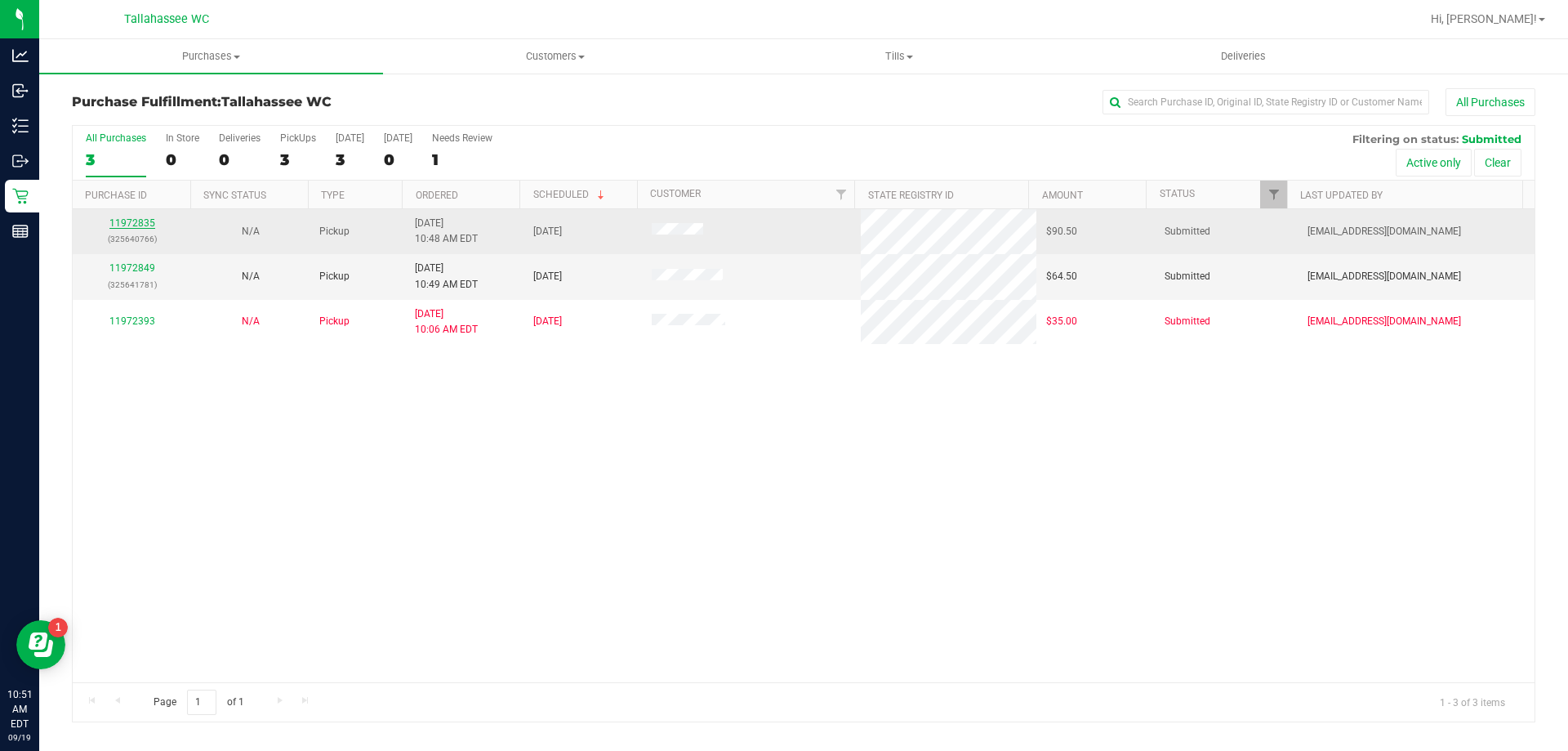
click at [136, 227] on link "11972835" at bounding box center [132, 223] width 46 height 12
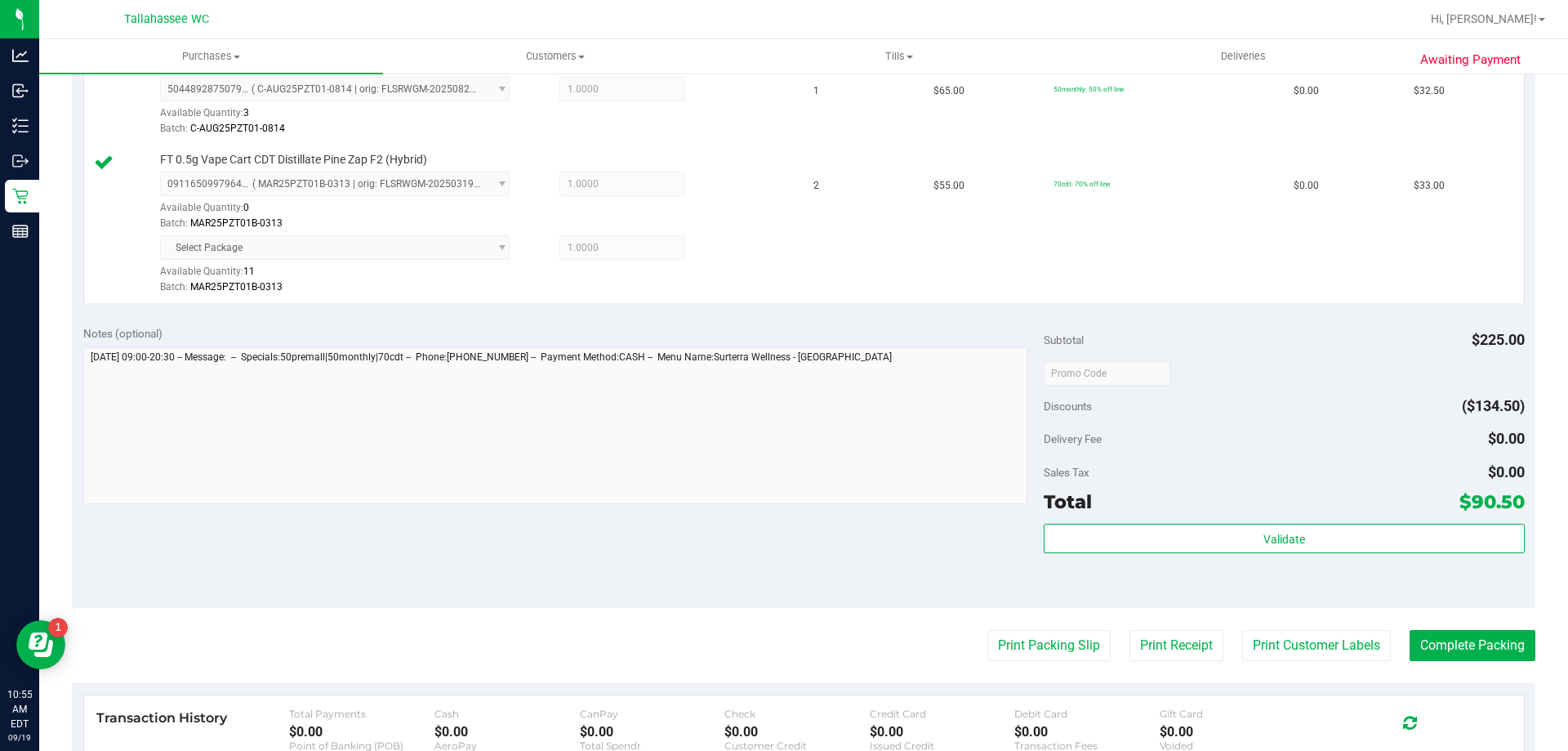
scroll to position [654, 0]
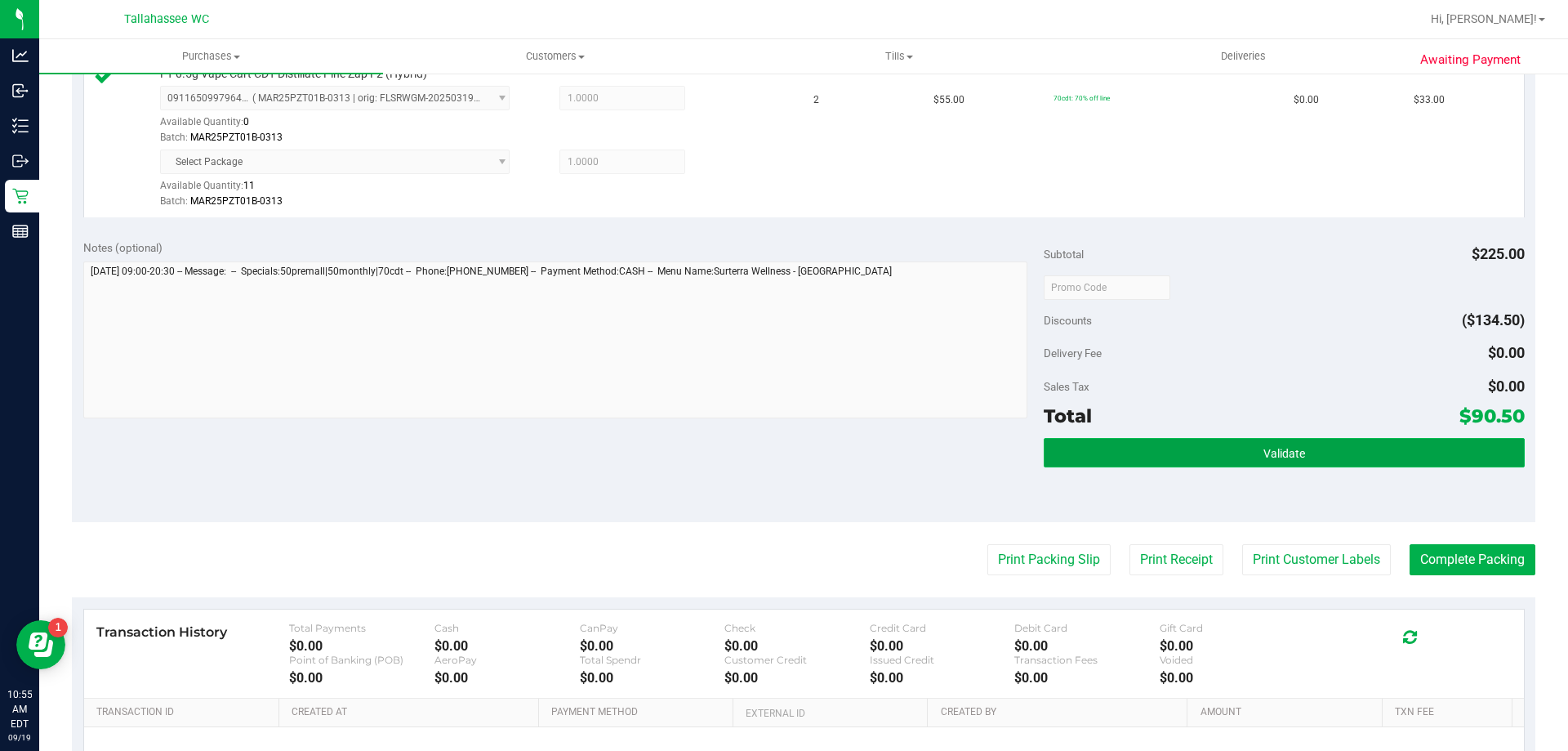
click at [1131, 462] on button "Validate" at bounding box center [1284, 452] width 480 height 30
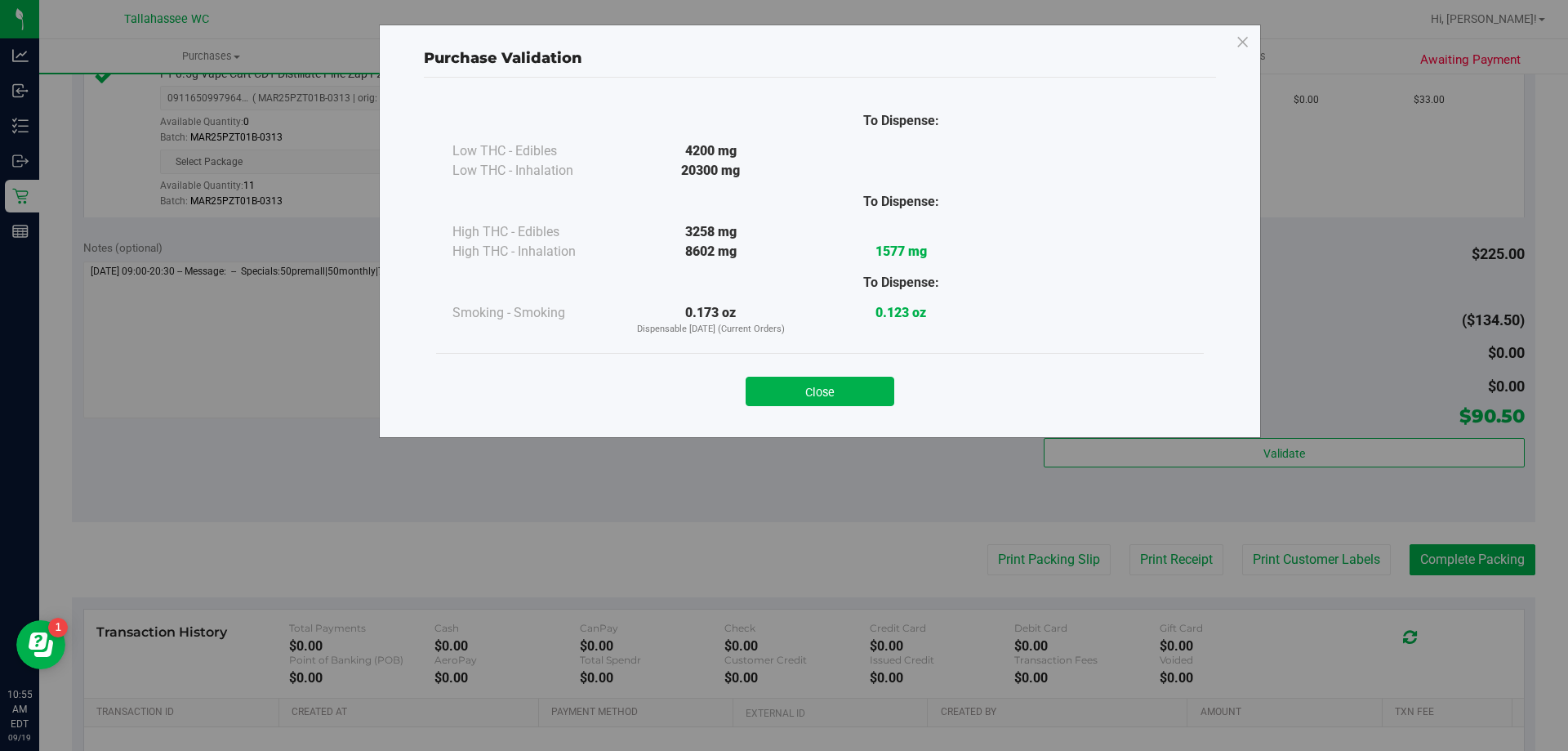
click at [850, 399] on button "Close" at bounding box center [820, 391] width 149 height 30
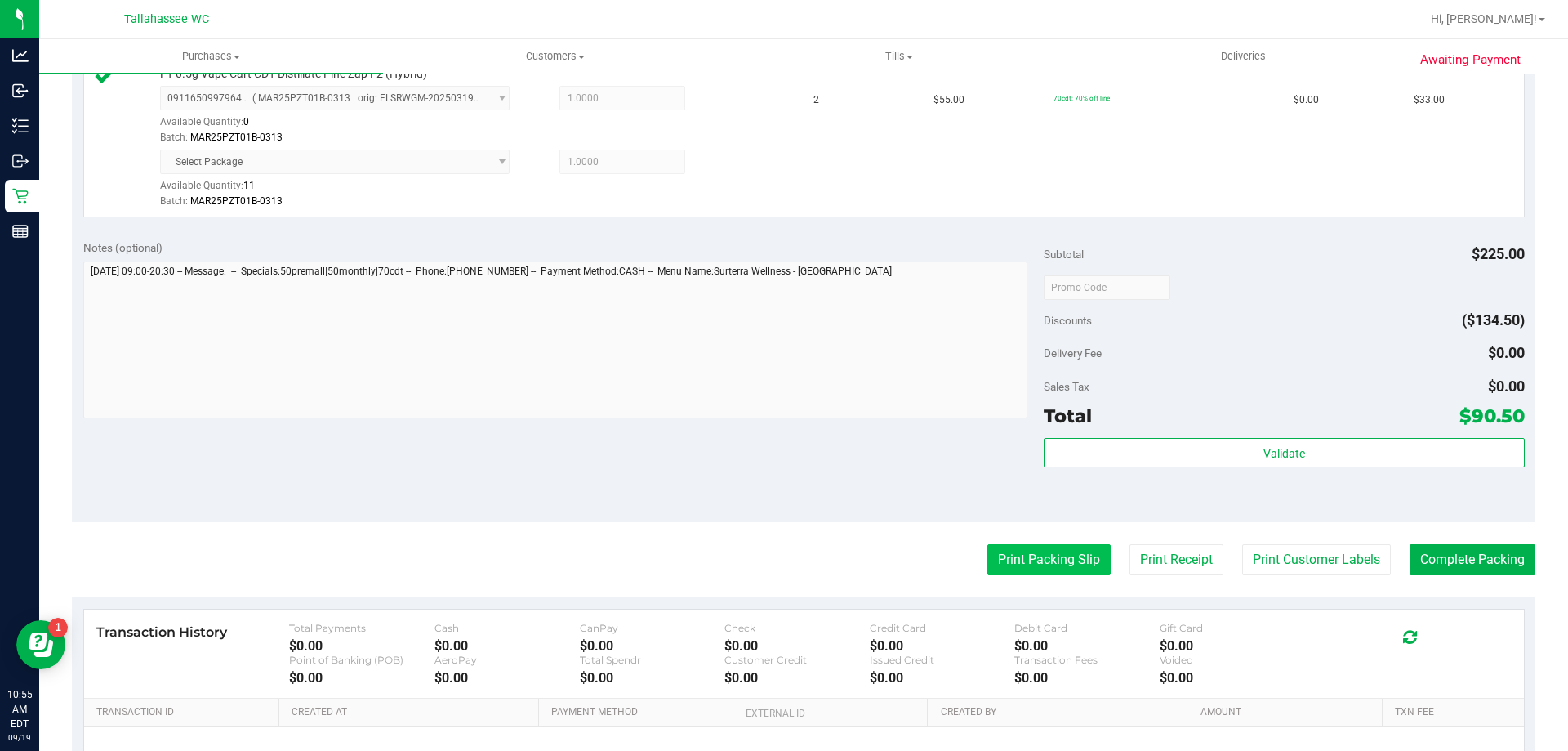
click at [1083, 564] on button "Print Packing Slip" at bounding box center [1049, 560] width 123 height 31
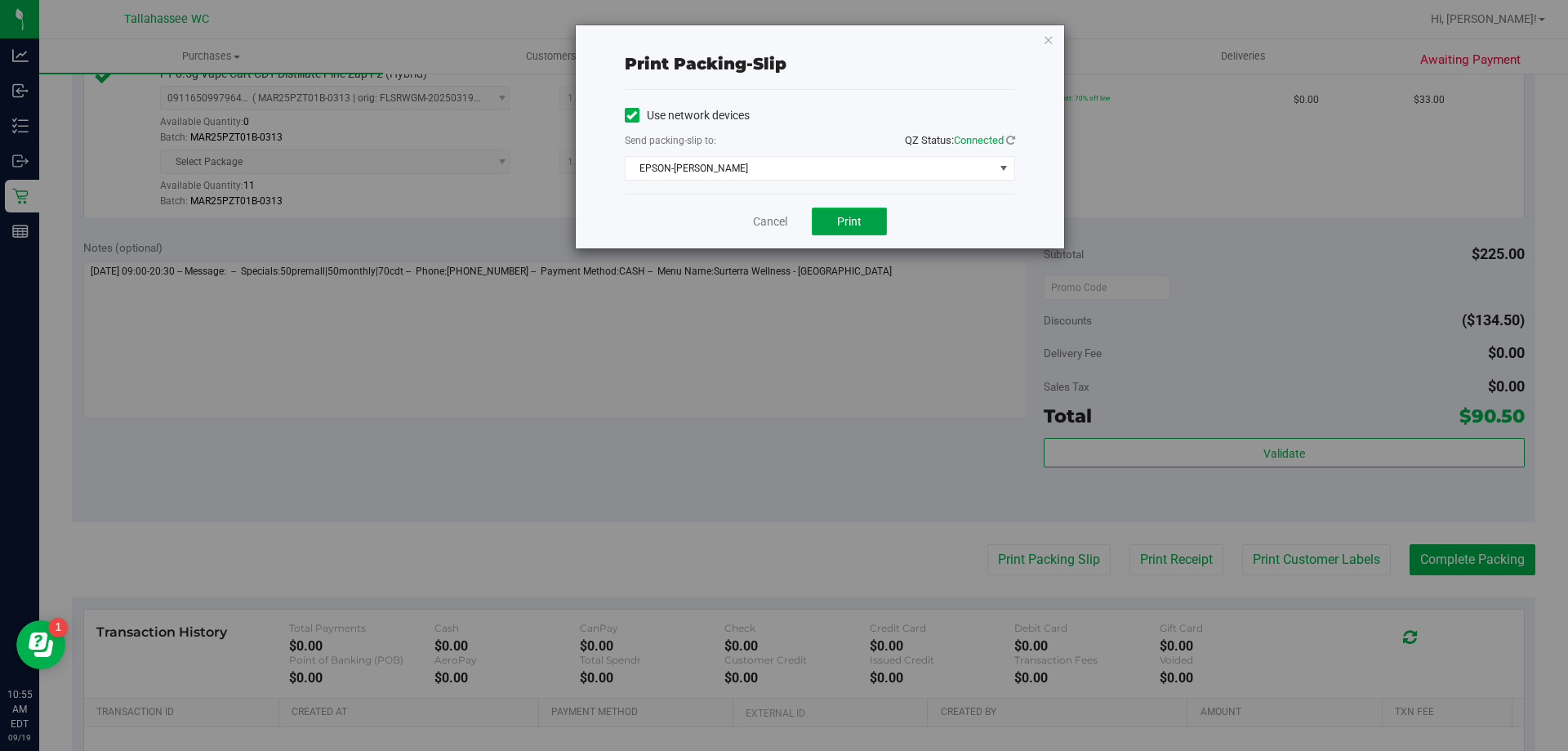
click at [868, 228] on button "Print" at bounding box center [849, 221] width 75 height 28
click at [784, 222] on link "Cancel" at bounding box center [770, 222] width 35 height 17
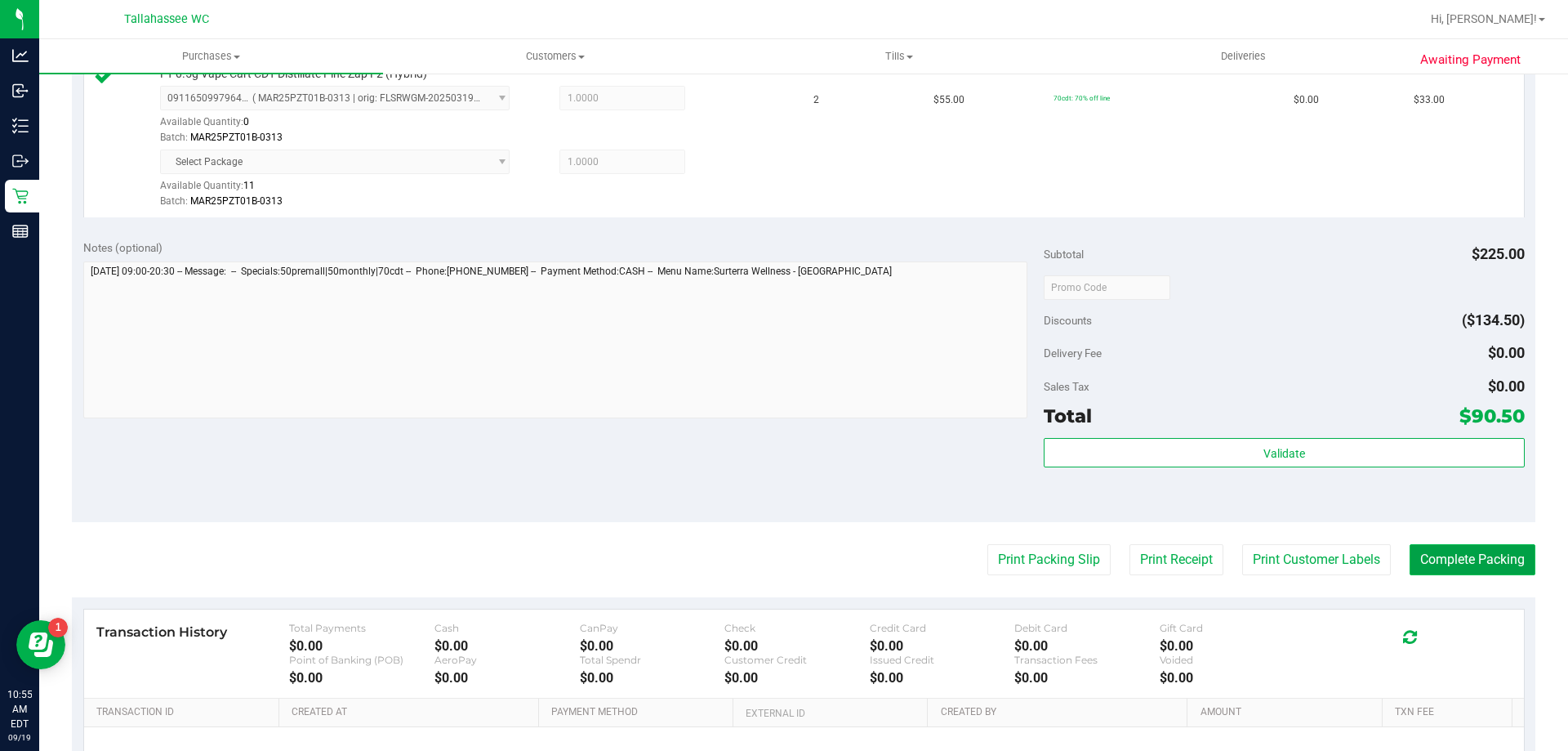
click at [1426, 552] on button "Complete Packing" at bounding box center [1472, 560] width 126 height 31
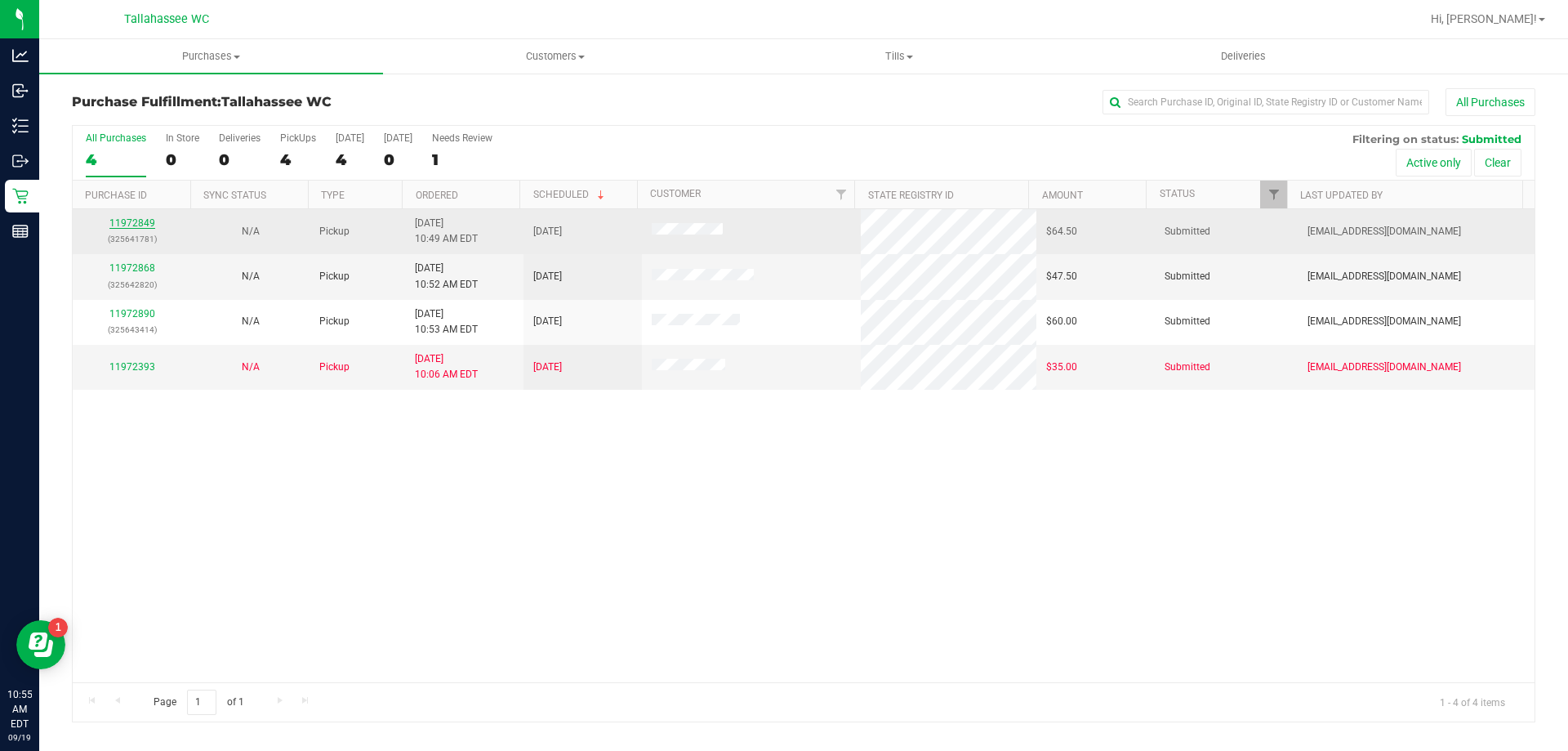
click at [135, 222] on link "11972849" at bounding box center [132, 223] width 46 height 12
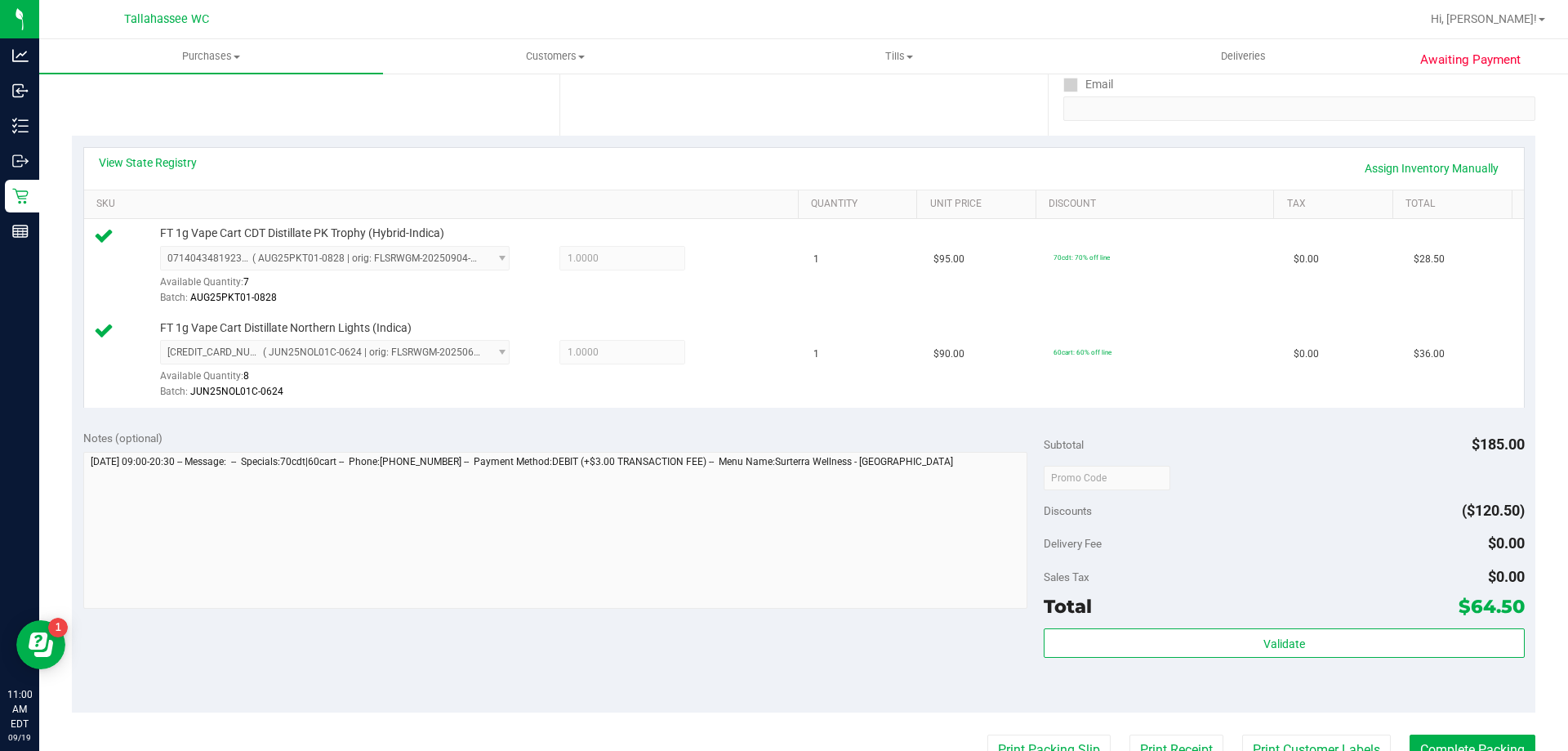
scroll to position [491, 0]
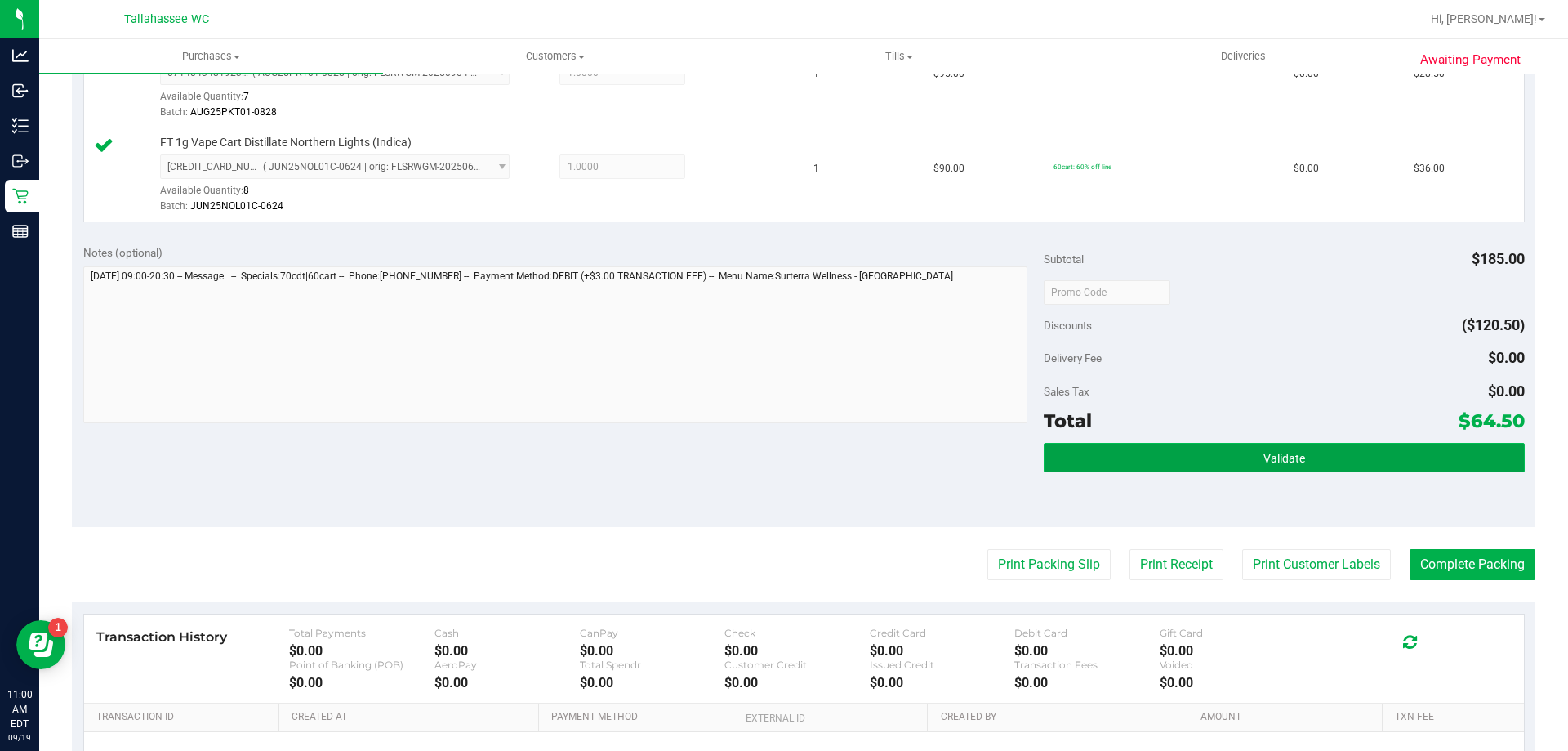
click at [1094, 462] on button "Validate" at bounding box center [1284, 458] width 480 height 30
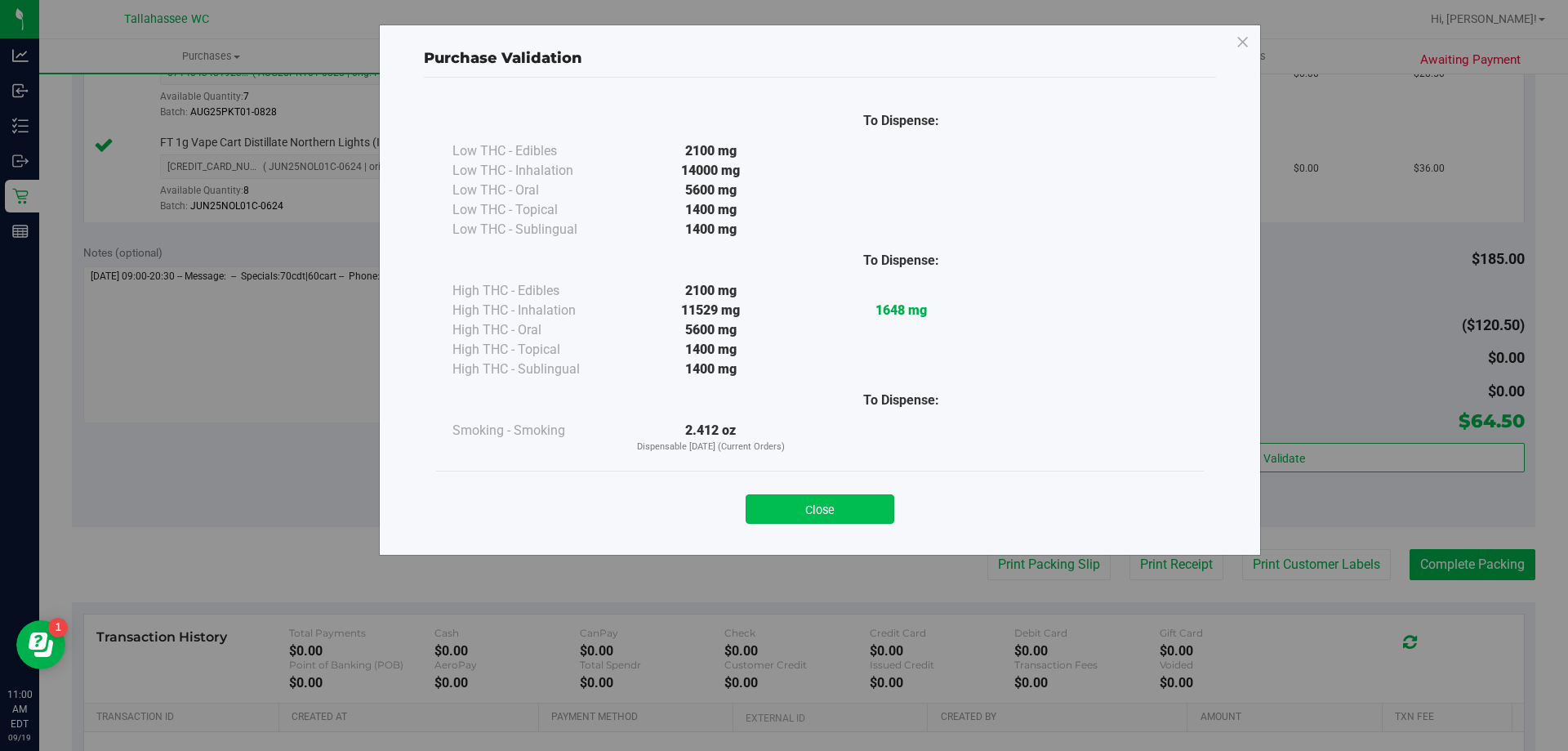
click at [888, 510] on button "Close" at bounding box center [820, 509] width 149 height 30
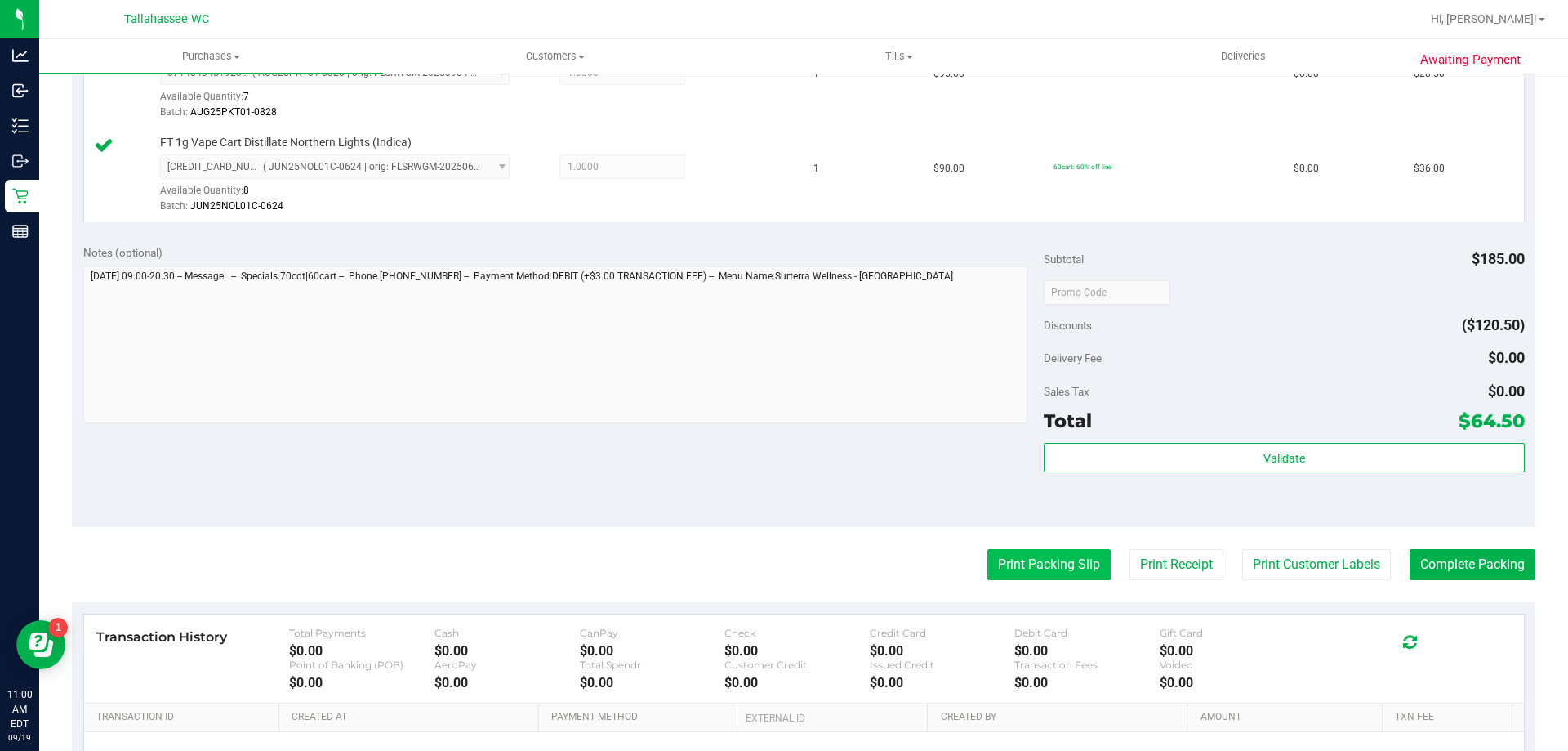
click at [1000, 580] on button "Print Packing Slip" at bounding box center [1049, 564] width 123 height 31
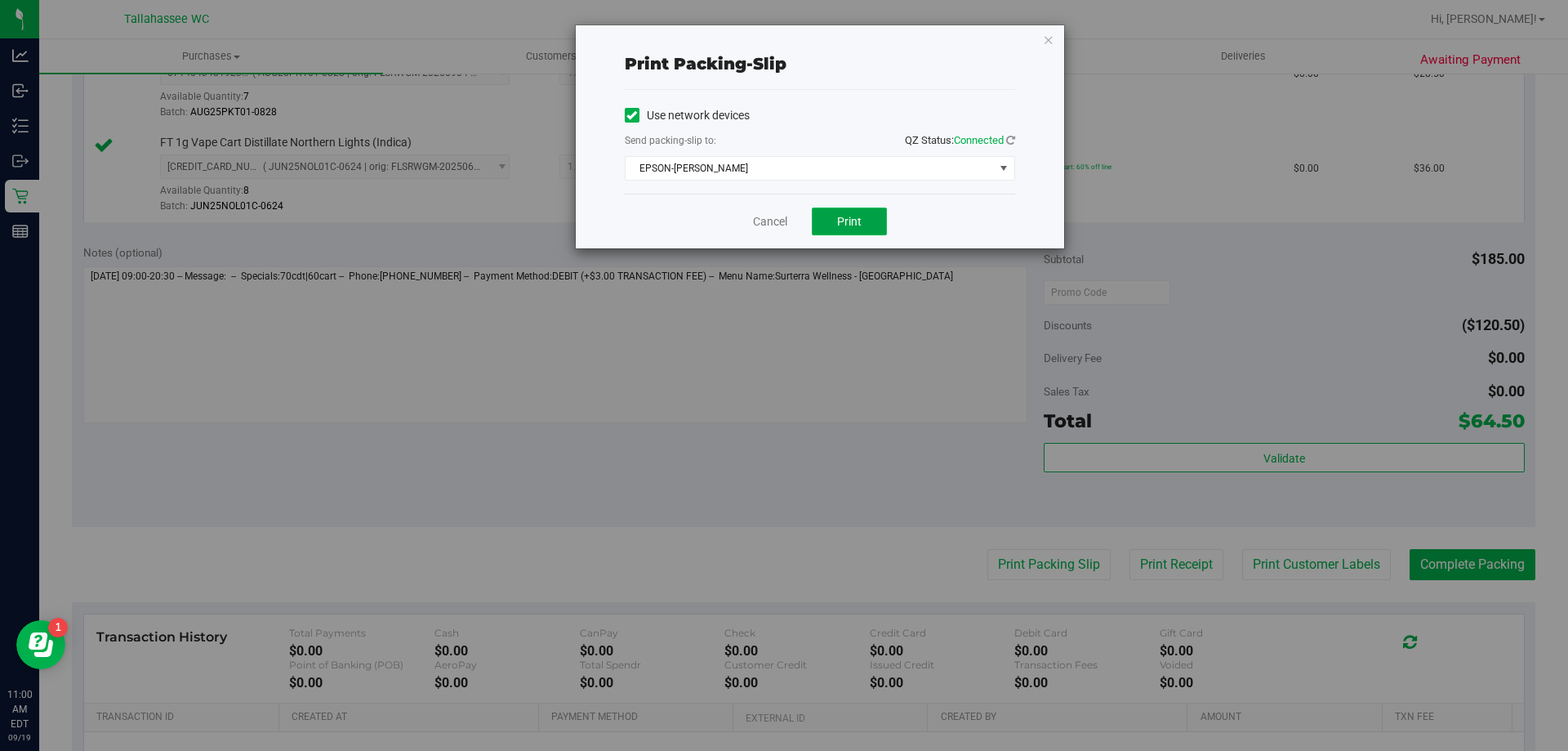
click at [869, 222] on button "Print" at bounding box center [849, 221] width 75 height 28
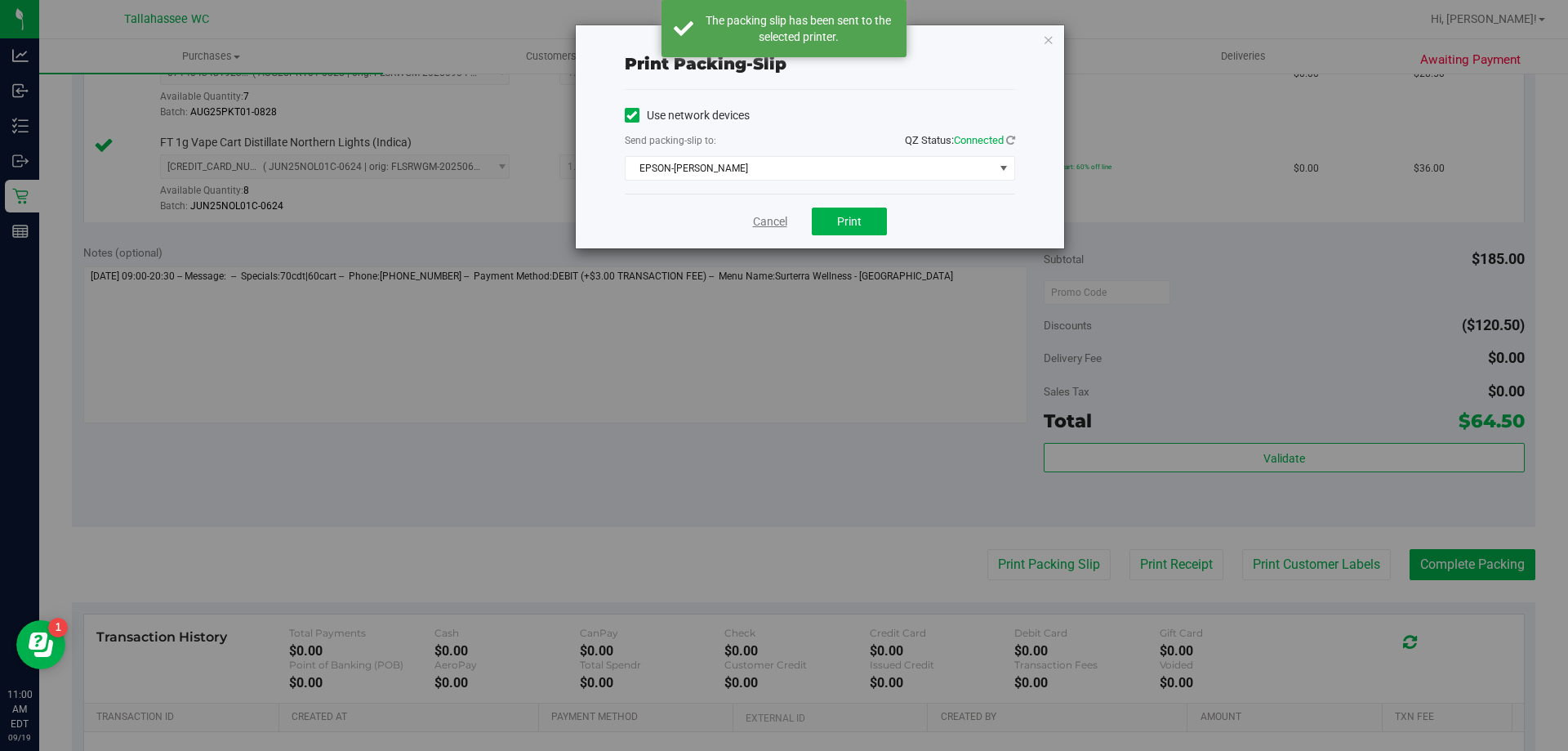
click at [770, 224] on link "Cancel" at bounding box center [770, 222] width 35 height 17
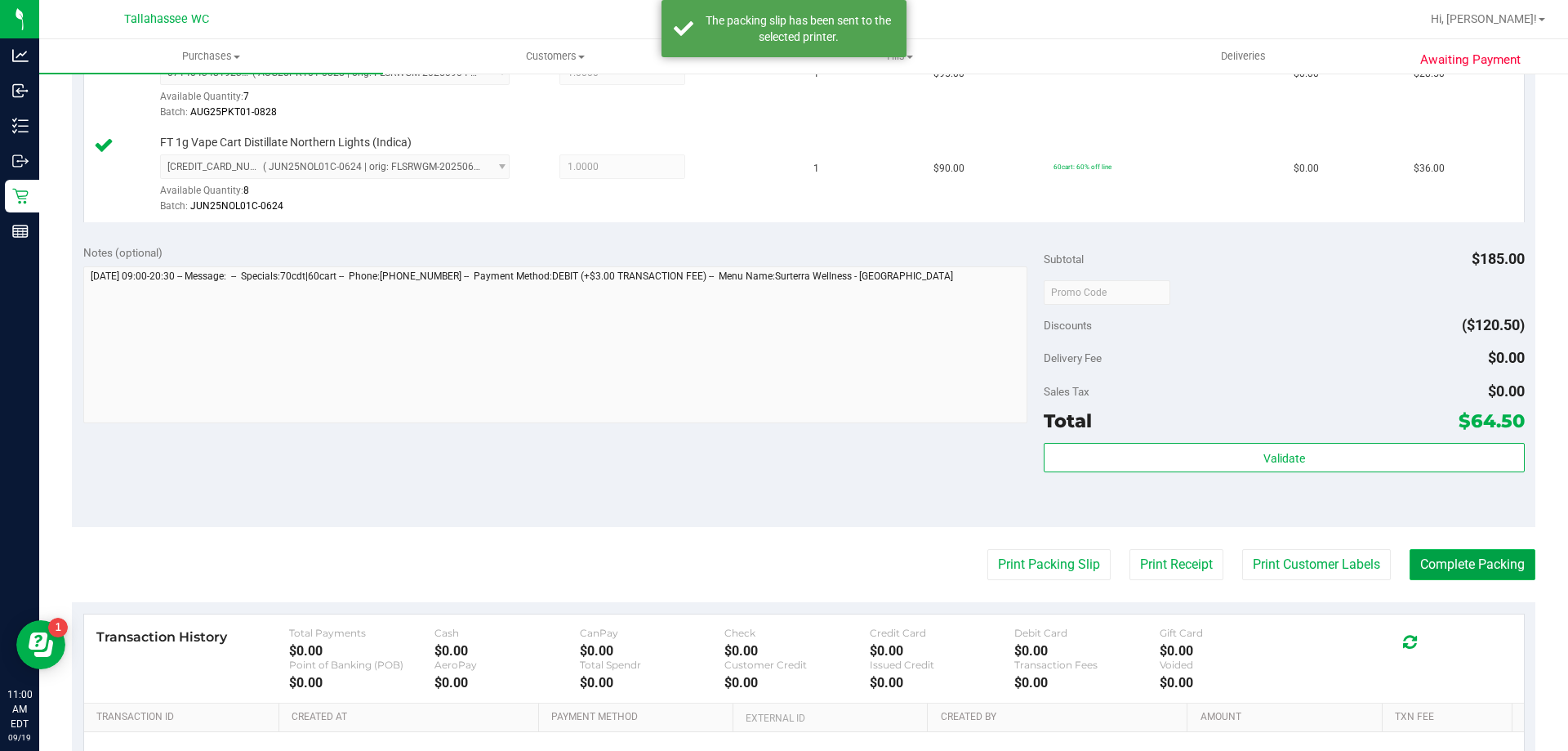
click at [1481, 564] on button "Complete Packing" at bounding box center [1472, 564] width 126 height 31
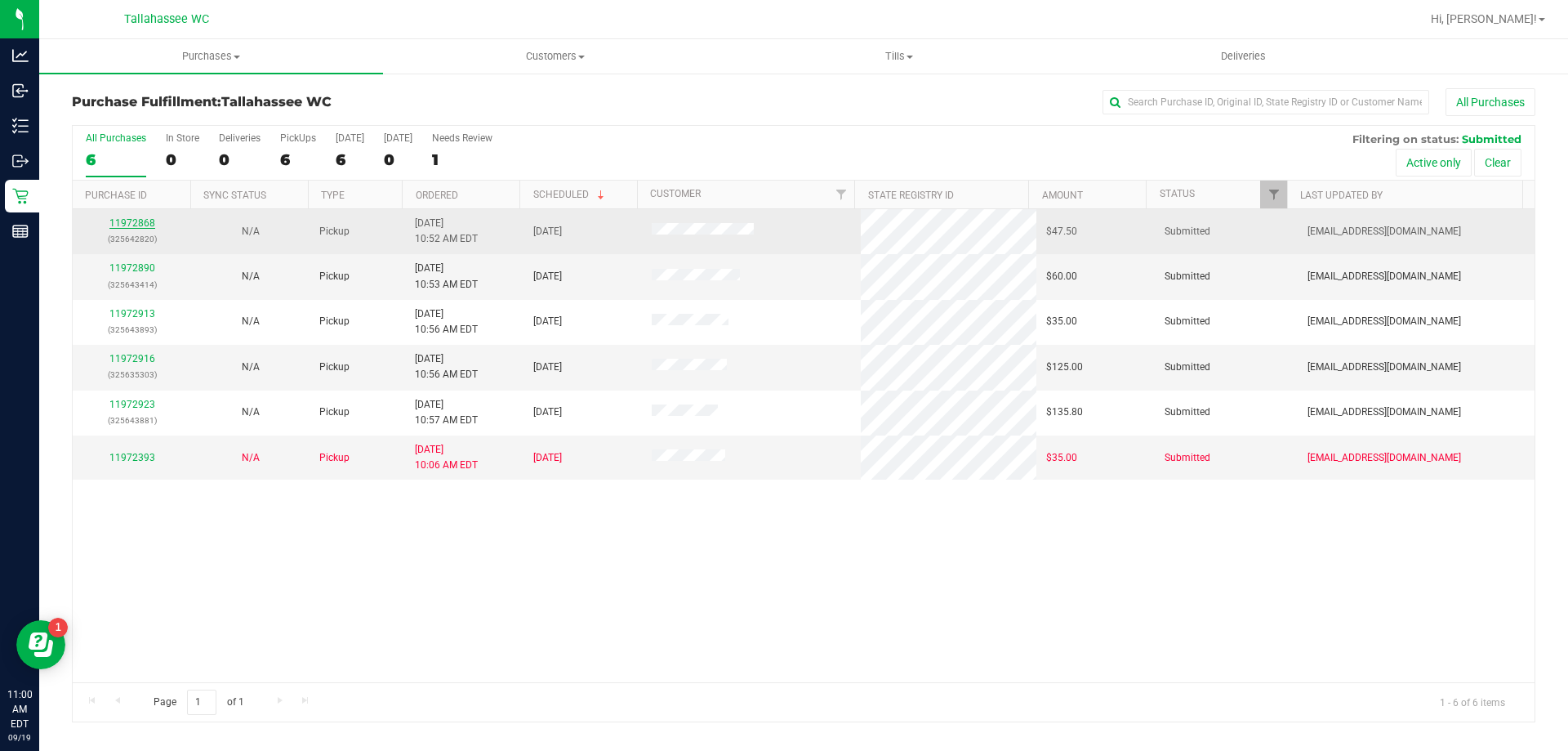
click at [145, 222] on link "11972868" at bounding box center [132, 223] width 46 height 12
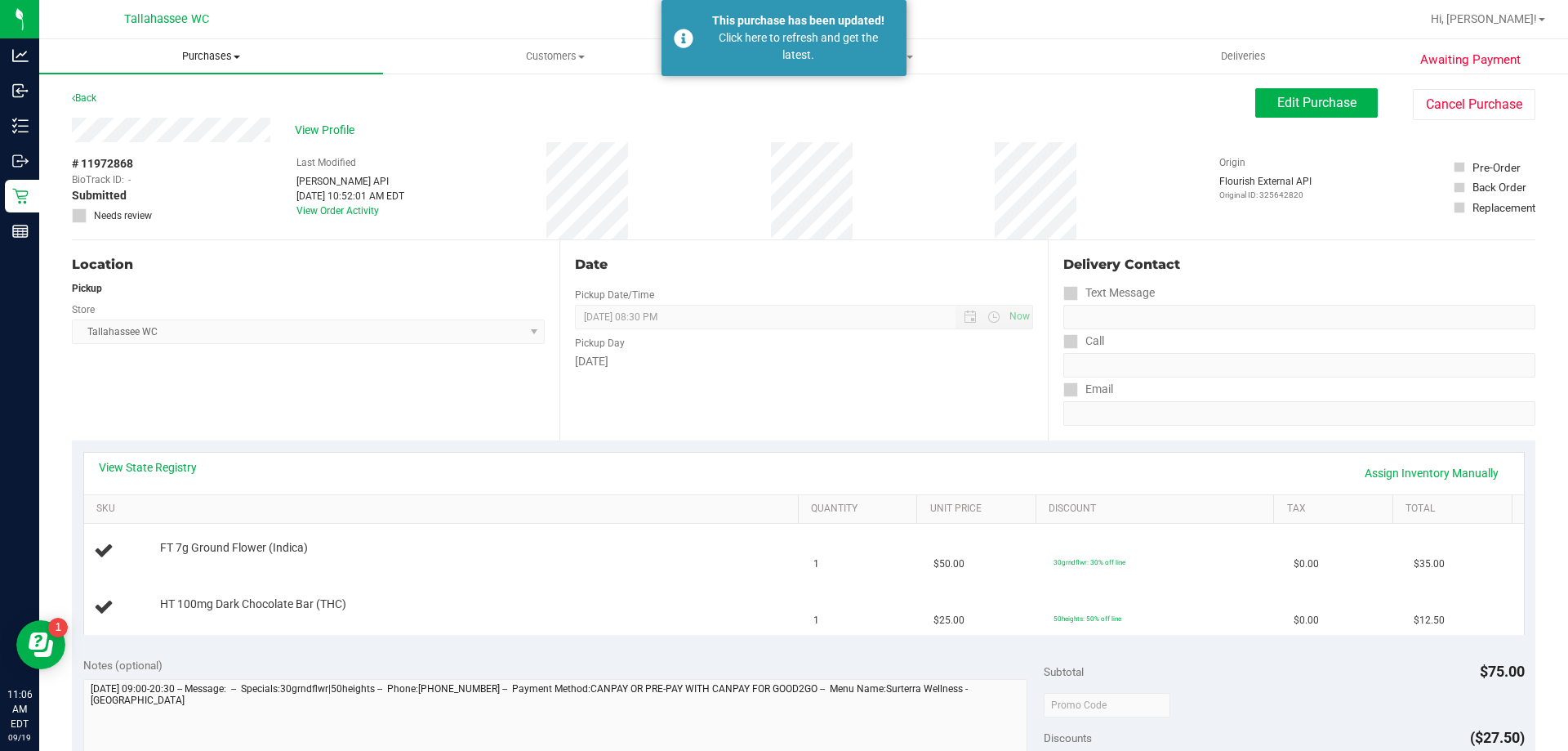
click at [188, 55] on span "Purchases" at bounding box center [210, 56] width 344 height 14
click at [194, 109] on li "Fulfillment" at bounding box center [210, 118] width 344 height 19
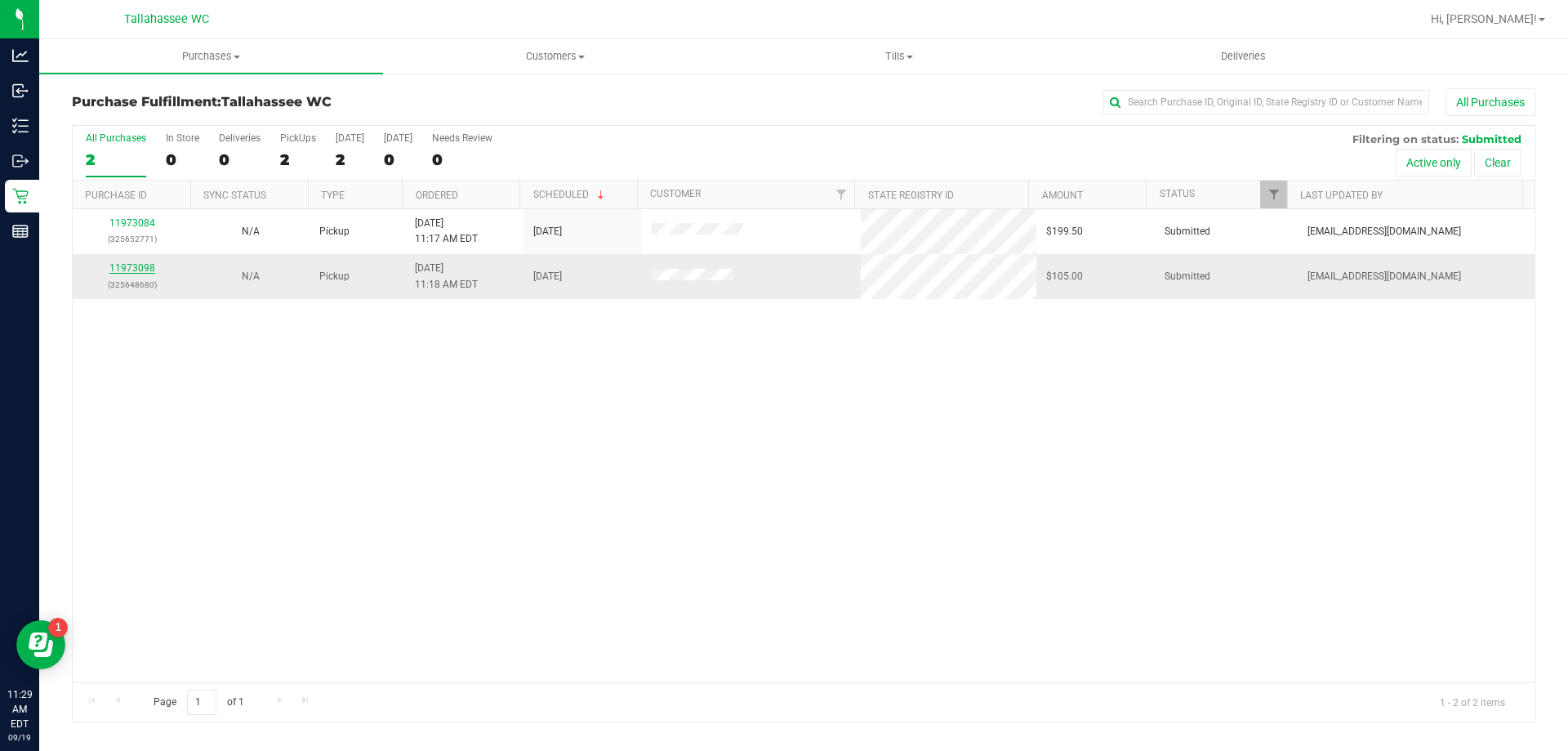
click at [137, 271] on link "11973098" at bounding box center [132, 268] width 46 height 12
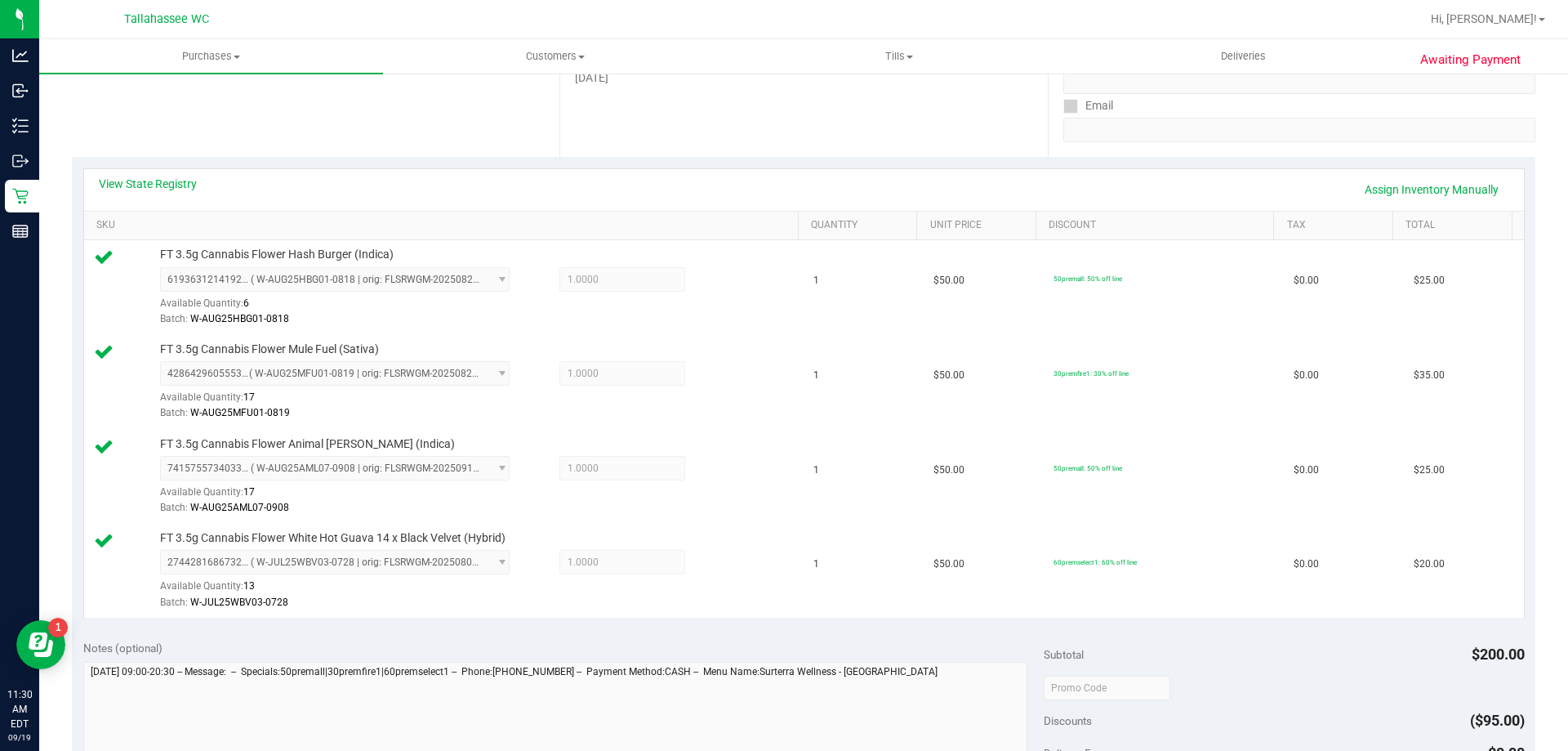
scroll to position [491, 0]
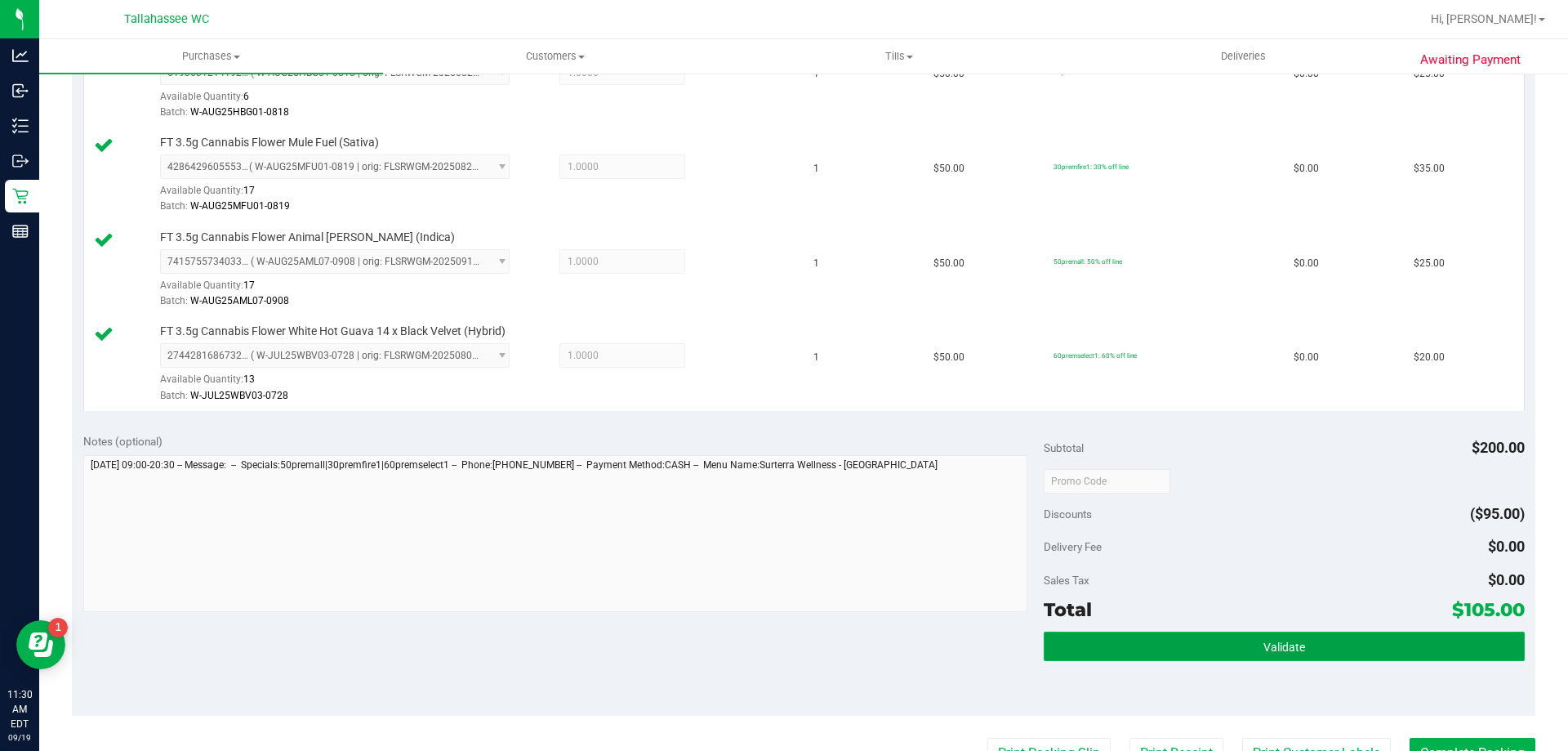
click at [1099, 646] on button "Validate" at bounding box center [1284, 646] width 480 height 30
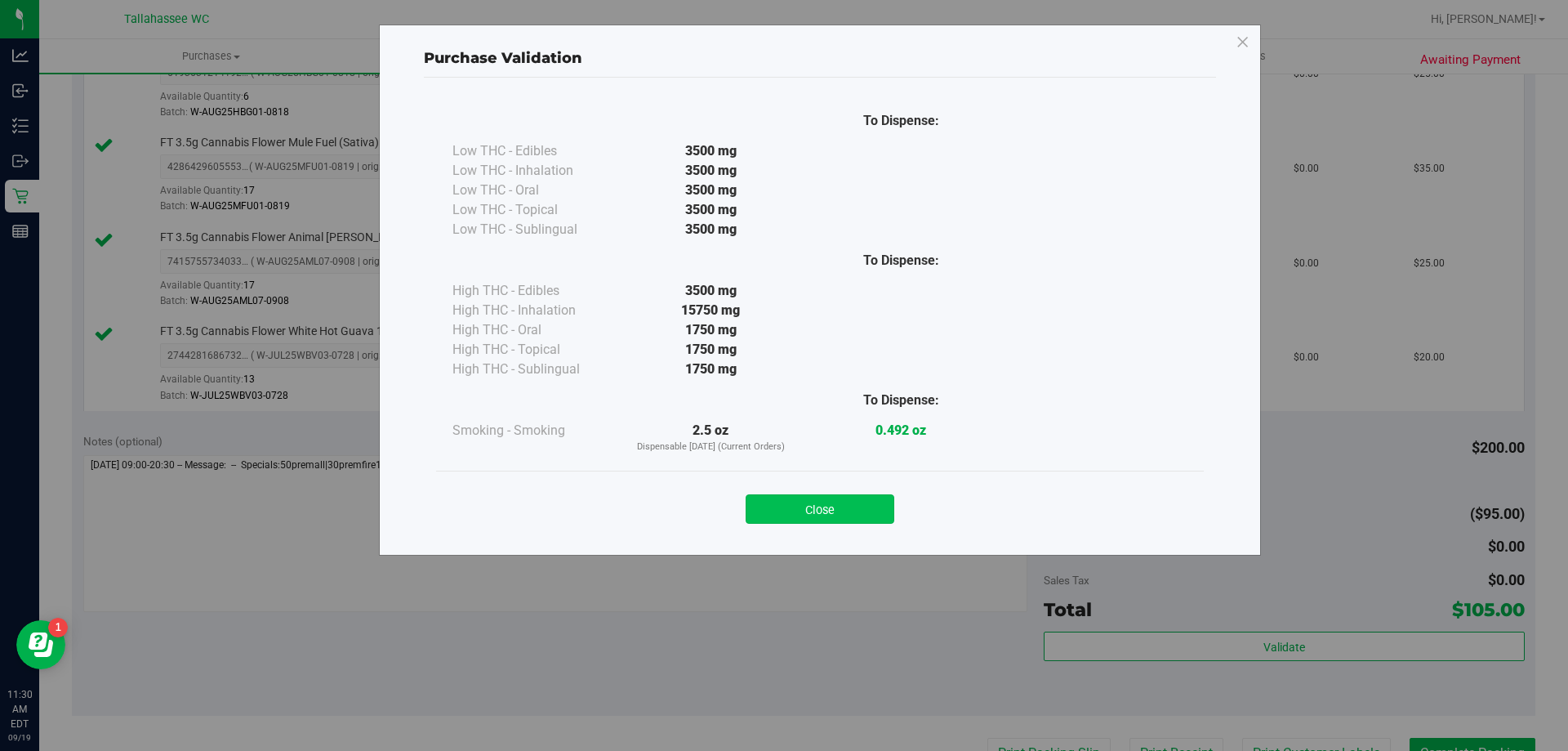
click at [864, 521] on button "Close" at bounding box center [820, 509] width 149 height 30
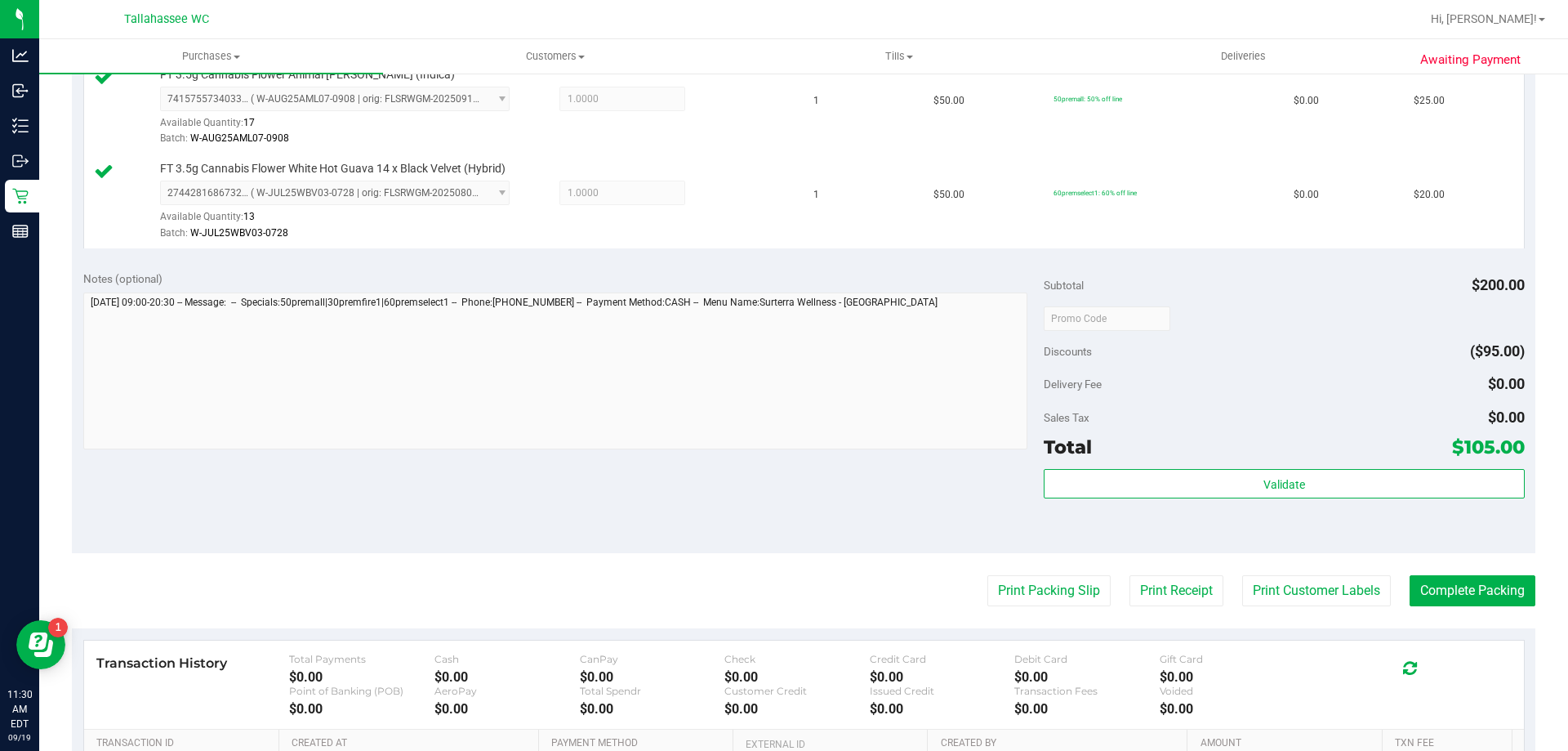
scroll to position [736, 0]
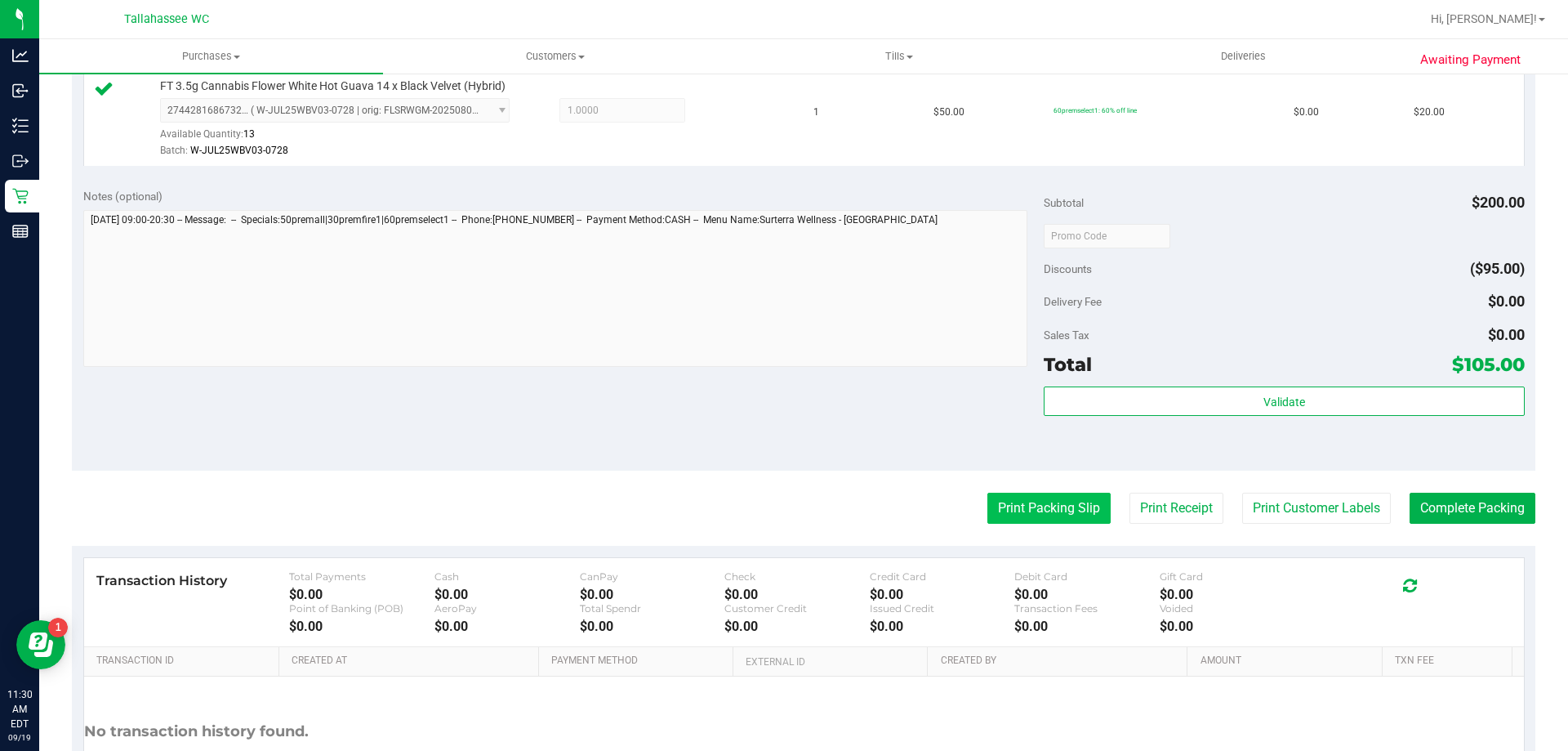
click at [991, 511] on button "Print Packing Slip" at bounding box center [1049, 508] width 123 height 31
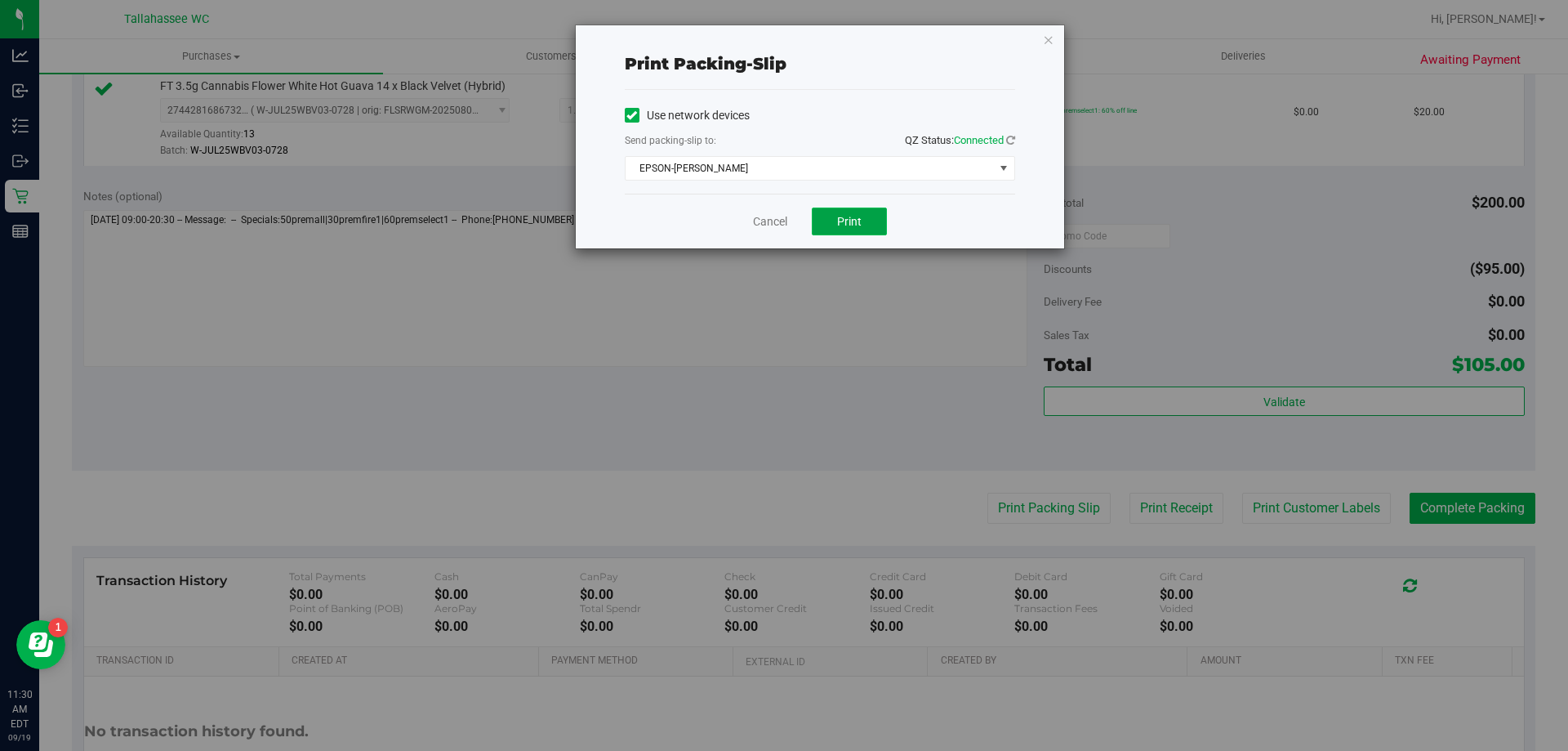
click at [824, 215] on button "Print" at bounding box center [849, 221] width 75 height 28
click at [763, 232] on div "Cancel Print" at bounding box center [820, 221] width 391 height 55
click at [768, 224] on link "Cancel" at bounding box center [770, 222] width 35 height 17
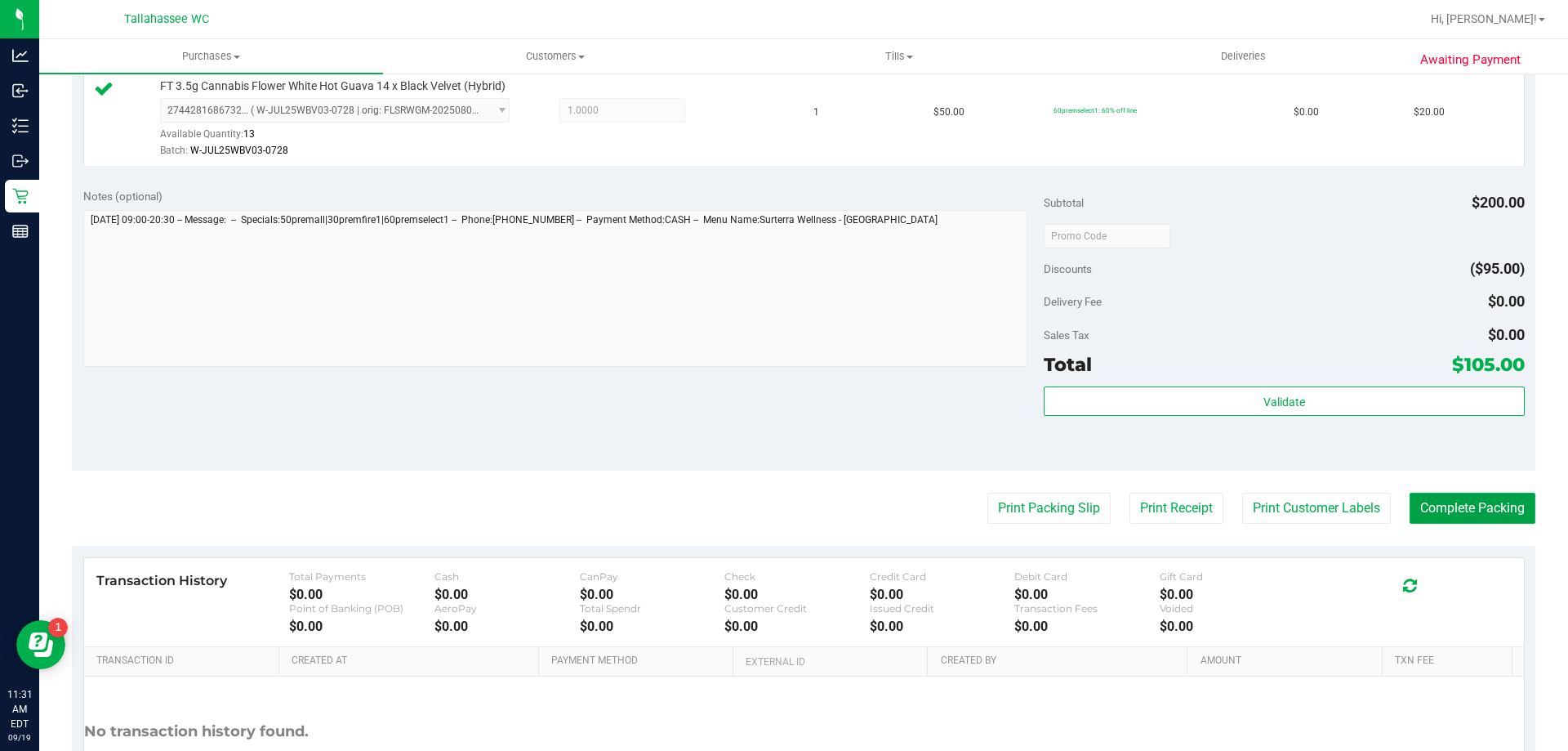
click at [1473, 508] on button "Complete Packing" at bounding box center [1472, 508] width 126 height 31
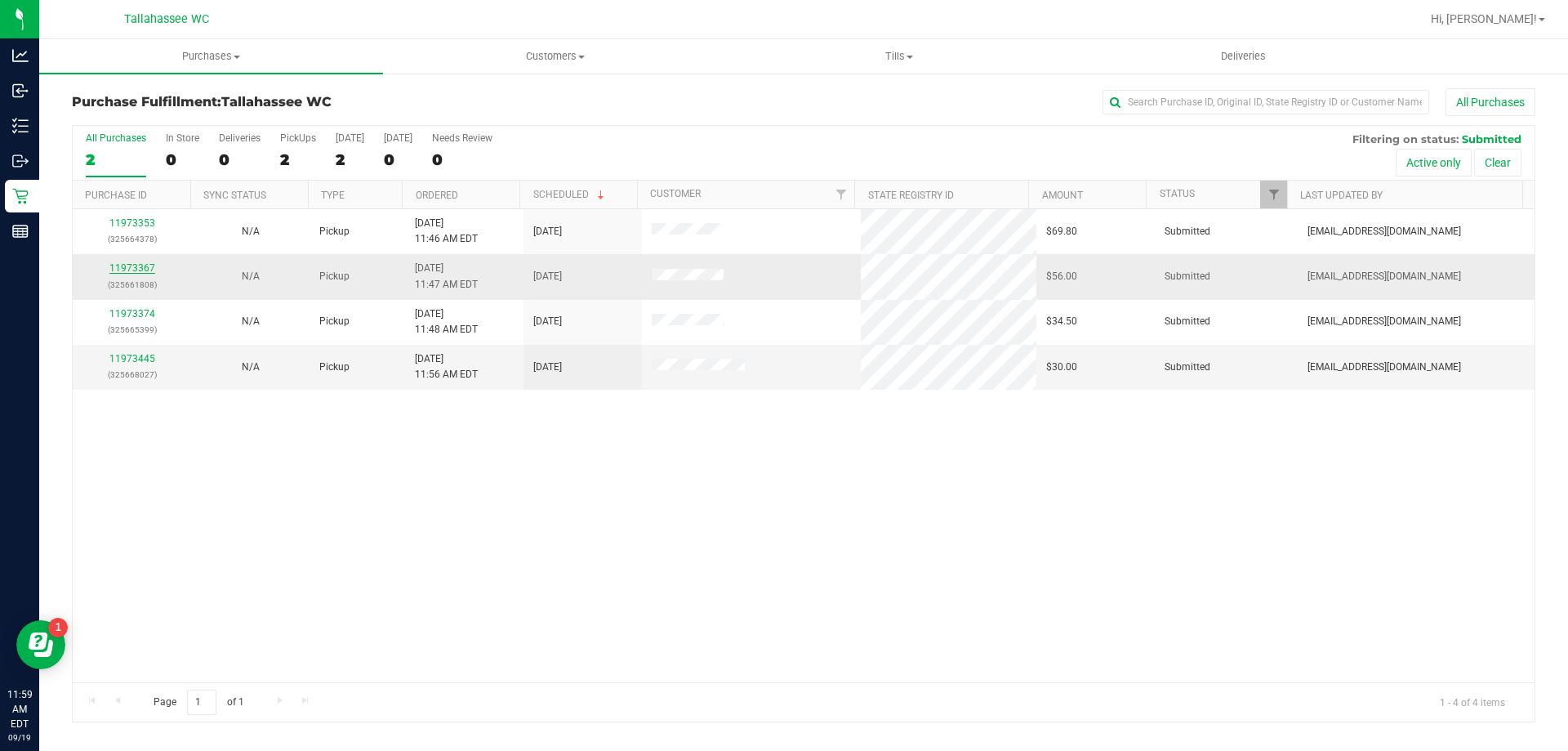
click at [146, 262] on link "11973367" at bounding box center [132, 268] width 46 height 12
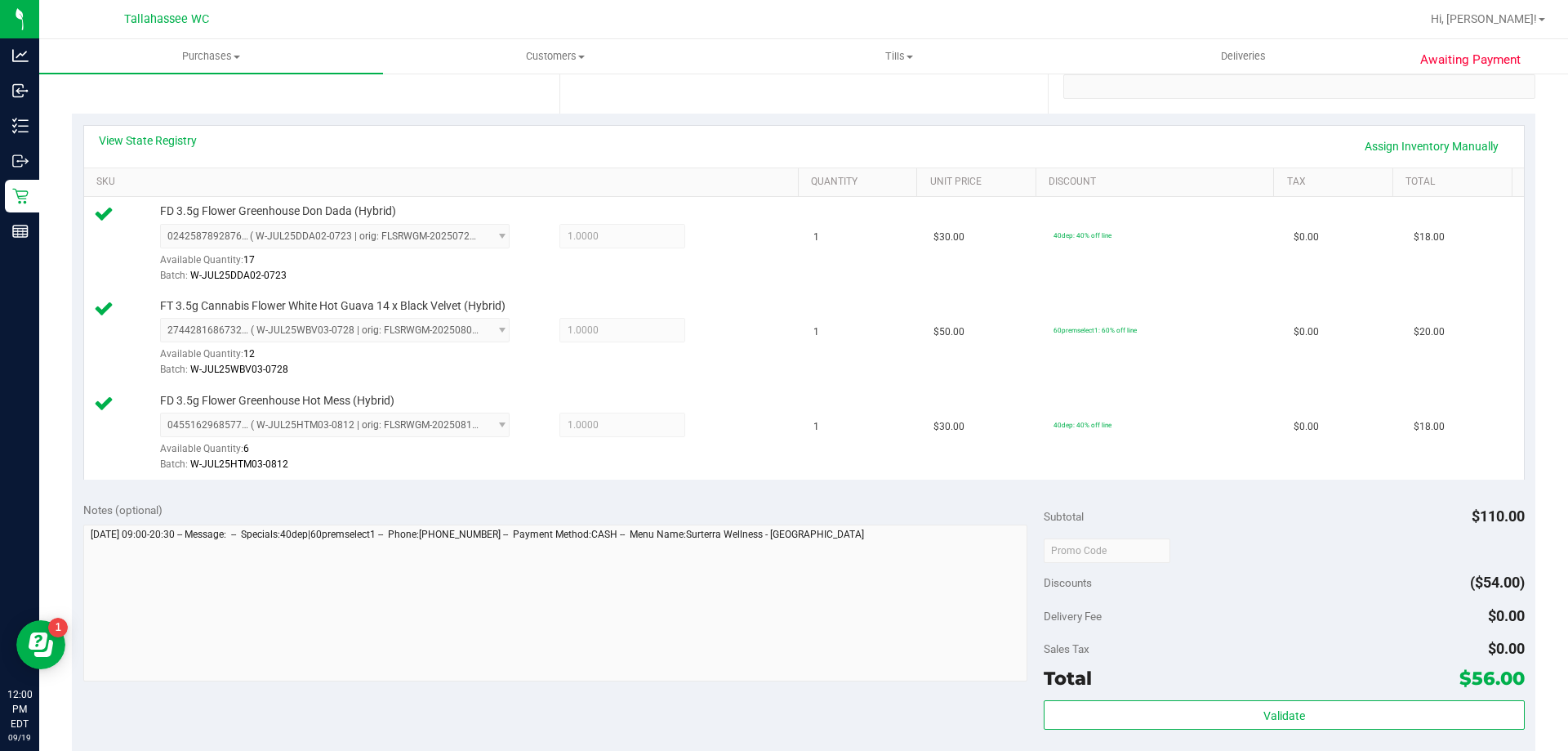
scroll to position [491, 0]
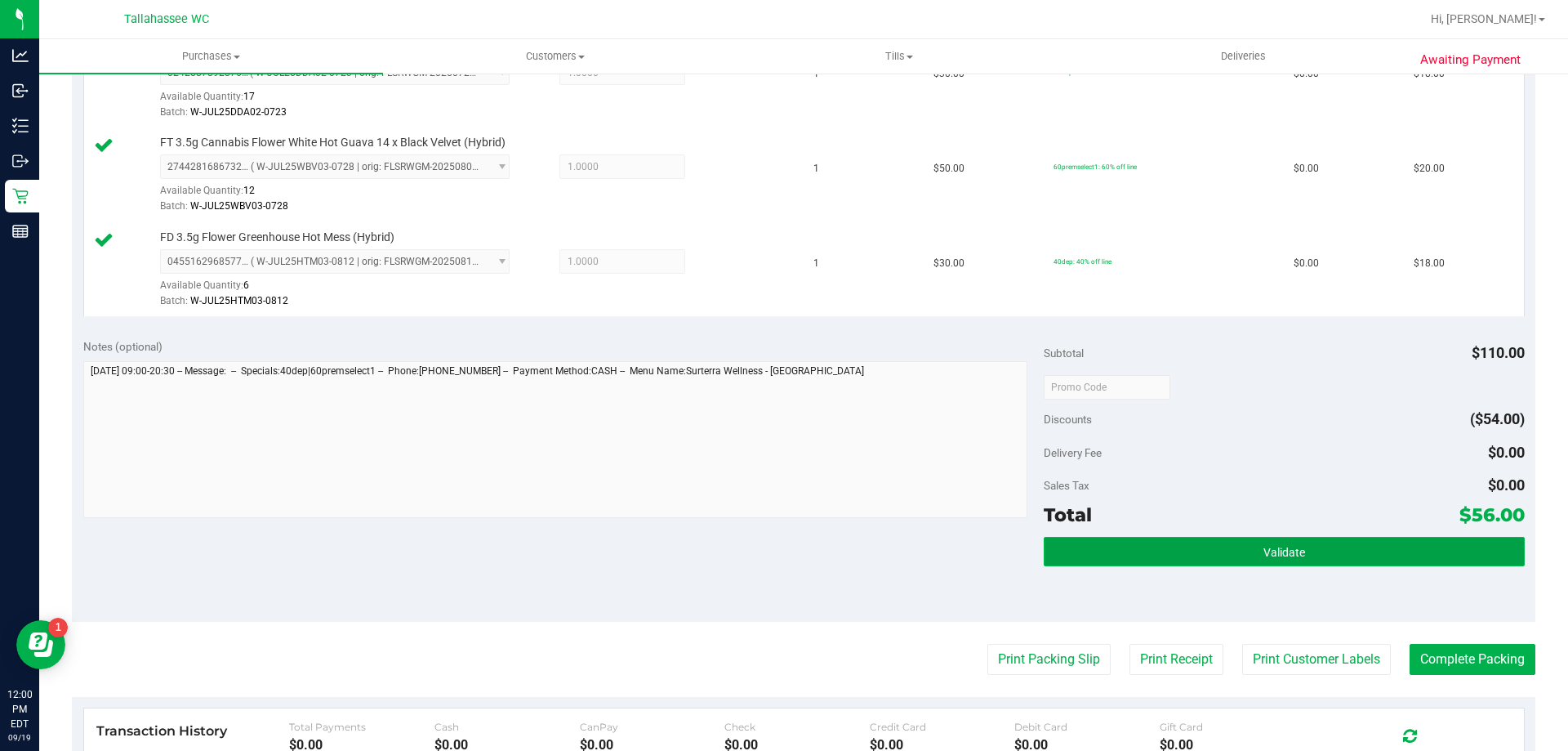
click at [1072, 550] on button "Validate" at bounding box center [1284, 551] width 480 height 30
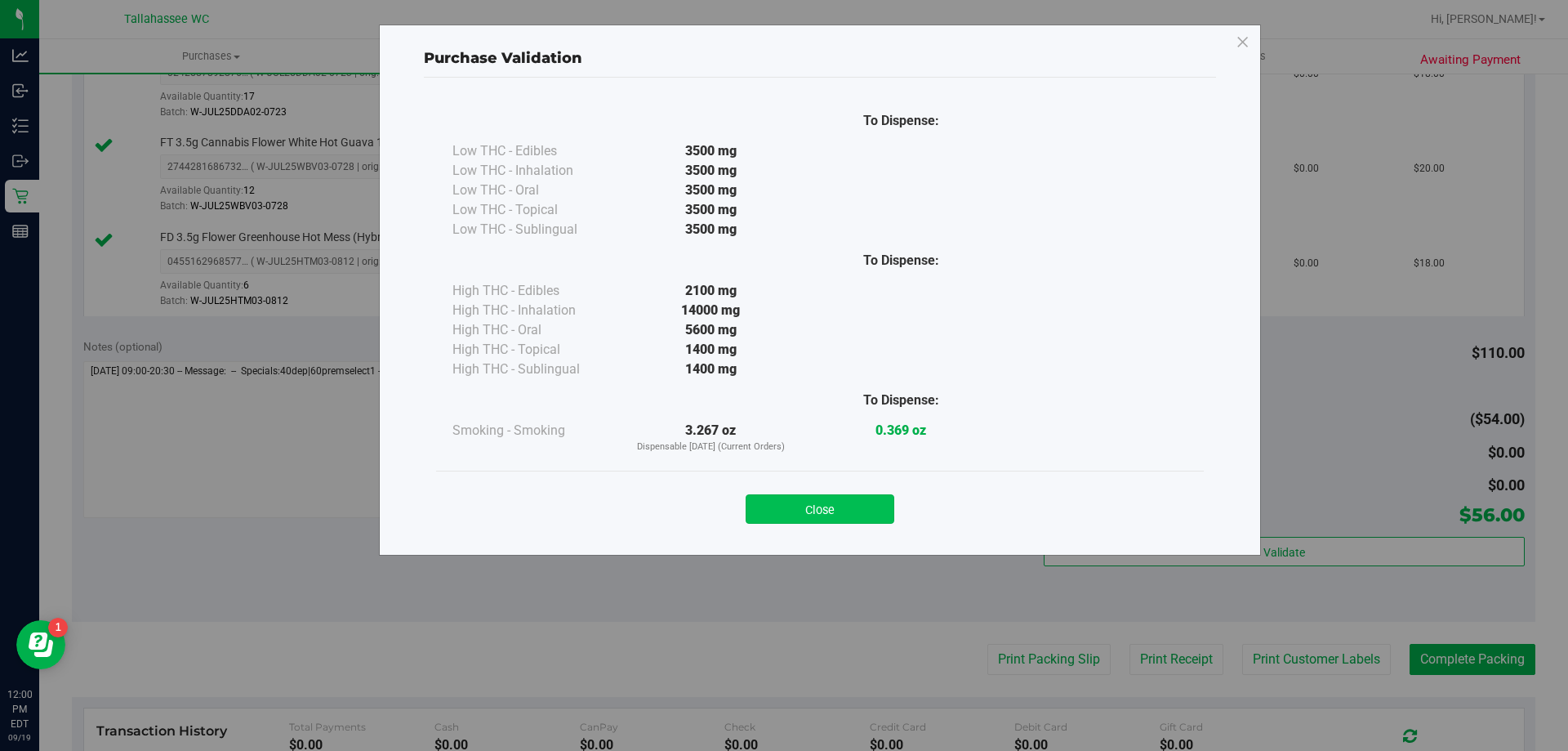
click at [860, 505] on button "Close" at bounding box center [820, 509] width 149 height 30
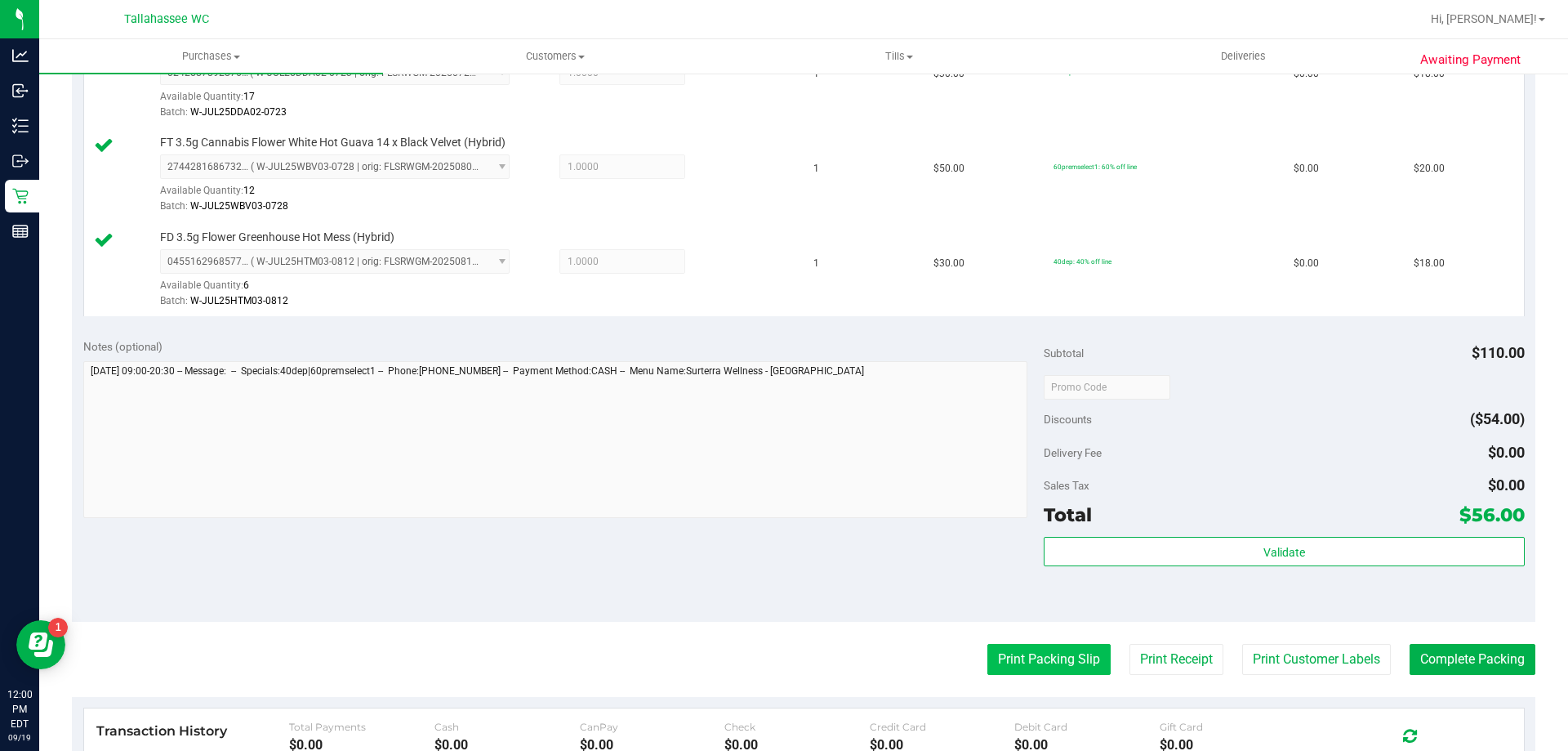
click at [1045, 654] on button "Print Packing Slip" at bounding box center [1049, 659] width 123 height 31
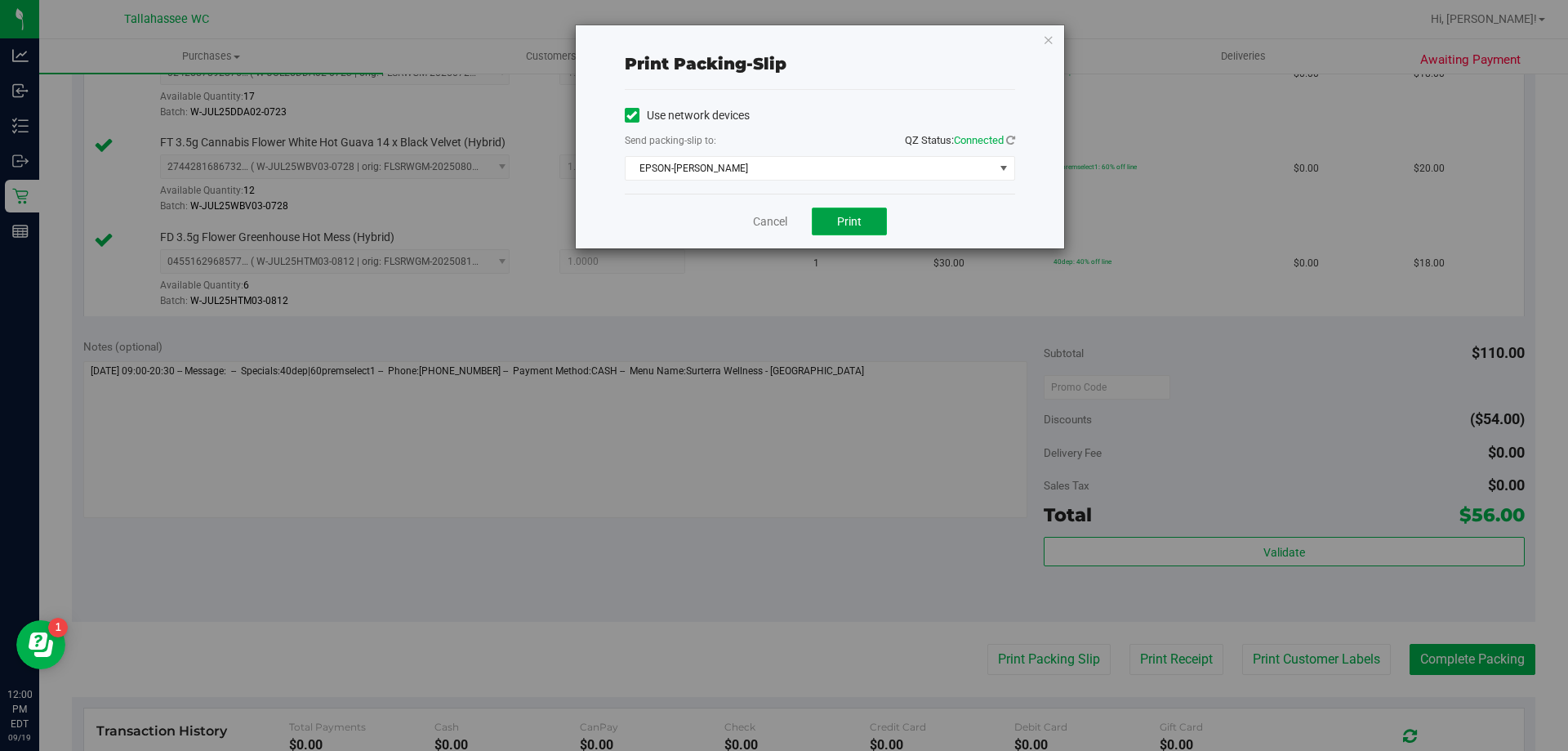
click at [877, 212] on button "Print" at bounding box center [849, 221] width 75 height 28
click at [773, 227] on link "Cancel" at bounding box center [770, 222] width 35 height 17
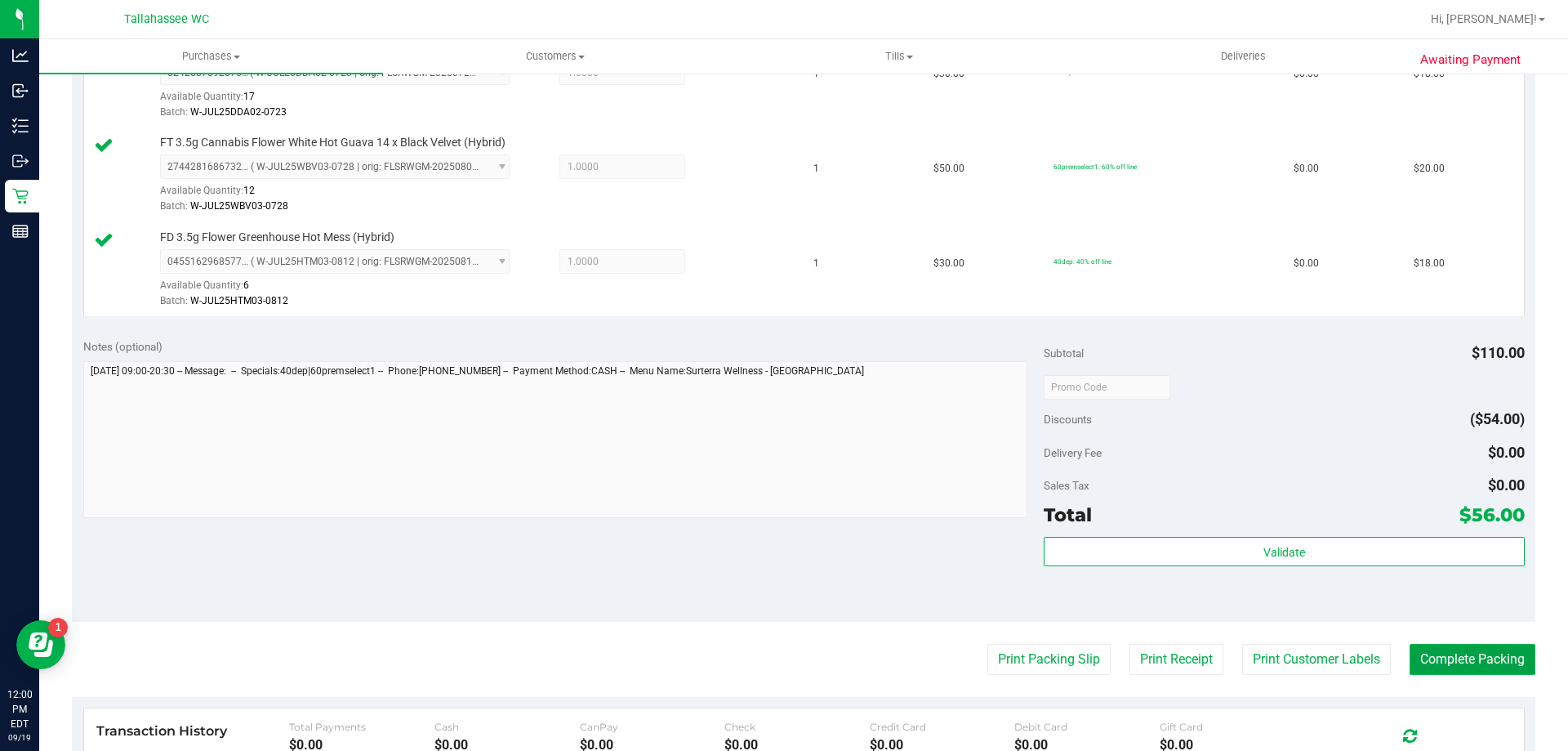
click at [1429, 657] on button "Complete Packing" at bounding box center [1472, 659] width 126 height 31
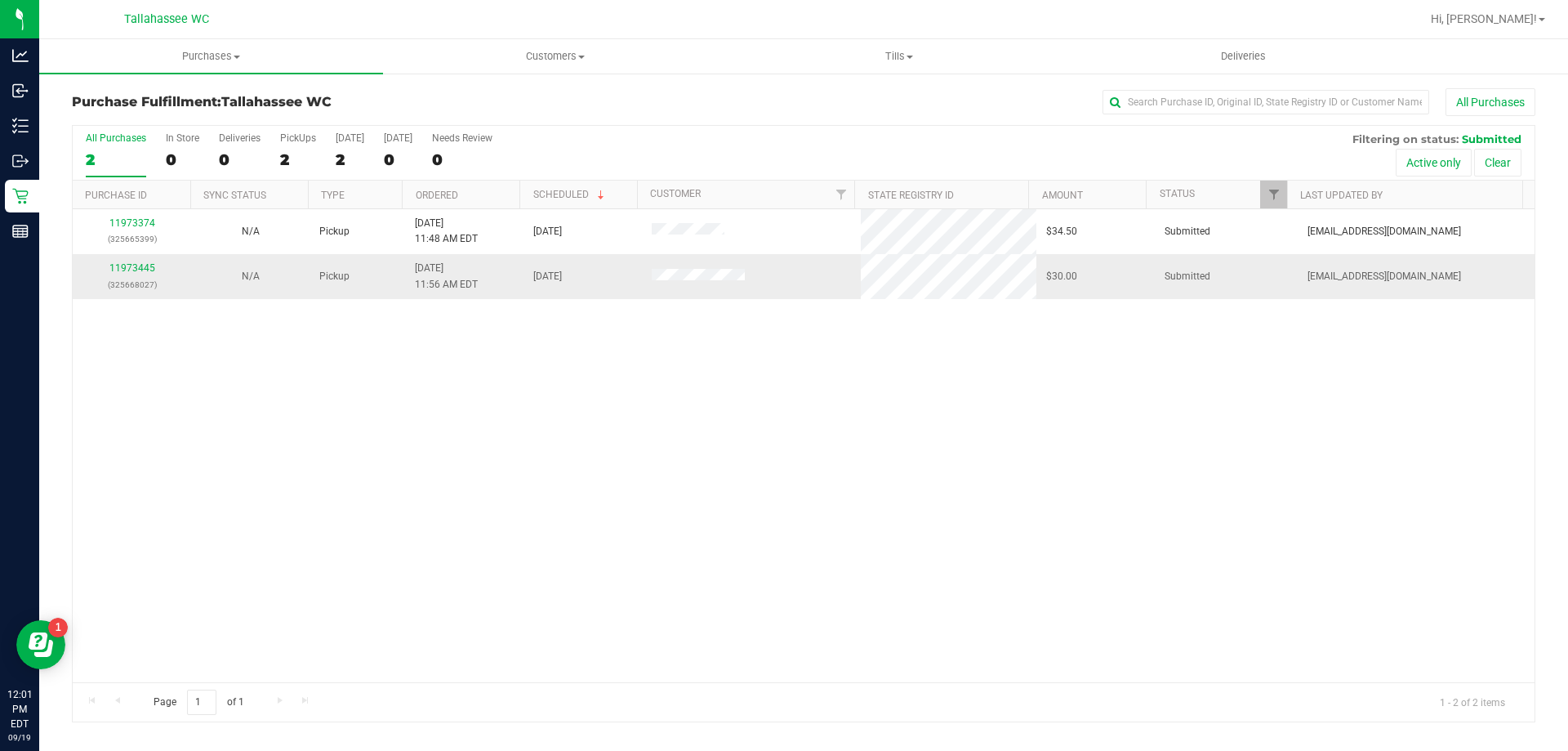
click at [139, 277] on p "(325668027)" at bounding box center [132, 285] width 99 height 15
click at [132, 270] on link "11973445" at bounding box center [132, 268] width 46 height 12
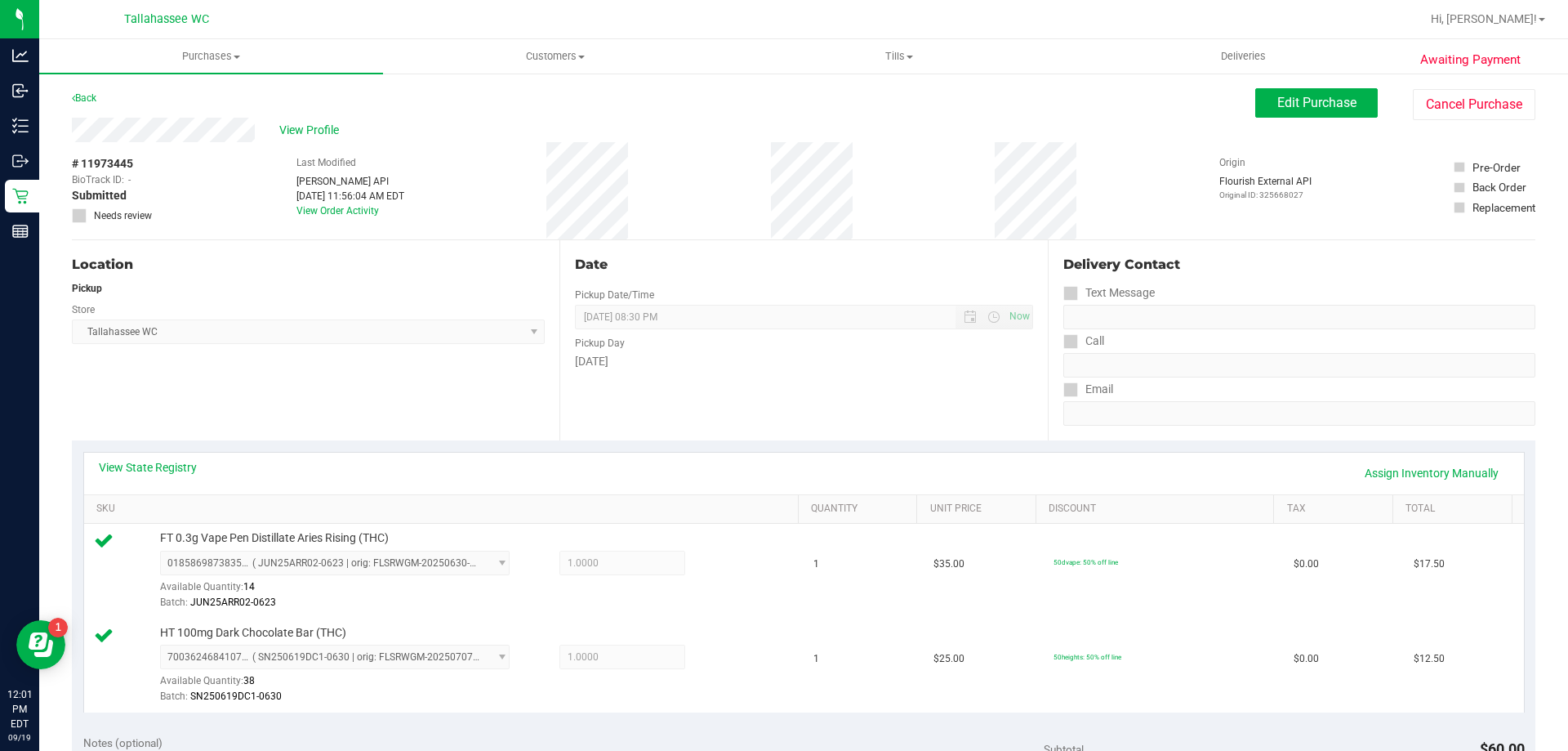
scroll to position [408, 0]
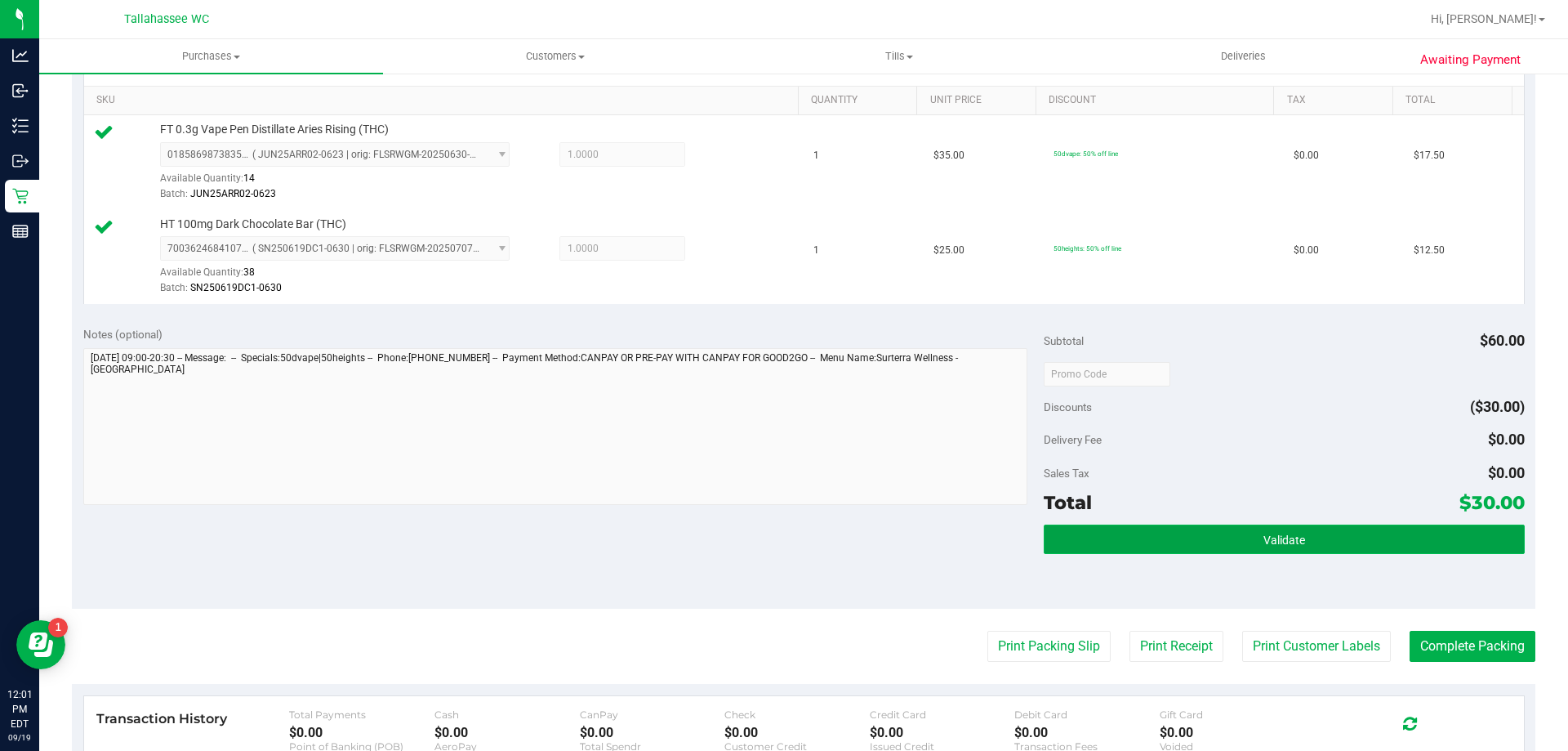
click at [1159, 538] on button "Validate" at bounding box center [1284, 539] width 480 height 30
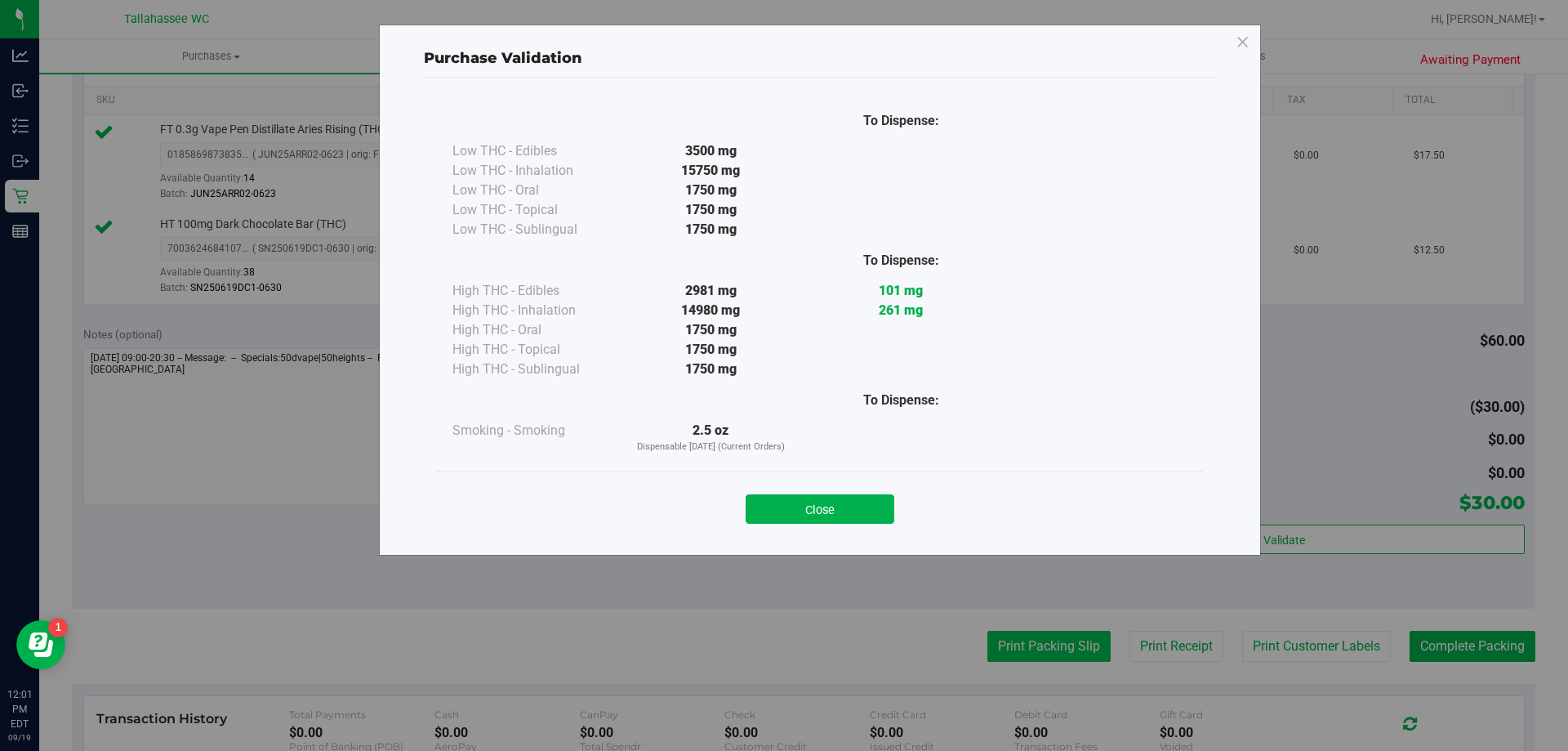
drag, startPoint x: 833, startPoint y: 516, endPoint x: 971, endPoint y: 642, distance: 186.9
click at [833, 517] on button "Close" at bounding box center [820, 509] width 149 height 30
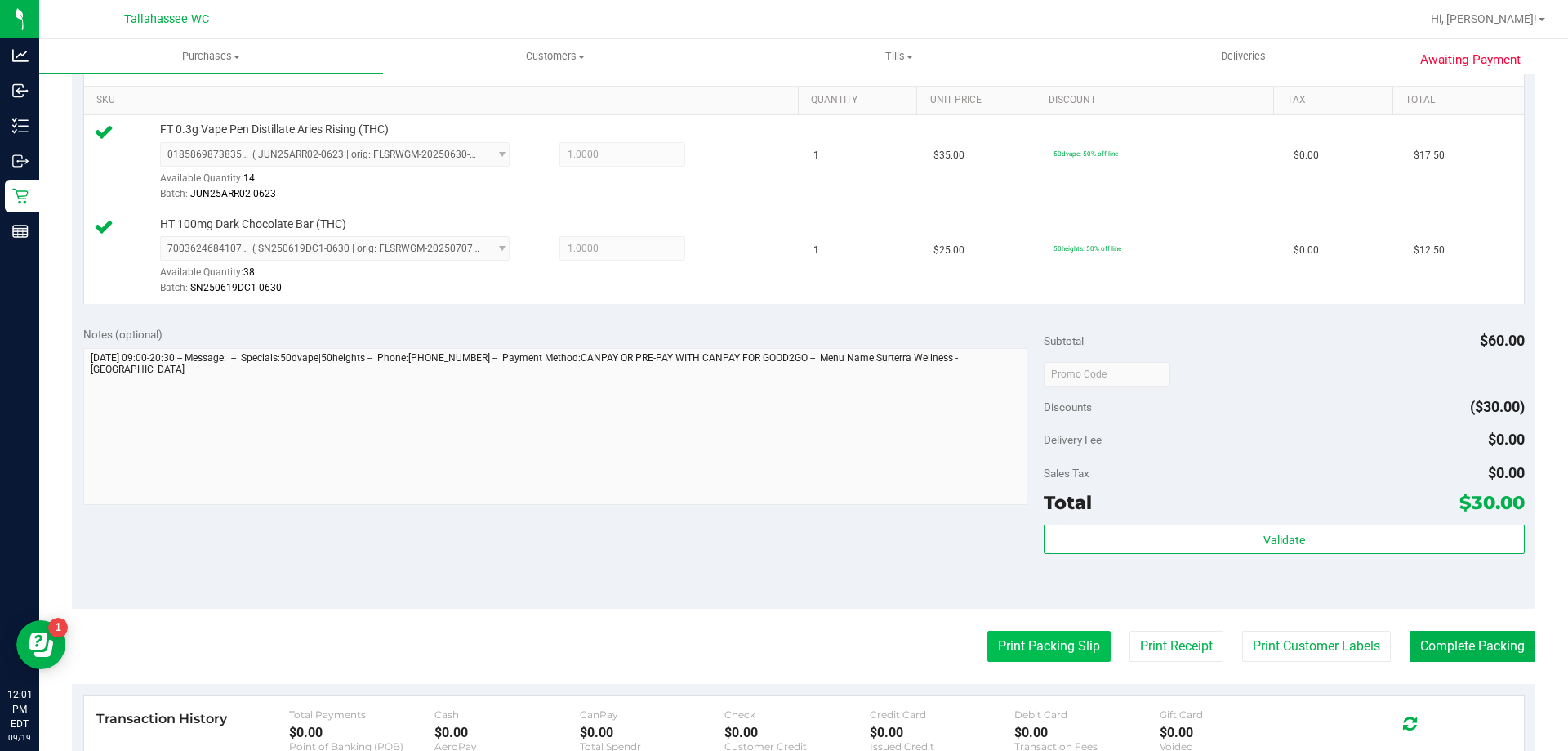
click at [990, 646] on button "Print Packing Slip" at bounding box center [1049, 646] width 123 height 31
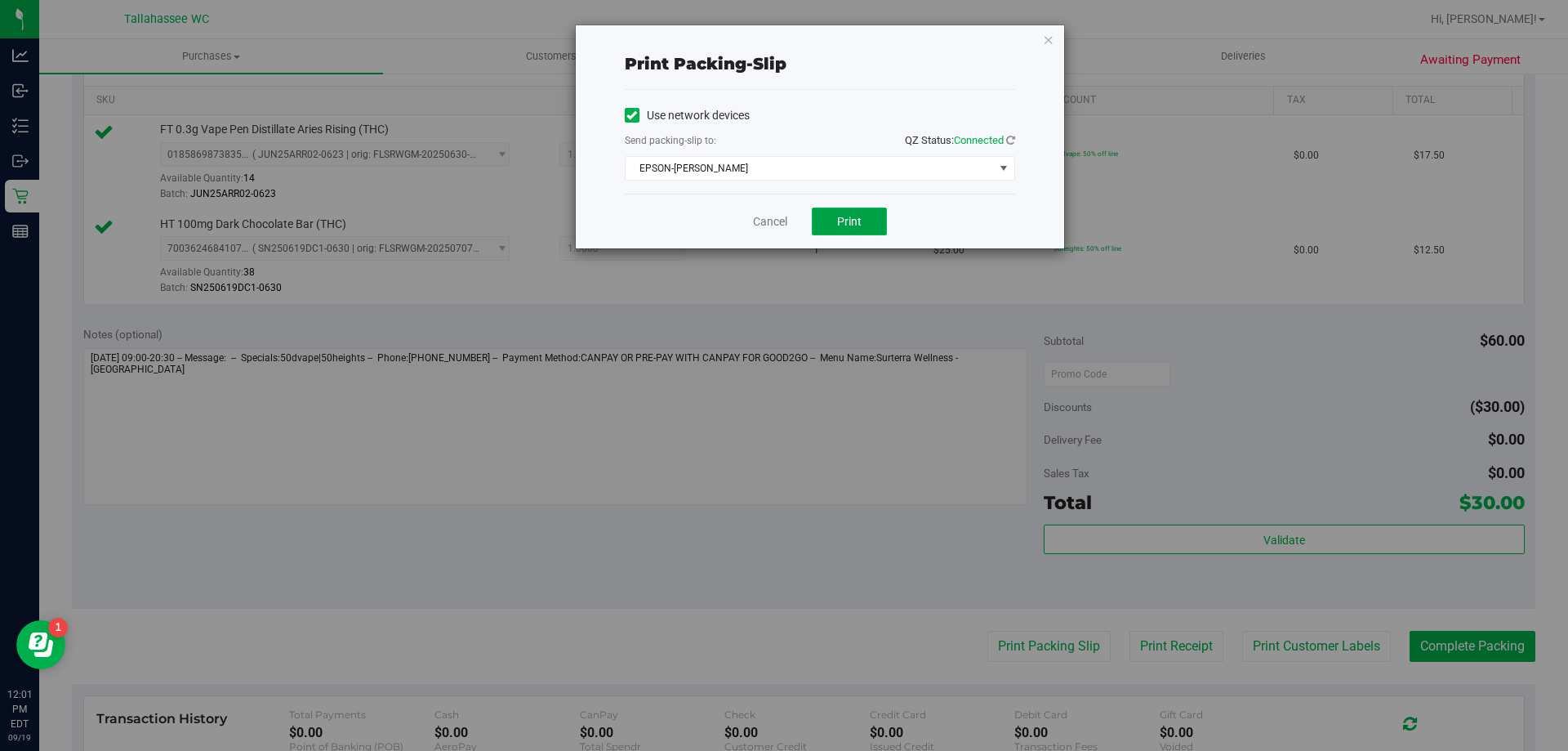
click at [848, 225] on span "Print" at bounding box center [849, 221] width 25 height 13
click at [762, 225] on link "Cancel" at bounding box center [770, 222] width 35 height 17
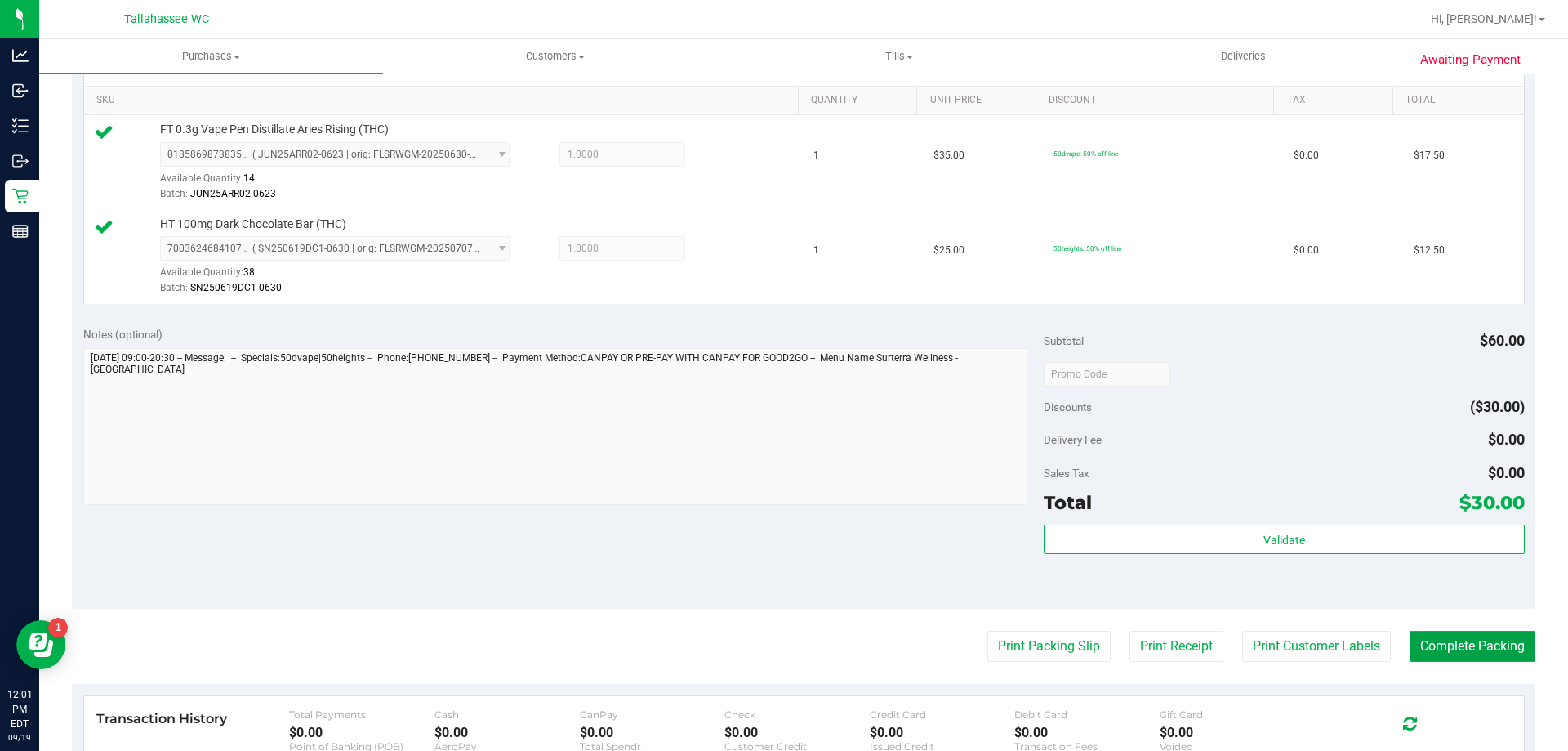
click at [1410, 648] on button "Complete Packing" at bounding box center [1472, 646] width 126 height 31
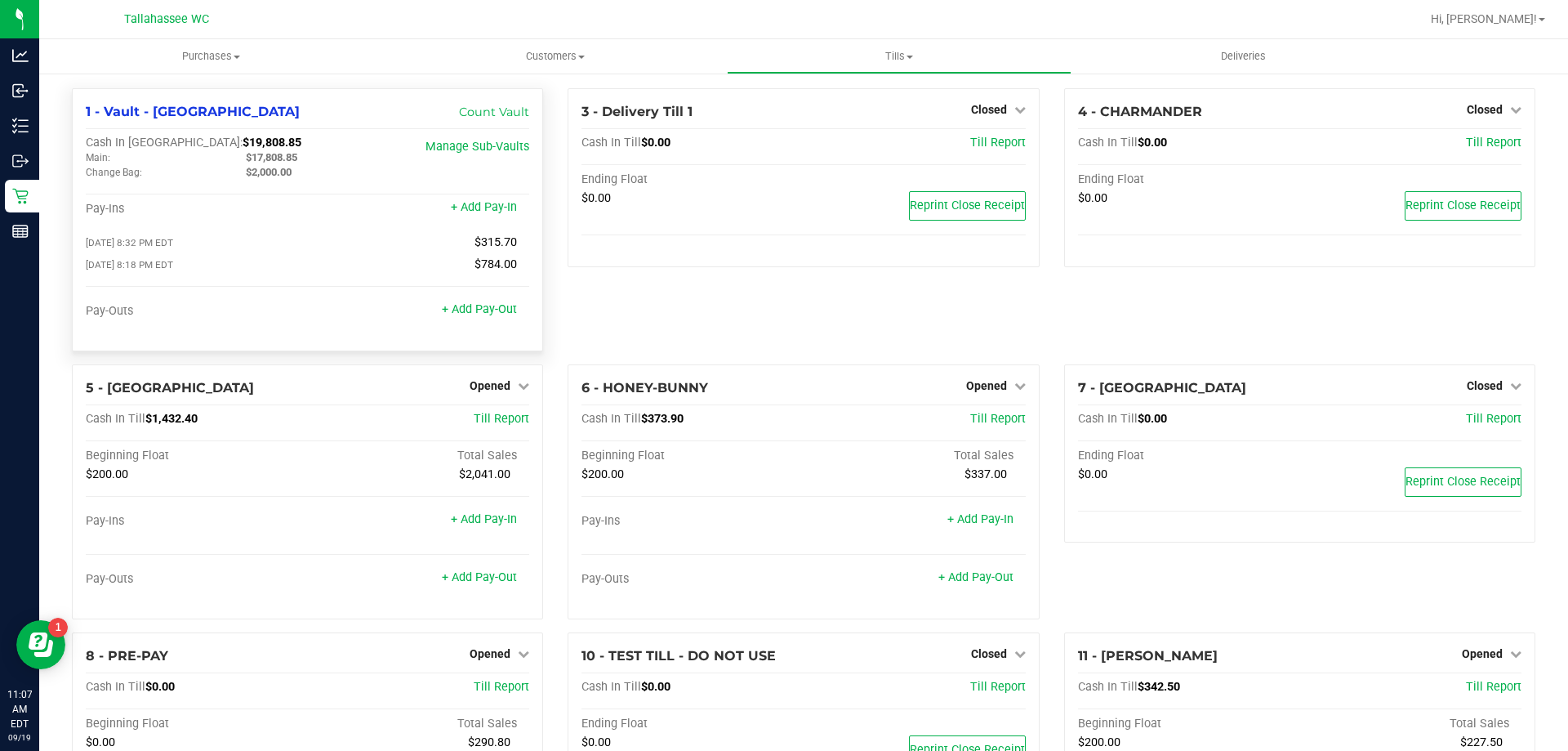
click at [243, 144] on span "$19,808.85" at bounding box center [272, 142] width 59 height 14
copy span "19,808.85"
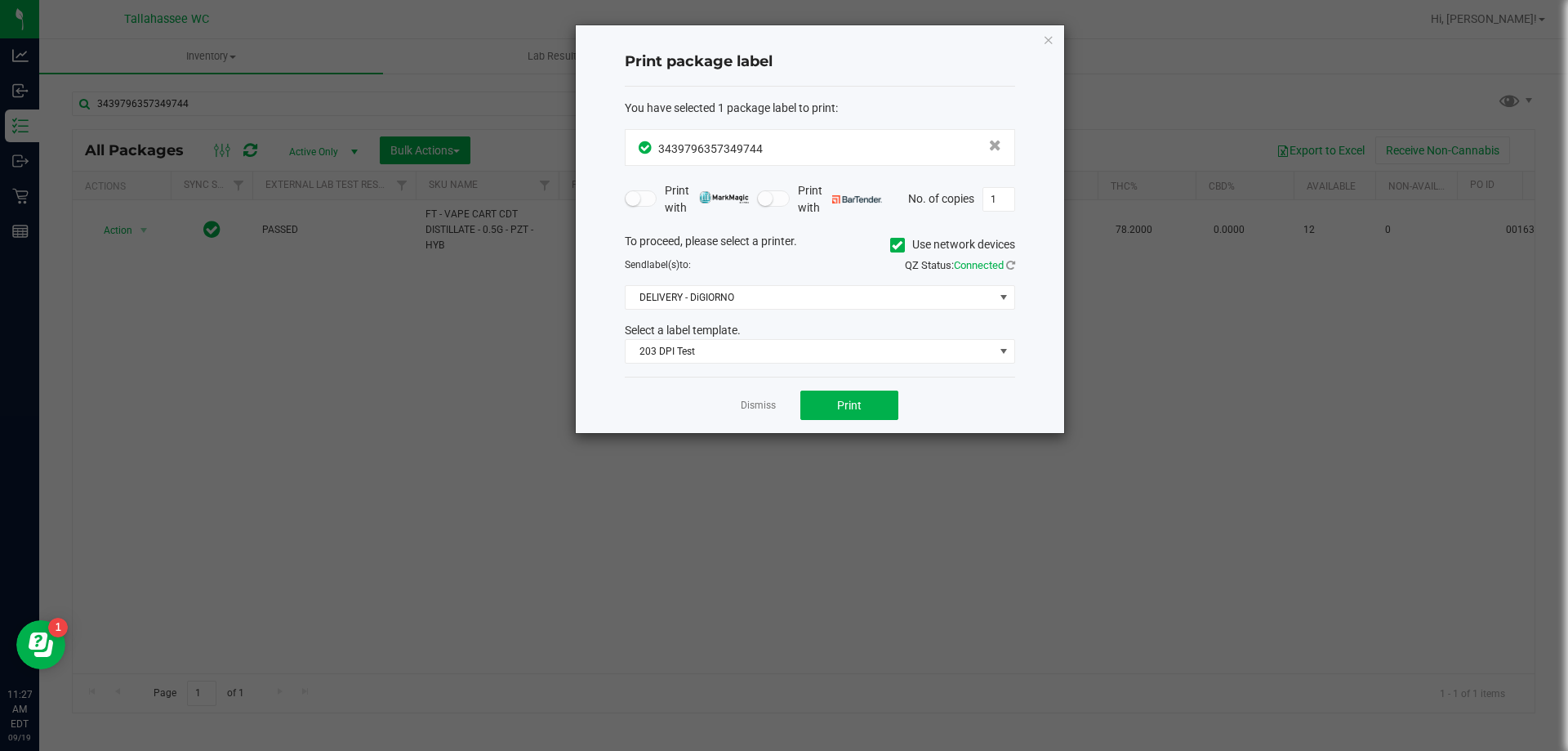
drag, startPoint x: 761, startPoint y: 397, endPoint x: 735, endPoint y: 376, distance: 33.4
click at [761, 397] on app-cancel-button "Dismiss" at bounding box center [758, 406] width 36 height 17
click at [762, 403] on link "Dismiss" at bounding box center [758, 406] width 36 height 14
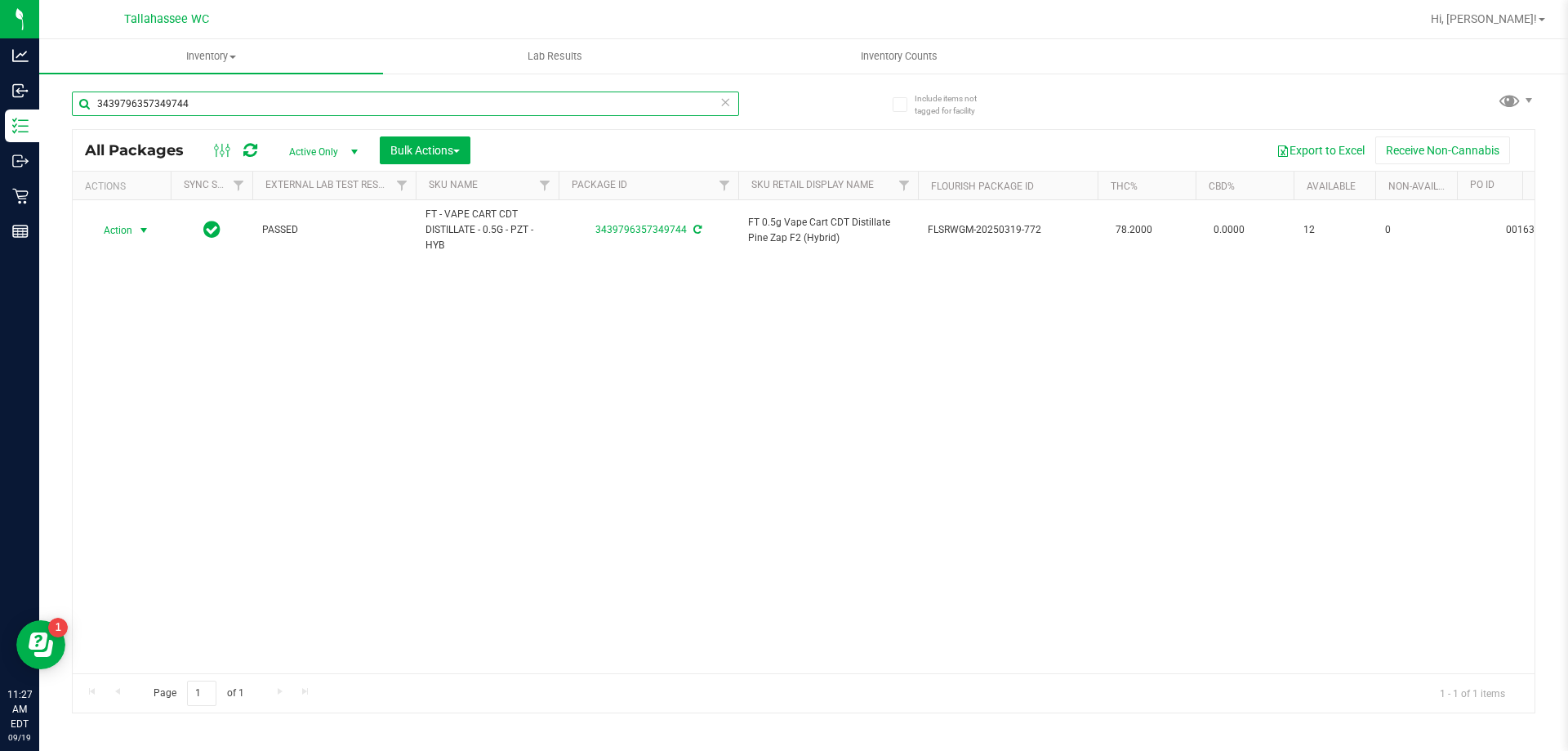
click at [219, 109] on input "3439796357349744" at bounding box center [405, 103] width 667 height 25
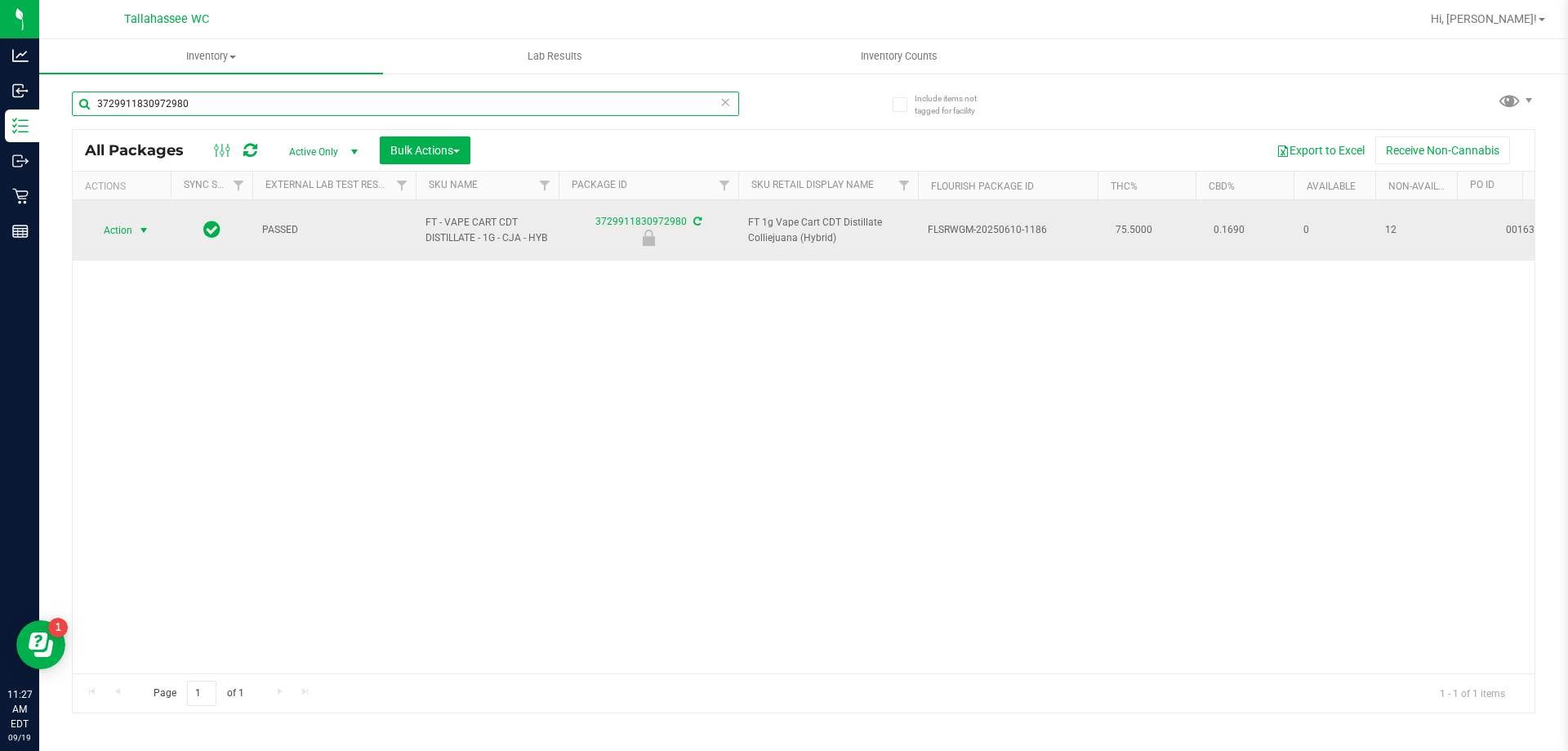
type input "3729911830972980"
click at [138, 224] on span "select" at bounding box center [143, 230] width 13 height 13
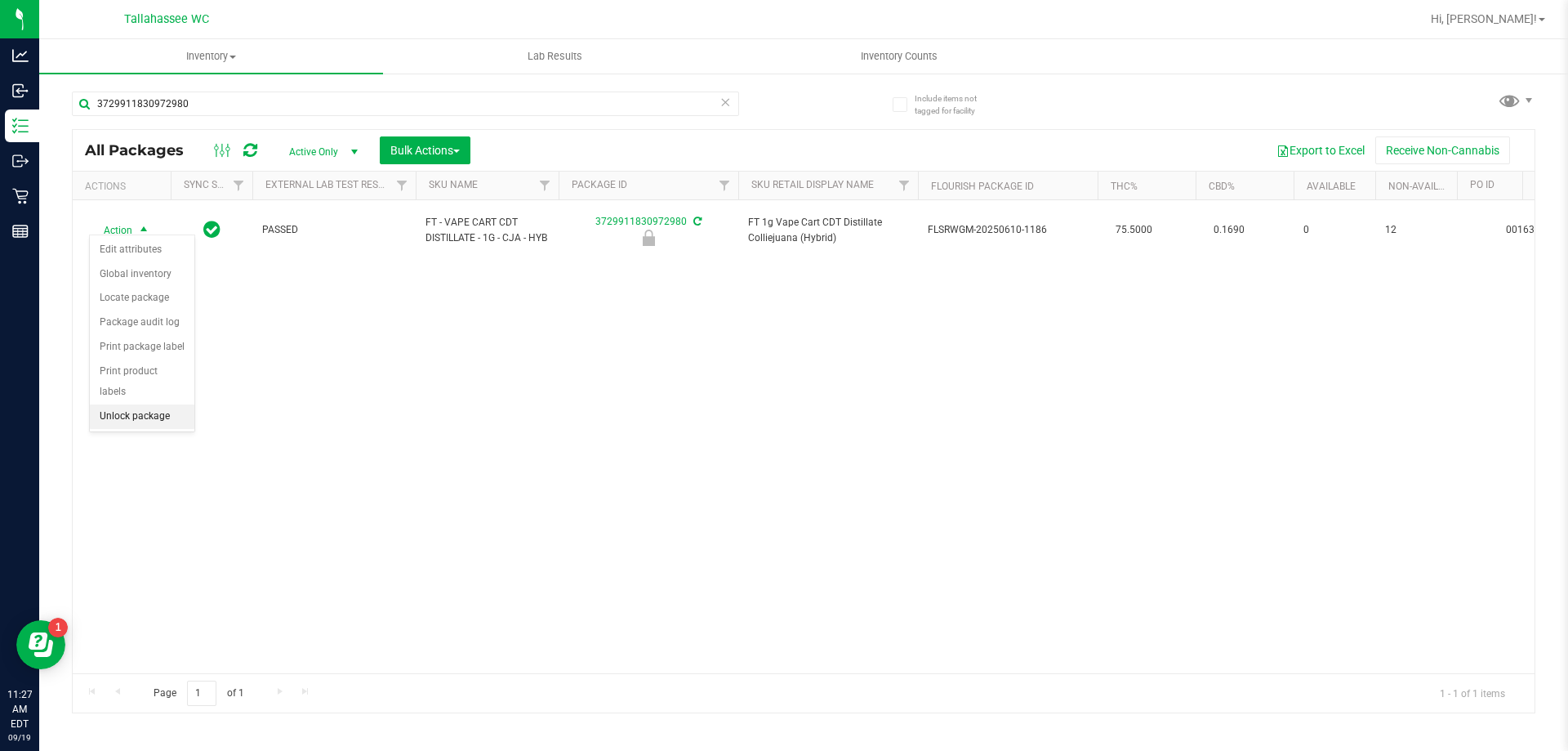
click at [150, 404] on li "Unlock package" at bounding box center [142, 416] width 105 height 25
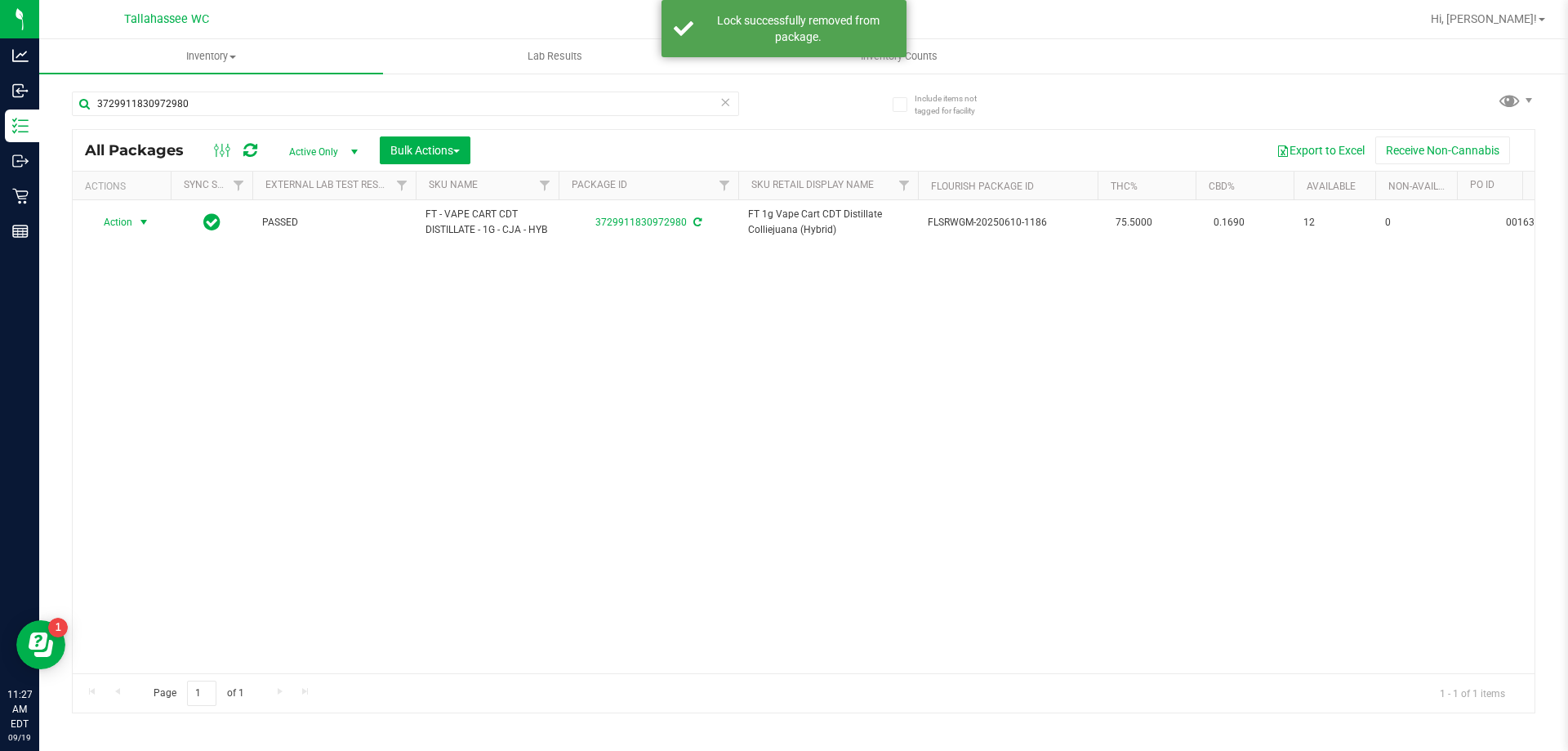
click at [142, 223] on span "select" at bounding box center [143, 222] width 13 height 13
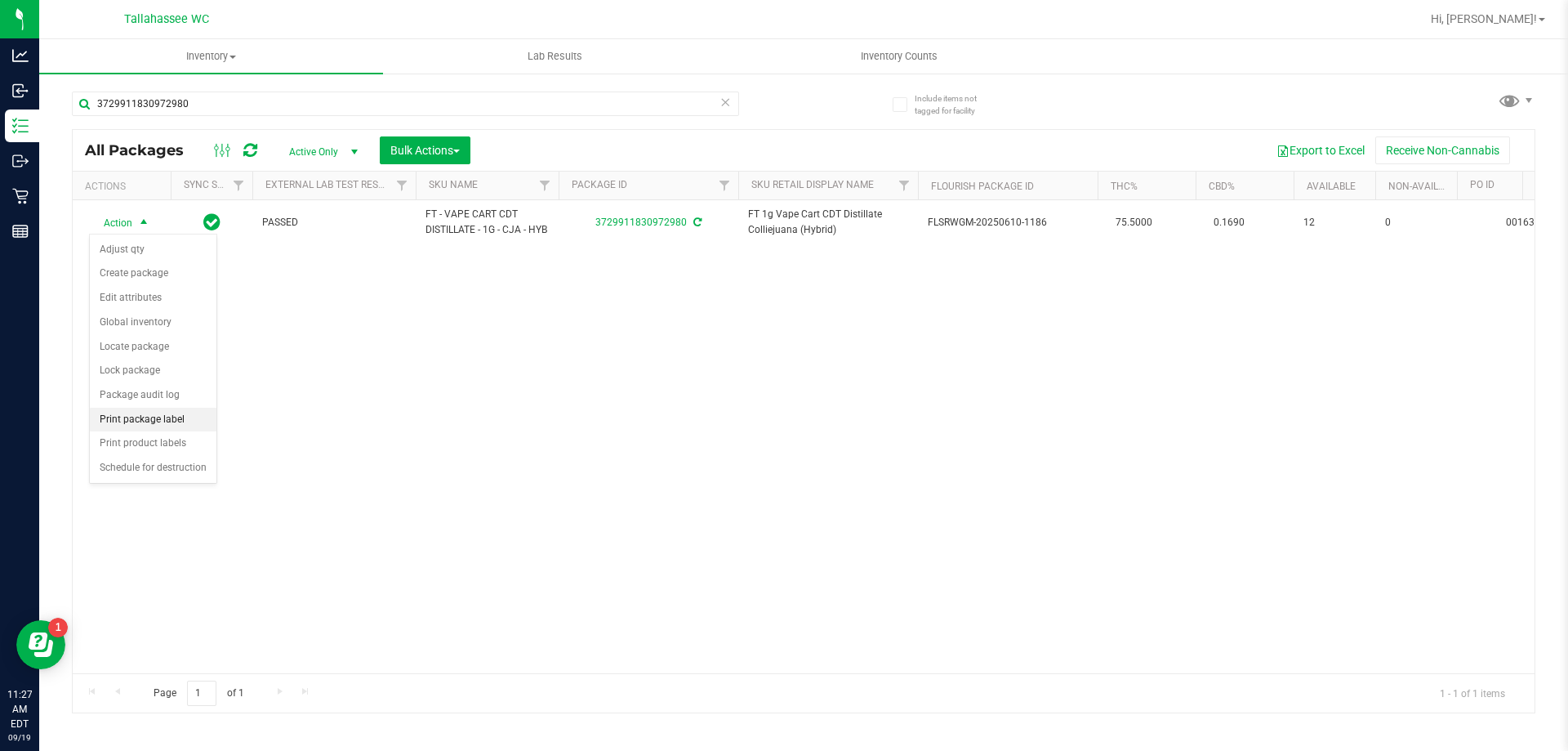
click at [194, 422] on li "Print package label" at bounding box center [153, 419] width 127 height 25
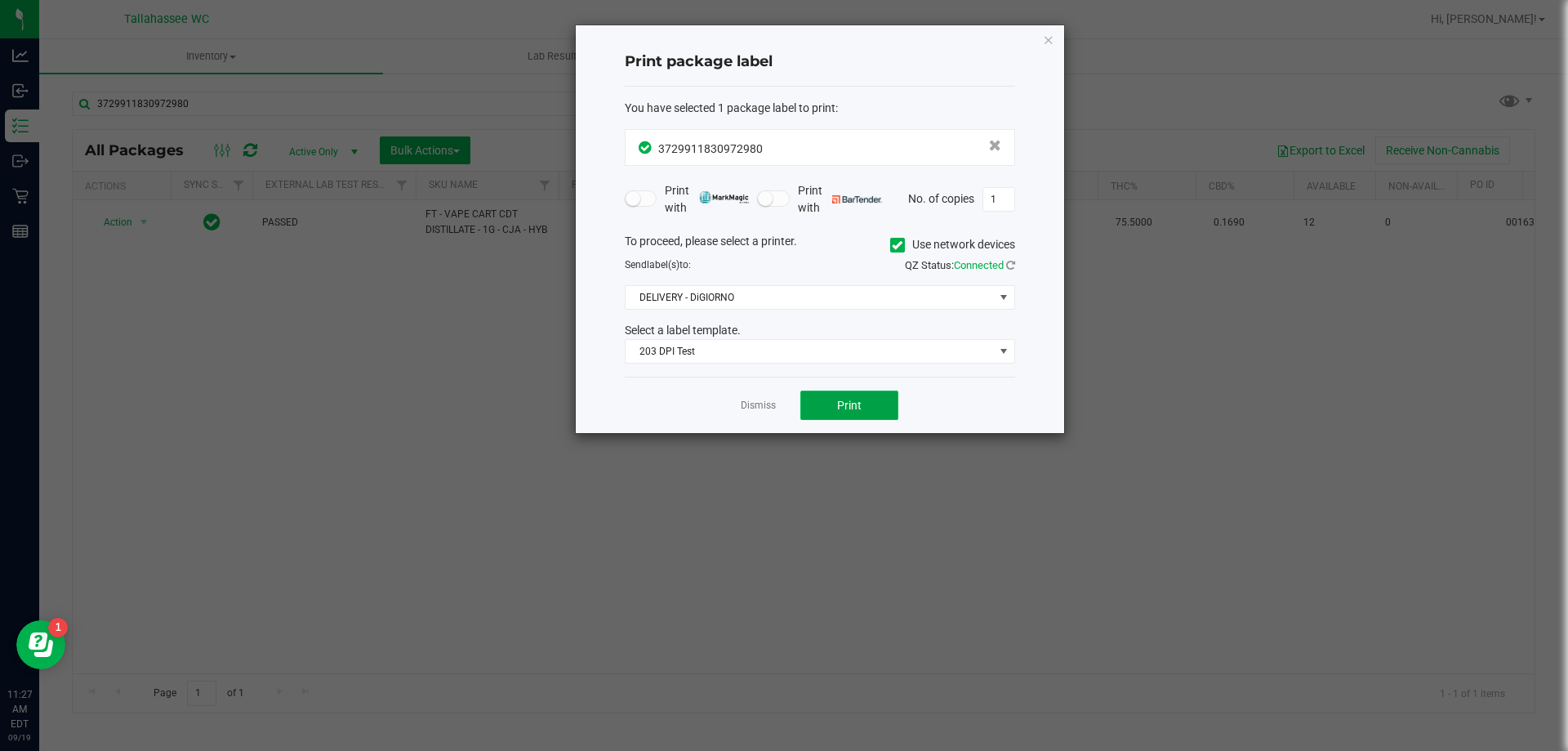
click at [833, 394] on button "Print" at bounding box center [850, 405] width 98 height 30
click at [746, 404] on link "Dismiss" at bounding box center [758, 406] width 36 height 14
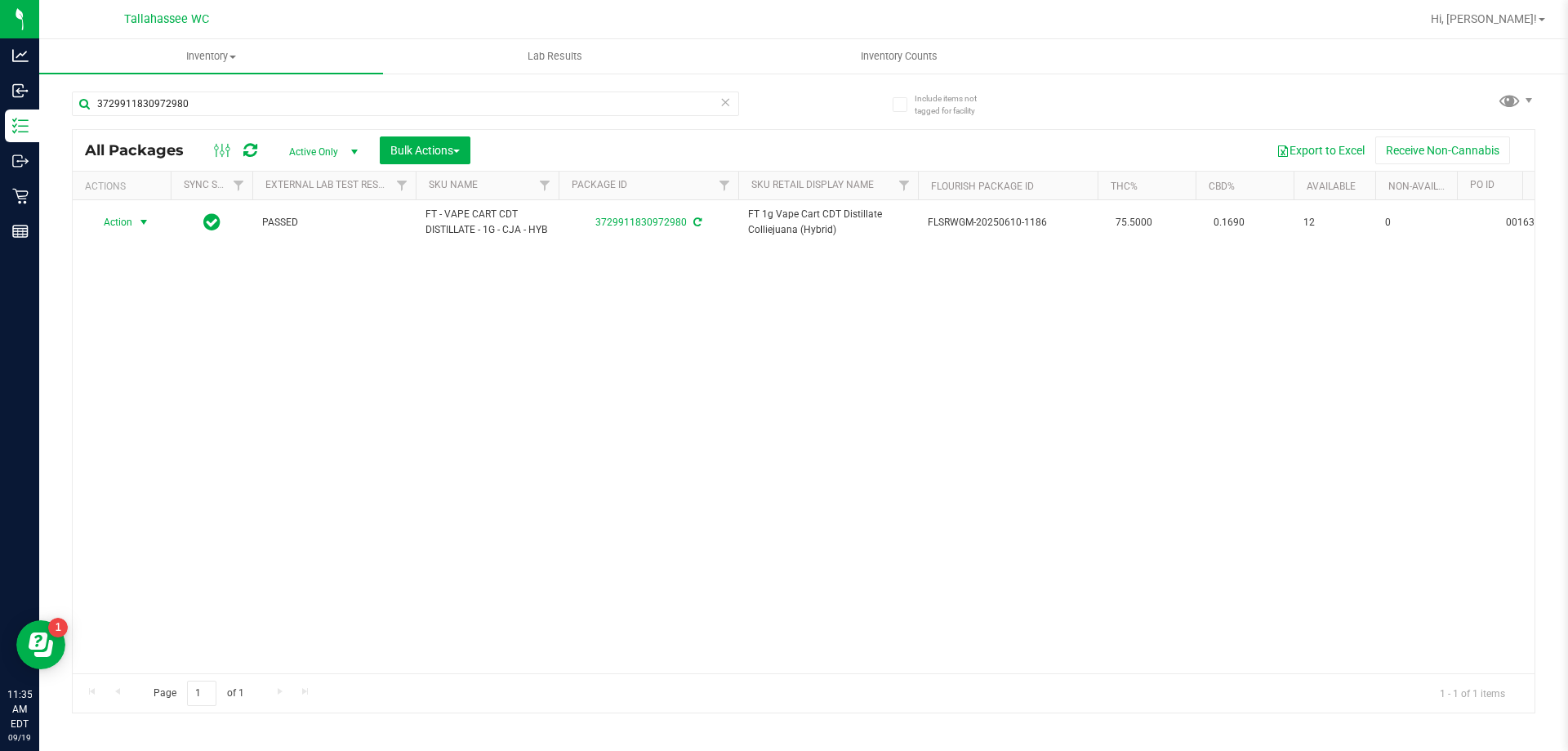
click at [724, 106] on icon at bounding box center [725, 101] width 12 height 19
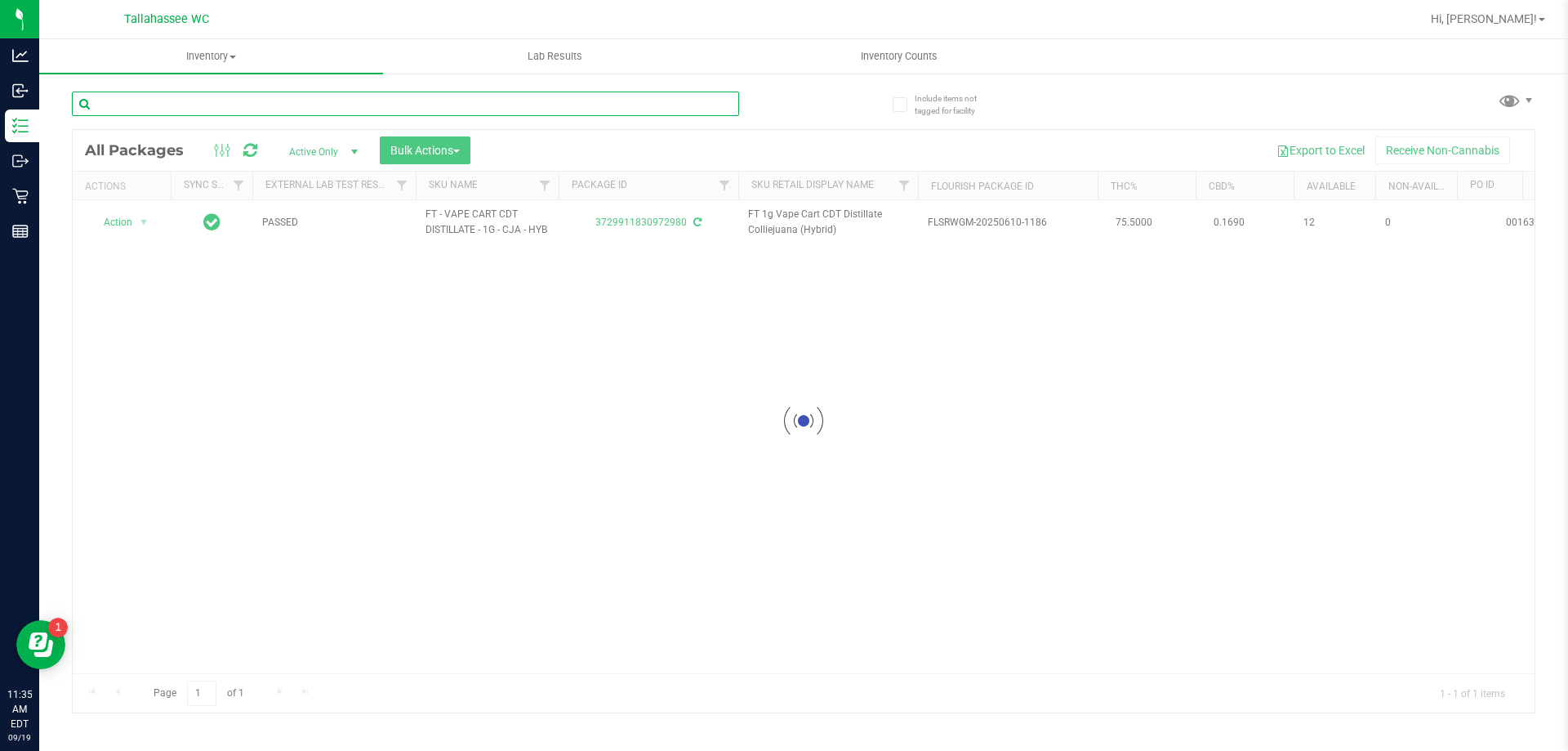
click at [692, 107] on input "text" at bounding box center [405, 103] width 667 height 25
type input "7836690956109302"
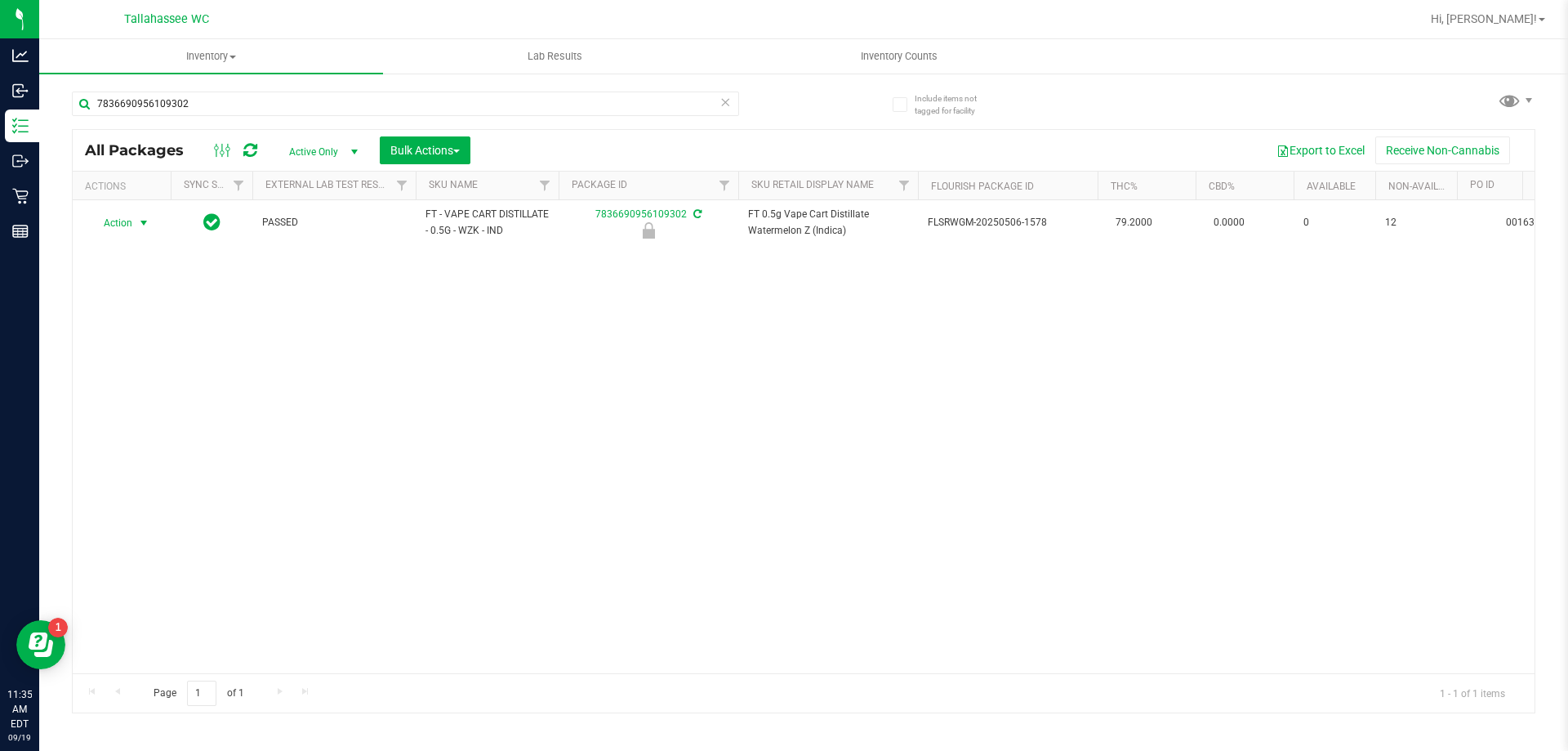
click at [145, 221] on span "select" at bounding box center [143, 222] width 13 height 13
click at [153, 404] on li "Unlock package" at bounding box center [142, 416] width 105 height 25
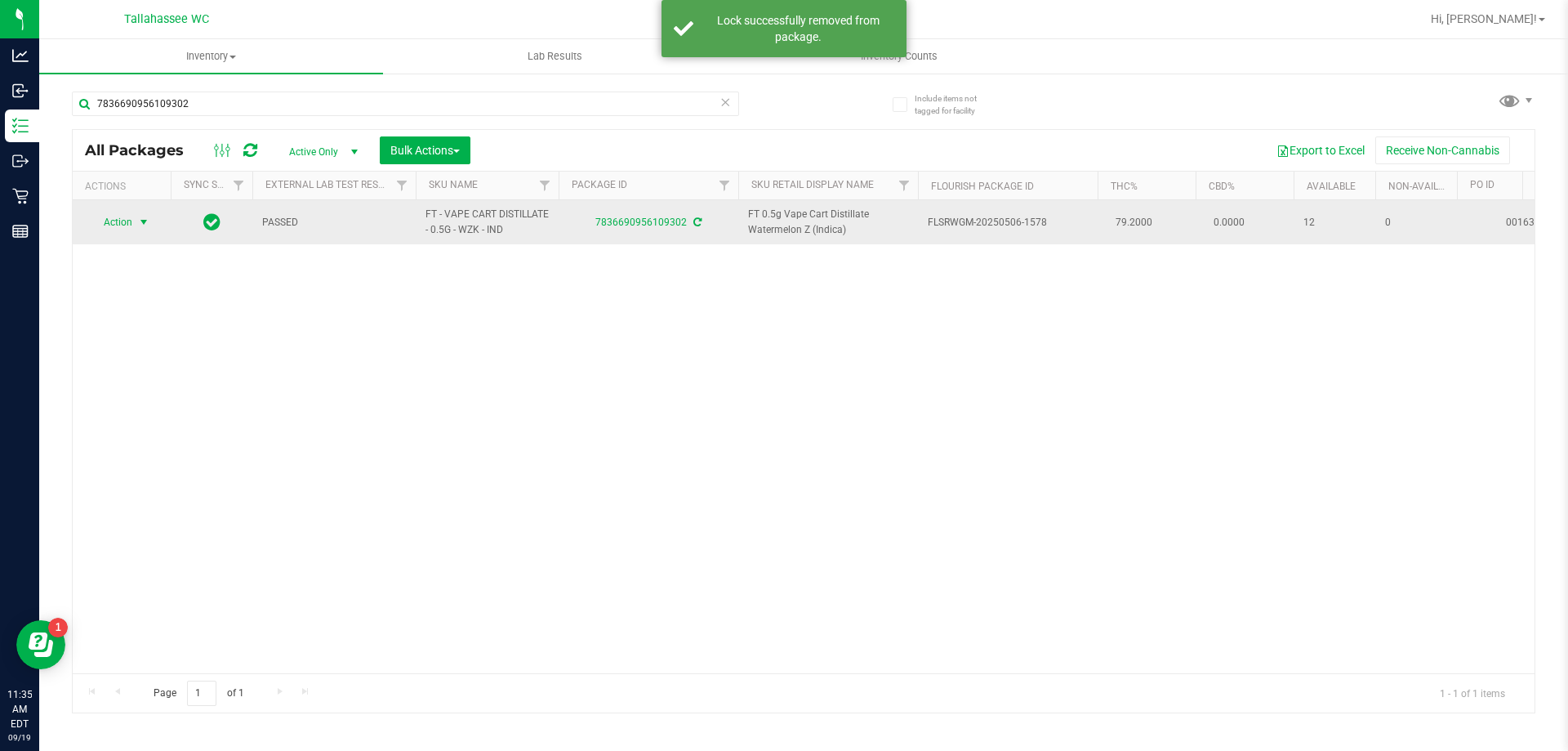
click at [139, 222] on span "select" at bounding box center [143, 222] width 13 height 13
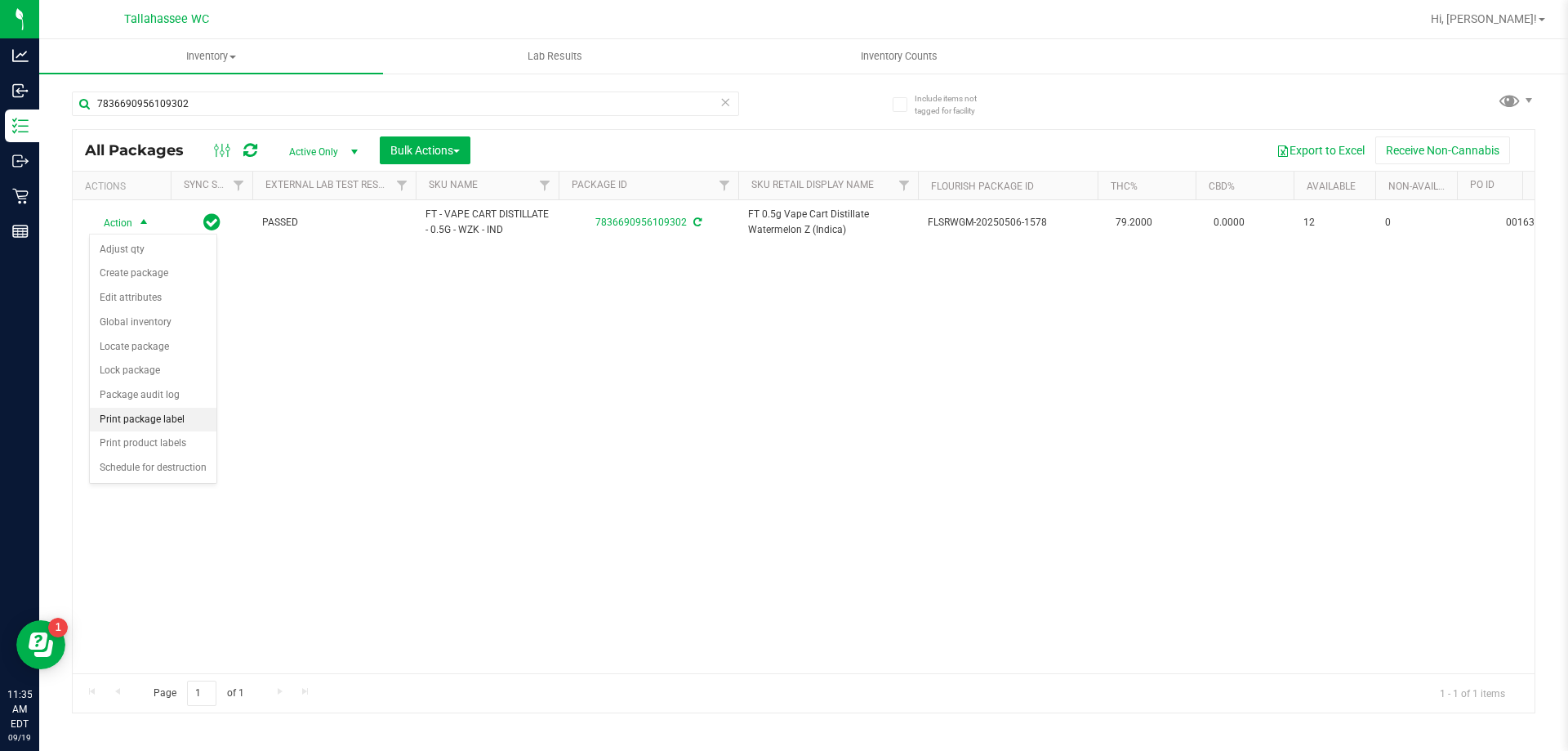
click at [182, 414] on li "Print package label" at bounding box center [153, 419] width 127 height 25
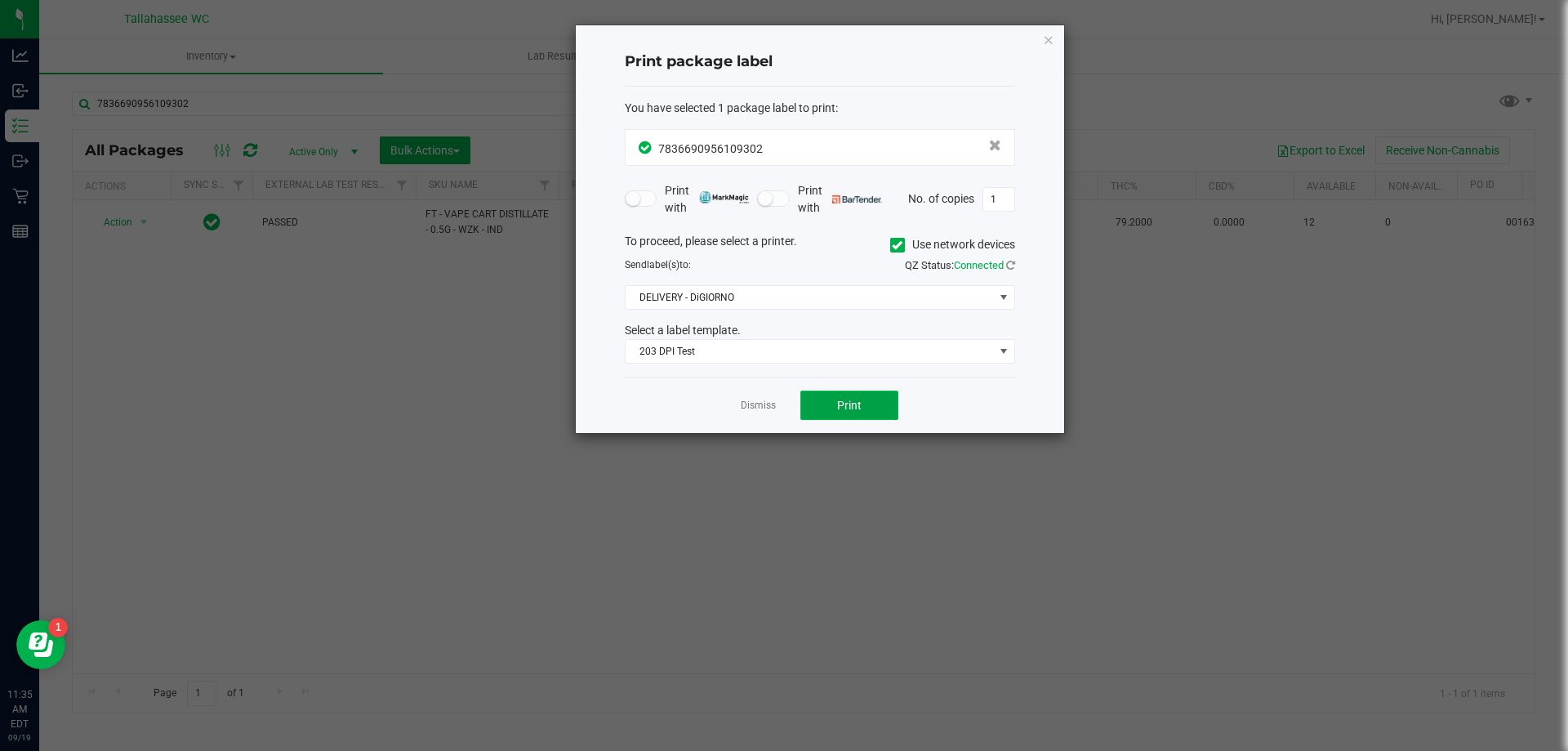
click at [826, 414] on button "Print" at bounding box center [850, 405] width 98 height 30
click at [1048, 38] on icon "button" at bounding box center [1049, 39] width 12 height 19
